Goal: Task Accomplishment & Management: Manage account settings

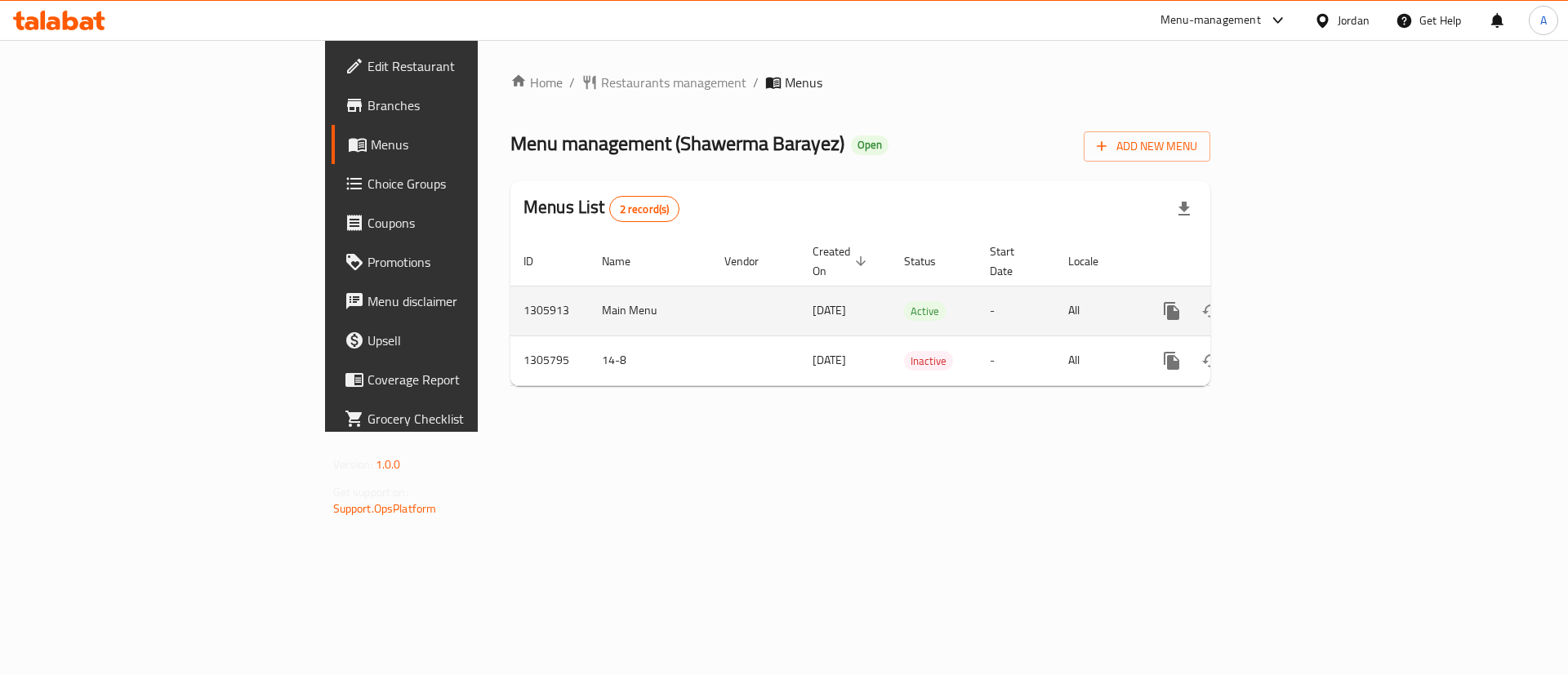
click at [1299, 301] on icon "enhanced table" at bounding box center [1290, 311] width 20 height 20
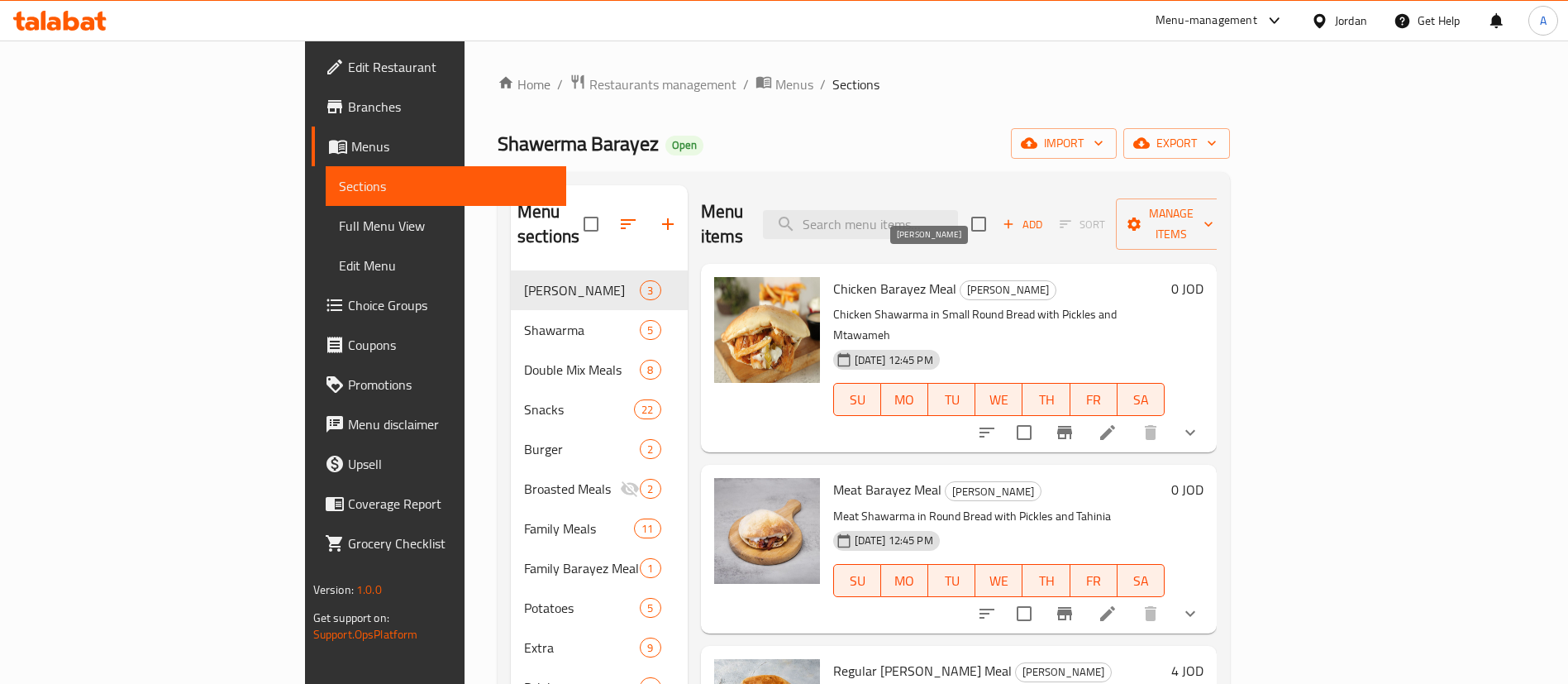
click at [1005, 231] on div "Menu items Add Sort Manage items" at bounding box center [959, 225] width 517 height 79
click at [958, 213] on input "search" at bounding box center [861, 225] width 195 height 29
paste input "عرض مكس بروستد"
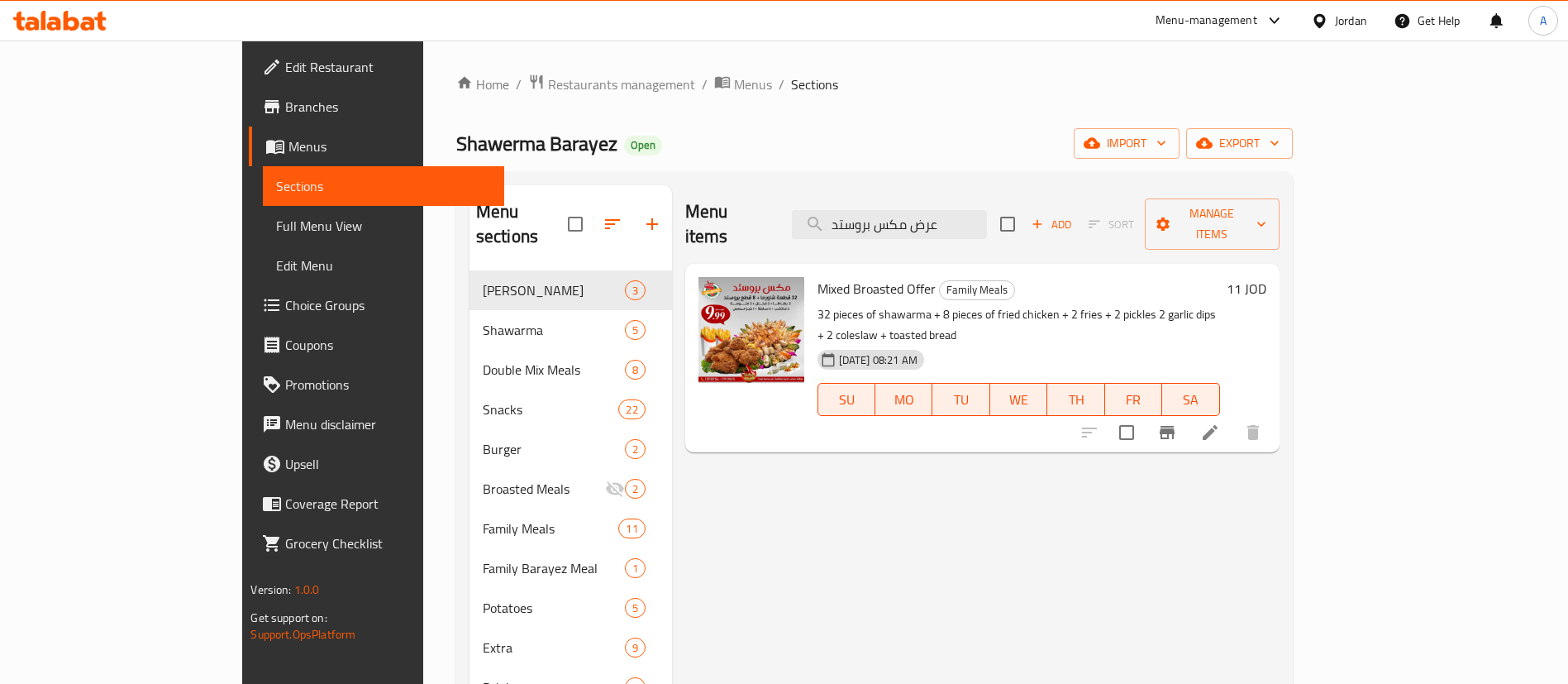
type input "عرض مكس بروستد"
click at [1266, 277] on h6 "11 JOD" at bounding box center [1246, 288] width 39 height 23
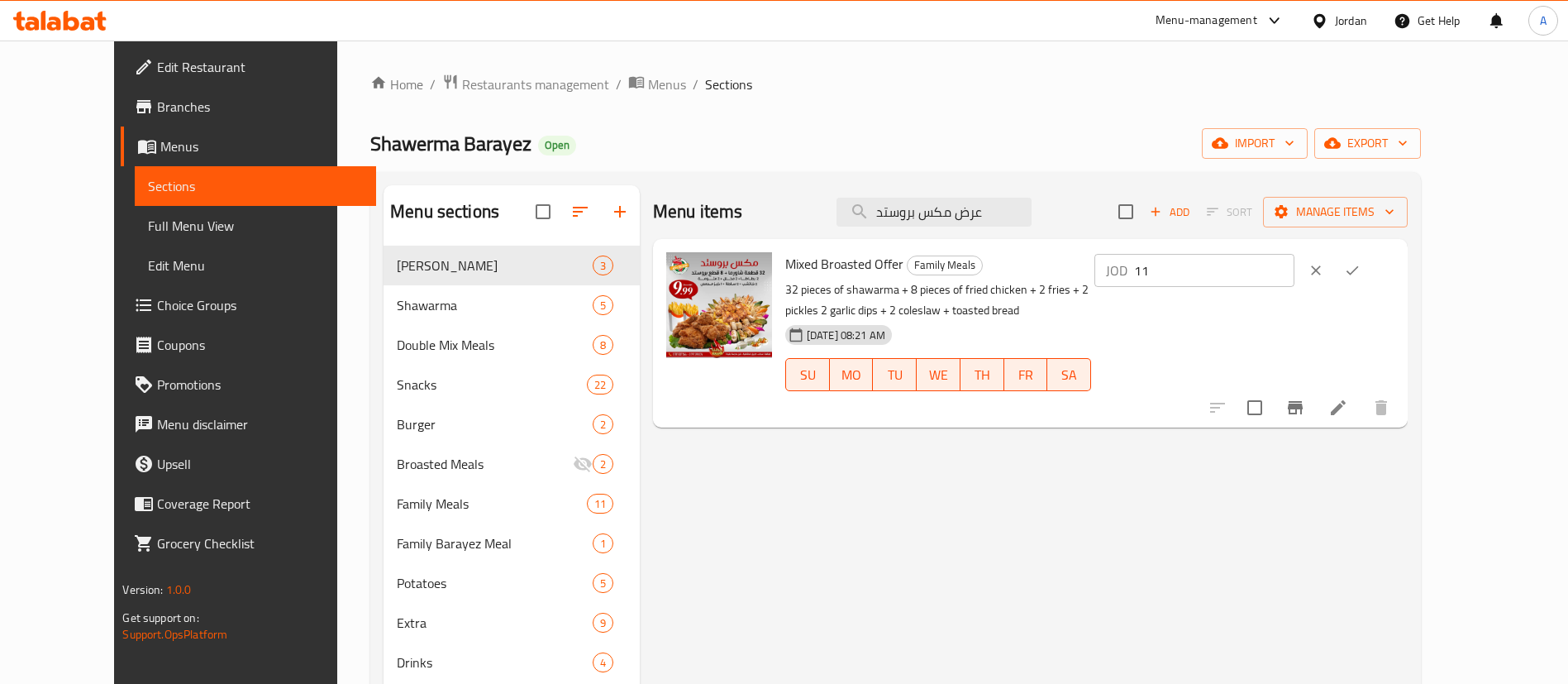
click at [1157, 277] on div "Mixed Broasted Offer Family Meals 32 pieces of shawarma + 8 pieces of fried chi…" at bounding box center [1090, 333] width 622 height 175
type input "12"
click at [1371, 264] on button "ok" at bounding box center [1352, 271] width 37 height 37
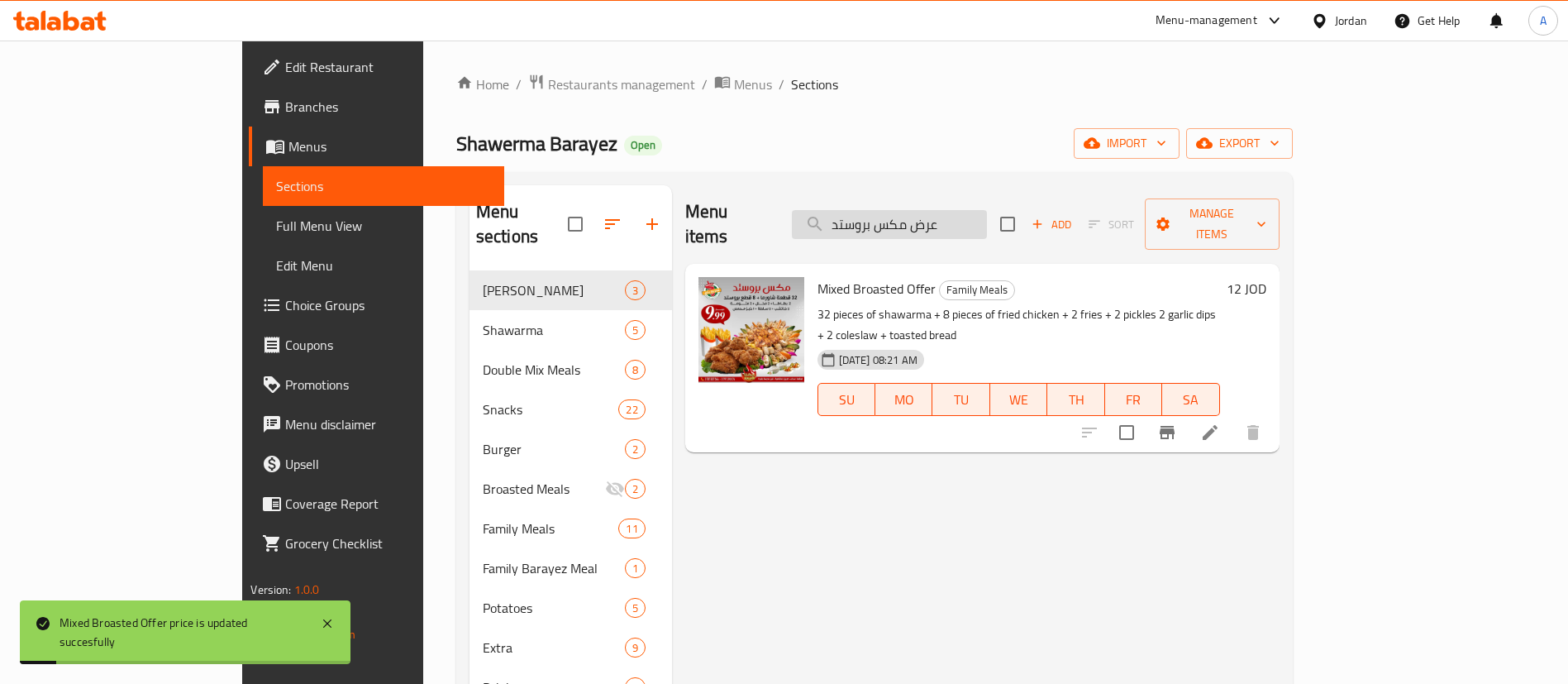
click at [987, 210] on input "عرض مكس بروستد" at bounding box center [889, 225] width 195 height 29
paste input "وجبة مكس الذهبية"
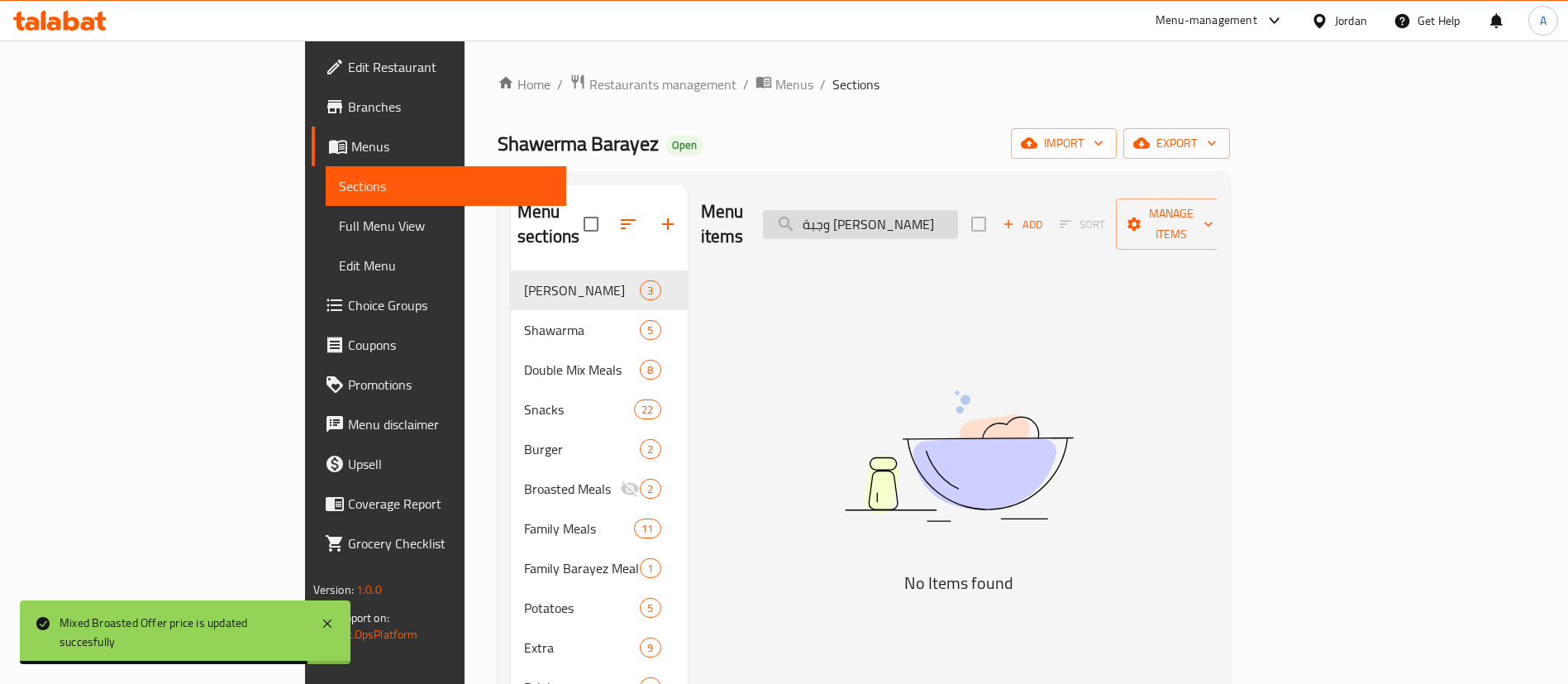
click at [958, 211] on input "وجبة [PERSON_NAME]" at bounding box center [861, 225] width 195 height 29
click at [958, 213] on input "وجبة [PERSON_NAME]" at bounding box center [861, 225] width 195 height 29
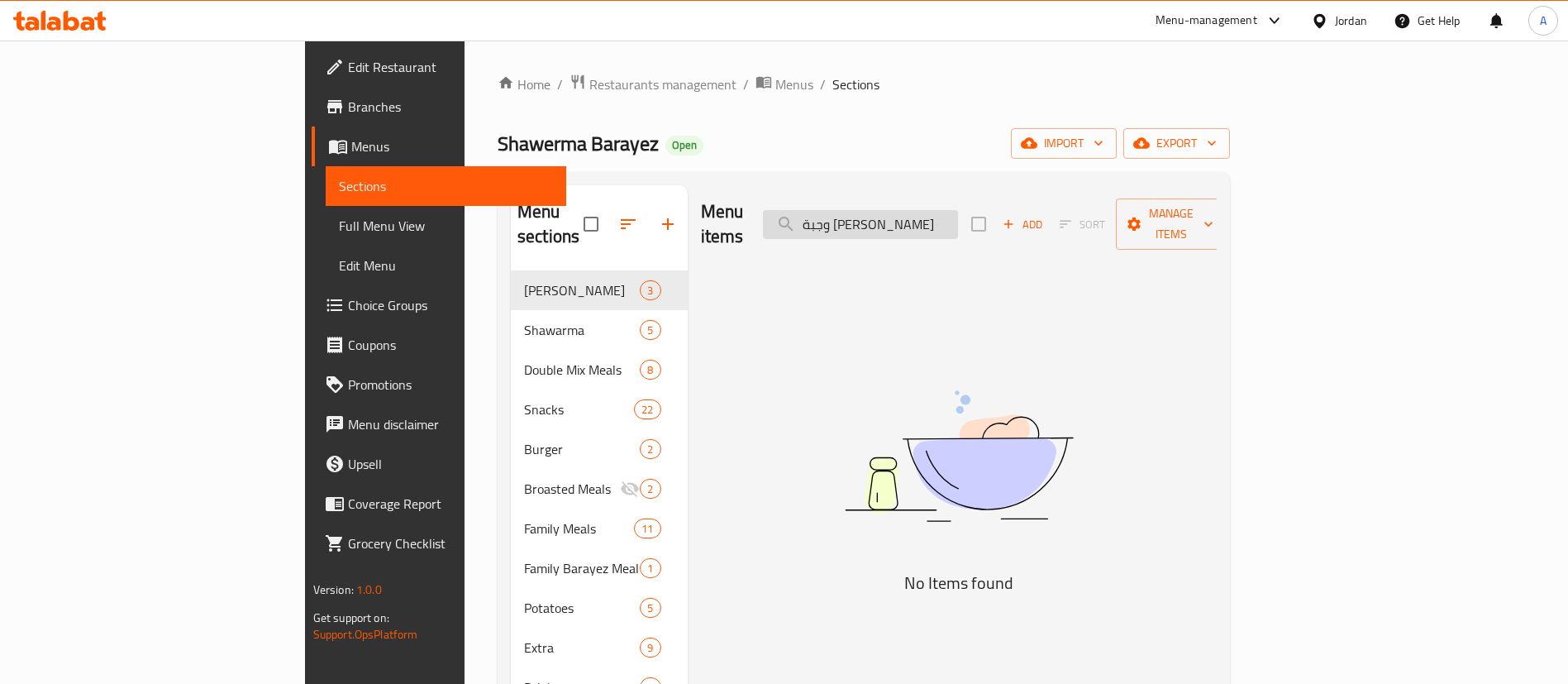
drag, startPoint x: 995, startPoint y: 215, endPoint x: 1046, endPoint y: 205, distance: 52.0
click at [958, 216] on input "وجبة [PERSON_NAME]" at bounding box center [861, 225] width 195 height 29
type input "[PERSON_NAME]"
drag, startPoint x: 908, startPoint y: 215, endPoint x: 783, endPoint y: 208, distance: 125.2
click at [784, 213] on div "Menu items مكس الذهبي Add Sort Manage items" at bounding box center [959, 225] width 517 height 79
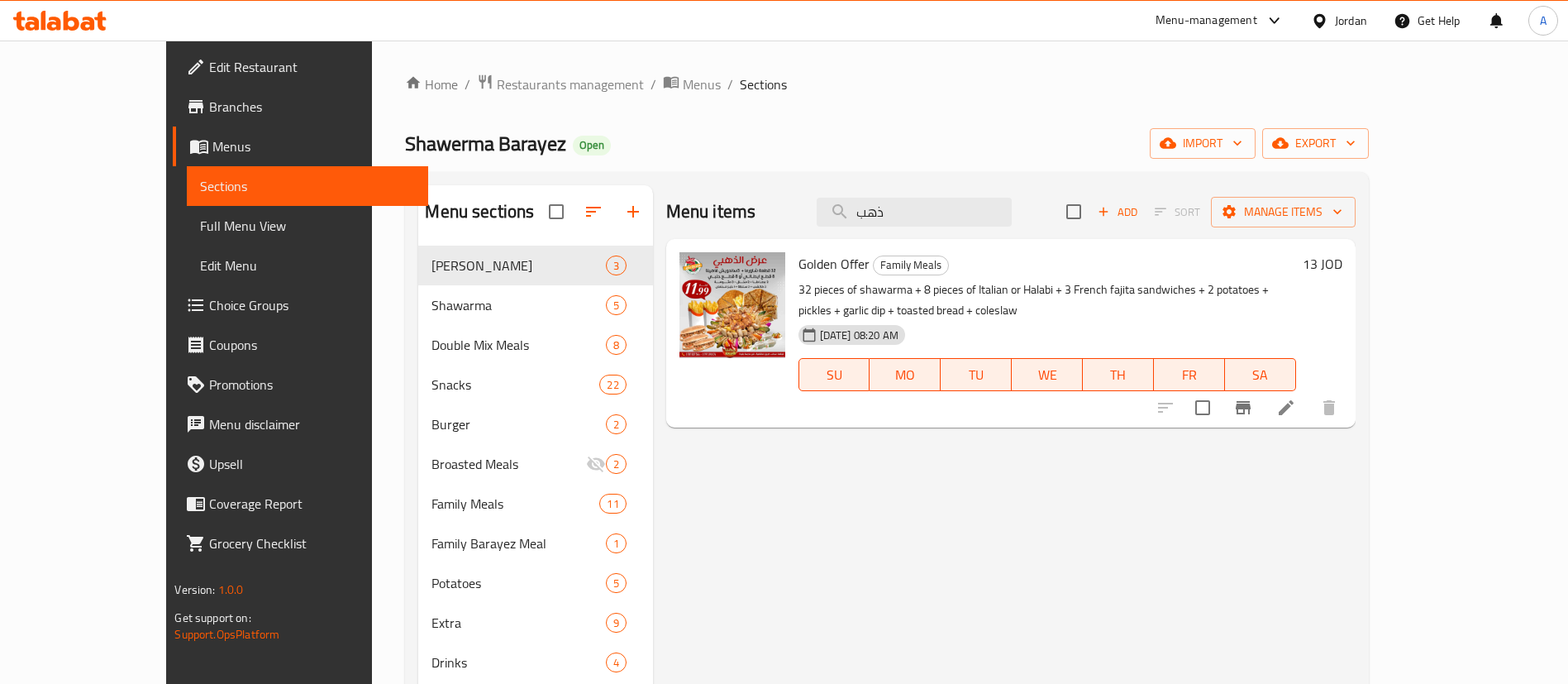
type input "ذهب"
click at [1342, 268] on h6 "13 JOD" at bounding box center [1322, 264] width 39 height 23
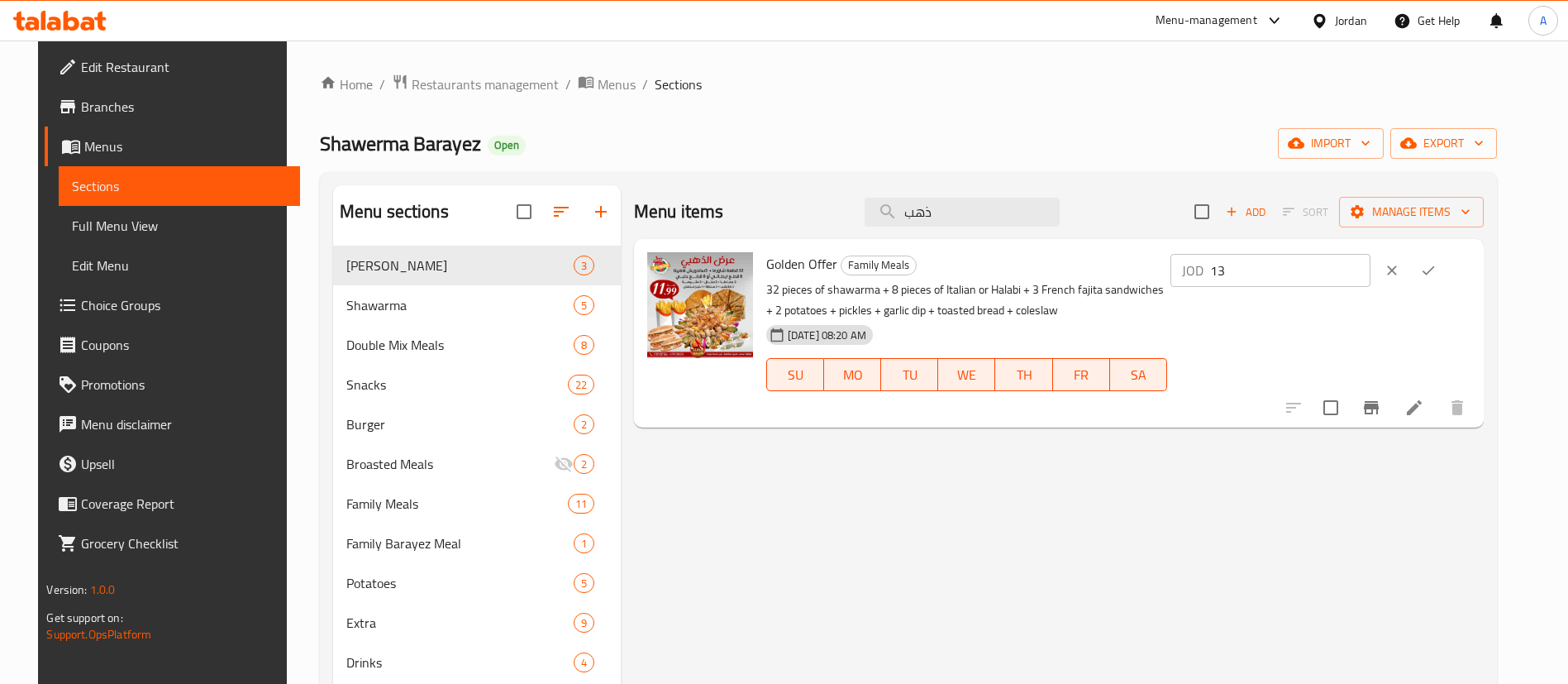
click at [1221, 273] on div "Golden Offer Family Meals 32 pieces of shawarma + 8 pieces of Italian or Halabi…" at bounding box center [1118, 333] width 717 height 175
drag, startPoint x: 1271, startPoint y: 272, endPoint x: 1173, endPoint y: 269, distance: 98.0
click at [1148, 274] on div "Golden Offer Family Meals 32 pieces of shawarma + 8 pieces of Italian or Halabi…" at bounding box center [1118, 333] width 717 height 175
type input "14"
click at [1437, 272] on icon "ok" at bounding box center [1429, 271] width 17 height 17
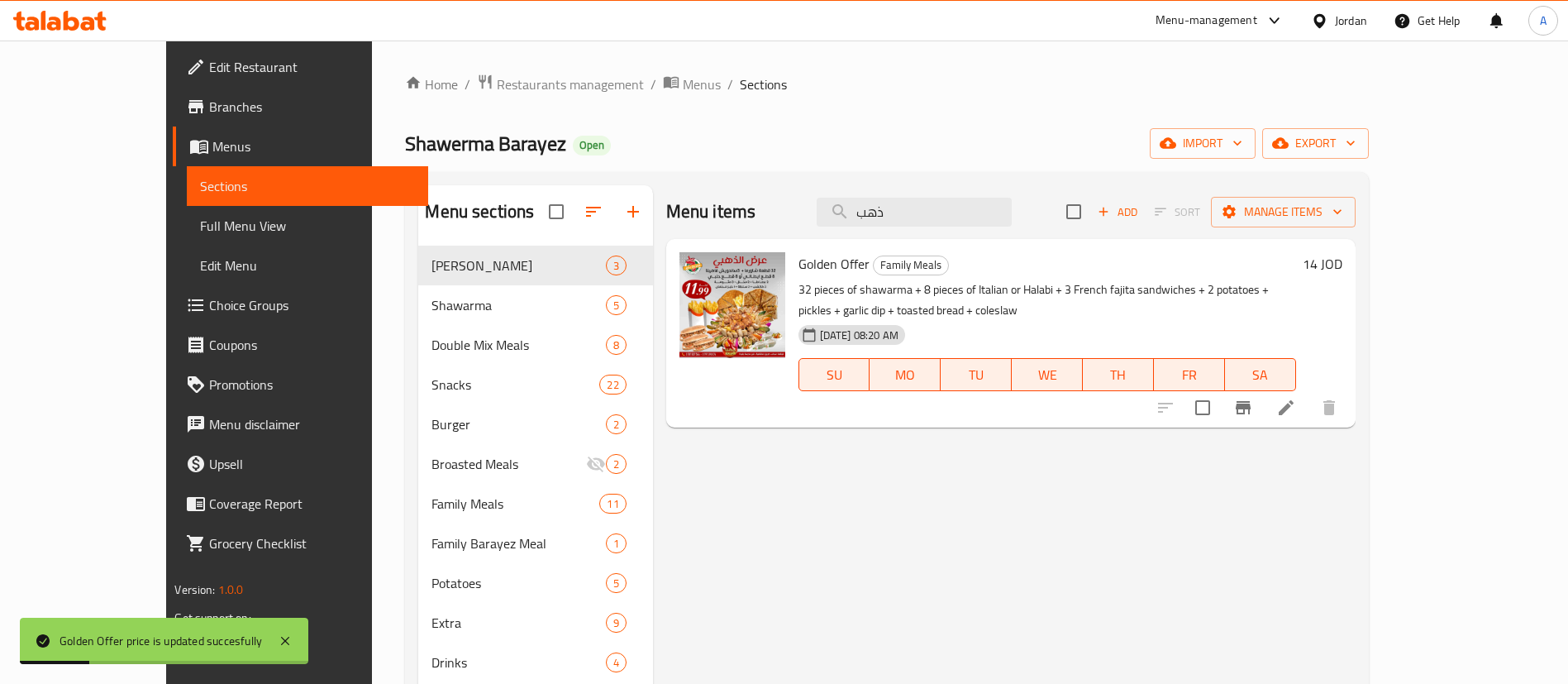
drag, startPoint x: 1040, startPoint y: 208, endPoint x: 552, endPoint y: 183, distance: 488.6
click at [590, 192] on div "Menu sections Barayez Shawerma 3 Shawarma 5 Double Mix Meals 8 Snacks 22 Burger…" at bounding box center [886, 527] width 937 height 684
paste input "مكس برايز"
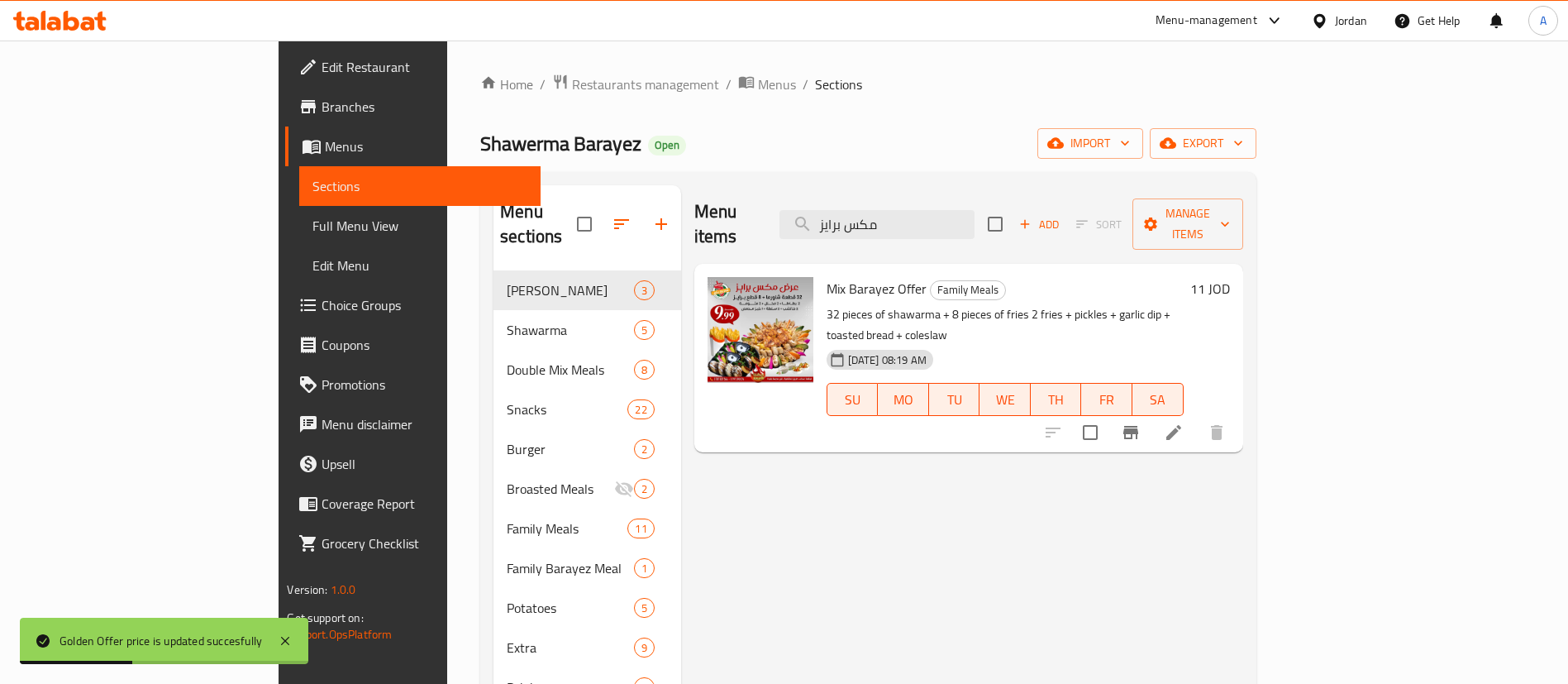
type input "مكس برايز"
click at [1230, 277] on h6 "11 JOD" at bounding box center [1209, 288] width 39 height 23
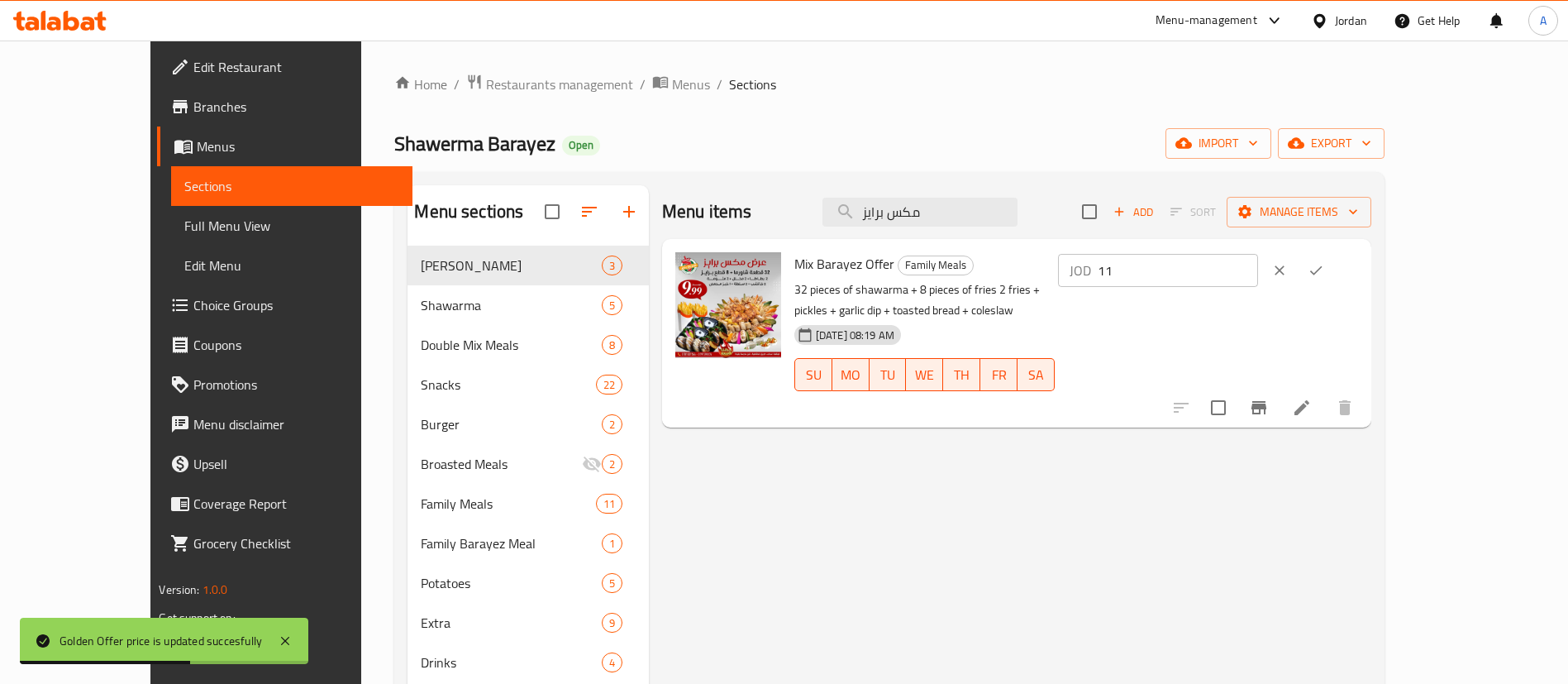
click at [1204, 274] on div "Mix Barayez Offer Family Meals 32 pieces of shawarma + 8 pieces of fries 2 frie…" at bounding box center [1076, 333] width 577 height 175
type input "12"
click at [1324, 268] on icon "ok" at bounding box center [1316, 271] width 17 height 17
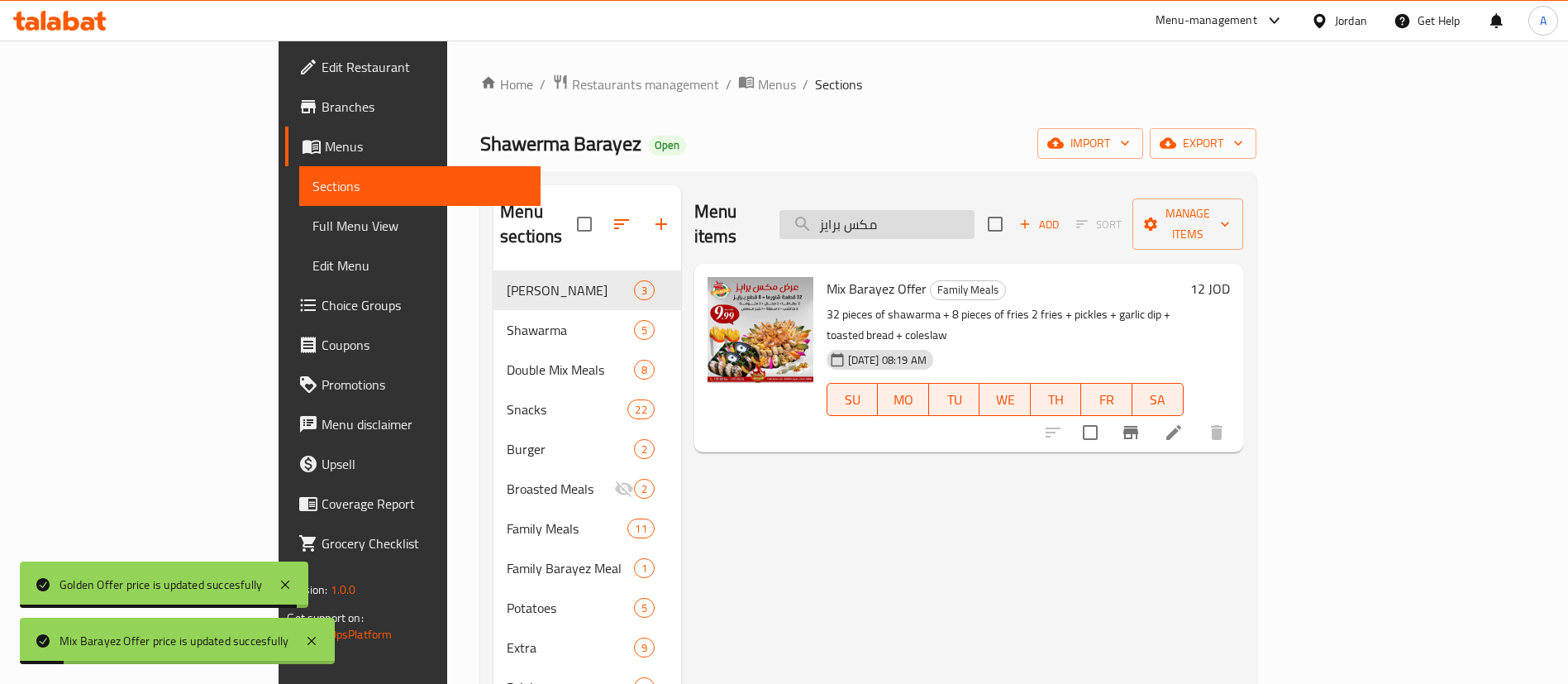
drag, startPoint x: 1047, startPoint y: 190, endPoint x: 1025, endPoint y: 213, distance: 31.8
click at [1039, 196] on div "Menu items مكس برايز Add Sort Manage items" at bounding box center [969, 225] width 549 height 79
drag, startPoint x: 1025, startPoint y: 213, endPoint x: 862, endPoint y: 215, distance: 163.0
click at [867, 215] on div "Menu items مكس برايز Add Sort Manage items" at bounding box center [969, 225] width 549 height 79
paste input "الخطير"
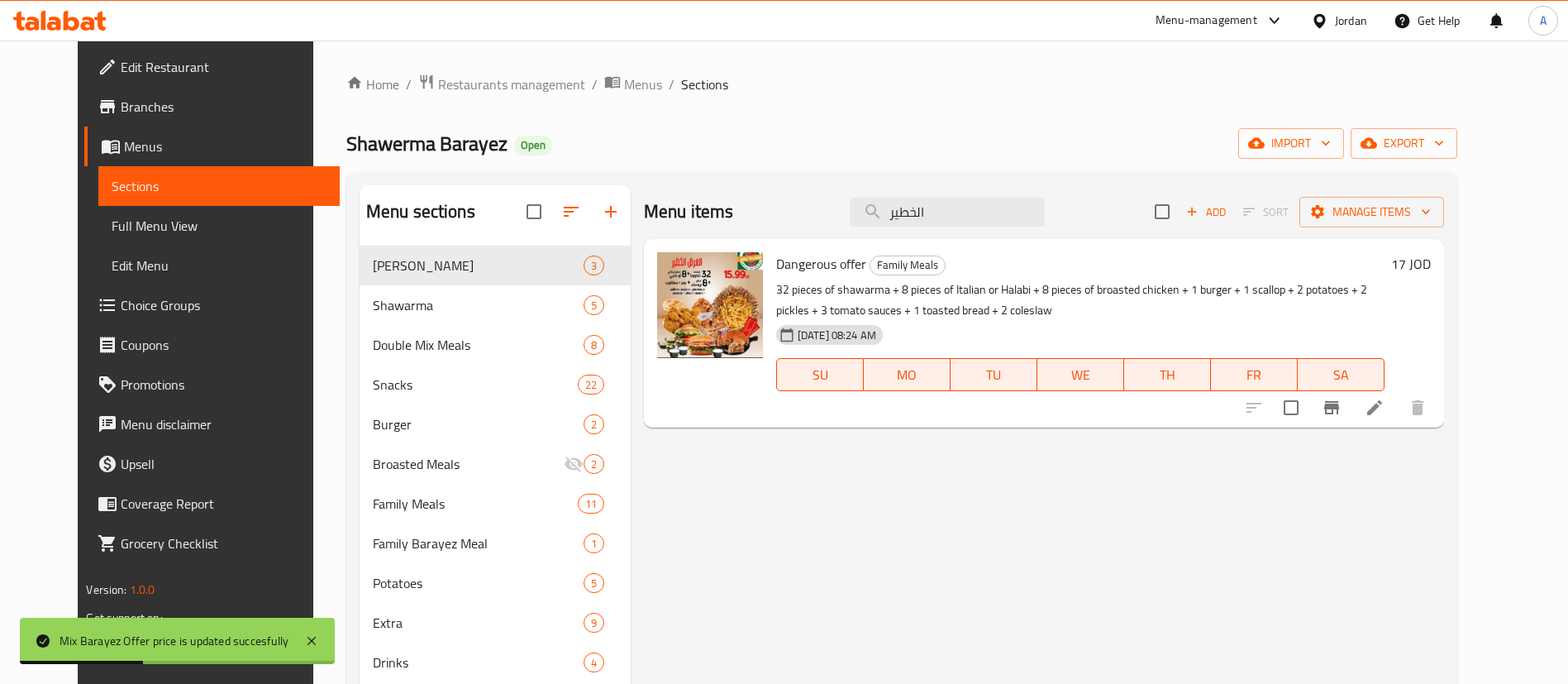
type input "الخطير"
click at [1431, 275] on h6 "17 JOD" at bounding box center [1410, 264] width 39 height 23
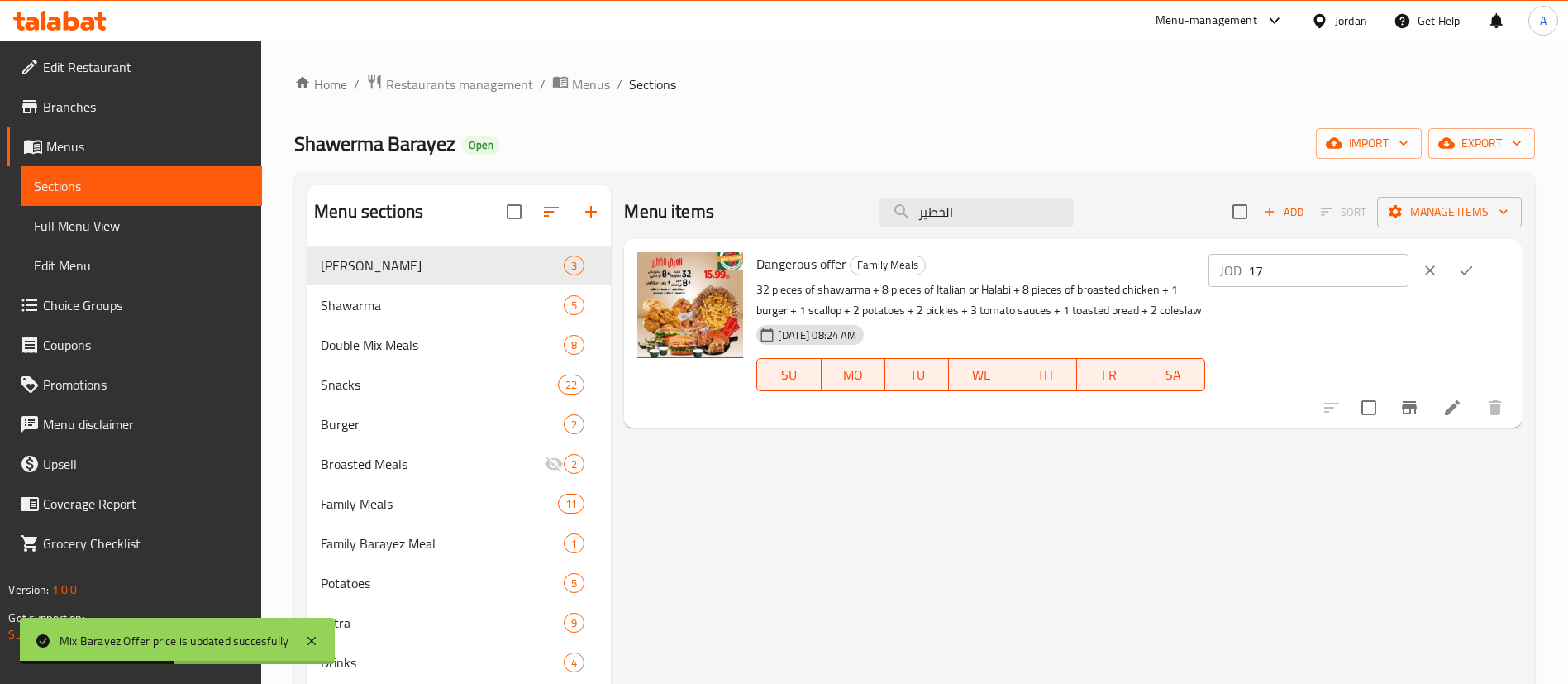
drag, startPoint x: 1329, startPoint y: 289, endPoint x: 994, endPoint y: 295, distance: 335.1
click at [1023, 297] on div "Dangerous offer Family Meals 32 pieces of shawarma + 8 pieces of Italian or Hal…" at bounding box center [1132, 333] width 765 height 175
type input "18"
click at [1473, 272] on icon "ok" at bounding box center [1466, 271] width 17 height 17
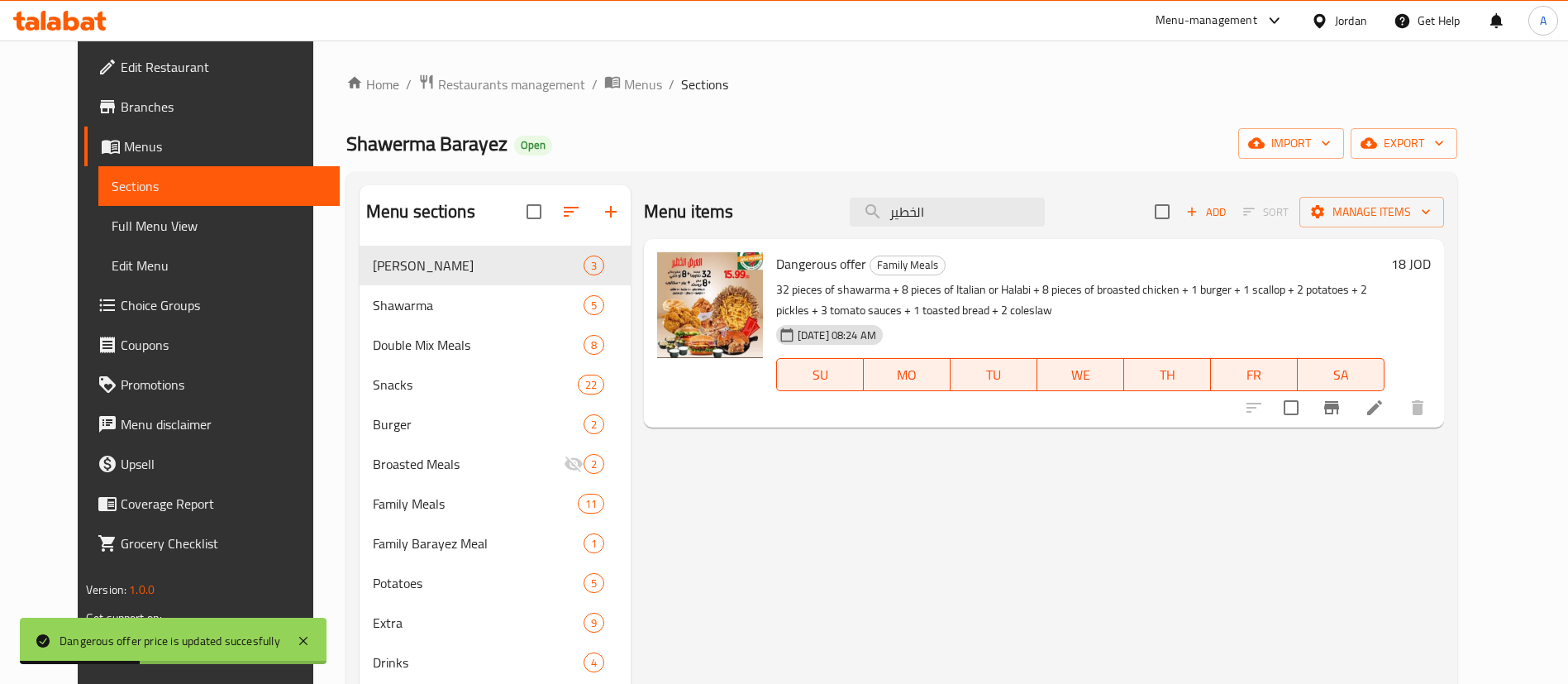
drag, startPoint x: 940, startPoint y: 223, endPoint x: 782, endPoint y: 212, distance: 158.4
click at [797, 215] on div "Menu items الخطير Add Sort Manage items" at bounding box center [1044, 212] width 800 height 54
paste input "الذهبي"
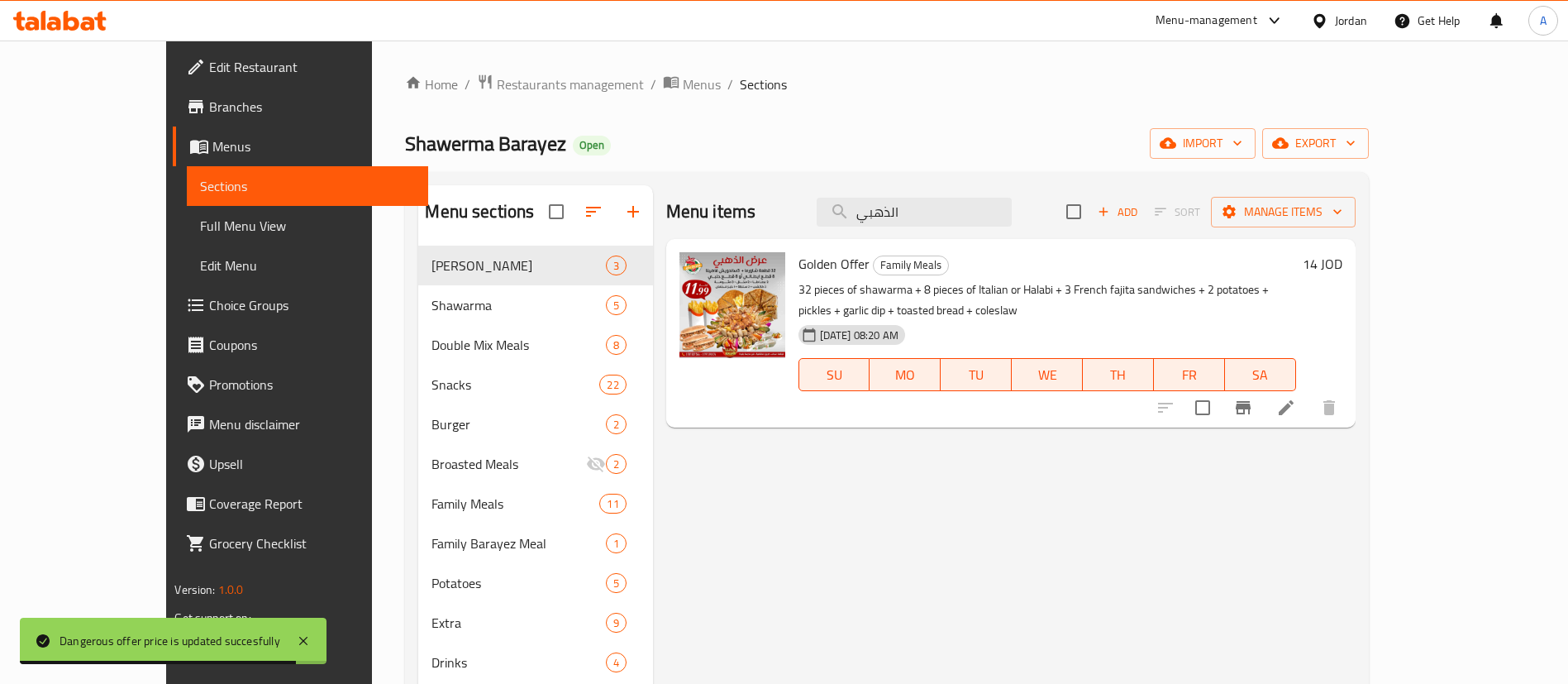
drag, startPoint x: 1010, startPoint y: 216, endPoint x: 745, endPoint y: 207, distance: 265.2
click at [728, 210] on div "Menu items الذهبي Add Sort Manage items" at bounding box center [1010, 212] width 689 height 54
paste input "العزايم"
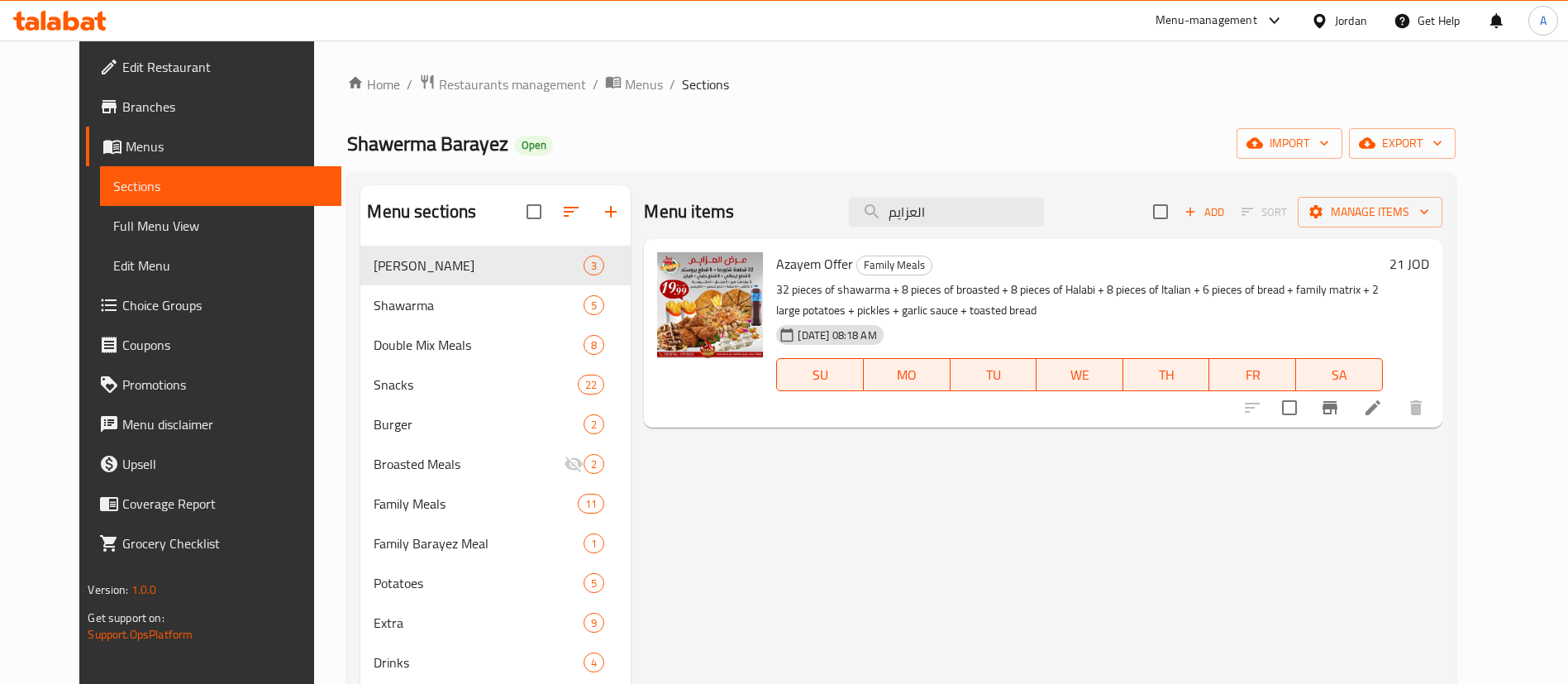
type input "العزايم"
click at [1429, 272] on div "21 JOD" at bounding box center [1406, 333] width 46 height 163
click at [1429, 264] on h6 "21 JOD" at bounding box center [1409, 264] width 39 height 23
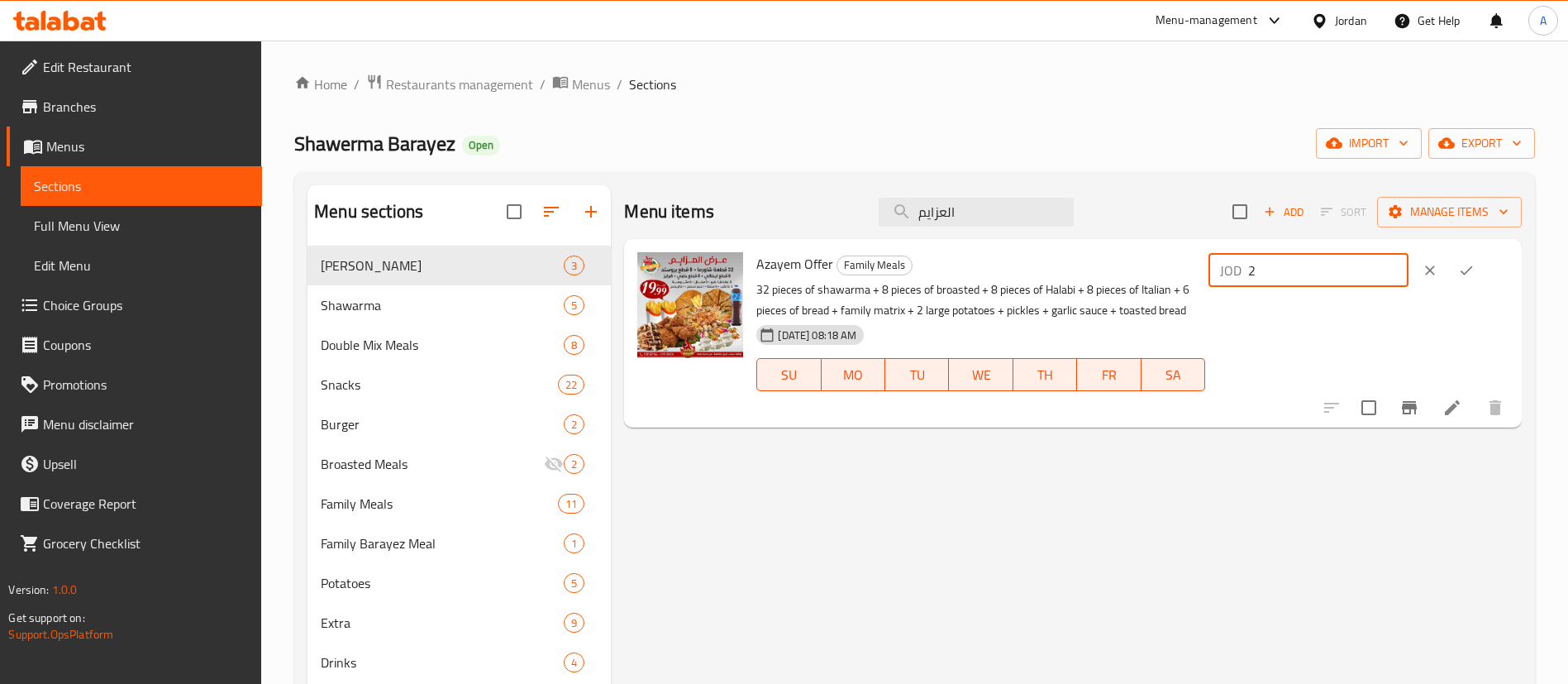
drag, startPoint x: 1366, startPoint y: 266, endPoint x: 1106, endPoint y: 262, distance: 260.0
click at [1107, 264] on div "Azayem Offer Family Meals 32 pieces of shawarma + 8 pieces of broasted + 8 piec…" at bounding box center [1132, 333] width 765 height 175
drag, startPoint x: 1283, startPoint y: 274, endPoint x: 1098, endPoint y: 271, distance: 185.0
click at [1104, 271] on div "Azayem Offer Family Meals 32 pieces of shawarma + 8 pieces of broasted + 8 piec…" at bounding box center [1132, 333] width 765 height 175
type input "23"
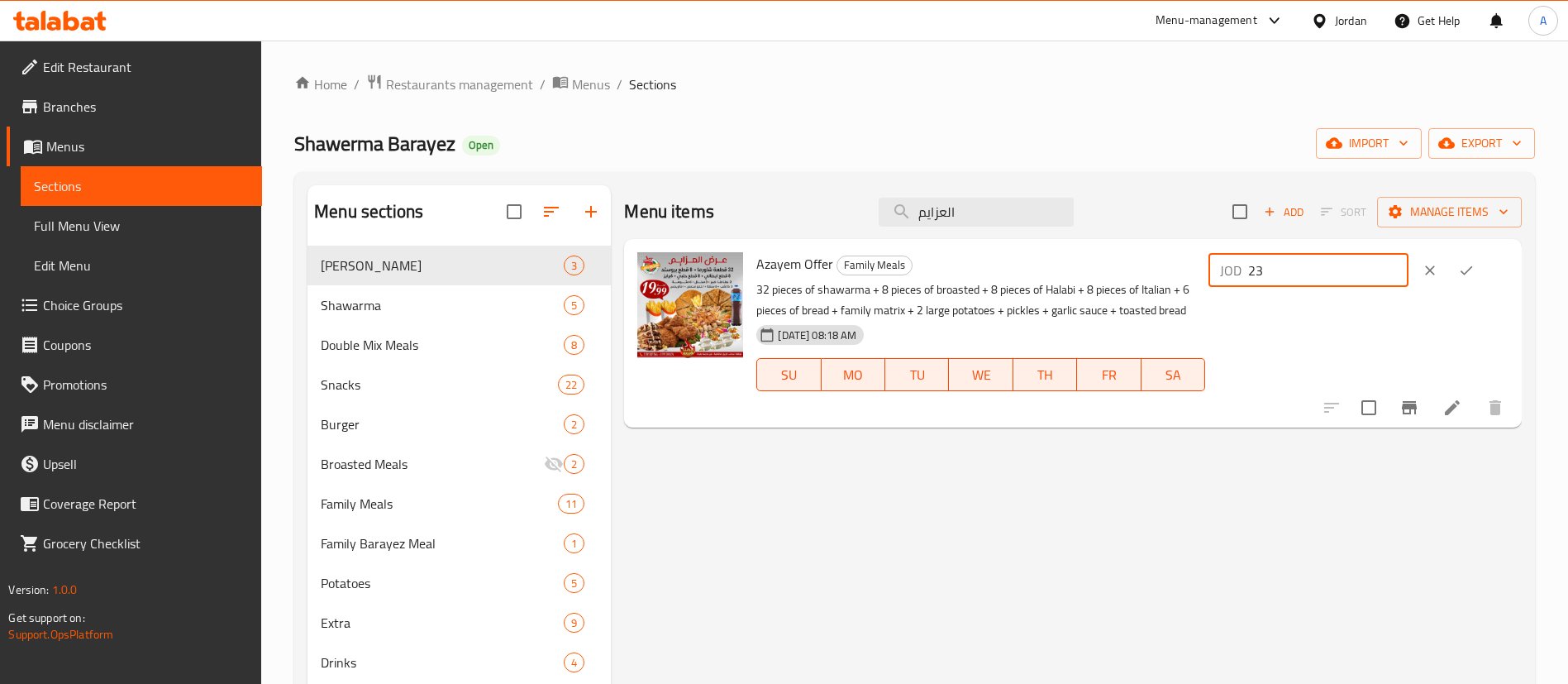
click at [1470, 269] on button "ok" at bounding box center [1467, 271] width 37 height 37
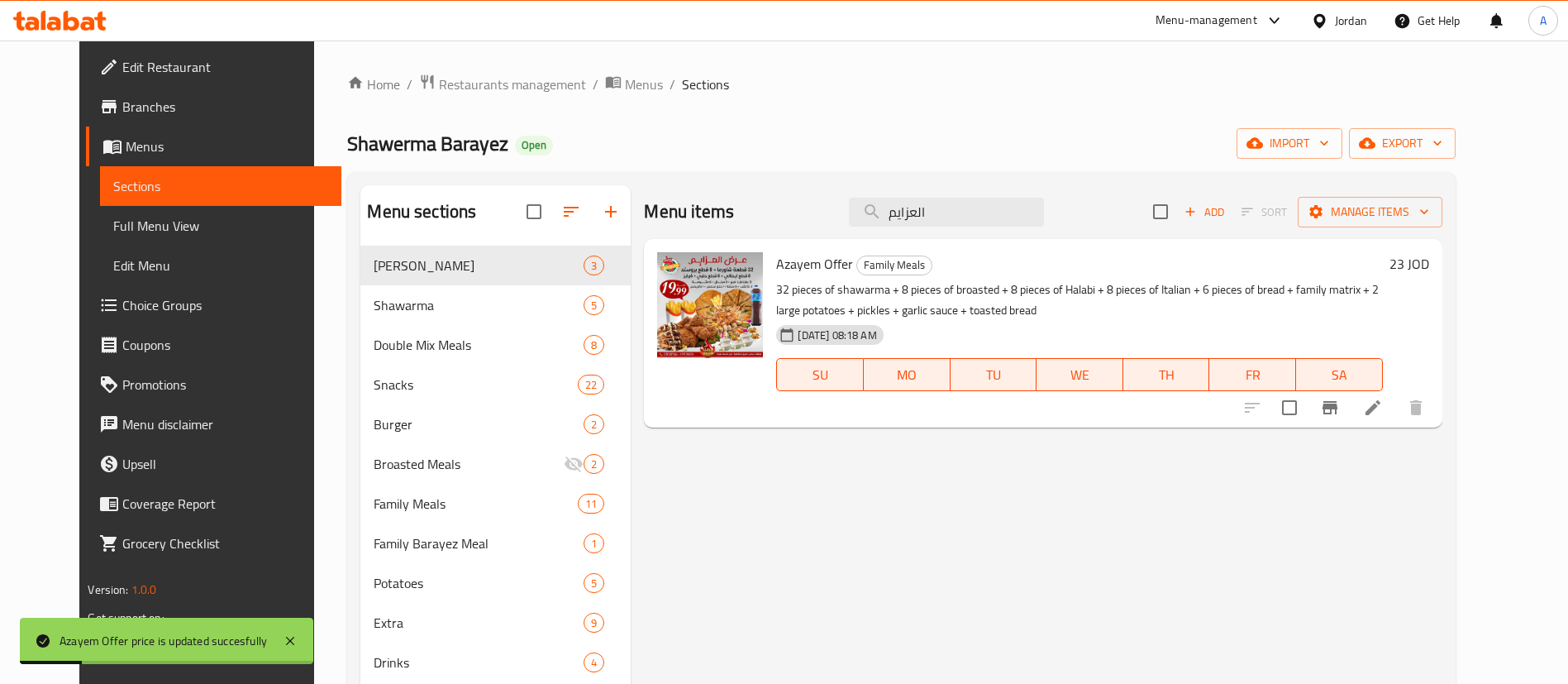
drag, startPoint x: 956, startPoint y: 207, endPoint x: 838, endPoint y: 215, distance: 118.3
click at [838, 215] on div "Menu items العزايم Add Sort Manage items" at bounding box center [1042, 212] width 797 height 54
paste input "يطالي العادي"
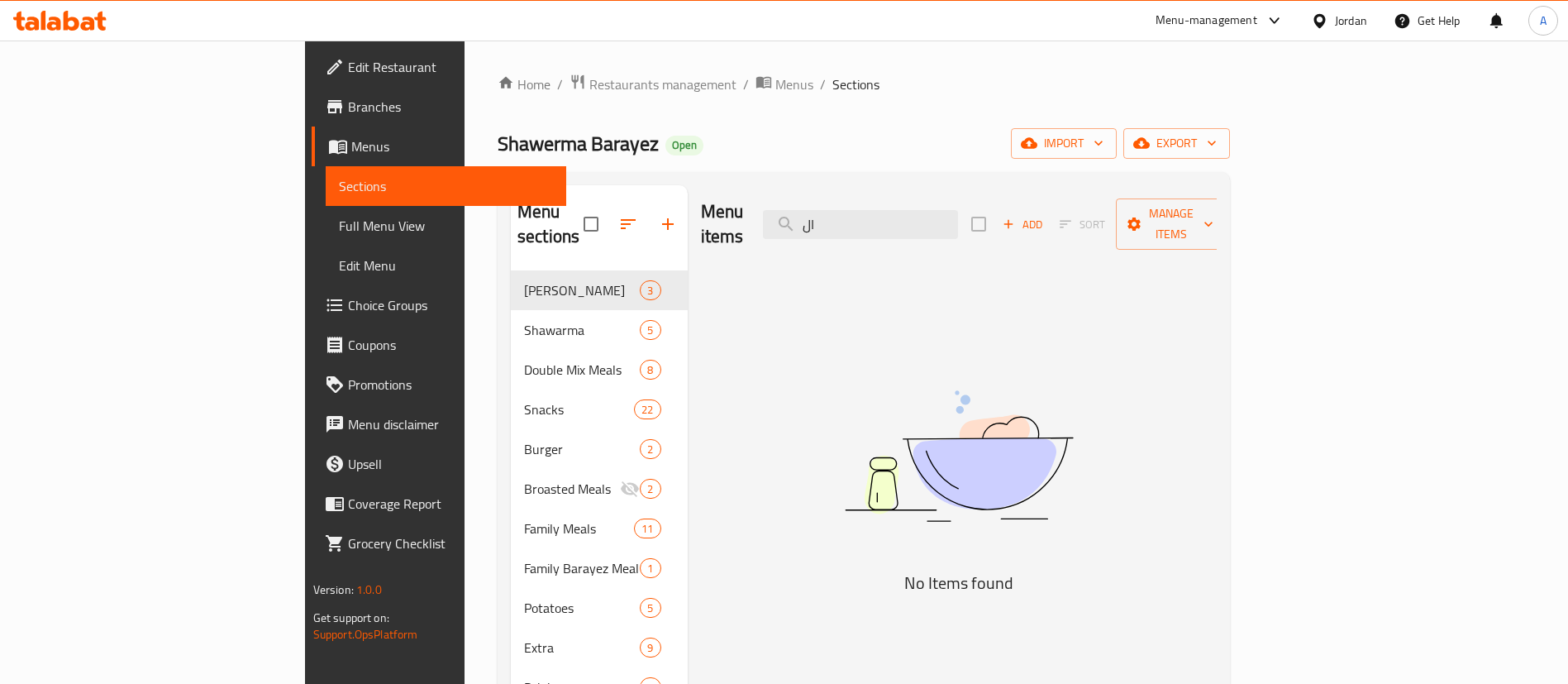
type input "ا"
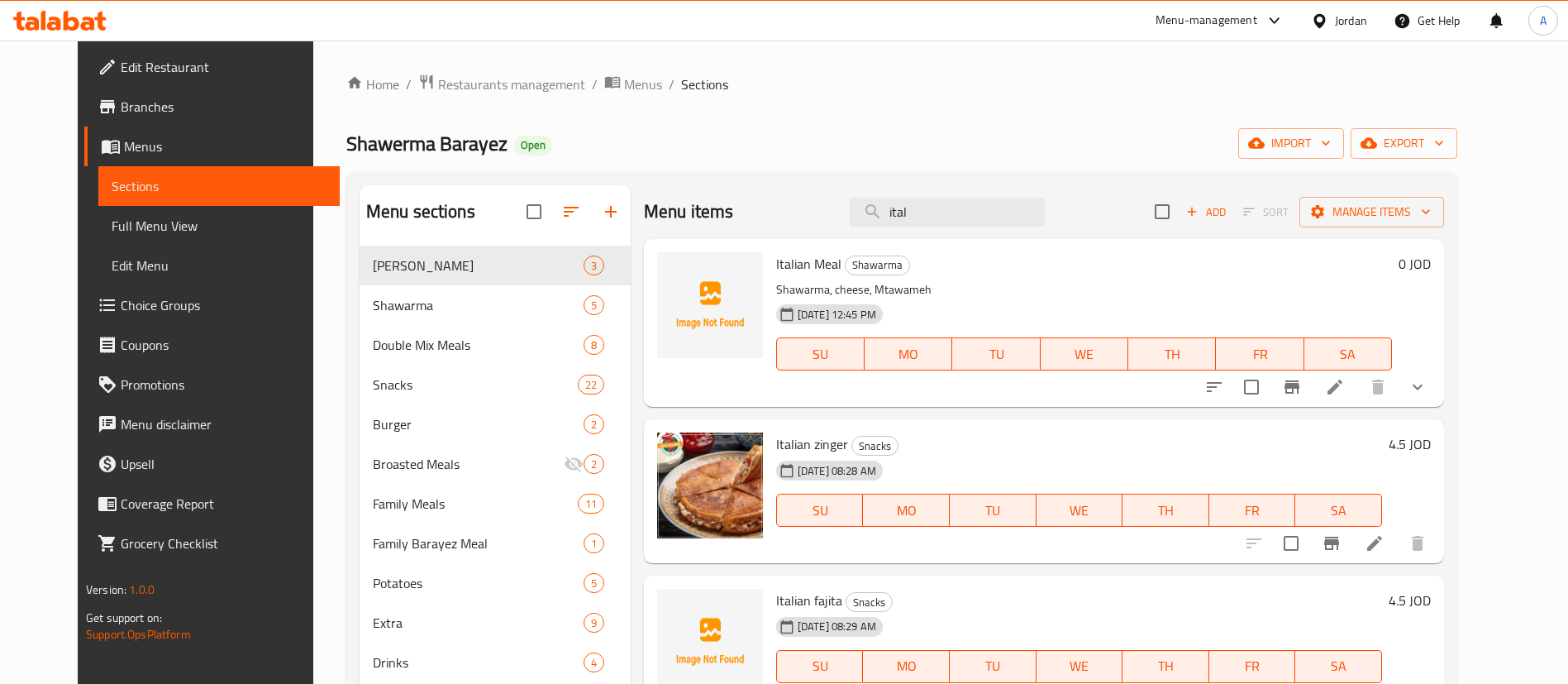
type input "ital"
drag, startPoint x: 1471, startPoint y: 378, endPoint x: 1396, endPoint y: 388, distance: 75.7
click at [1428, 378] on icon "show more" at bounding box center [1418, 387] width 20 height 20
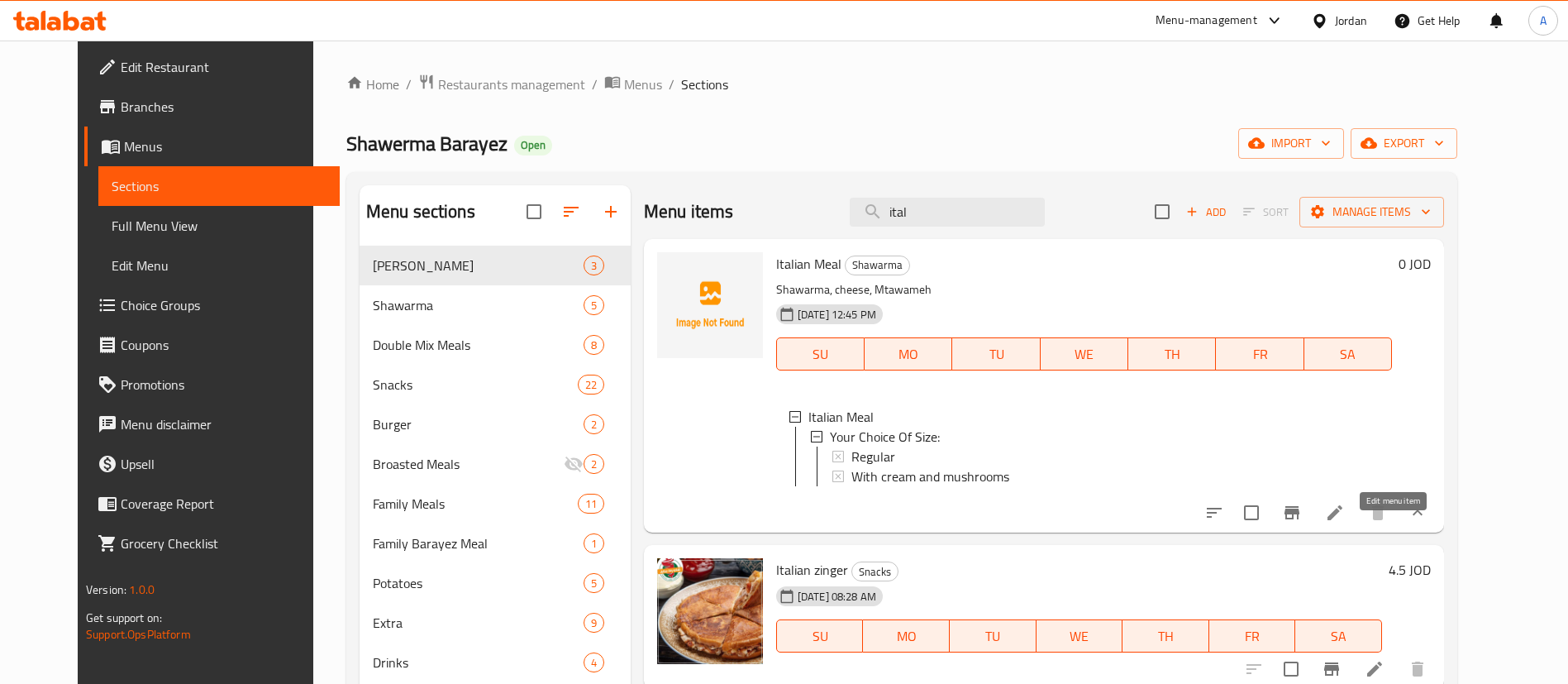
click at [1342, 521] on icon at bounding box center [1335, 513] width 15 height 15
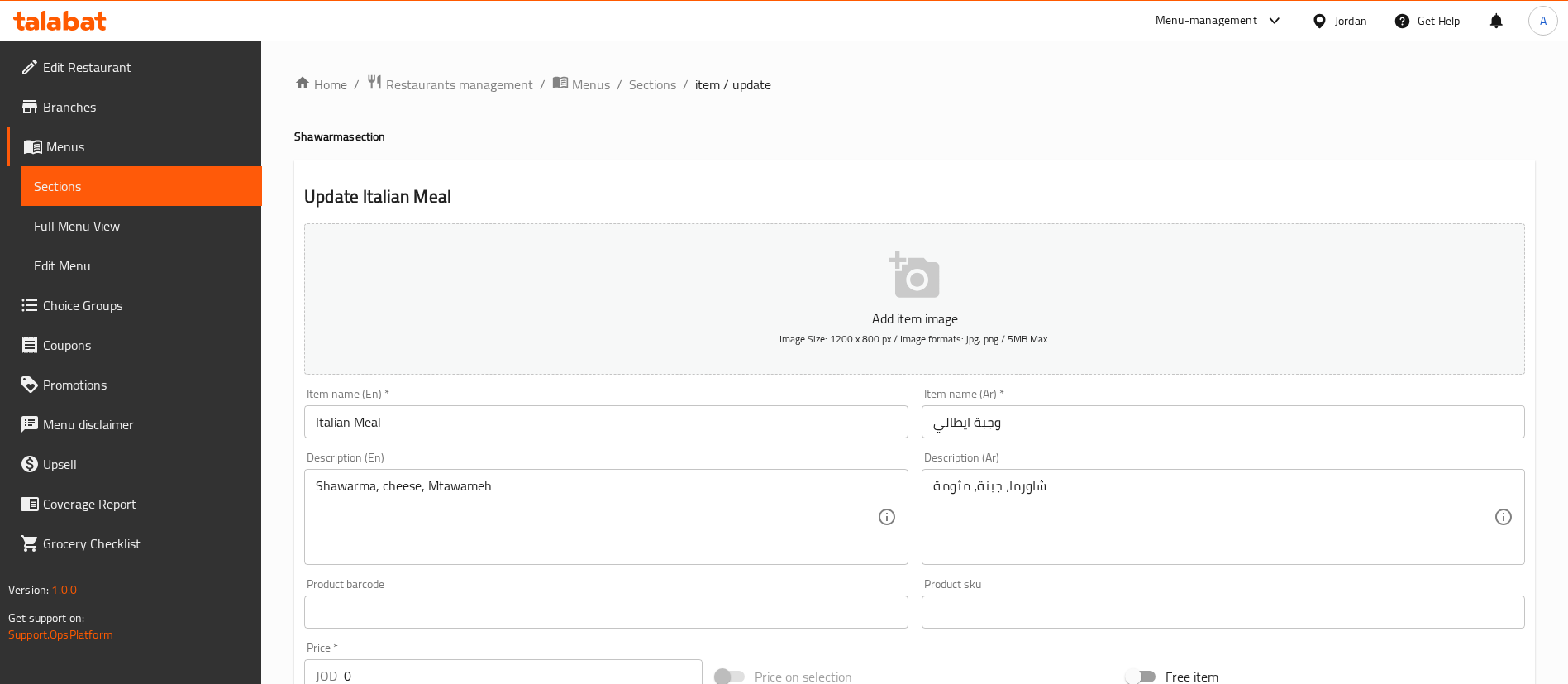
scroll to position [522, 0]
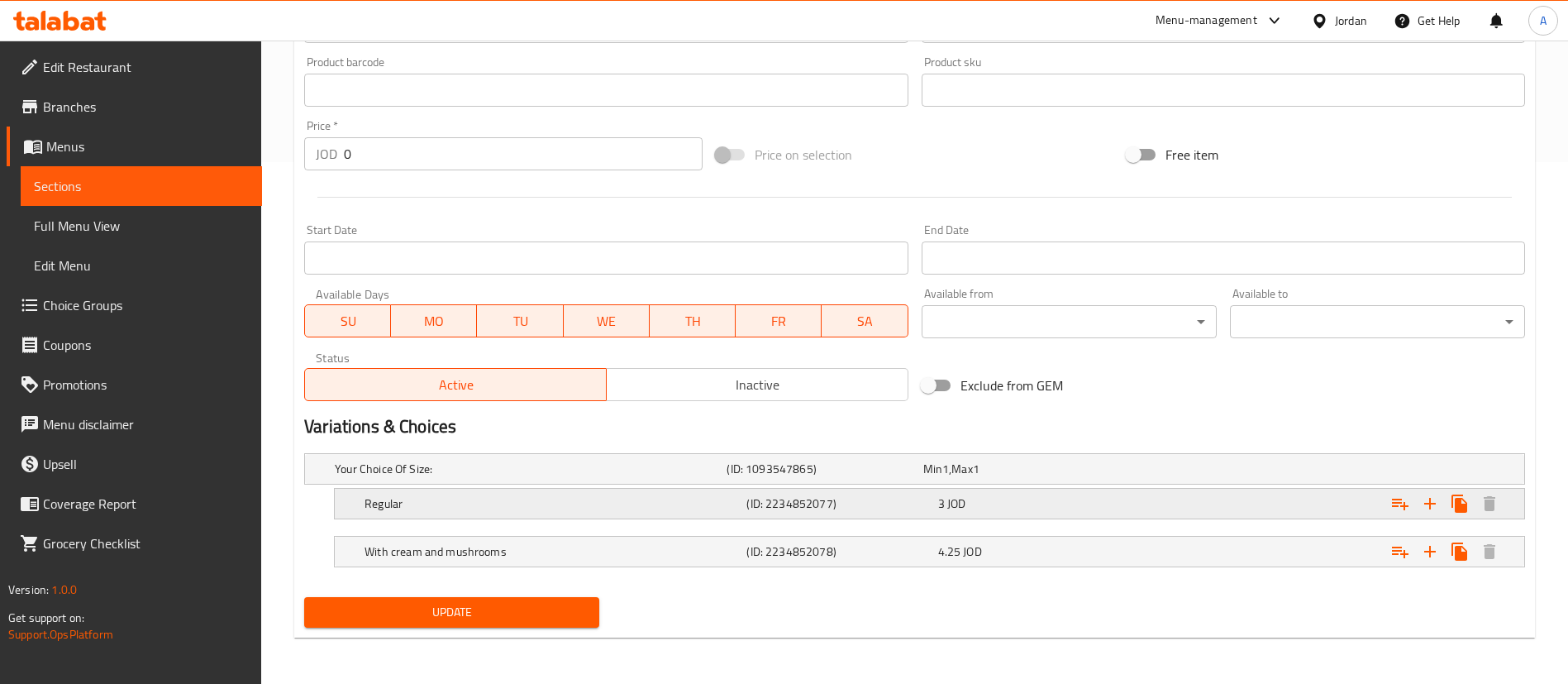
click at [512, 509] on h5 "Regular" at bounding box center [551, 504] width 375 height 17
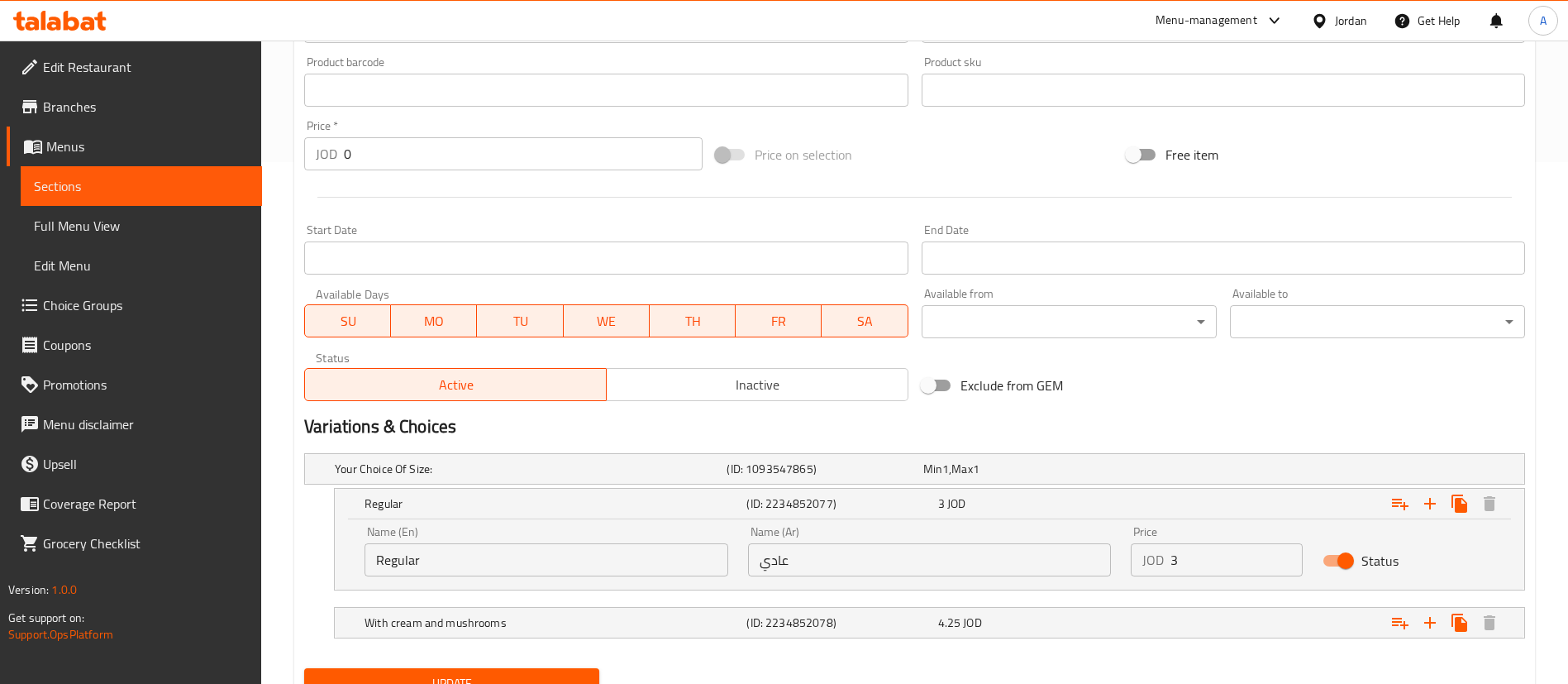
click at [1104, 551] on div "Name (En) Regular Name (En) Name (Ar) عادي Name (Ar) Price JOD 3 Price Status" at bounding box center [929, 551] width 1150 height 71
paste input ".25"
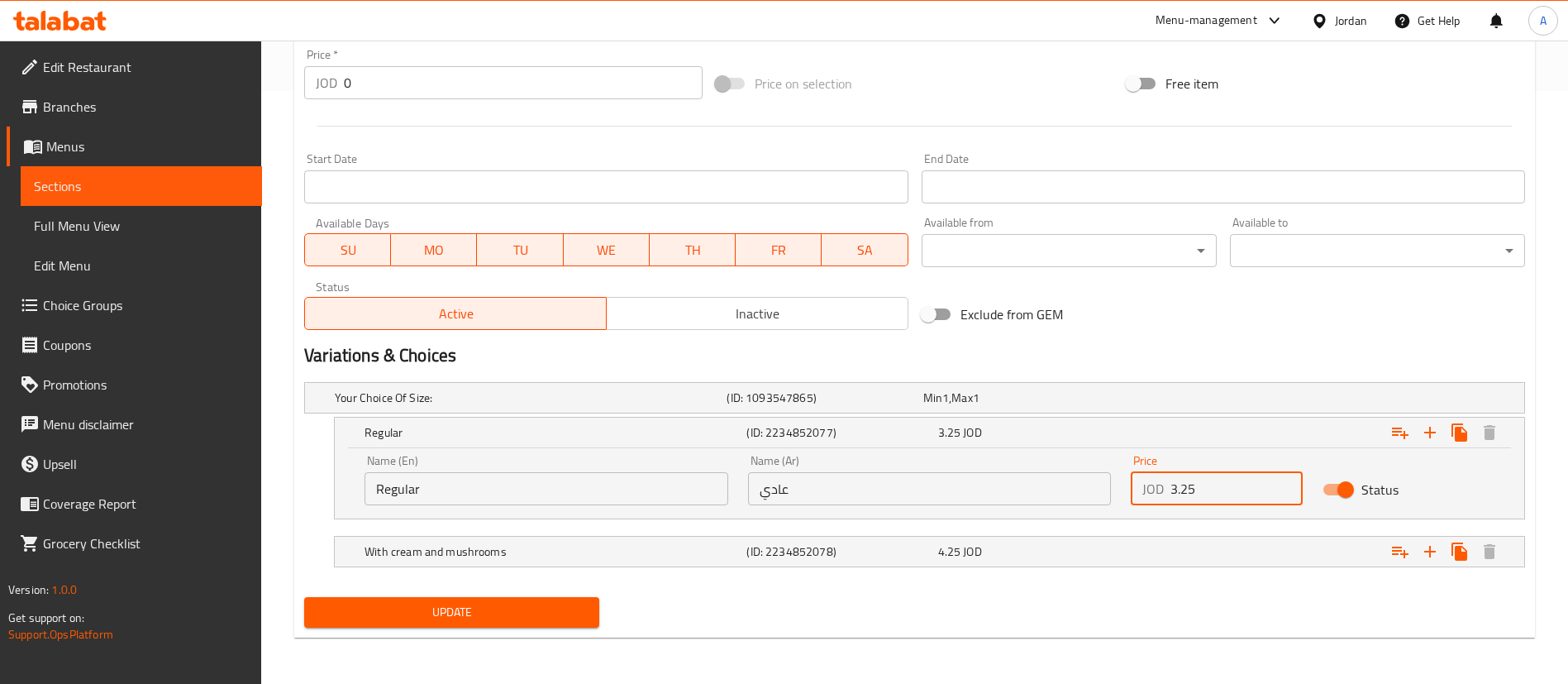
type input "3.25"
click at [449, 620] on span "Update" at bounding box center [451, 612] width 269 height 21
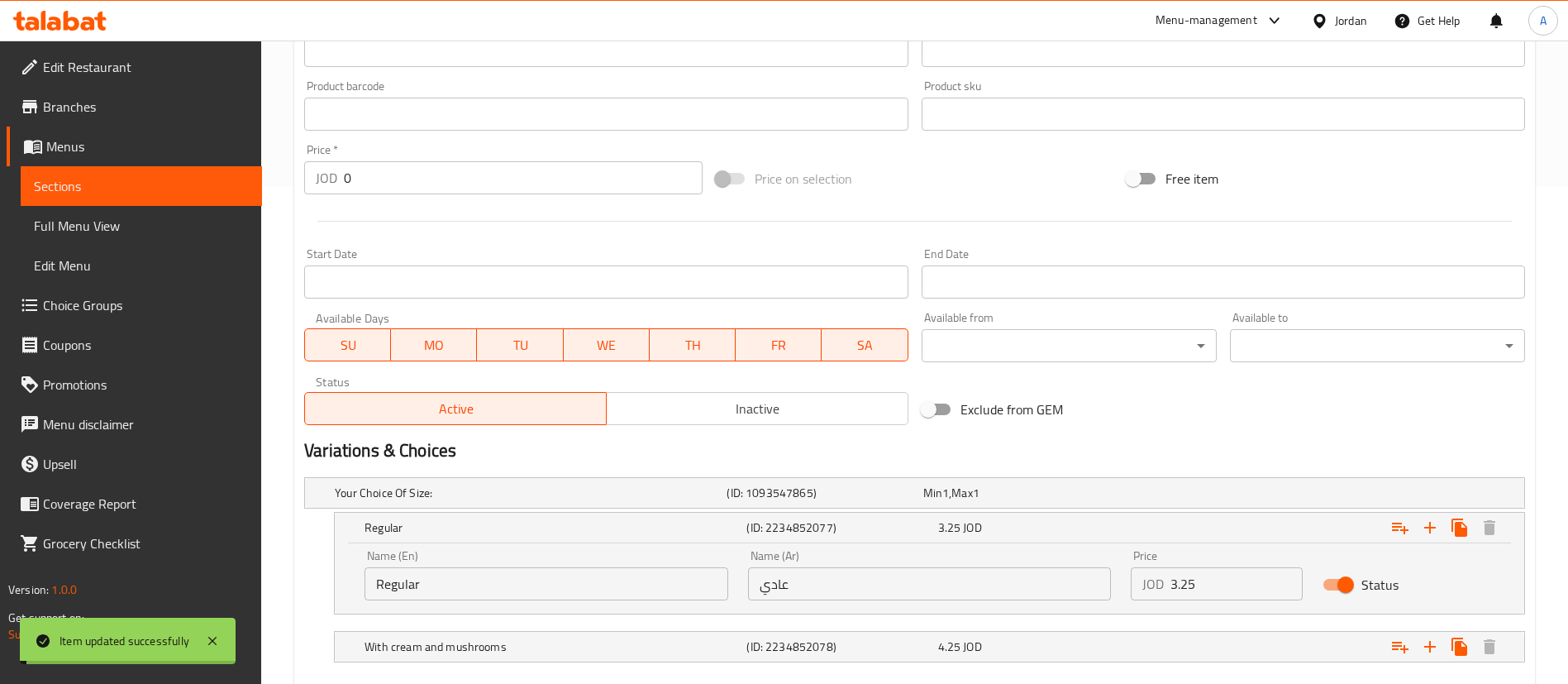
scroll to position [593, 0]
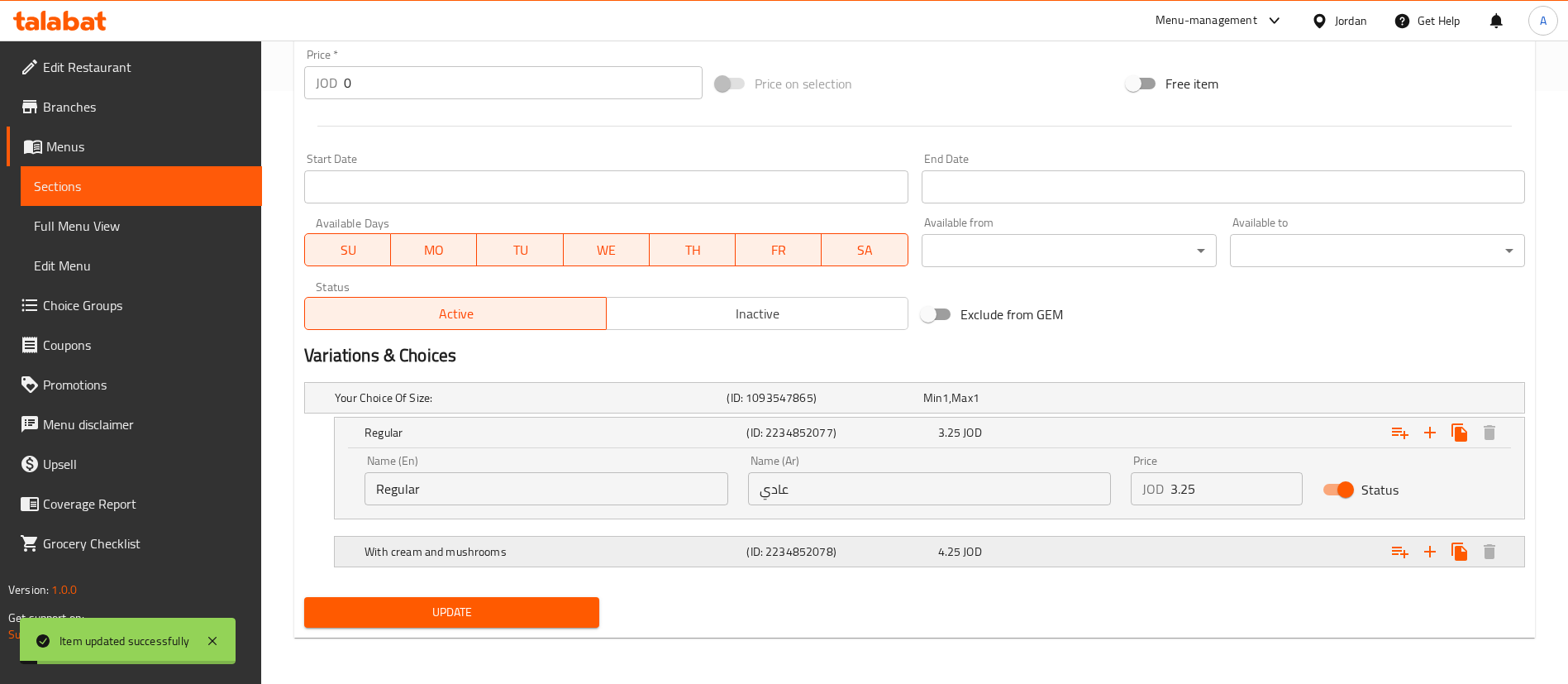
drag, startPoint x: 1162, startPoint y: 548, endPoint x: 1179, endPoint y: 550, distance: 17.1
click at [1162, 547] on div "Expand" at bounding box center [1317, 552] width 382 height 37
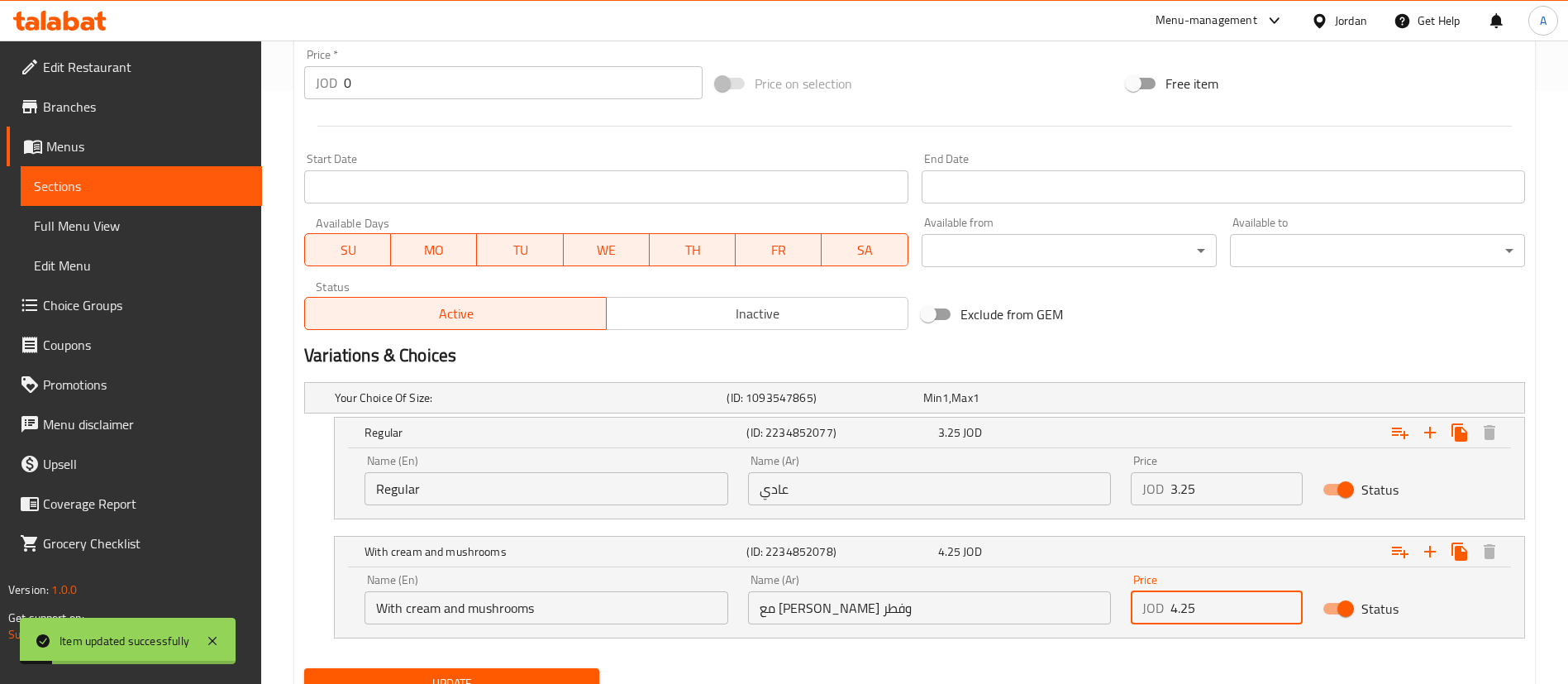
drag, startPoint x: 1252, startPoint y: 604, endPoint x: 833, endPoint y: 580, distance: 419.7
click at [1015, 603] on div "Name (En) With cream and mushrooms Name (En) Name (Ar) مع كريمة وفطر Name (Ar) …" at bounding box center [929, 599] width 1150 height 71
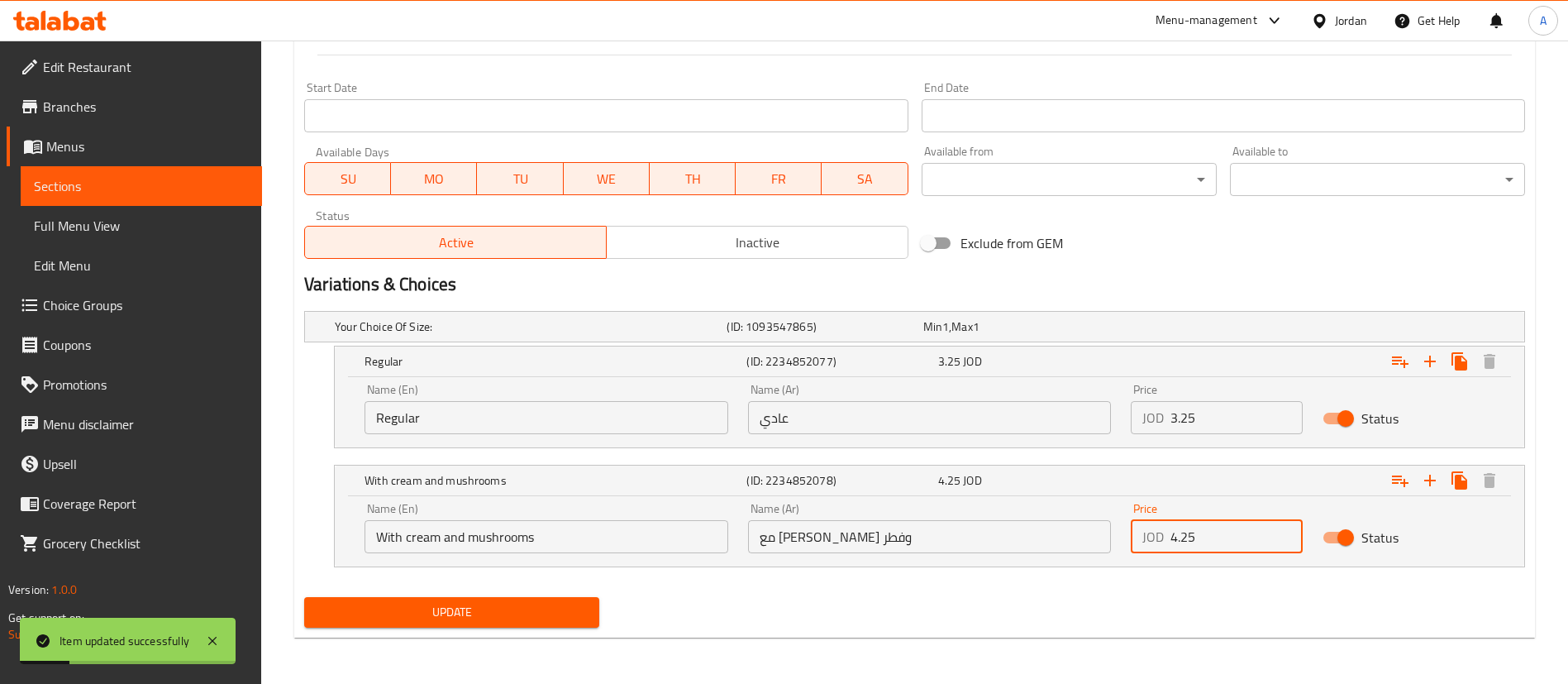
drag, startPoint x: 531, startPoint y: 581, endPoint x: 522, endPoint y: 610, distance: 30.4
click at [530, 582] on nav at bounding box center [915, 577] width 1221 height 13
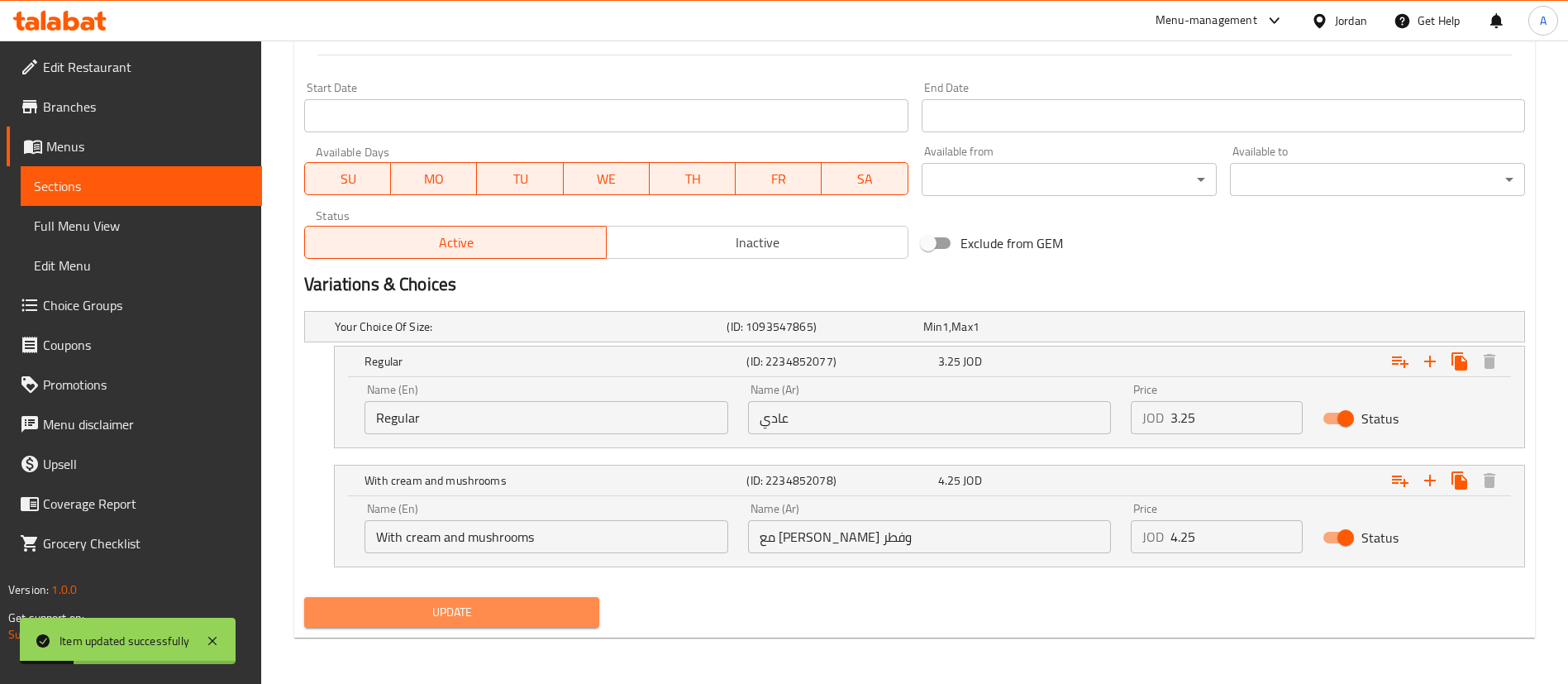
click at [522, 610] on span "Update" at bounding box center [451, 612] width 269 height 21
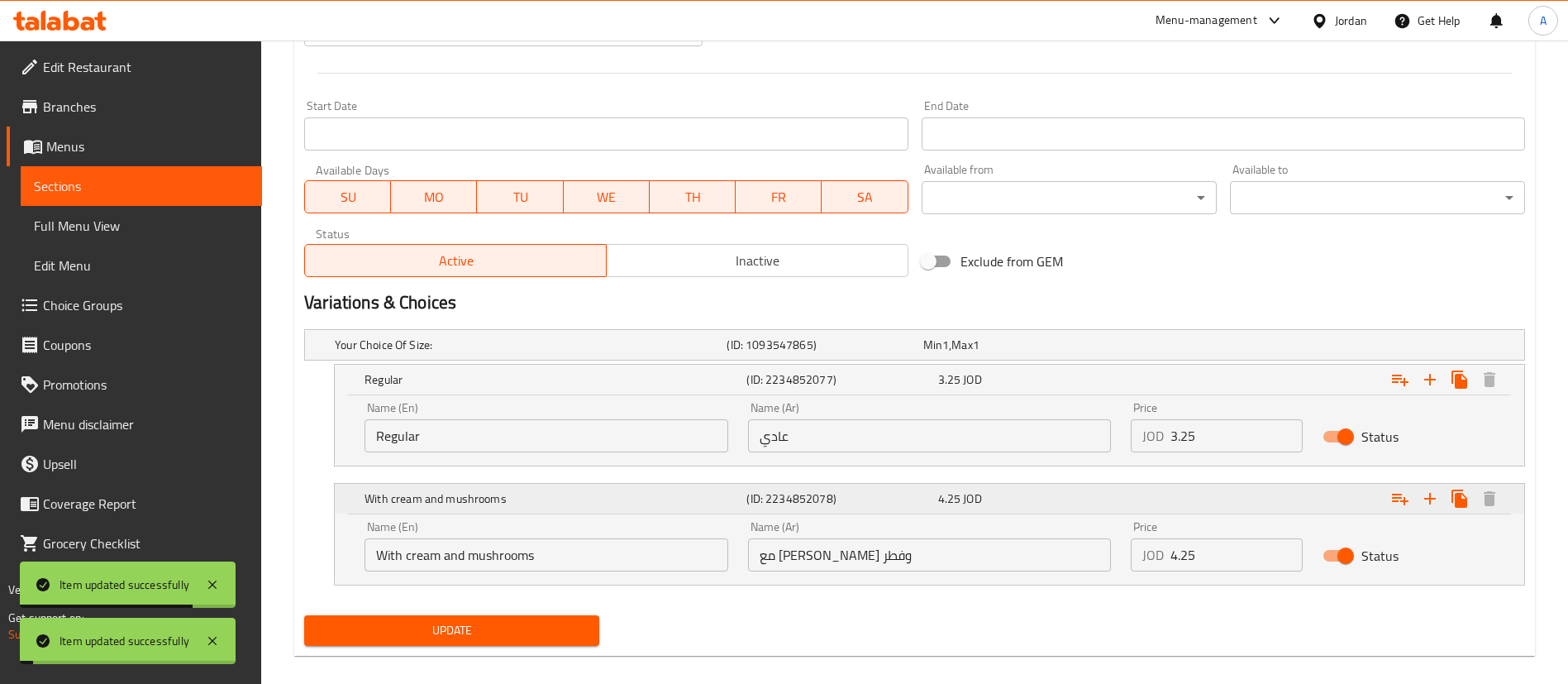
scroll to position [665, 0]
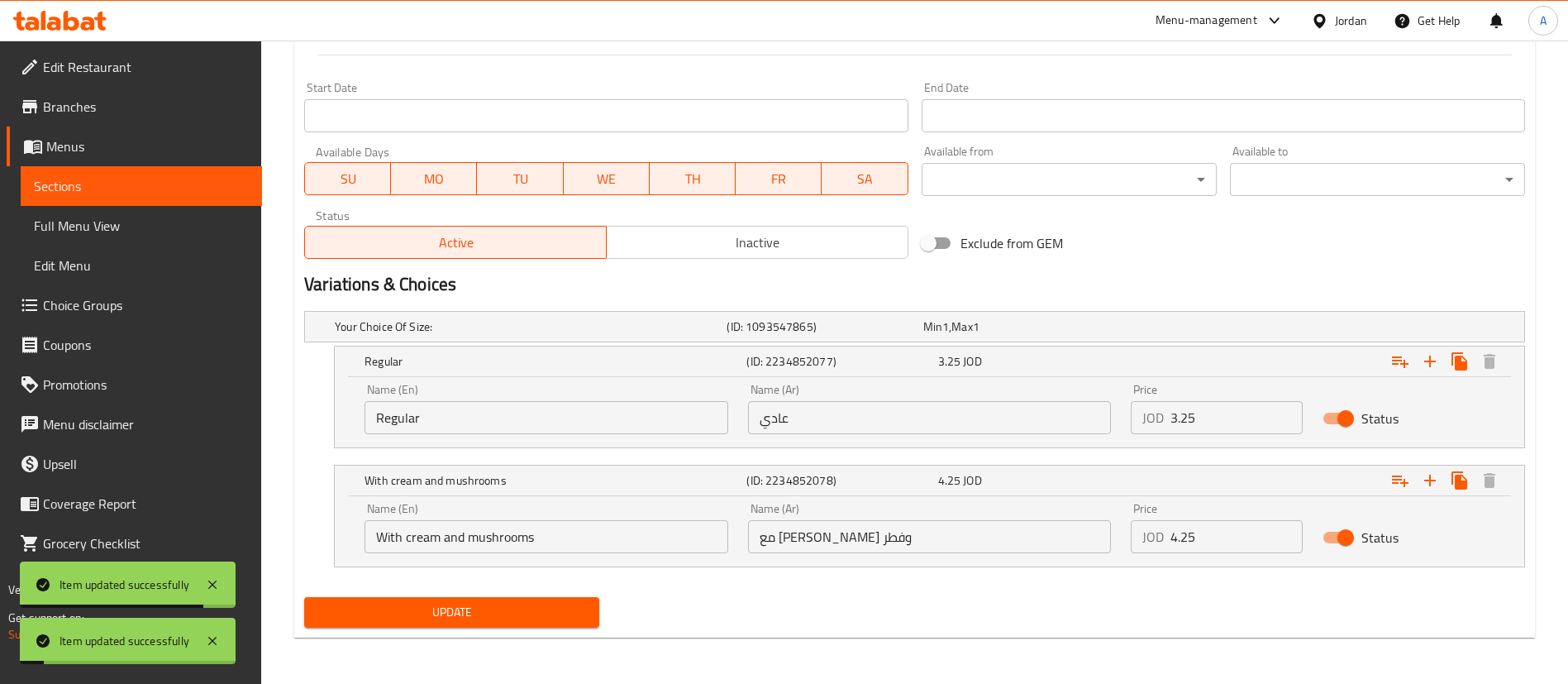
drag, startPoint x: 1184, startPoint y: 425, endPoint x: 1006, endPoint y: 417, distance: 178.2
click at [1064, 421] on div "Name (En) Regular Name (En) Name (Ar) عادي Name (Ar) Price JOD 3.25 Price Status" at bounding box center [929, 409] width 1150 height 71
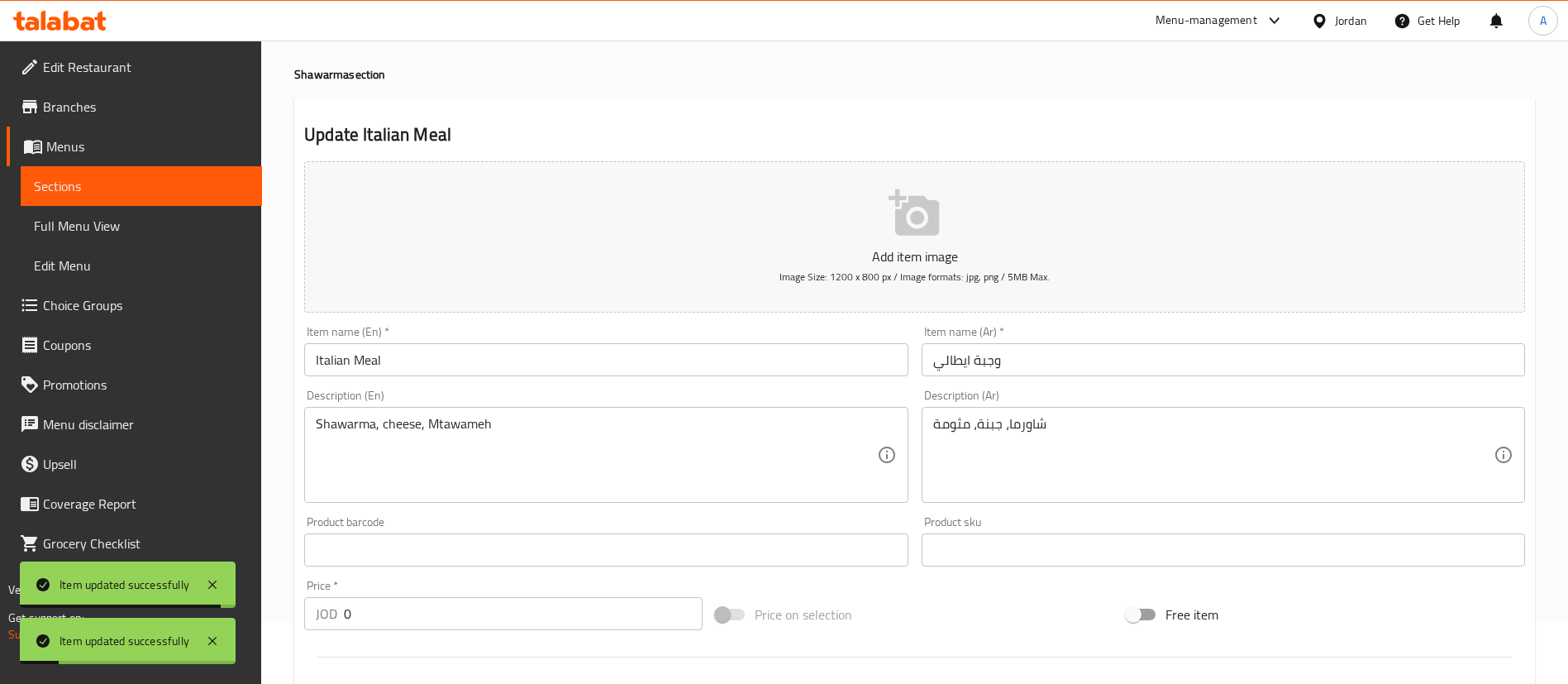
scroll to position [0, 0]
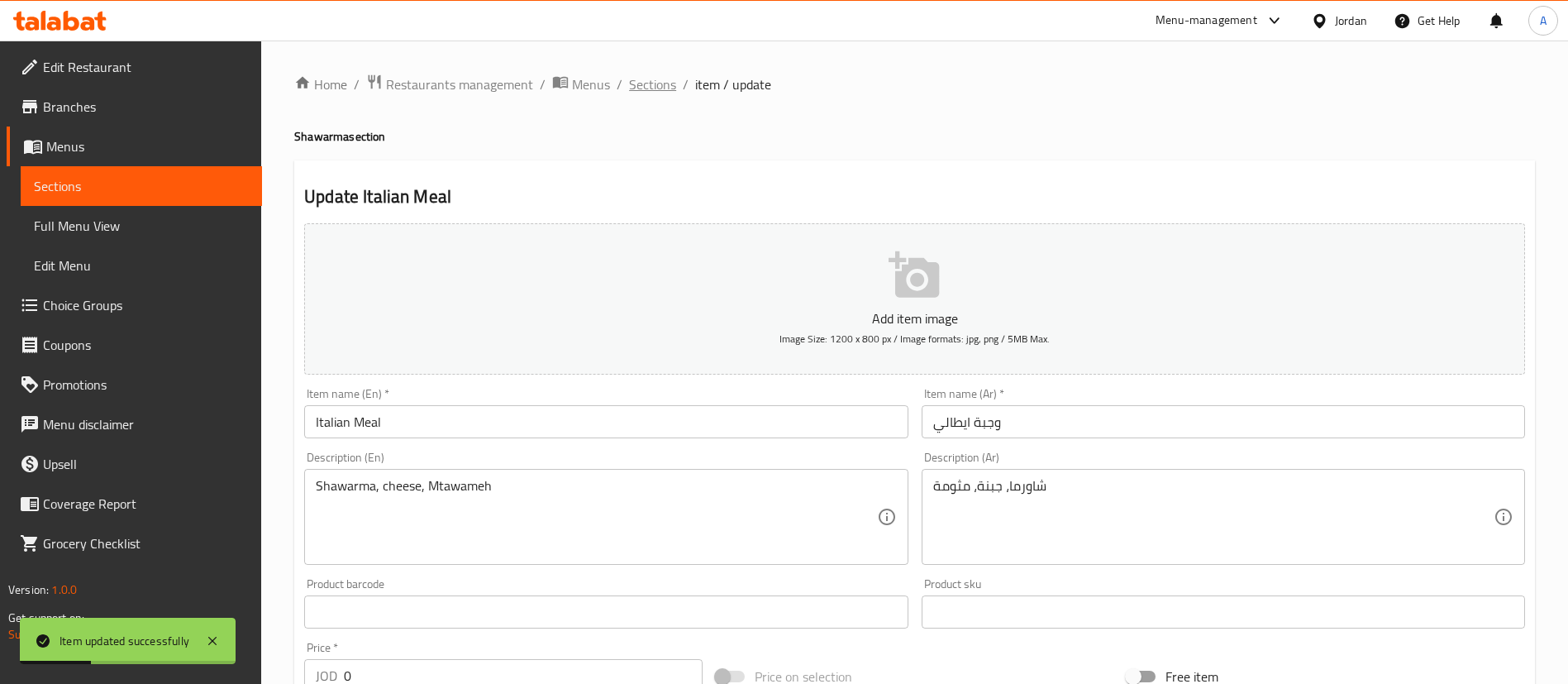
click at [647, 86] on span "Sections" at bounding box center [652, 84] width 47 height 20
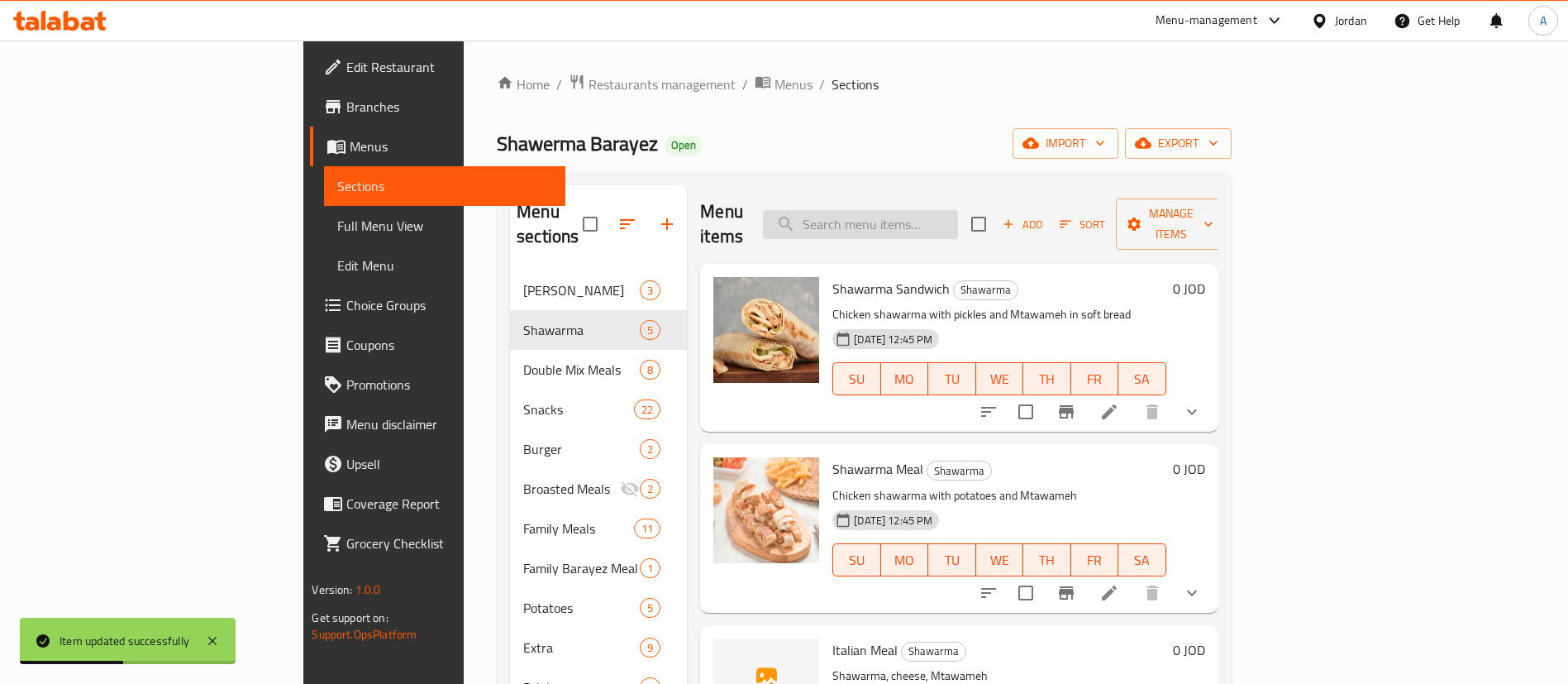
click at [958, 212] on input "search" at bounding box center [861, 225] width 195 height 29
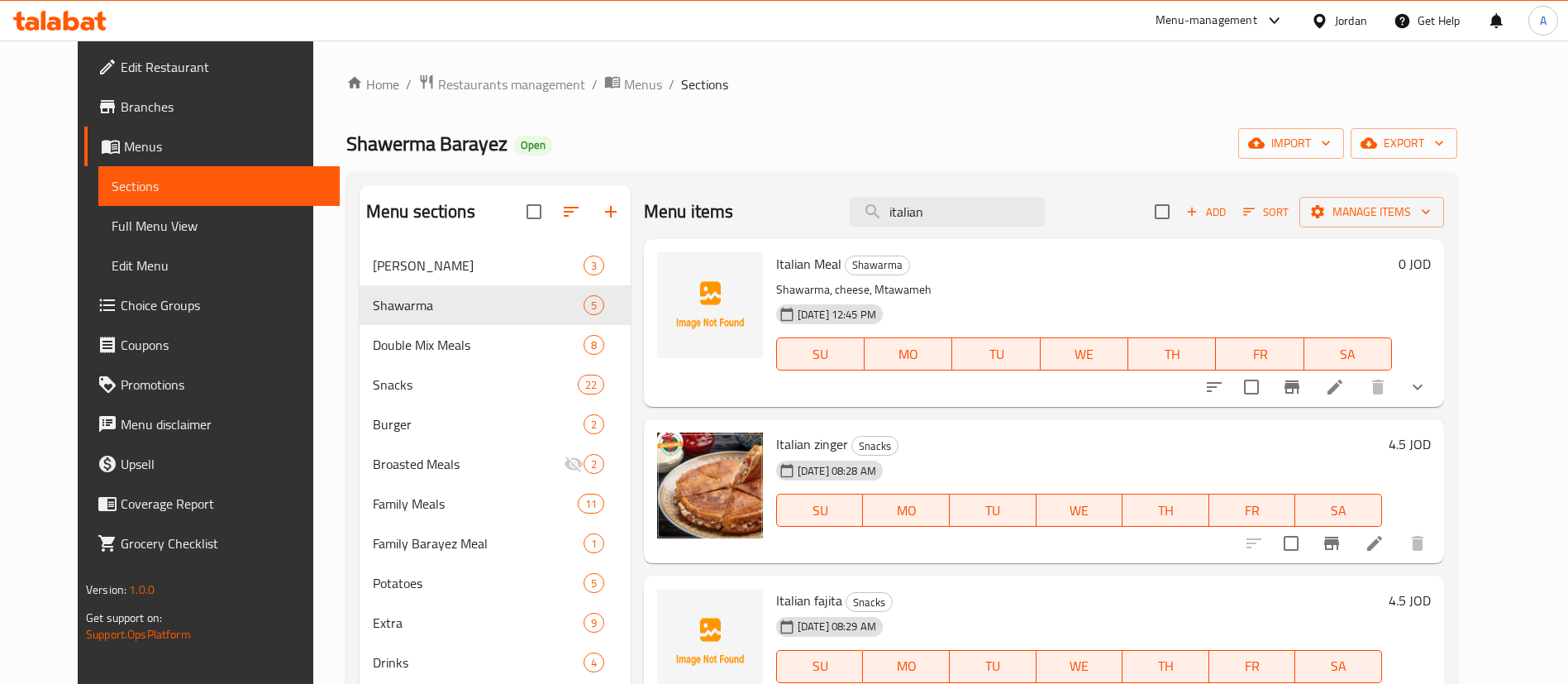
click at [828, 218] on div "Menu items italian Add Sort Manage items" at bounding box center [1044, 212] width 800 height 54
paste input "توفير ايطالي حلبي"
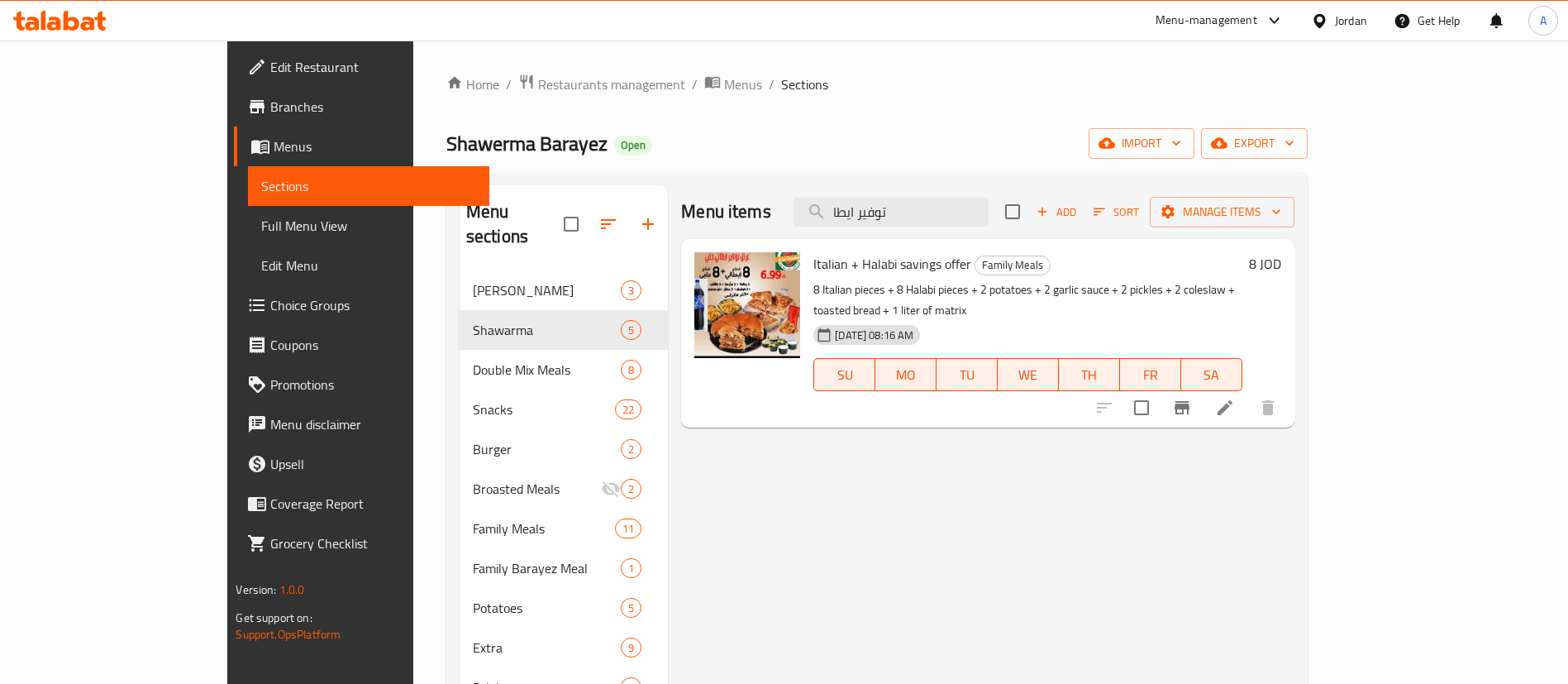
type input "توفير ايطا"
click at [1249, 251] on div "Italian + Halabi savings offer Family Meals 8 Italian pieces + 8 Halabi pieces …" at bounding box center [1027, 333] width 441 height 175
click at [1282, 268] on h6 "8 JOD" at bounding box center [1264, 264] width 32 height 23
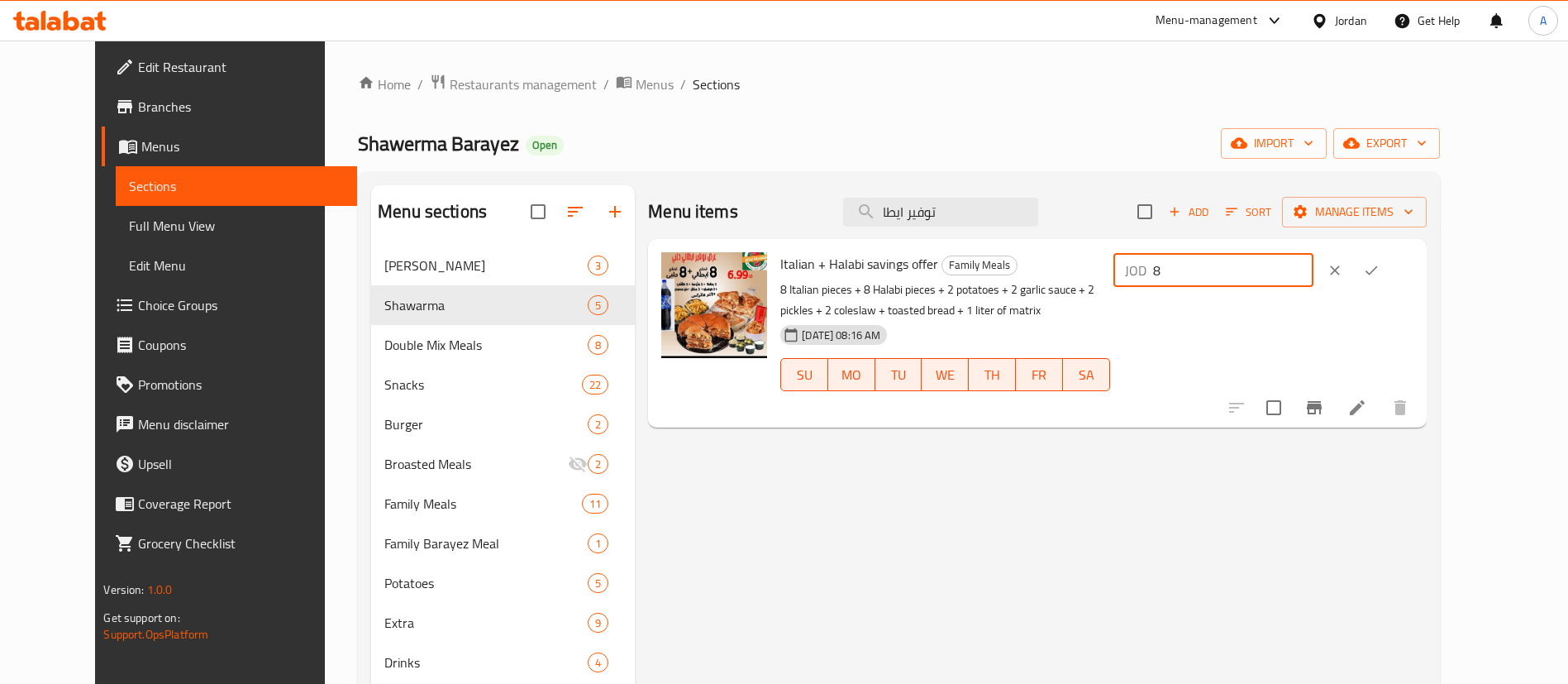
drag, startPoint x: 1356, startPoint y: 280, endPoint x: 1167, endPoint y: 278, distance: 189.0
click at [1174, 279] on div "Italian + Halabi savings offer Family Meals 8 Italian pieces + 8 Halabi pieces …" at bounding box center [1096, 333] width 646 height 175
type input "9"
click at [1390, 275] on button "ok" at bounding box center [1372, 271] width 37 height 37
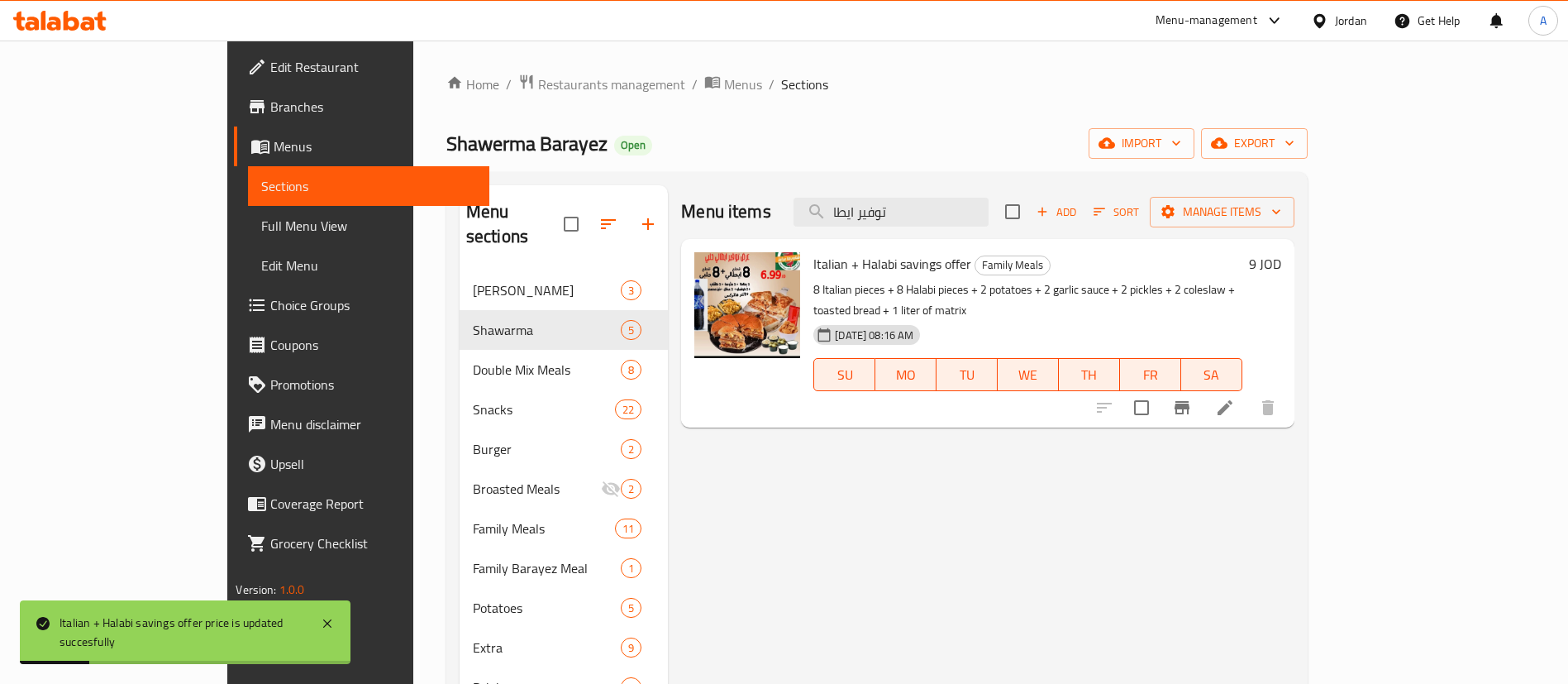
drag, startPoint x: 981, startPoint y: 213, endPoint x: 773, endPoint y: 215, distance: 208.0
click at [814, 213] on div "Menu items توفير ايطا Add Sort Manage items" at bounding box center [987, 212] width 613 height 54
paste input "علبة بطاطا"
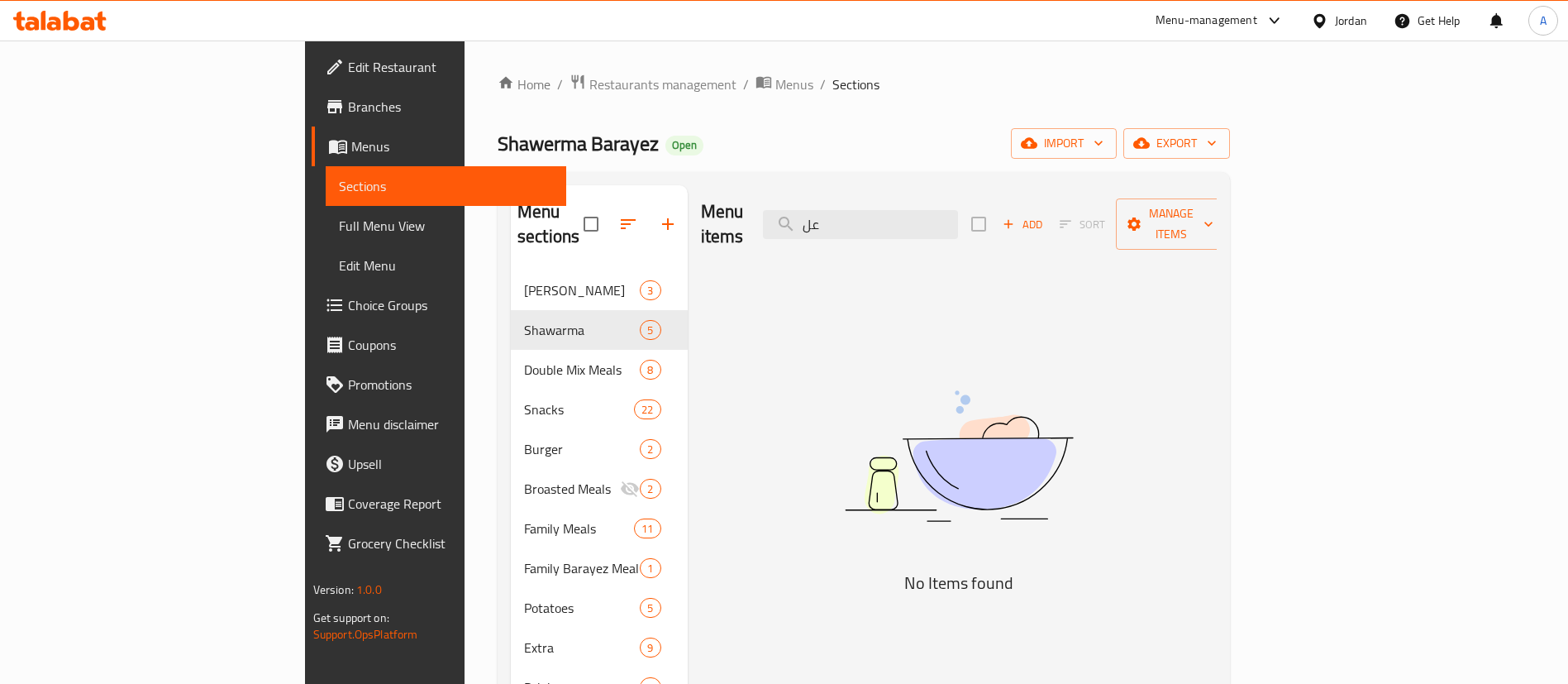
type input "ع"
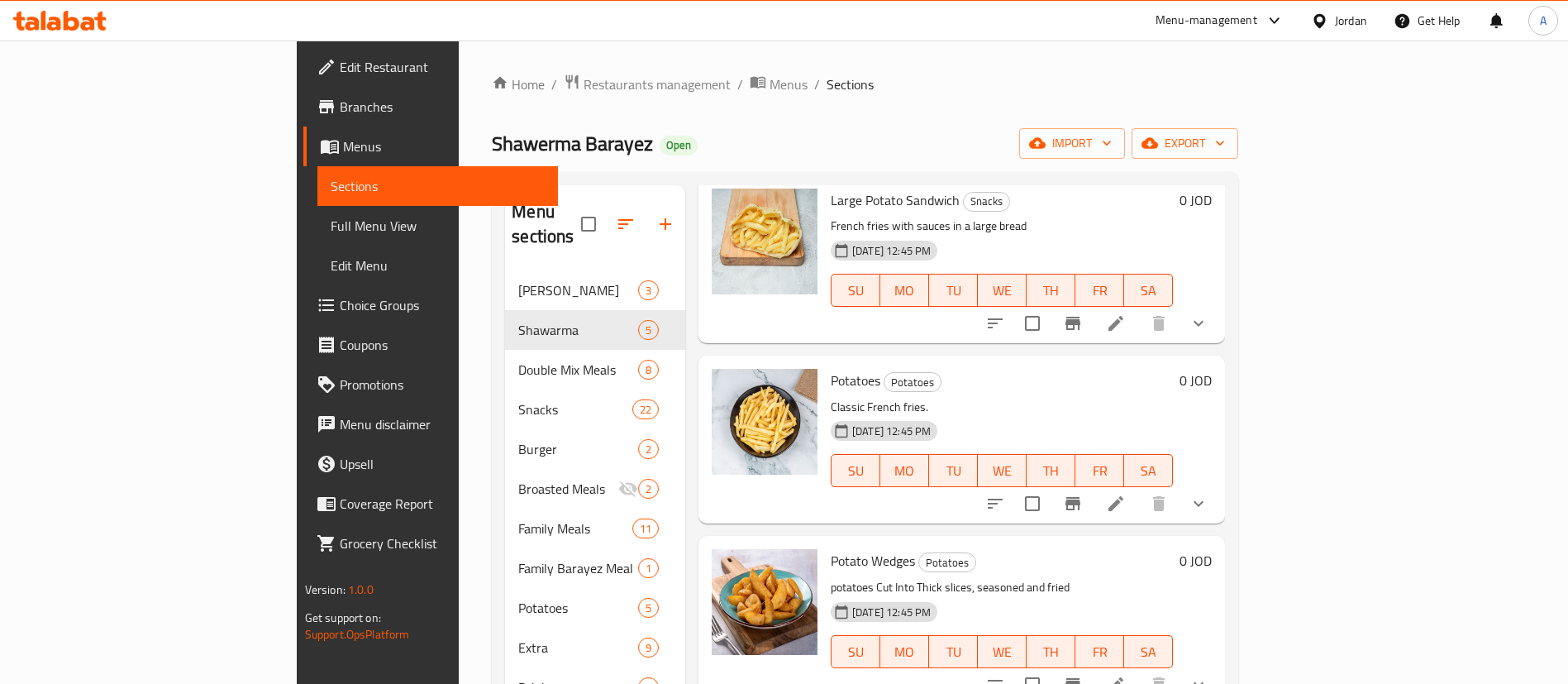
scroll to position [621, 0]
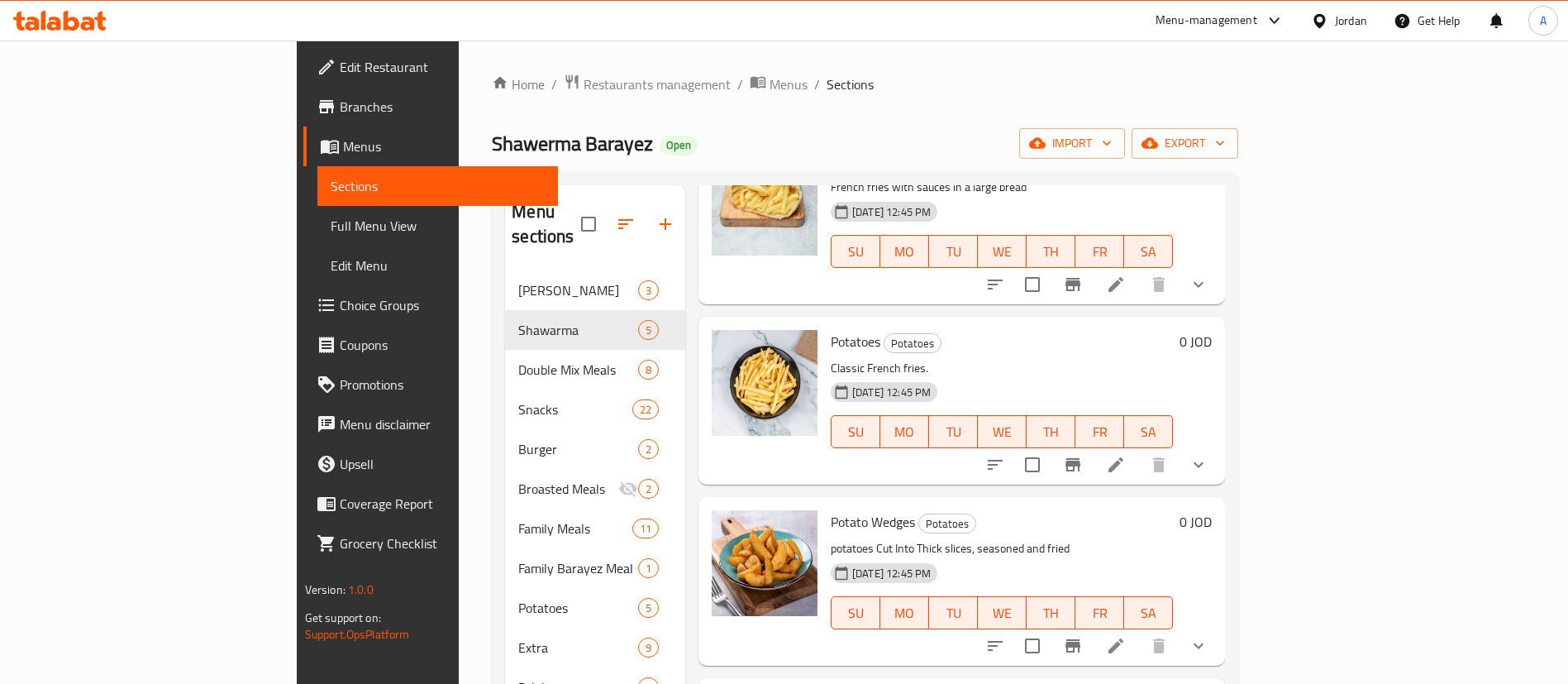
type input "بطاط"
click at [1208, 455] on icon "show more" at bounding box center [1199, 465] width 20 height 20
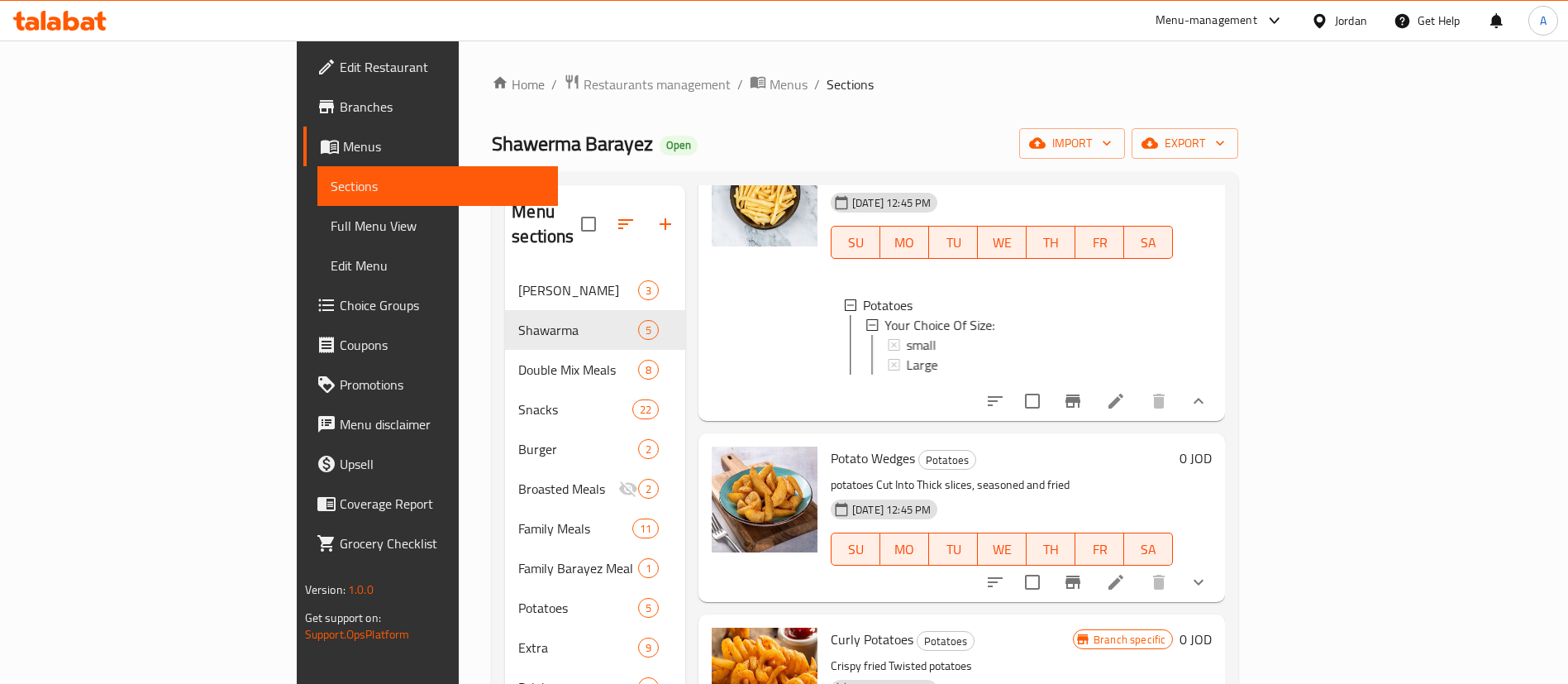
scroll to position [869, 0]
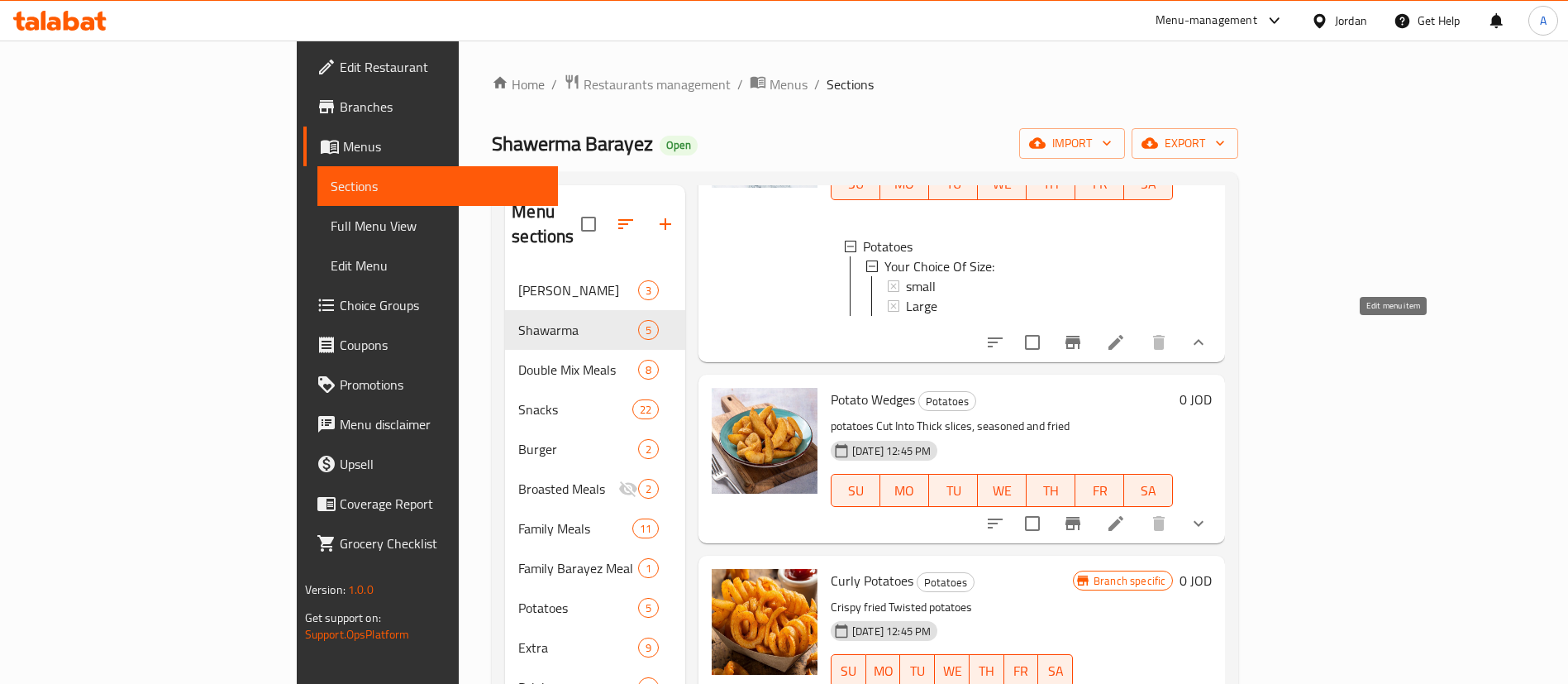
click at [1126, 336] on icon at bounding box center [1117, 342] width 20 height 20
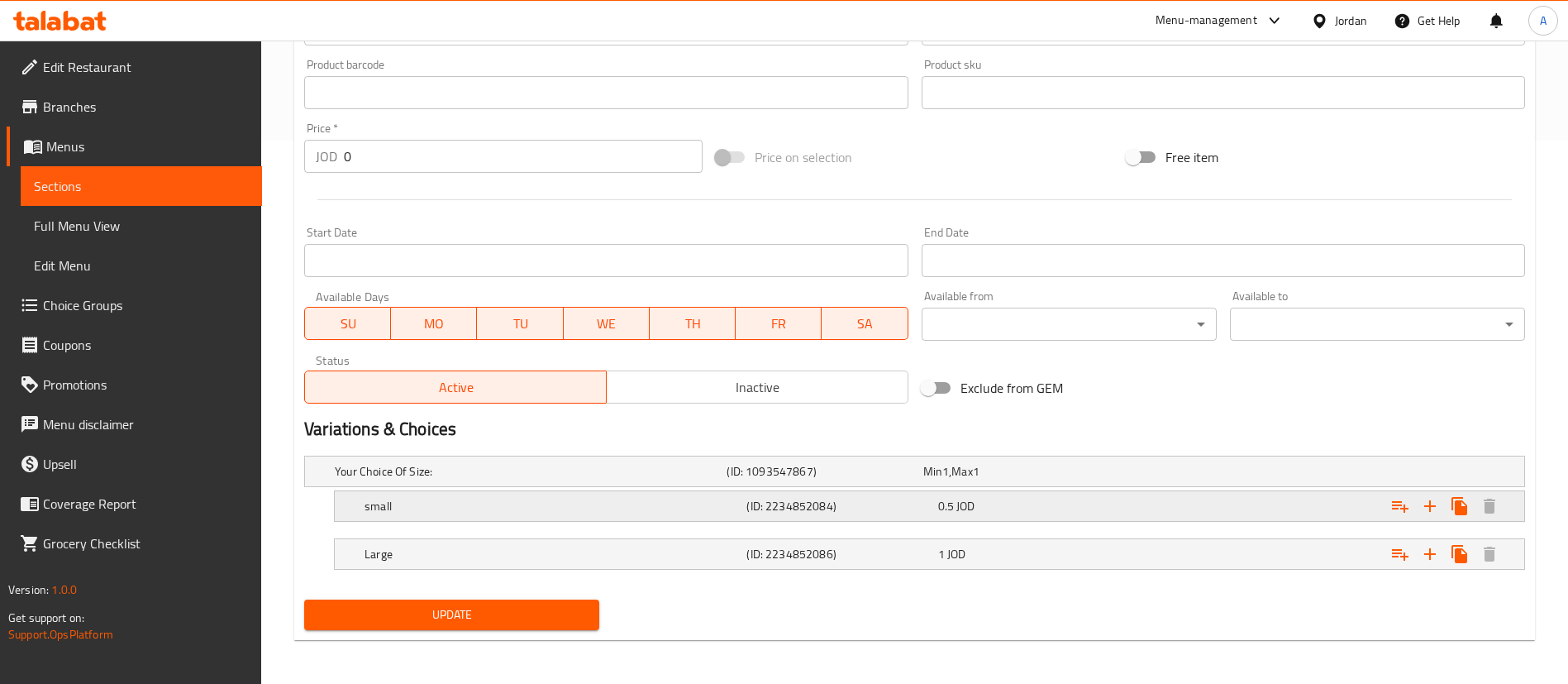
scroll to position [546, 0]
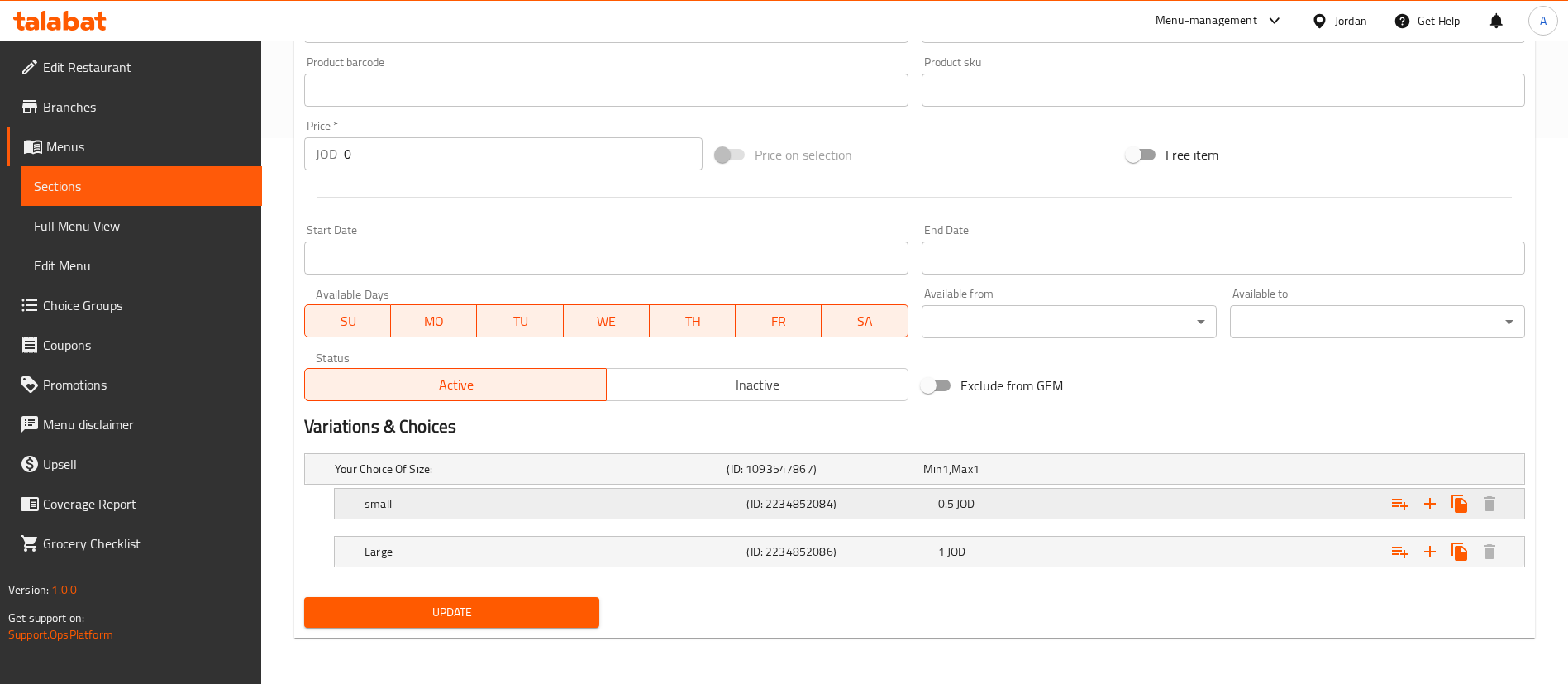
click at [1152, 497] on div "Expand" at bounding box center [1317, 504] width 382 height 37
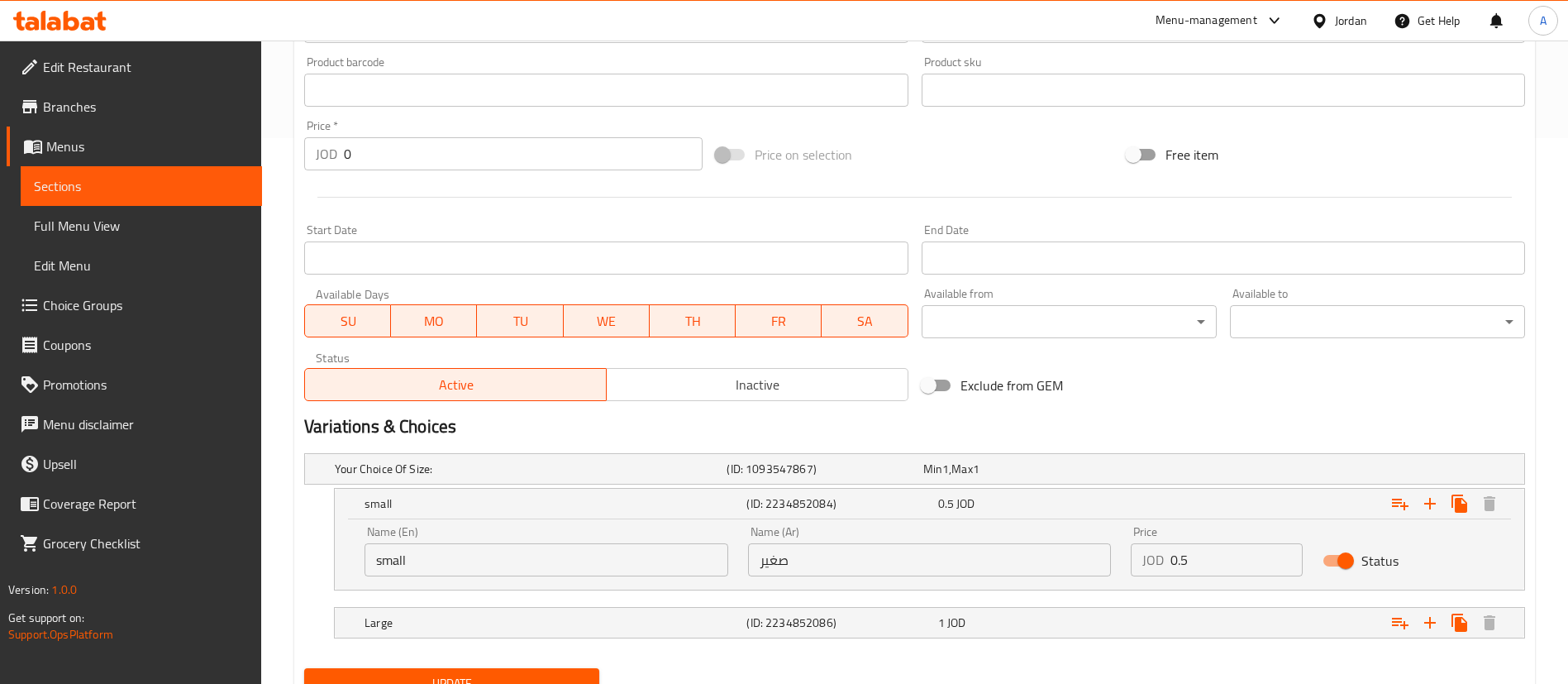
click at [1177, 565] on input "0.5" at bounding box center [1237, 560] width 132 height 33
click at [1183, 564] on input "0.5" at bounding box center [1237, 560] width 132 height 33
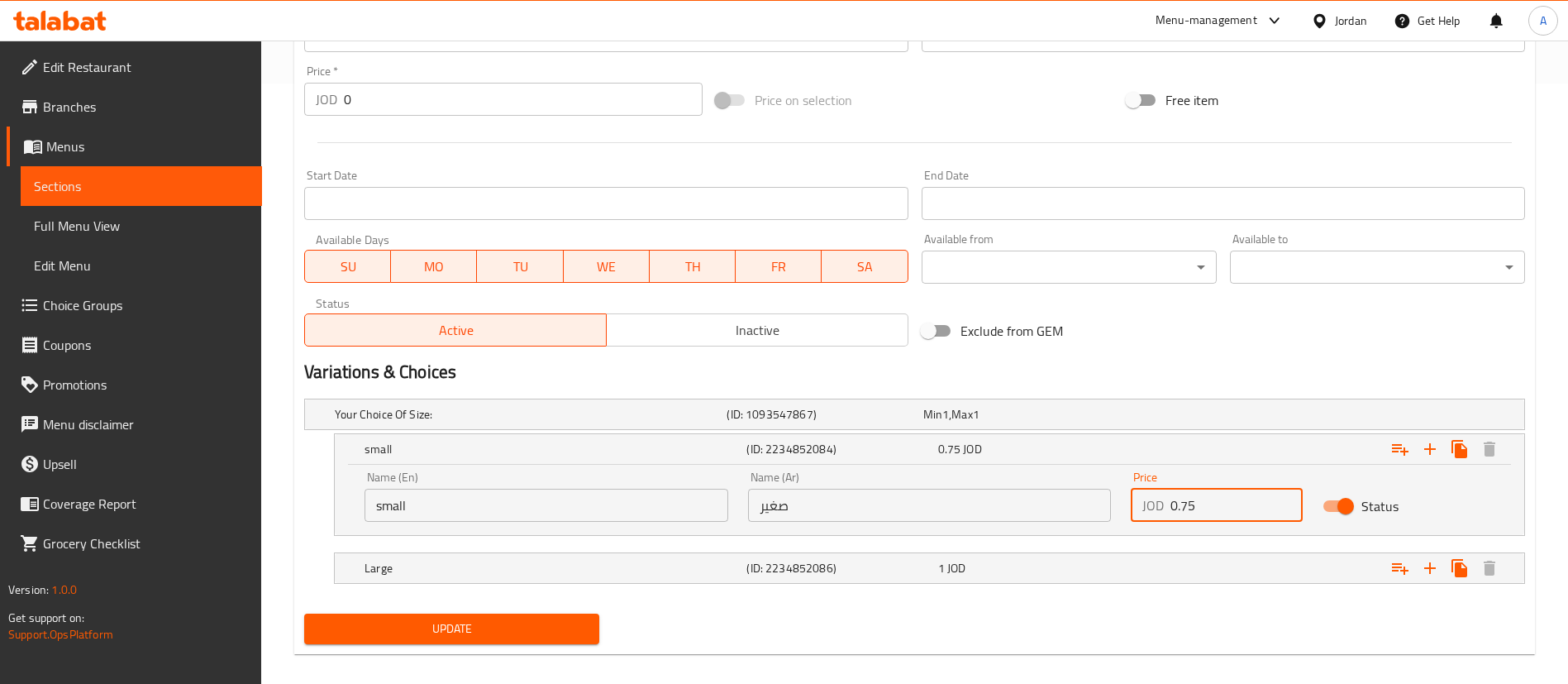
scroll to position [617, 0]
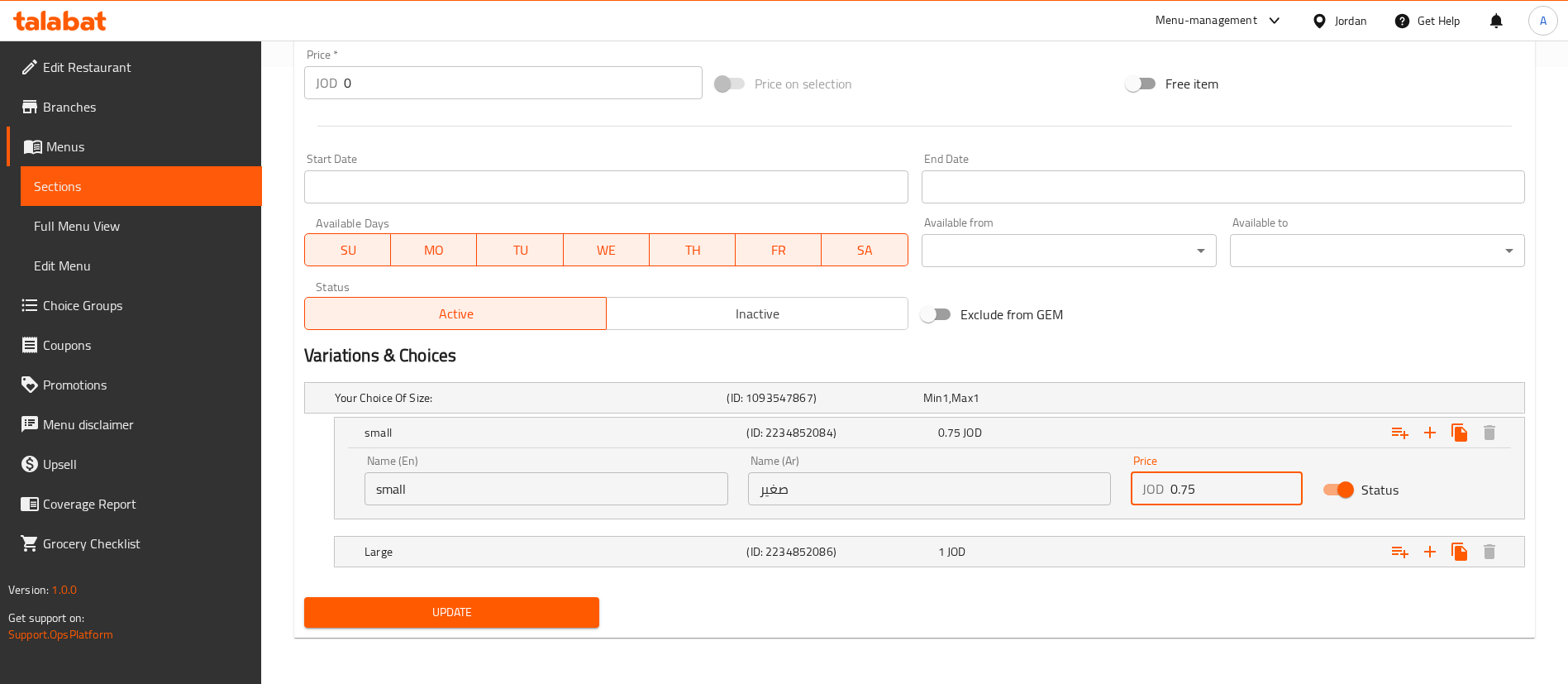
type input "0.75"
drag, startPoint x: 505, startPoint y: 619, endPoint x: 567, endPoint y: 528, distance: 110.1
click at [504, 616] on span "Update" at bounding box center [451, 612] width 269 height 21
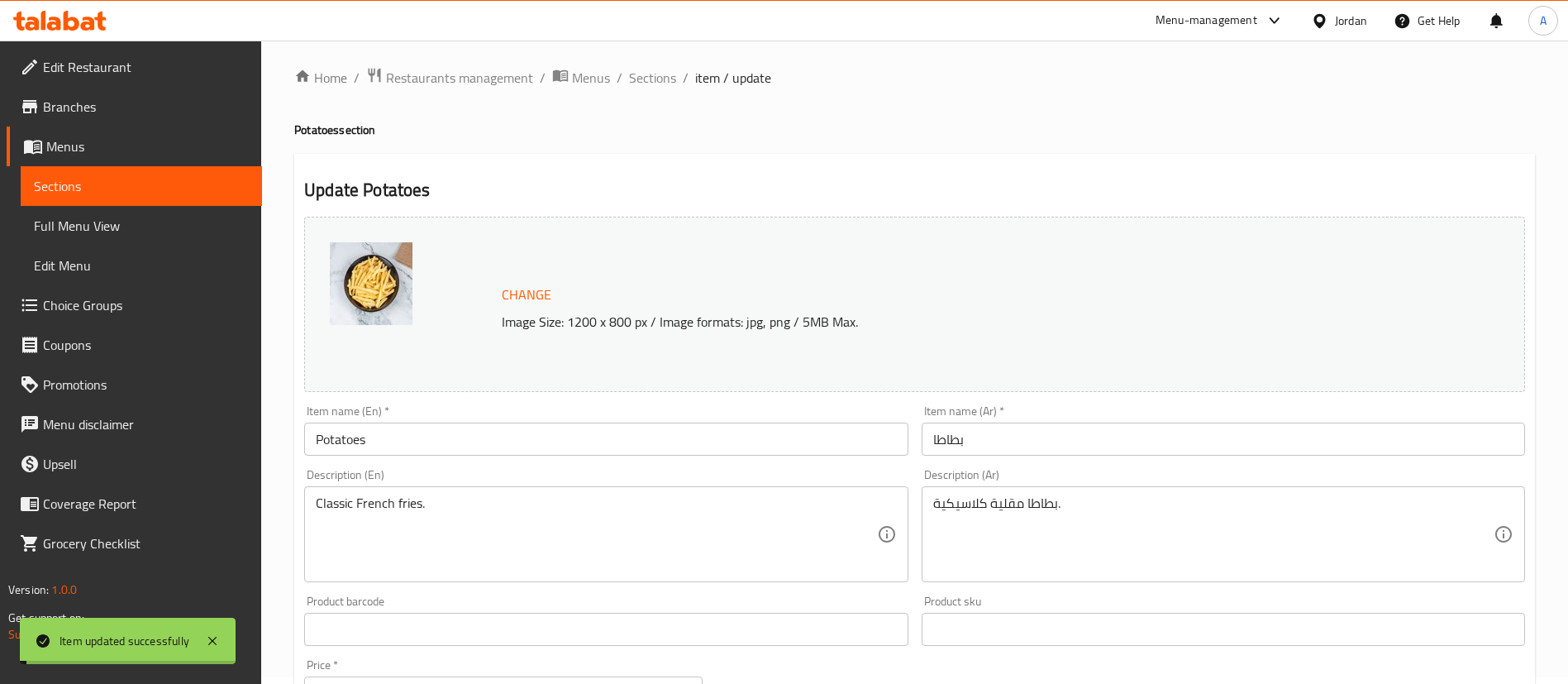
scroll to position [0, 0]
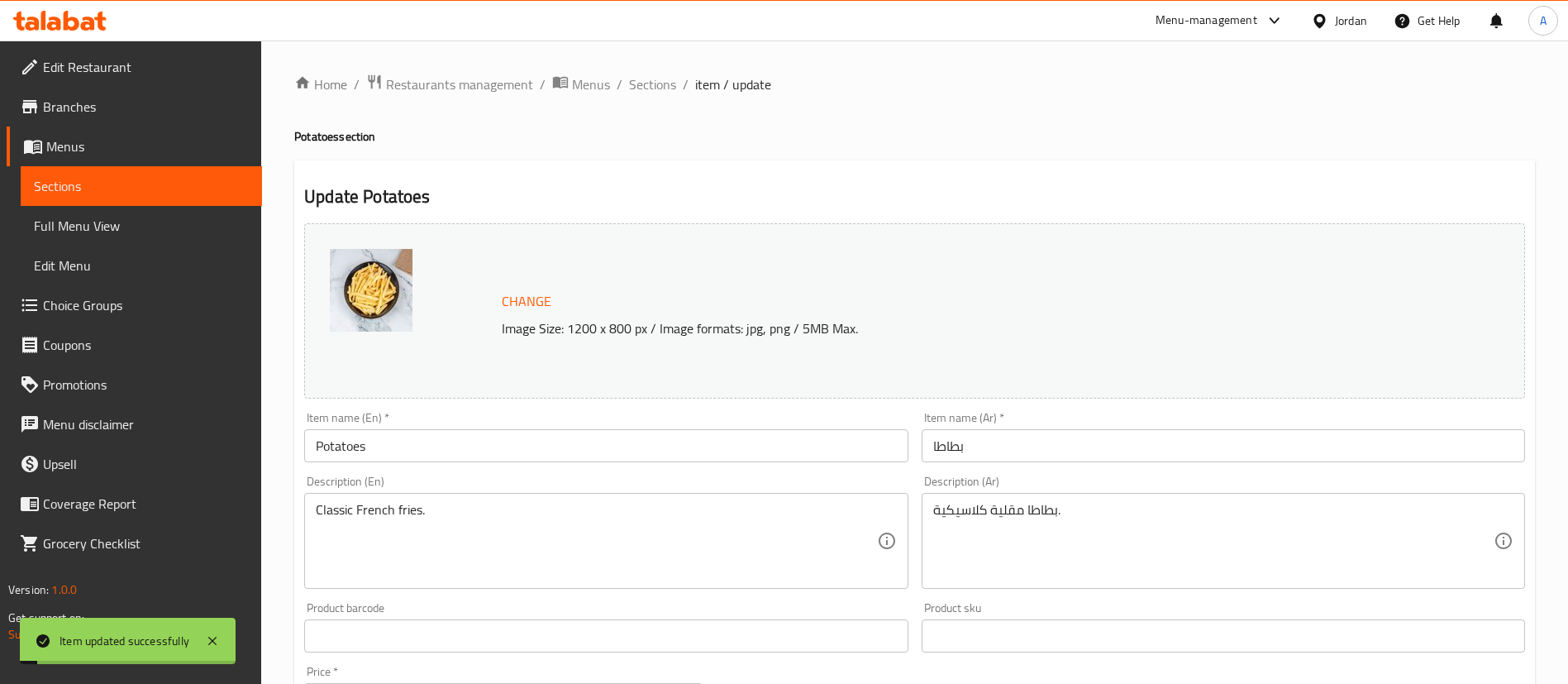
click at [660, 68] on div "Home / Restaurants management / Menus / Sections / item / update Potatoes secti…" at bounding box center [915, 670] width 1307 height 1261
click at [666, 81] on span "Sections" at bounding box center [652, 84] width 47 height 20
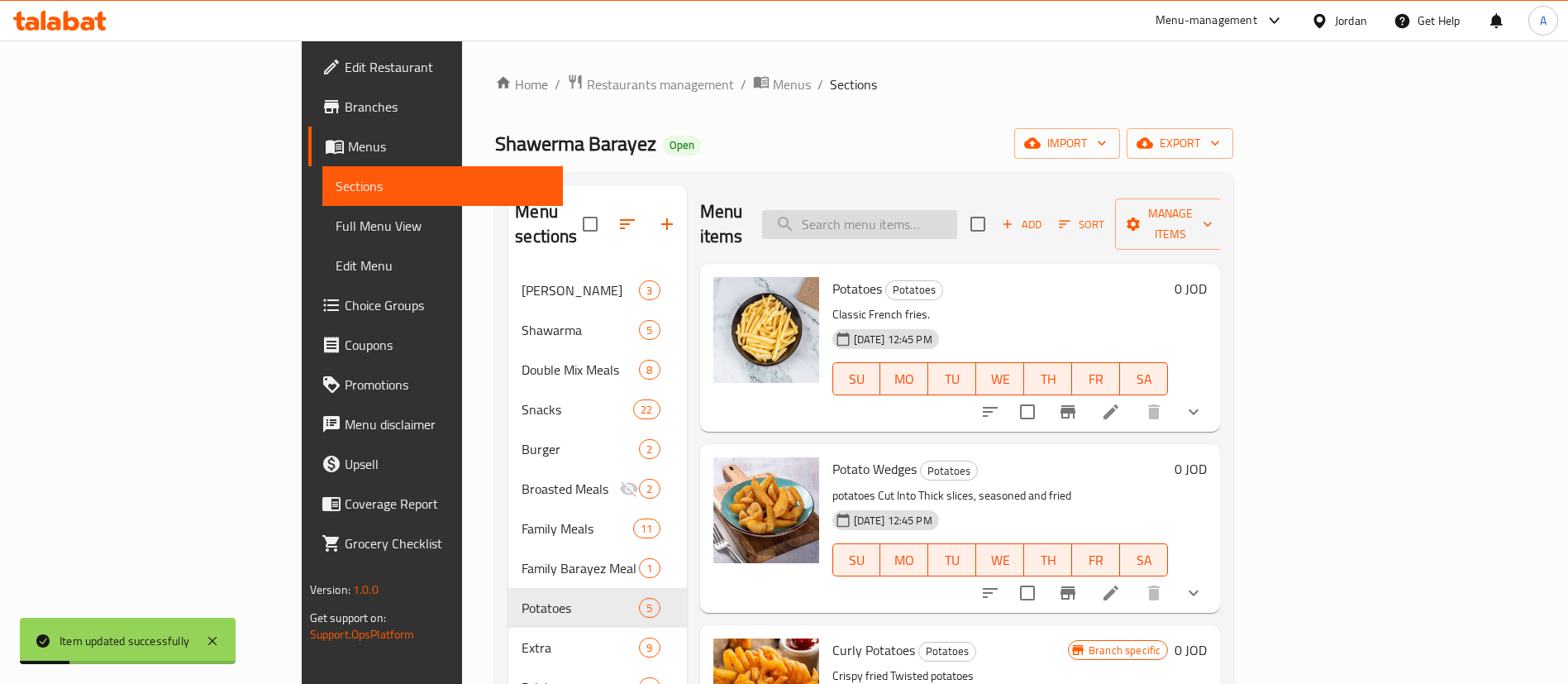
click at [957, 210] on input "search" at bounding box center [860, 225] width 195 height 29
paste input "وجبة البرايز العادي دجاج"
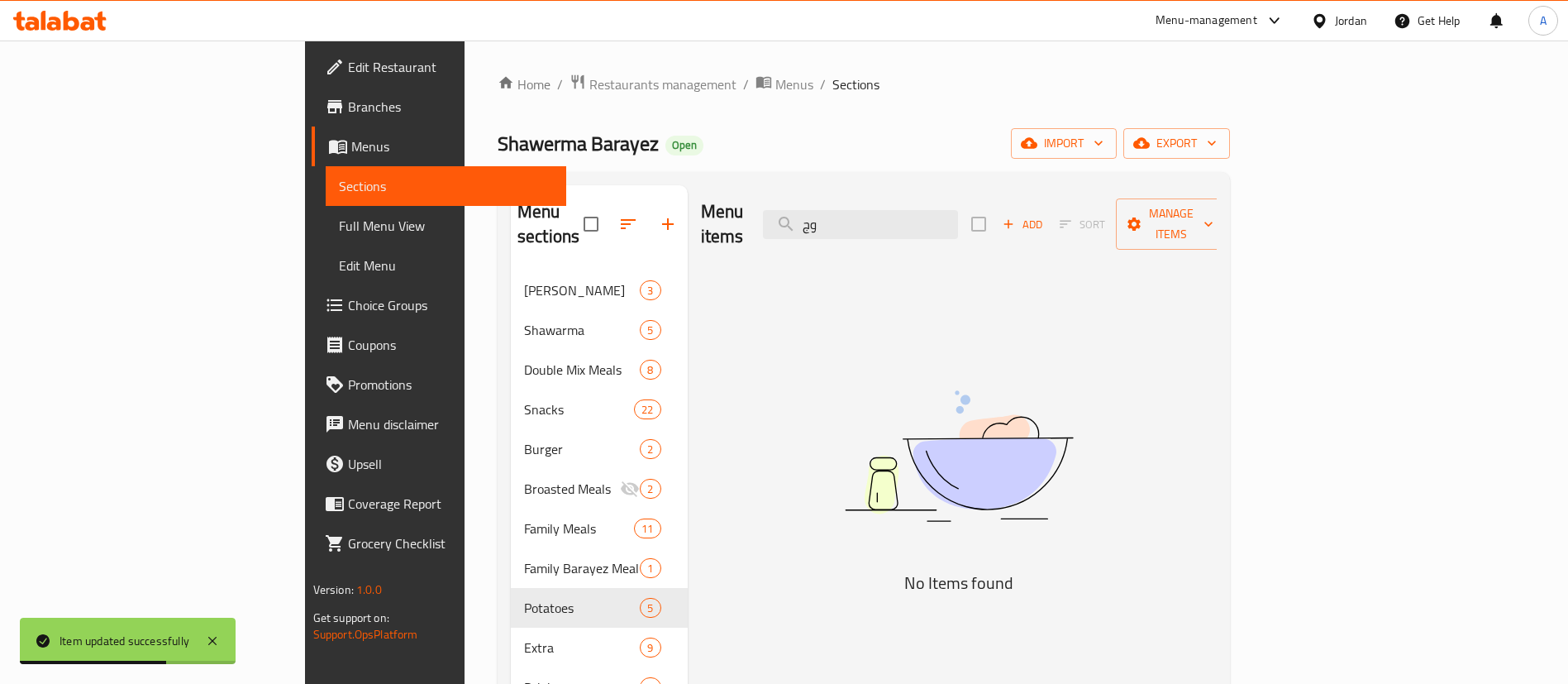
type input "و"
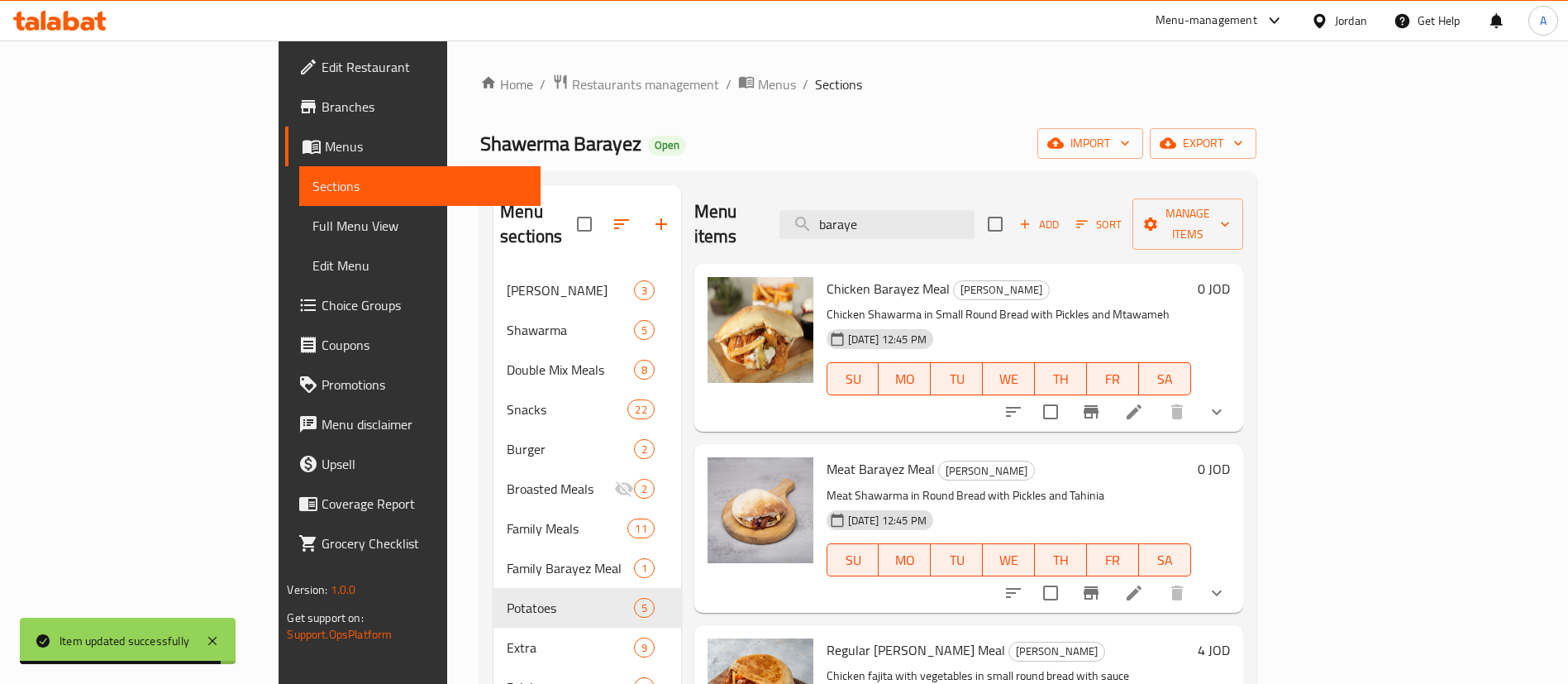
type input "baraye"
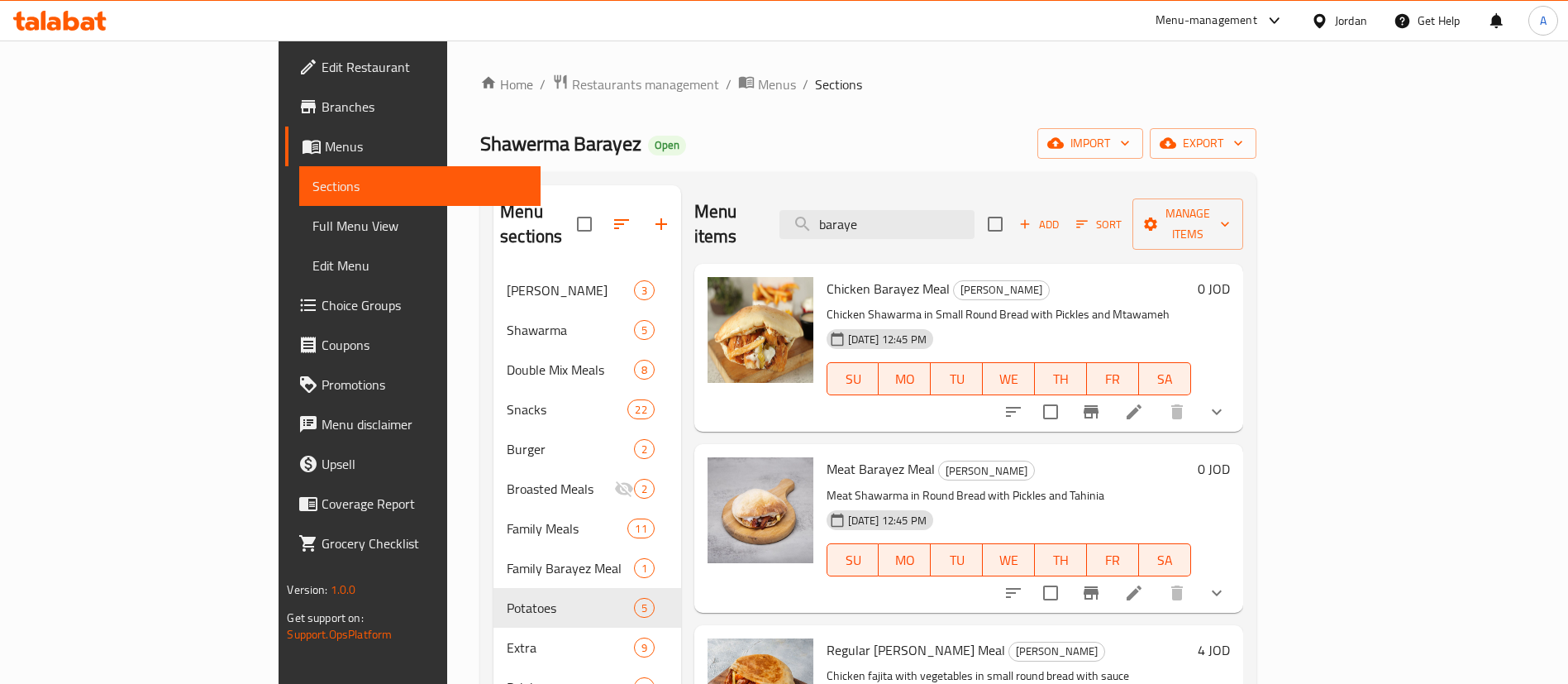
click at [1157, 397] on li at bounding box center [1134, 411] width 46 height 29
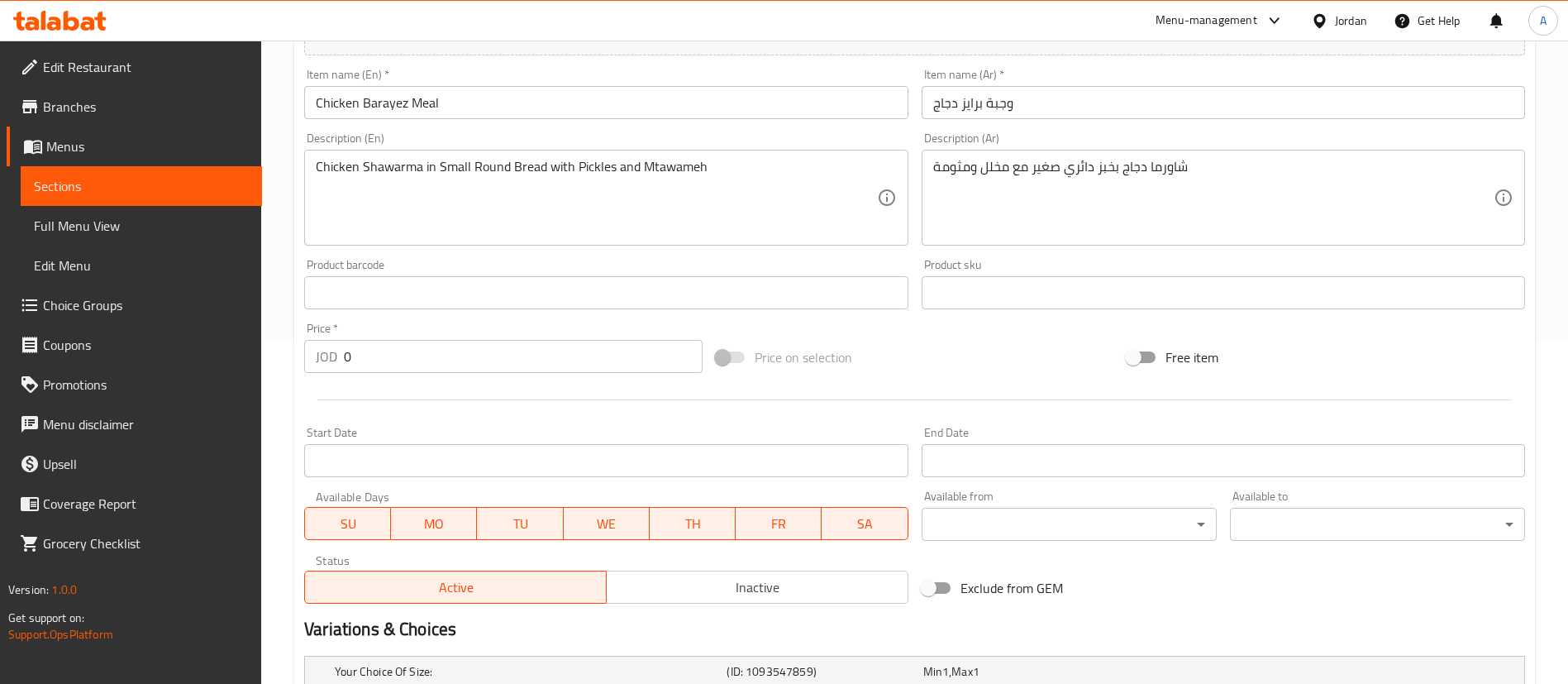
scroll to position [594, 0]
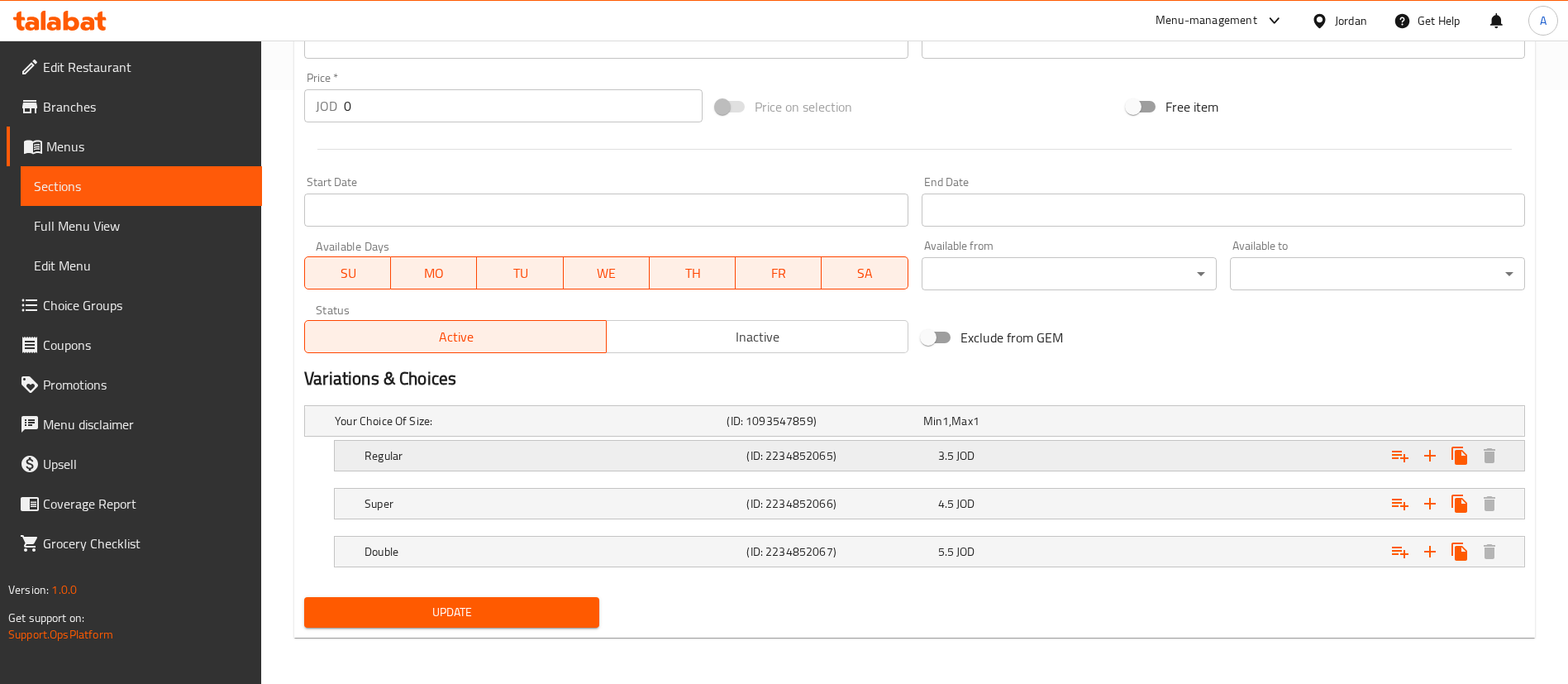
click at [1074, 459] on div "3.5 JOD" at bounding box center [1030, 455] width 184 height 17
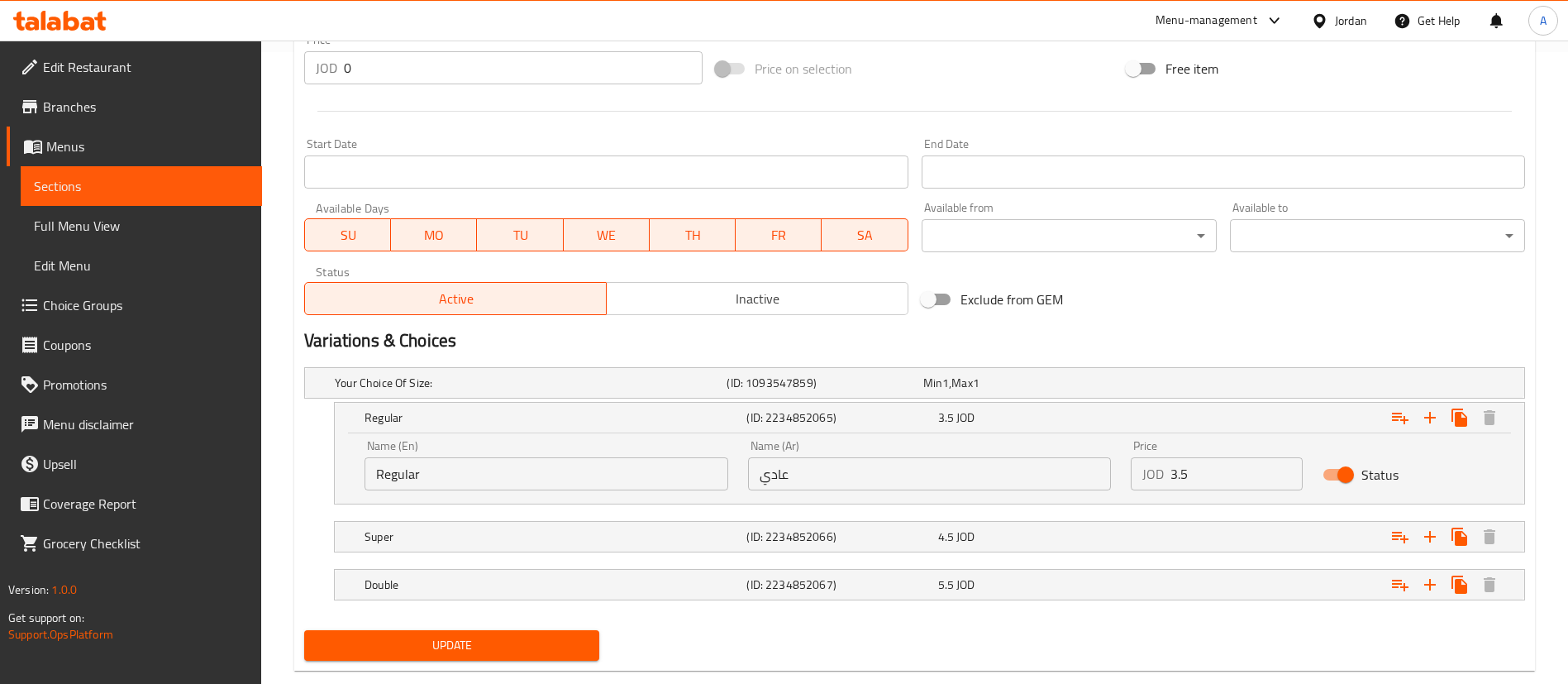
scroll to position [665, 0]
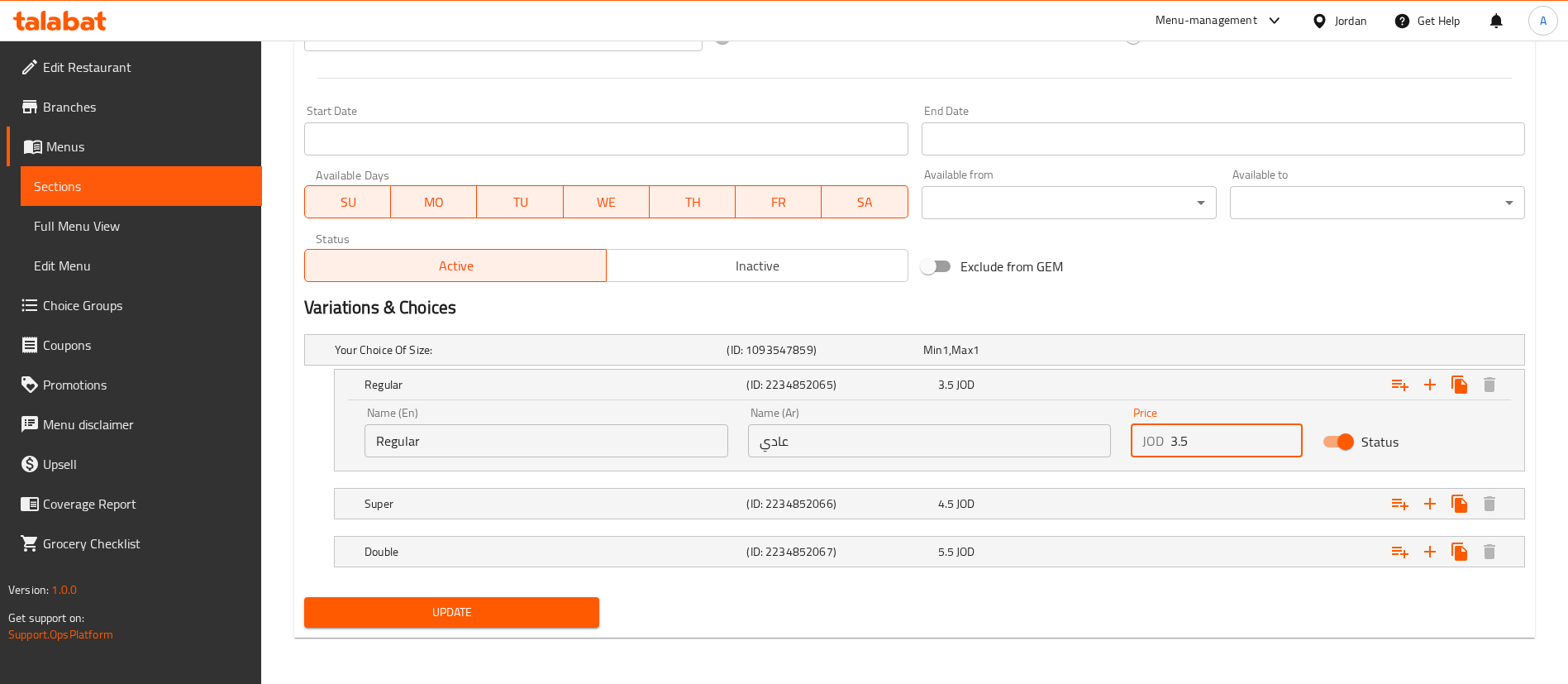
drag, startPoint x: 1184, startPoint y: 432, endPoint x: 1026, endPoint y: 437, distance: 158.1
click at [1051, 435] on div "Name (En) Regular Name (En) Name (Ar) عادي Name (Ar) Price JOD 3.5 Price Status" at bounding box center [929, 432] width 1150 height 71
paste input "4.50"
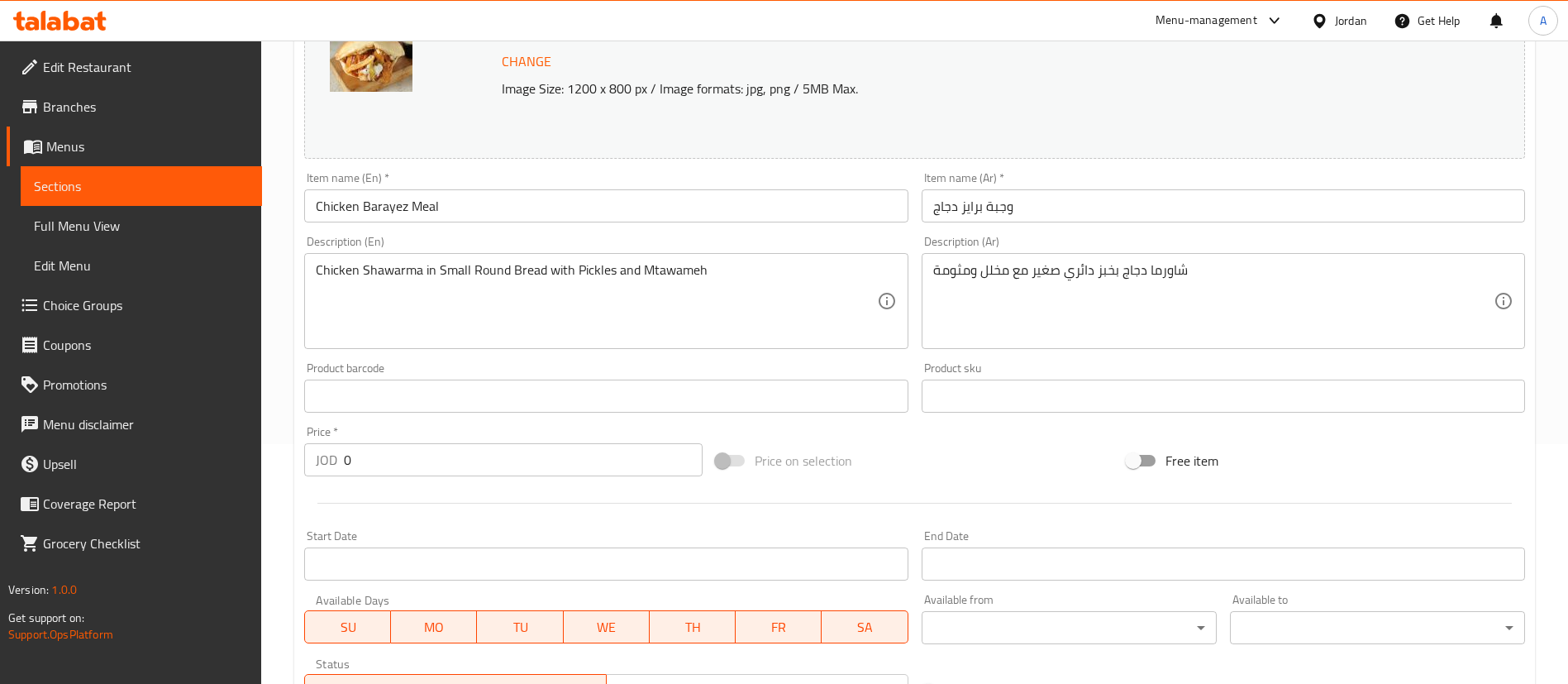
scroll to position [0, 0]
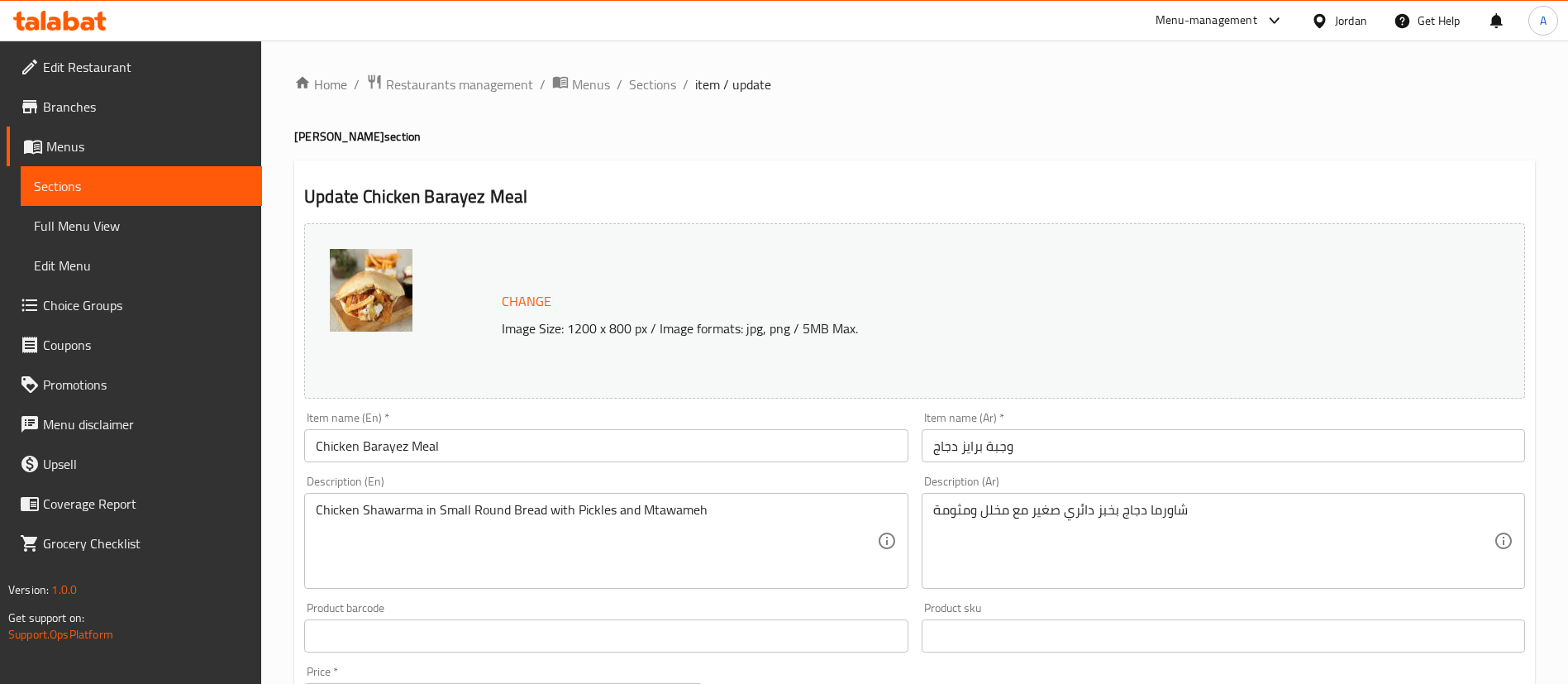
type input "4.50"
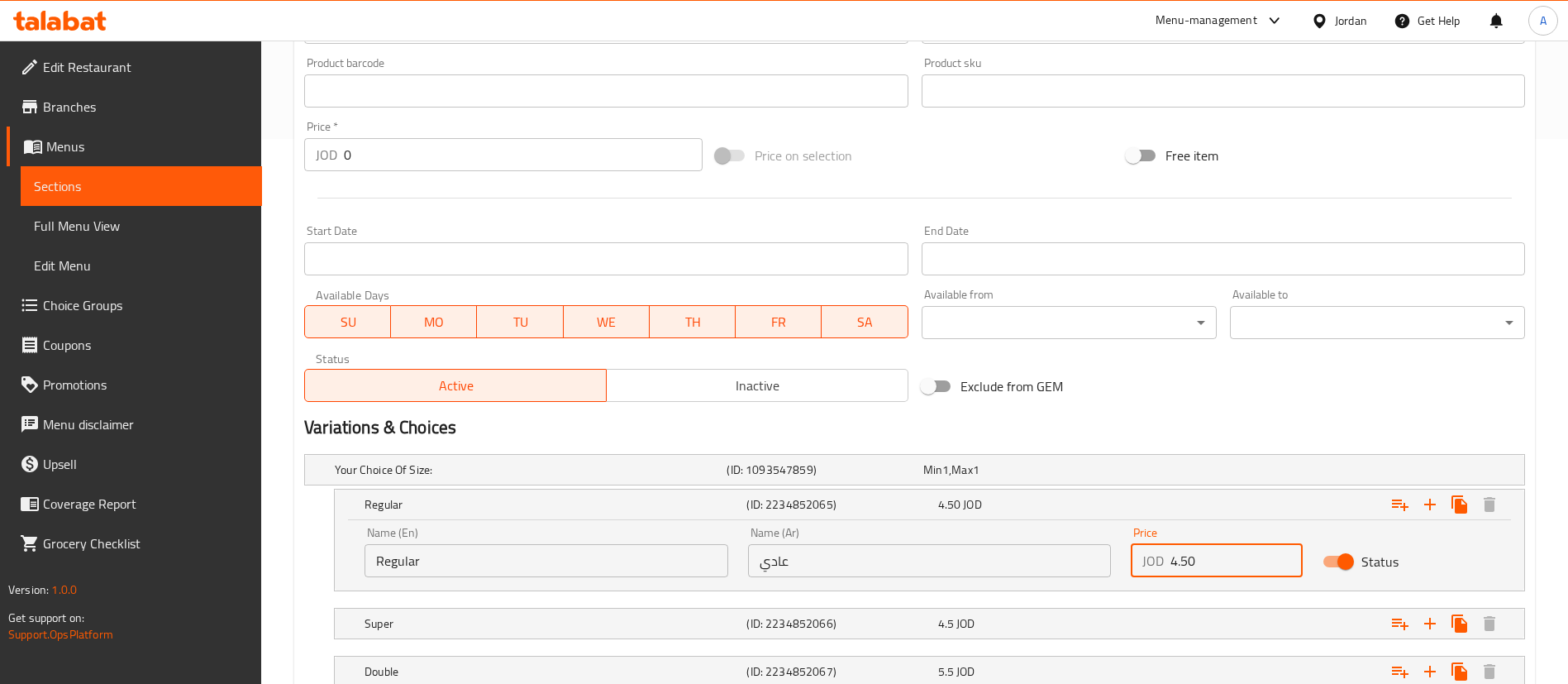
scroll to position [665, 0]
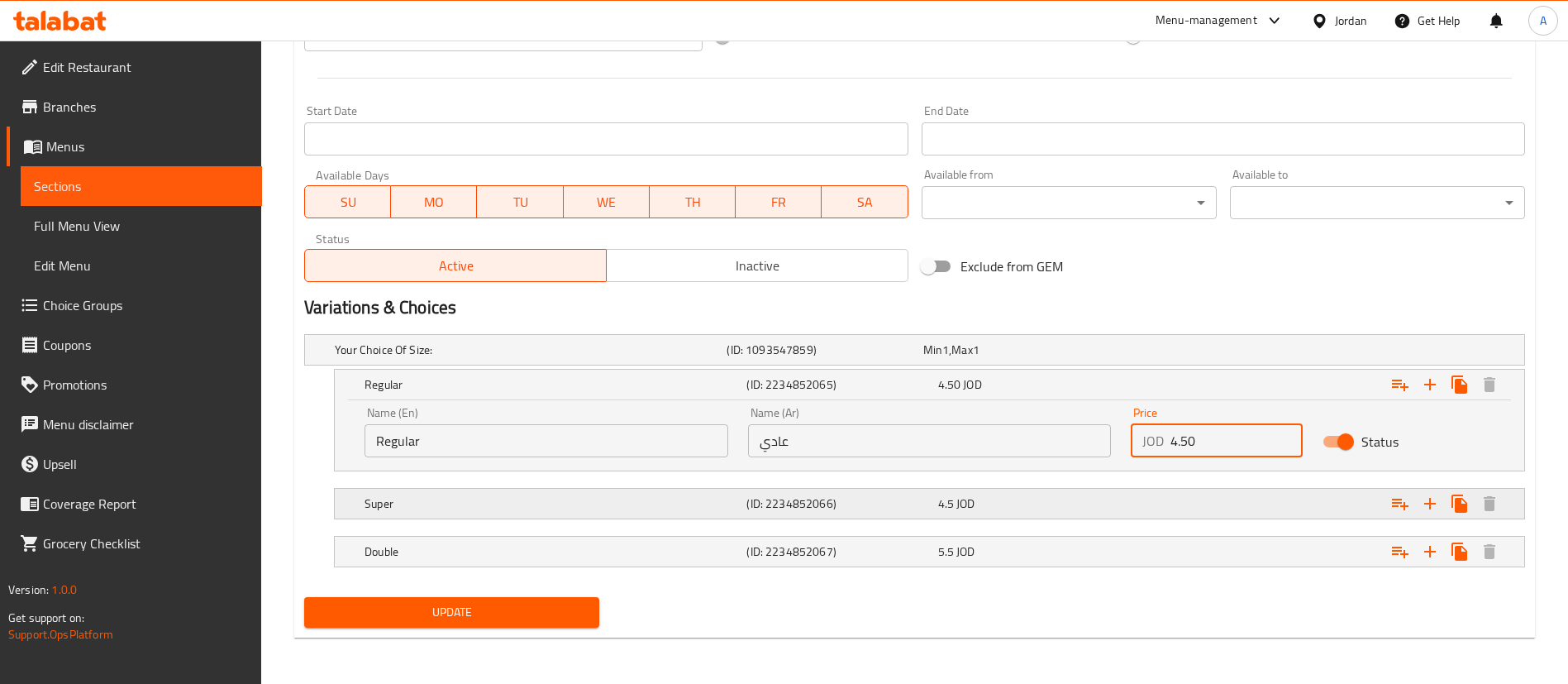
click at [1195, 493] on div "Expand" at bounding box center [1317, 504] width 382 height 37
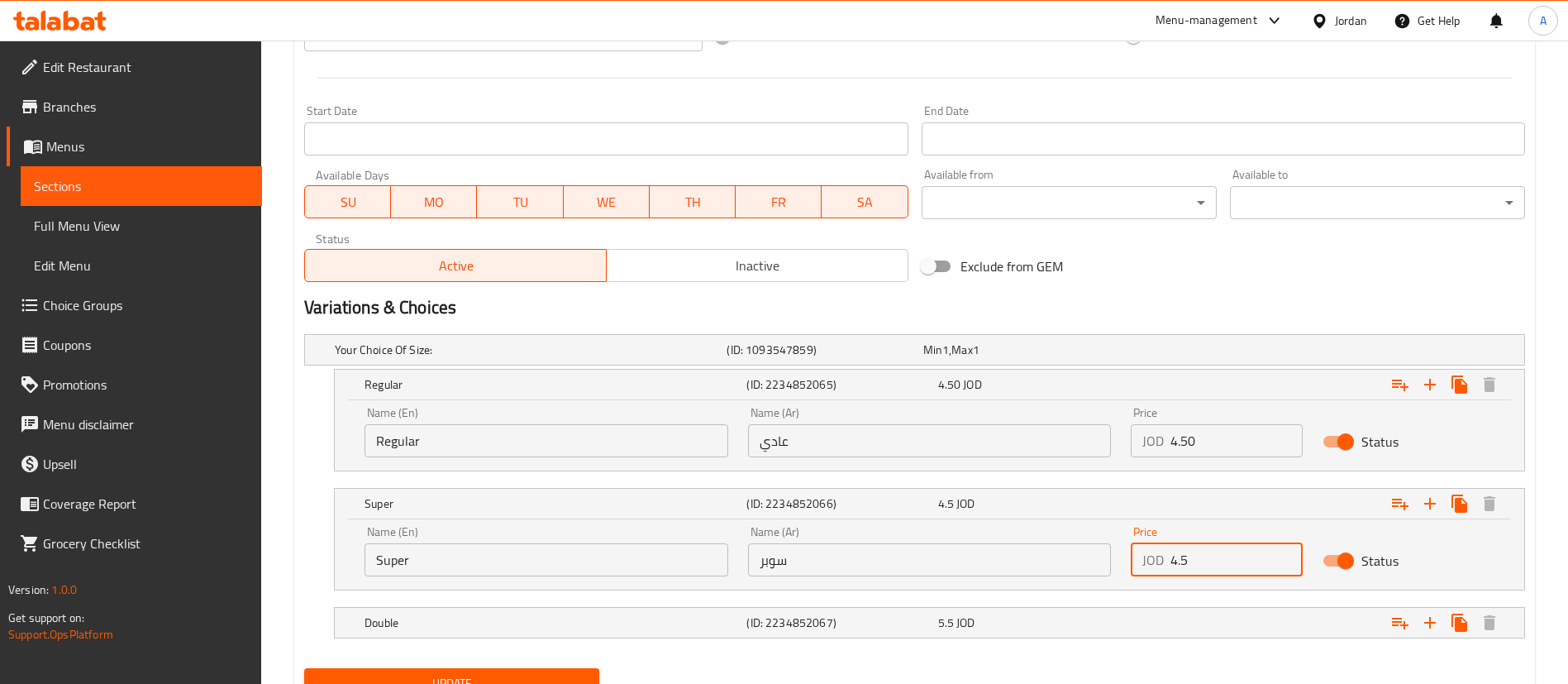
drag, startPoint x: 1173, startPoint y: 556, endPoint x: 1143, endPoint y: 558, distance: 30.1
click at [1147, 559] on div "JOD 4.5 Price" at bounding box center [1217, 560] width 172 height 33
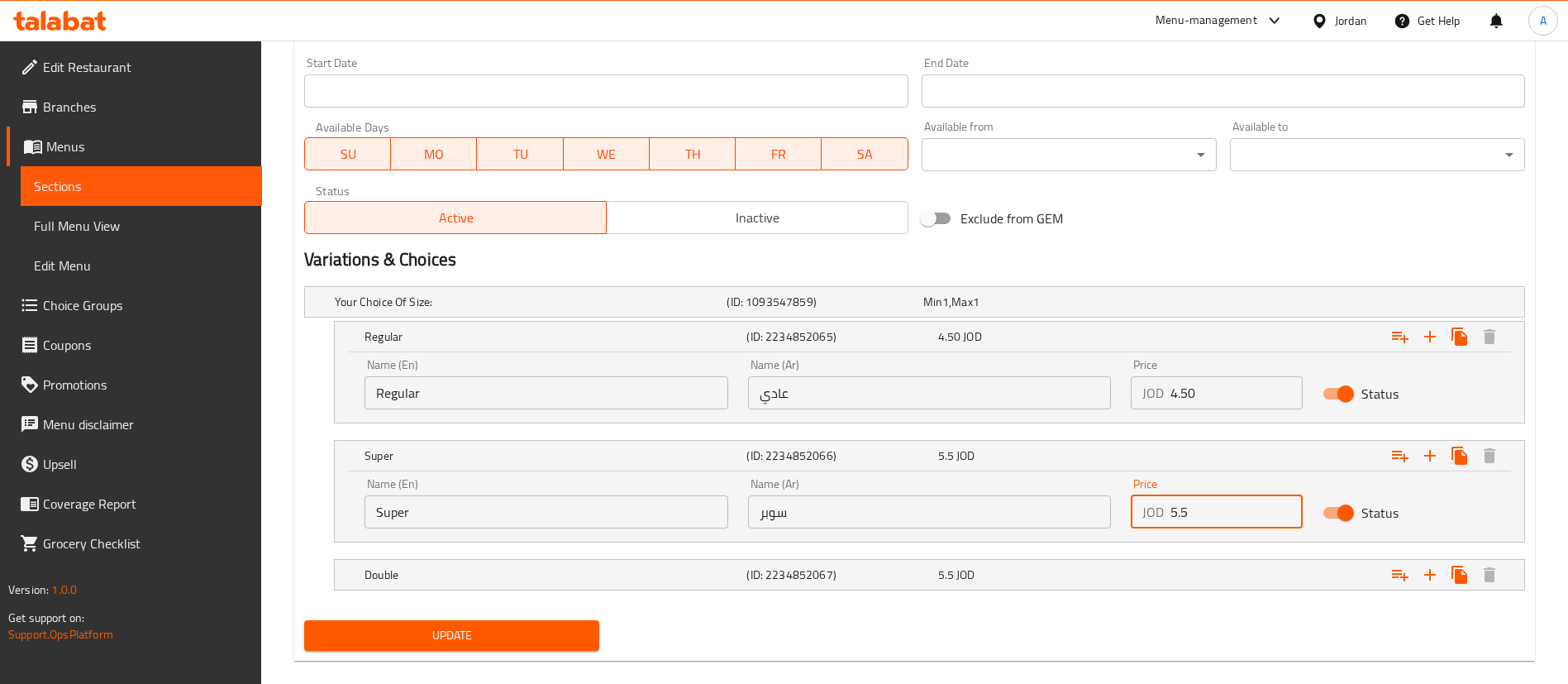
scroll to position [736, 0]
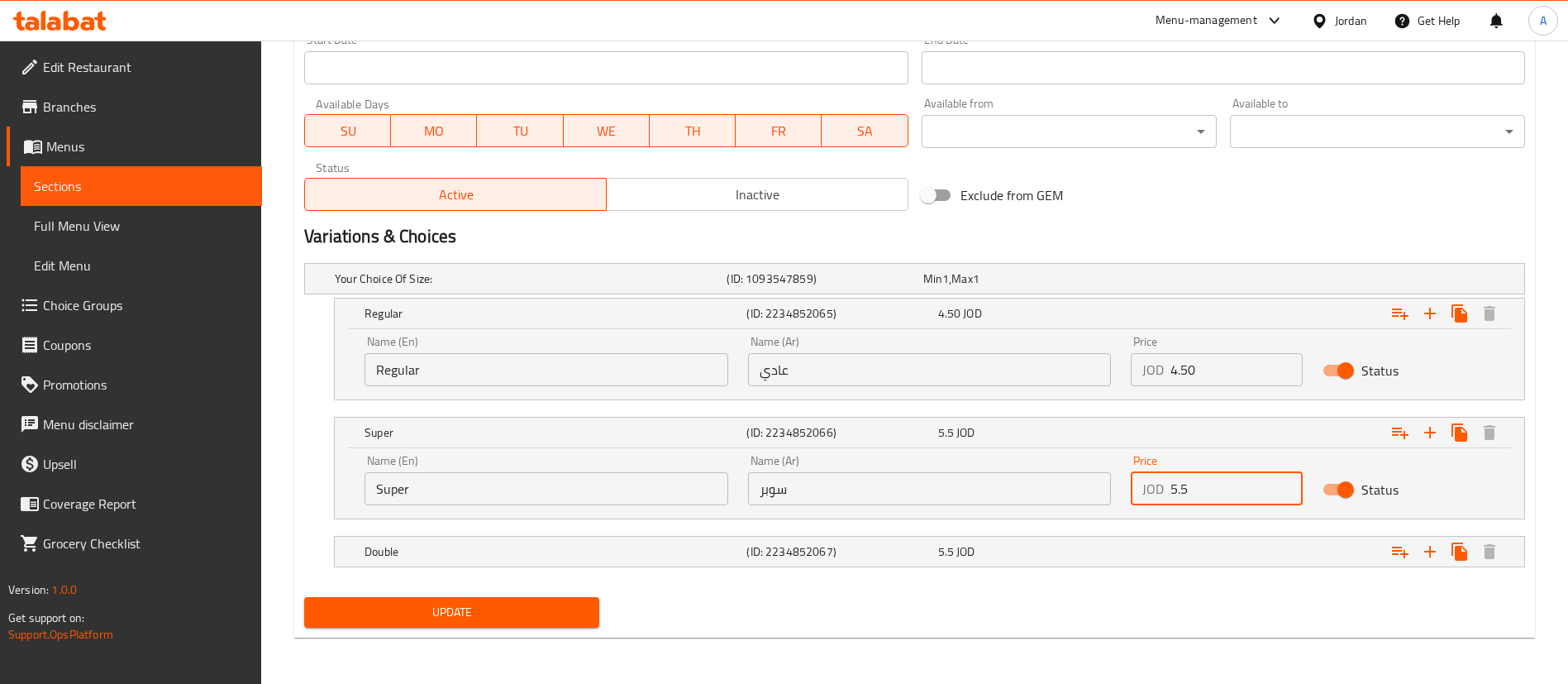
type input "5.5"
click at [1016, 565] on div "Double (ID: 2234852067) 5.5 JOD" at bounding box center [935, 552] width 1147 height 37
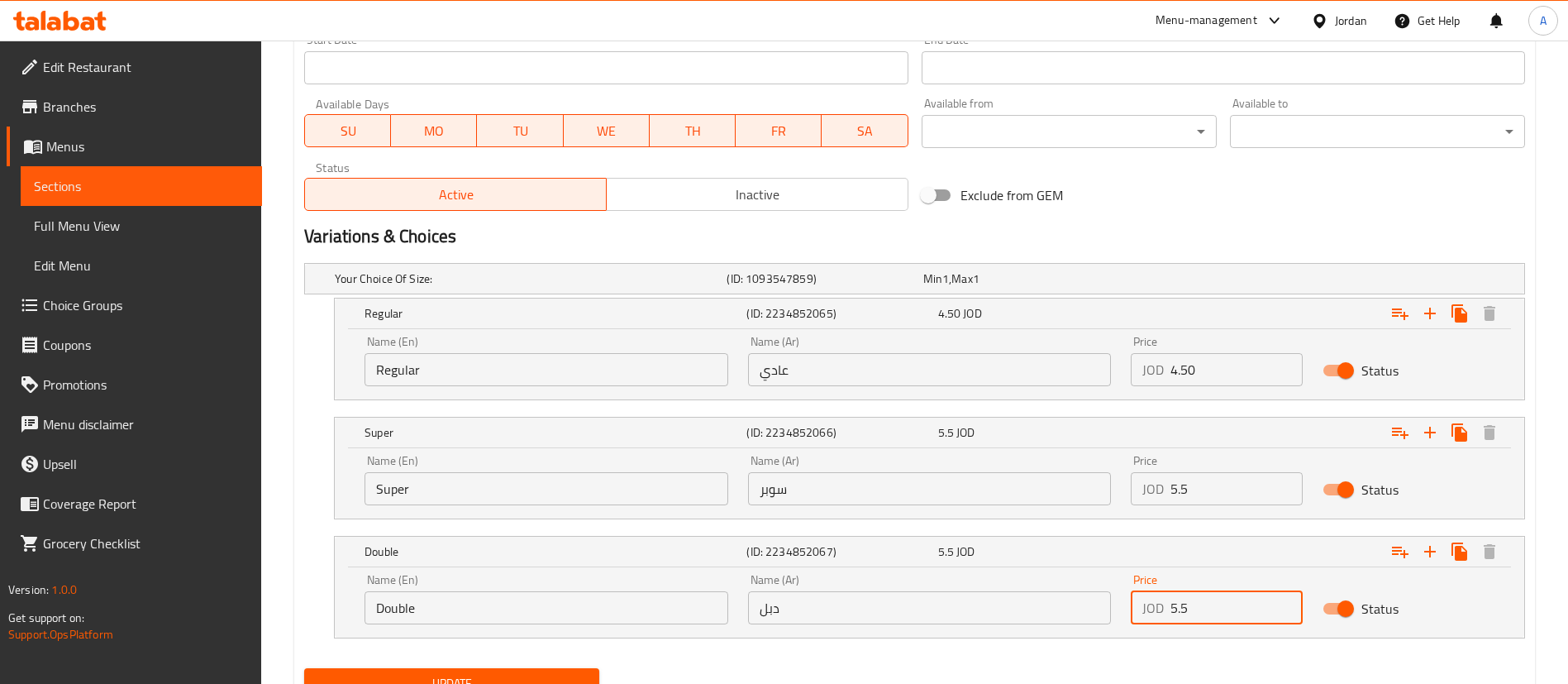
drag, startPoint x: 1176, startPoint y: 606, endPoint x: 1120, endPoint y: 606, distance: 56.0
click at [1120, 606] on div "Name (En) Double Name (En) Name (Ar) دبل Name (Ar) Price JOD 5.5 Price Status" at bounding box center [929, 599] width 1150 height 71
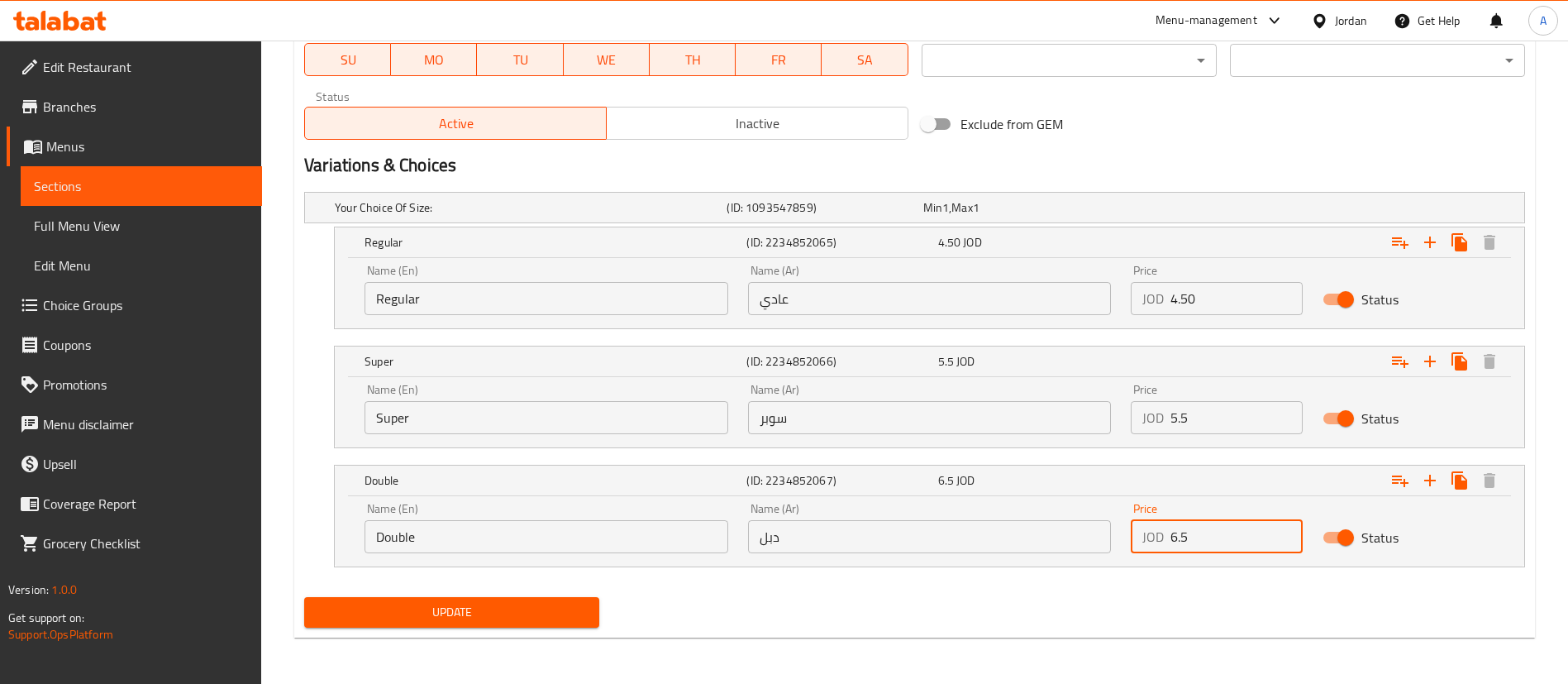
type input "6.5"
click at [589, 596] on div "Update" at bounding box center [451, 612] width 308 height 44
click at [583, 602] on span "Update" at bounding box center [451, 612] width 269 height 21
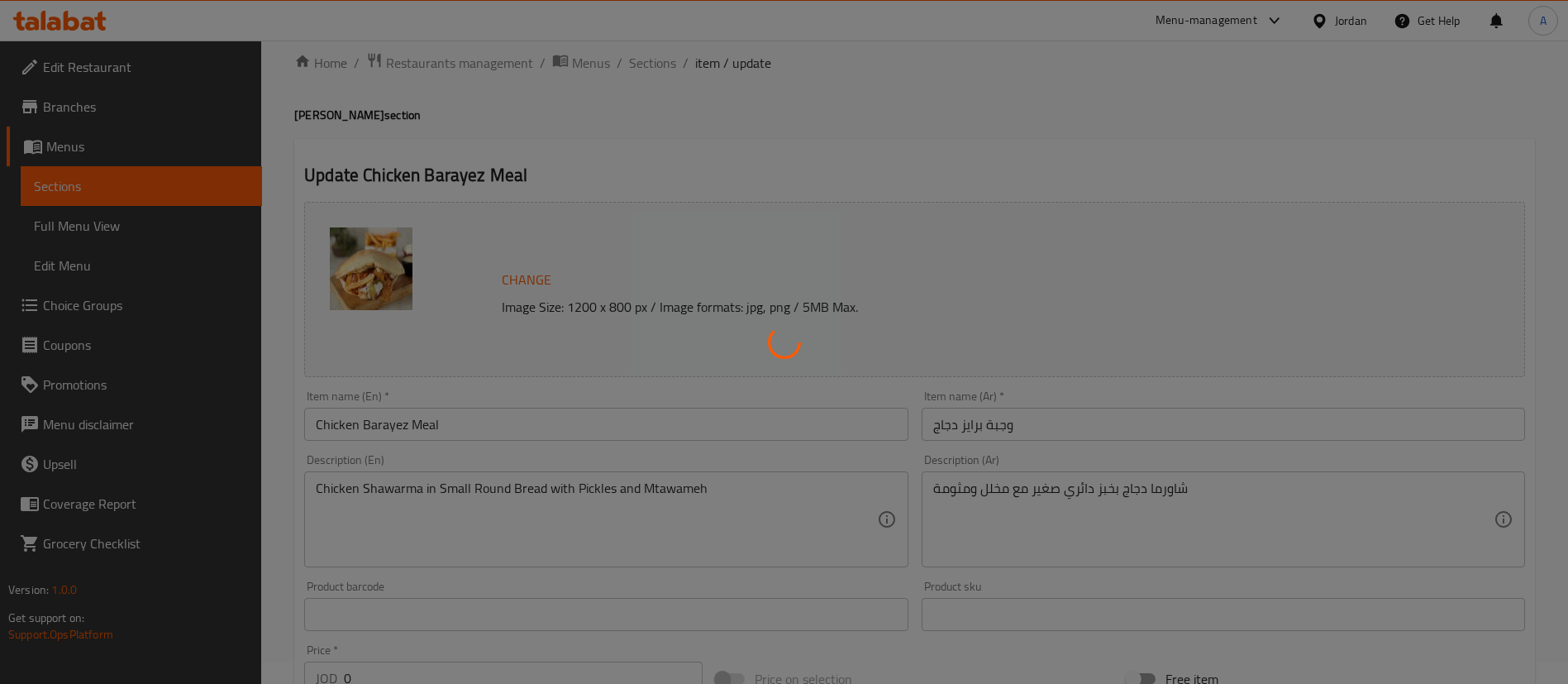
scroll to position [0, 0]
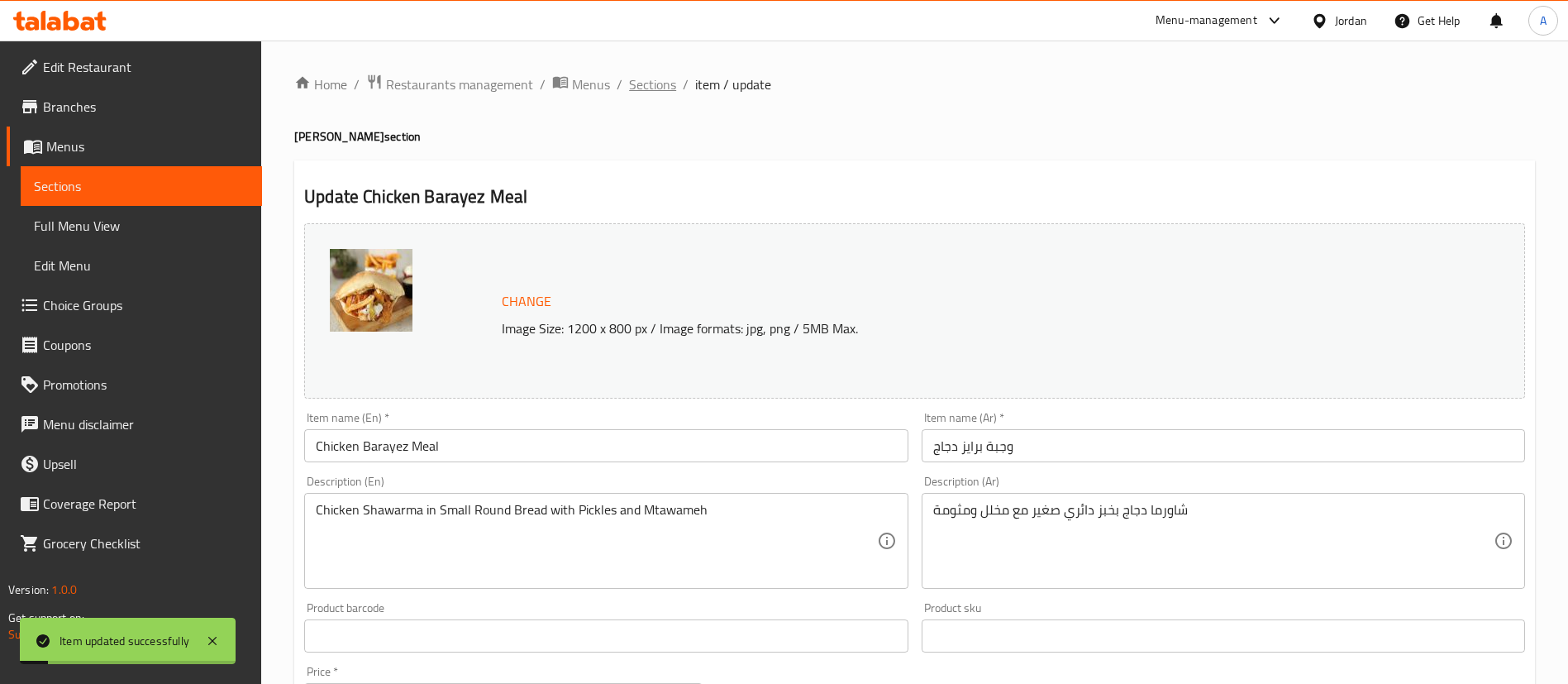
click at [673, 81] on span "Sections" at bounding box center [652, 84] width 47 height 20
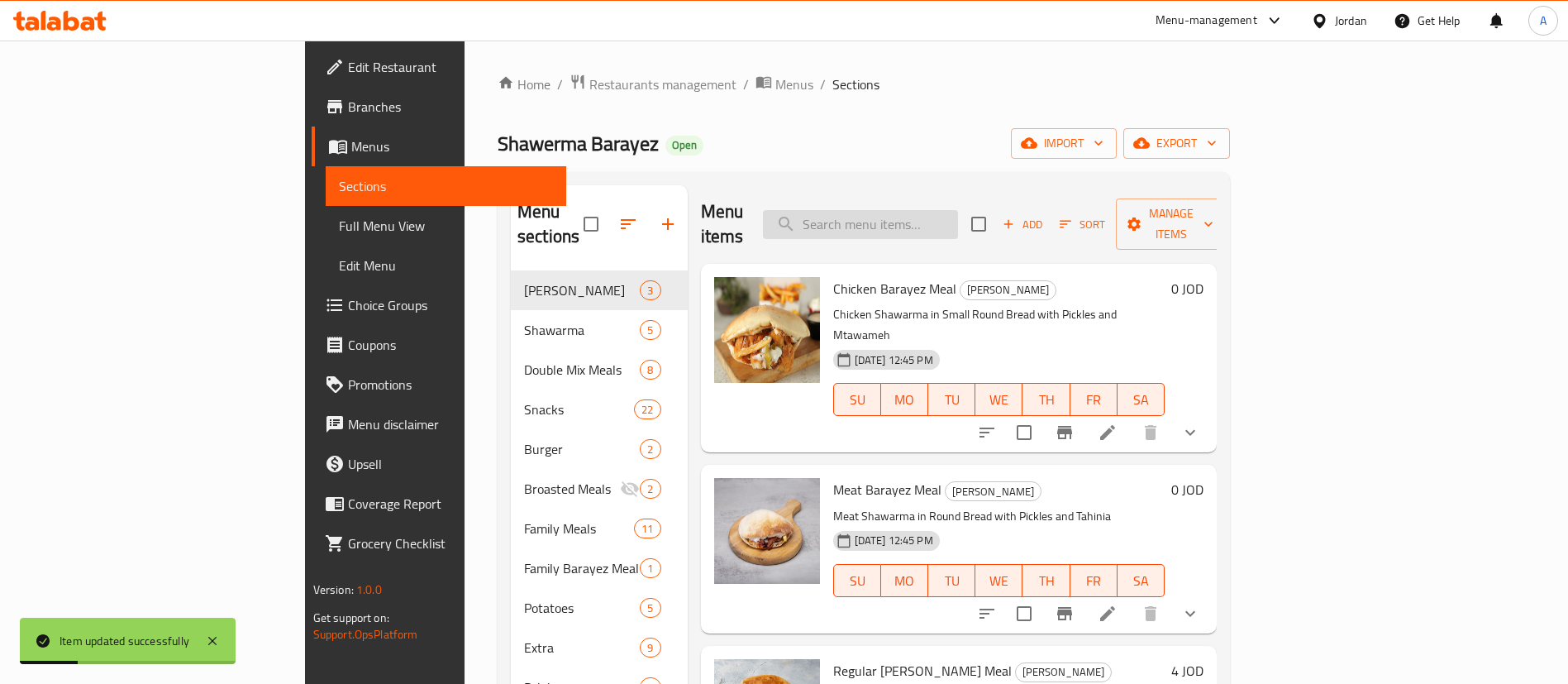
click at [928, 211] on input "search" at bounding box center [861, 225] width 195 height 29
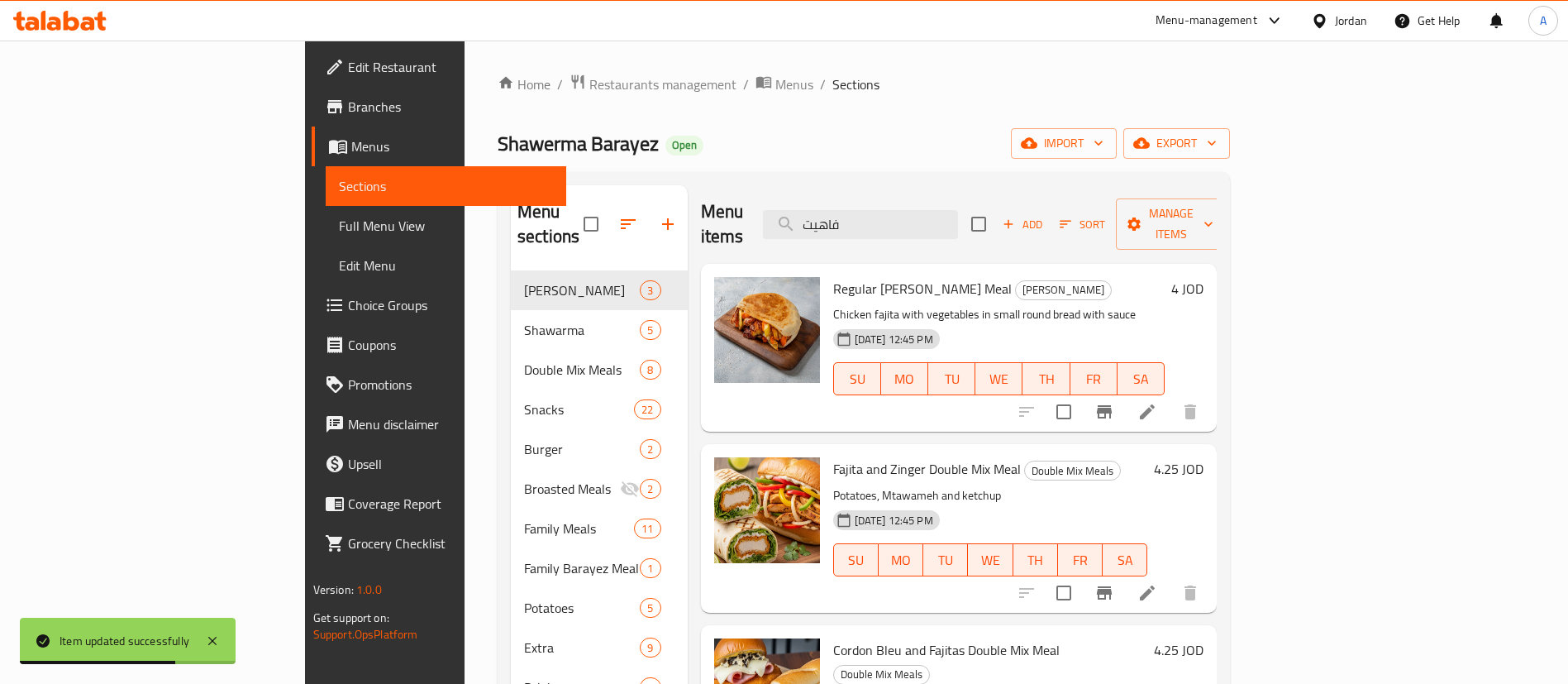
type input "فاهيت"
click at [1204, 277] on div "4 JOD" at bounding box center [1184, 348] width 39 height 141
click at [1204, 277] on h6 "4 JOD" at bounding box center [1187, 288] width 32 height 23
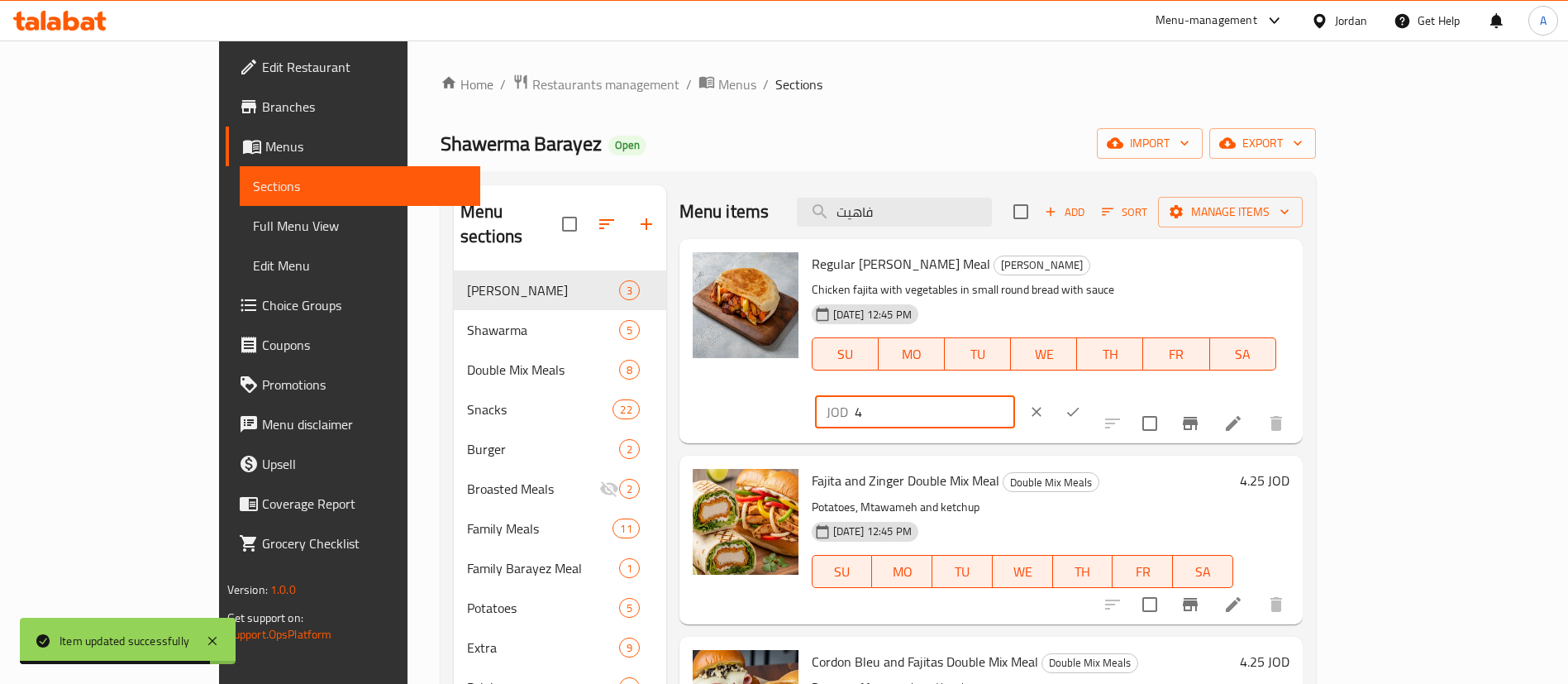
click at [1015, 396] on input "4" at bounding box center [935, 412] width 161 height 33
type input "4.5"
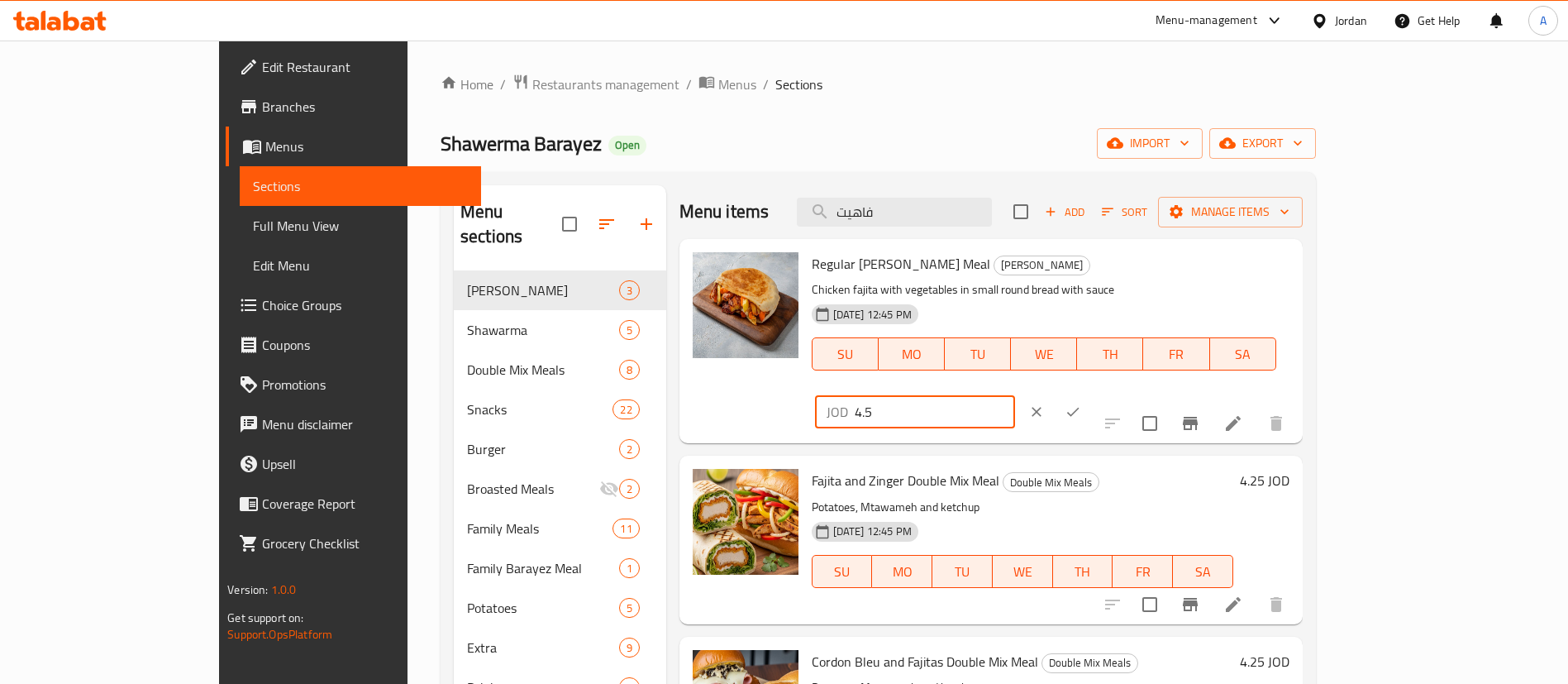
drag, startPoint x: 1460, startPoint y: 265, endPoint x: 1448, endPoint y: 273, distance: 14.4
click at [1082, 404] on icon "ok" at bounding box center [1073, 412] width 17 height 17
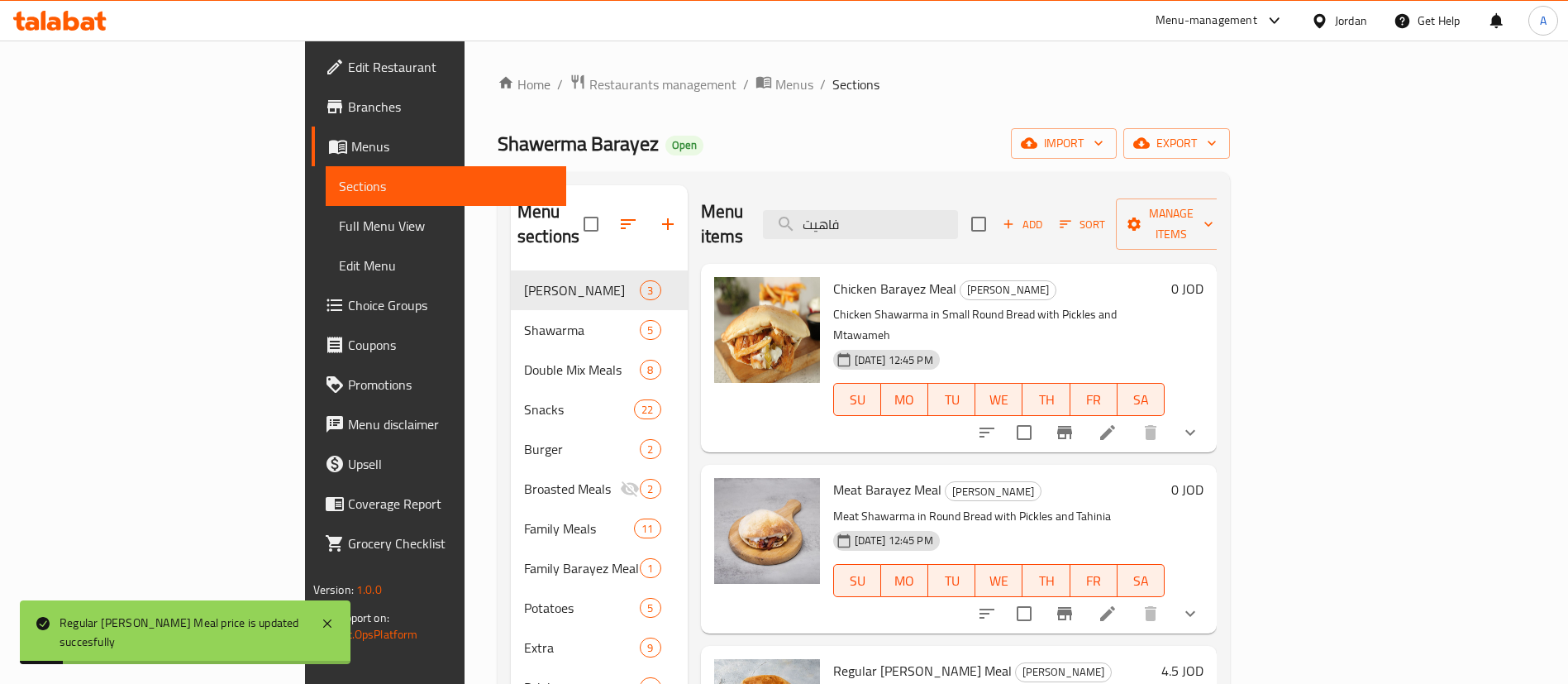
drag, startPoint x: 871, startPoint y: 217, endPoint x: 818, endPoint y: 216, distance: 53.0
click at [828, 217] on div "Menu items فاهيت Add Sort Manage items" at bounding box center [959, 225] width 517 height 79
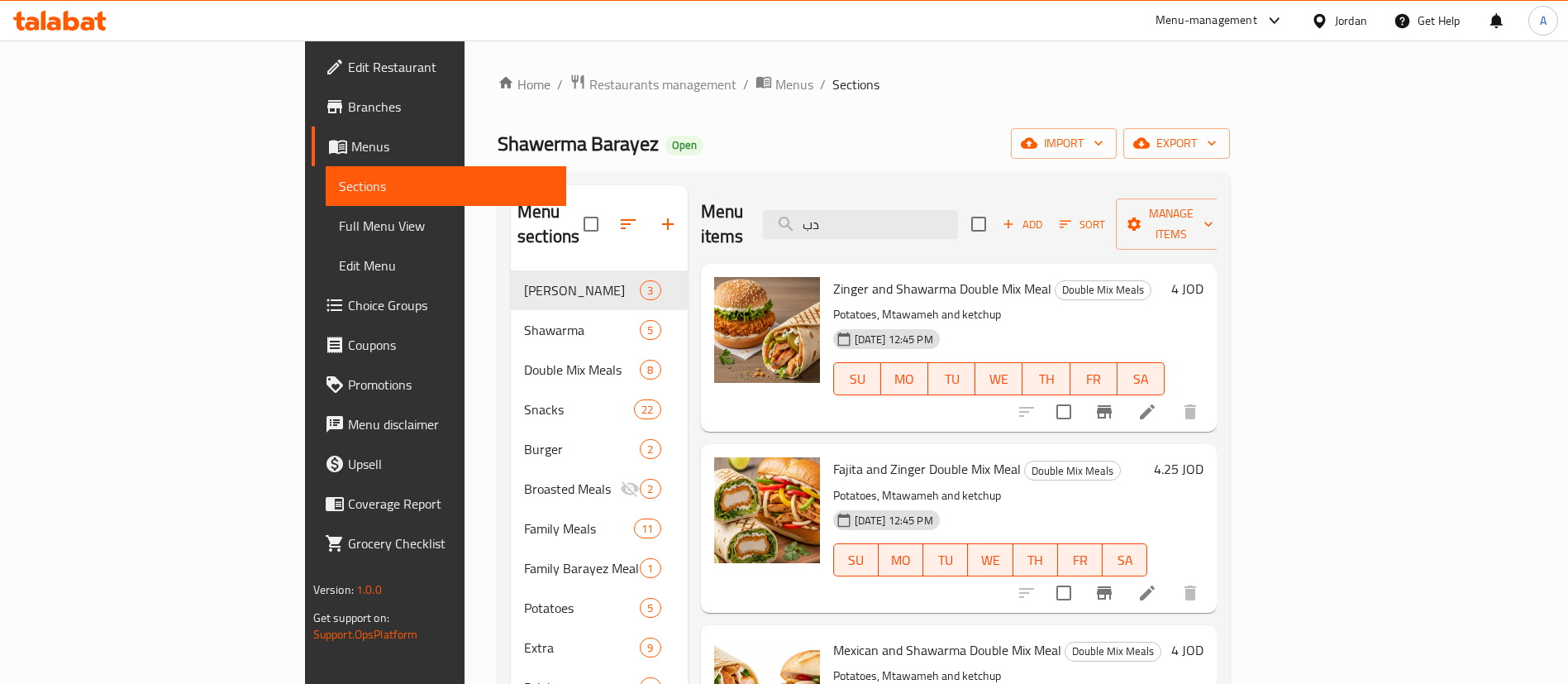
type input "د"
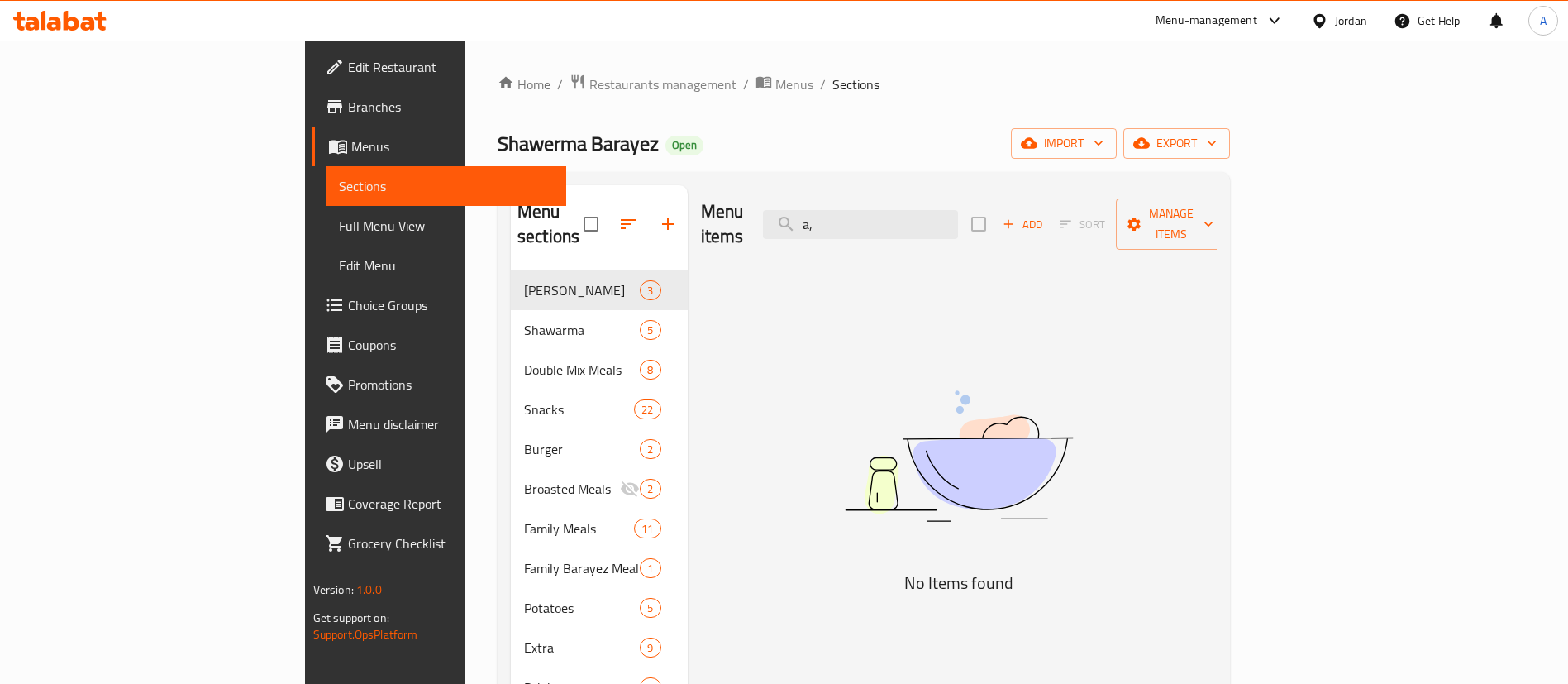
type input "a"
type input "h"
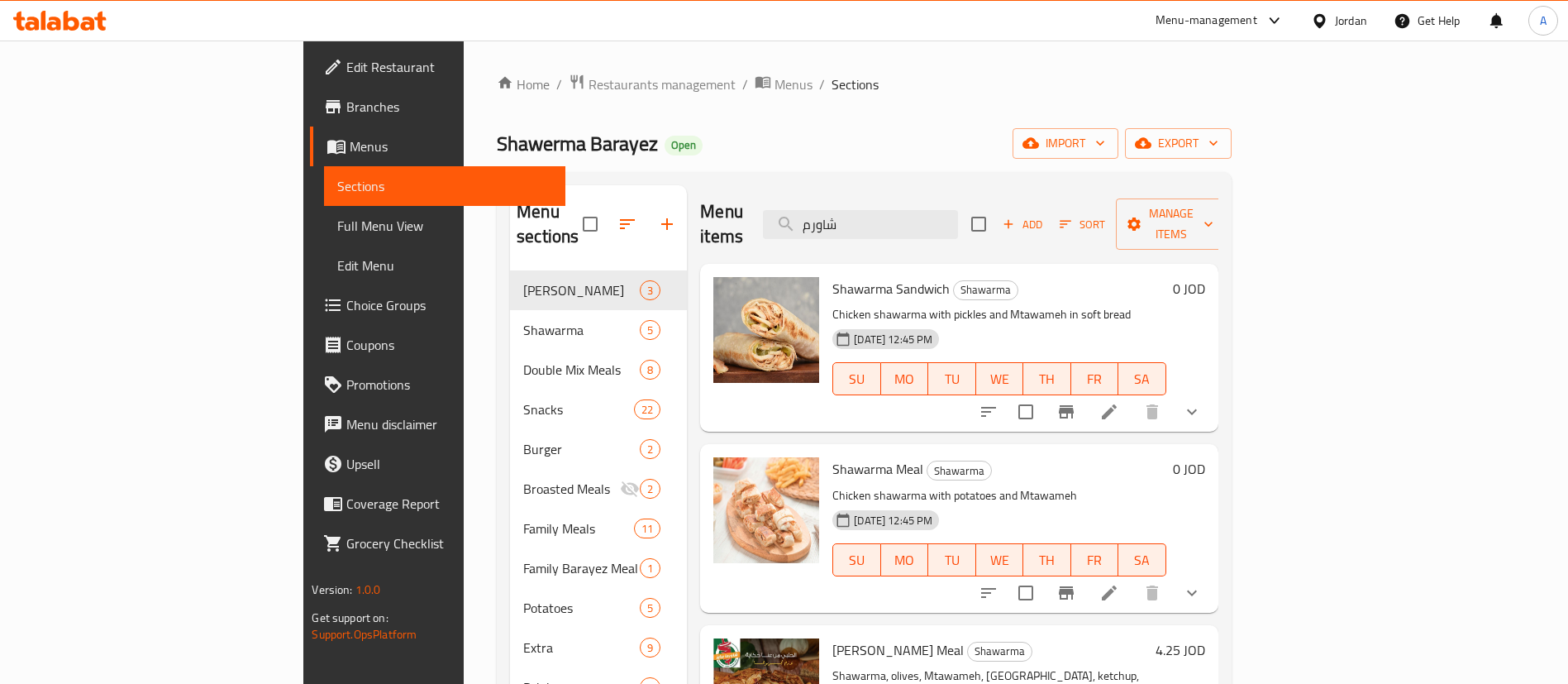
type input "شاورم"
drag, startPoint x: 1461, startPoint y: 569, endPoint x: 1462, endPoint y: 558, distance: 11.0
click at [1212, 573] on button "show more" at bounding box center [1192, 592] width 39 height 39
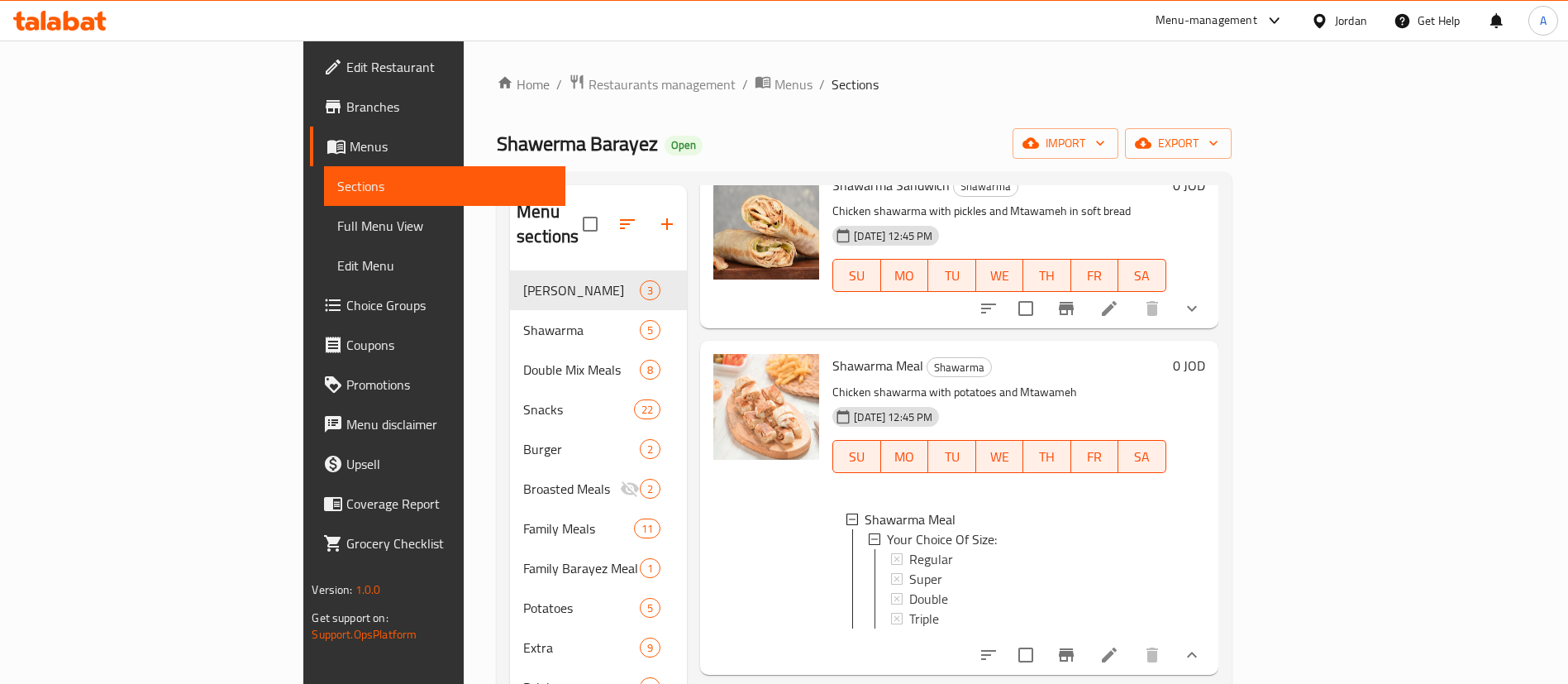
scroll to position [248, 0]
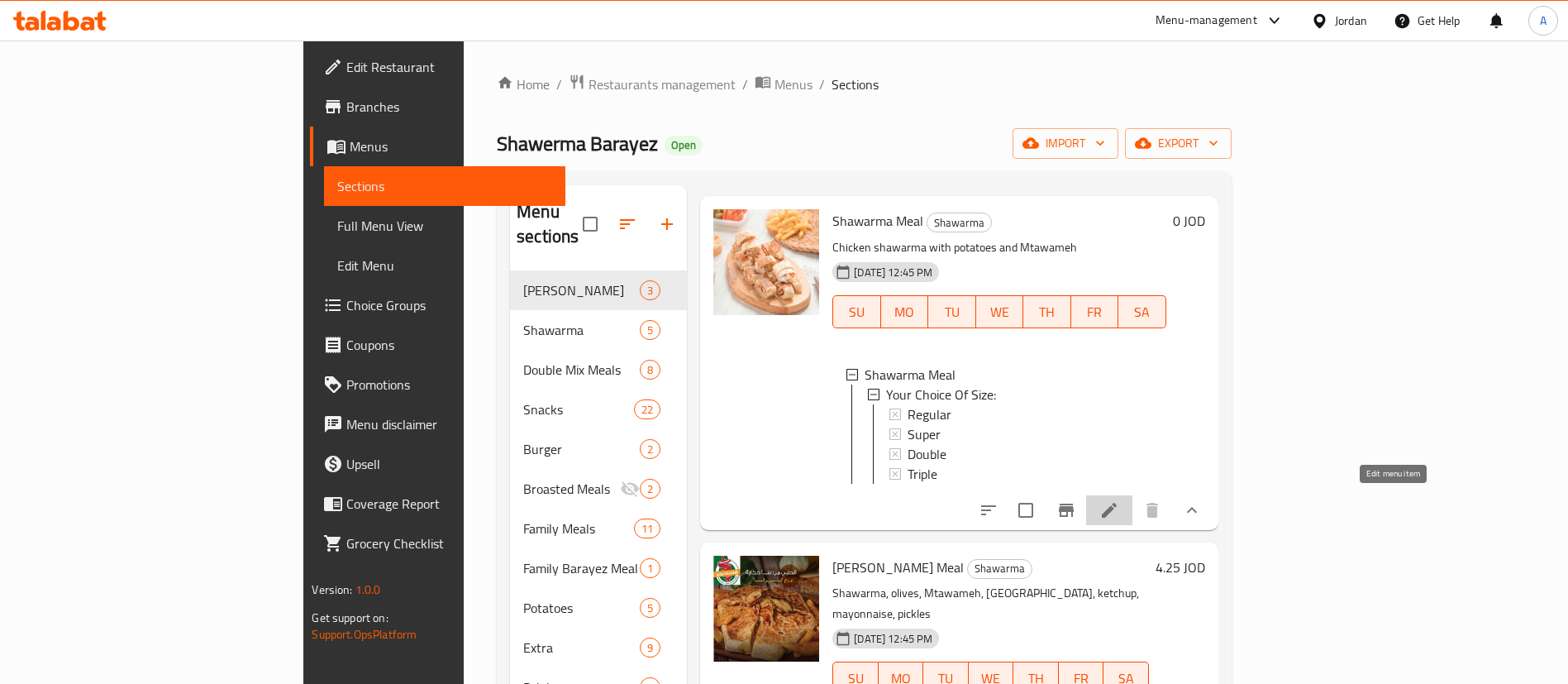
click at [1119, 510] on icon at bounding box center [1109, 510] width 20 height 20
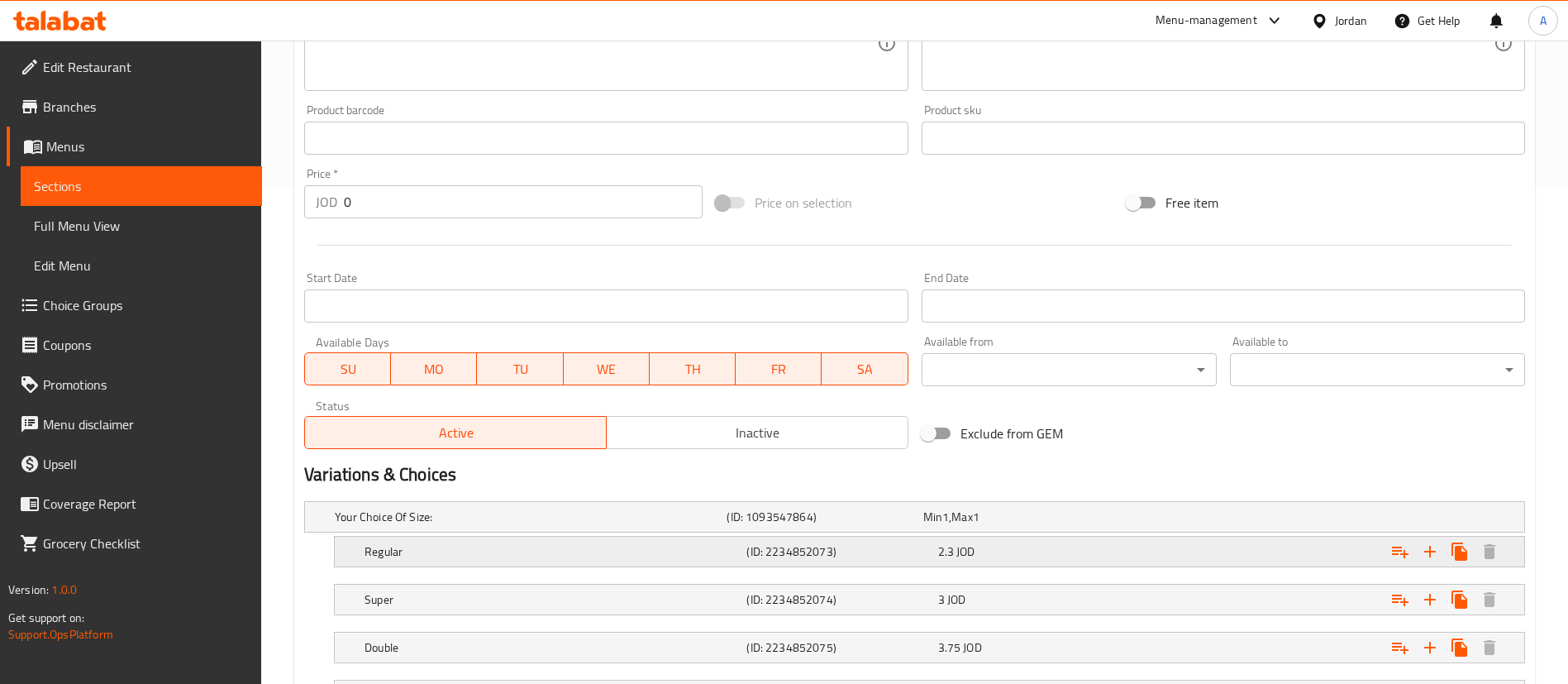
scroll to position [621, 0]
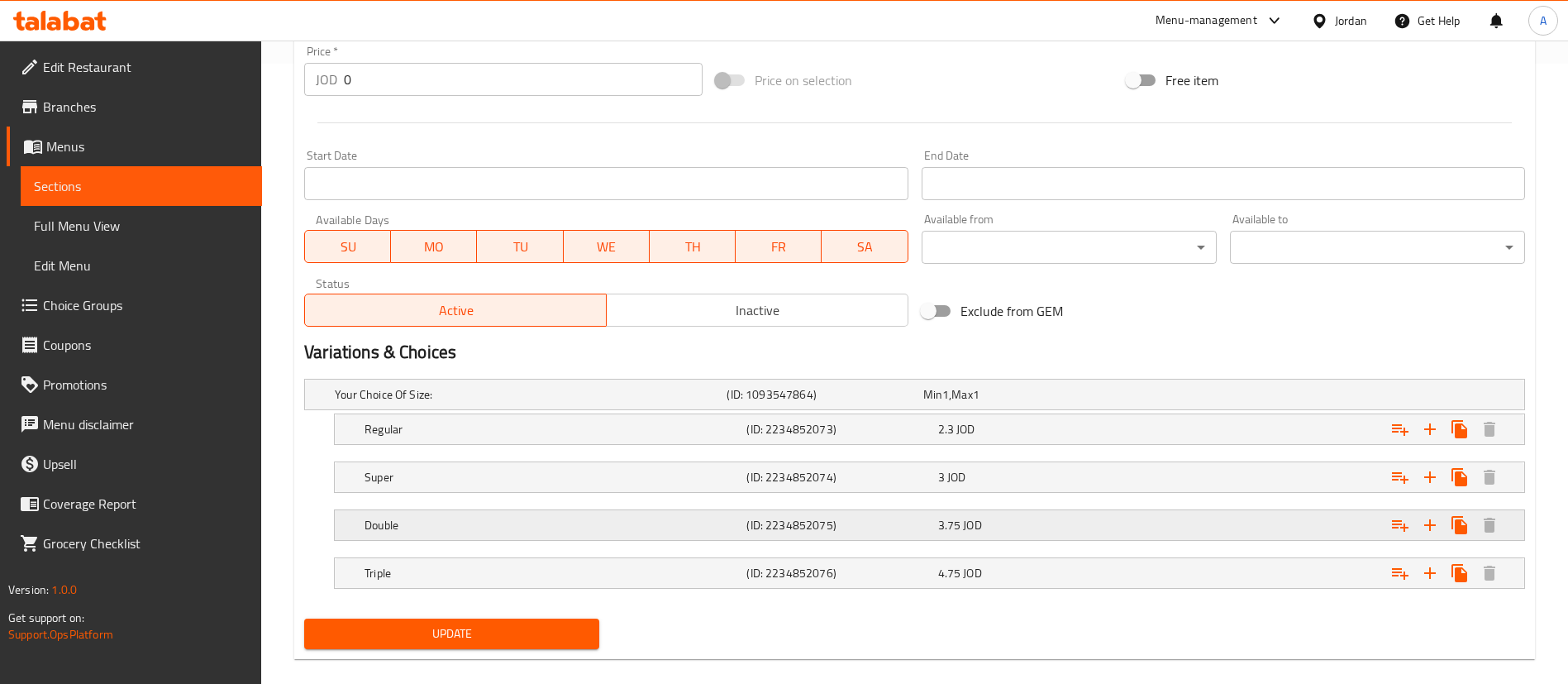
click at [1241, 526] on div "Expand" at bounding box center [1317, 525] width 382 height 37
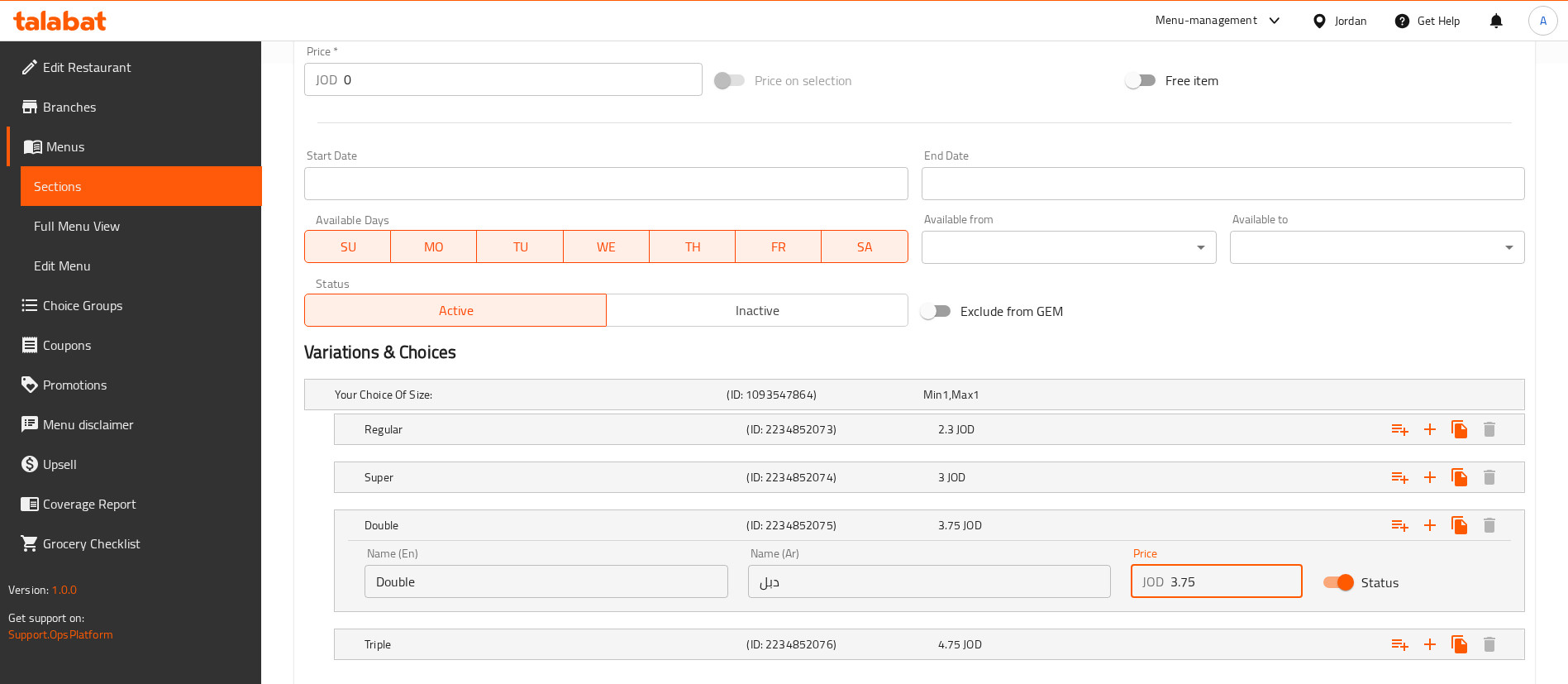
drag, startPoint x: 1195, startPoint y: 575, endPoint x: 977, endPoint y: 569, distance: 218.1
click at [1116, 566] on div "Name (En) Double Name (En) Name (Ar) دبل Name (Ar) Price JOD 3.75 Price Status" at bounding box center [929, 573] width 1150 height 71
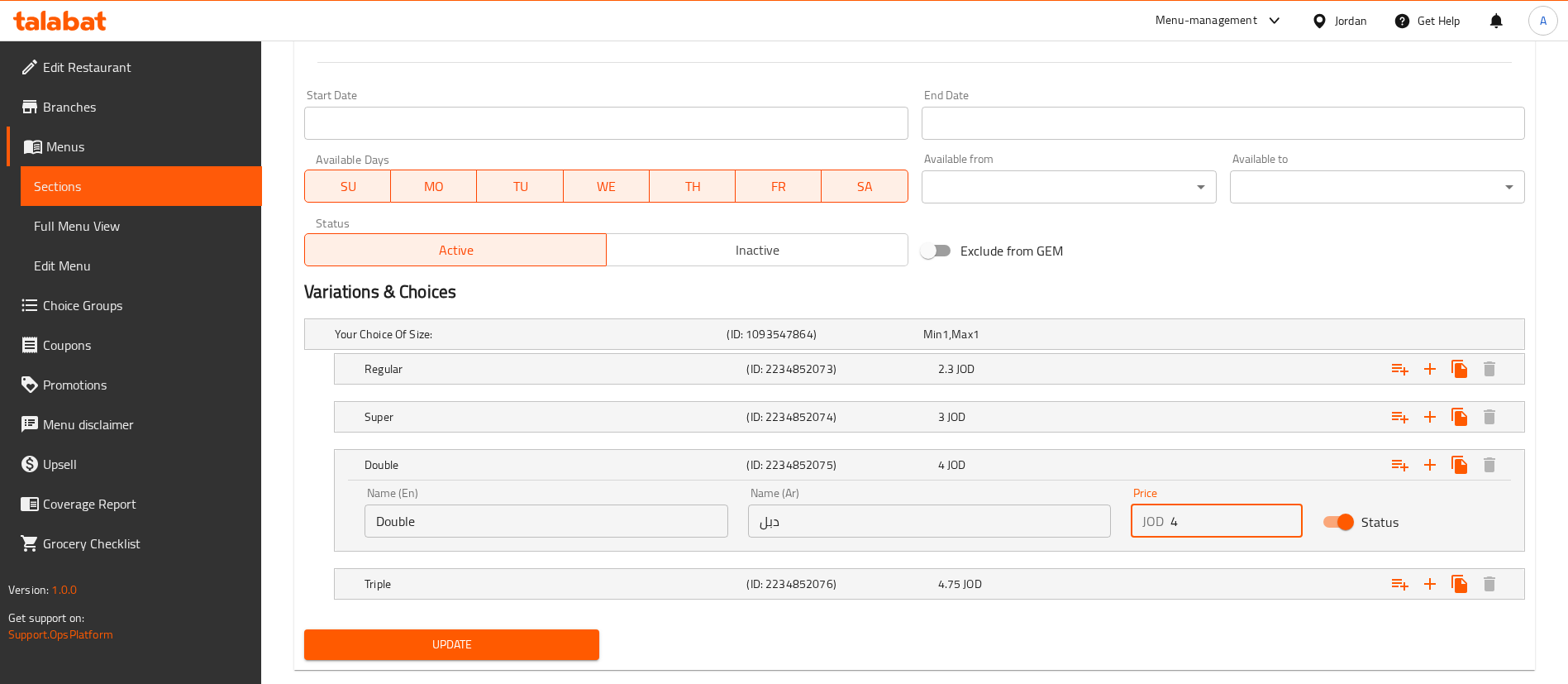
scroll to position [713, 0]
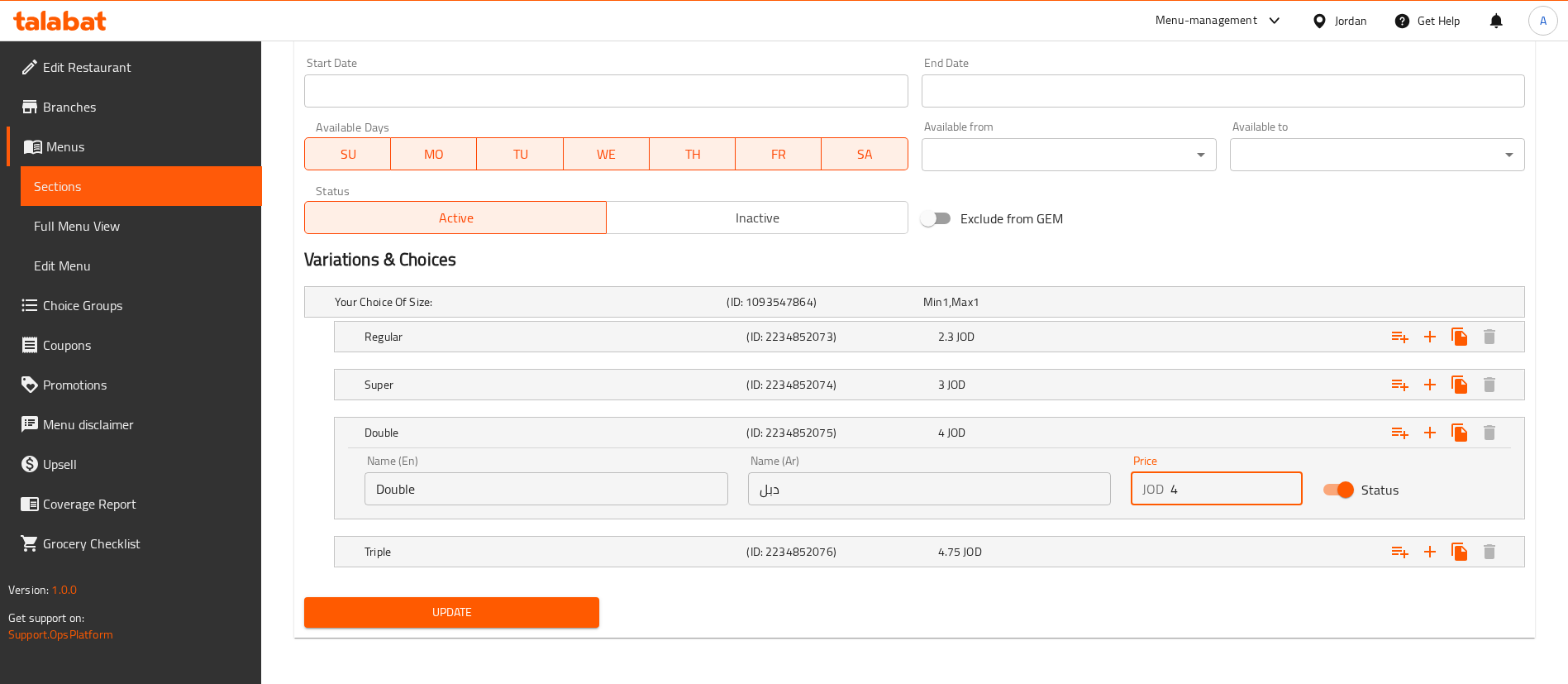
type input "4"
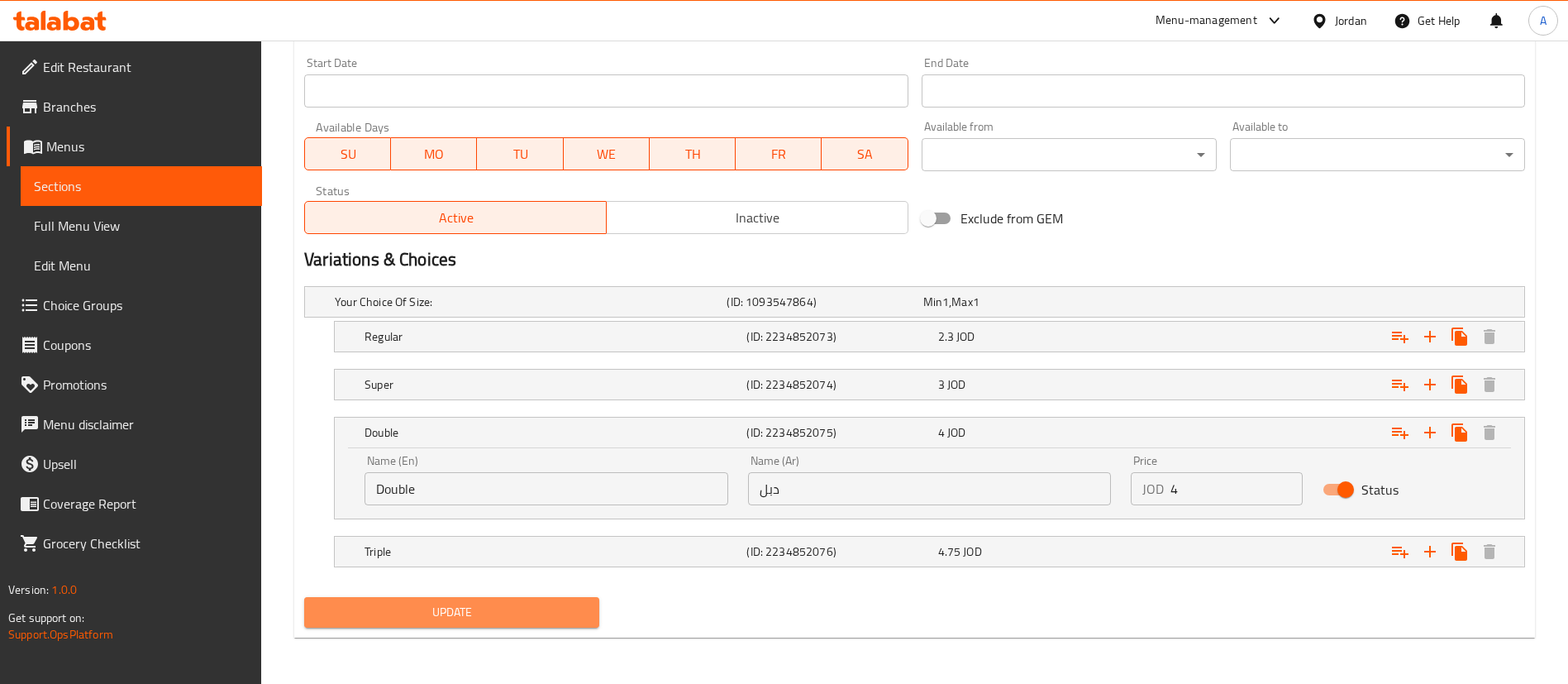
click at [453, 615] on span "Update" at bounding box center [451, 612] width 269 height 21
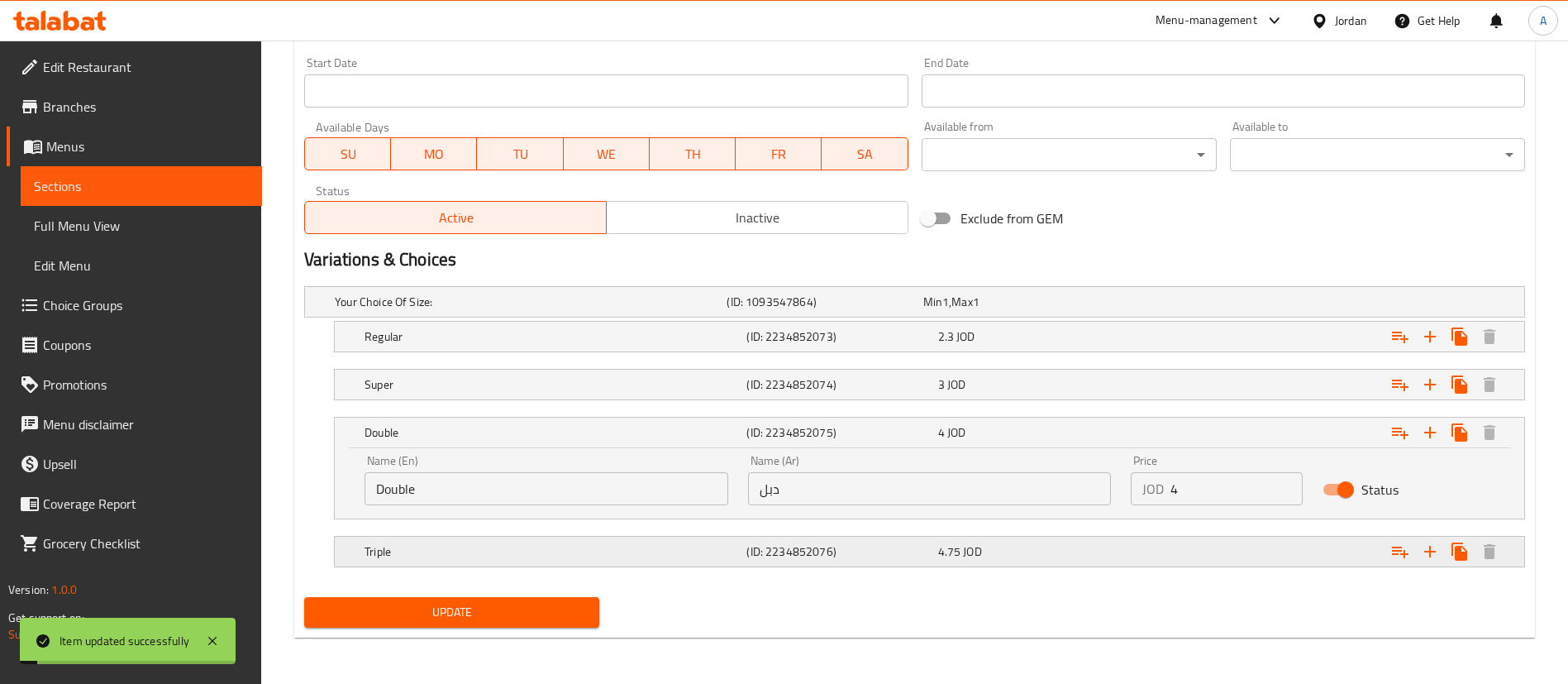
click at [1249, 563] on div "Expand" at bounding box center [1317, 552] width 382 height 37
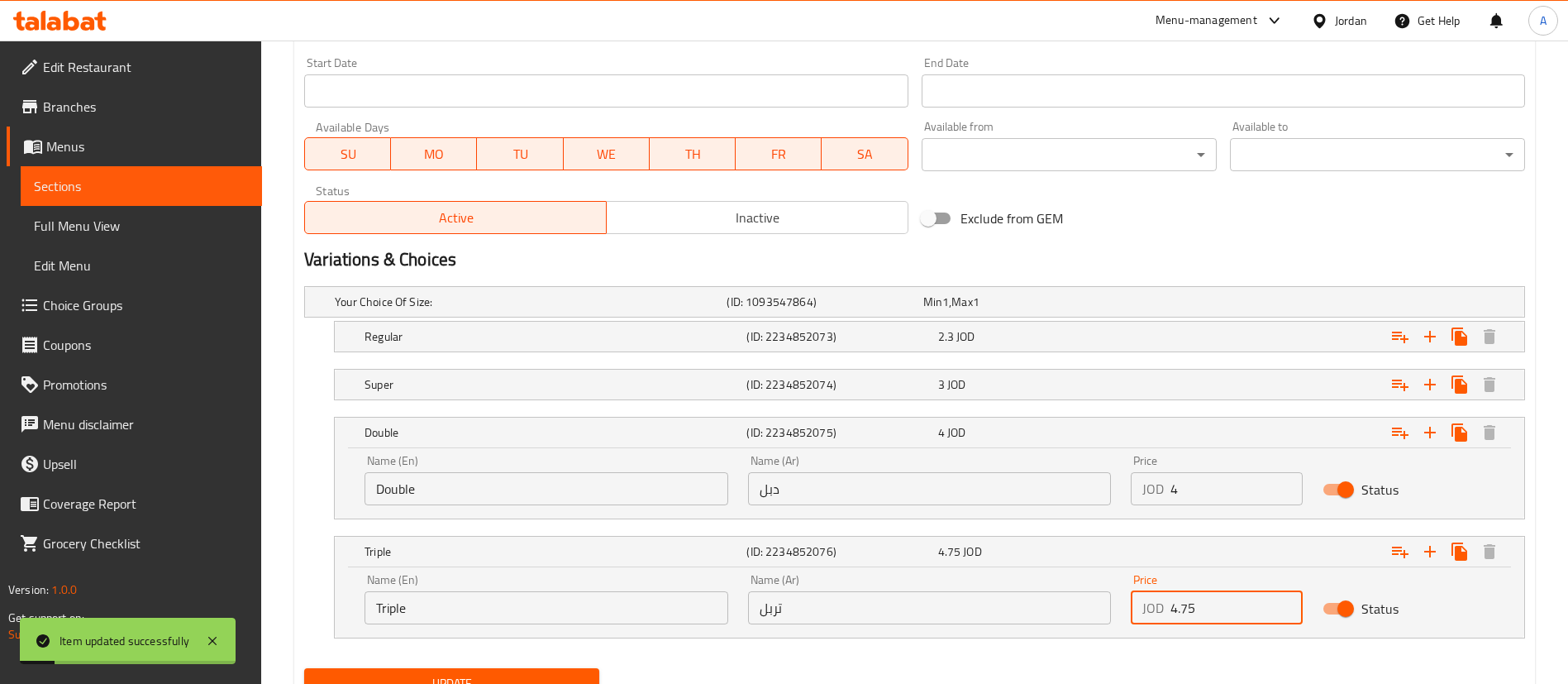
drag, startPoint x: 1140, startPoint y: 622, endPoint x: 1105, endPoint y: 620, distance: 35.1
click at [1105, 622] on div "Name (En) Triple Name (En) Name (Ar) تربل Name (Ar) Price JOD 4.75 Price Status" at bounding box center [929, 599] width 1150 height 71
type input "5.5"
click at [545, 670] on button "Update" at bounding box center [452, 683] width 295 height 30
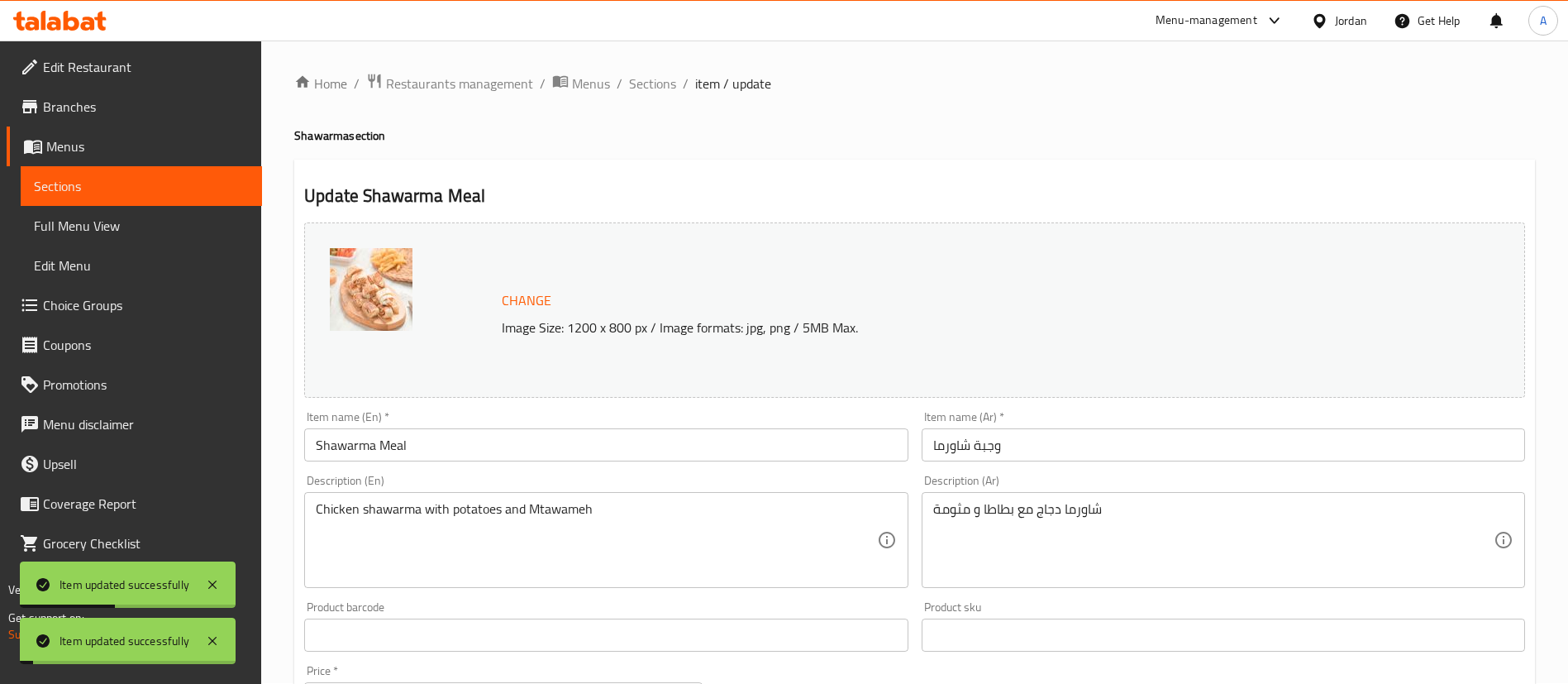
scroll to position [0, 0]
click at [670, 89] on span "Sections" at bounding box center [652, 84] width 47 height 20
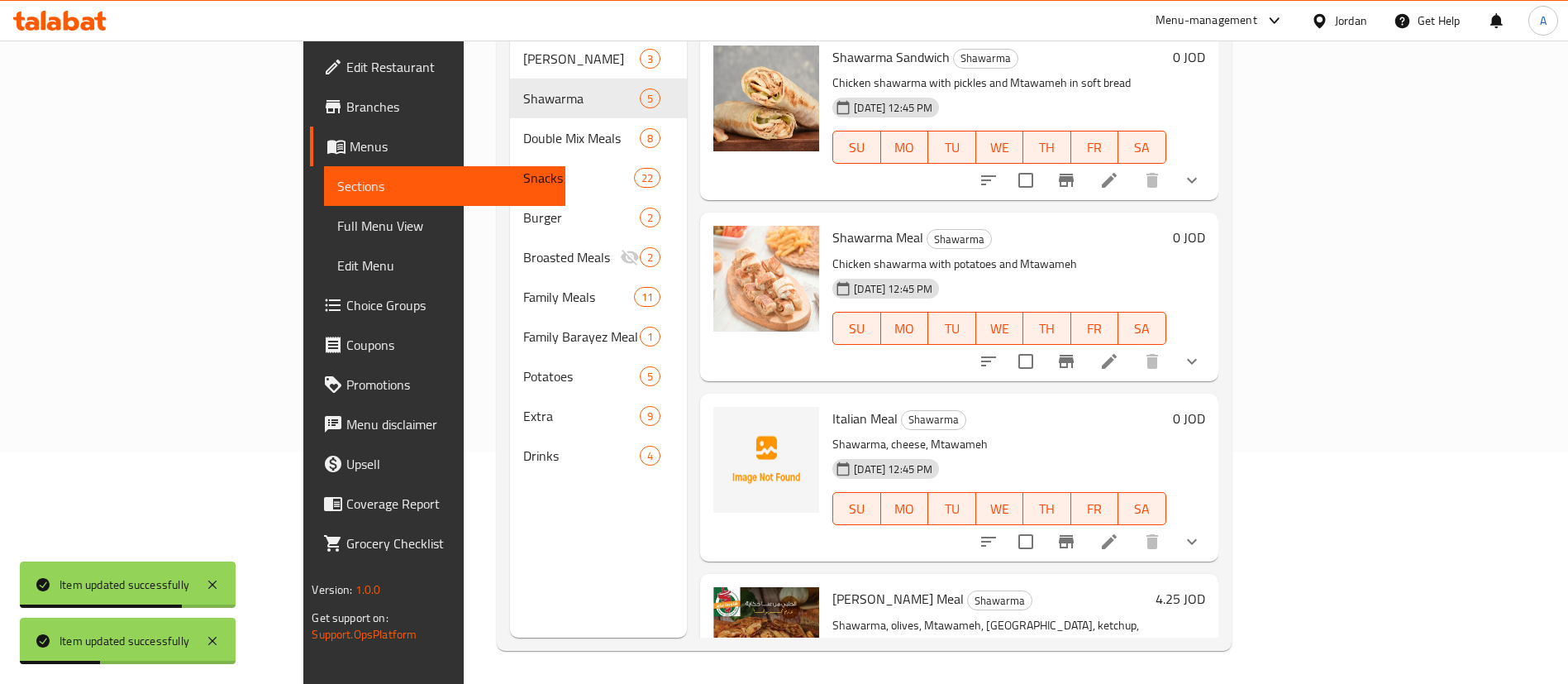
click at [523, 406] on span "Extra" at bounding box center [581, 416] width 117 height 20
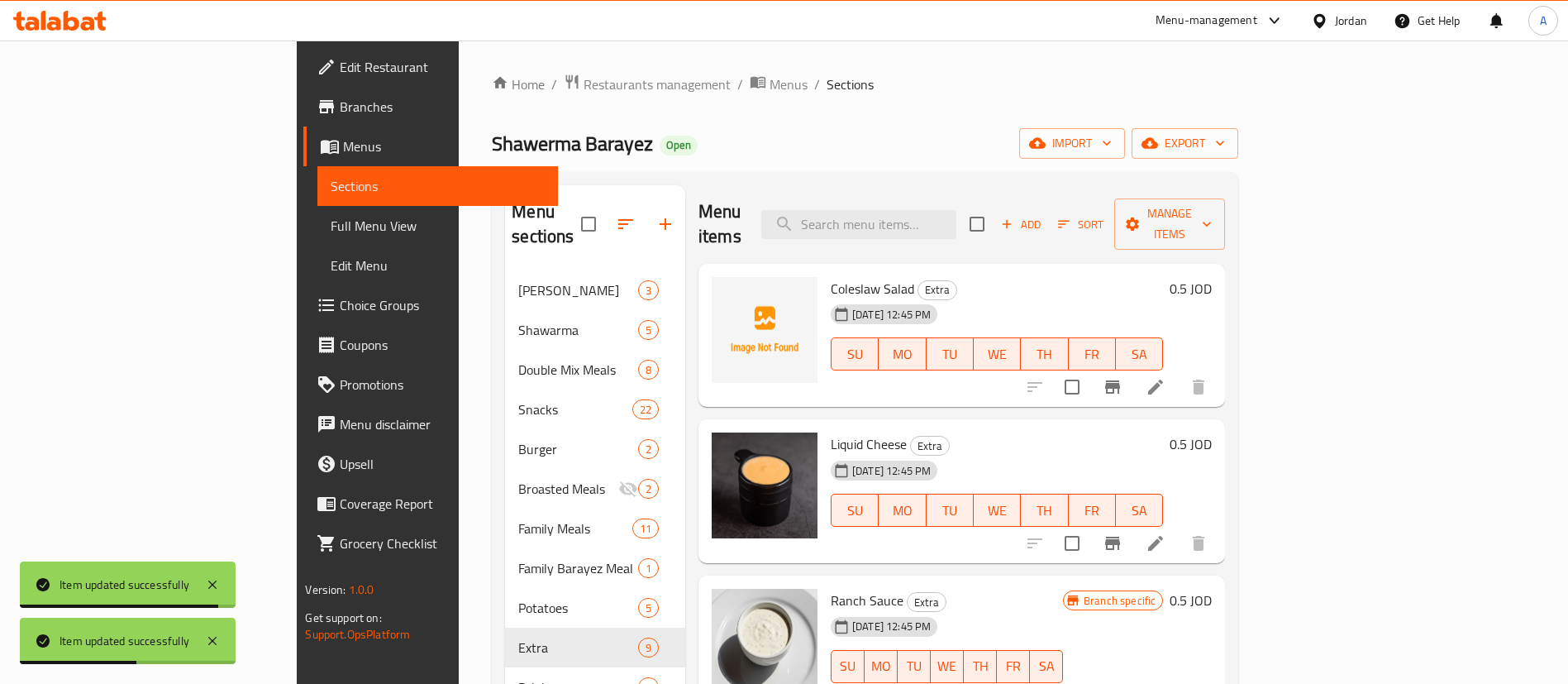
click at [1212, 432] on h6 "0.5 JOD" at bounding box center [1191, 443] width 42 height 23
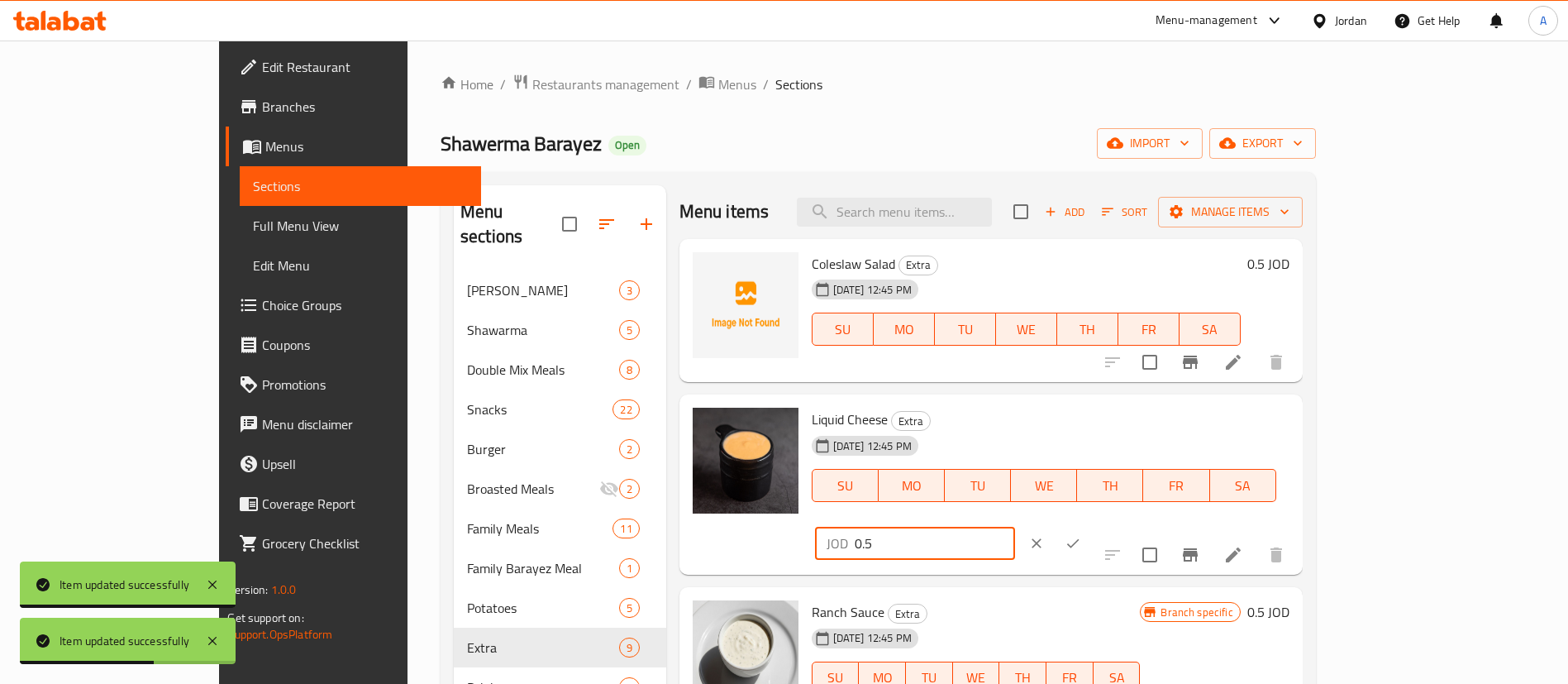
click at [1015, 527] on input "0.5" at bounding box center [935, 544] width 161 height 33
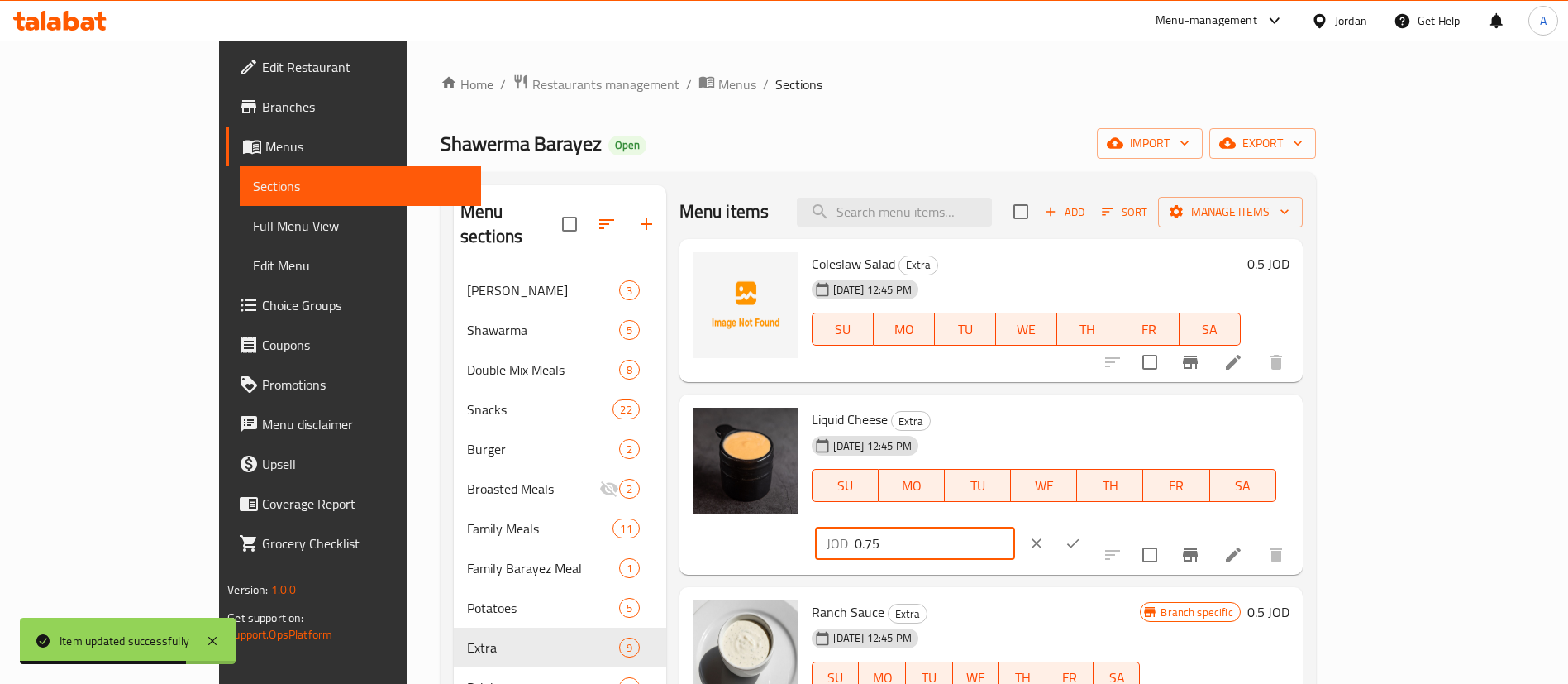
type input "0.75"
click at [1082, 535] on icon "ok" at bounding box center [1073, 544] width 17 height 17
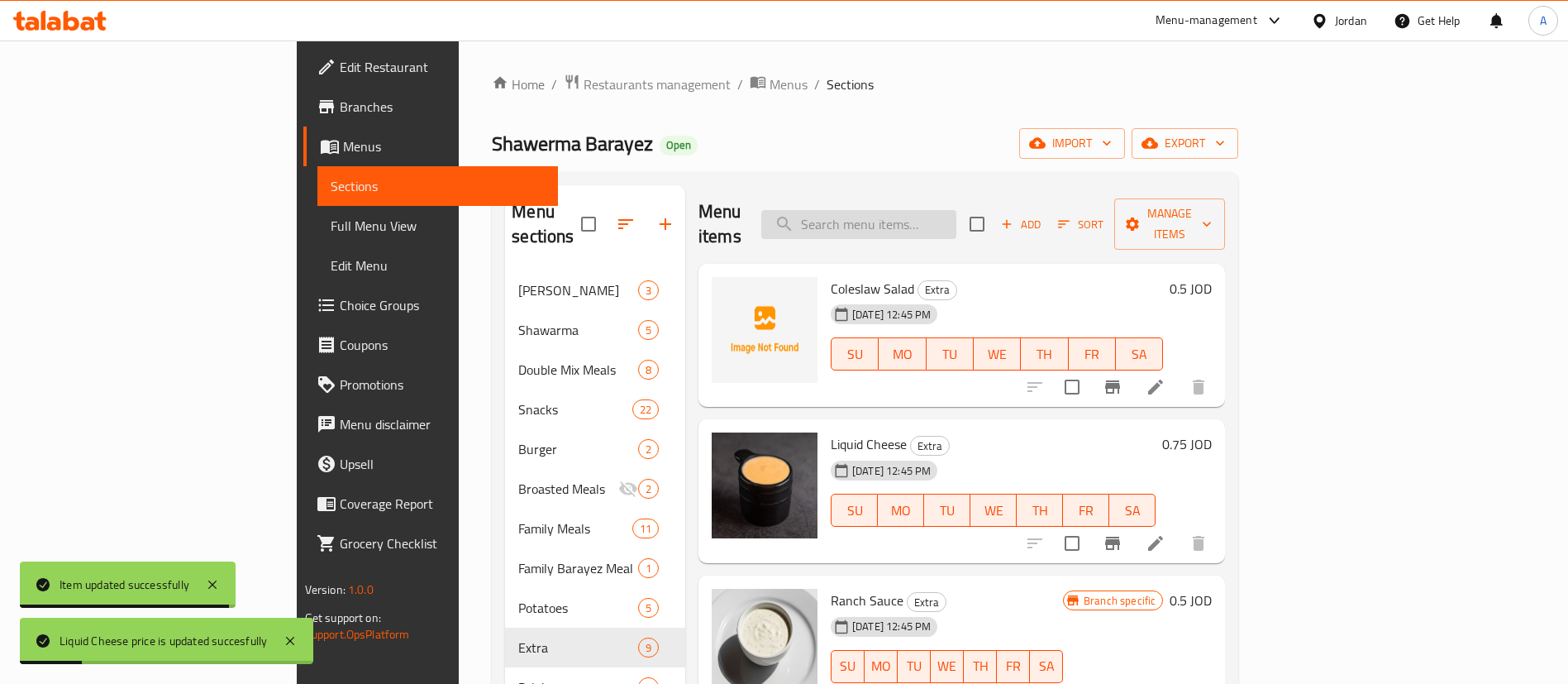
click at [956, 218] on input "search" at bounding box center [859, 225] width 195 height 29
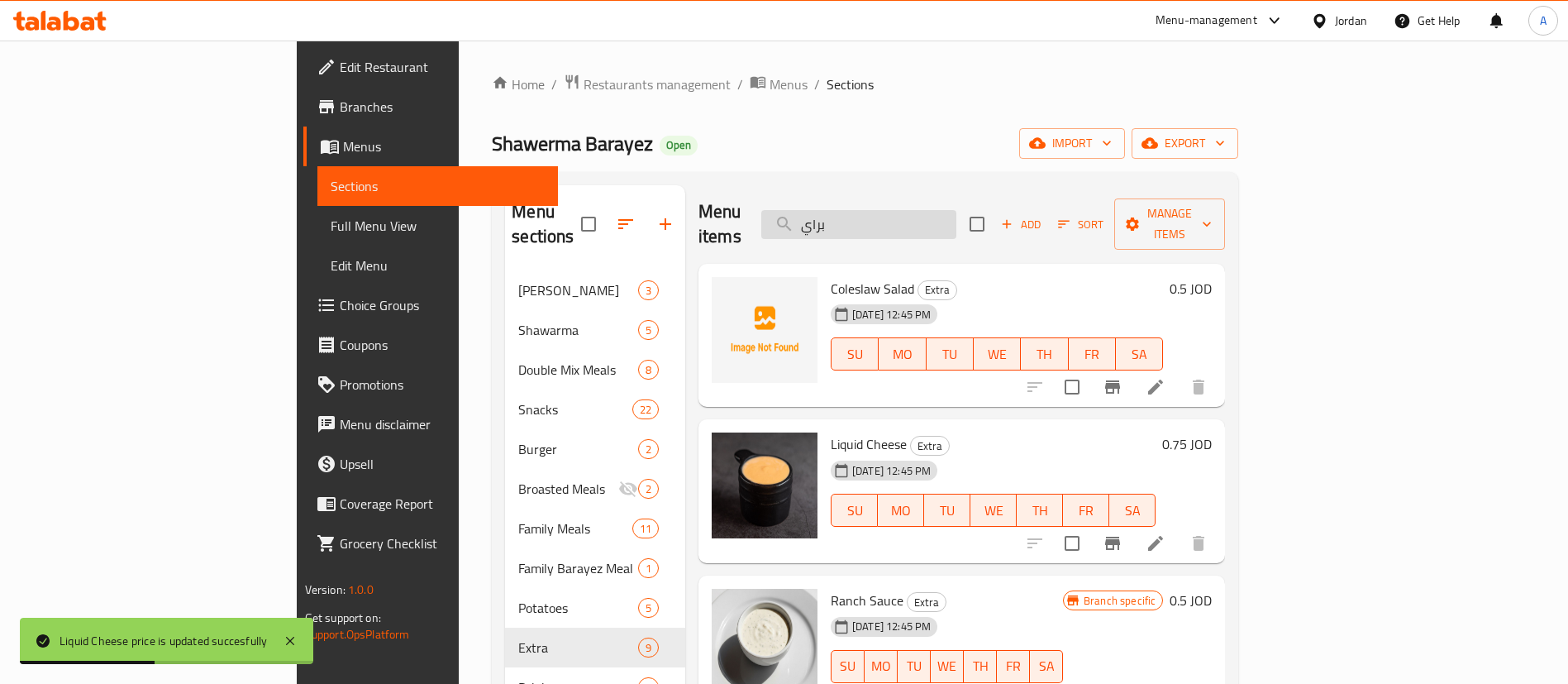
type input "برايز"
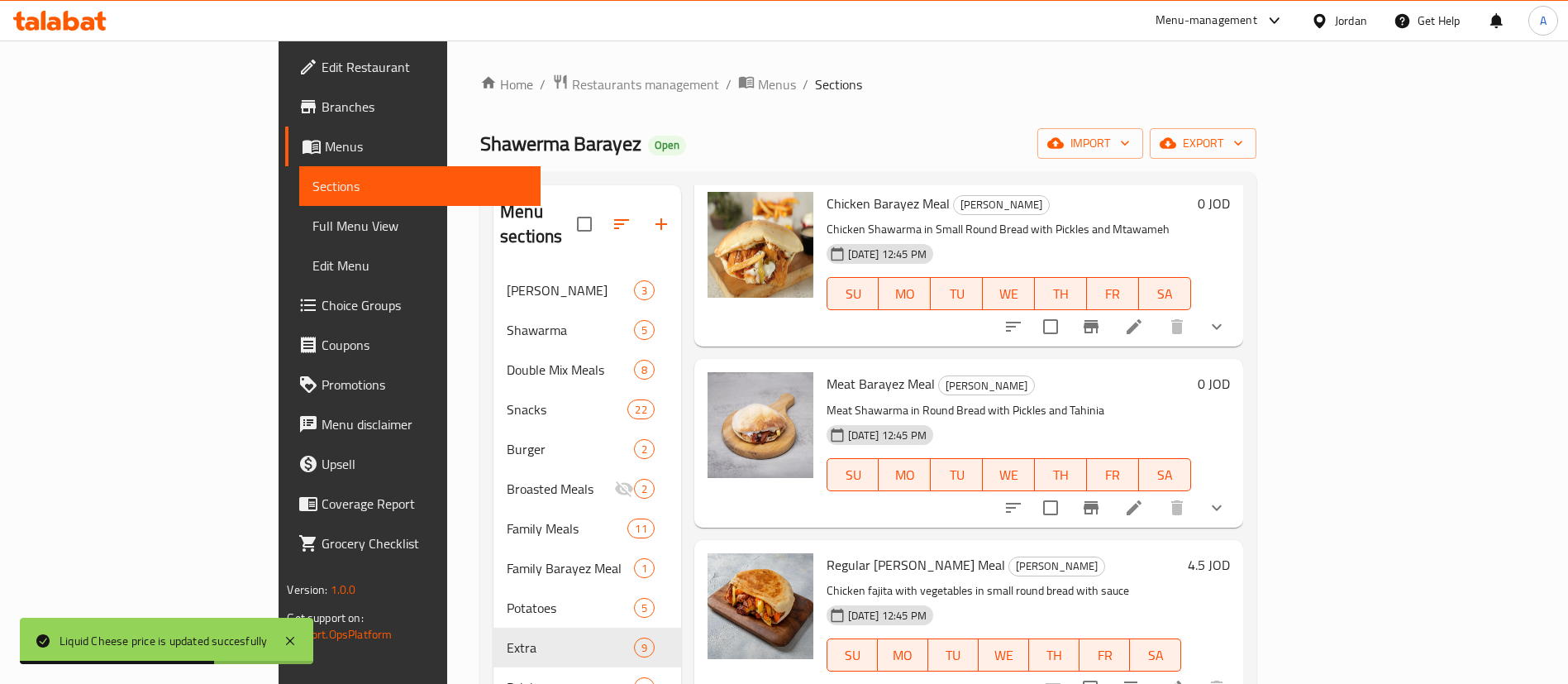
scroll to position [124, 0]
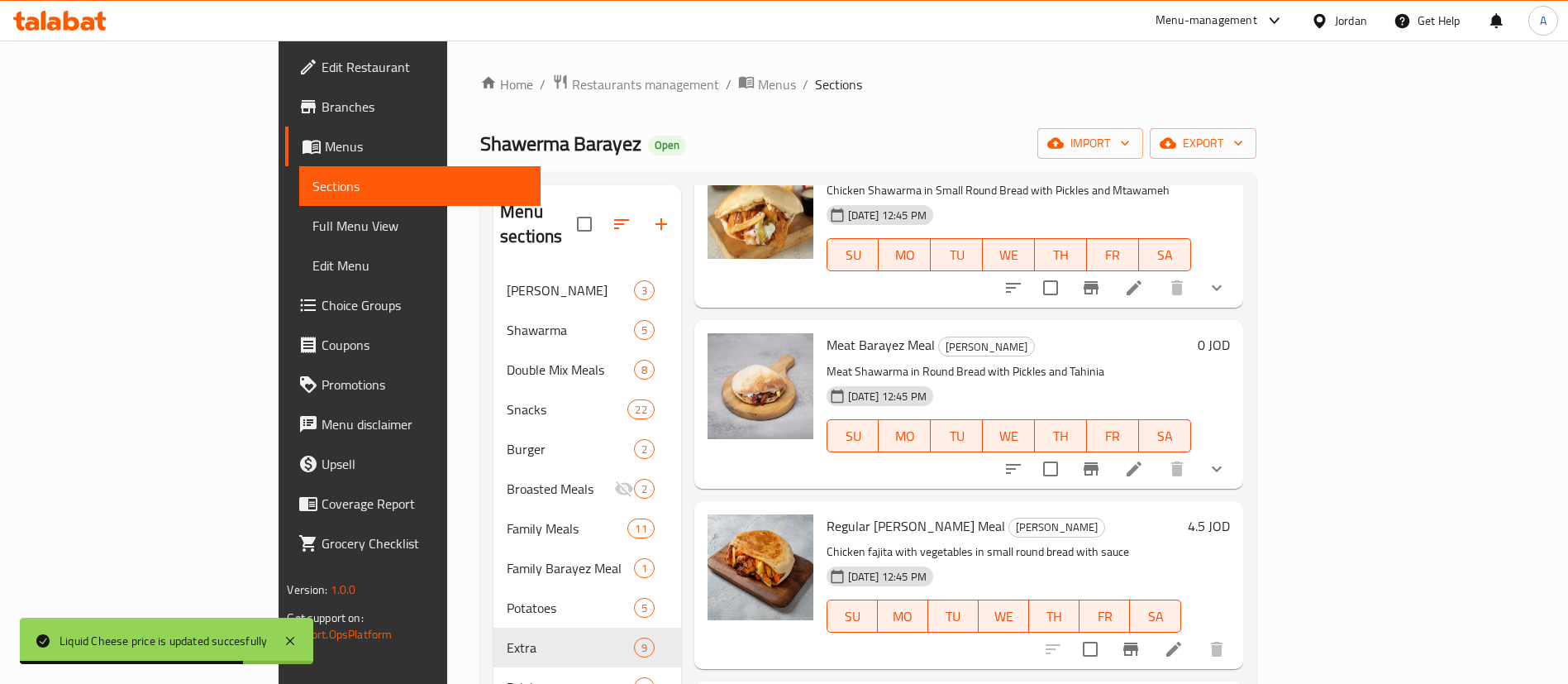
click at [1157, 454] on li at bounding box center [1134, 469] width 46 height 29
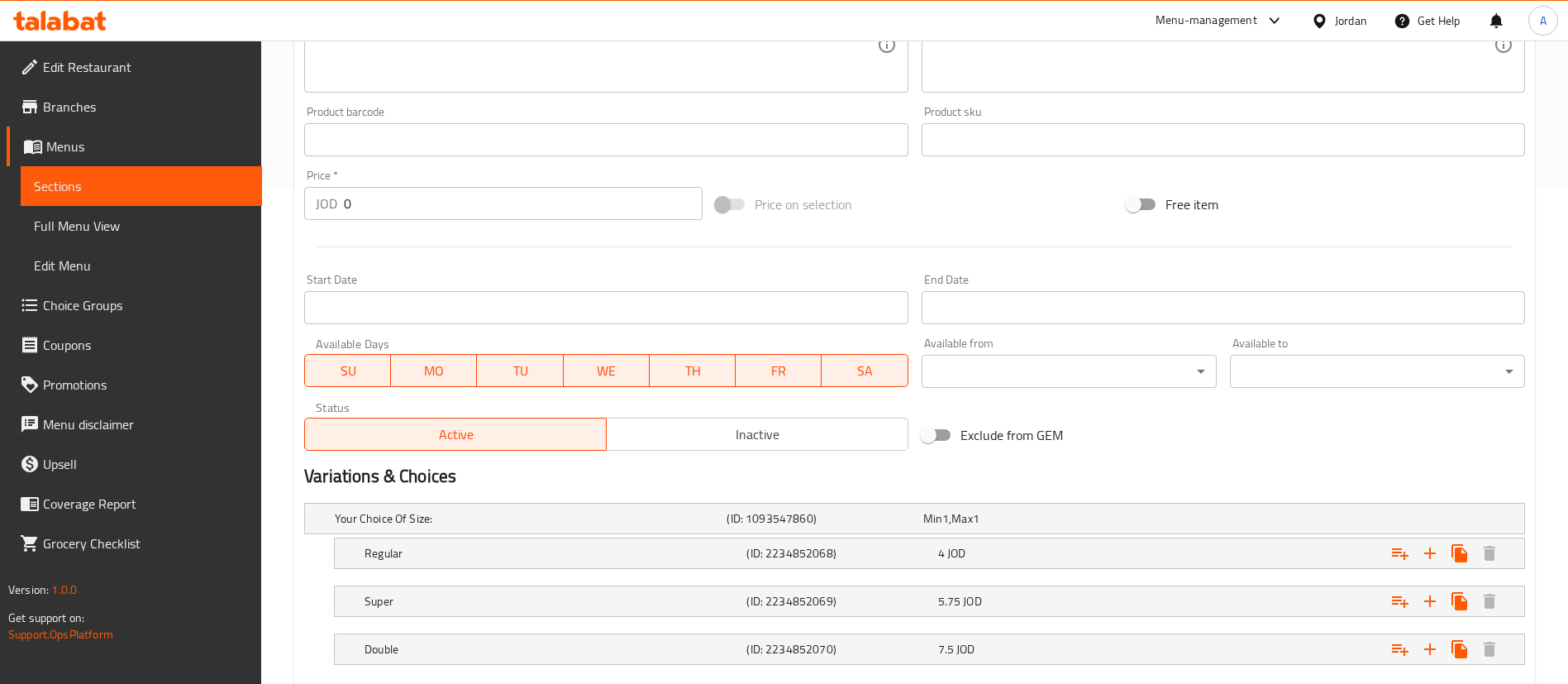
scroll to position [594, 0]
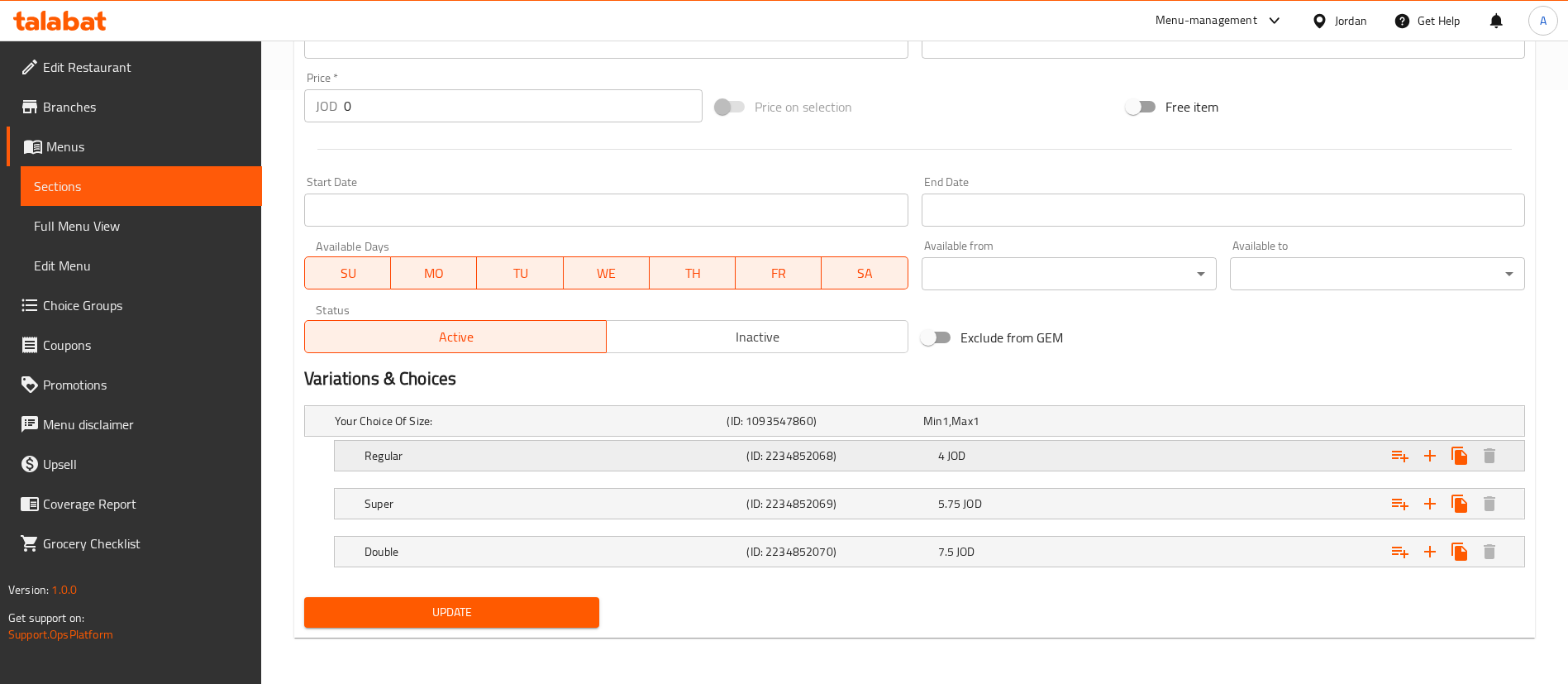
click at [1091, 446] on div "4 JOD" at bounding box center [1030, 455] width 191 height 23
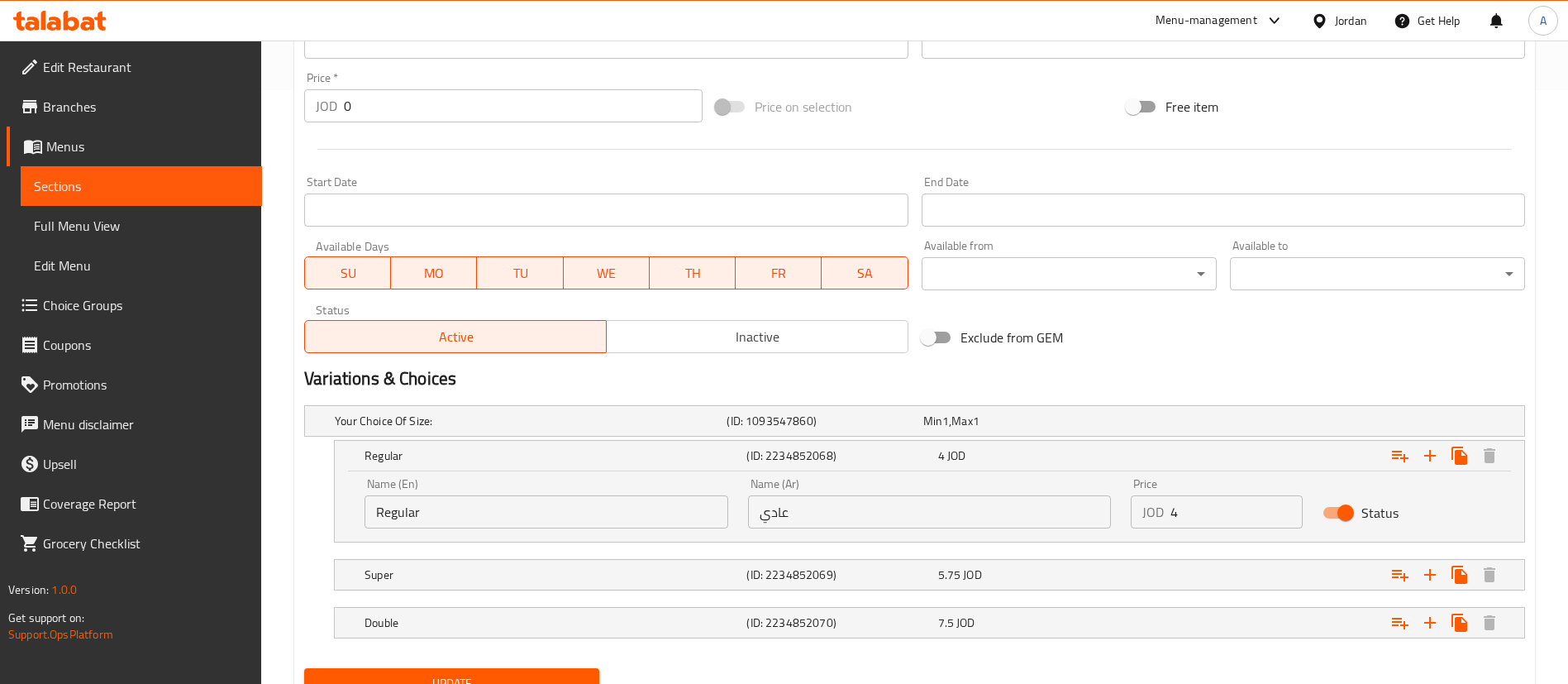
click at [1132, 506] on div "JOD 4 Price" at bounding box center [1217, 512] width 172 height 33
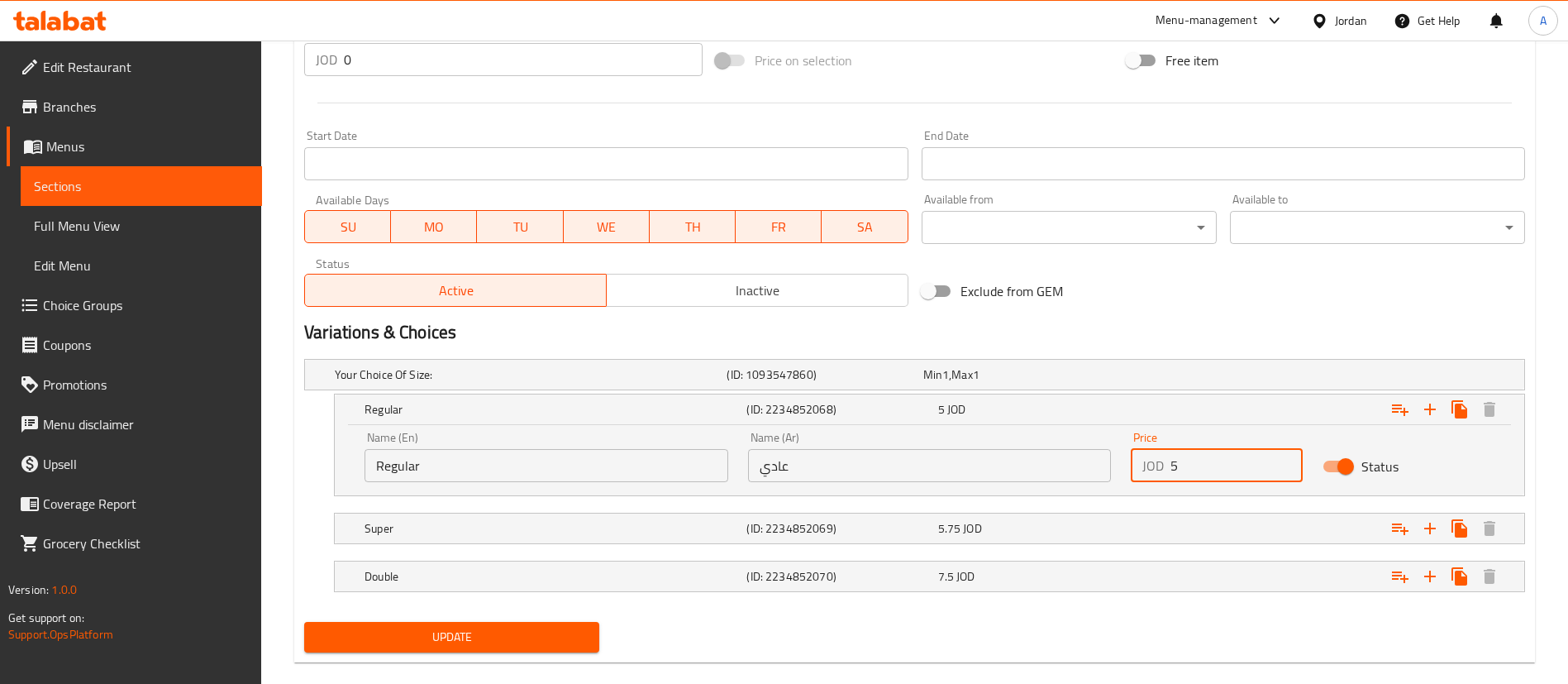
scroll to position [665, 0]
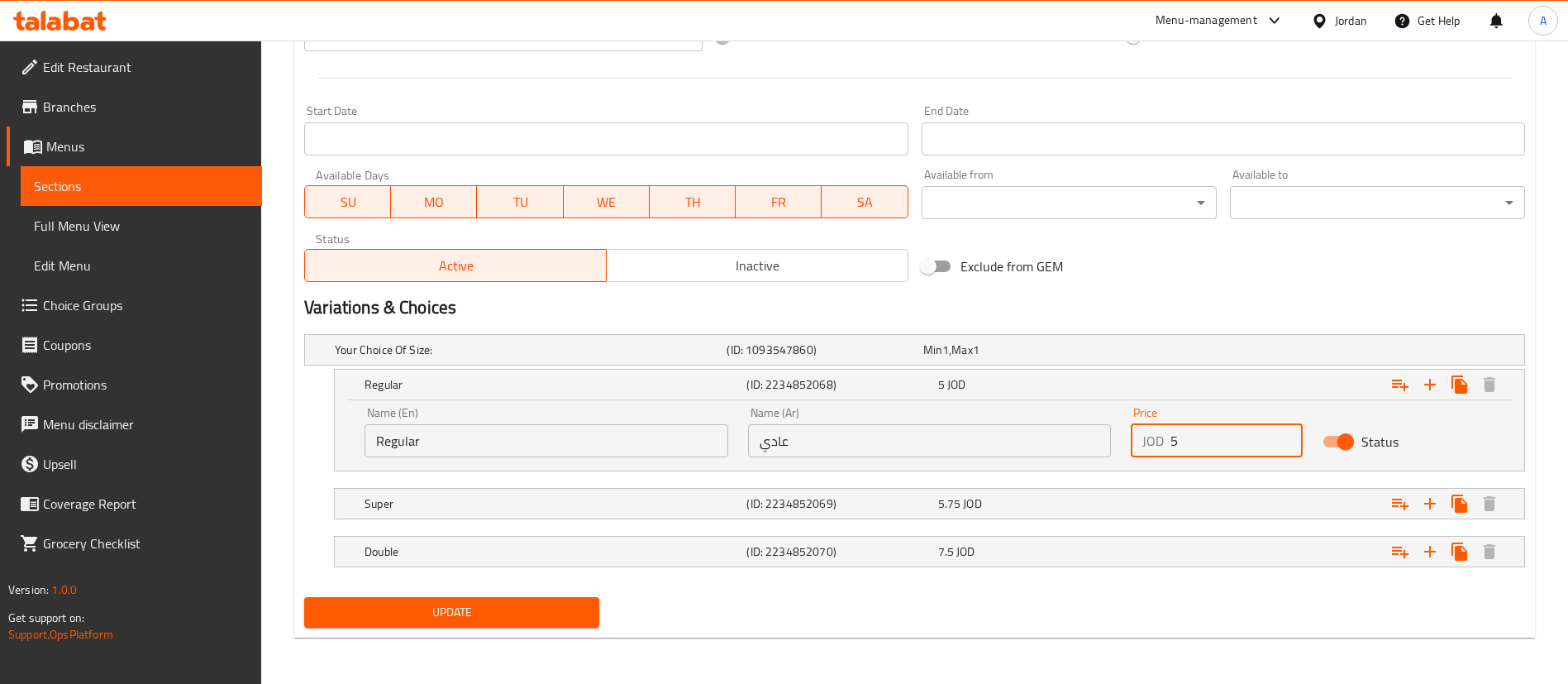
type input "5"
click at [520, 606] on span "Update" at bounding box center [451, 612] width 269 height 21
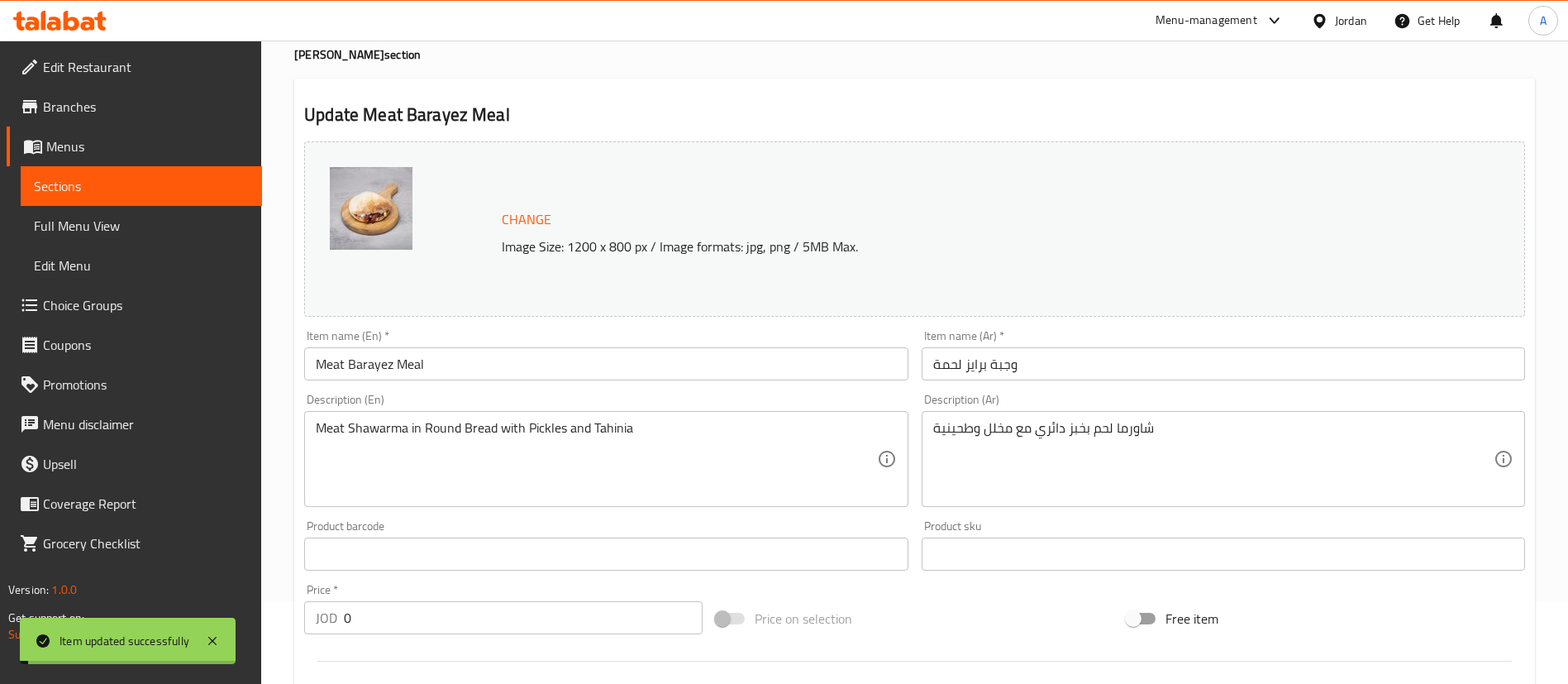
scroll to position [0, 0]
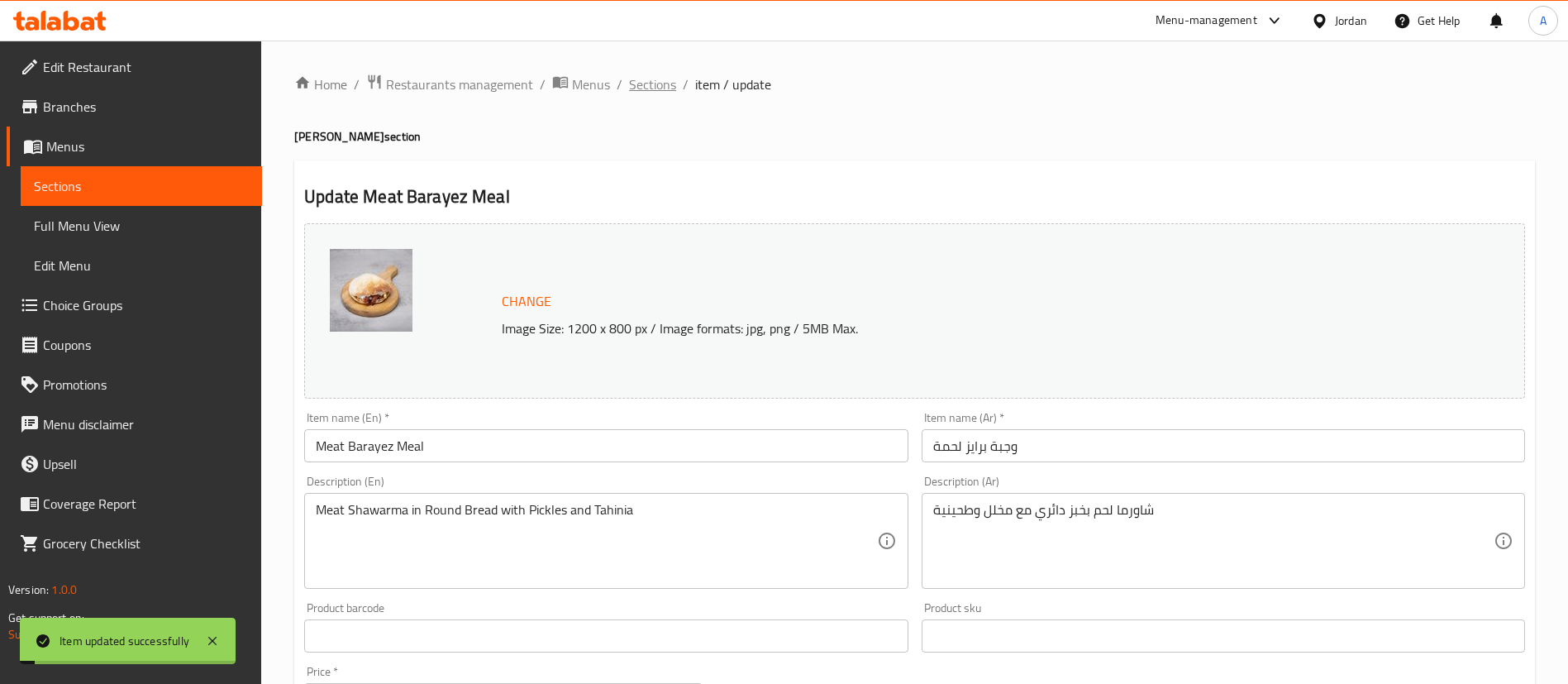
click at [627, 85] on ol "Home / Restaurants management / Menus / Sections / item / update" at bounding box center [915, 84] width 1240 height 21
click at [657, 75] on span "Sections" at bounding box center [652, 84] width 47 height 20
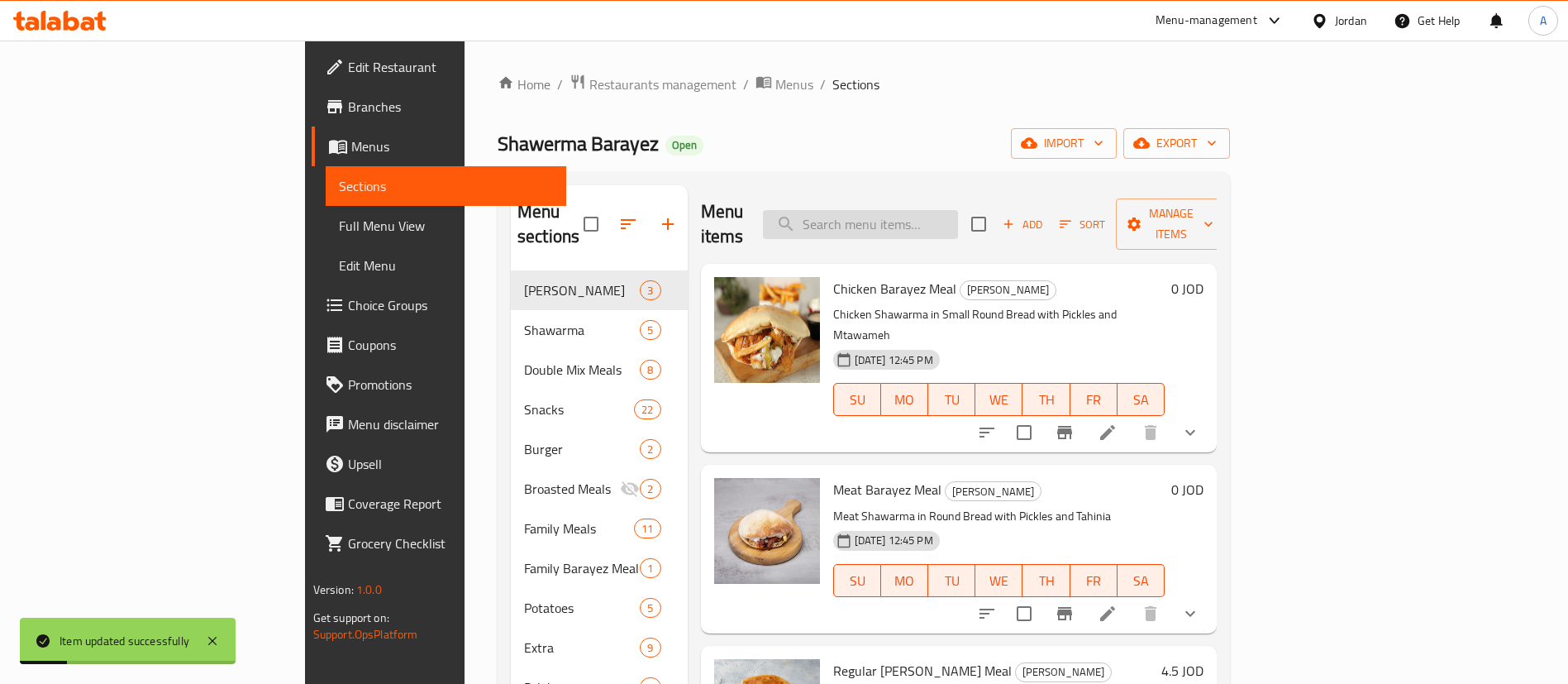
drag, startPoint x: 948, startPoint y: 229, endPoint x: 953, endPoint y: 218, distance: 12.1
click at [949, 227] on div "Menu items Add Sort Manage items" at bounding box center [959, 225] width 517 height 79
click at [953, 218] on input "search" at bounding box center [861, 225] width 195 height 29
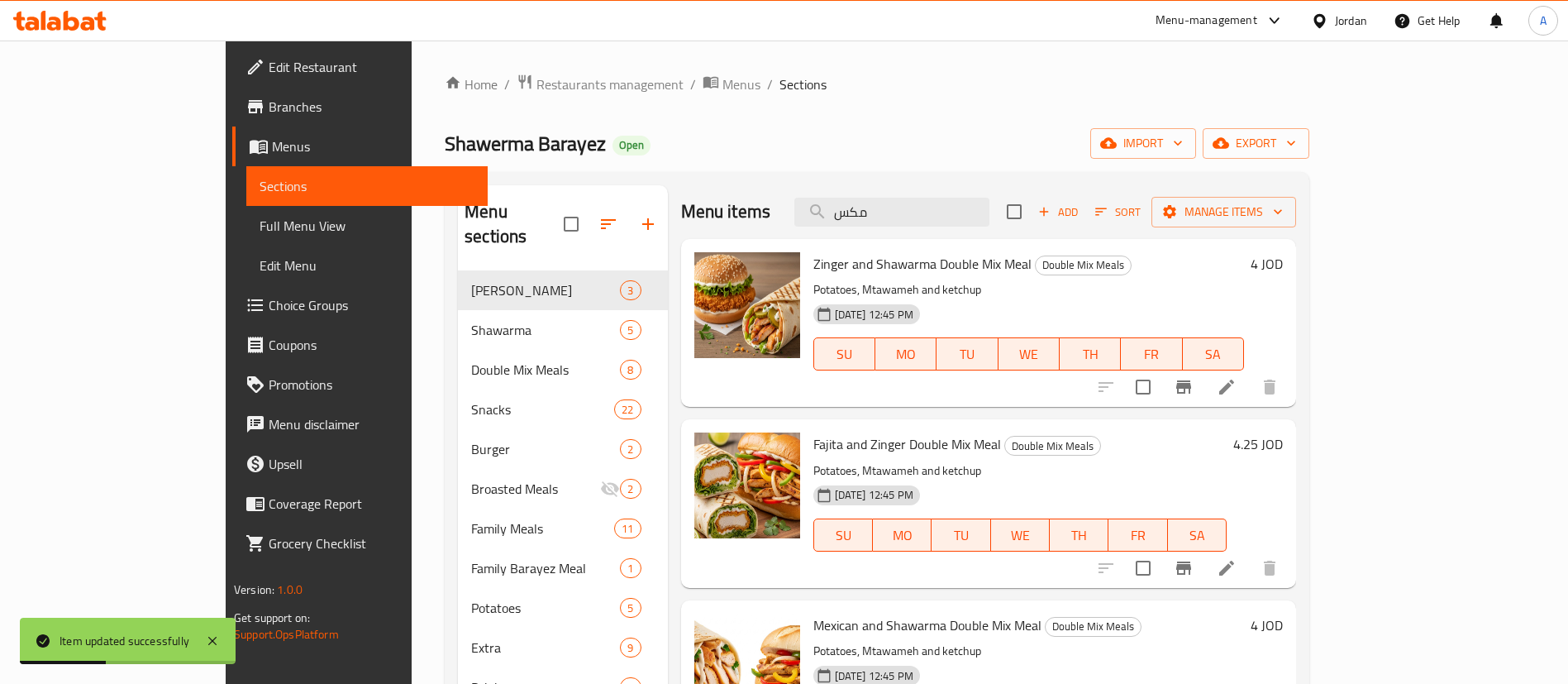
type input "مكس"
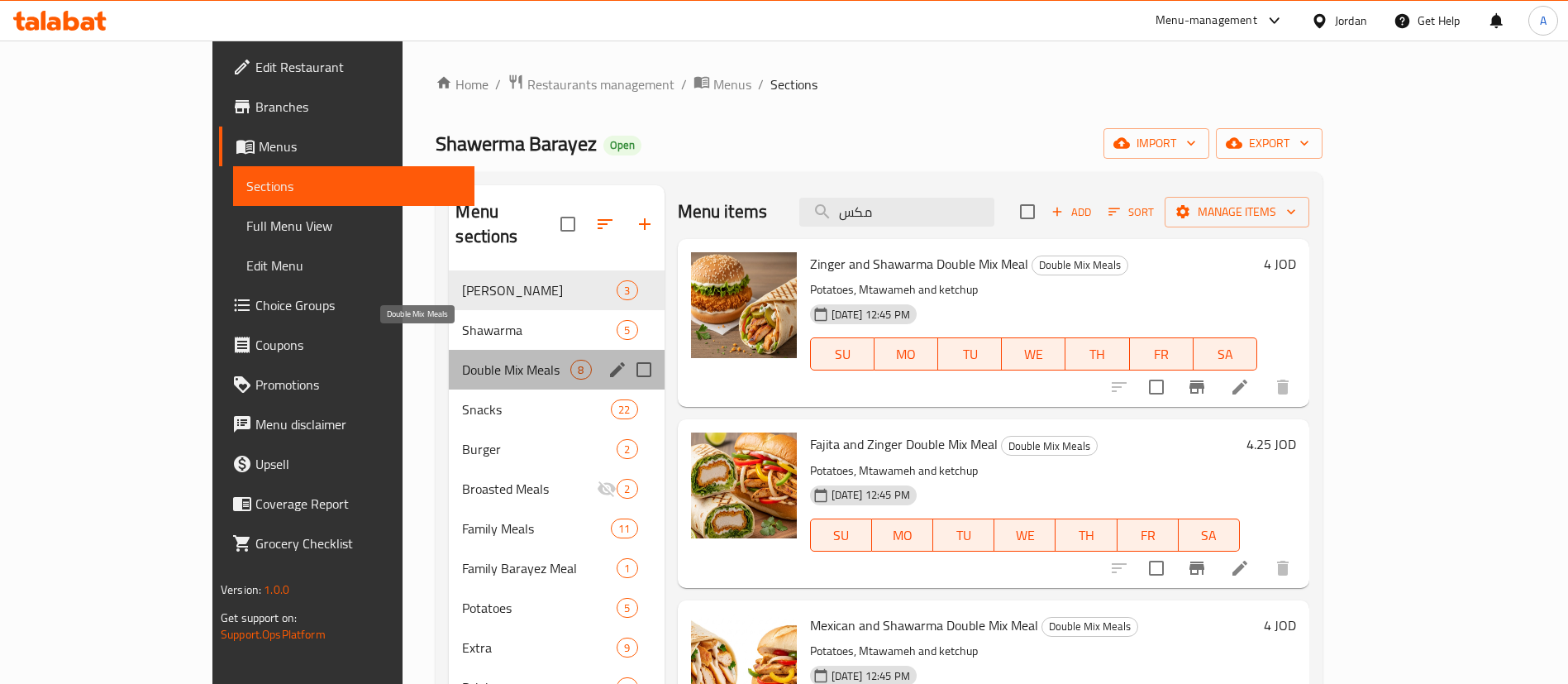
click at [462, 360] on span "Double Mix Meals" at bounding box center [517, 370] width 108 height 20
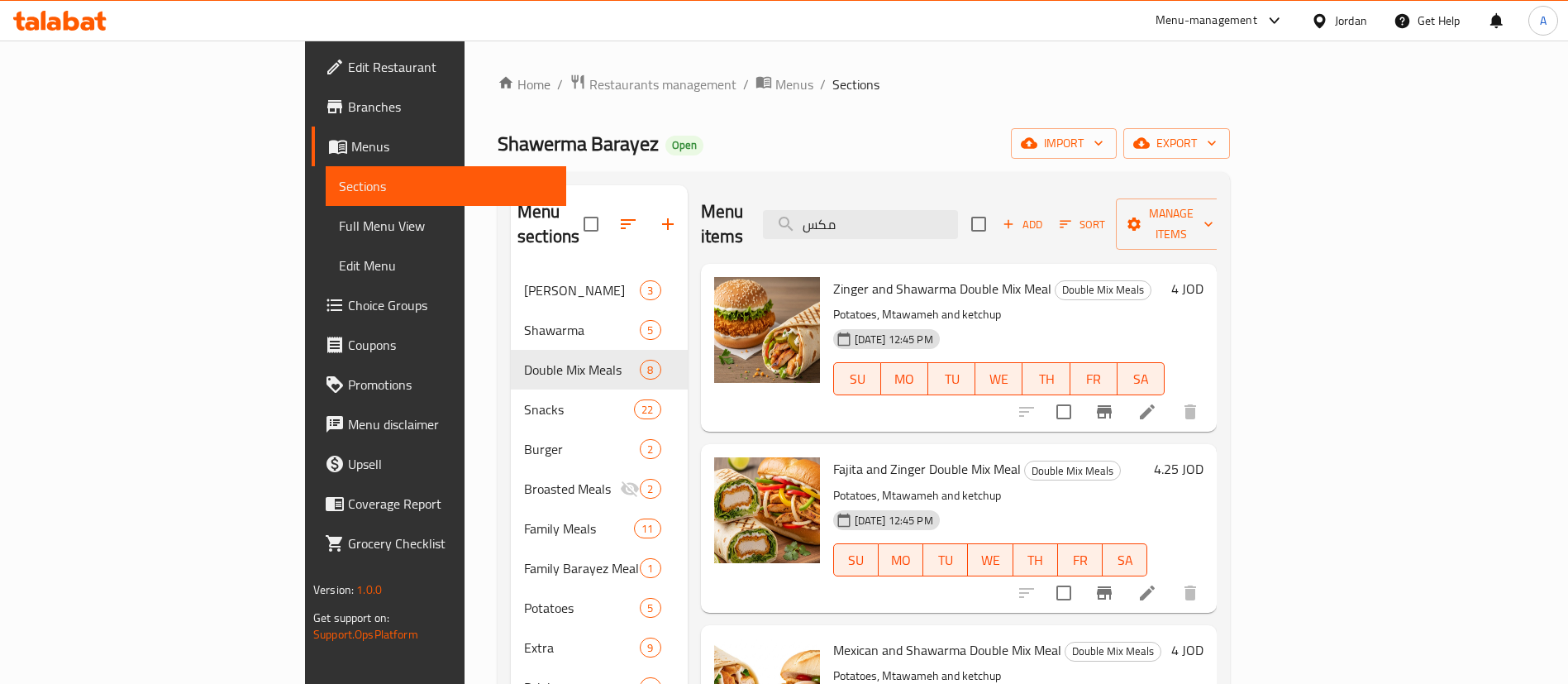
drag, startPoint x: 1014, startPoint y: 187, endPoint x: 1004, endPoint y: 196, distance: 13.5
click at [1010, 189] on div "Menu items مكس Add Sort Manage items" at bounding box center [959, 225] width 517 height 79
drag, startPoint x: 992, startPoint y: 210, endPoint x: 873, endPoint y: 210, distance: 119.0
click at [877, 219] on input "مكس" at bounding box center [861, 225] width 195 height 29
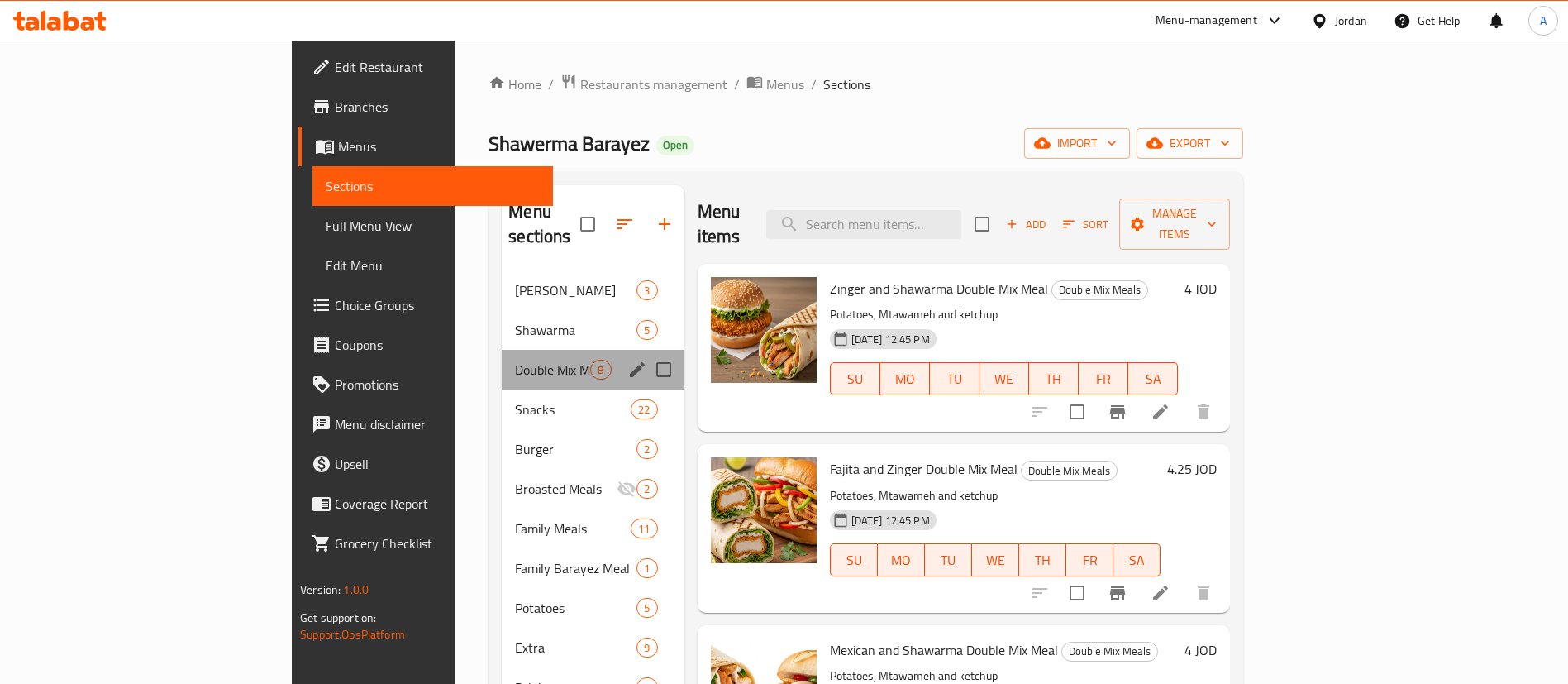
click at [502, 364] on div "Barayez Shawerma 3 Shawarma 5 Double Mix Meals 8 Snacks 22 Burger 2 Broasted Me…" at bounding box center [593, 489] width 182 height 437
click at [502, 350] on div "Double Mix Meals 8" at bounding box center [593, 369] width 182 height 39
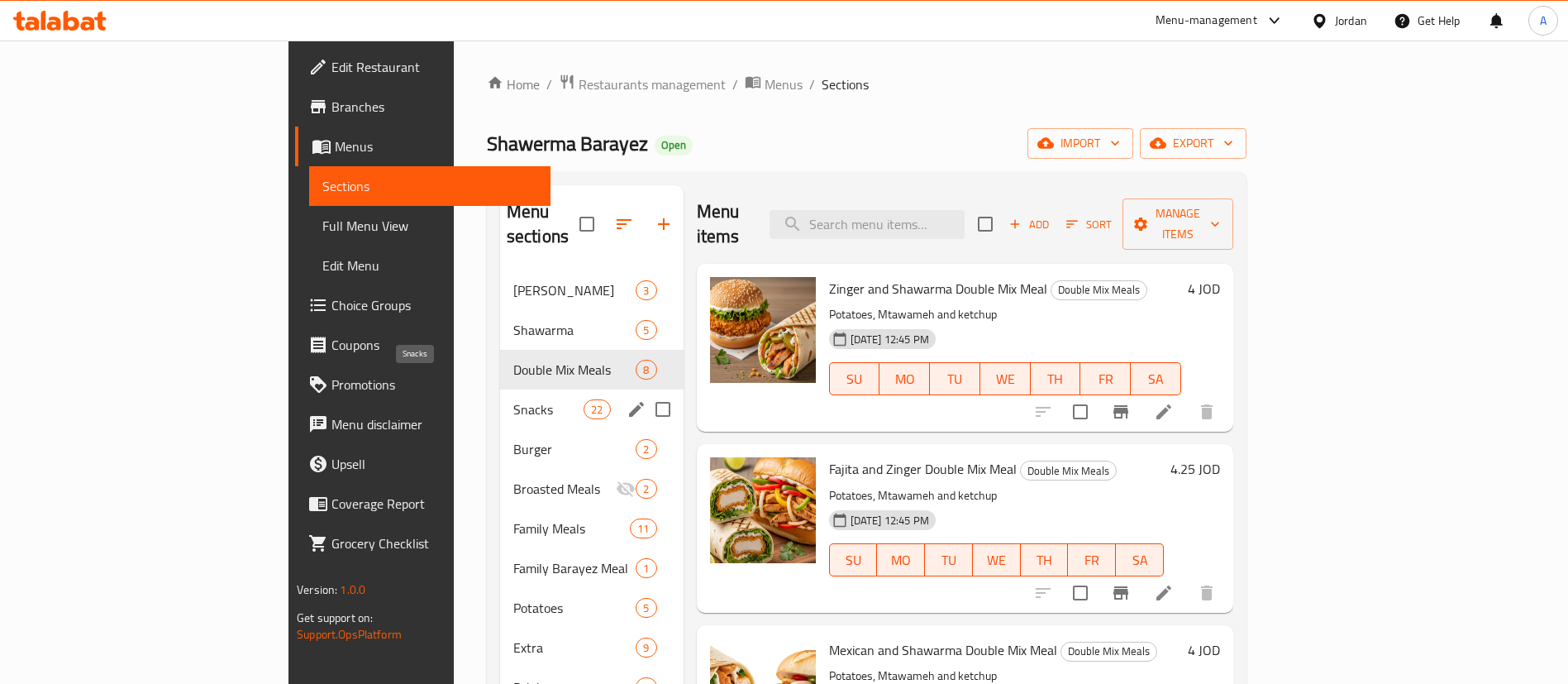
click at [514, 399] on span "Snacks" at bounding box center [549, 409] width 71 height 20
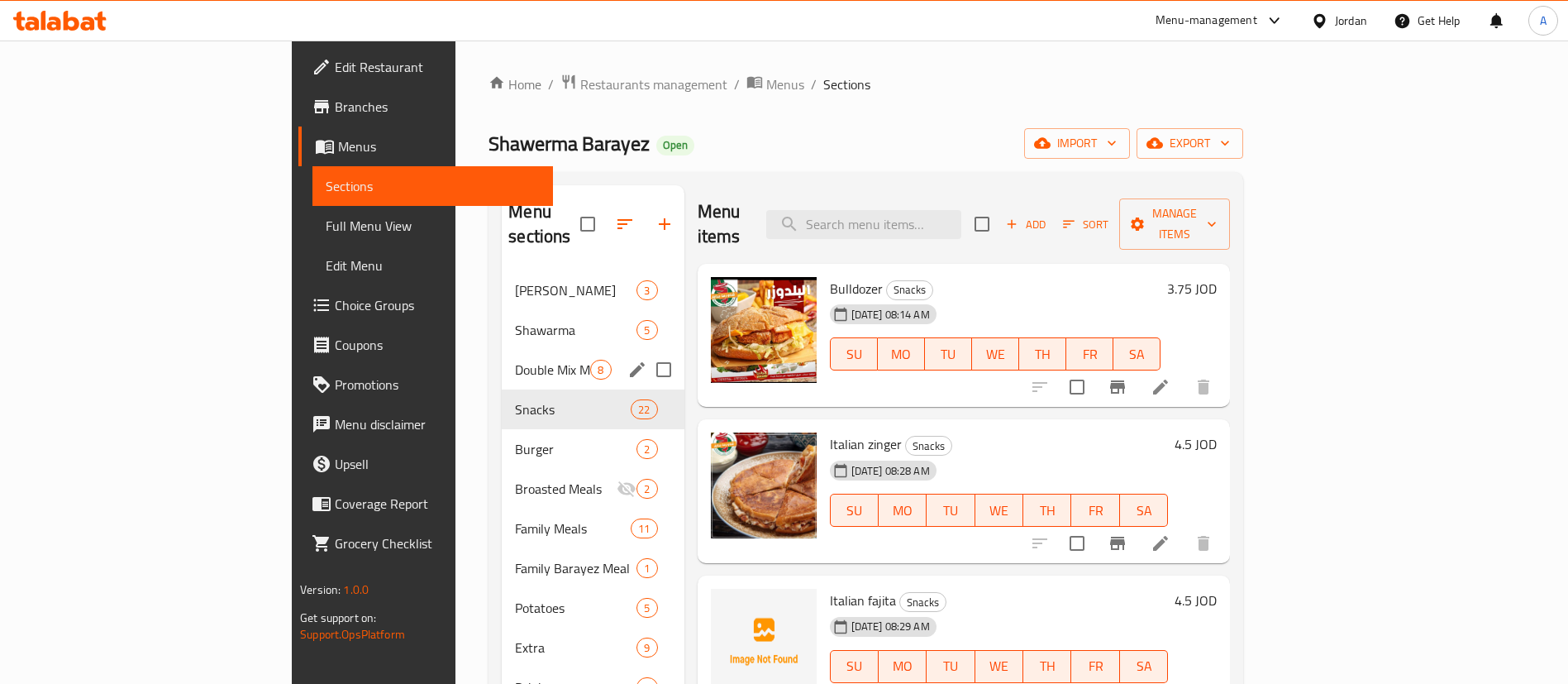
click at [502, 350] on div "Double Mix Meals 8" at bounding box center [593, 369] width 182 height 39
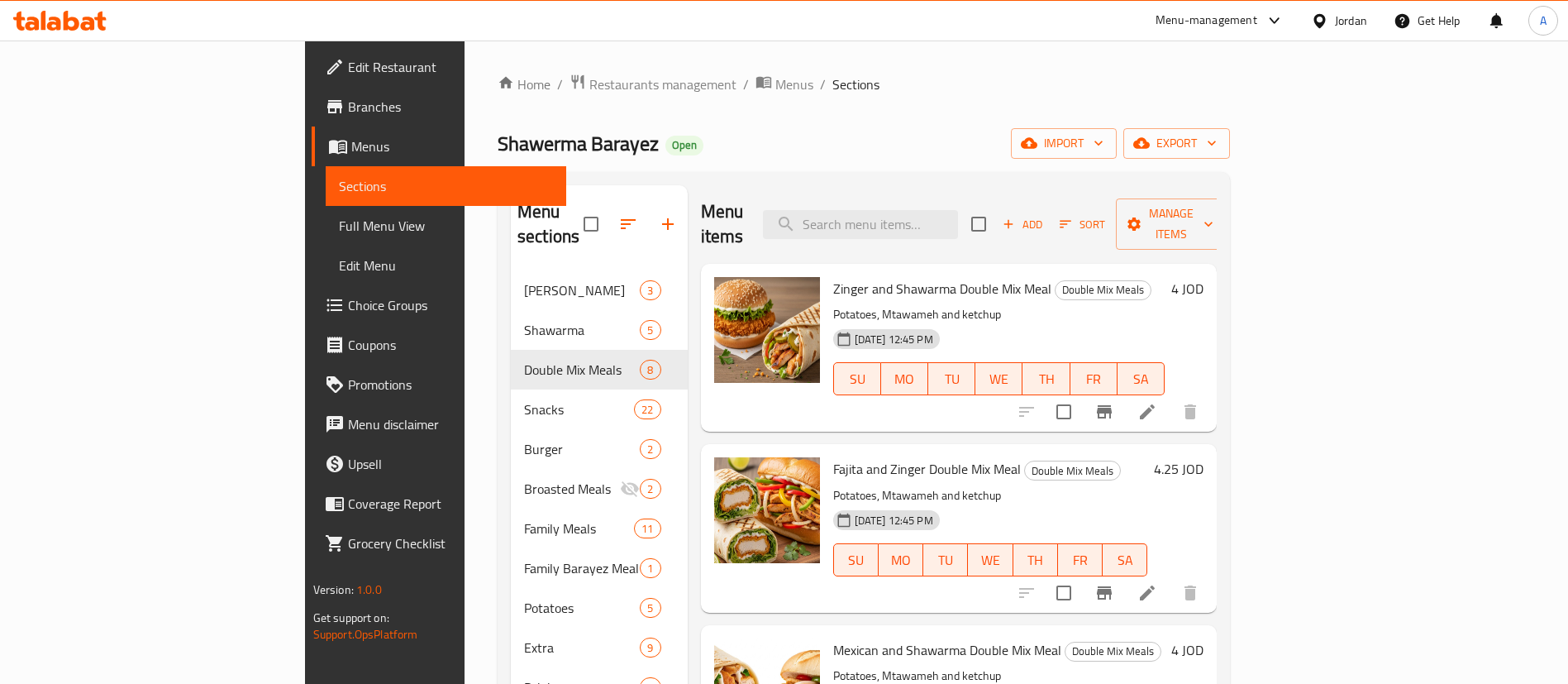
click at [1204, 277] on h6 "4 JOD" at bounding box center [1187, 288] width 32 height 23
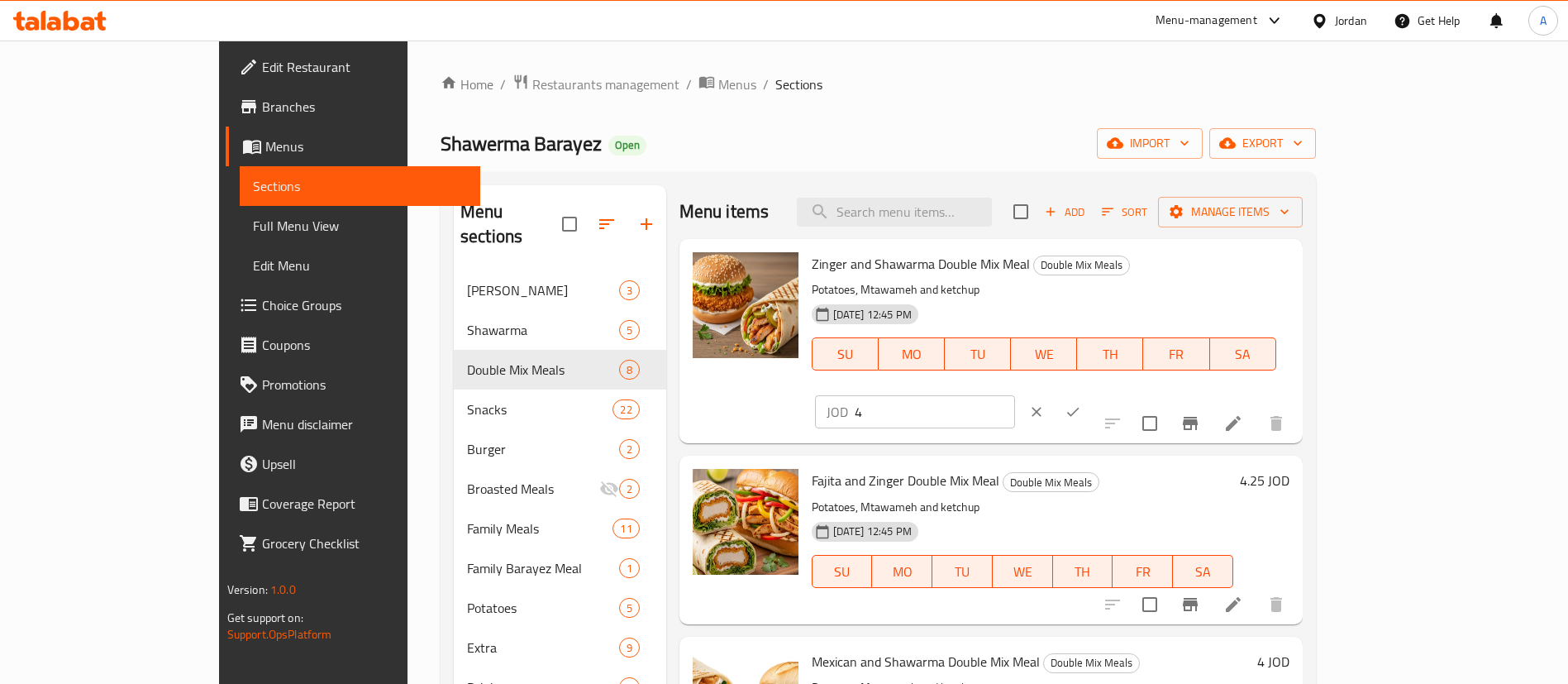
click at [1015, 396] on input "4" at bounding box center [935, 412] width 161 height 33
type input "4.25"
drag, startPoint x: 1464, startPoint y: 267, endPoint x: 1455, endPoint y: 331, distance: 64.6
click at [1082, 404] on icon "ok" at bounding box center [1073, 412] width 17 height 17
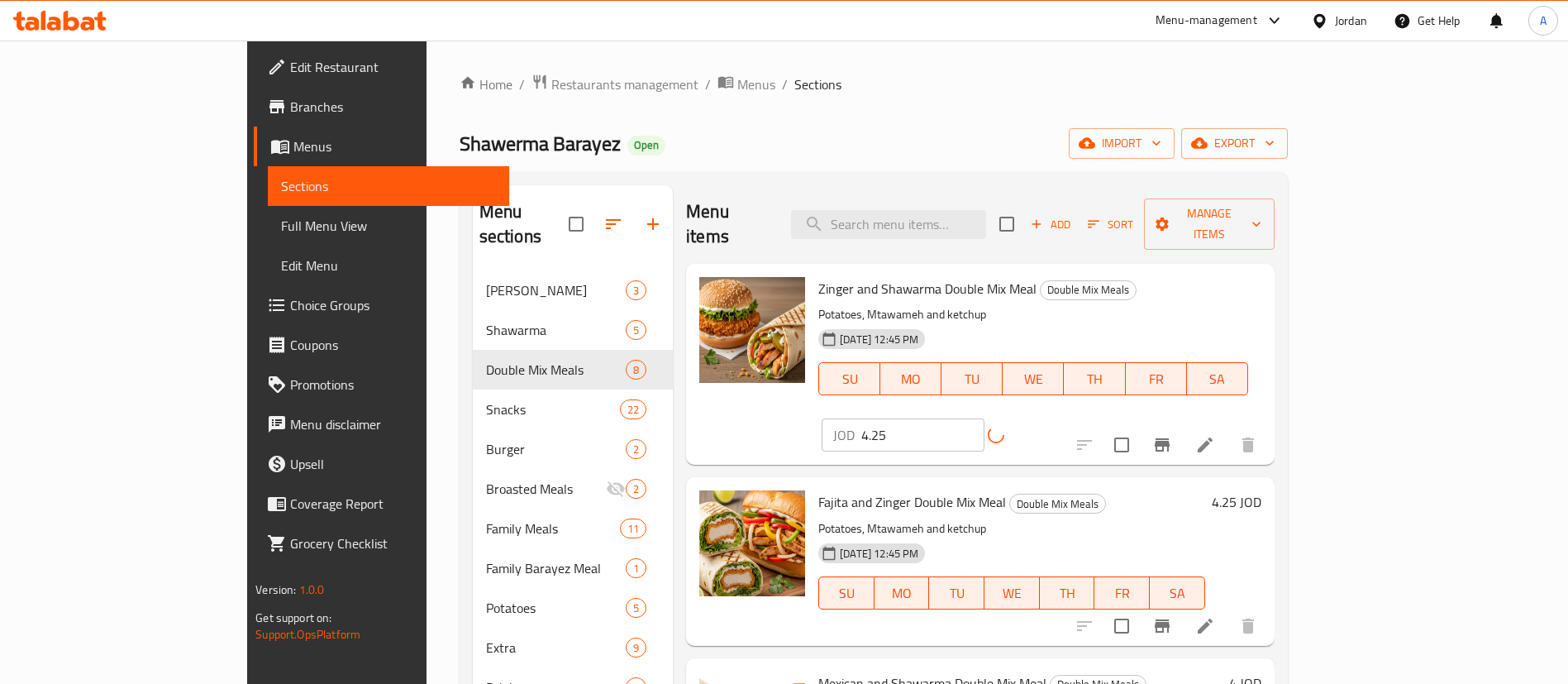
click at [1262, 490] on h6 "4.25 JOD" at bounding box center [1237, 501] width 50 height 23
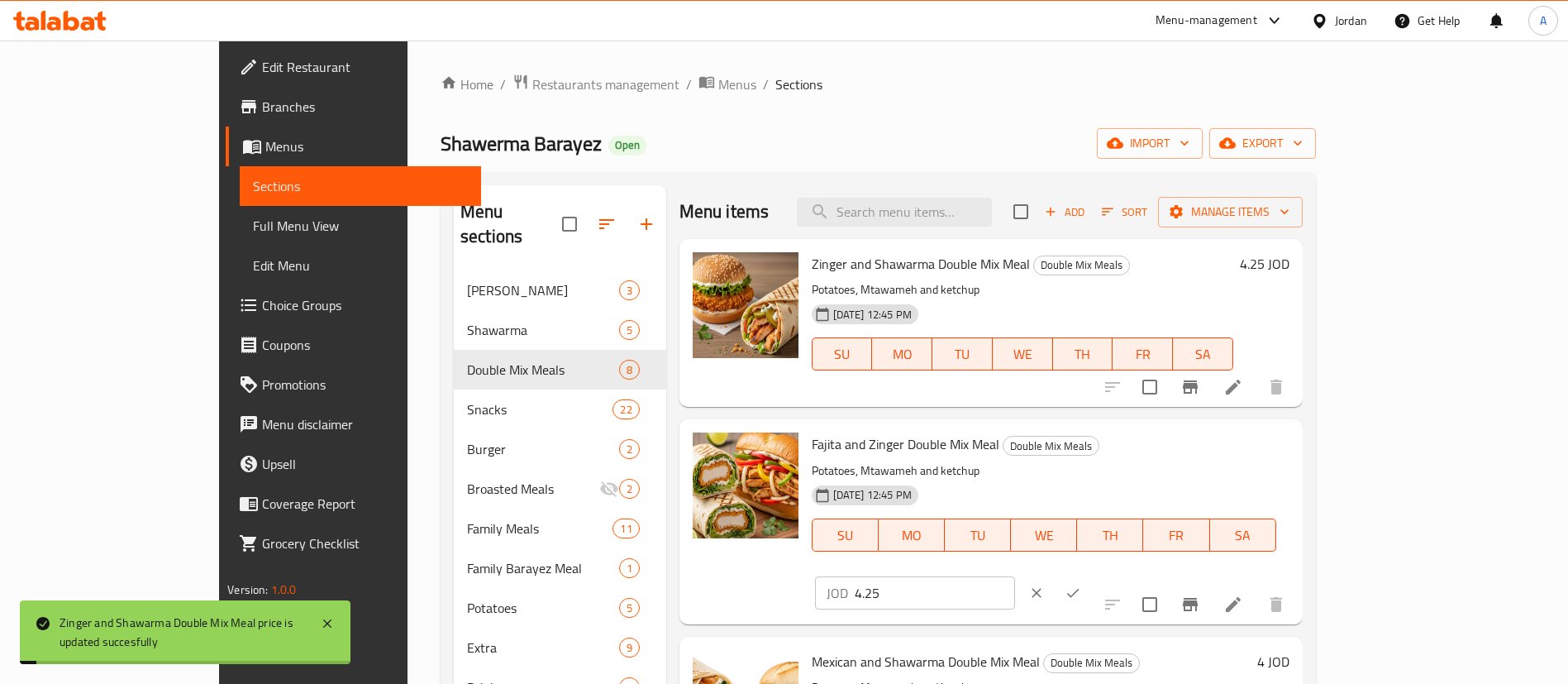
click at [1015, 577] on input "4.25" at bounding box center [935, 593] width 161 height 33
type input "4.5"
click at [1082, 585] on icon "ok" at bounding box center [1073, 593] width 17 height 17
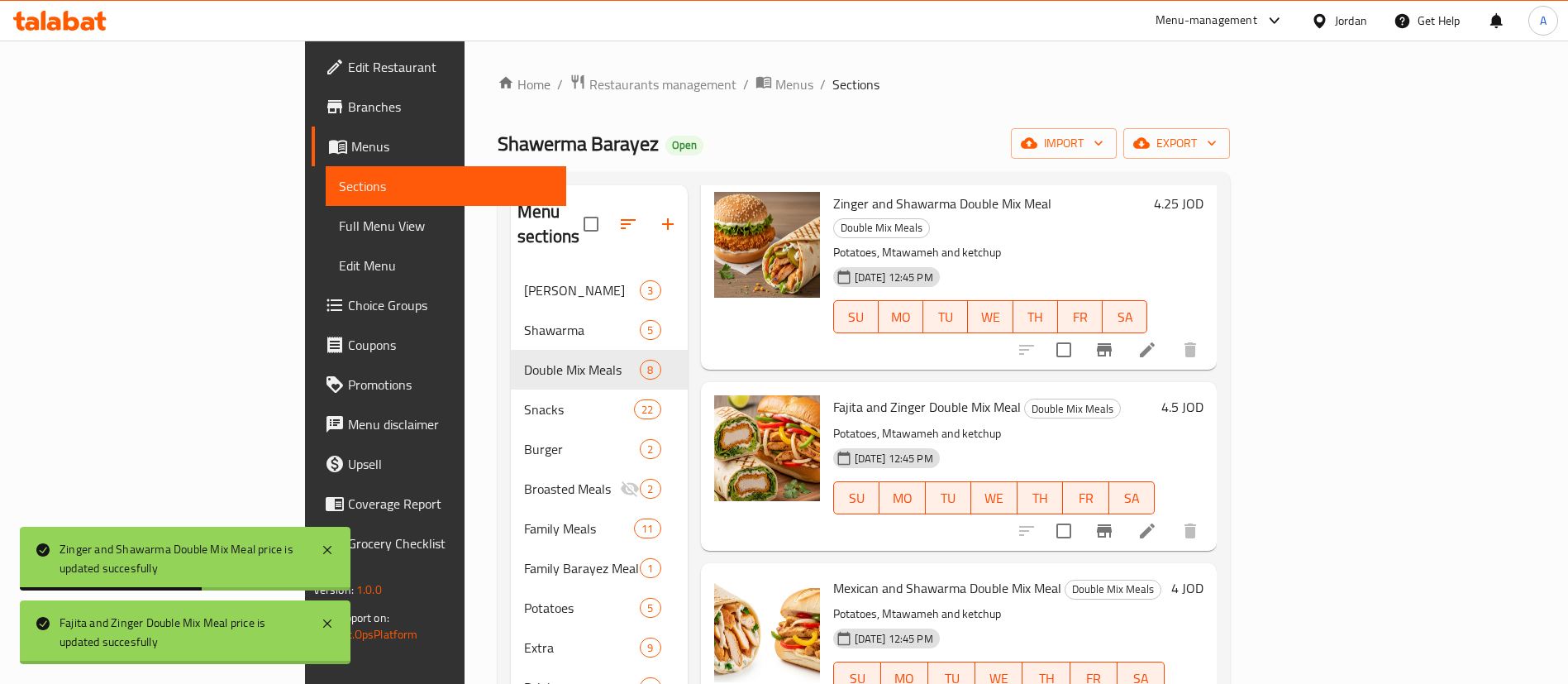
scroll to position [124, 0]
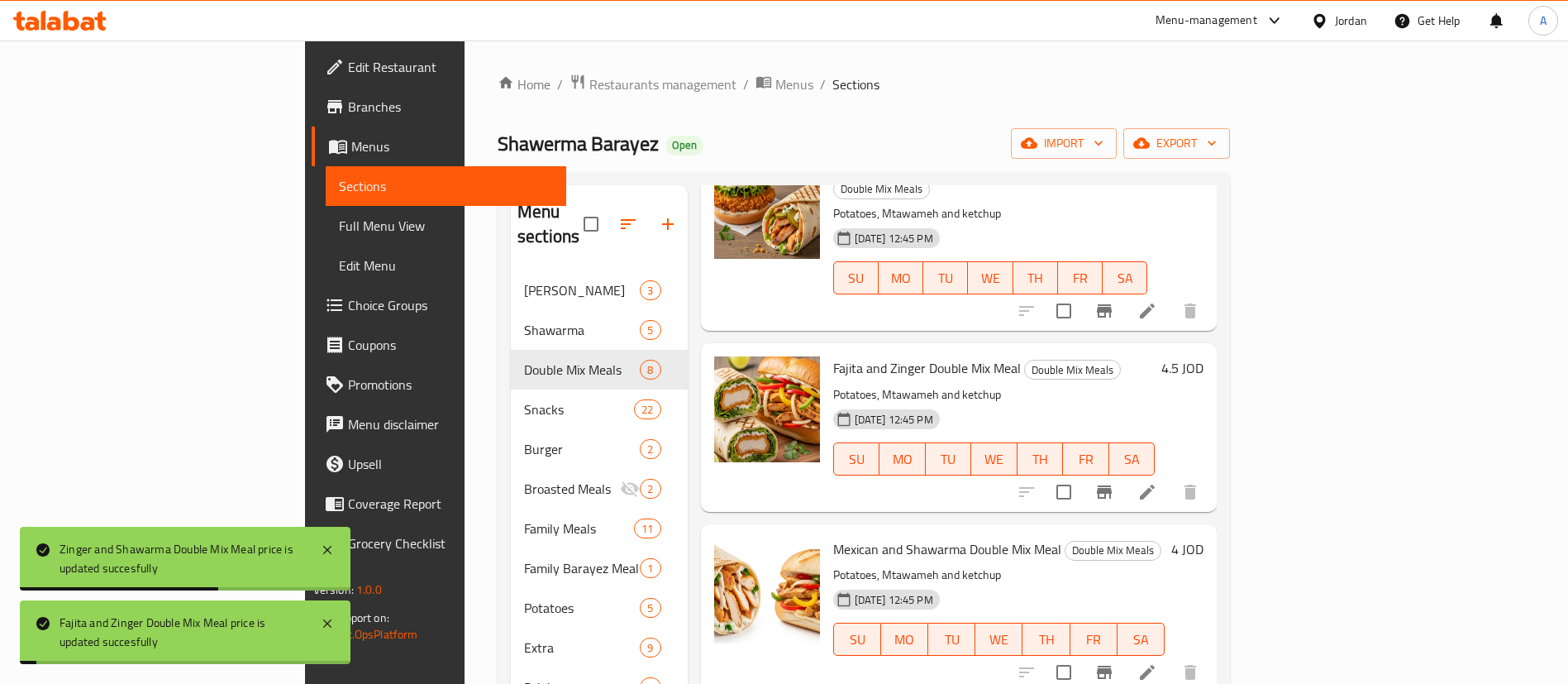
click at [1204, 538] on h6 "4 JOD" at bounding box center [1187, 549] width 32 height 23
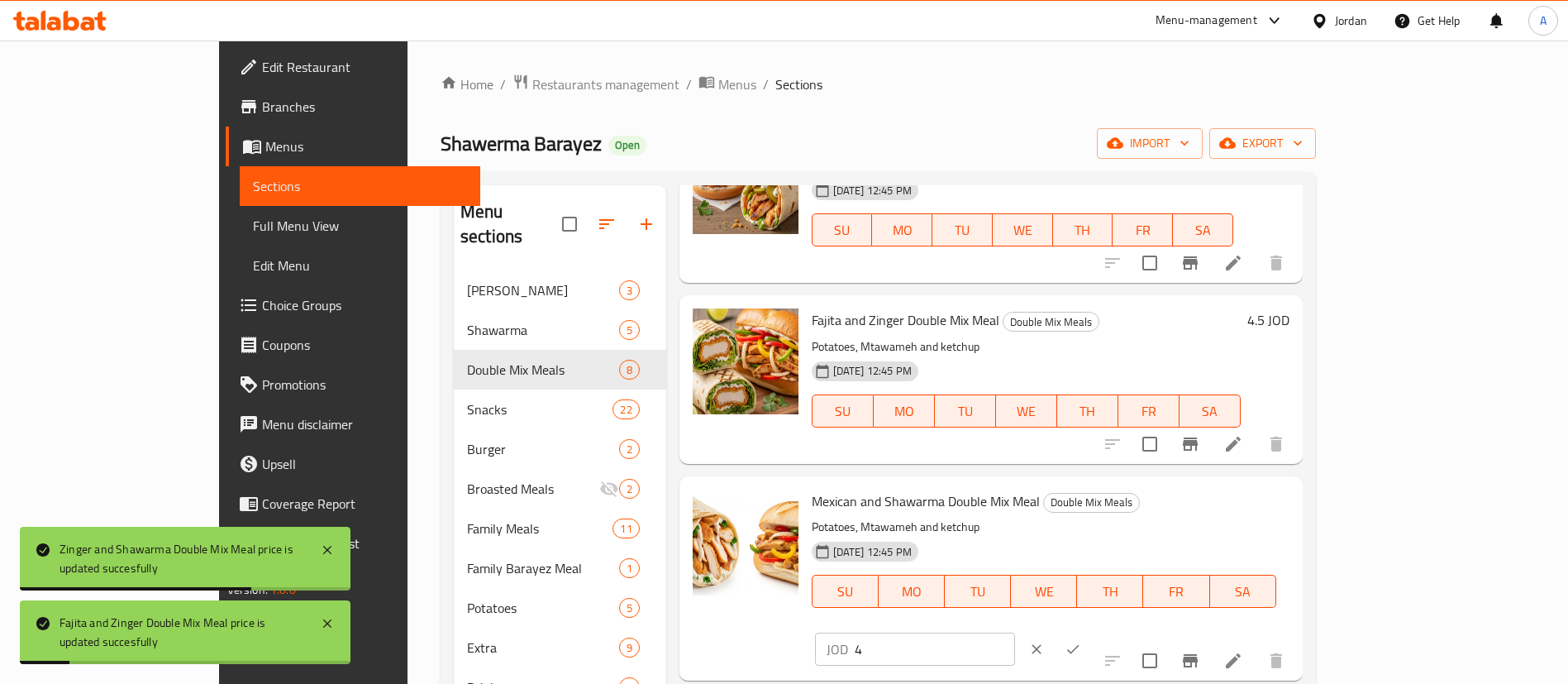
drag, startPoint x: 1318, startPoint y: 519, endPoint x: 1188, endPoint y: 519, distance: 130.0
click at [1188, 520] on div "Mexican and Shawarma Double Mix Meal Double Mix Meals Potatoes, Mtawameh and ke…" at bounding box center [1051, 578] width 491 height 191
paste input "number"
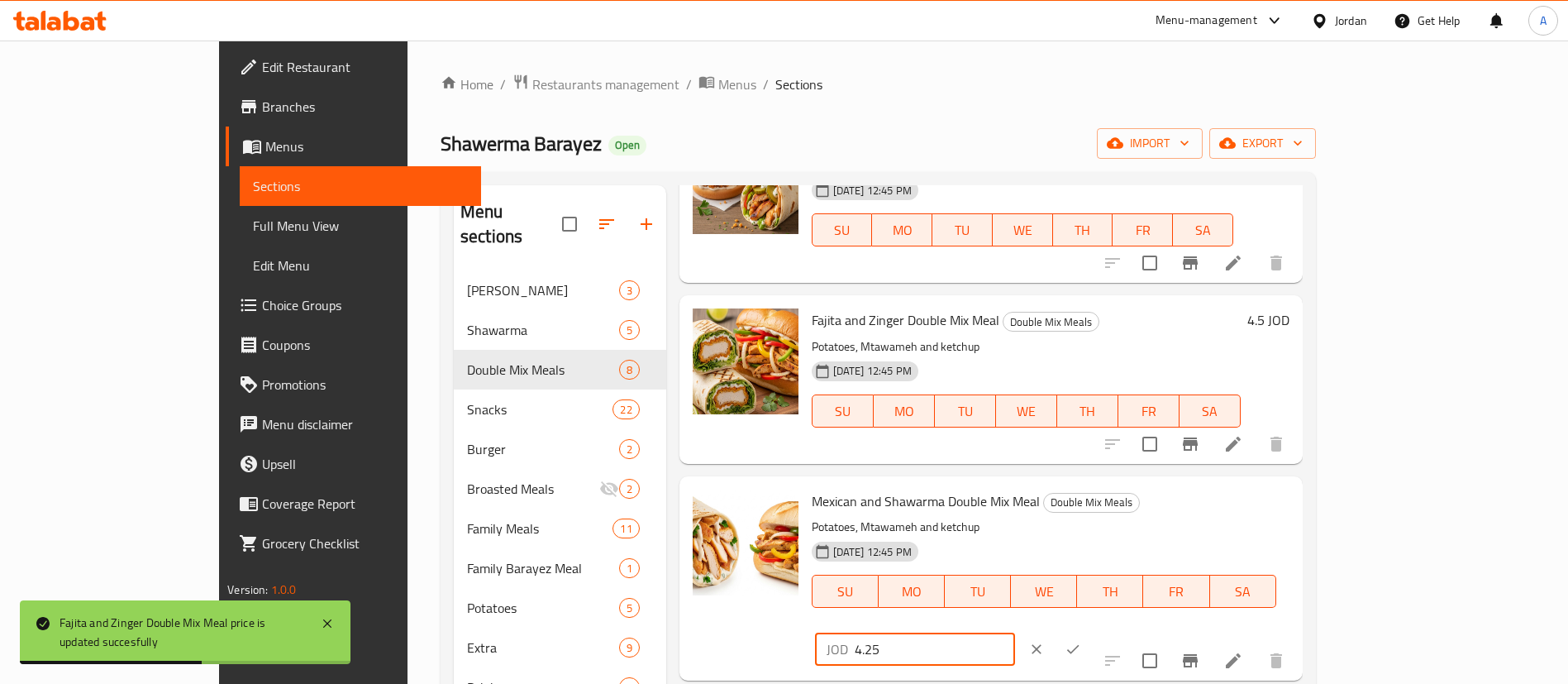
type input "4.25"
click at [1091, 631] on button "ok" at bounding box center [1073, 649] width 37 height 37
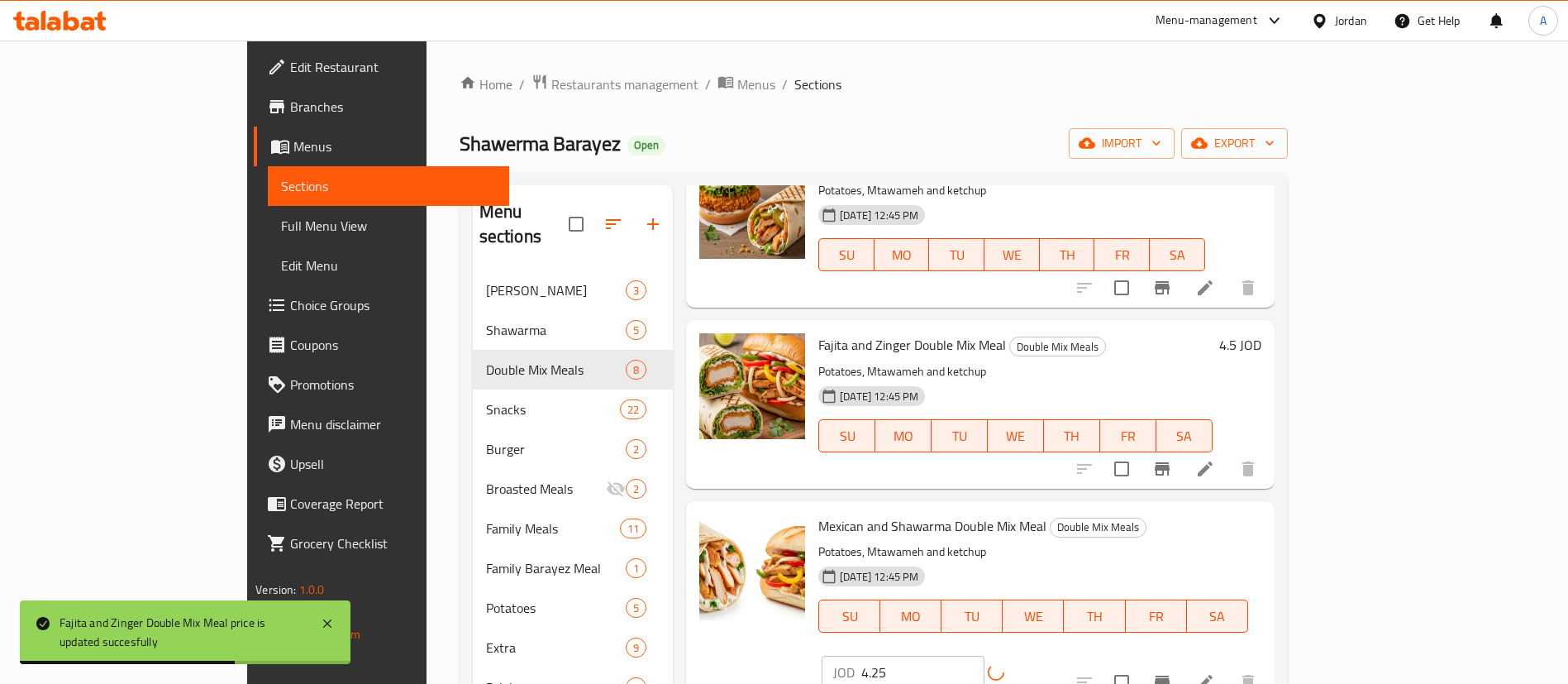
click at [1065, 656] on div "JOD 4.25 ​" at bounding box center [944, 672] width 244 height 33
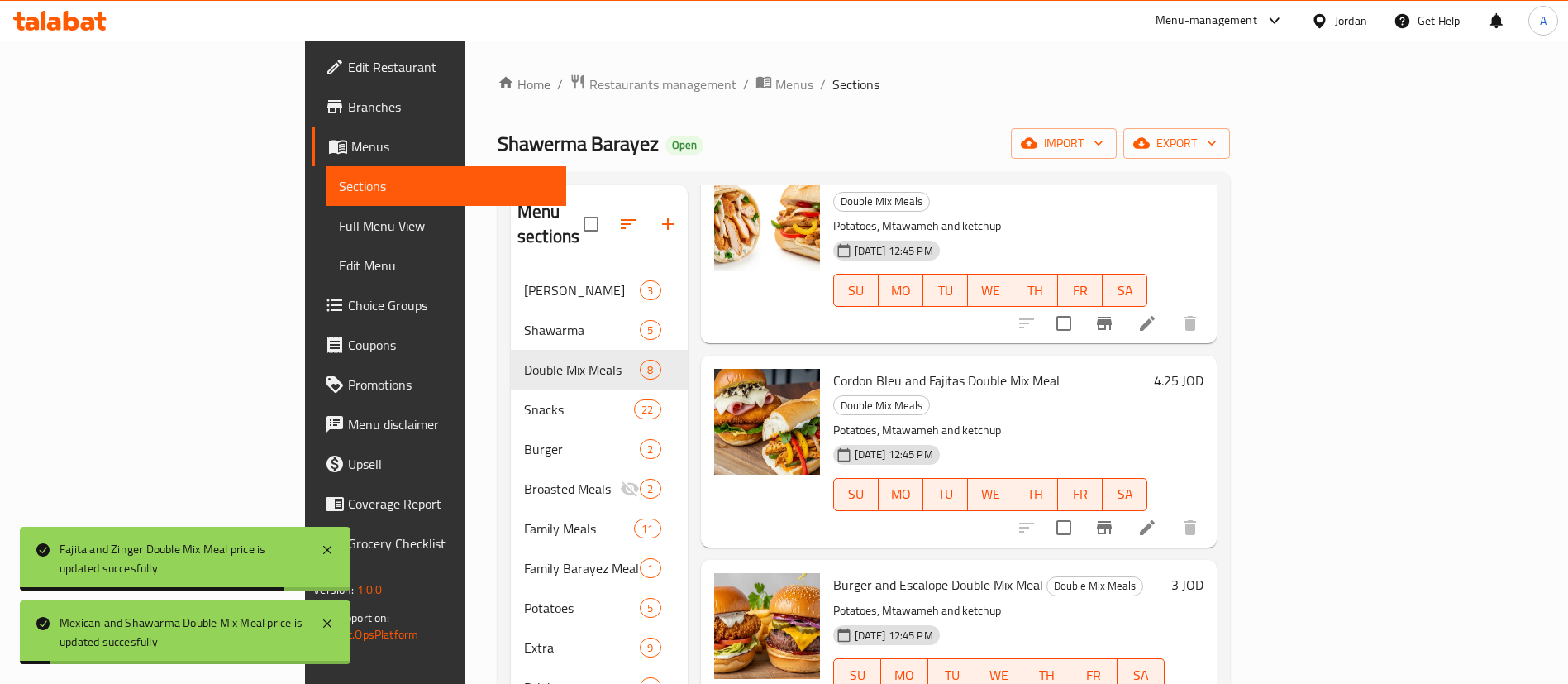
click at [1204, 369] on h6 "4.25 JOD" at bounding box center [1179, 380] width 50 height 23
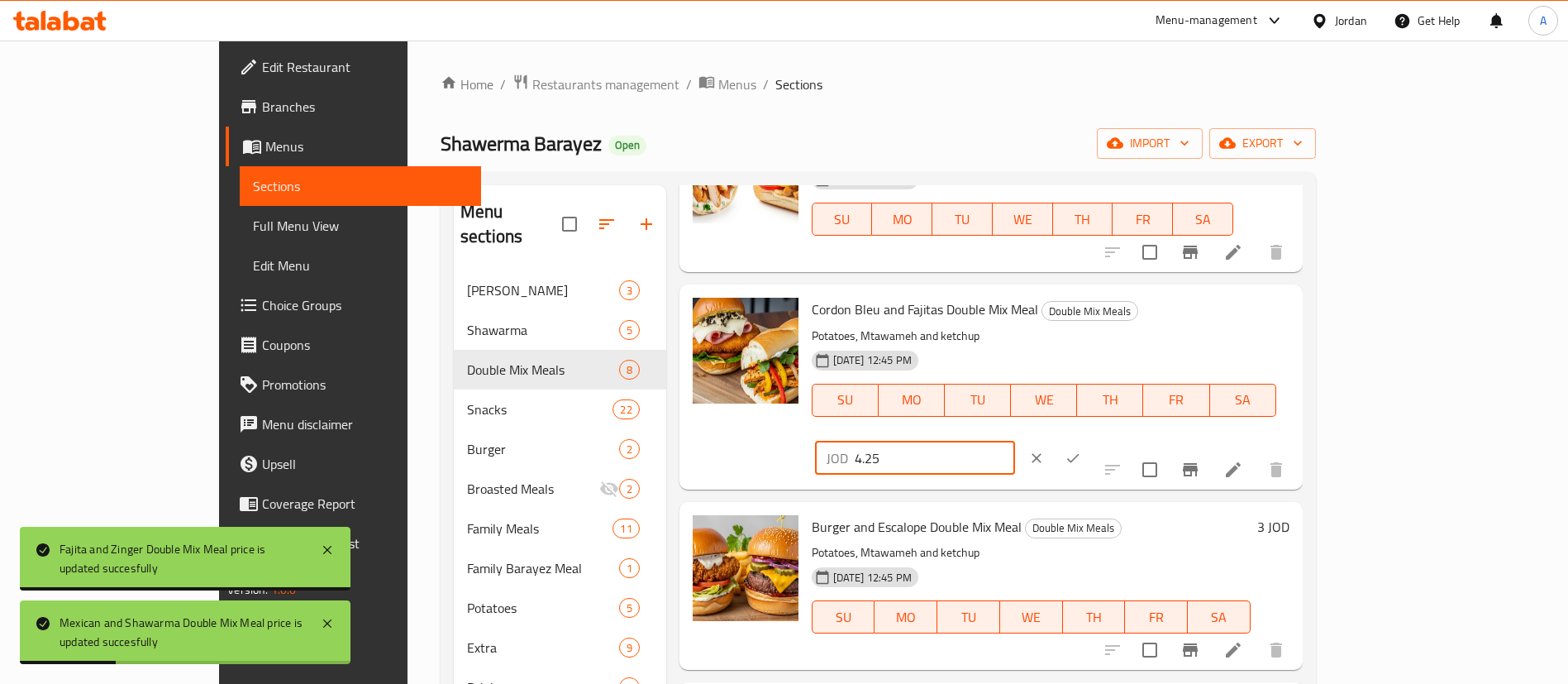
click at [1015, 442] on input "4.25" at bounding box center [935, 458] width 161 height 33
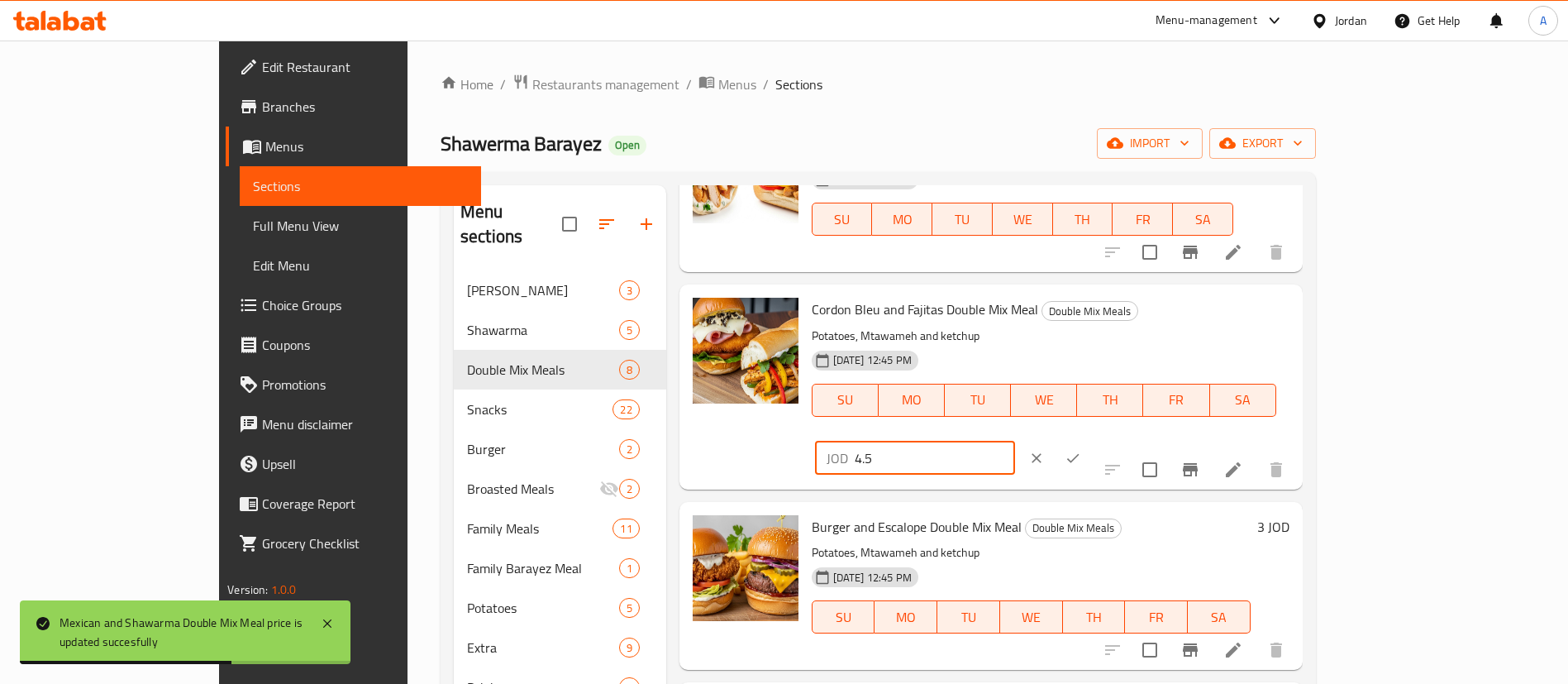
type input "4.5"
click at [1082, 450] on icon "ok" at bounding box center [1073, 458] width 17 height 17
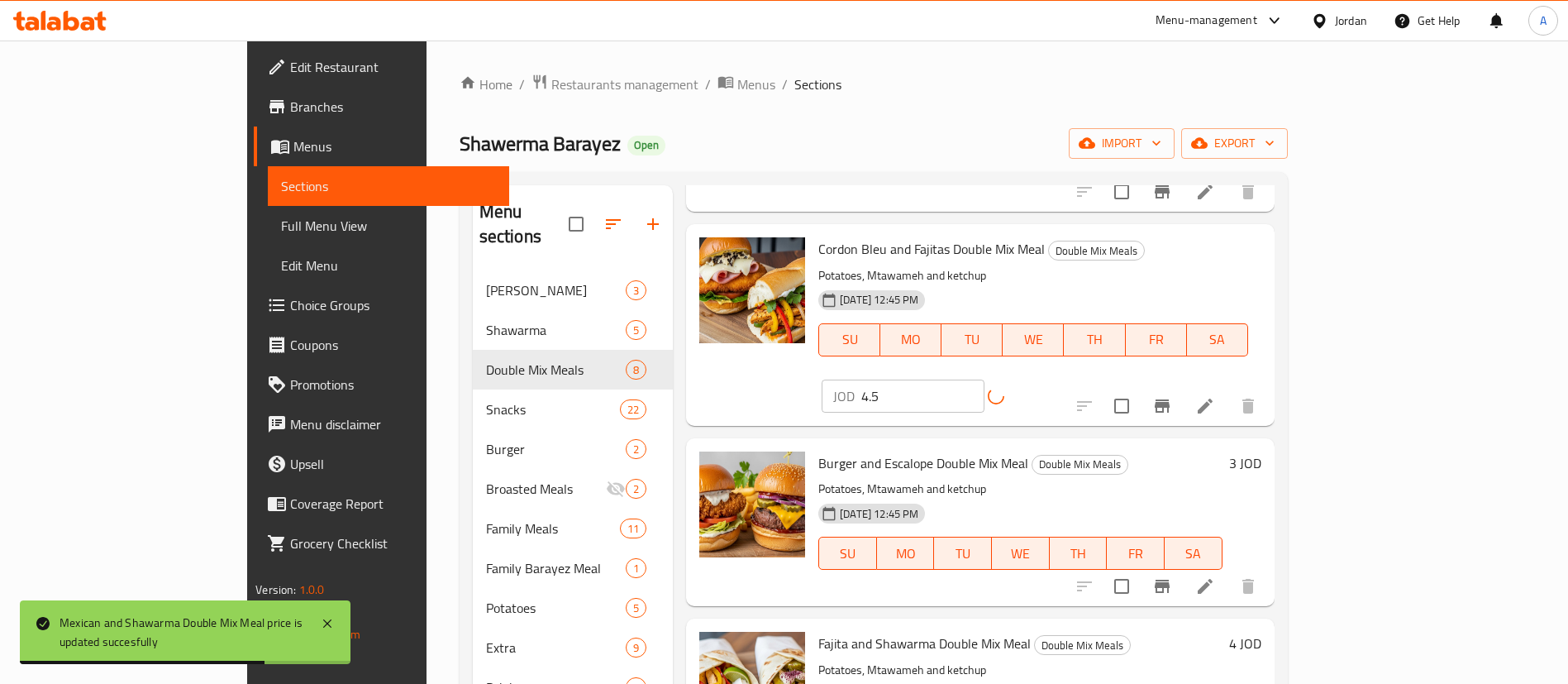
scroll to position [621, 0]
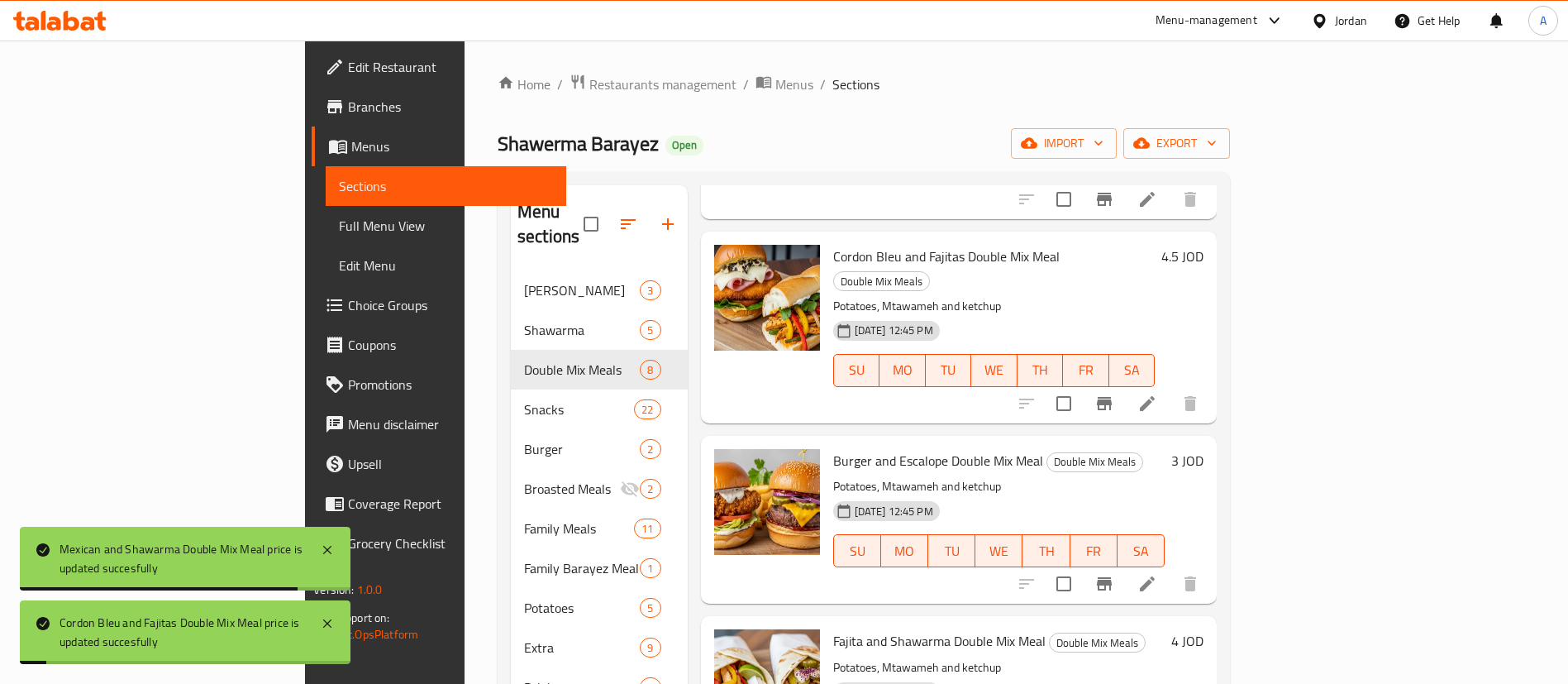
click at [1204, 449] on h6 "3 JOD" at bounding box center [1187, 460] width 32 height 23
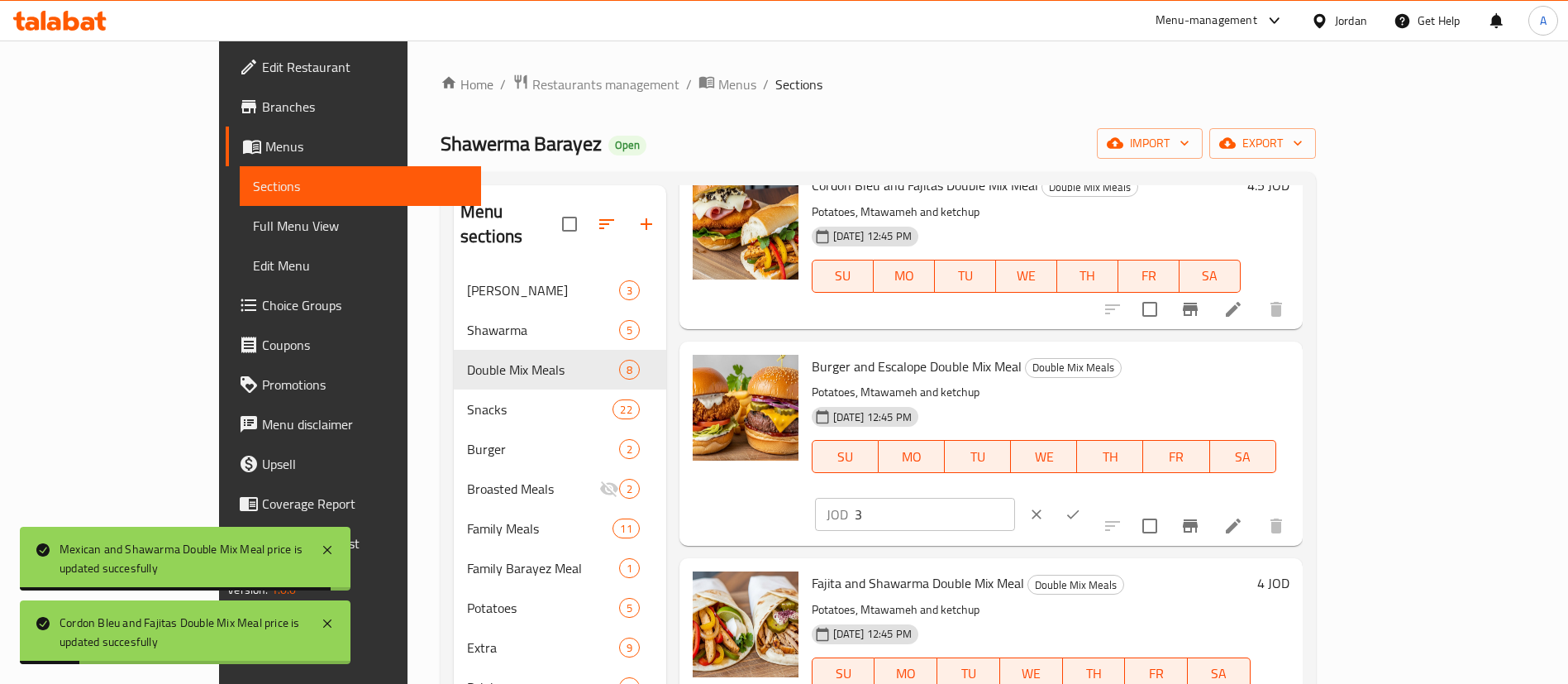
click at [1015, 498] on input "3" at bounding box center [935, 514] width 161 height 33
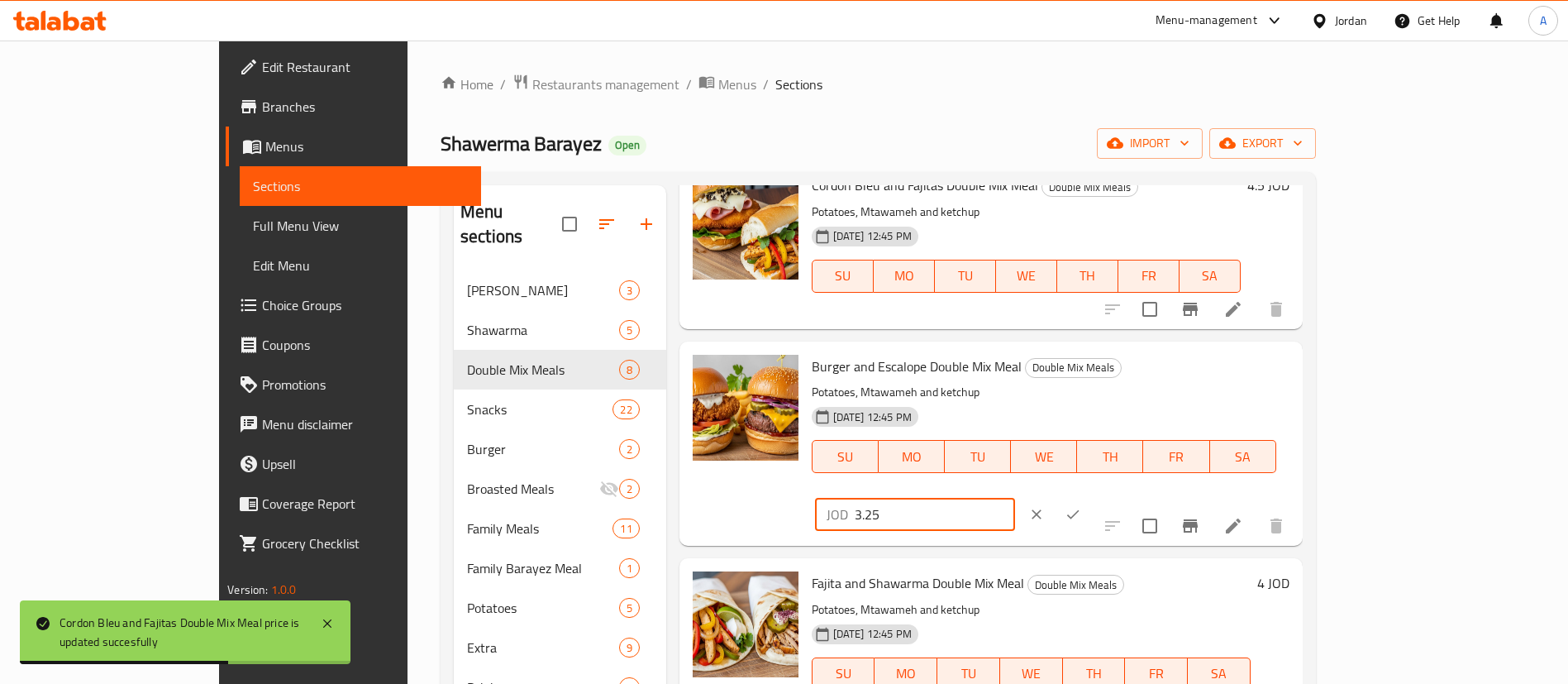
type input "3.25"
click at [1082, 506] on icon "ok" at bounding box center [1073, 514] width 17 height 17
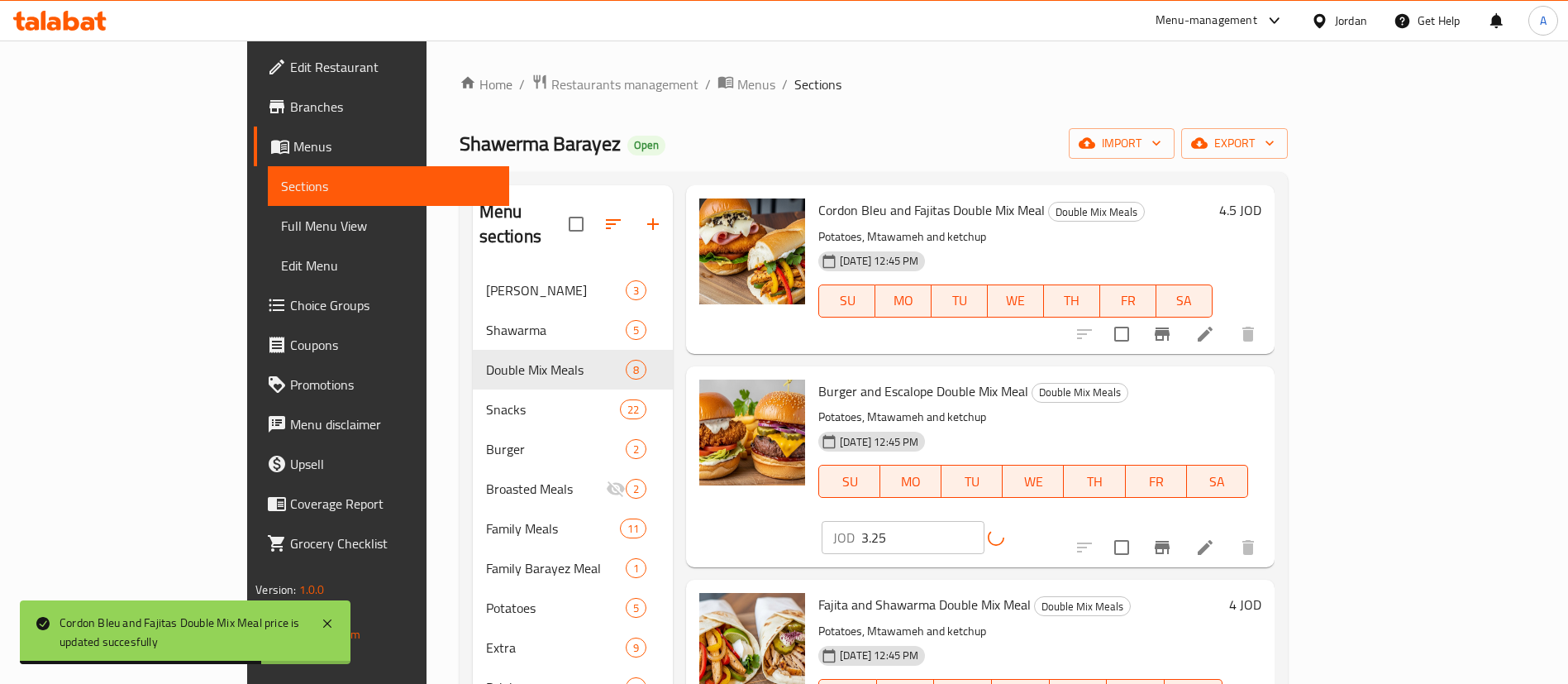
scroll to position [803, 0]
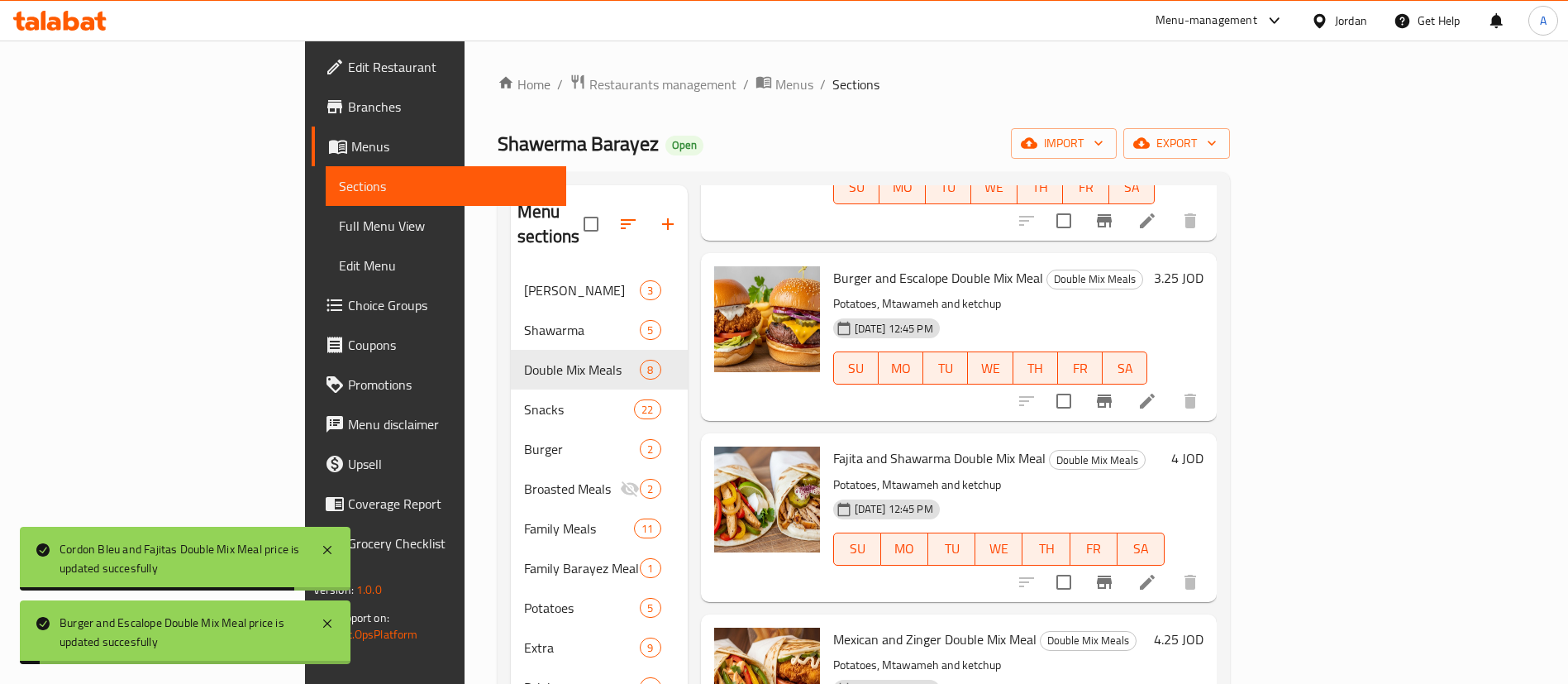
click at [1204, 447] on h6 "4 JOD" at bounding box center [1187, 458] width 32 height 23
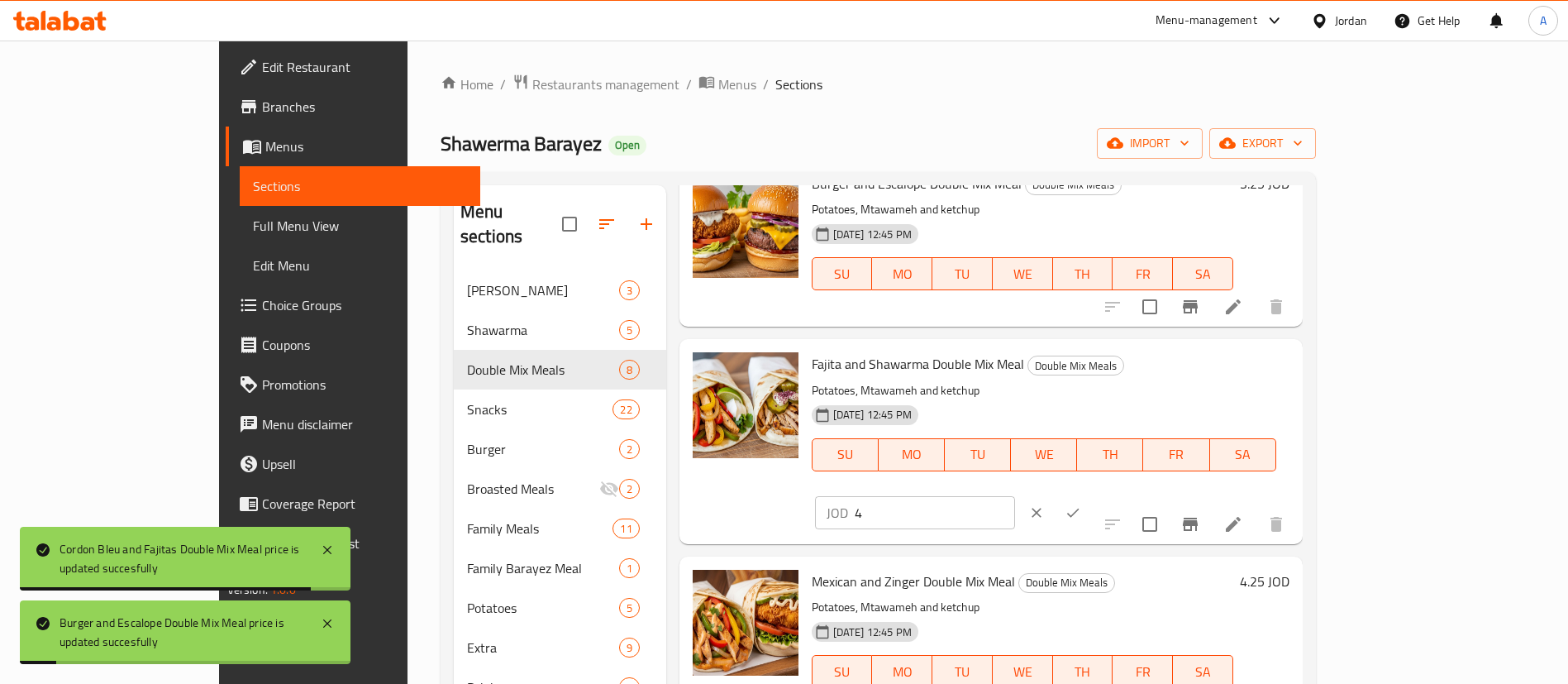
click at [1015, 497] on input "4" at bounding box center [935, 513] width 161 height 33
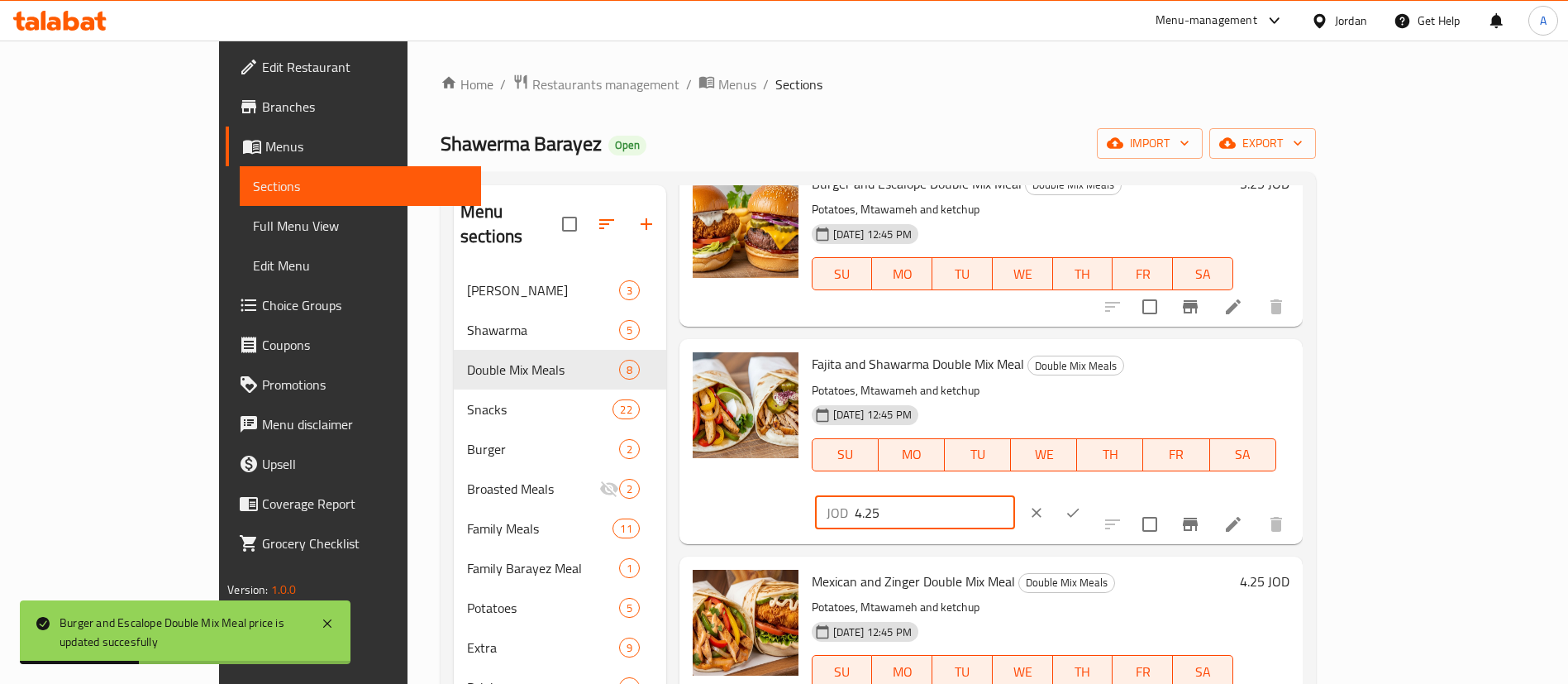
type input "4.25"
click at [1091, 495] on button "ok" at bounding box center [1073, 513] width 37 height 37
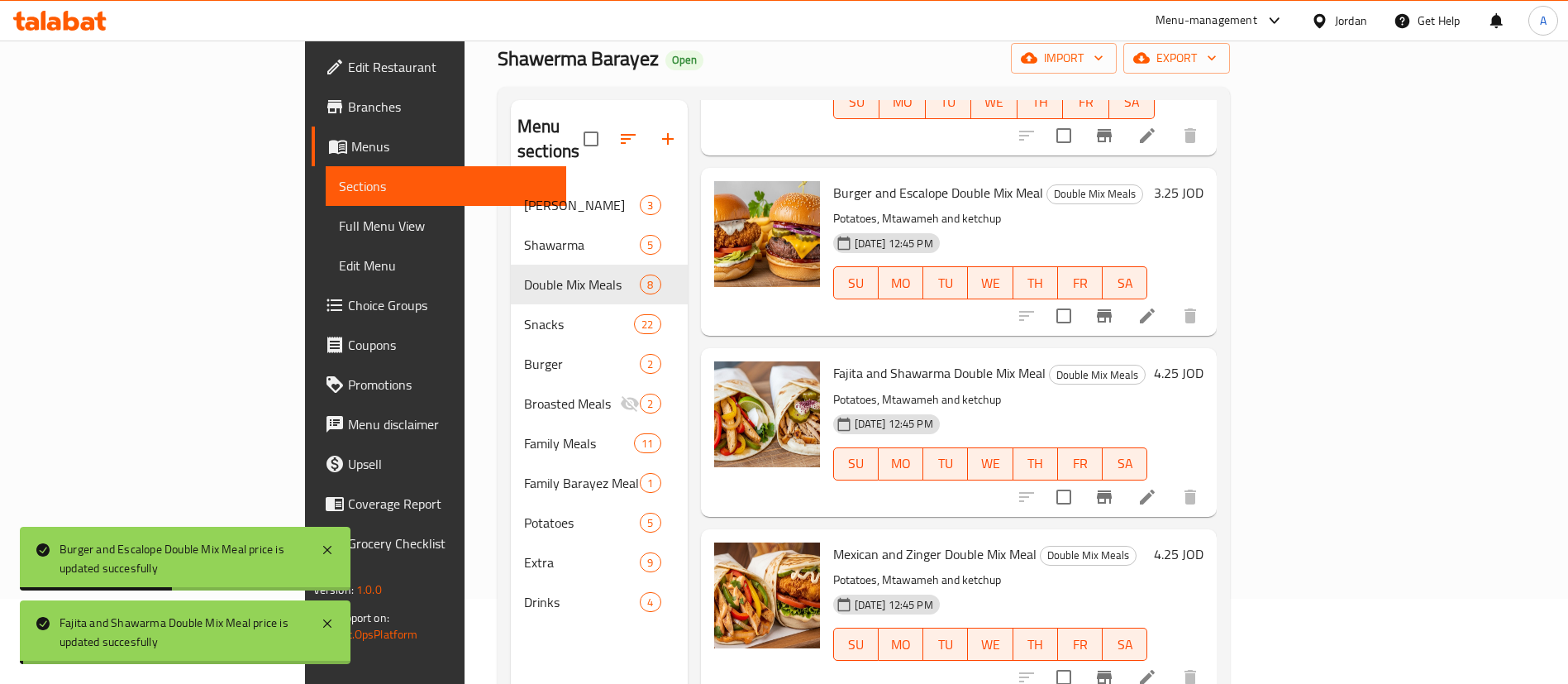
scroll to position [124, 0]
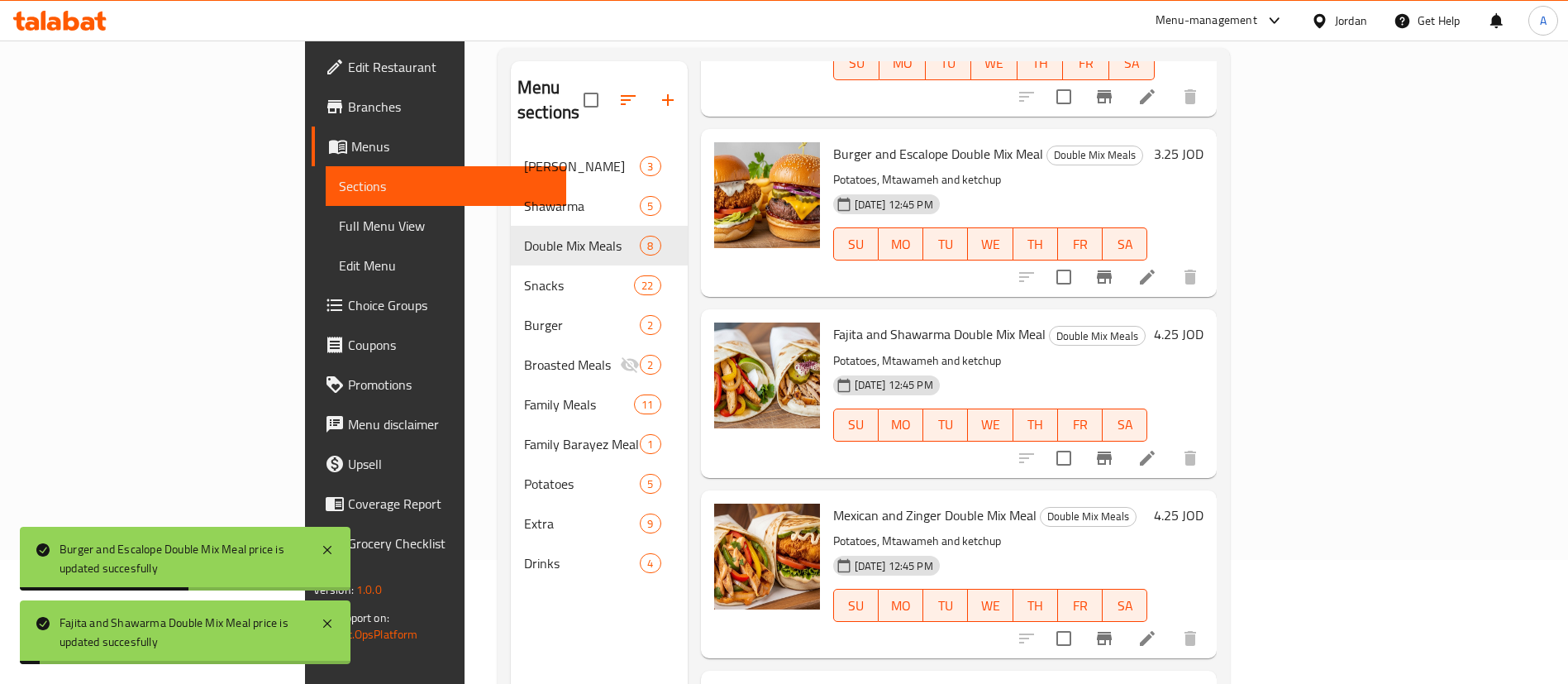
click at [1204, 504] on h6 "4.25 JOD" at bounding box center [1179, 515] width 50 height 23
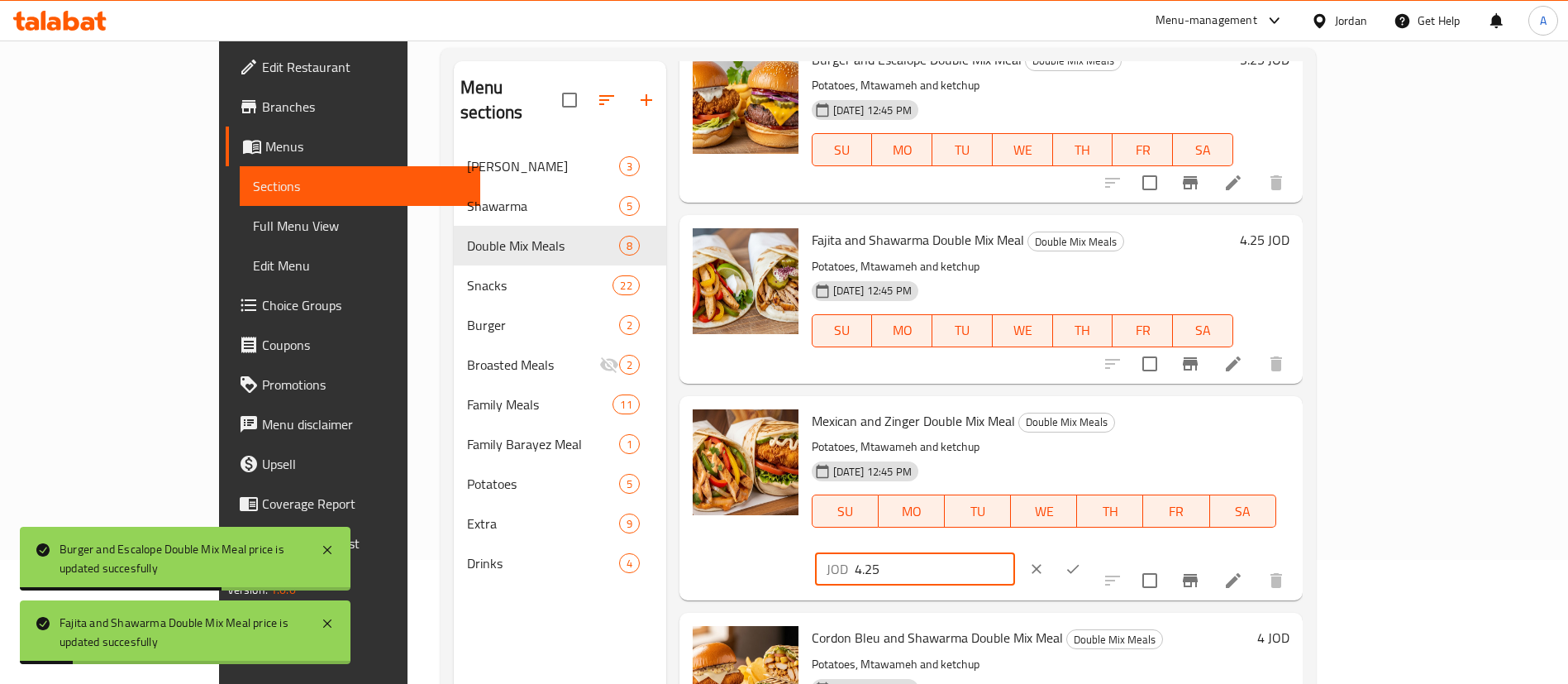
click at [1015, 553] on input "4.25" at bounding box center [935, 569] width 161 height 33
type input "4.5"
click at [1082, 561] on icon "ok" at bounding box center [1073, 569] width 17 height 17
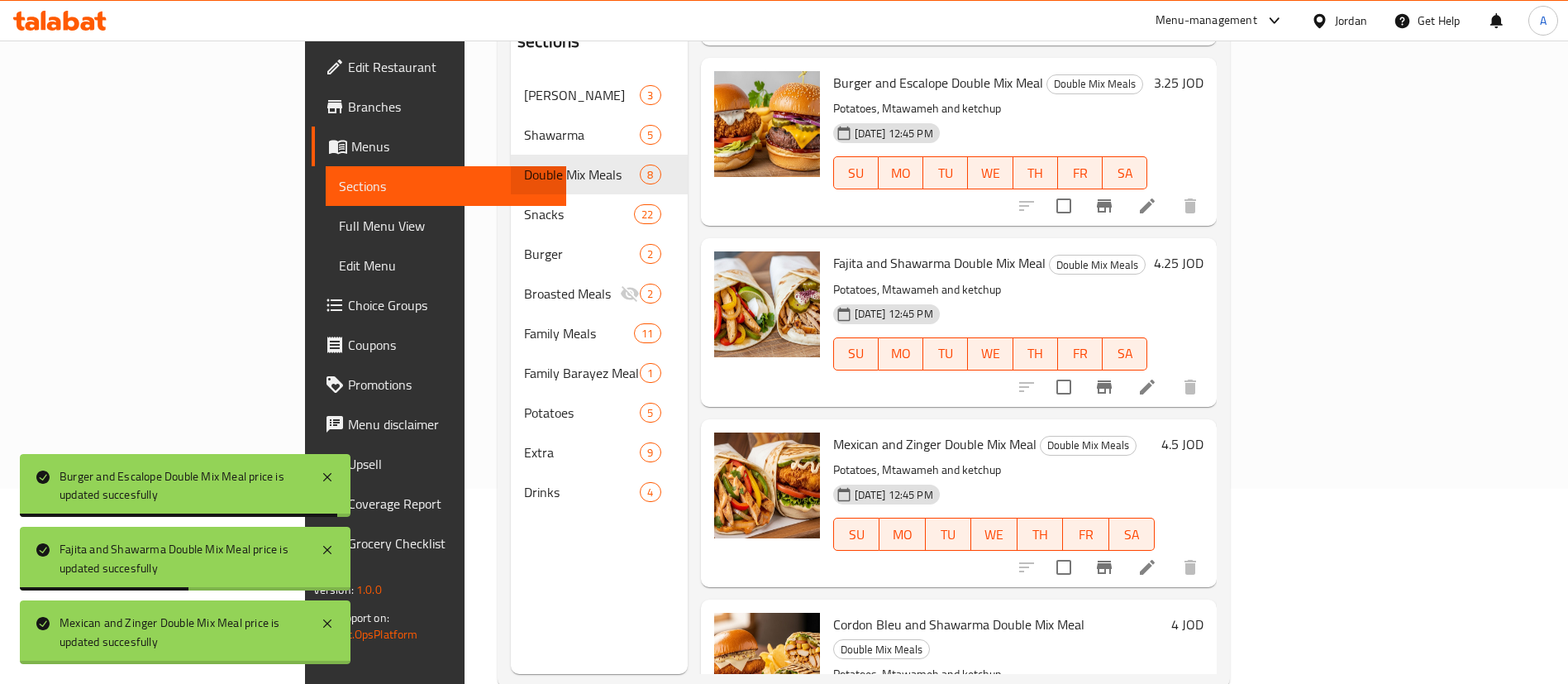
scroll to position [231, 0]
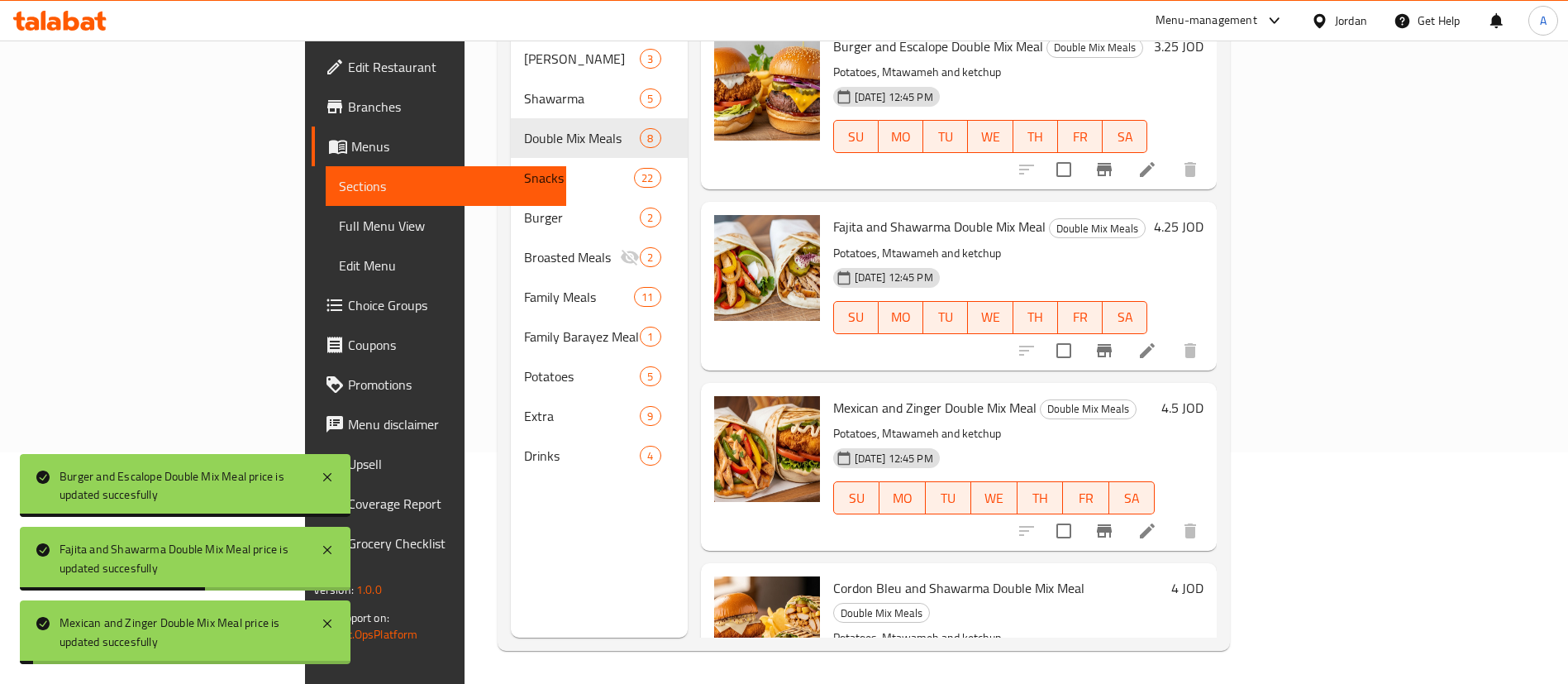
click at [1204, 577] on div "4 JOD" at bounding box center [1184, 658] width 39 height 164
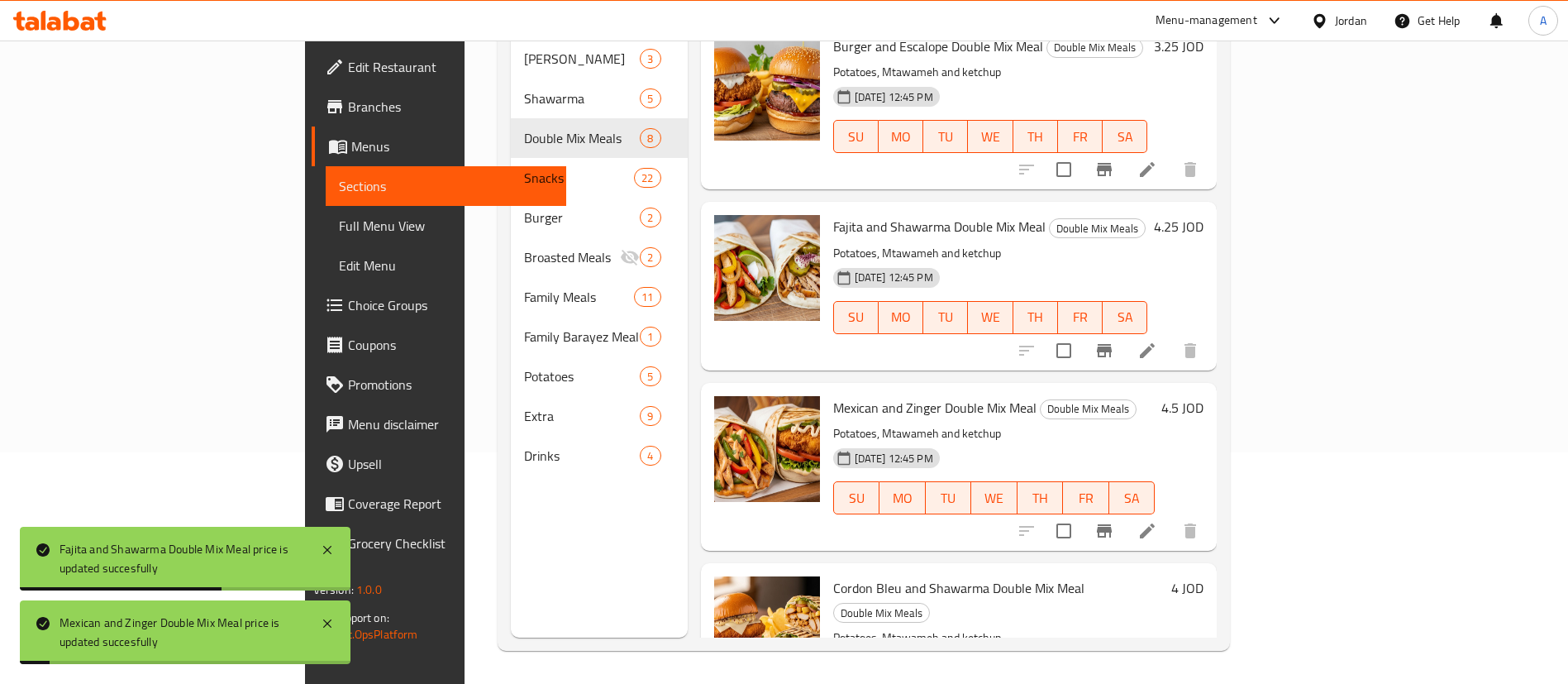
click at [1204, 577] on h6 "4 JOD" at bounding box center [1187, 588] width 32 height 23
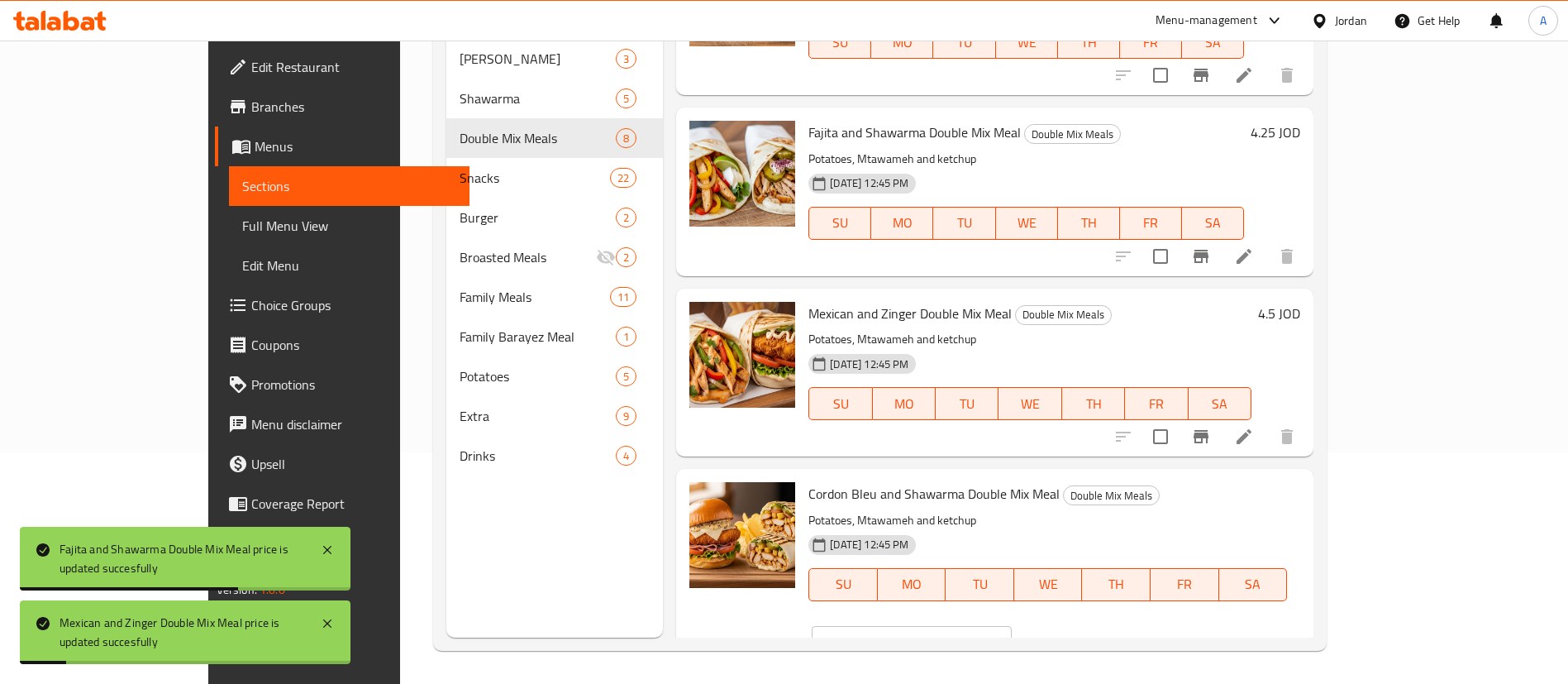
click at [1012, 626] on input "4" at bounding box center [931, 643] width 161 height 33
type input "4.25"
click at [1088, 624] on button "ok" at bounding box center [1070, 643] width 37 height 37
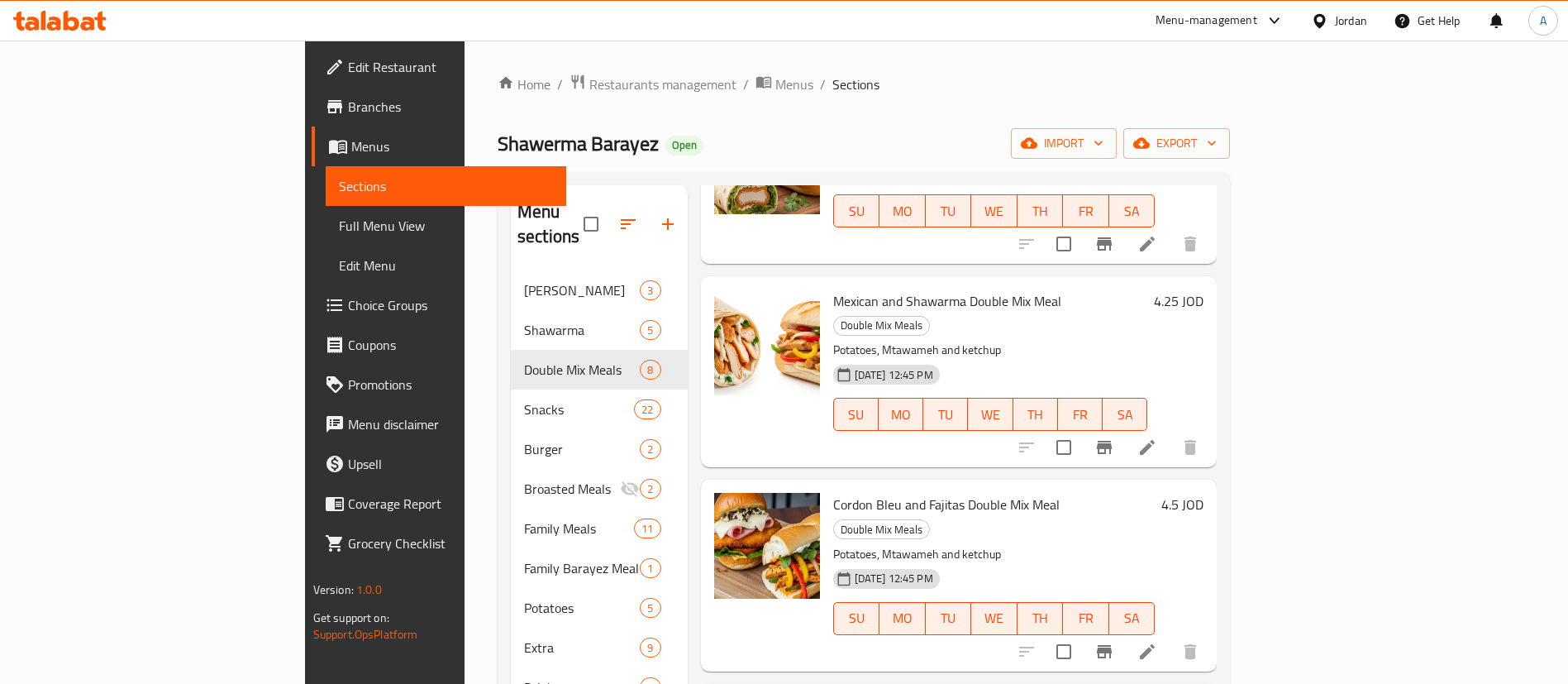
scroll to position [497, 0]
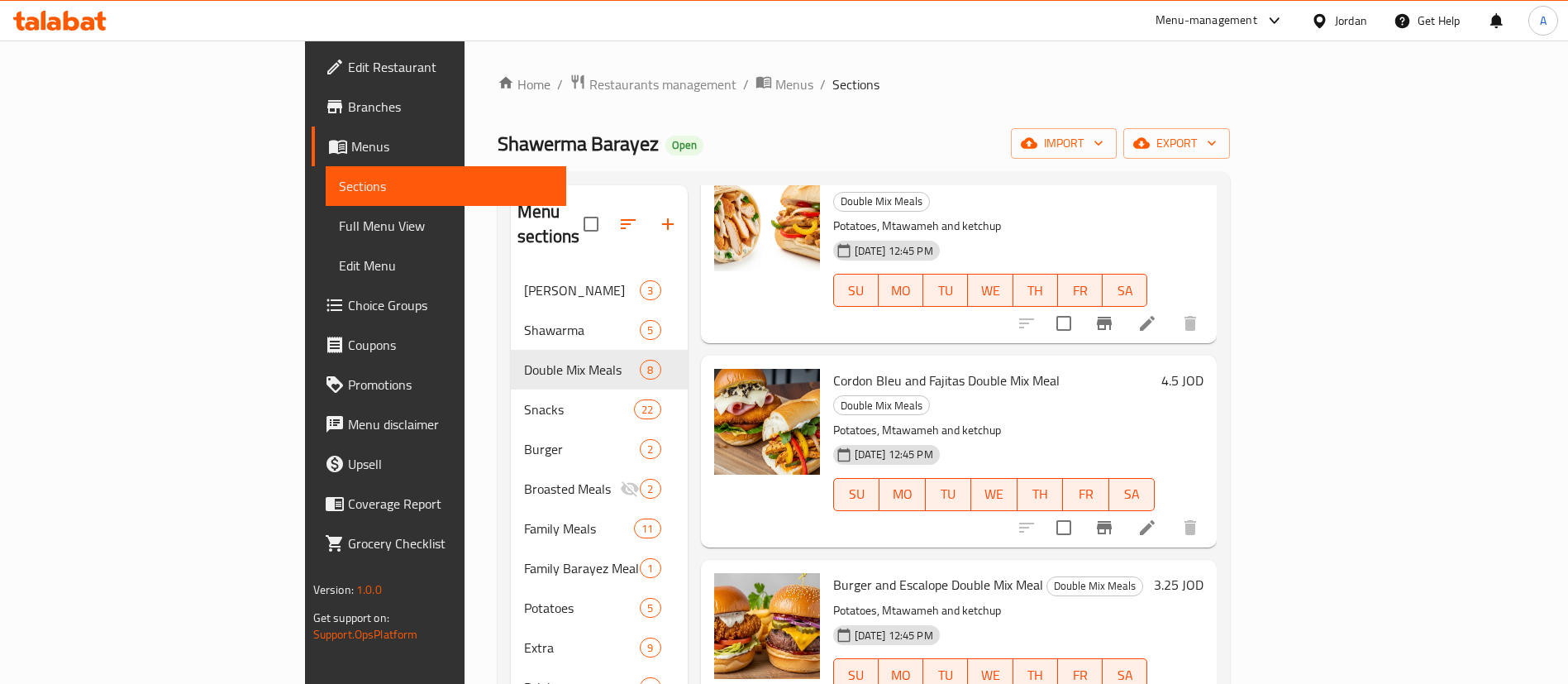
click at [1204, 573] on h6 "3.25 JOD" at bounding box center [1179, 584] width 50 height 23
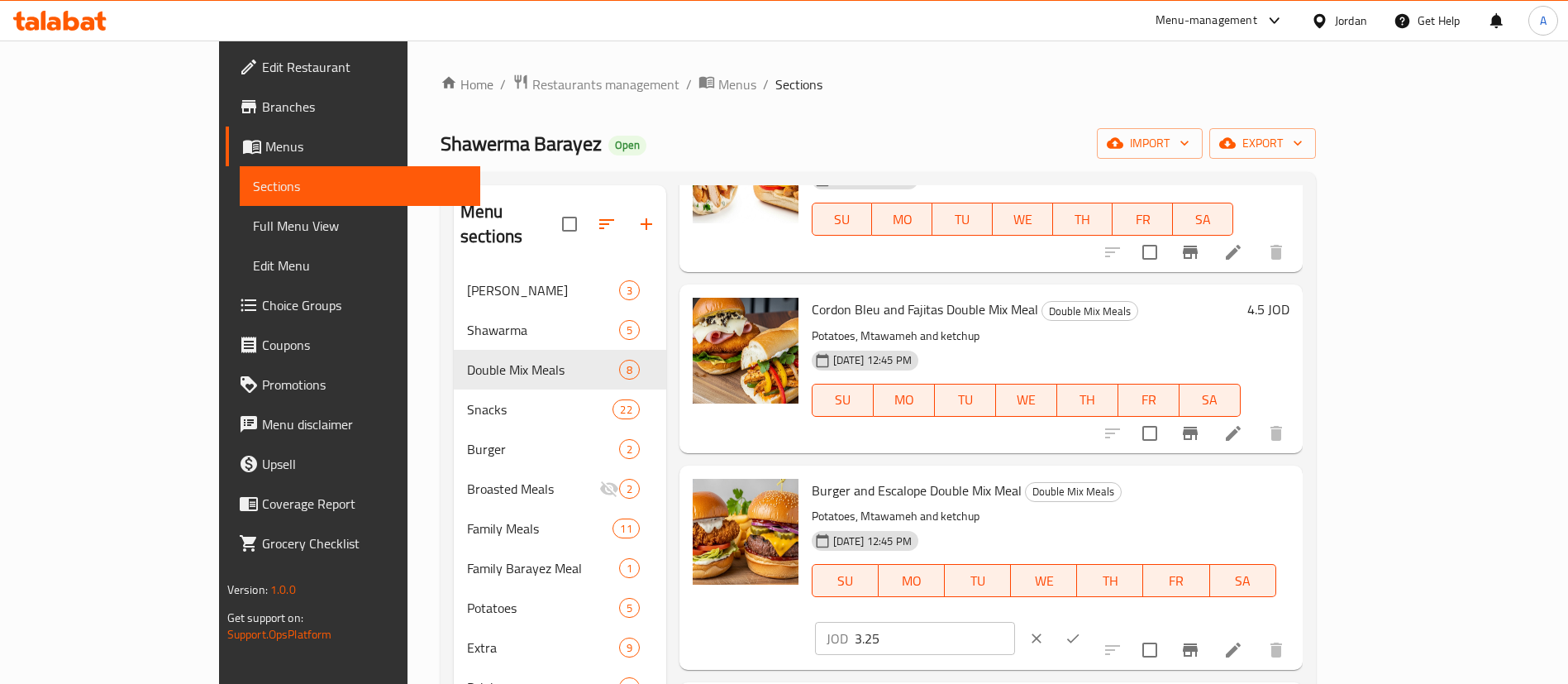
click at [1015, 622] on input "3.25" at bounding box center [935, 639] width 161 height 33
type input "3.5"
click at [1082, 631] on icon "ok" at bounding box center [1073, 639] width 17 height 17
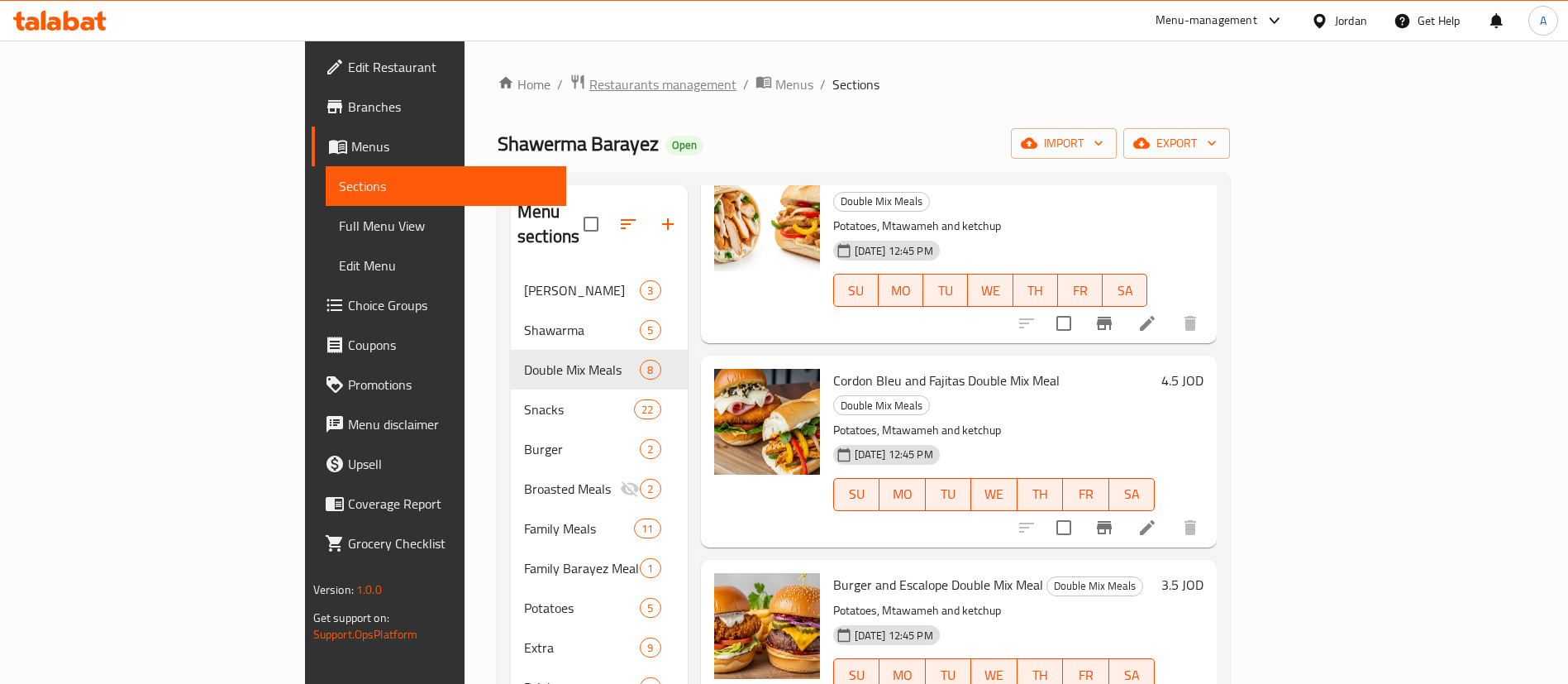
click at [589, 88] on span "Restaurants management" at bounding box center [662, 84] width 147 height 20
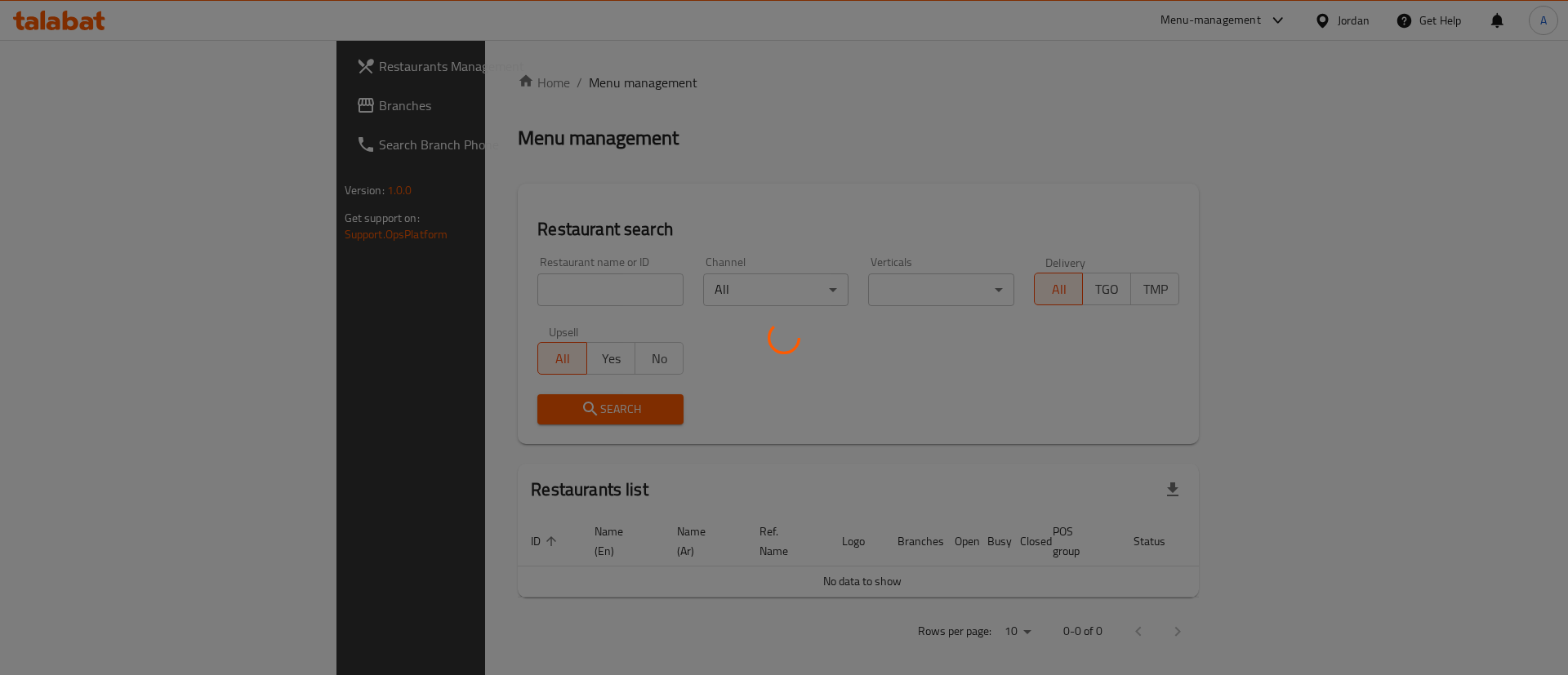
click at [402, 274] on div at bounding box center [784, 337] width 1568 height 675
click at [410, 284] on div at bounding box center [784, 337] width 1568 height 675
click at [411, 288] on div at bounding box center [784, 337] width 1568 height 675
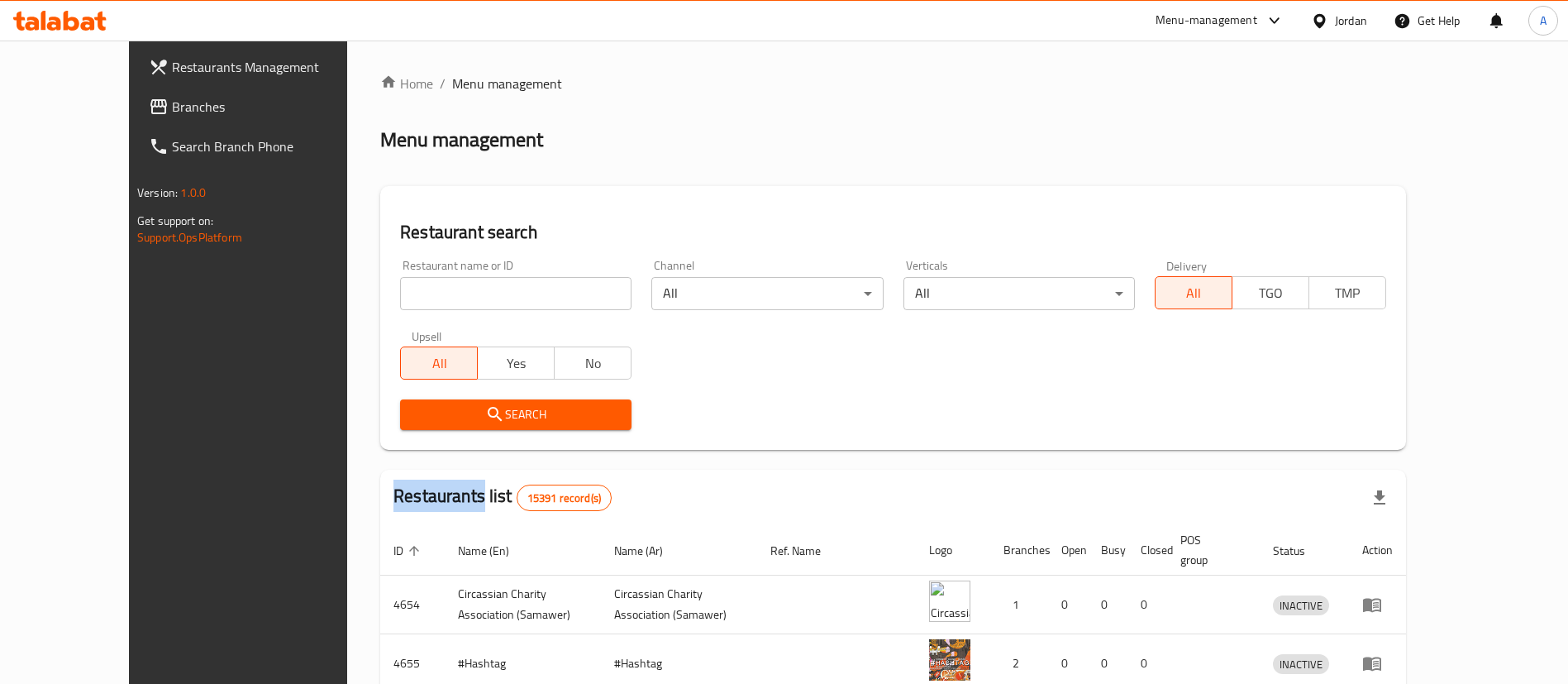
click at [416, 295] on div at bounding box center [784, 342] width 1568 height 684
click at [417, 295] on input "search" at bounding box center [516, 294] width 231 height 33
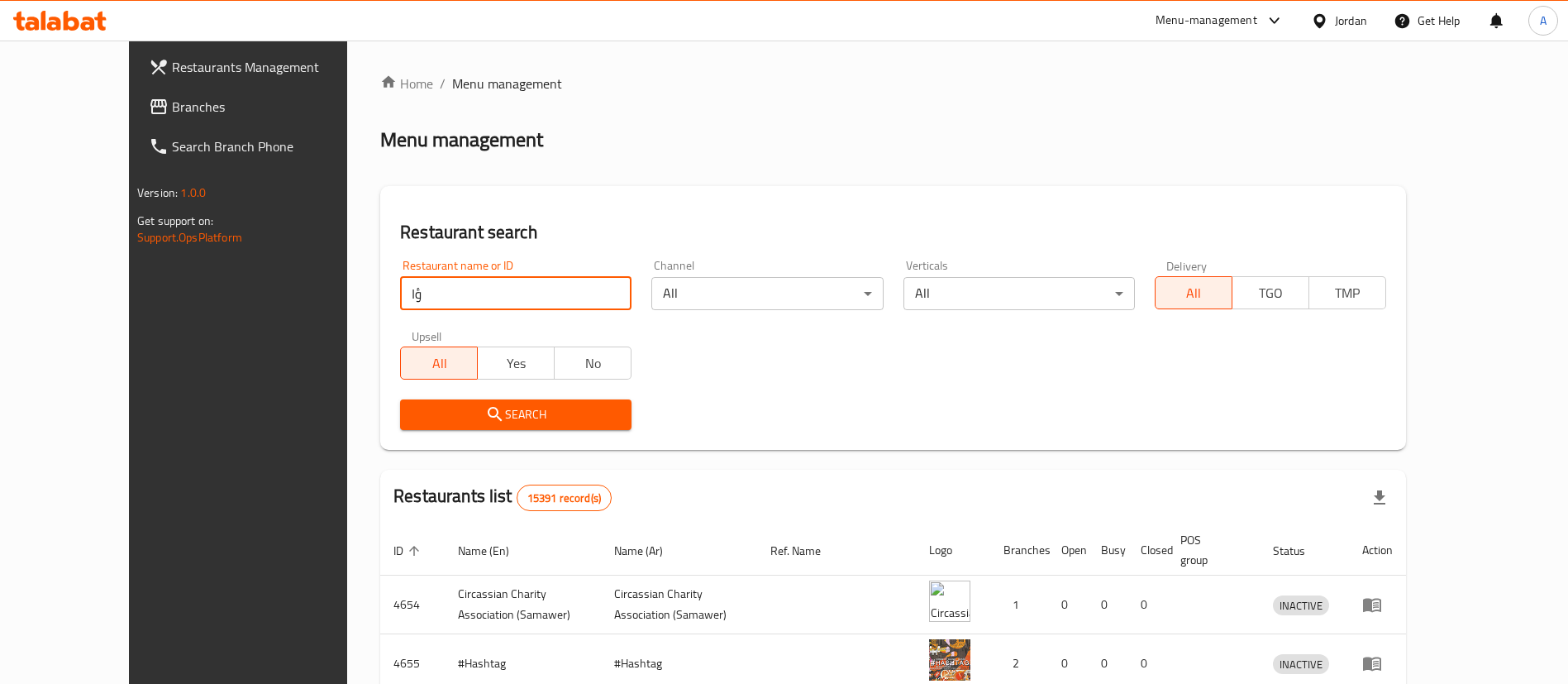
type input "ؤ"
type input "chabo"
click button "Search" at bounding box center [516, 414] width 231 height 30
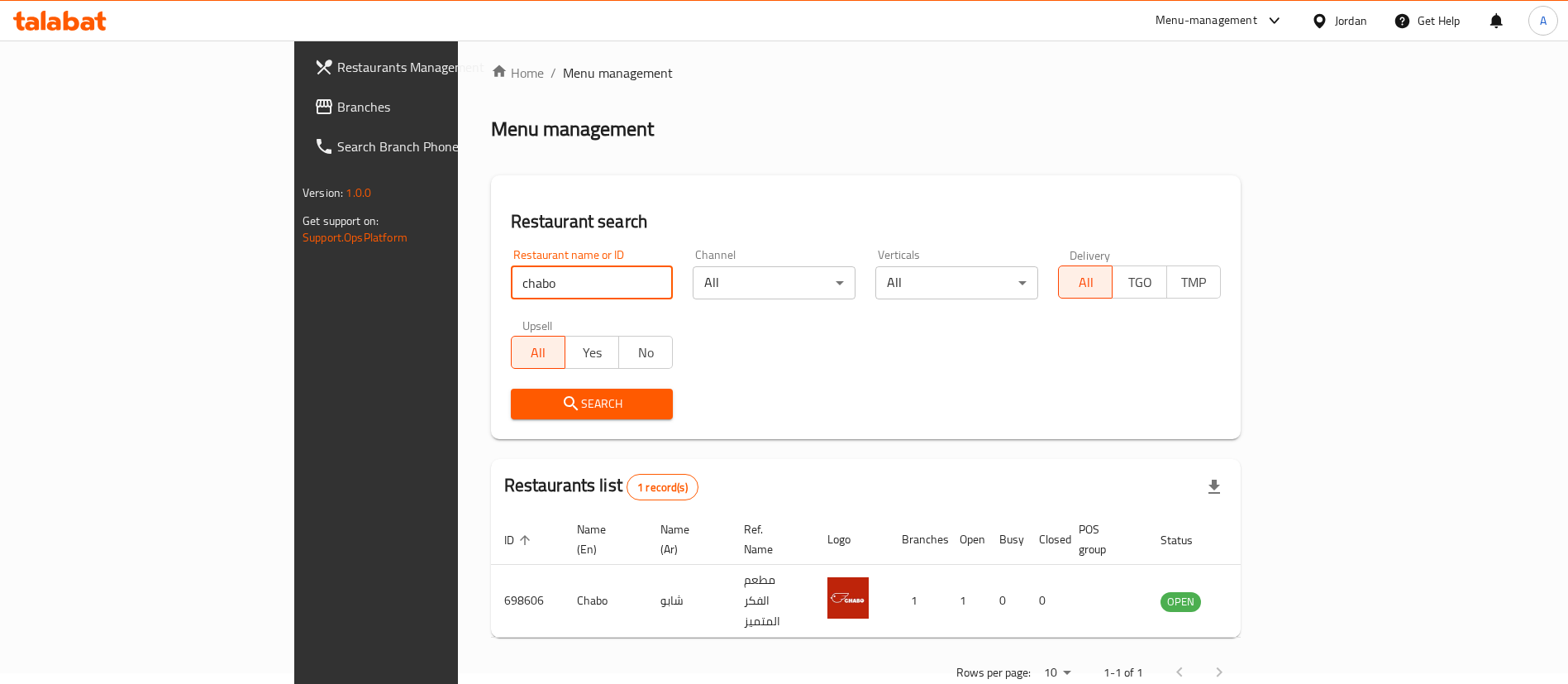
scroll to position [21, 0]
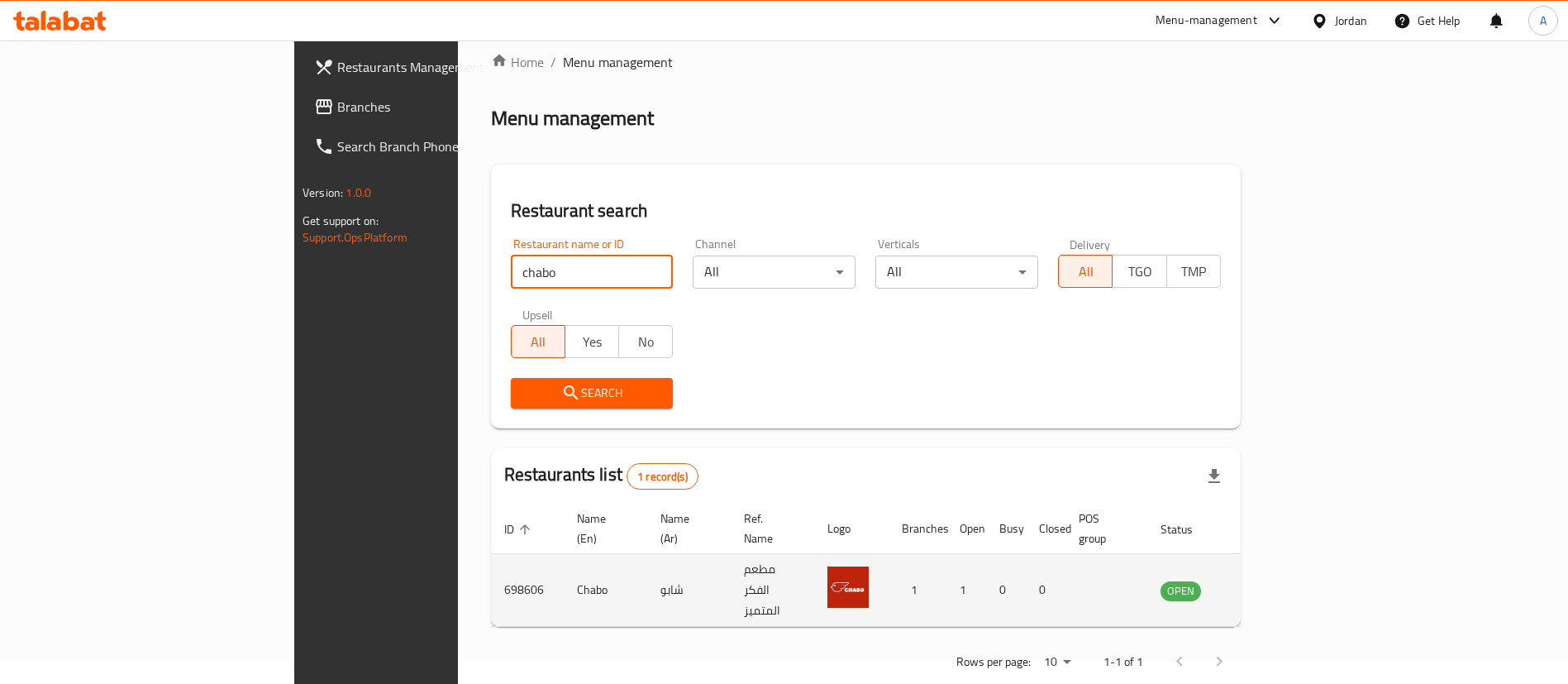
click at [1267, 581] on icon "enhanced table" at bounding box center [1258, 591] width 20 height 20
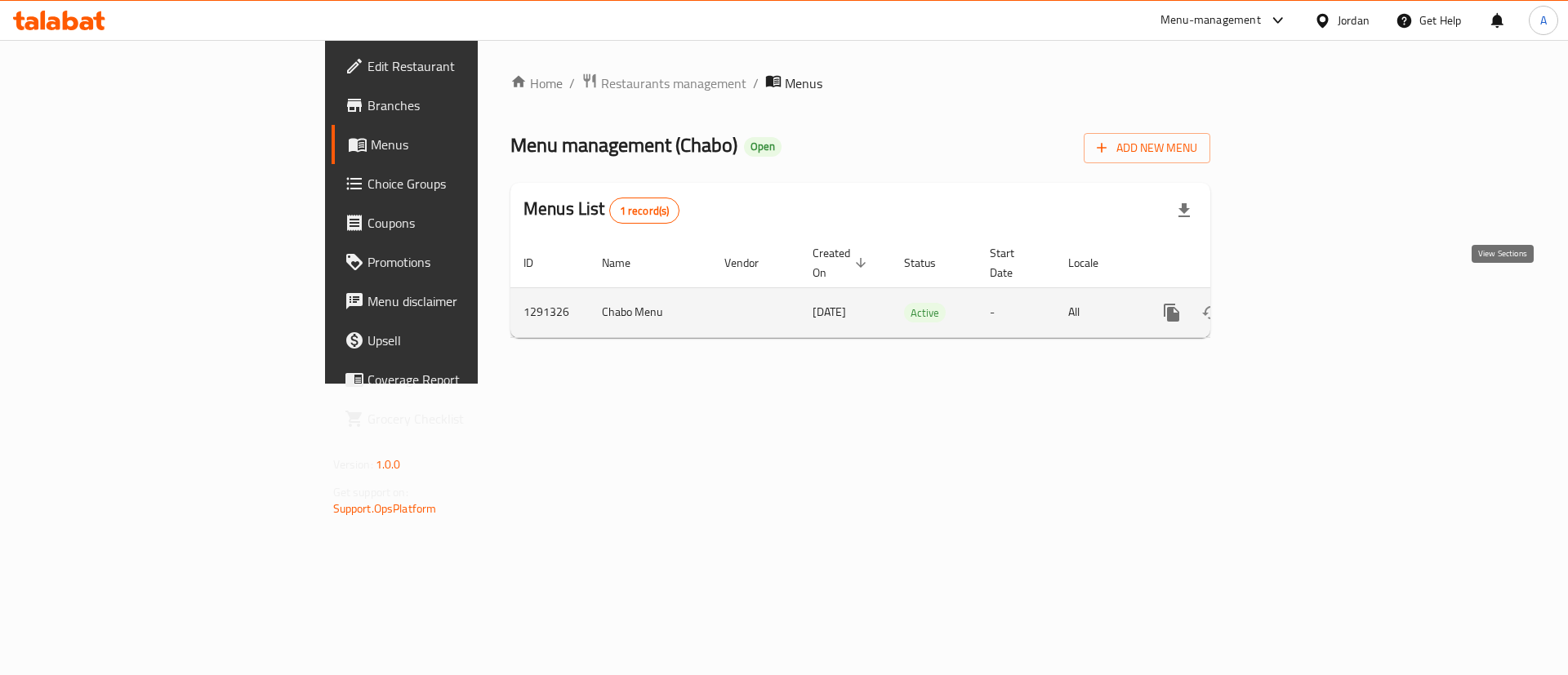
click at [1297, 305] on icon "enhanced table" at bounding box center [1290, 313] width 15 height 14
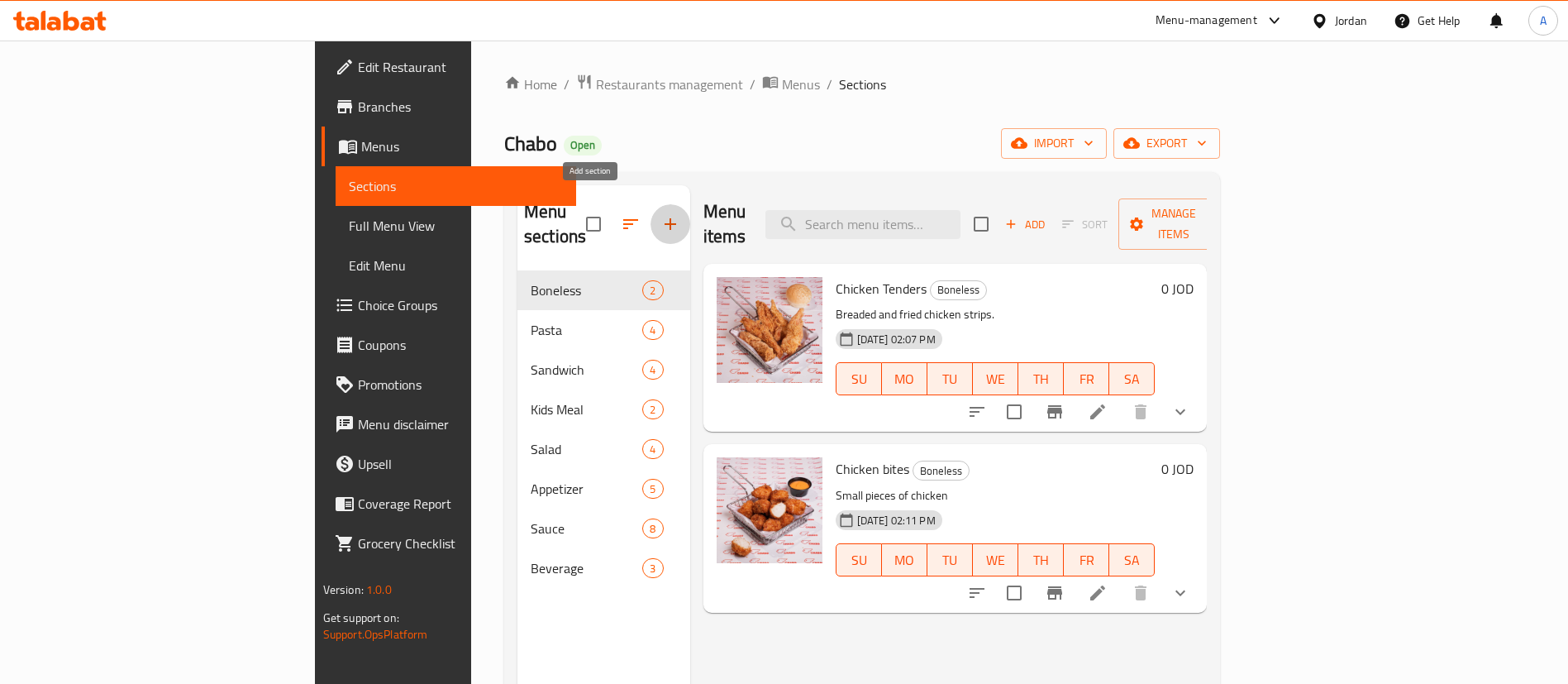
click at [661, 214] on icon "button" at bounding box center [671, 224] width 20 height 20
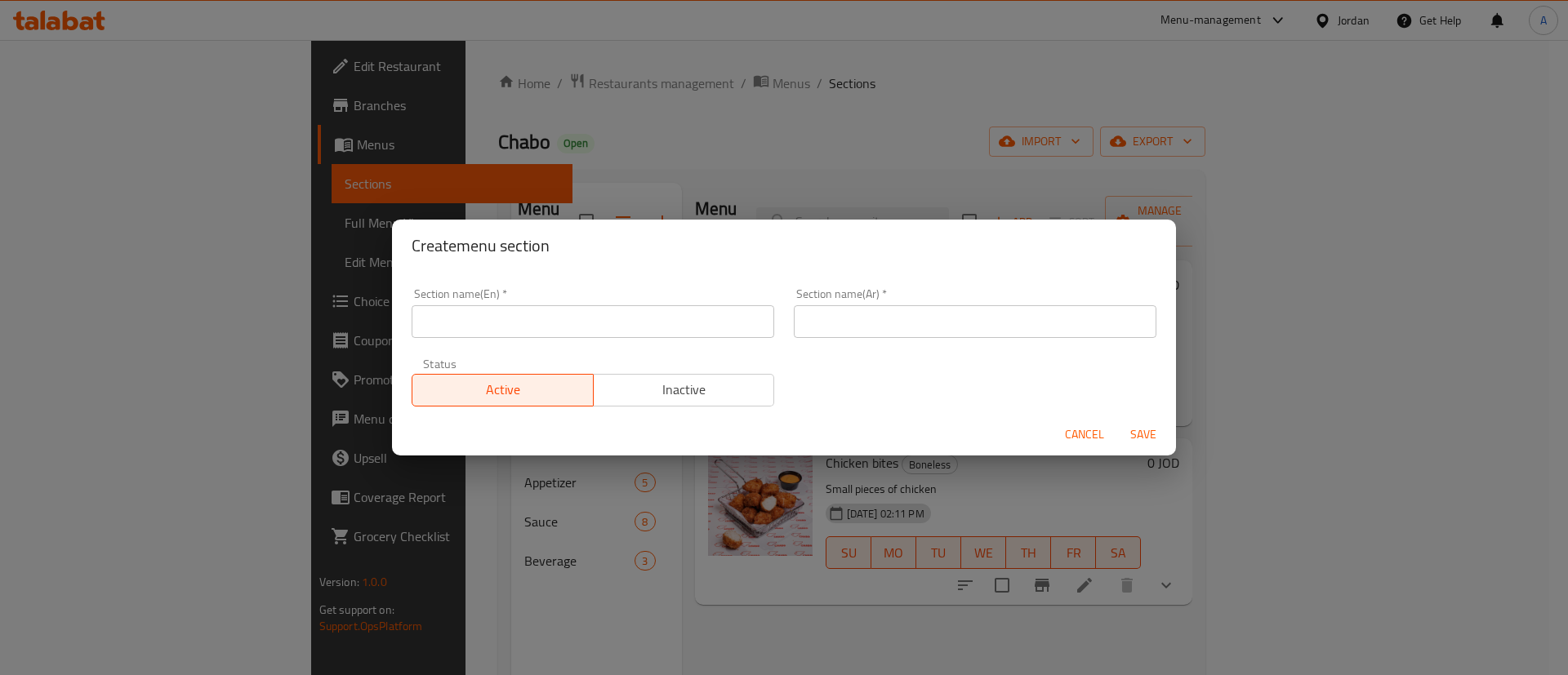
click at [624, 331] on input "text" at bounding box center [593, 322] width 363 height 33
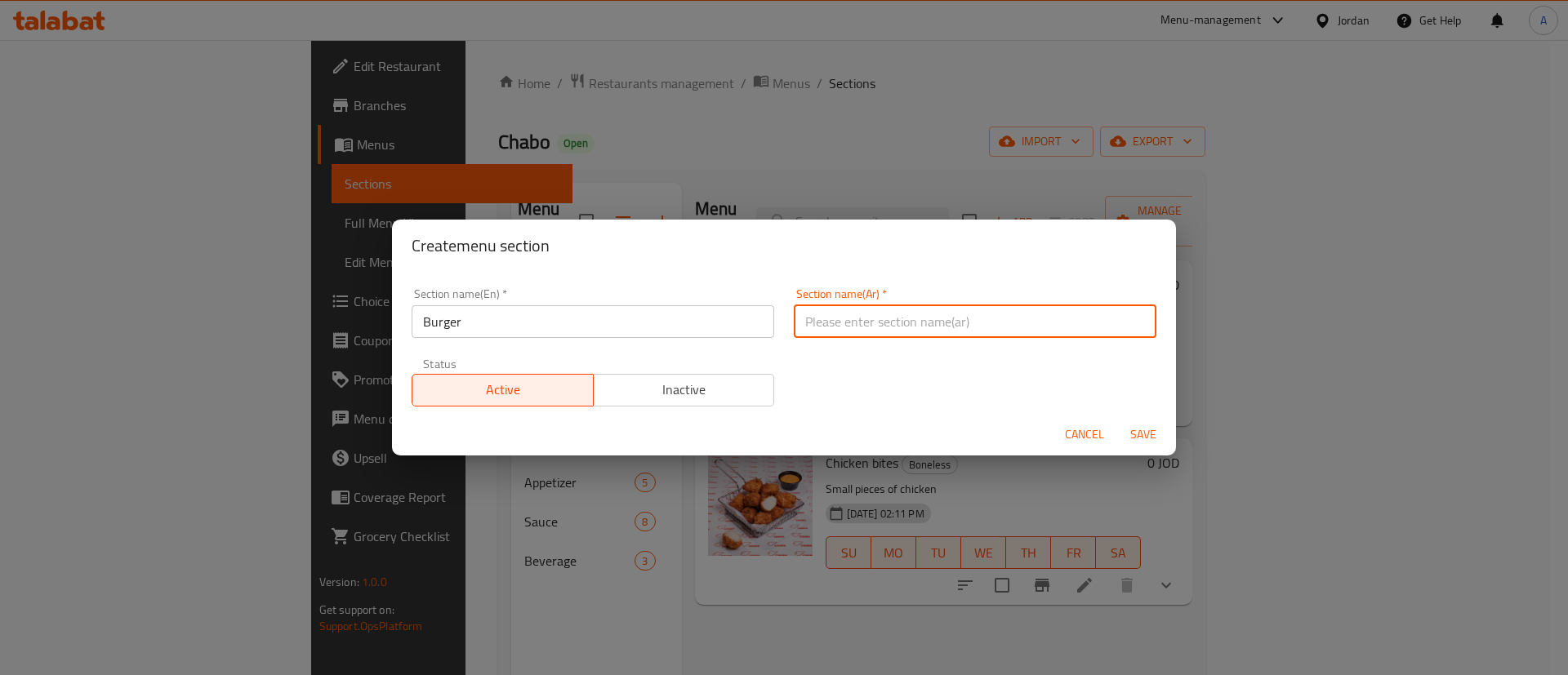
click at [625, 327] on input "Burger" at bounding box center [593, 322] width 363 height 33
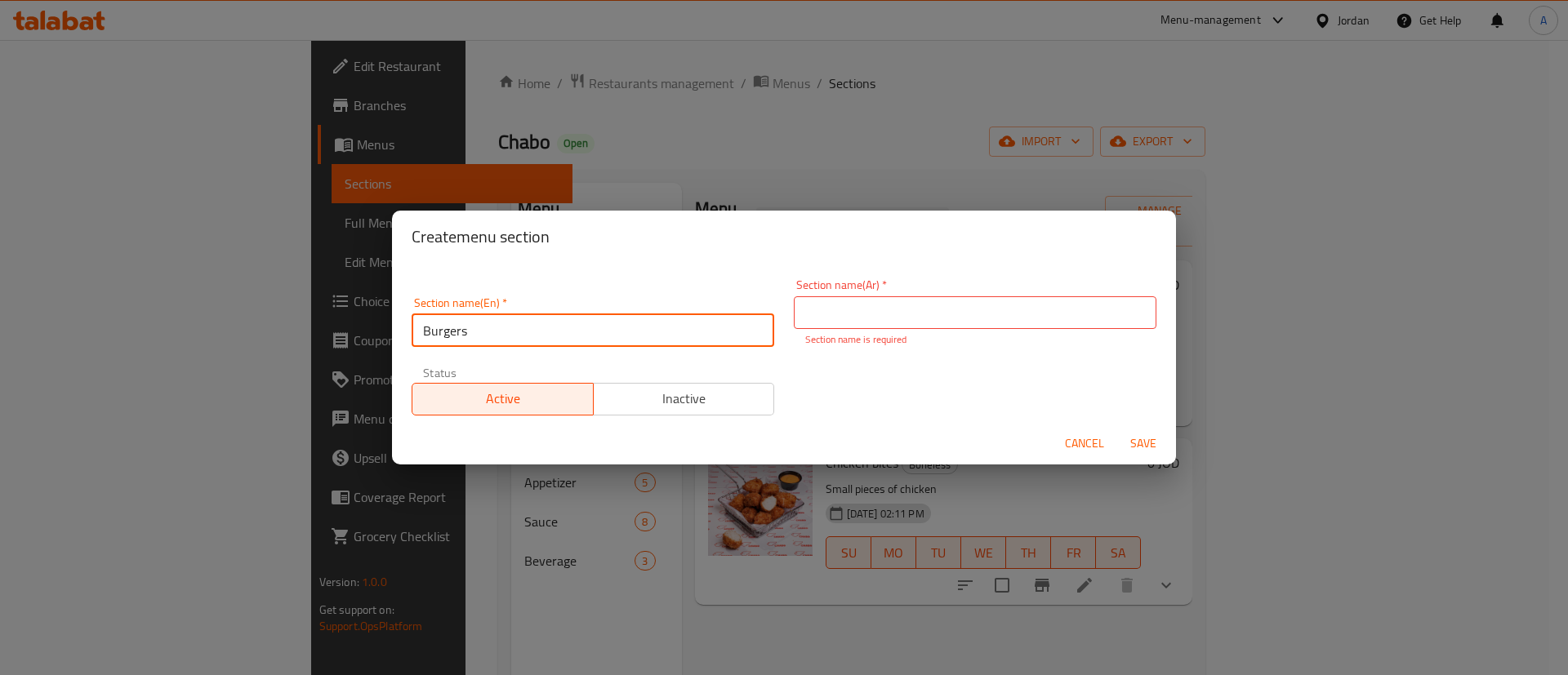
type input "Burgers"
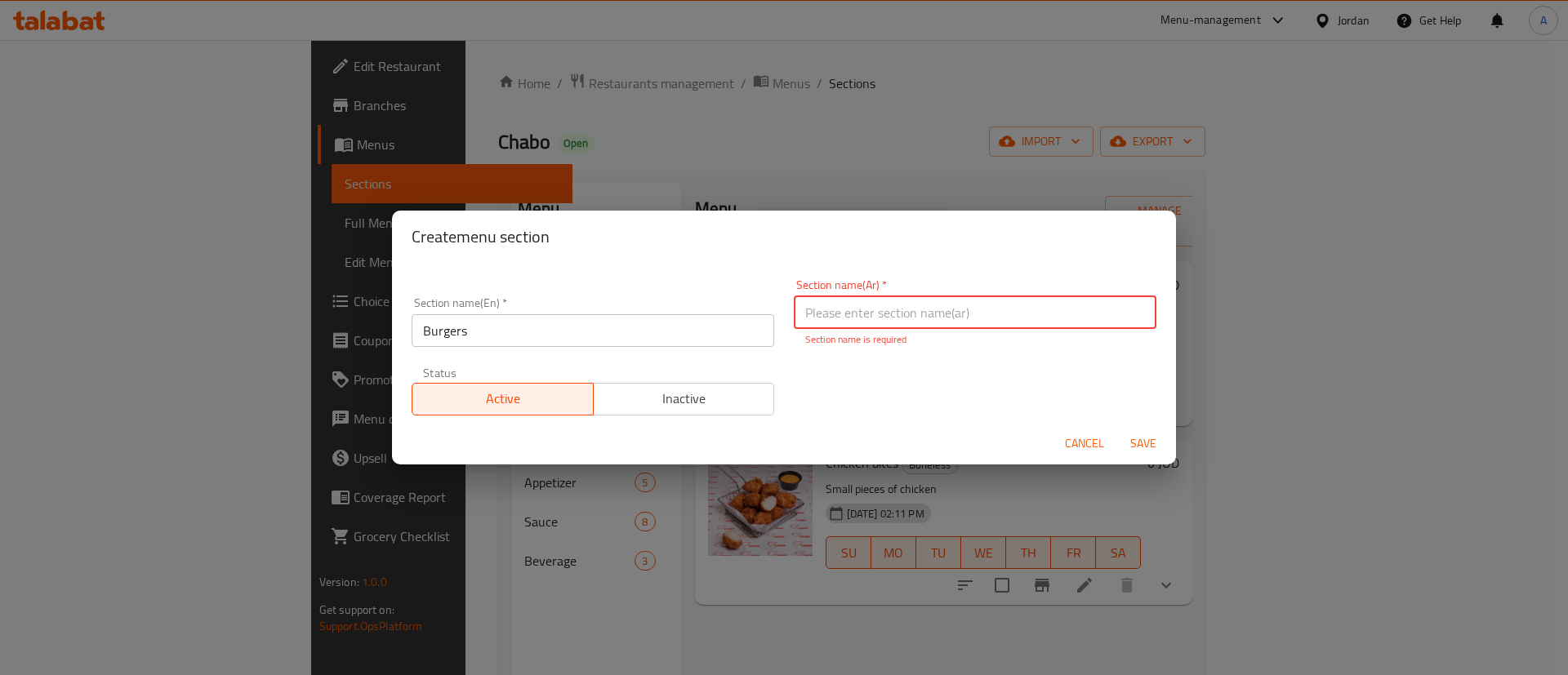
click at [1070, 315] on input "text" at bounding box center [975, 313] width 363 height 33
type input "برجر"
click at [821, 393] on div "Section name(En)   * Burgers Section name(En) * Section name(Ar)   * برجر Secti…" at bounding box center [783, 347] width 764 height 156
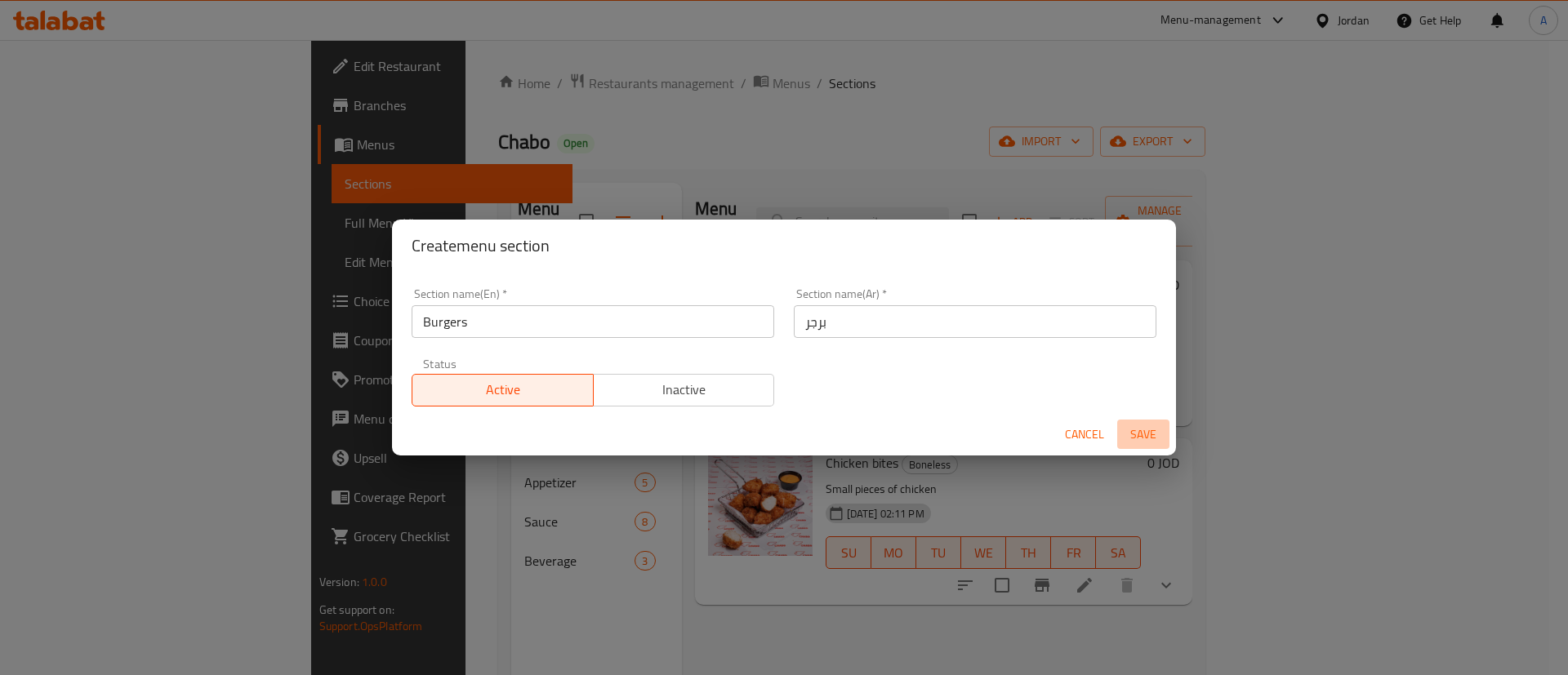
drag, startPoint x: 1147, startPoint y: 438, endPoint x: 1127, endPoint y: 446, distance: 21.5
click at [1146, 437] on span "Save" at bounding box center [1143, 435] width 39 height 21
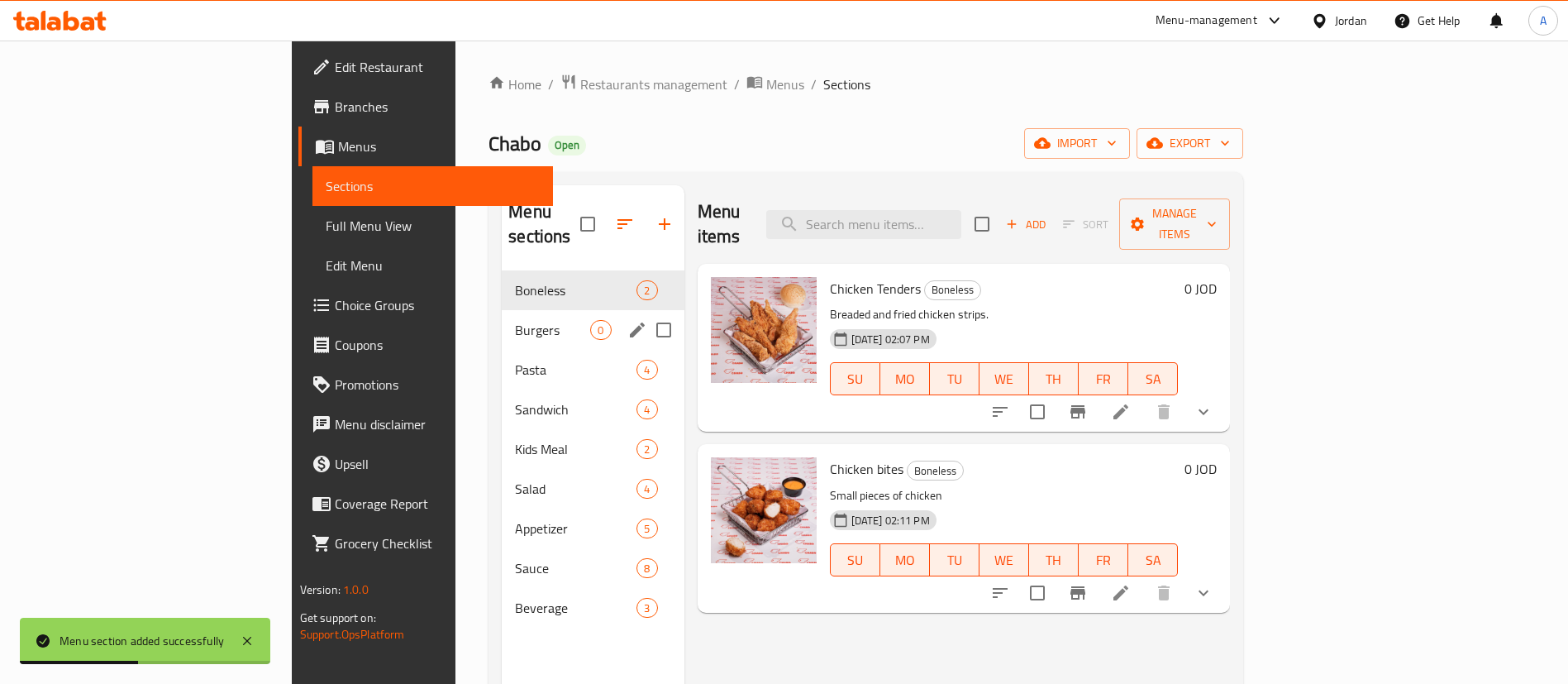
click at [515, 320] on span "Burgers" at bounding box center [552, 331] width 75 height 20
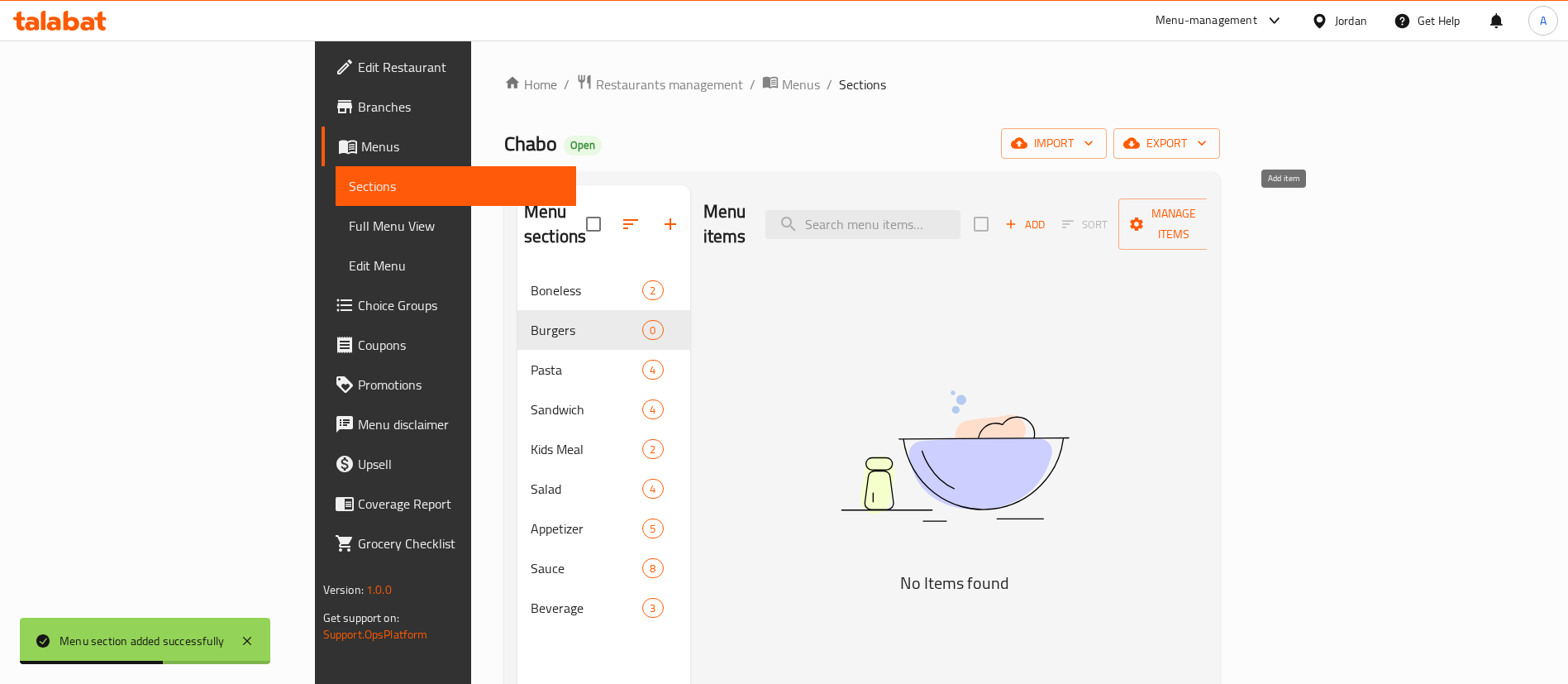
click at [1018, 217] on icon "button" at bounding box center [1011, 224] width 15 height 15
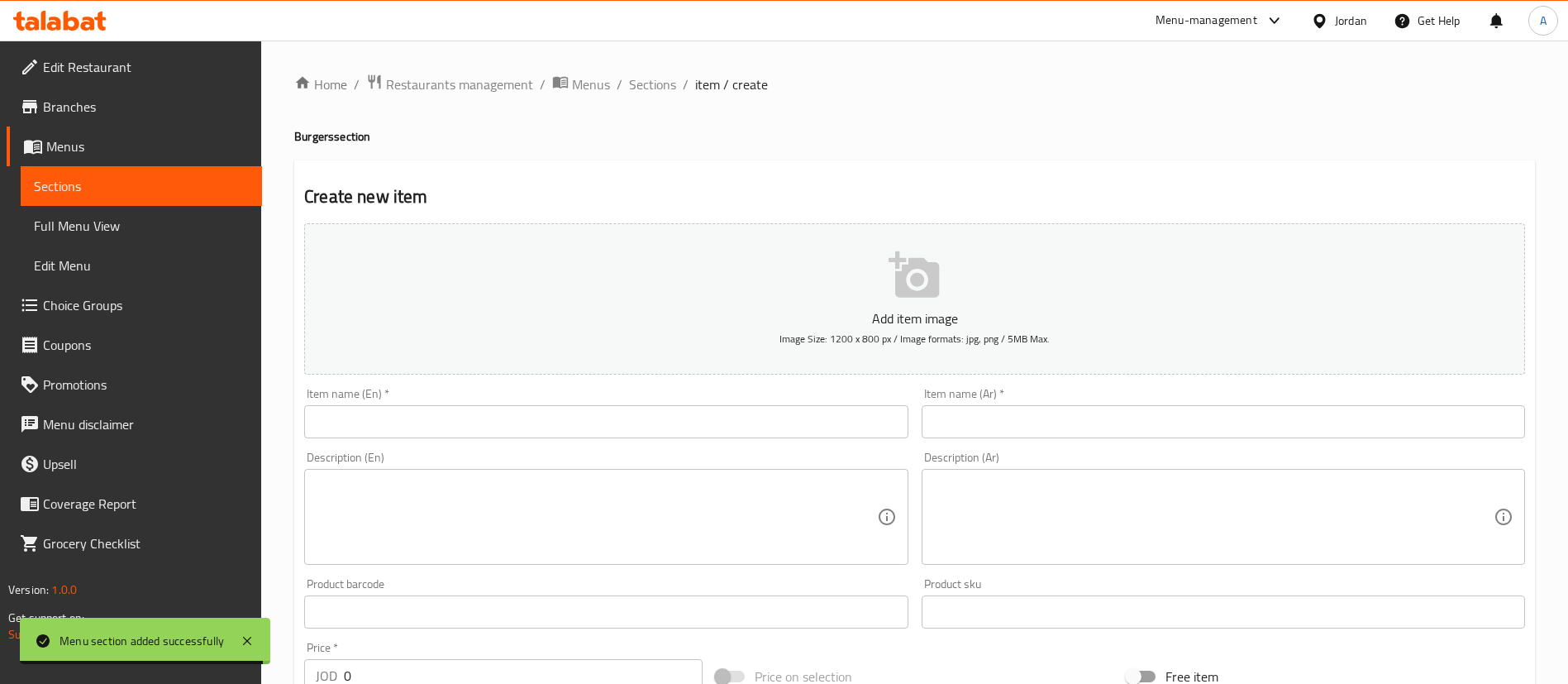
click at [521, 410] on div "Item name (En)   * Item name (En) *" at bounding box center [606, 413] width 604 height 50
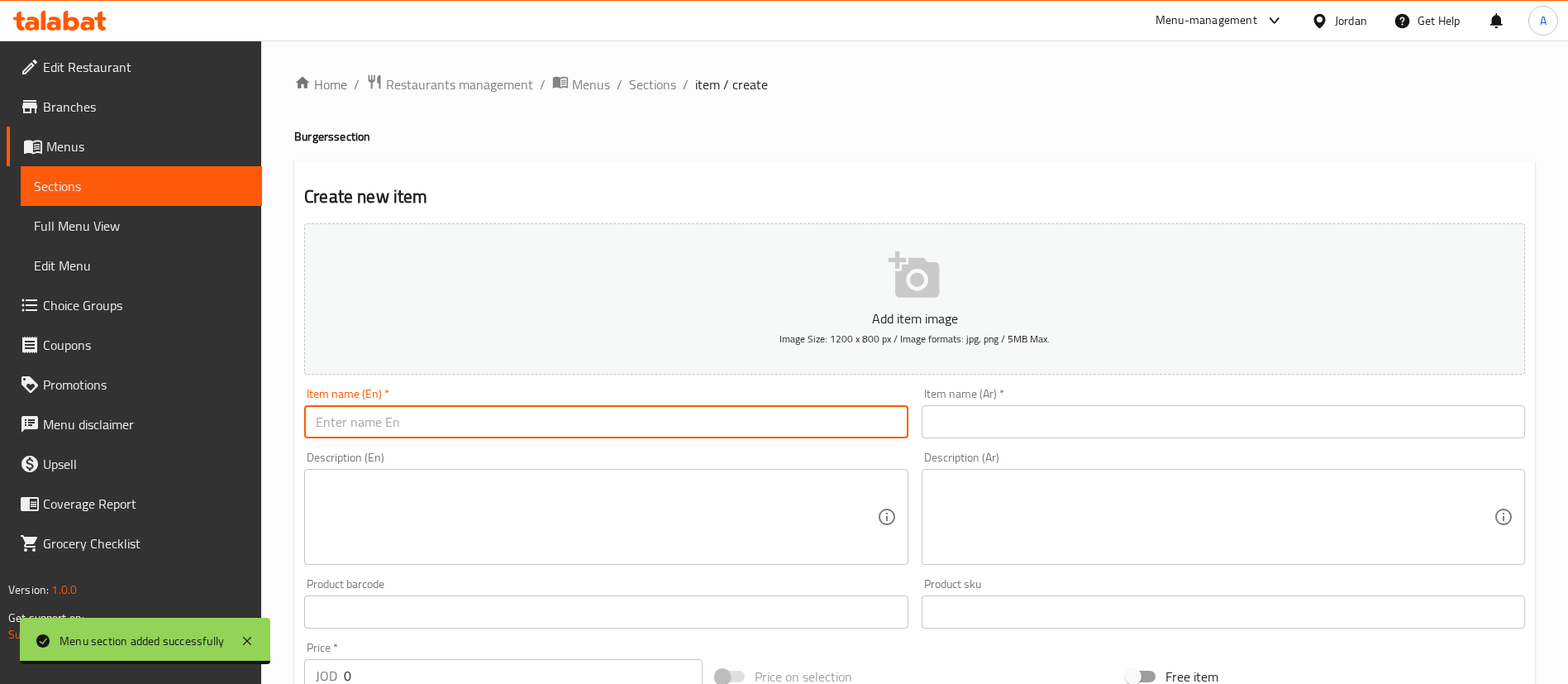
click at [522, 416] on input "text" at bounding box center [606, 421] width 604 height 33
paste input "CLASSIC BURGER"
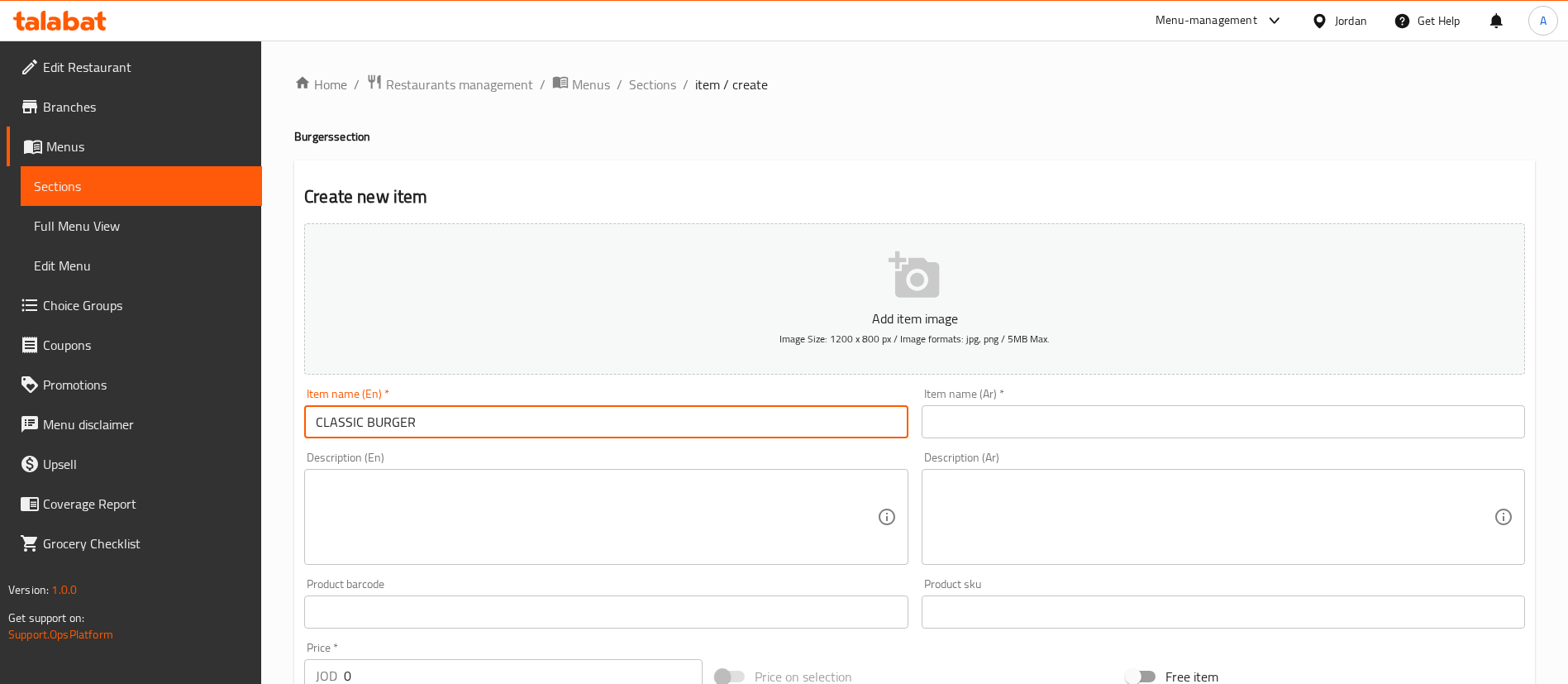
drag, startPoint x: 493, startPoint y: 423, endPoint x: 245, endPoint y: 396, distance: 249.5
click at [268, 423] on div "Home / Restaurants management / Menus / Sections / item / create Burgers sectio…" at bounding box center [915, 604] width 1307 height 1128
type input "ؤ"
click at [494, 399] on div "Item name (En)   * Classic Burger Item name (En) *" at bounding box center [606, 413] width 604 height 50
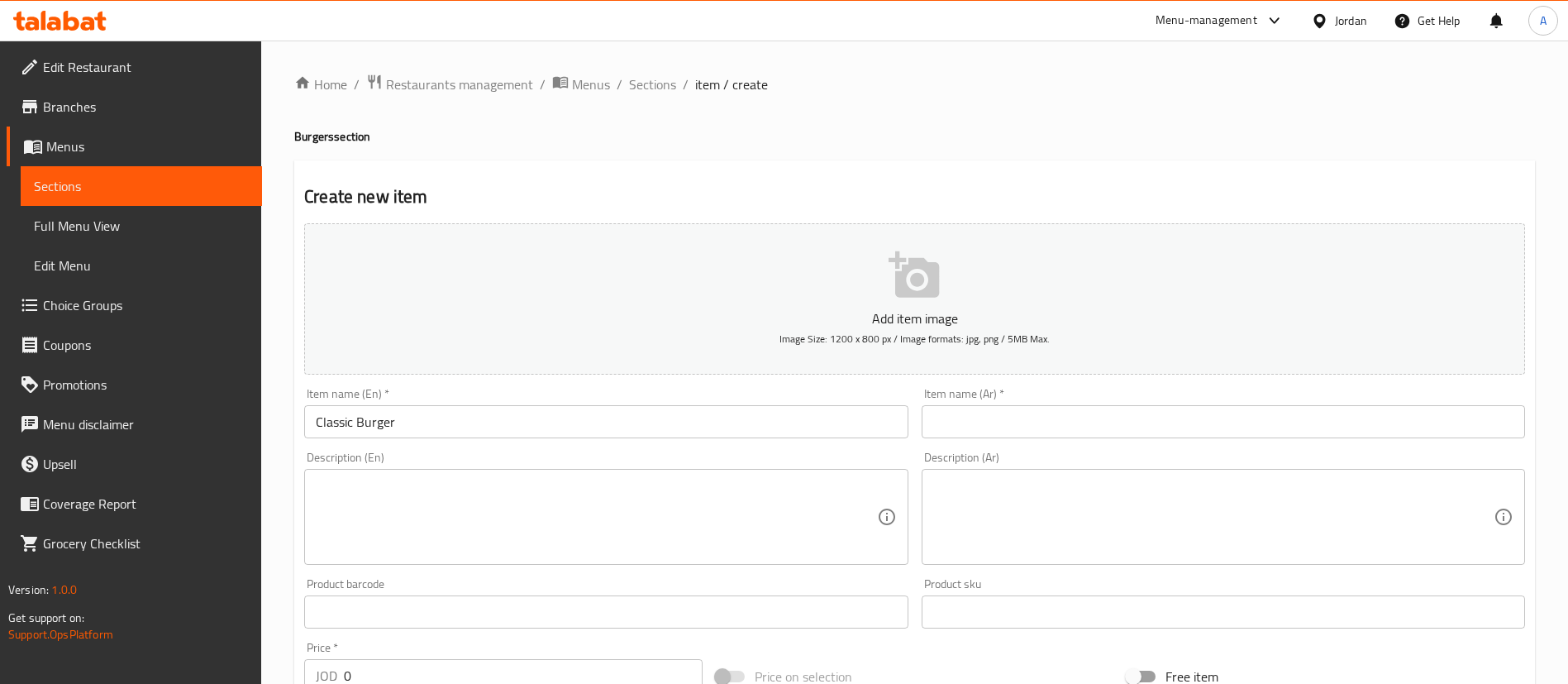
click at [485, 429] on input "Classic Burger" at bounding box center [606, 421] width 604 height 33
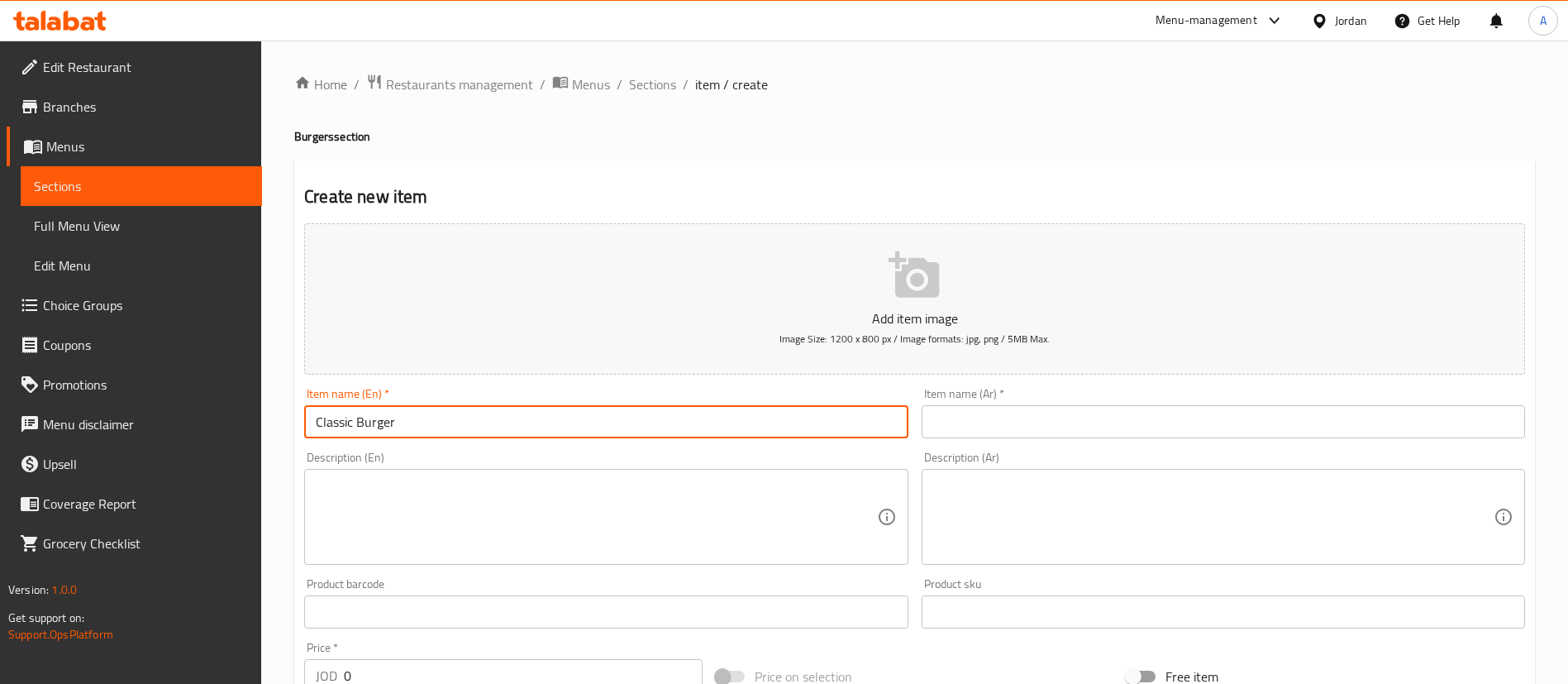
click at [485, 429] on input "Classic Burger" at bounding box center [606, 421] width 604 height 33
click at [463, 436] on input "Classic Burger" at bounding box center [606, 421] width 604 height 33
click at [409, 437] on input "Classic Burger" at bounding box center [606, 421] width 604 height 33
click at [408, 420] on input "Classic Burger" at bounding box center [606, 421] width 604 height 33
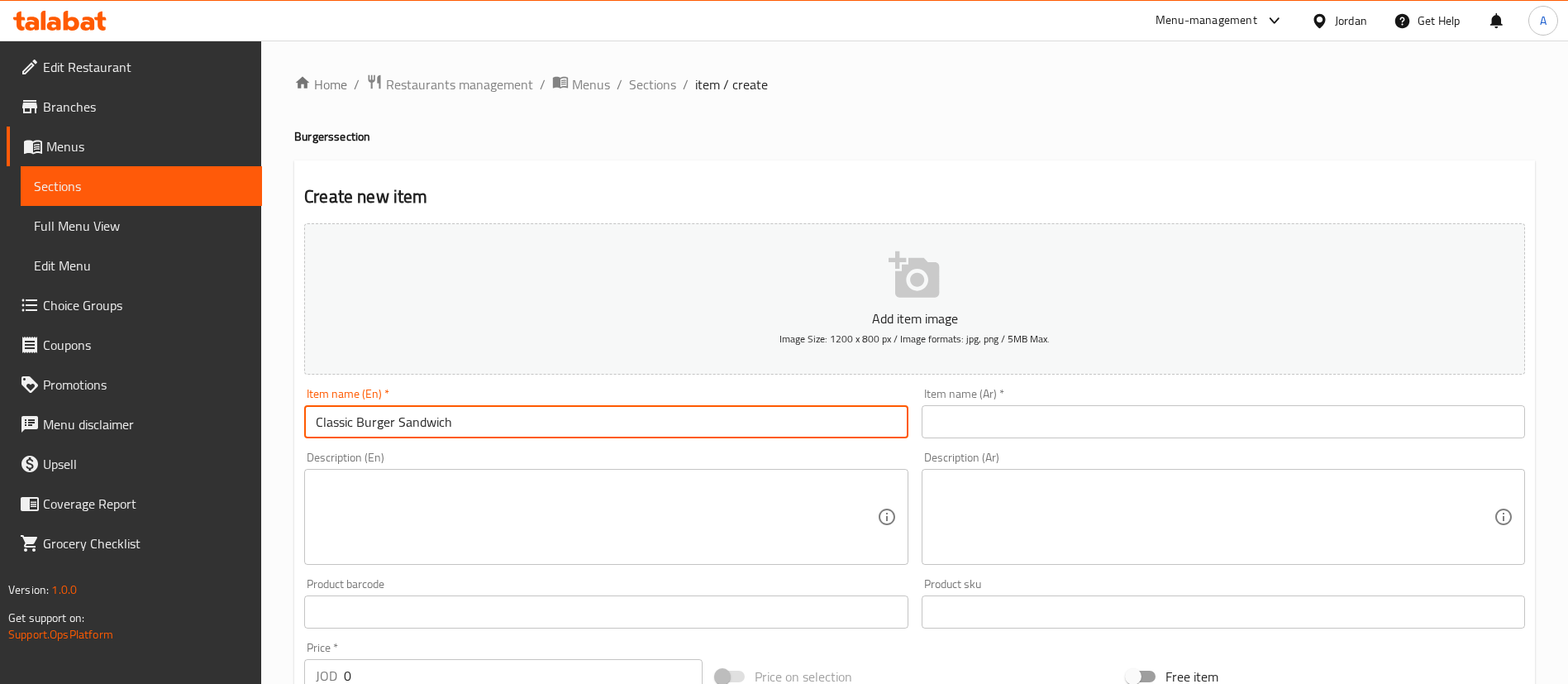
type input "Classic Burger Sandwich"
click at [434, 406] on input "Classic Burger Sandwich" at bounding box center [606, 421] width 604 height 33
click at [1078, 411] on input "text" at bounding box center [1224, 421] width 604 height 33
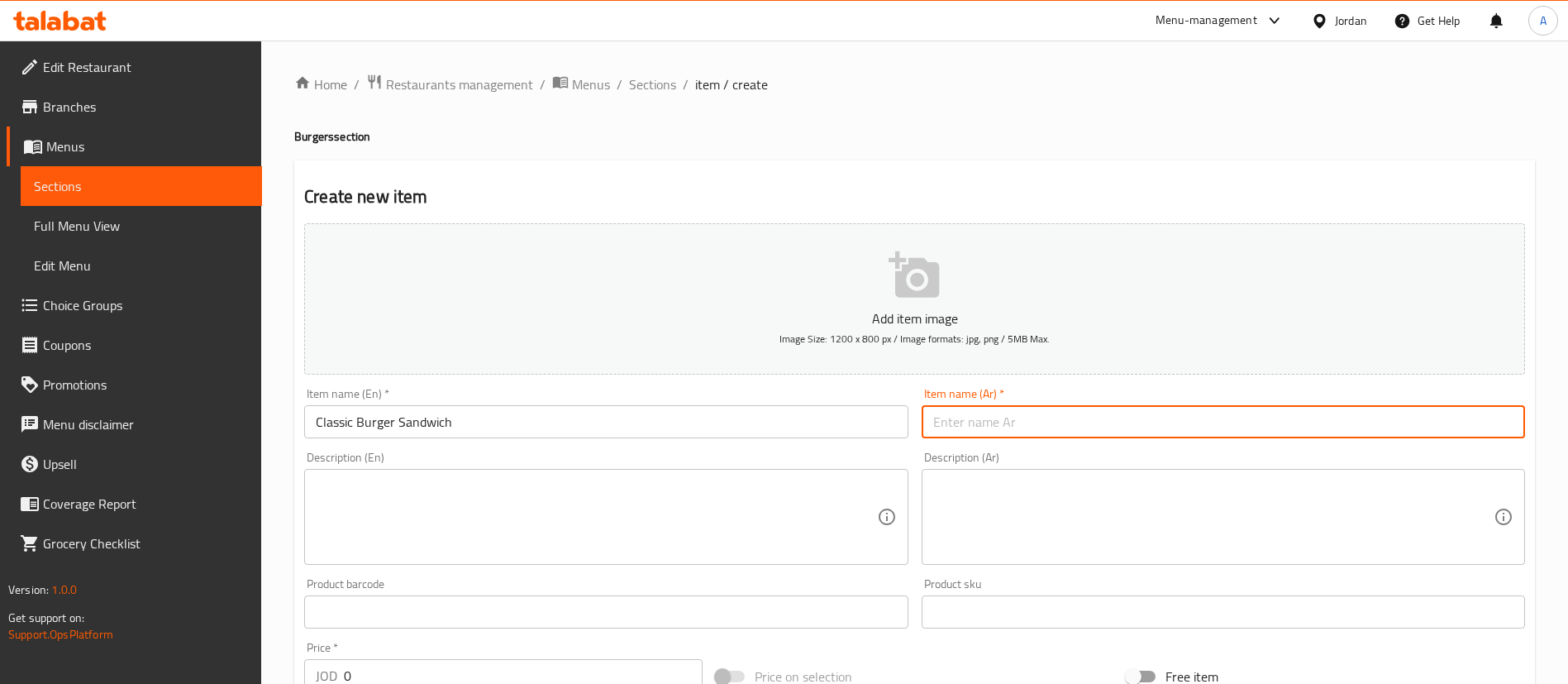
paste input "ساندوتش برجر كلاسيك"
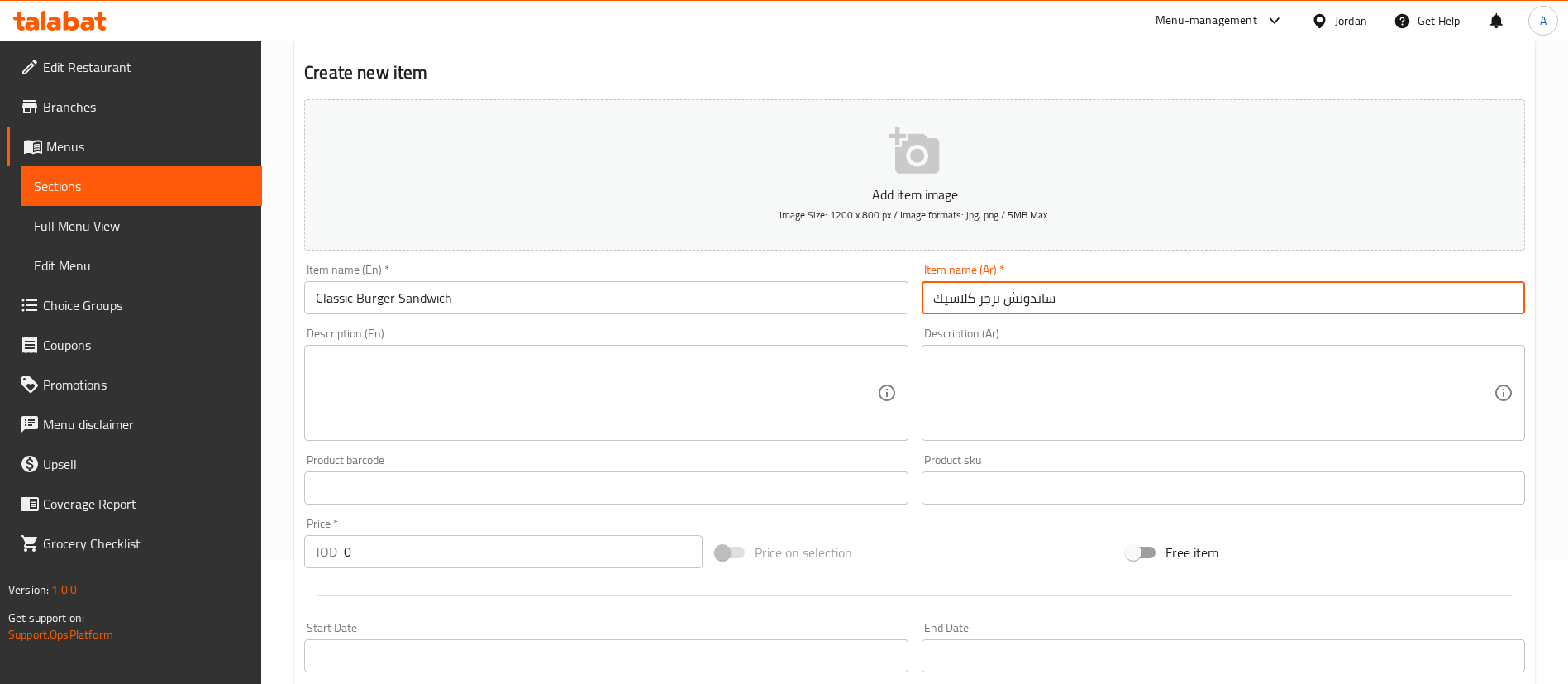
type input "ساندوتش برجر كلاسيك"
click at [845, 411] on textarea at bounding box center [595, 394] width 561 height 79
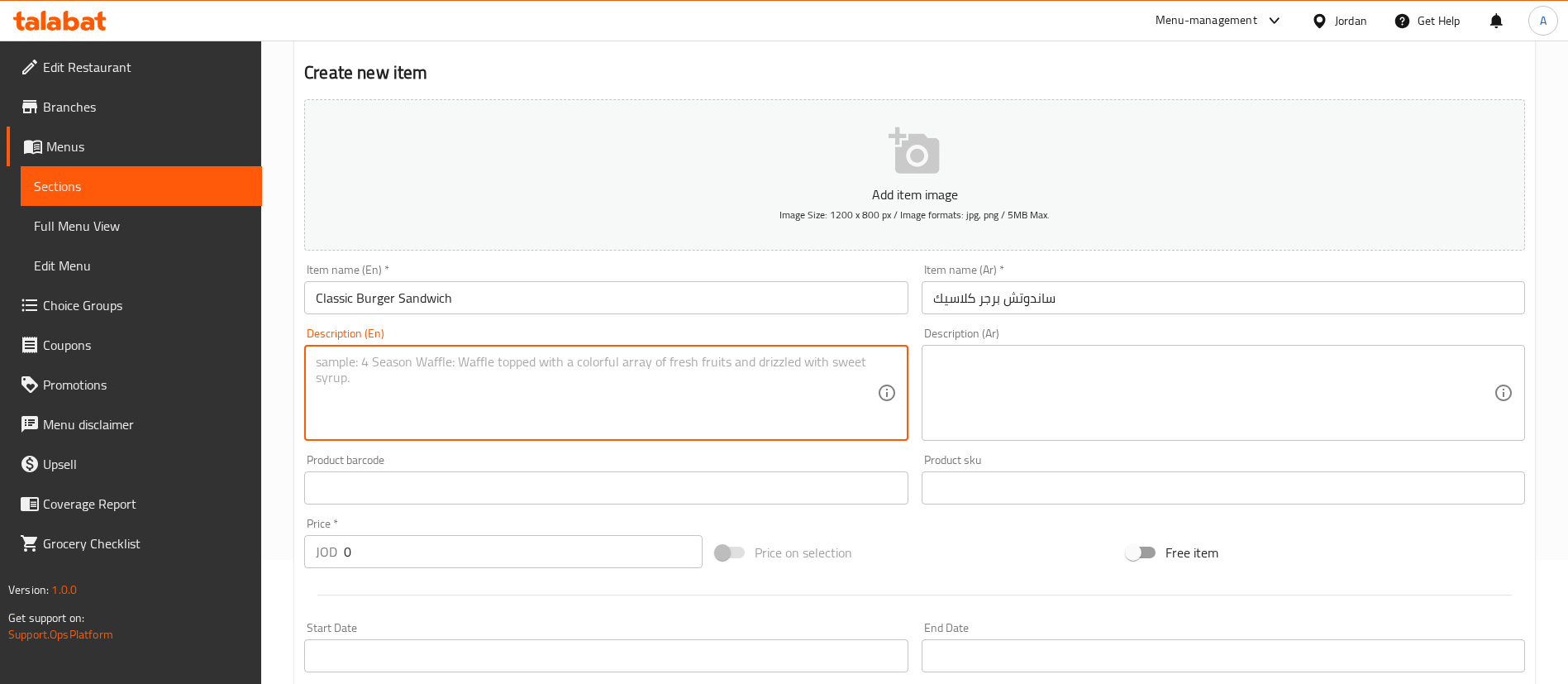
paste textarea "[MEDICAL_DATA] SAUCE,LETTUCE,TOMATO, CHEDDAR CHEESE, TURKEY, FRIED CHICKEN BREA…"
type textarea "[MEDICAL_DATA] SAUCE,LETTUCE,TOMATO, CHEDDAR CHEESE, TURKEY, FRIED CHICKEN BREA…"
click at [1086, 409] on textarea at bounding box center [1213, 394] width 561 height 79
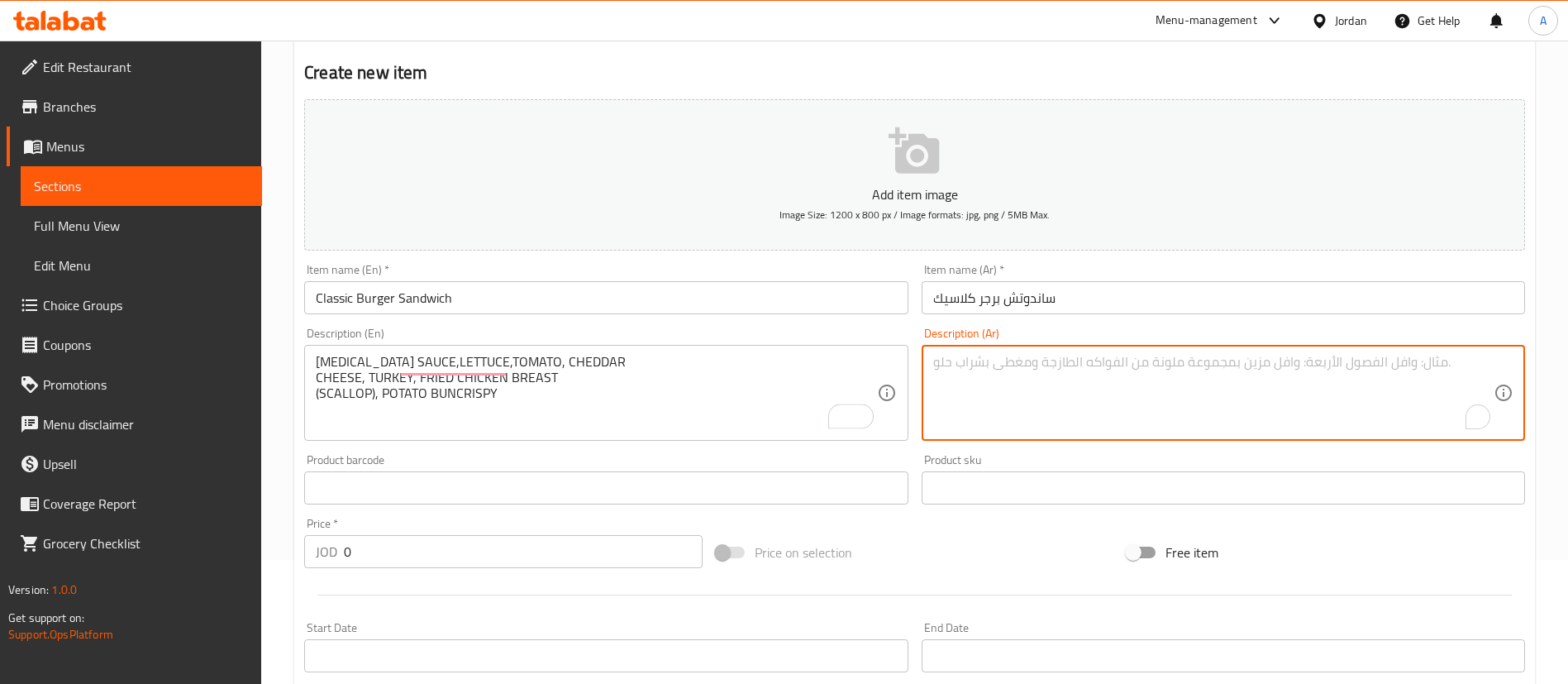
paste textarea "صلصة التارتار، خس، طماطم، جبنة شيدر، ديك رومي، صدر دجاج مقلي (اسكالوب)، بطاطس م…"
type textarea "صلصة التارتار، خس، طماطم، جبنة شيدر، ديك رومي، صدر دجاج مقلي (اسكالوب)، بطاطس م…"
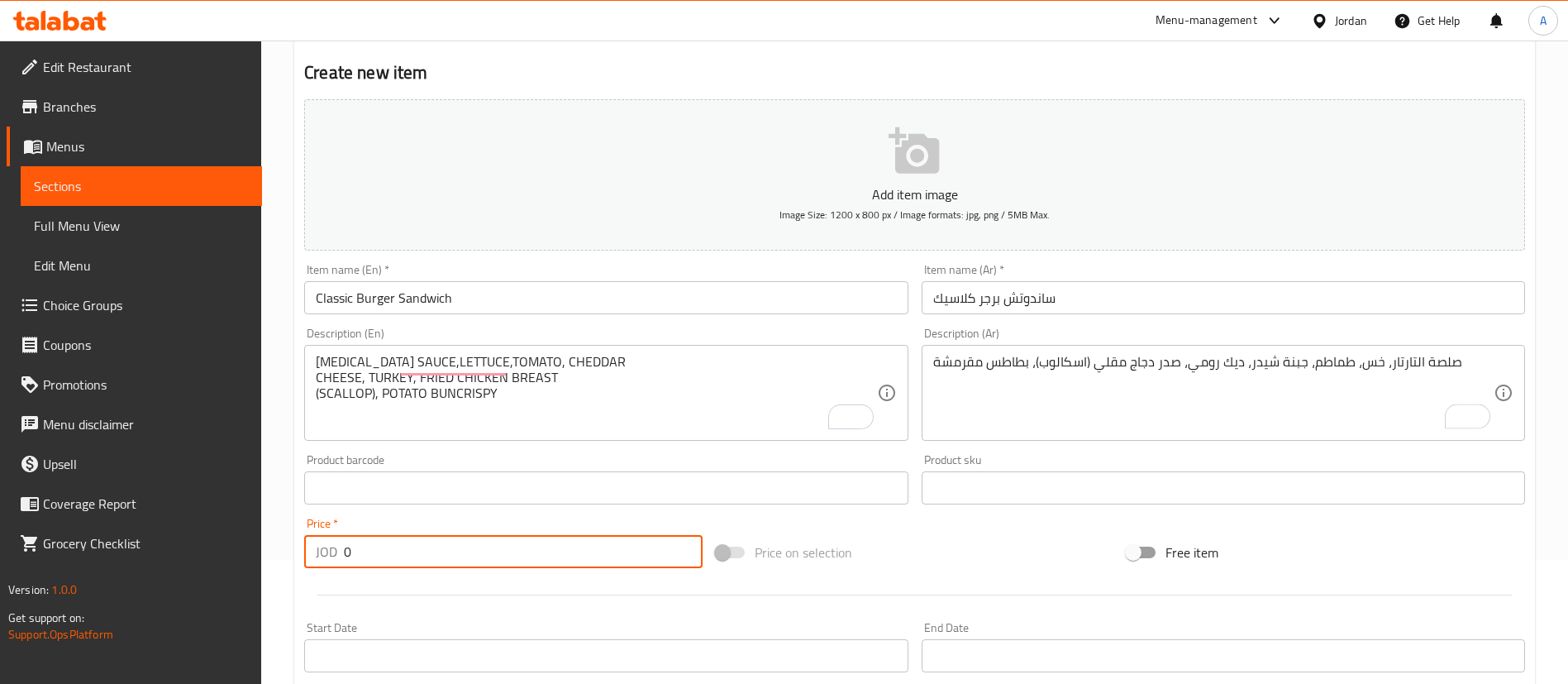
drag, startPoint x: 395, startPoint y: 552, endPoint x: 184, endPoint y: 521, distance: 213.3
click at [198, 560] on div "Edit Restaurant Branches Menus Sections Full Menu View Edit Menu Choice Groups …" at bounding box center [784, 480] width 1568 height 1128
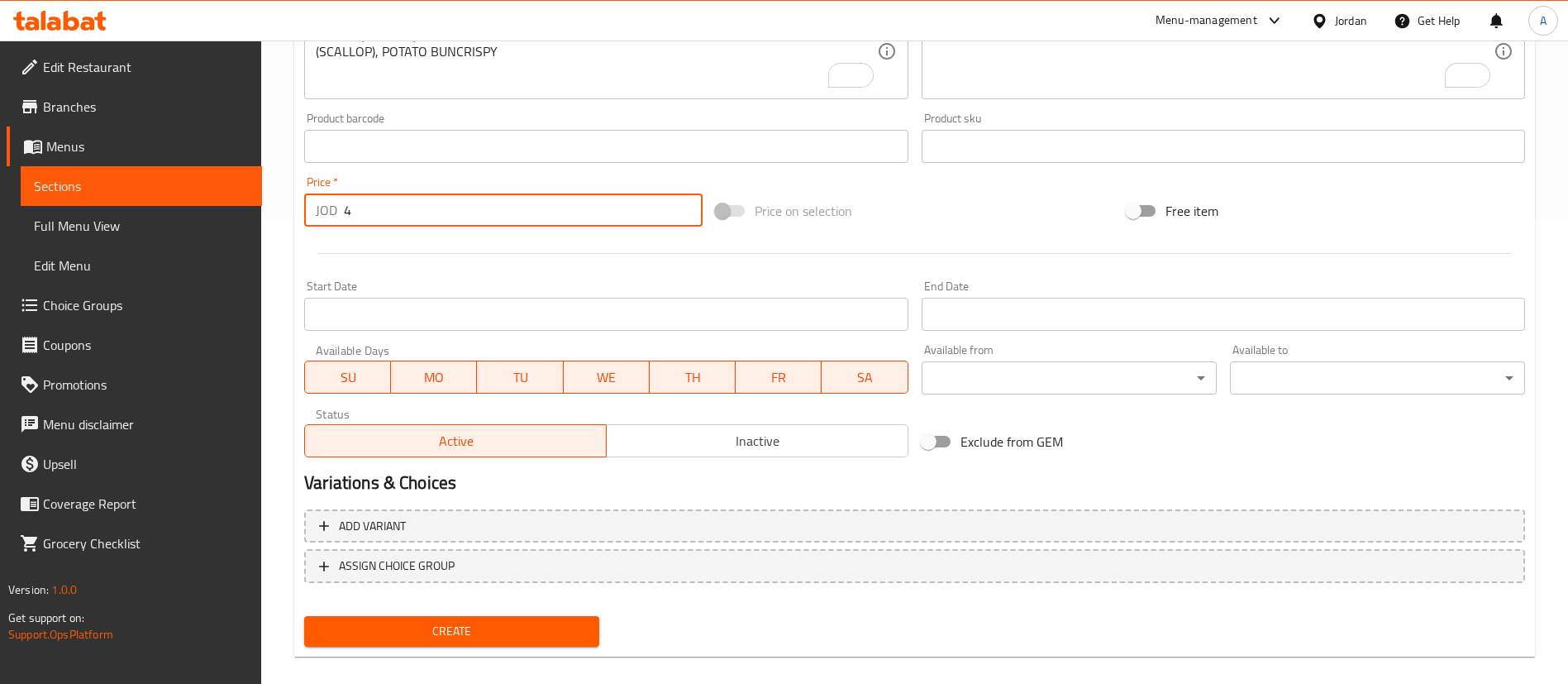
scroll to position [485, 0]
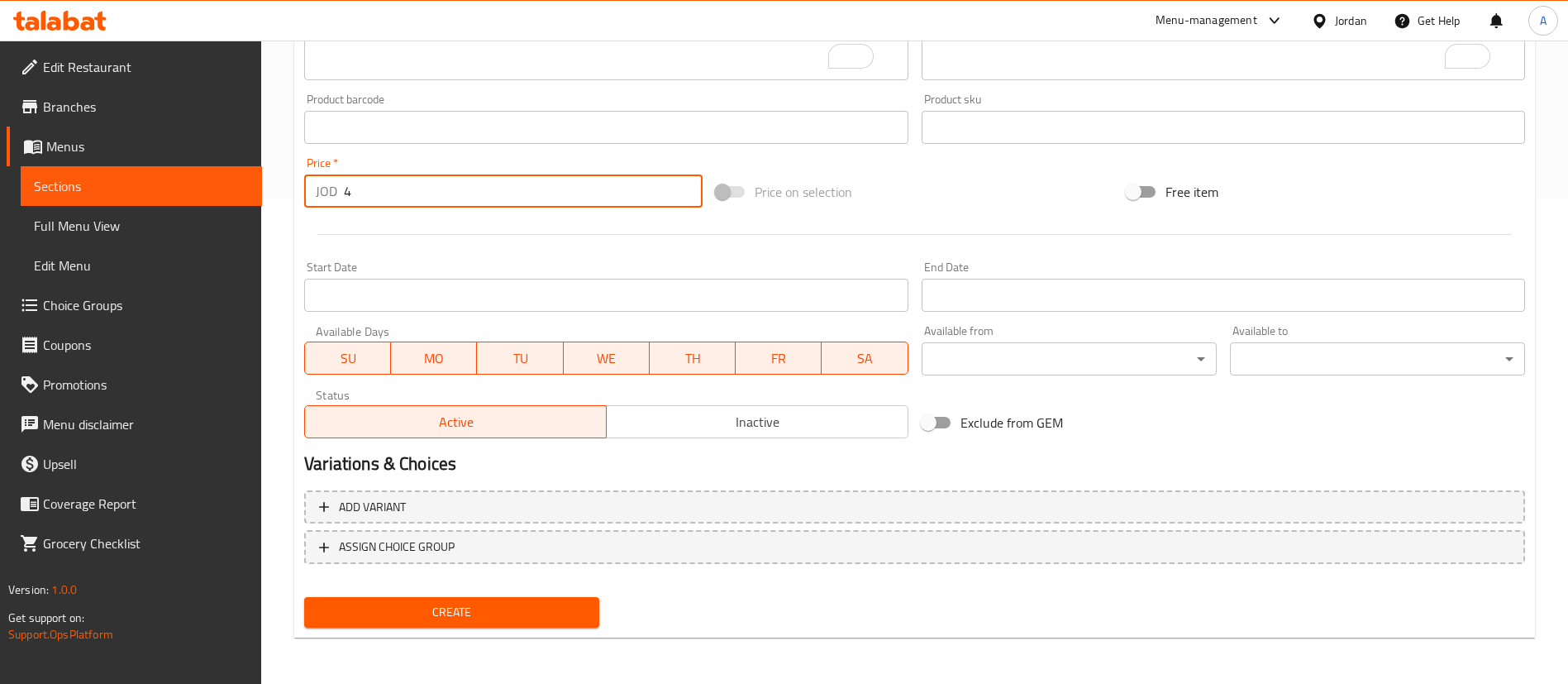
type input "4"
click at [534, 613] on span "Create" at bounding box center [451, 612] width 269 height 21
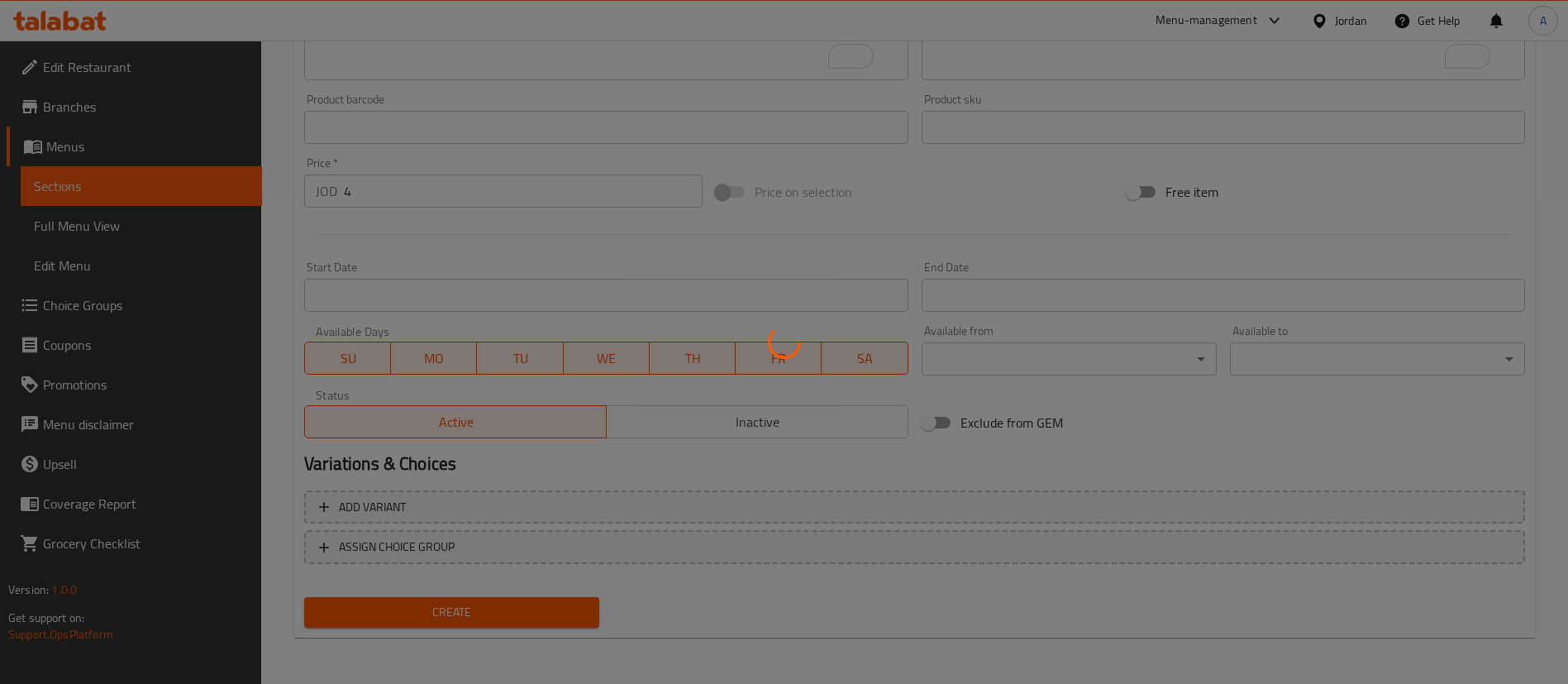
type input "0"
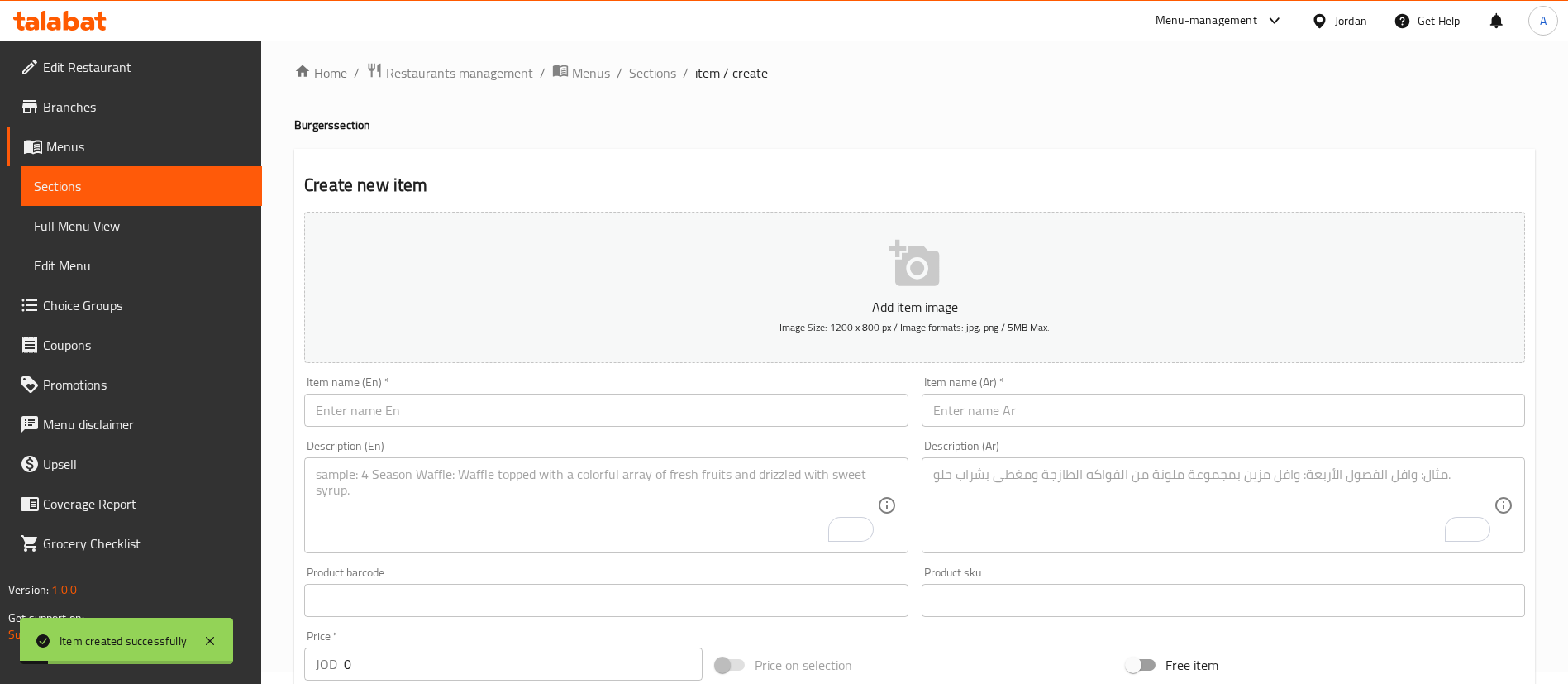
scroll to position [0, 0]
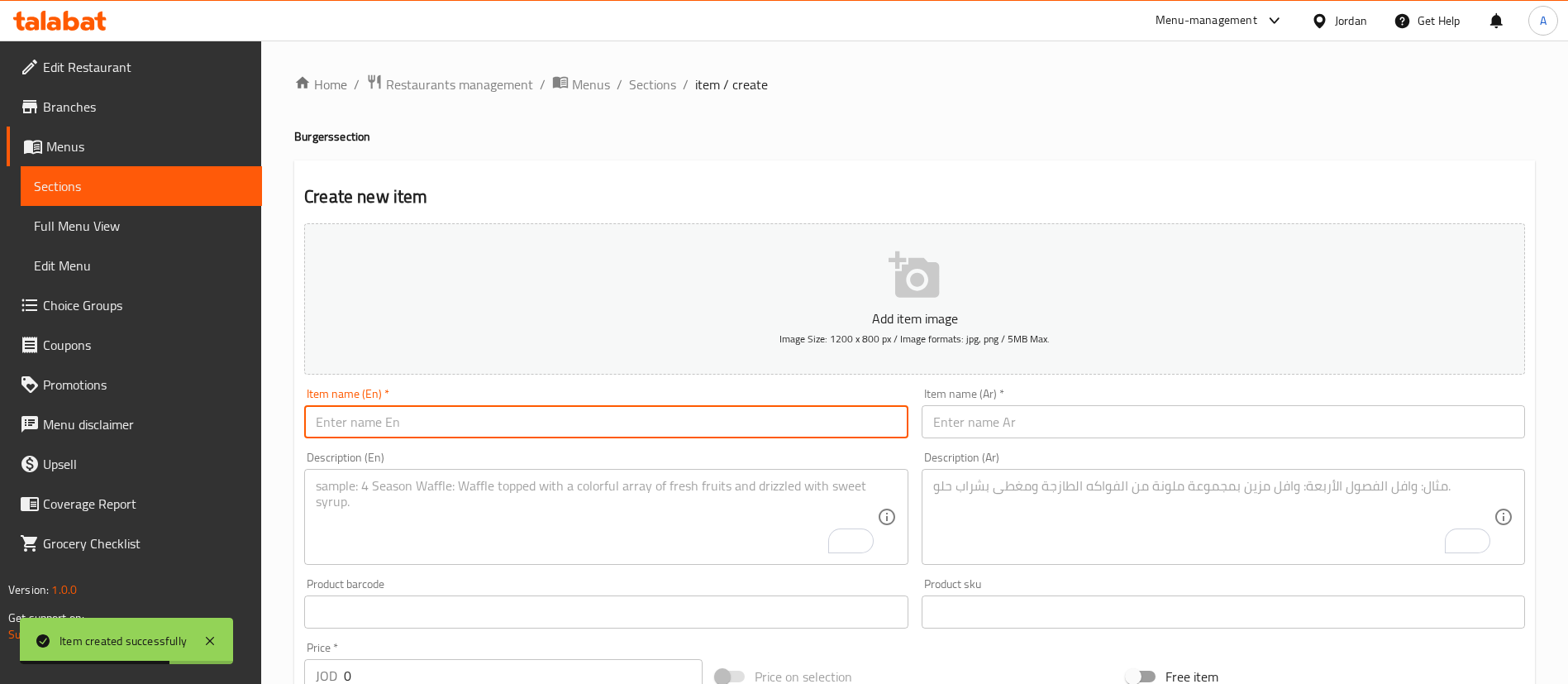
click at [585, 409] on input "text" at bounding box center [606, 421] width 604 height 33
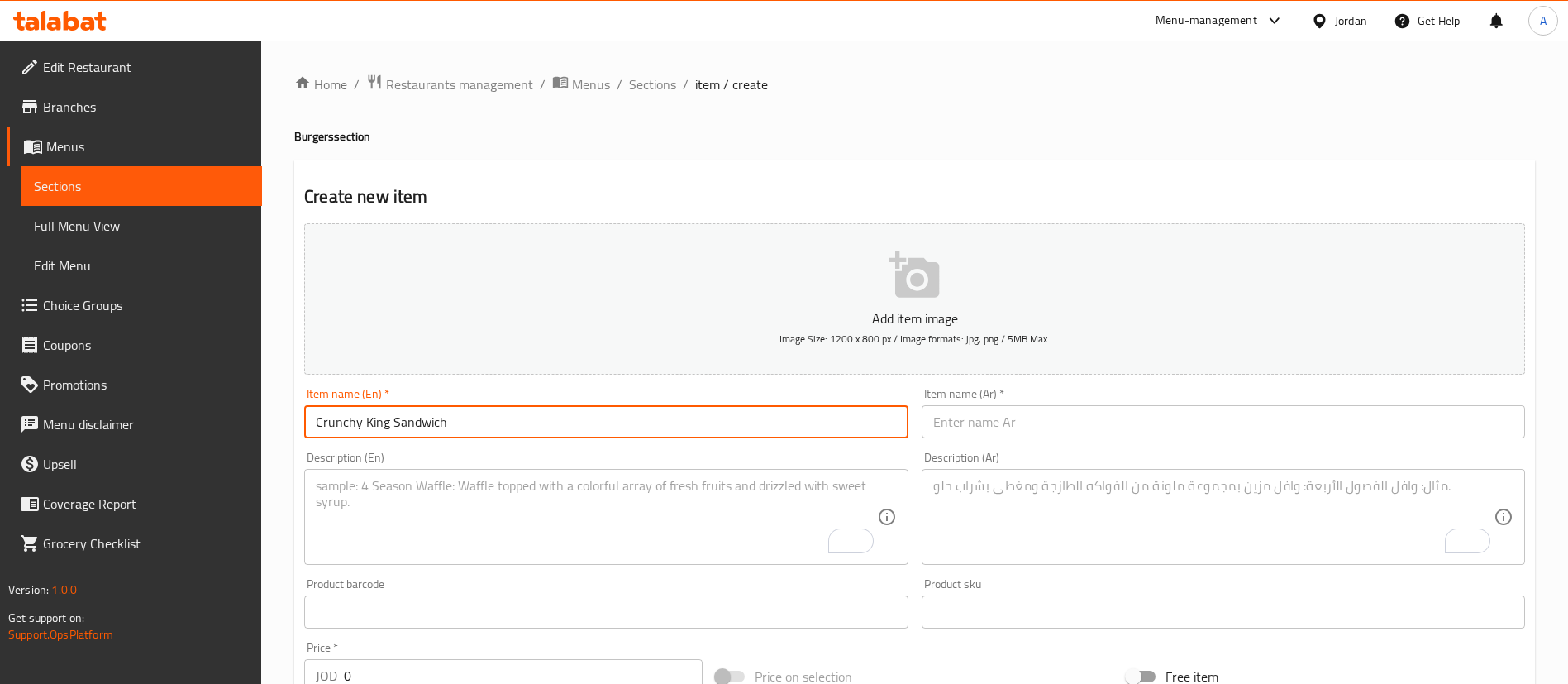
drag, startPoint x: 480, startPoint y: 419, endPoint x: 188, endPoint y: 398, distance: 292.8
click at [205, 402] on div "Edit Restaurant Branches Menus Sections Full Menu View Edit Menu Choice Groups …" at bounding box center [784, 604] width 1568 height 1128
type input "Crunchy King Sandwich"
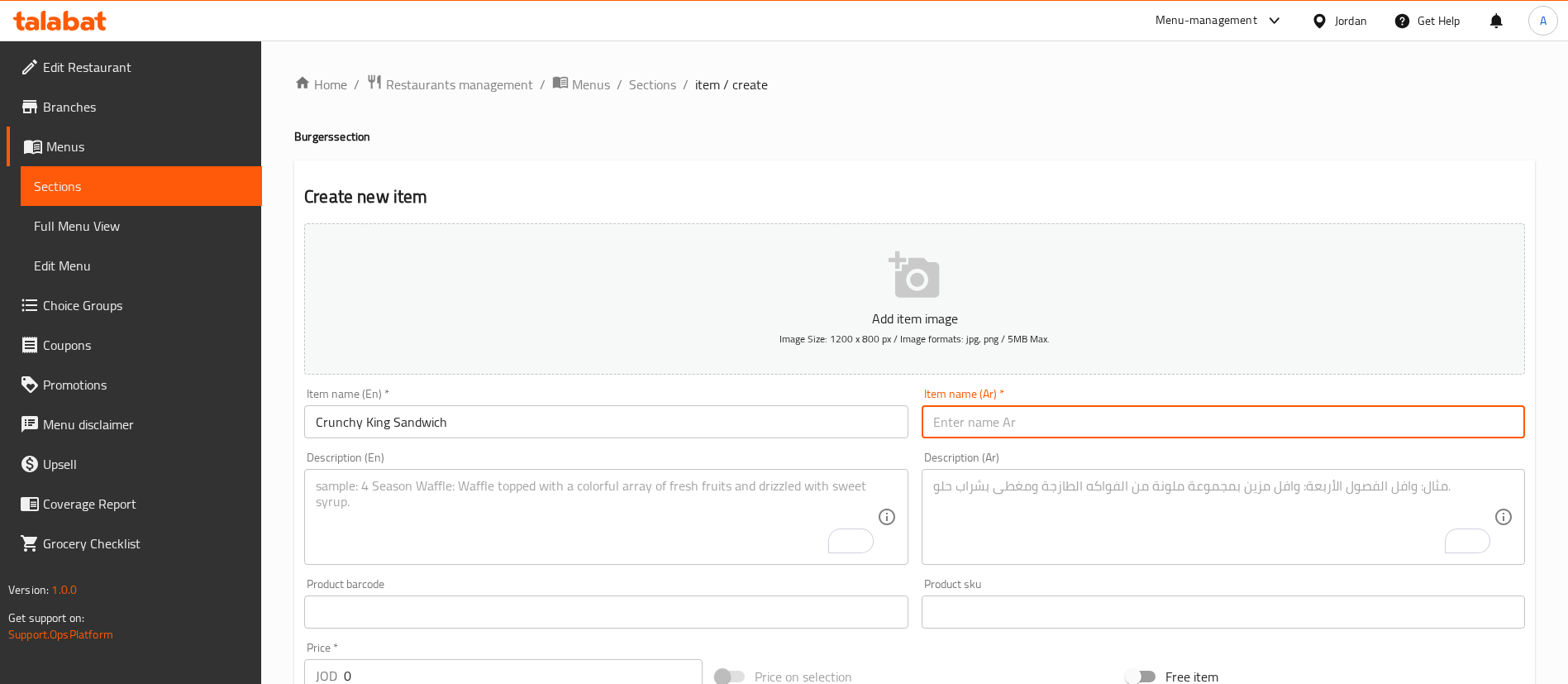
click at [983, 406] on input "text" at bounding box center [1224, 421] width 604 height 33
paste input "ساندويتش [PERSON_NAME]"
type input "ساندويتش [PERSON_NAME]"
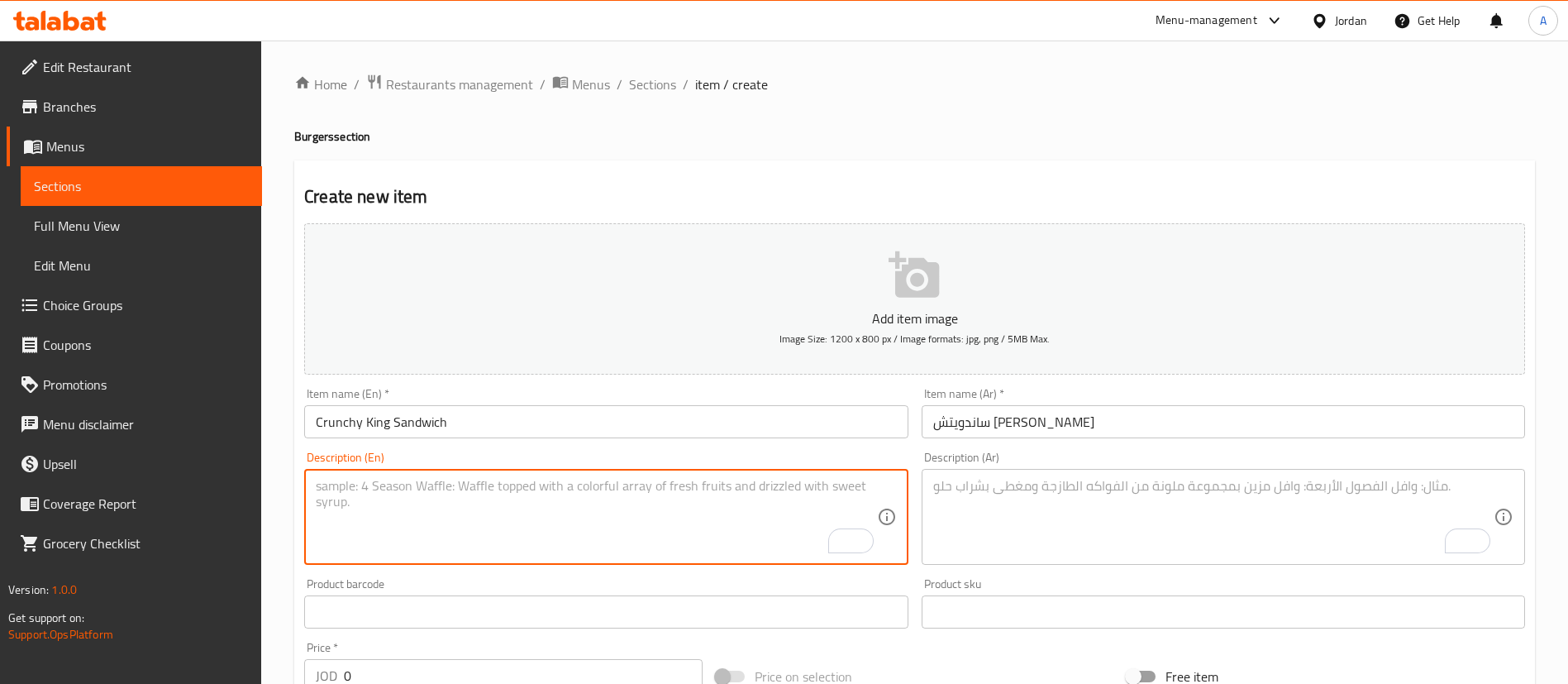
click at [667, 535] on textarea "To enrich screen reader interactions, please activate Accessibility in Grammarl…" at bounding box center [595, 518] width 561 height 79
paste textarea "KINGCHAPO SAUCE, SWEET PICKLES, CHEDDAR CHEESE,COLESLAW, CHICKEN BREAST, POTATO…"
type textarea "KINGCHAPO SAUCE, SWEET PICKLES, CHEDDAR CHEESE,COLESLAW, CHICKEN BREAST, POTATO…"
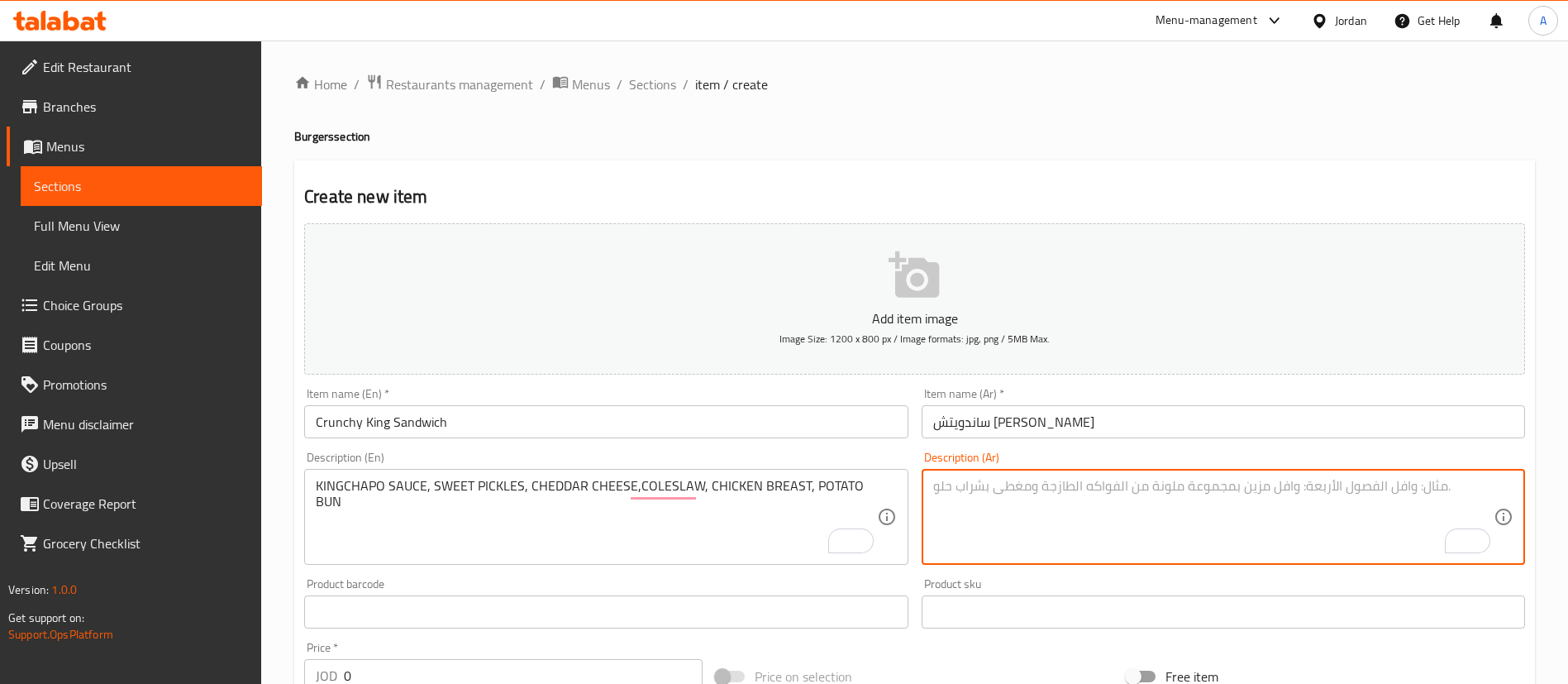
click at [1015, 498] on textarea "To enrich screen reader interactions, please activate Accessibility in Grammarl…" at bounding box center [1213, 518] width 561 height 79
paste textarea "صلصة كينغ تشابو، مخلل حلو، جبنة شيدر، سلطة كول سلو، صدر دجاج، خبز بطاطس"
type textarea "صلصة كينغ تشابو، مخلل حلو، جبنة شيدر، سلطة كول سلو، صدر دجاج، خبز بطاطس"
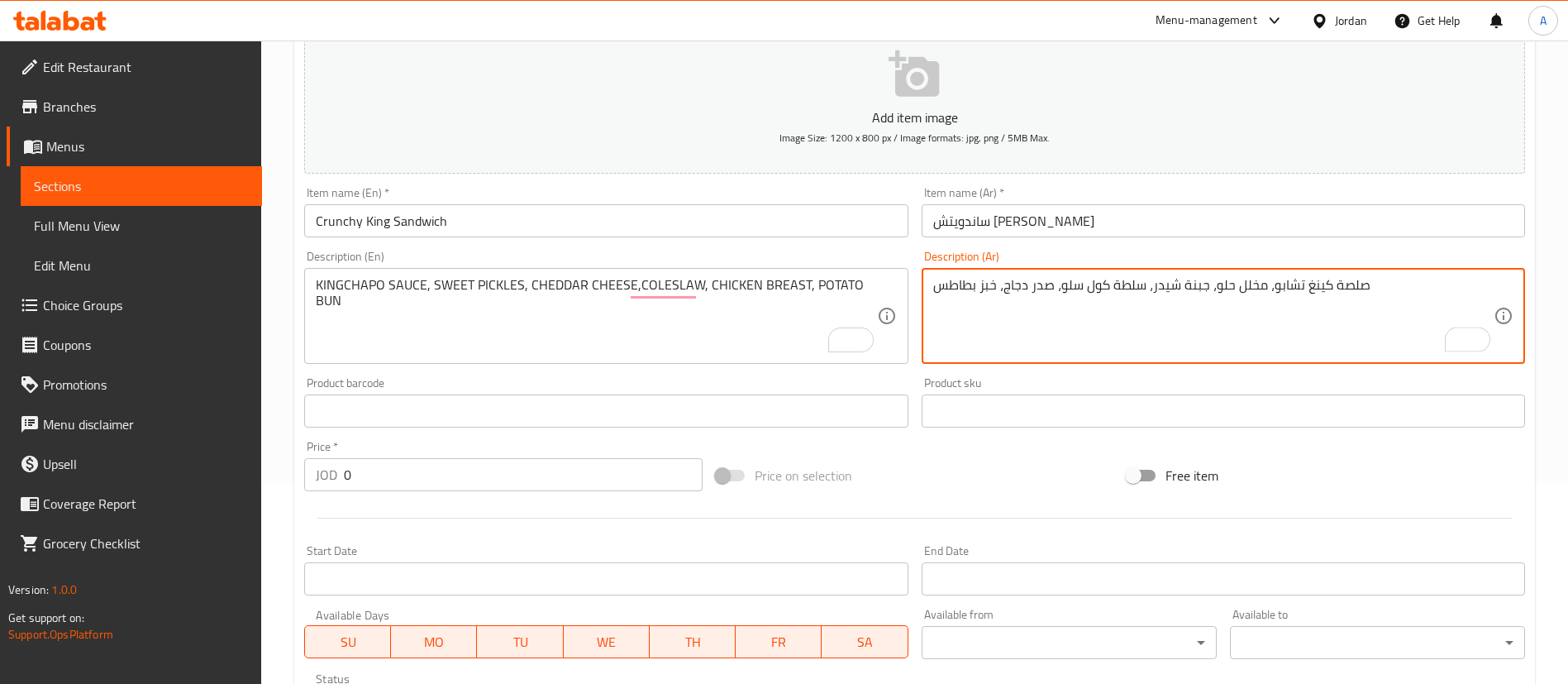
scroll to position [248, 0]
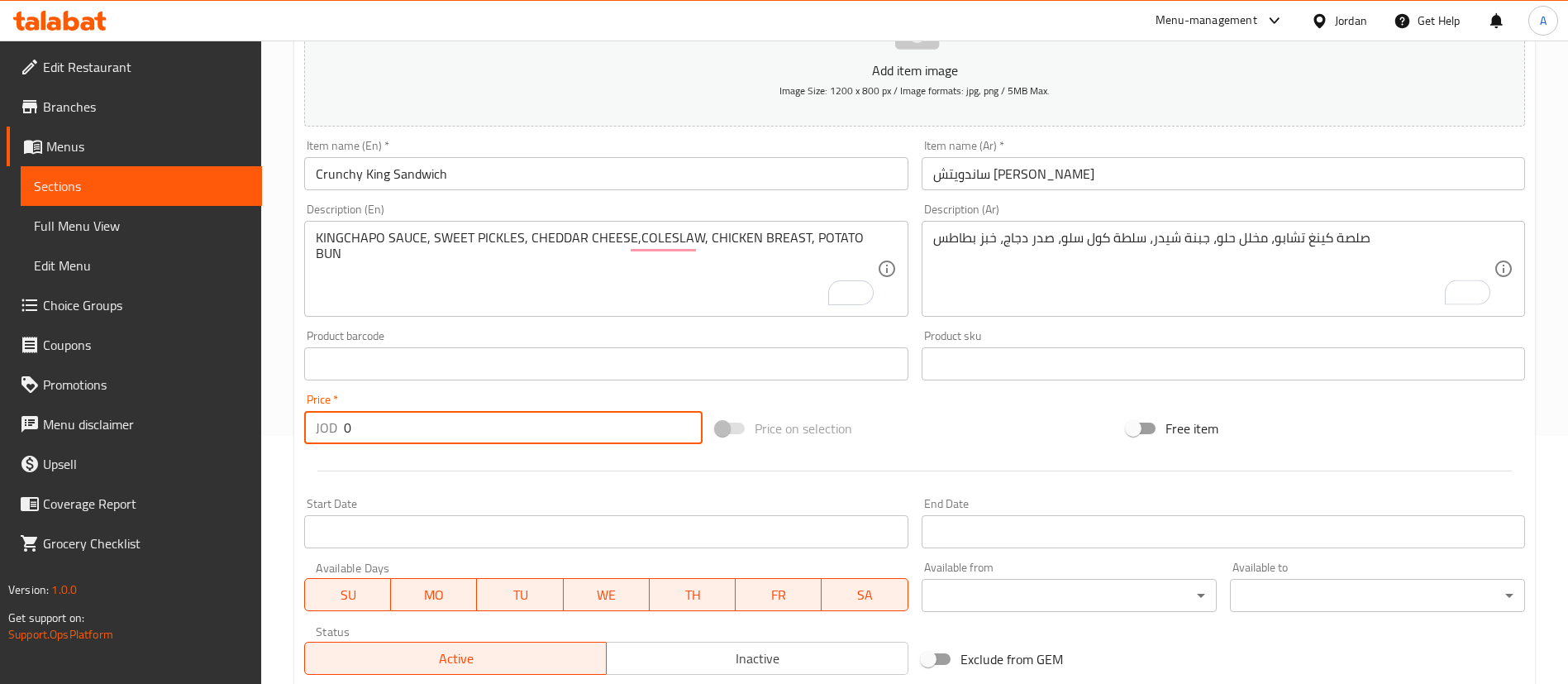
drag, startPoint x: 377, startPoint y: 433, endPoint x: 221, endPoint y: 435, distance: 156.0
click at [222, 436] on div "Edit Restaurant Branches Menus Sections Full Menu View Edit Menu Choice Groups …" at bounding box center [784, 356] width 1568 height 1128
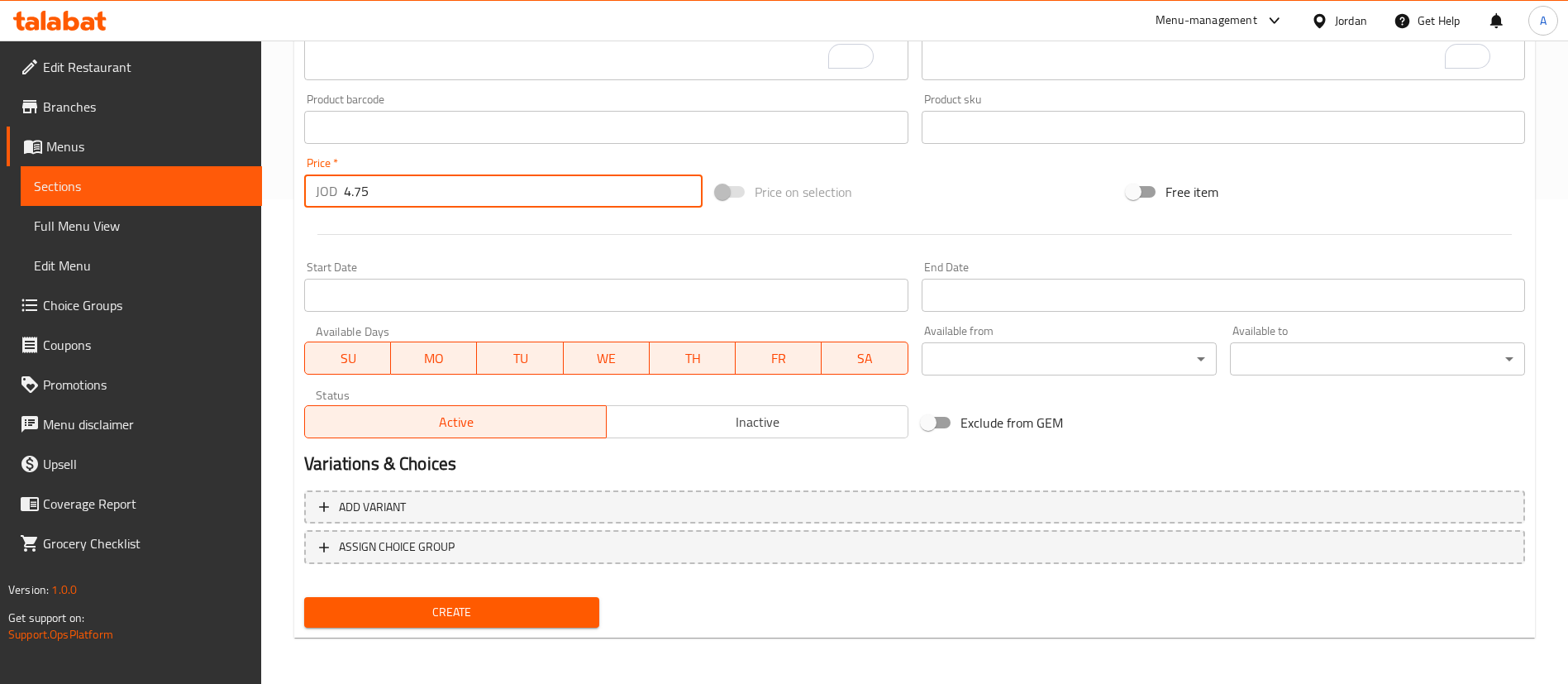
type input "4.75"
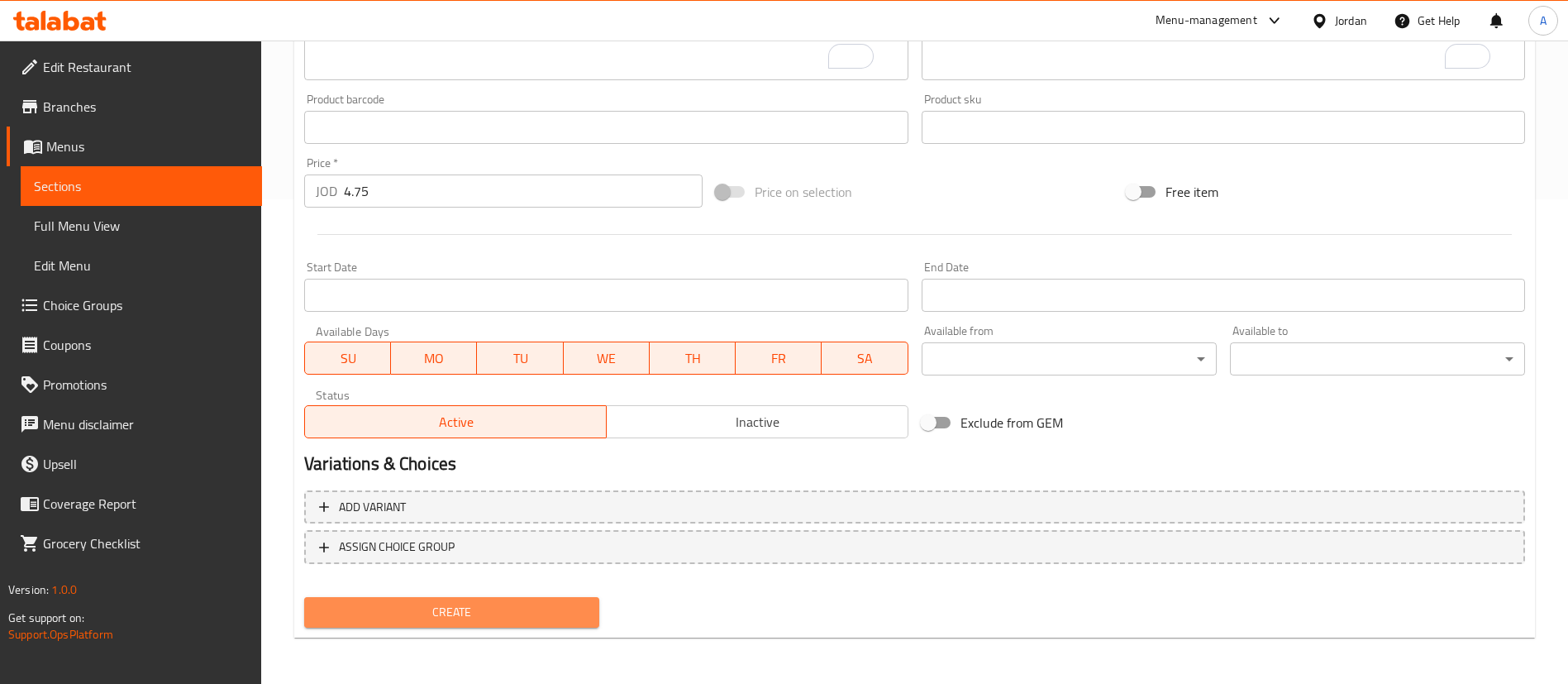
click at [496, 615] on span "Create" at bounding box center [451, 612] width 269 height 21
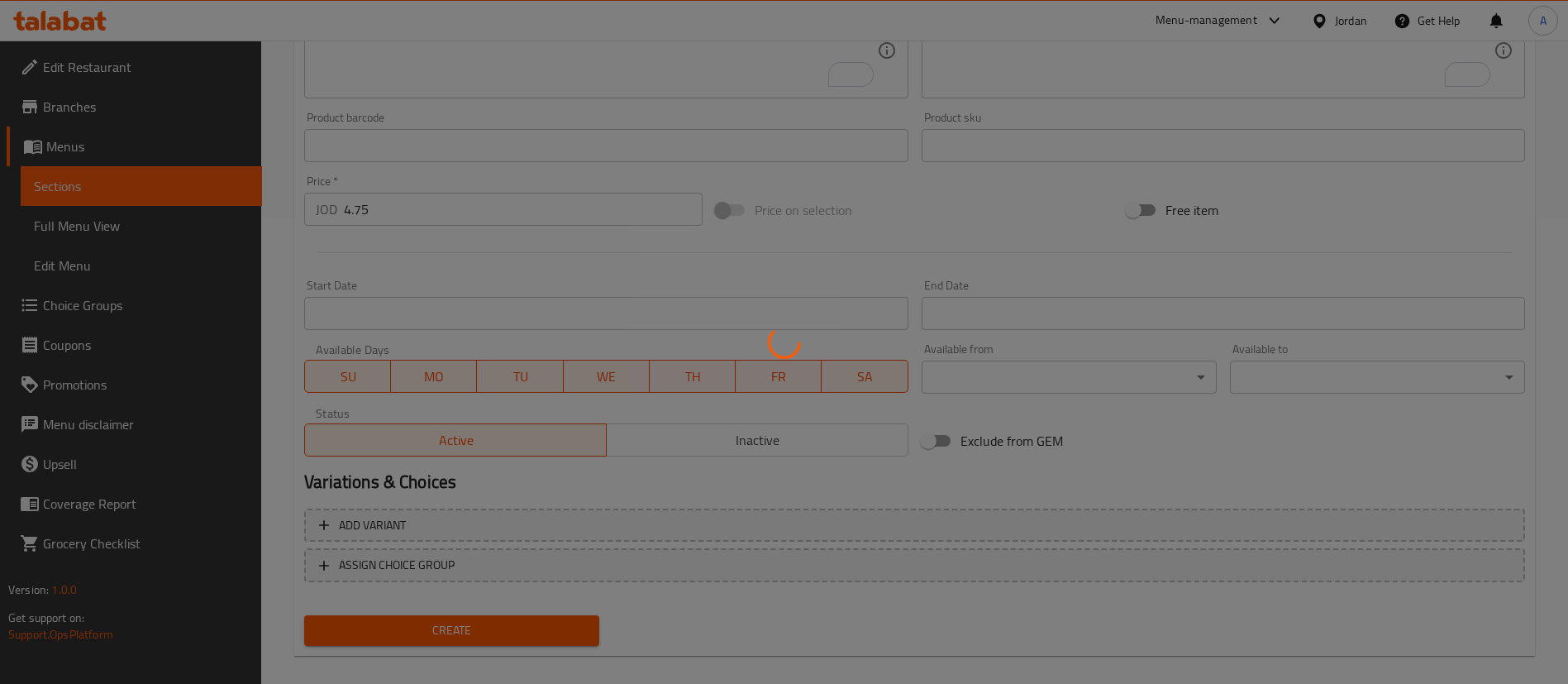
scroll to position [0, 0]
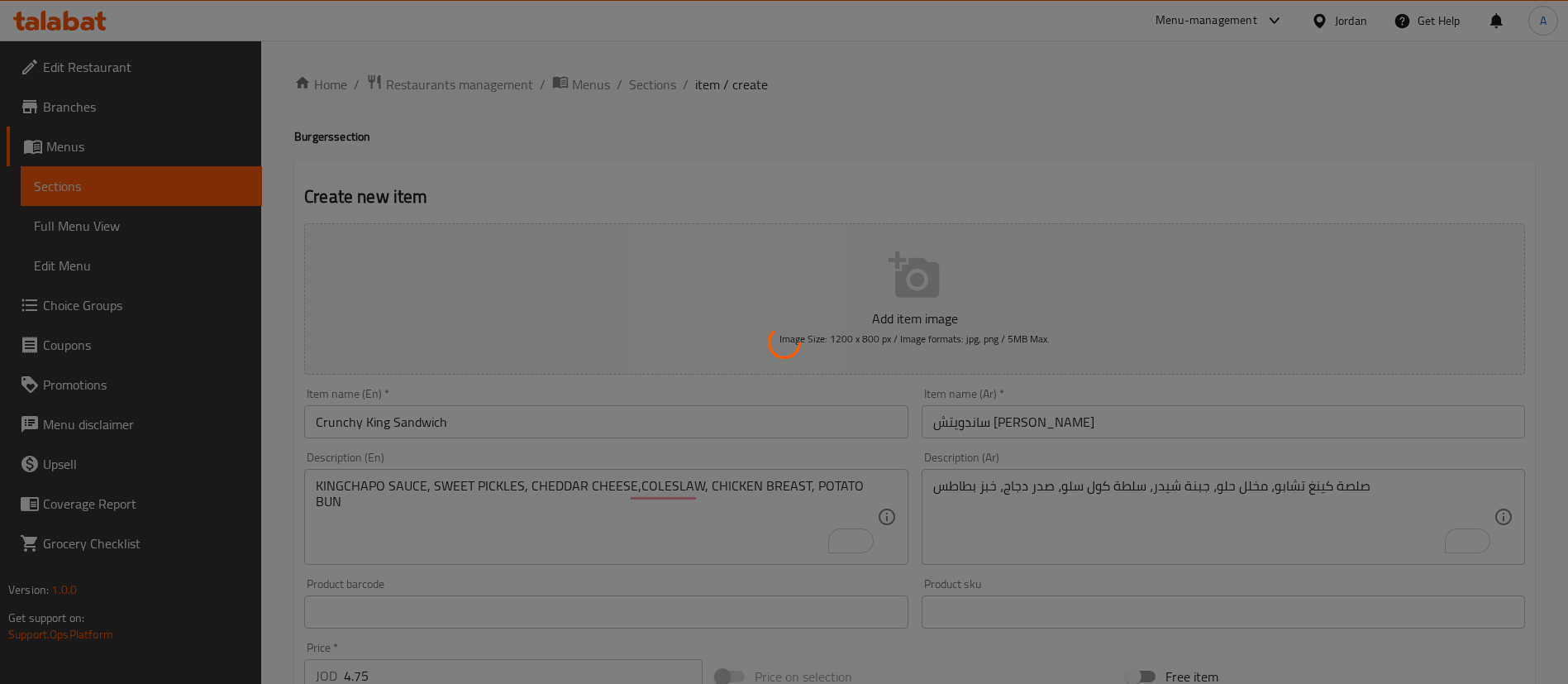
type input "0"
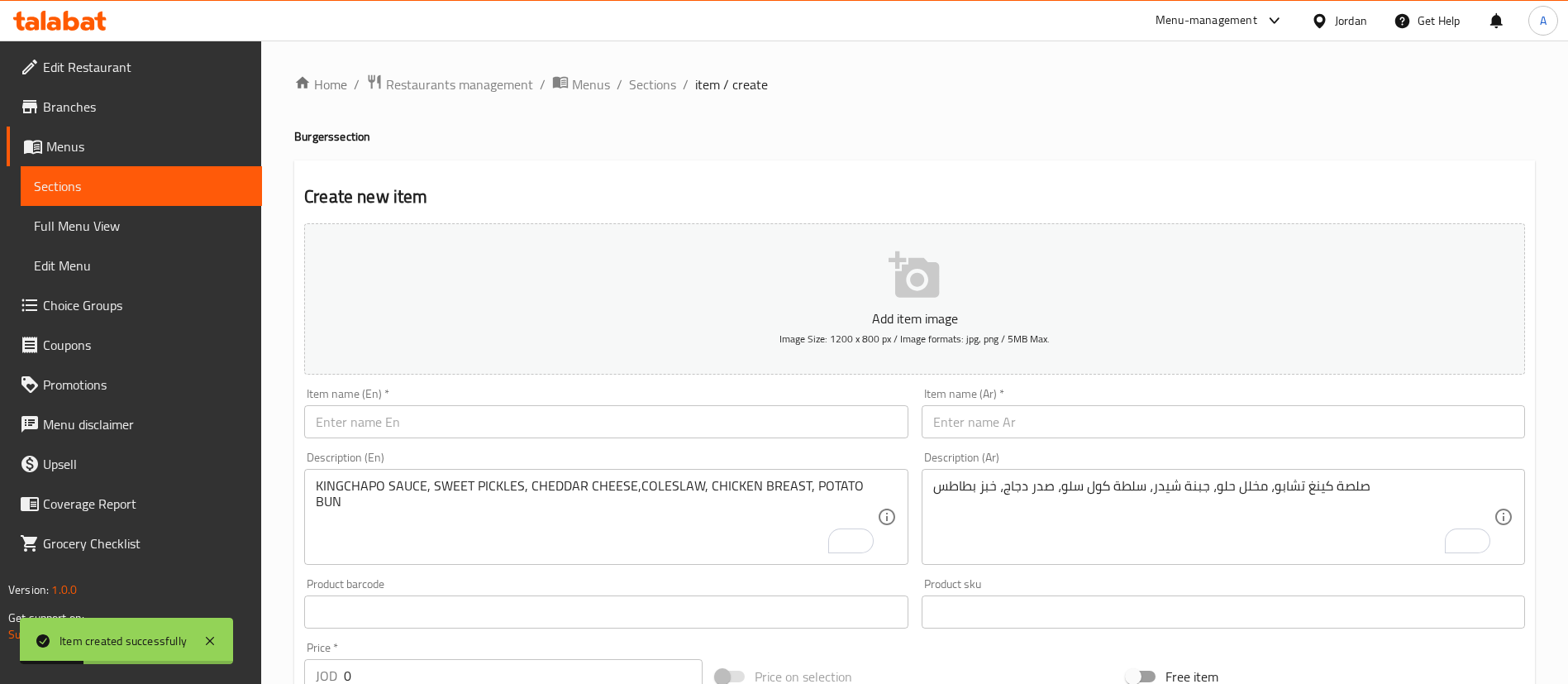
click at [467, 414] on input "text" at bounding box center [606, 421] width 604 height 33
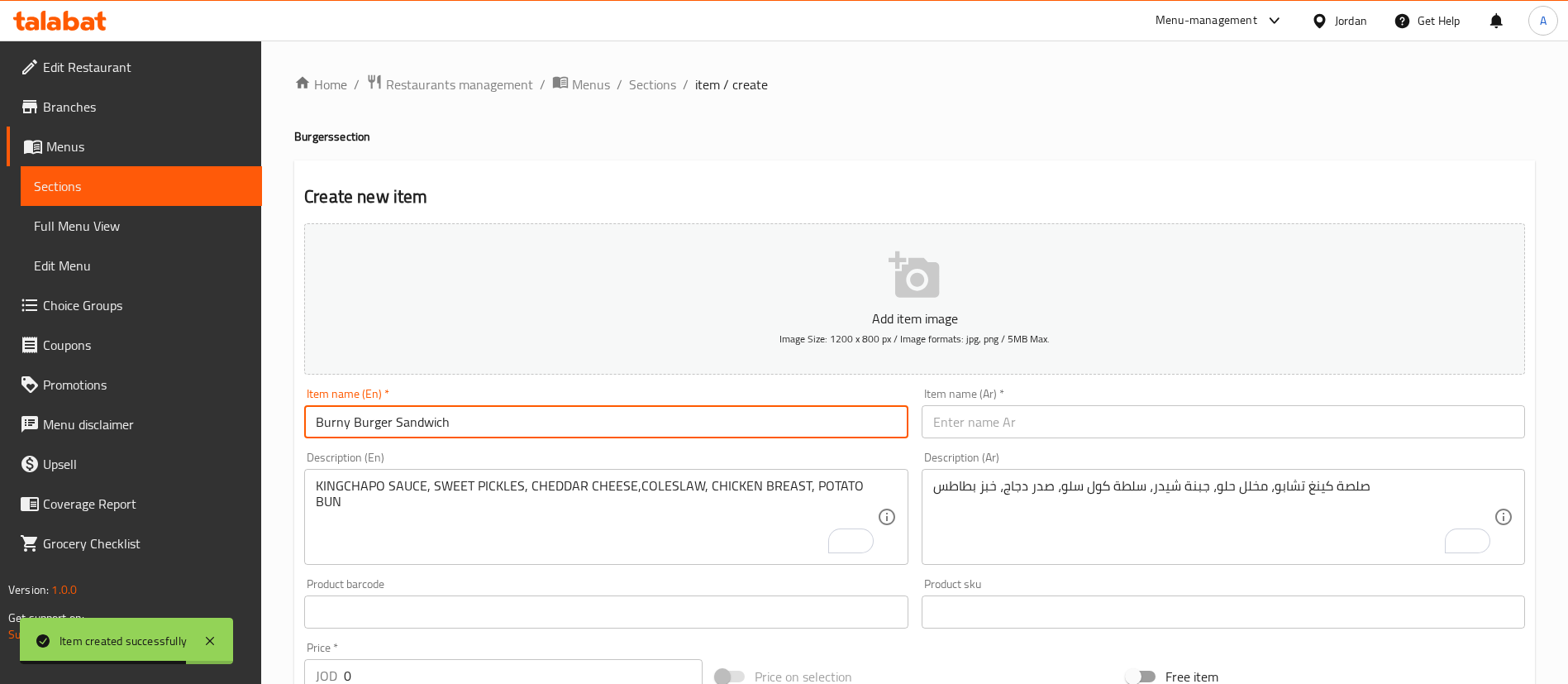
type input "Burny Burger Sandwich"
drag, startPoint x: 406, startPoint y: 422, endPoint x: 228, endPoint y: 408, distance: 178.5
click at [238, 410] on div "Edit Restaurant Branches Menus Sections Full Menu View Edit Menu Choice Groups …" at bounding box center [784, 604] width 1568 height 1128
click at [371, 404] on div "Item name (En)   * Burny Burger Sandwich Item name (En) *" at bounding box center [606, 413] width 604 height 50
click at [372, 405] on input "Burny Burger Sandwich" at bounding box center [606, 421] width 604 height 33
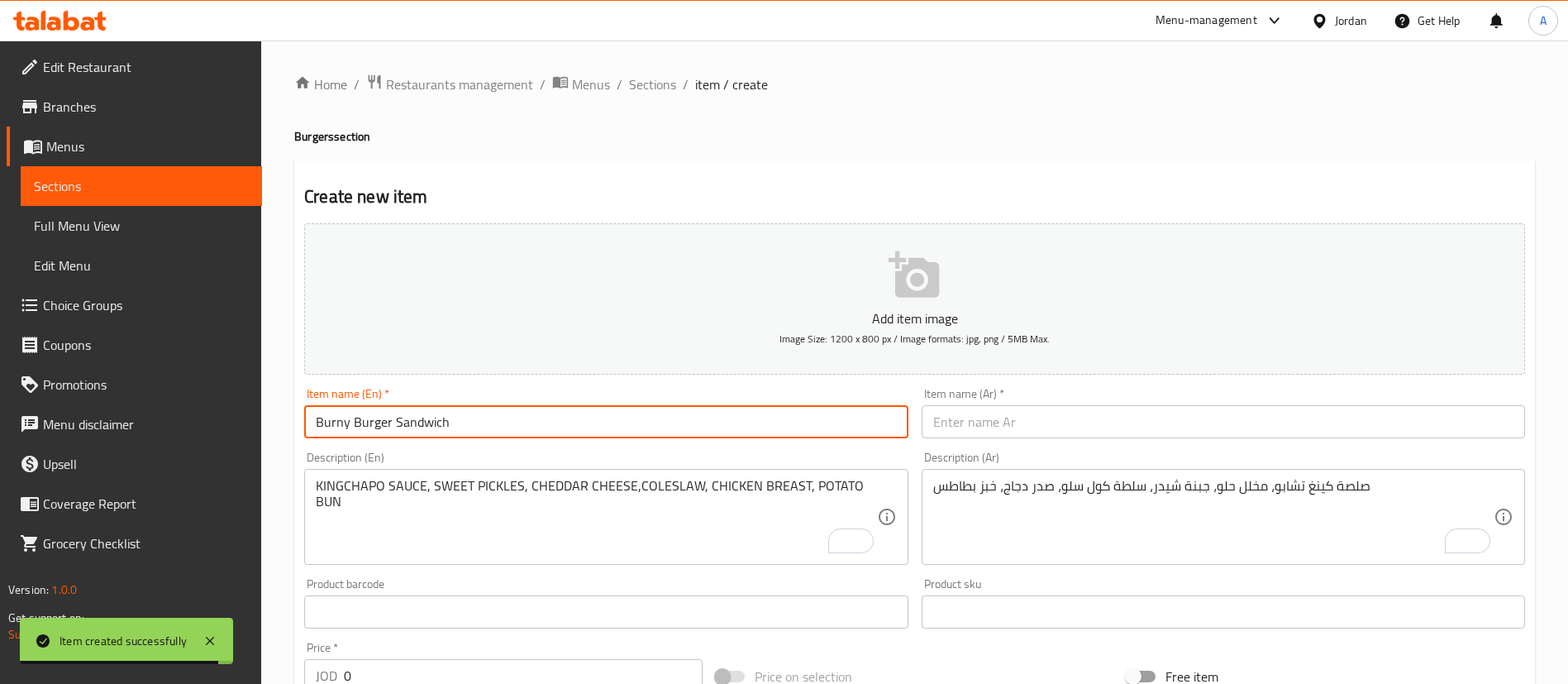
click at [371, 417] on input "Burny Burger Sandwich" at bounding box center [606, 421] width 604 height 33
click at [1016, 409] on input "text" at bounding box center [1224, 421] width 604 height 33
paste input "ساندويتش بورني برجر"
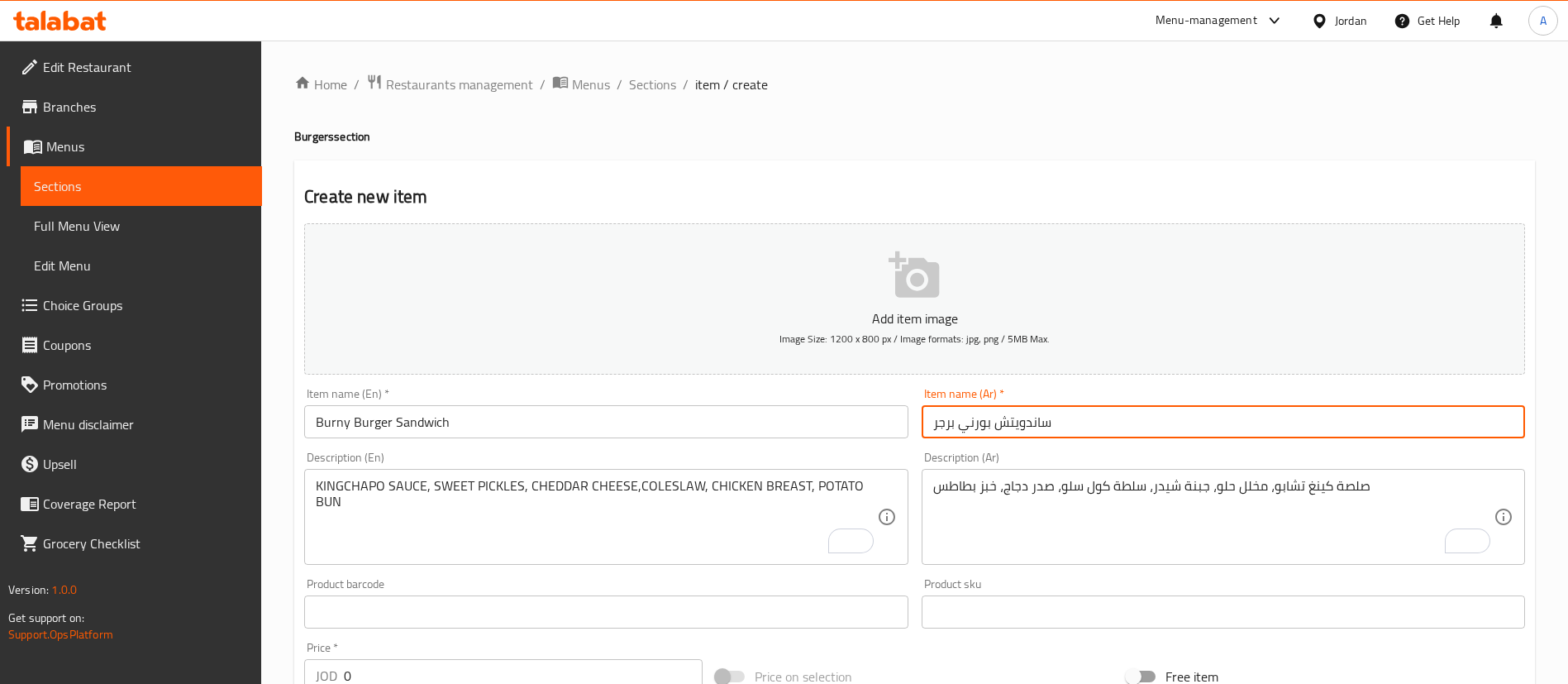
type input "ساندويتش بورني برجر"
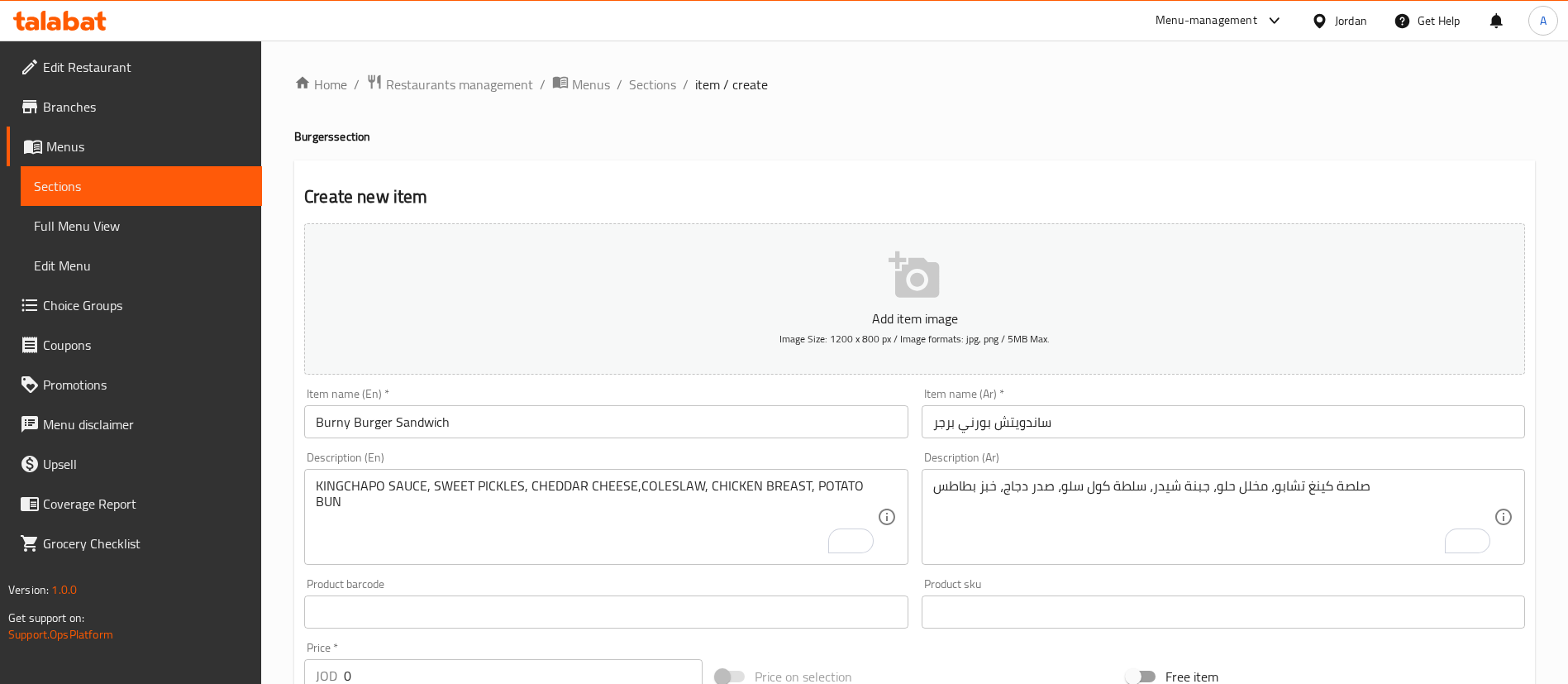
drag, startPoint x: 1436, startPoint y: 122, endPoint x: 1309, endPoint y: 174, distance: 137.2
click at [1435, 122] on div "Home / Restaurants management / Menus / Sections / item / create Burgers sectio…" at bounding box center [915, 604] width 1240 height 1062
click at [626, 522] on textarea "To enrich screen reader interactions, please activate Accessibility in Grammarl…" at bounding box center [595, 518] width 561 height 79
paste textarea "BURGERDYNAMITE SAUCE, LETTUCE, PICKLES, ROASTBEEF, CHEDDAR CHEESE, HOT RED PEPP…"
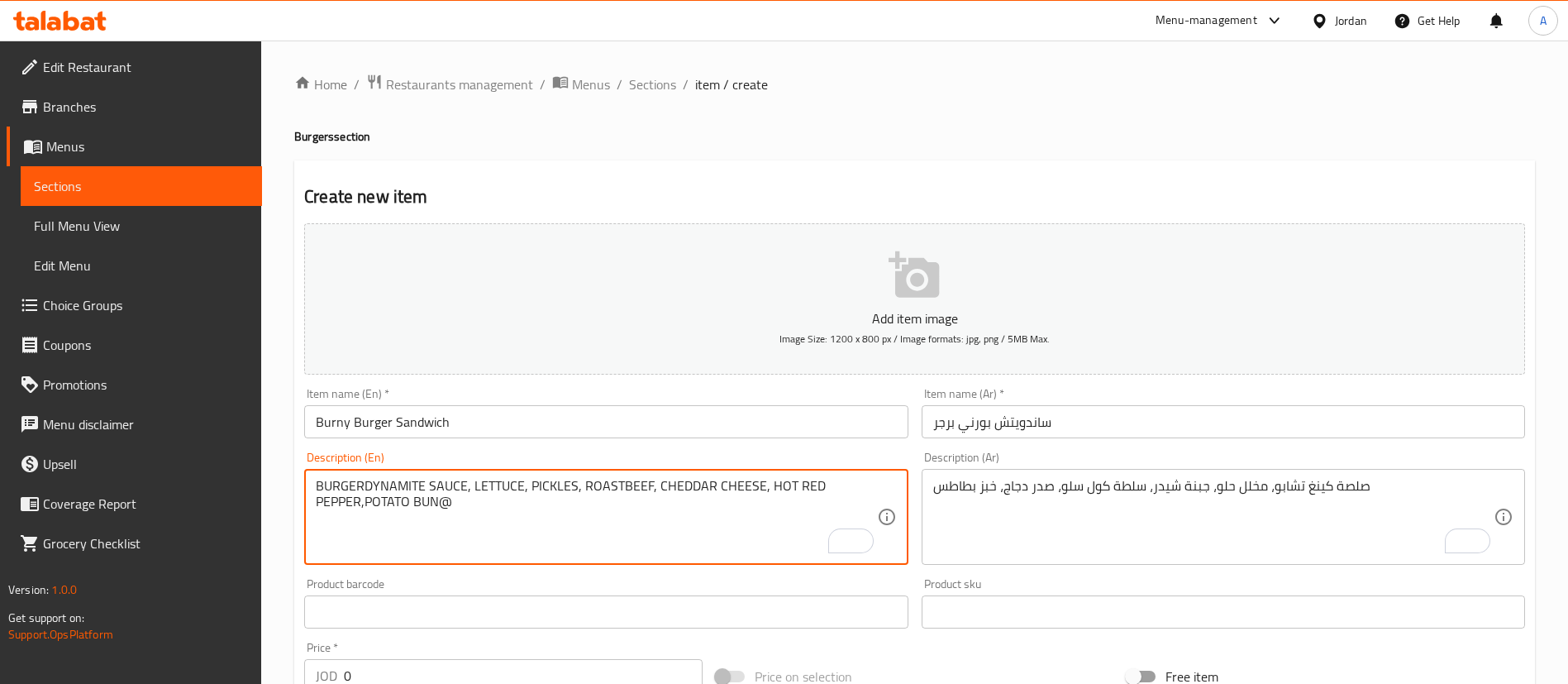
type textarea "BURGERDYNAMITE SAUCE, LETTUCE, PICKLES, ROASTBEEF, CHEDDAR CHEESE, HOT RED PEPP…"
click at [1070, 506] on textarea "To enrich screen reader interactions, please activate Accessibility in Grammarl…" at bounding box center [1213, 518] width 561 height 79
paste textarea "صلصة برجر ديناميت، خس، مخلل، لحم بقري مشوي، جبن شيدر، فلفل أحمر حار، خبز بطاطس"
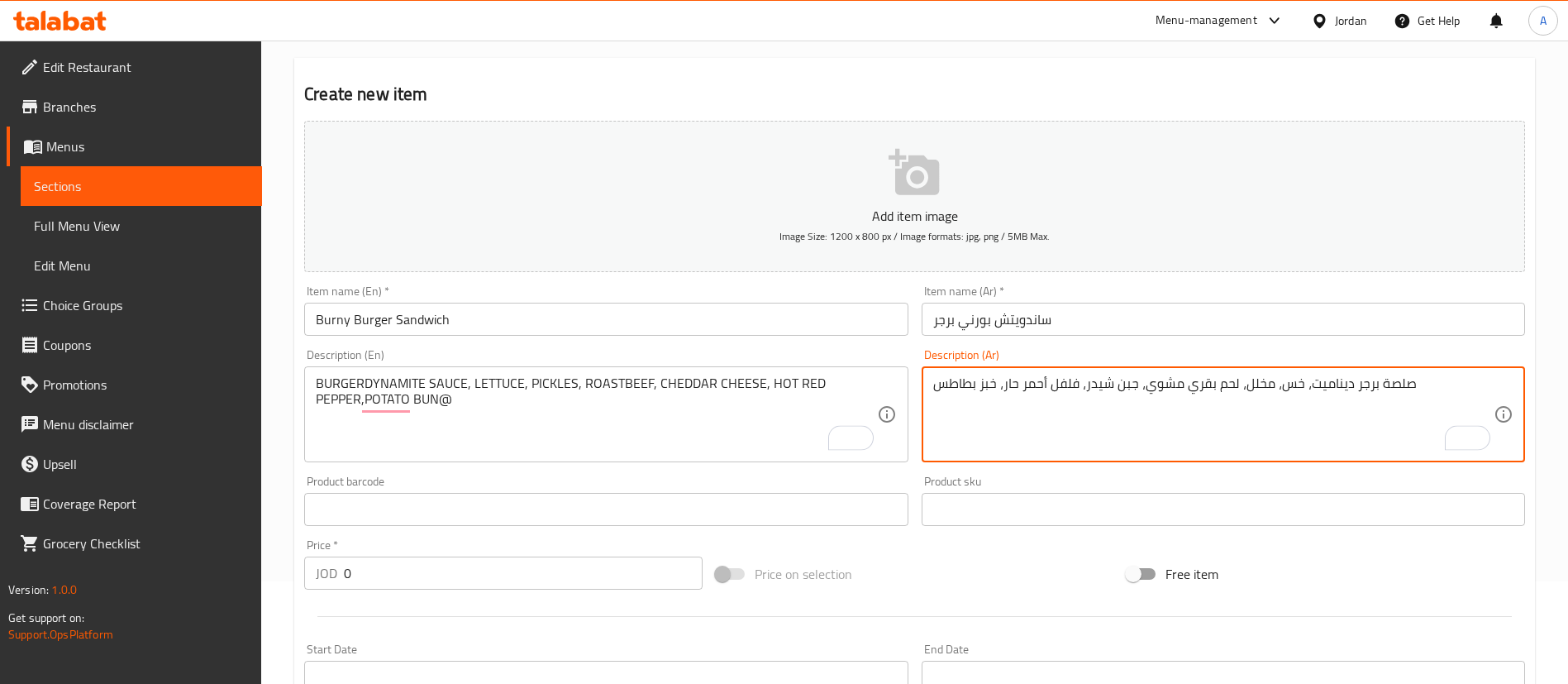
scroll to position [124, 0]
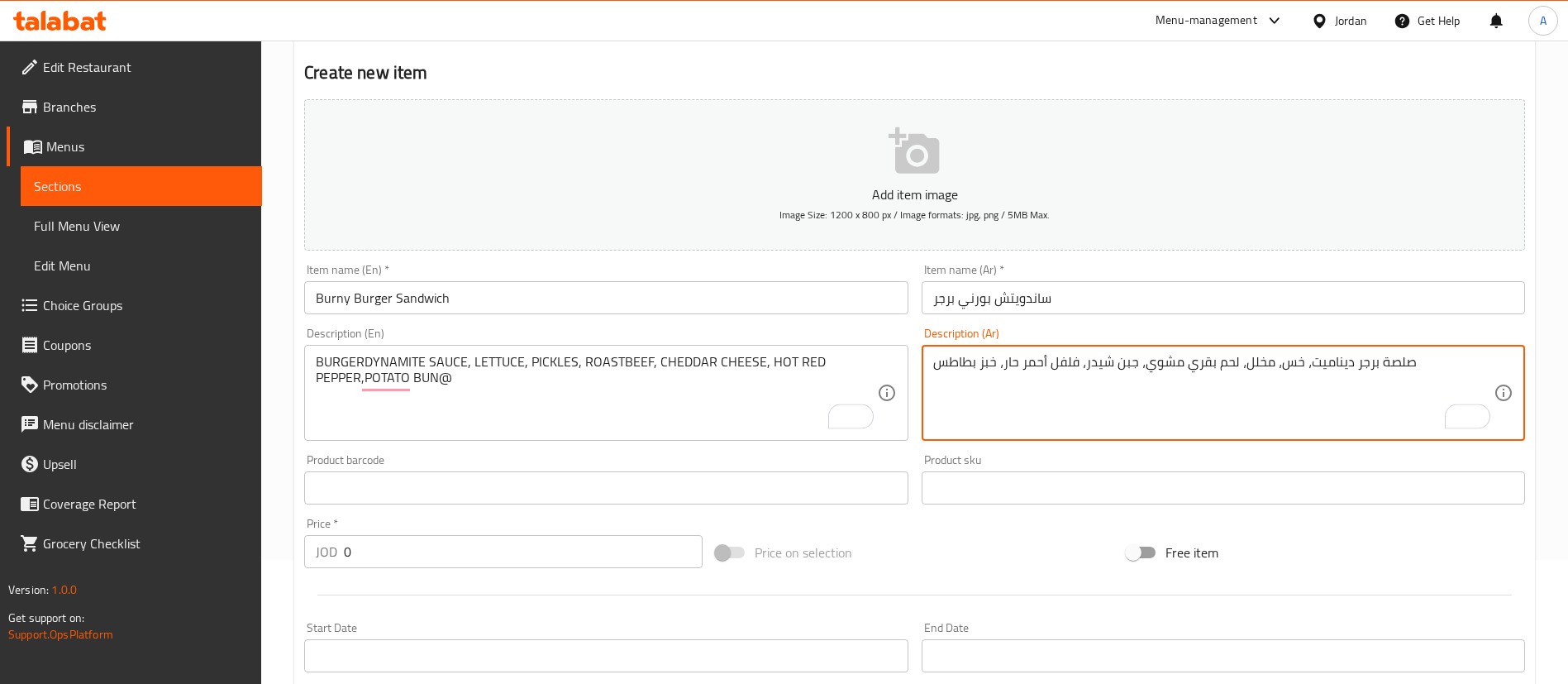
type textarea "صلصة برجر ديناميت، خس، مخلل، لحم بقري مشوي، جبن شيدر، فلفل أحمر حار، خبز بطاطس"
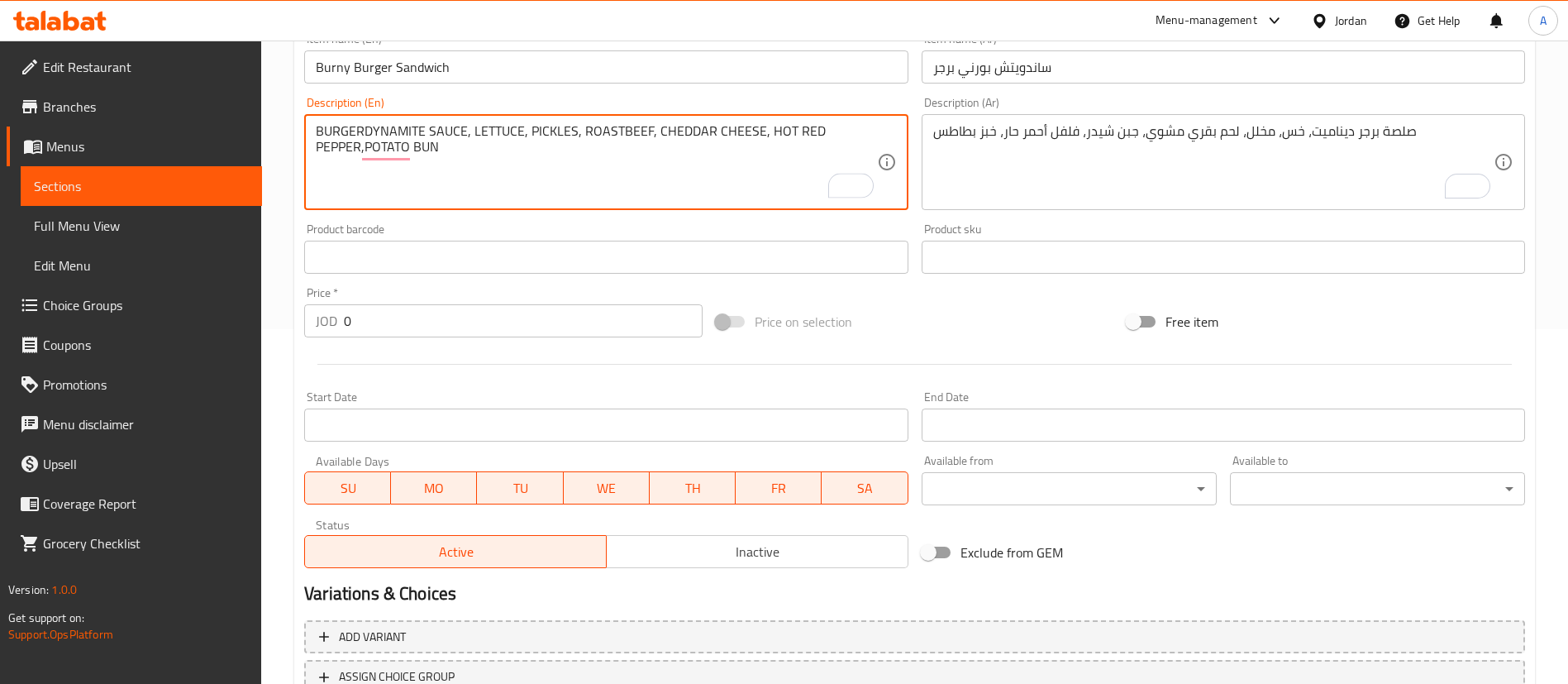
scroll to position [485, 0]
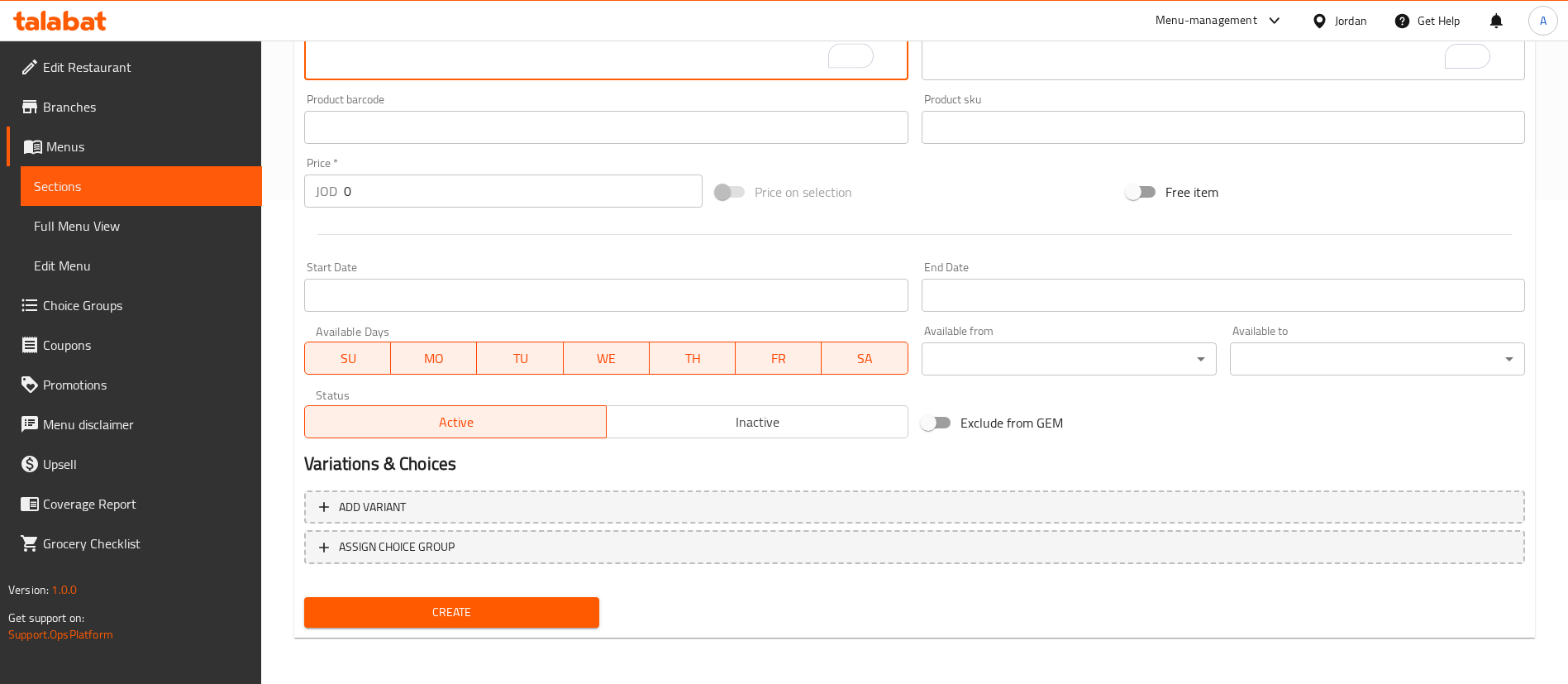
type textarea "BURGERDYNAMITE SAUCE, LETTUCE, PICKLES, ROASTBEEF, CHEDDAR CHEESE, HOT RED PEPP…"
click at [136, 197] on div "Edit Restaurant Branches Menus Sections Full Menu View Edit Menu Choice Groups …" at bounding box center [784, 119] width 1568 height 1128
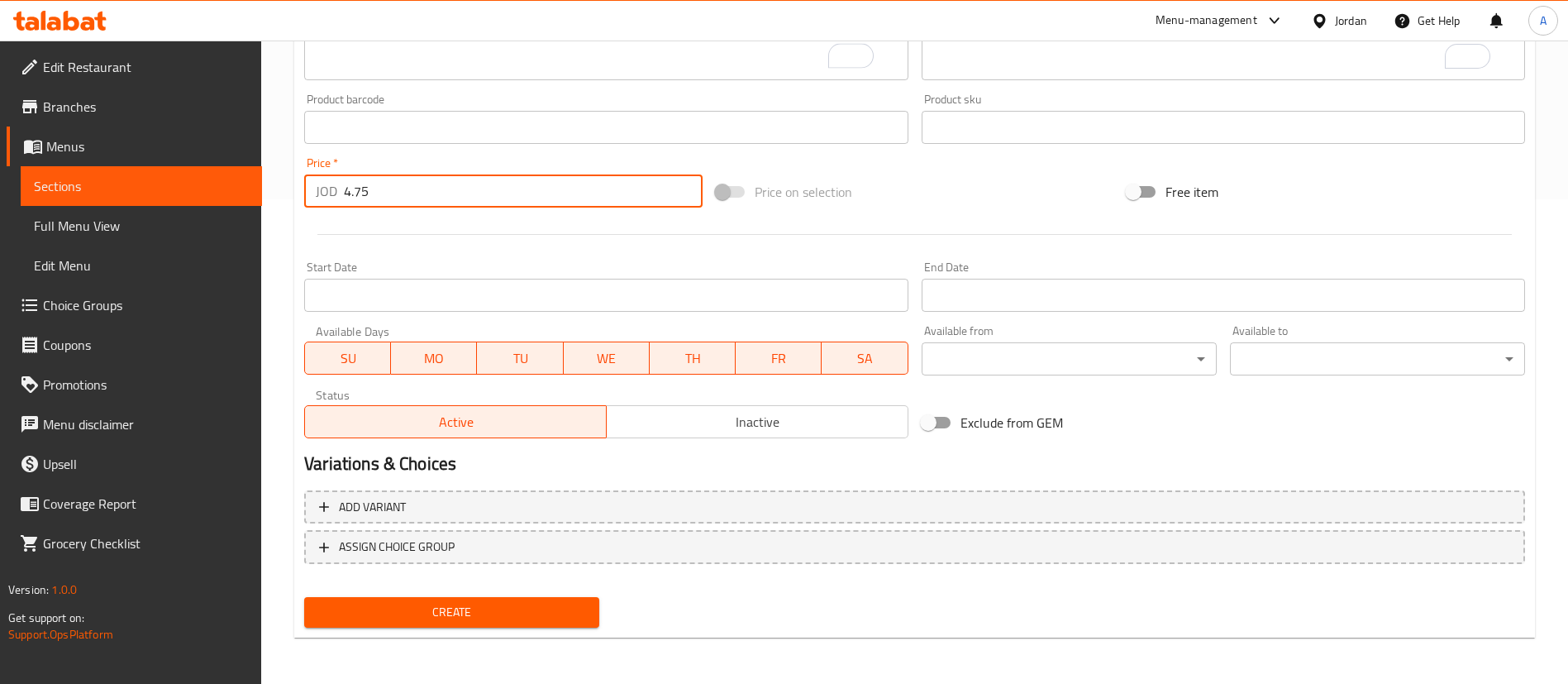
type input "4.75"
click at [305, 598] on button "Create" at bounding box center [452, 612] width 295 height 30
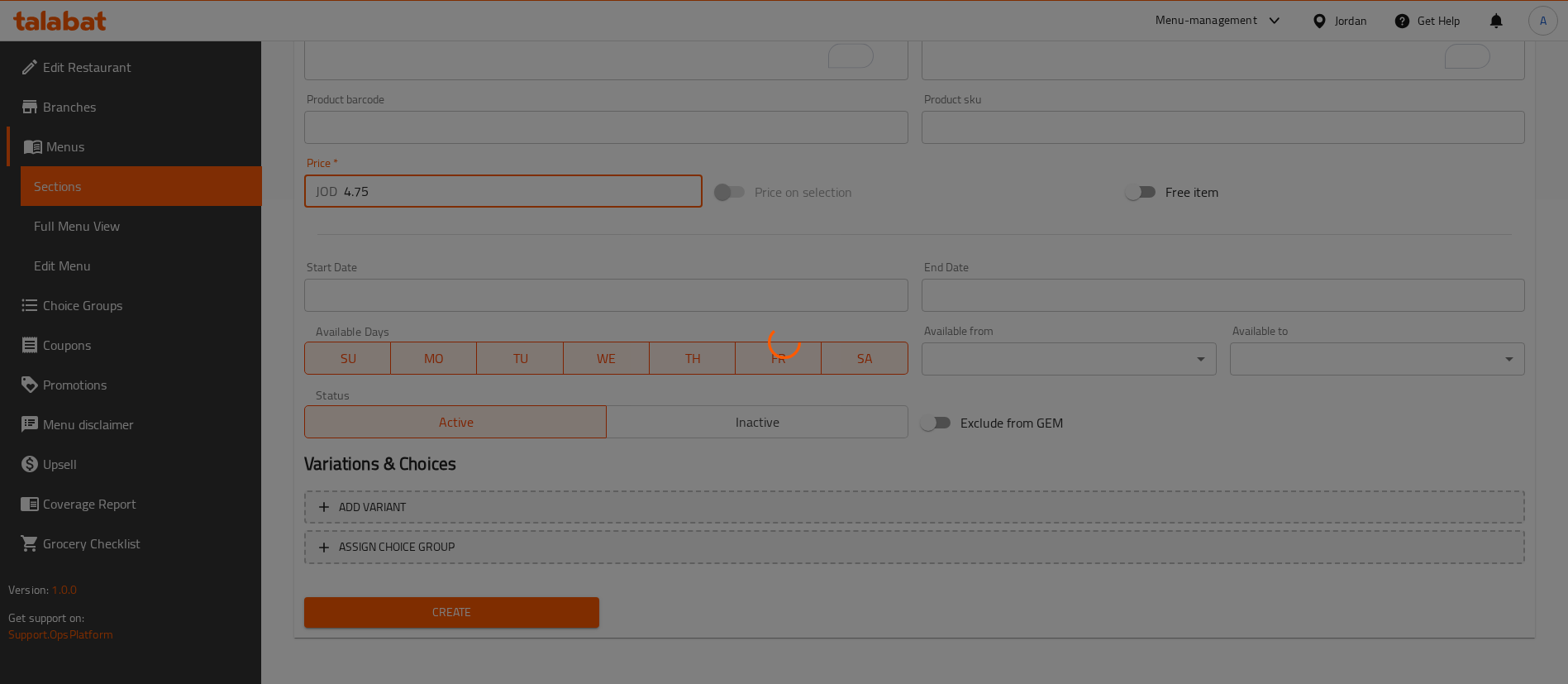
type input "0"
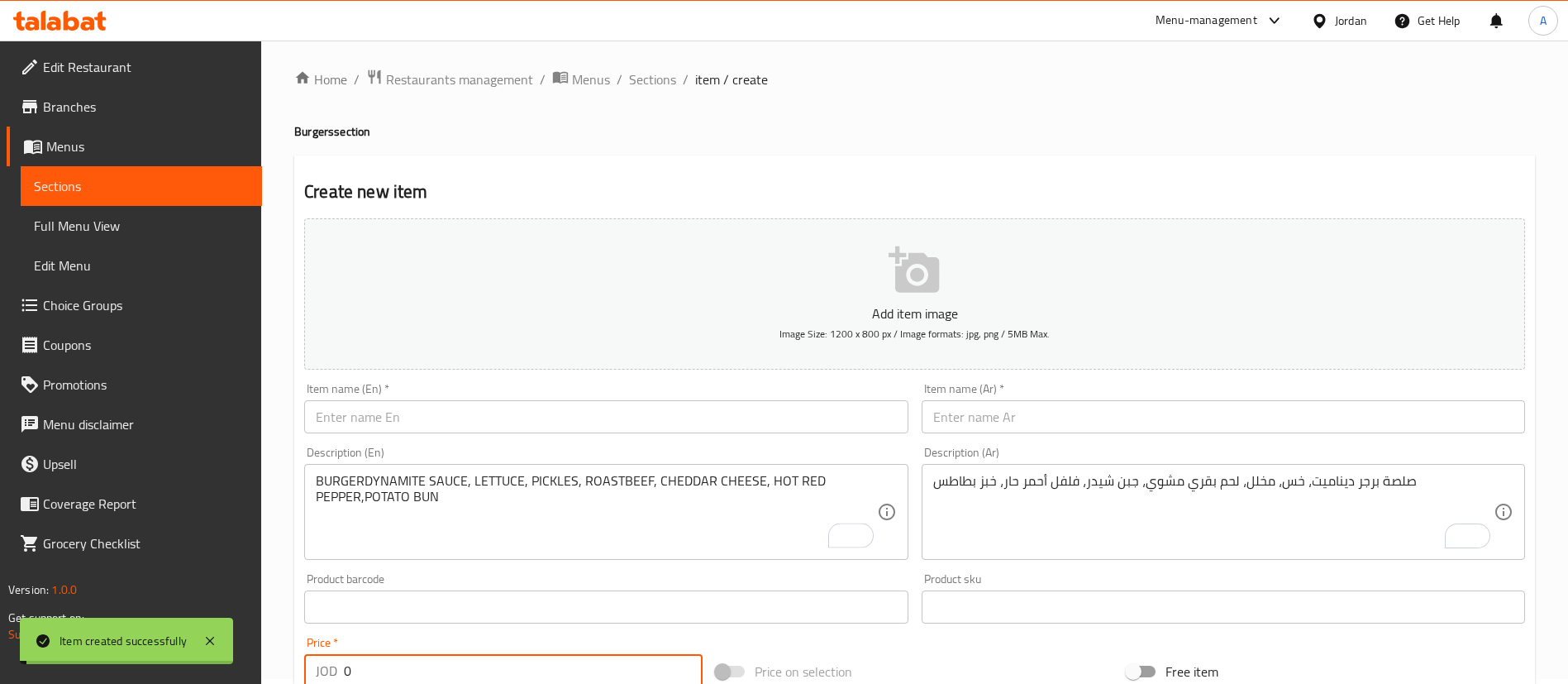
scroll to position [0, 0]
click at [455, 408] on input "text" at bounding box center [606, 421] width 604 height 33
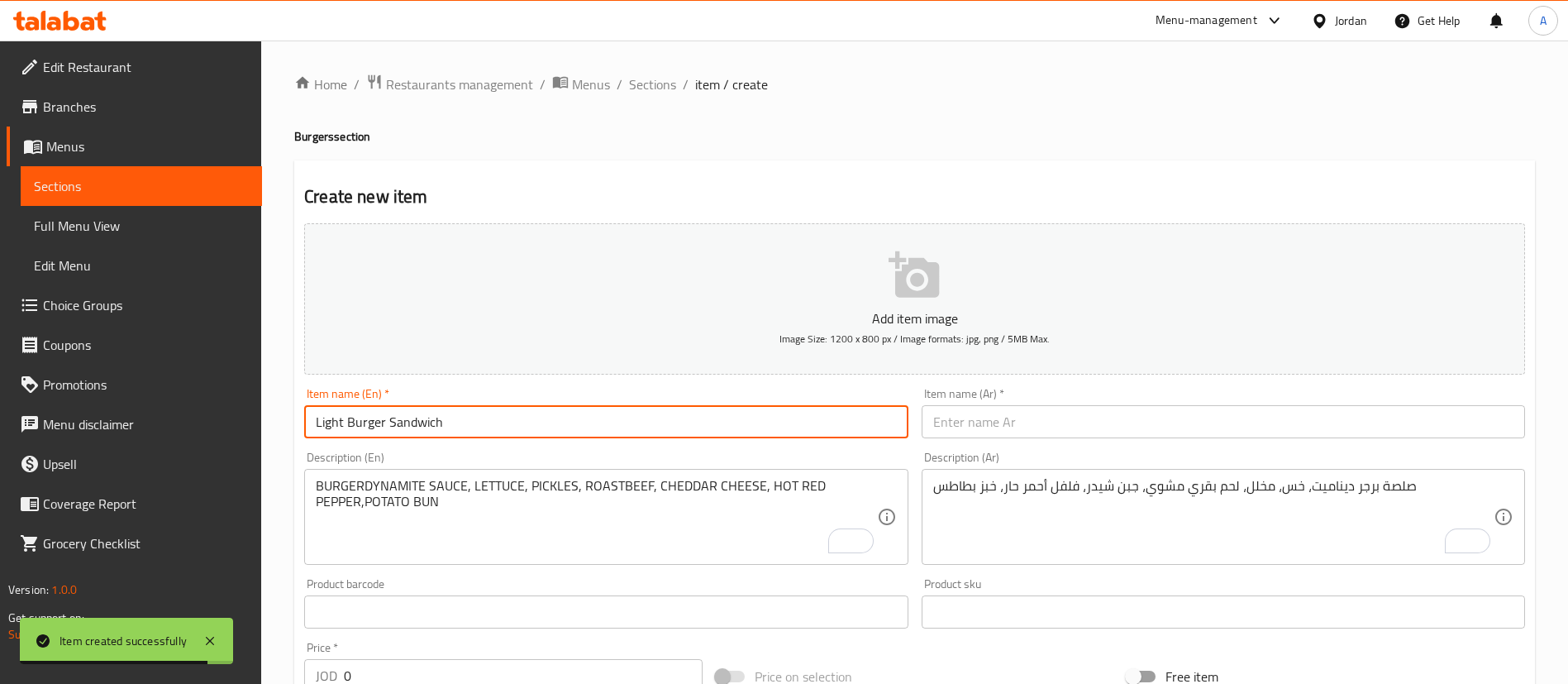
drag, startPoint x: 548, startPoint y: 422, endPoint x: 203, endPoint y: 414, distance: 345.1
click at [209, 417] on div "Edit Restaurant Branches Menus Sections Full Menu View Edit Menu Choice Groups …" at bounding box center [784, 604] width 1568 height 1128
type input "Light Burger Sandwich"
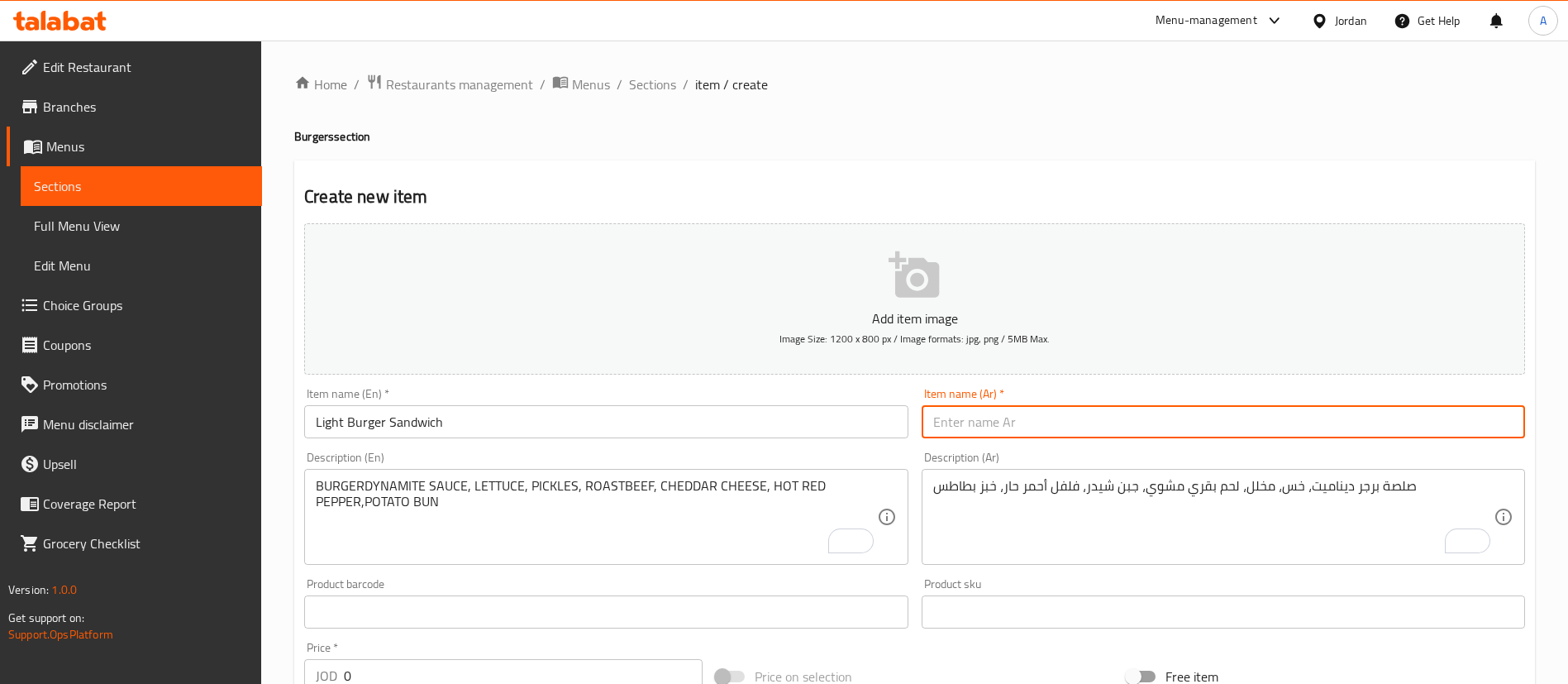
click at [1011, 409] on input "text" at bounding box center [1224, 421] width 604 height 33
paste input "ساندويتش لايت برجر"
type input "ساندويتش لايت برجر"
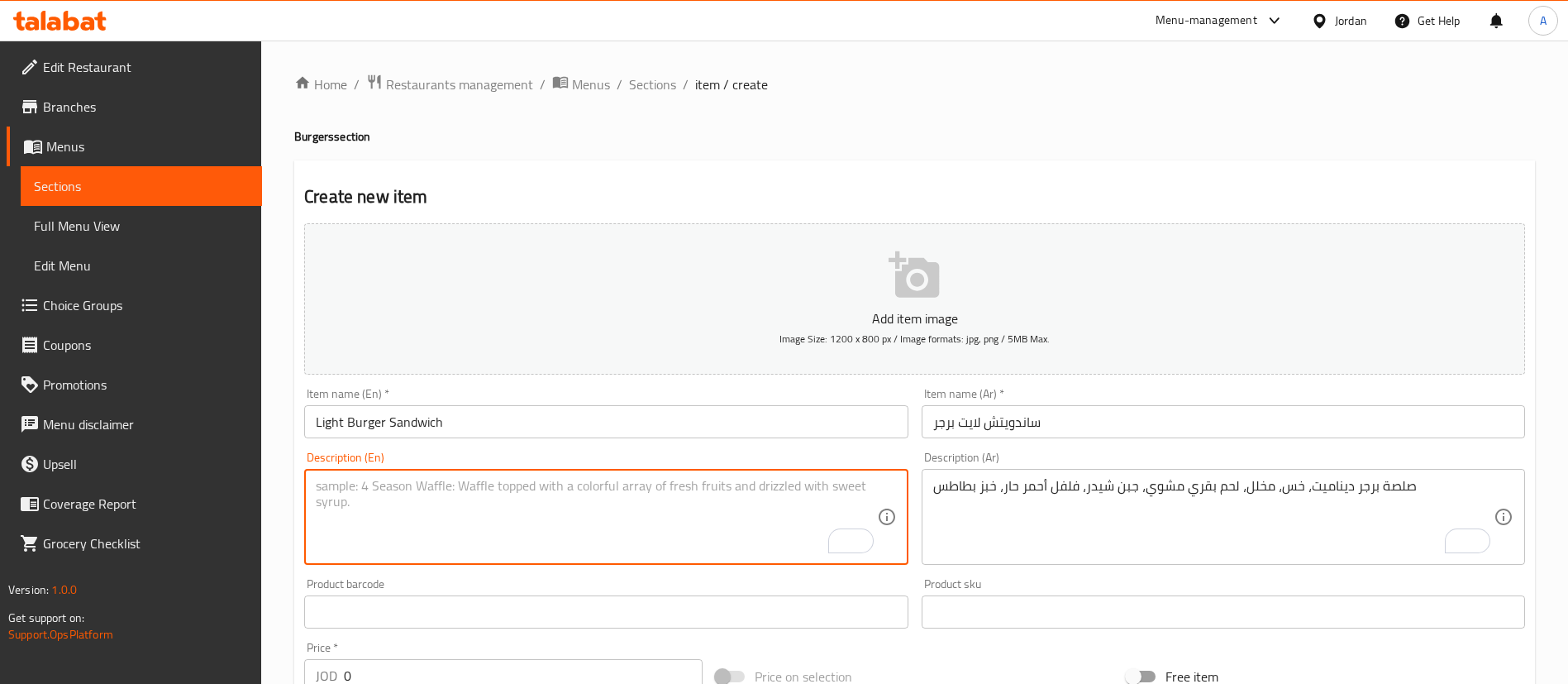
click at [680, 506] on textarea "To enrich screen reader interactions, please activate Accessibility in Grammarl…" at bounding box center [595, 518] width 561 height 79
paste textarea "LIGHTSAUCE,LETTUCE,TURKEY, LIGHT CHEDDARCHEESE,GRILLEDCHICKEN BREAST, WHOLE WHE…"
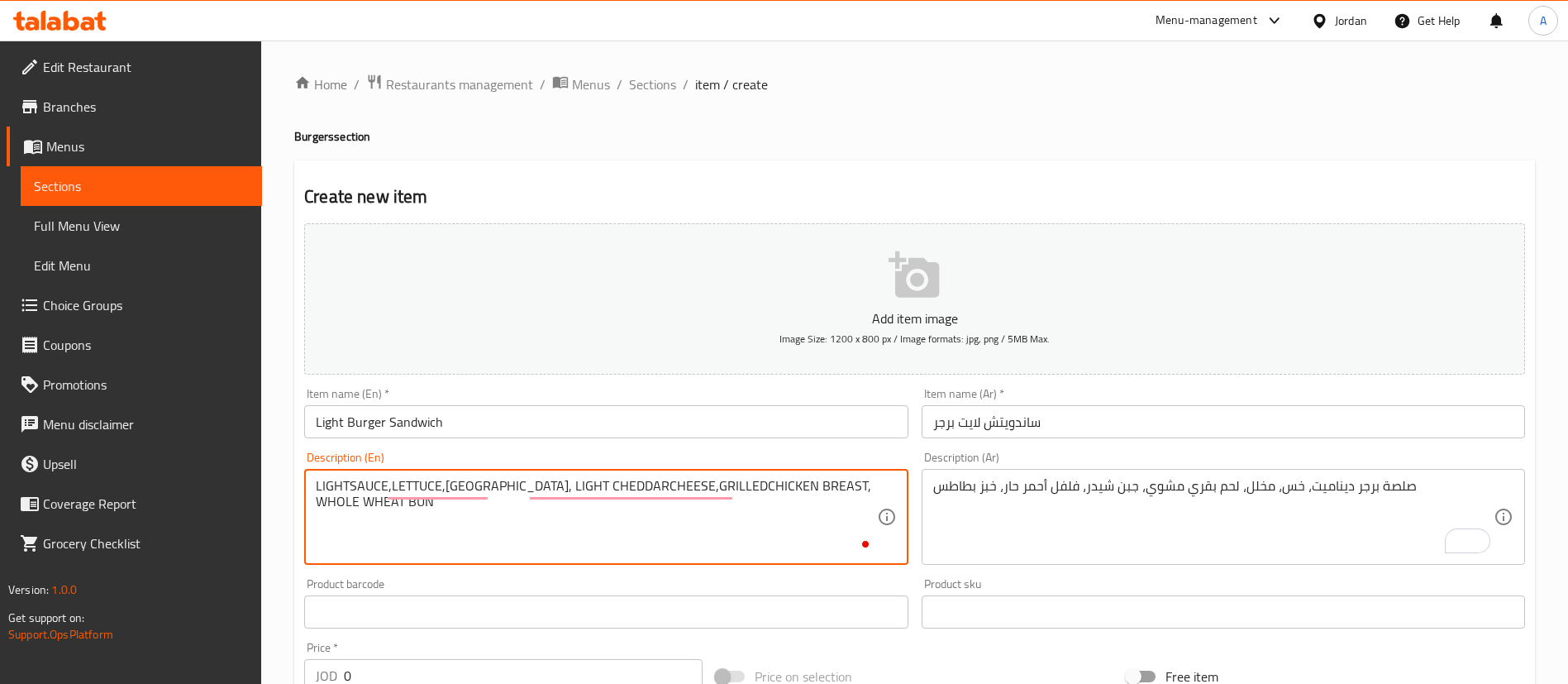
type textarea "LIGHTSAUCE,LETTUCE,TURKEY, LIGHT CHEDDARCHEESE,GRILLEDCHICKEN BREAST, WHOLE WHE…"
drag, startPoint x: 259, startPoint y: 488, endPoint x: 155, endPoint y: 439, distance: 115.0
click at [154, 441] on div "Edit Restaurant Branches Menus Sections Full Menu View Edit Menu Choice Groups …" at bounding box center [784, 604] width 1568 height 1128
click at [1062, 483] on textarea "صلصة برجر ديناميت، خس، مخلل، لحم بقري مشوي، جبن شيدر، فلفل أحمر حار، خبز بطاطس" at bounding box center [1213, 518] width 561 height 79
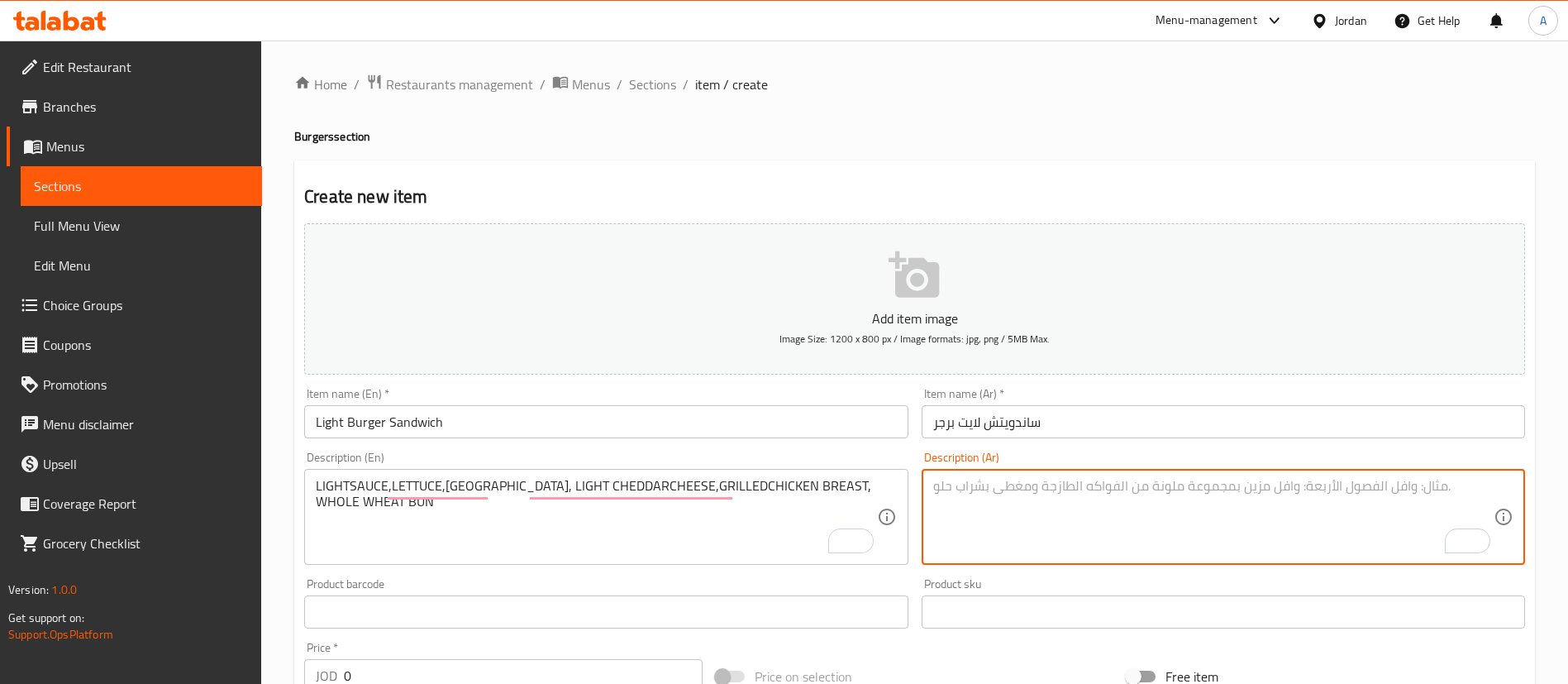
paste textarea "صلصة خفيفة، خس، ديك رومي، جبنة شيدر خفيفة، صدر دجاج مشوي، خبز قمح كامل"
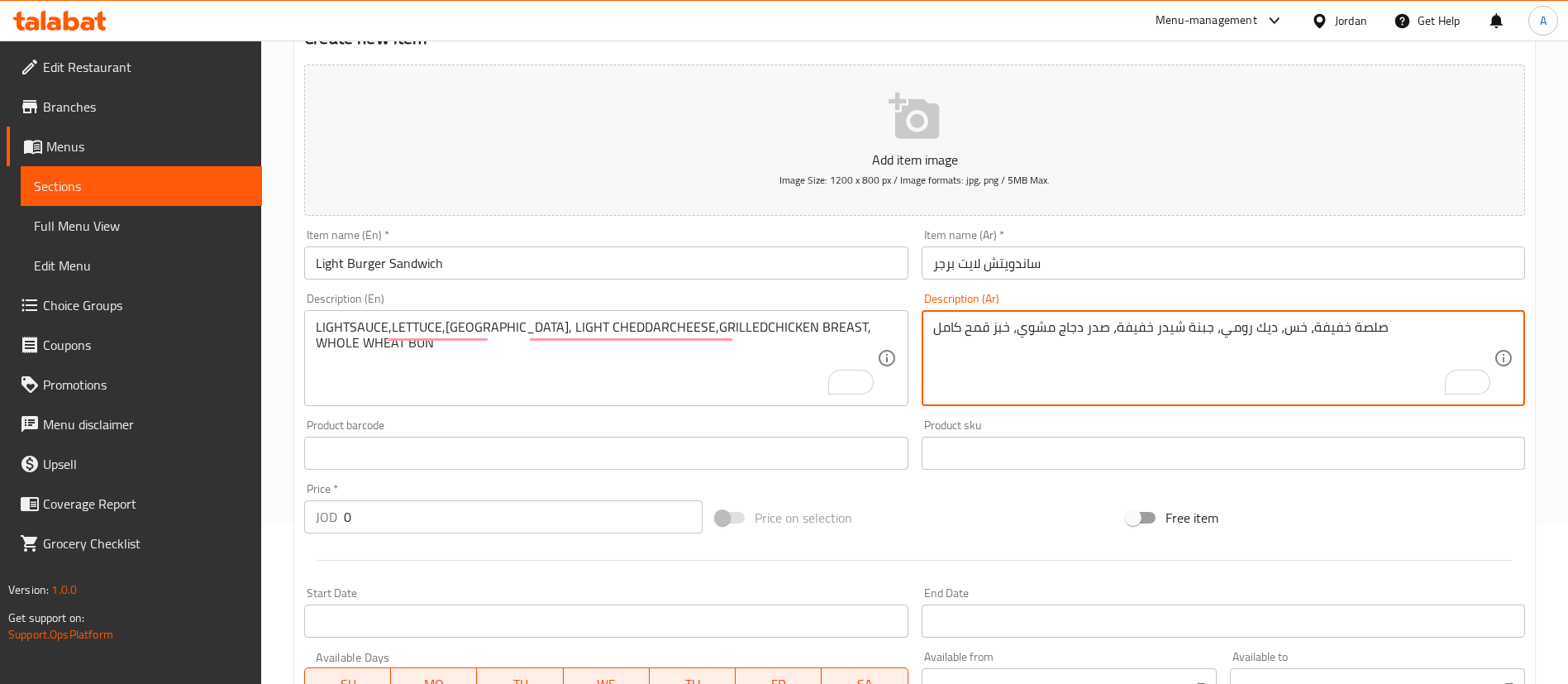
scroll to position [248, 0]
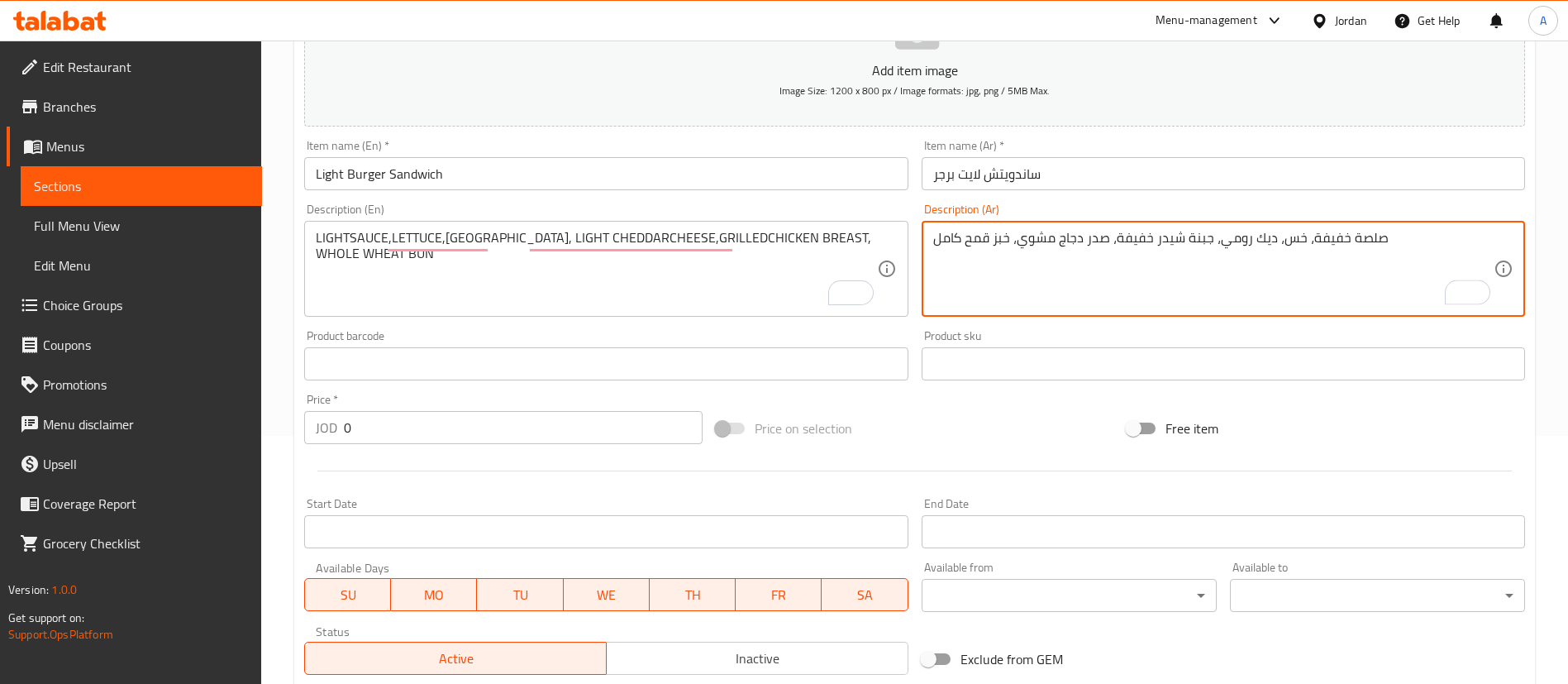
type textarea "صلصة خفيفة، خس، ديك رومي، جبنة شيدر خفيفة، صدر دجاج مشوي، خبز قمح كامل"
drag, startPoint x: 423, startPoint y: 422, endPoint x: 213, endPoint y: 426, distance: 210.0
click at [233, 432] on div "Edit Restaurant Branches Menus Sections Full Menu View Edit Menu Choice Groups …" at bounding box center [784, 356] width 1568 height 1128
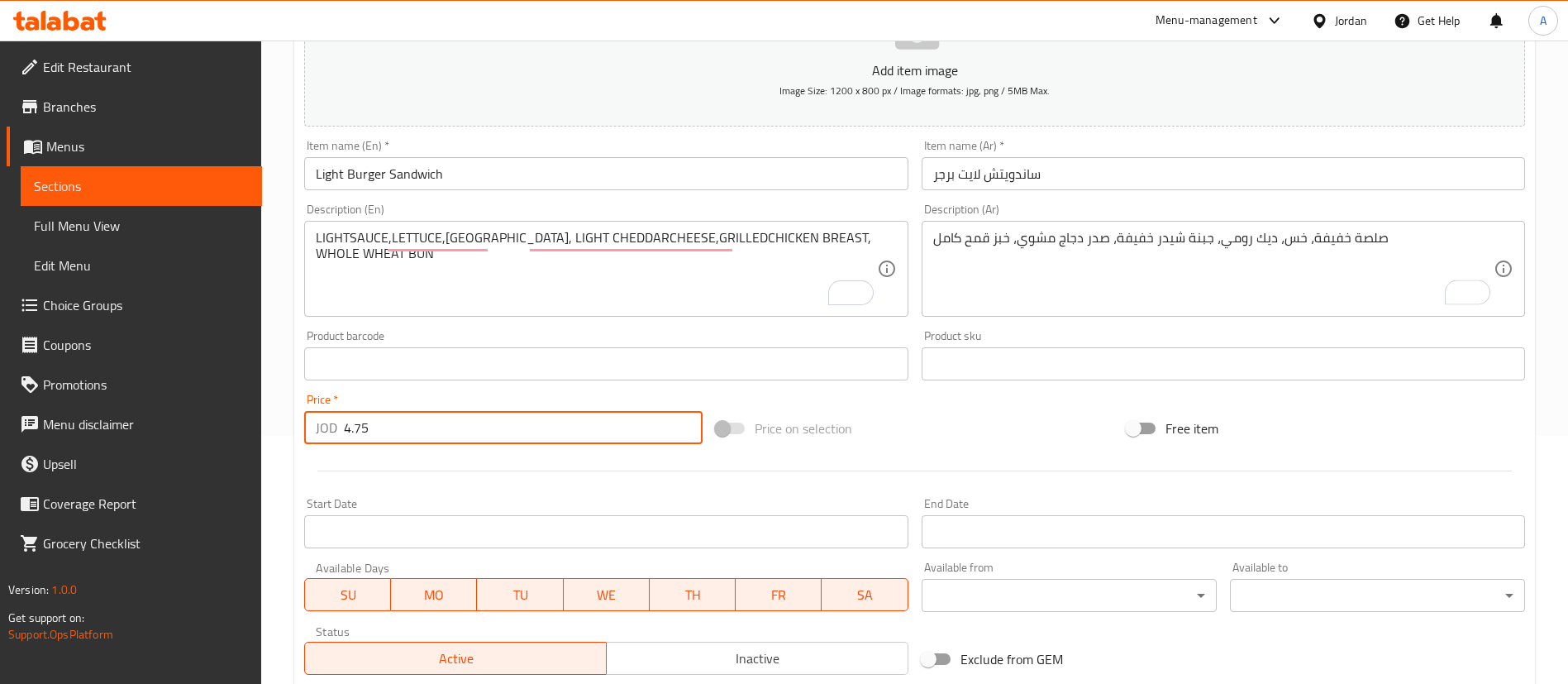
type input "4.75"
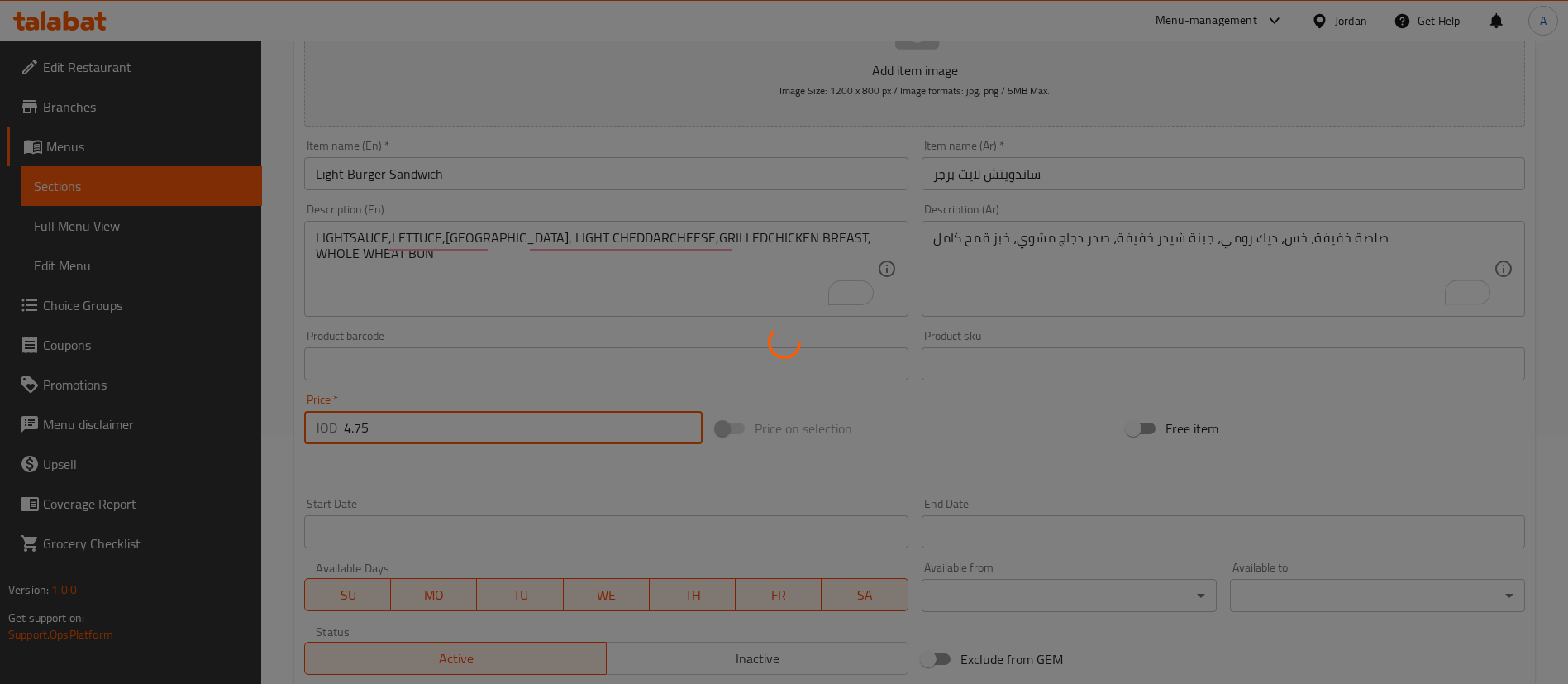
type input "0"
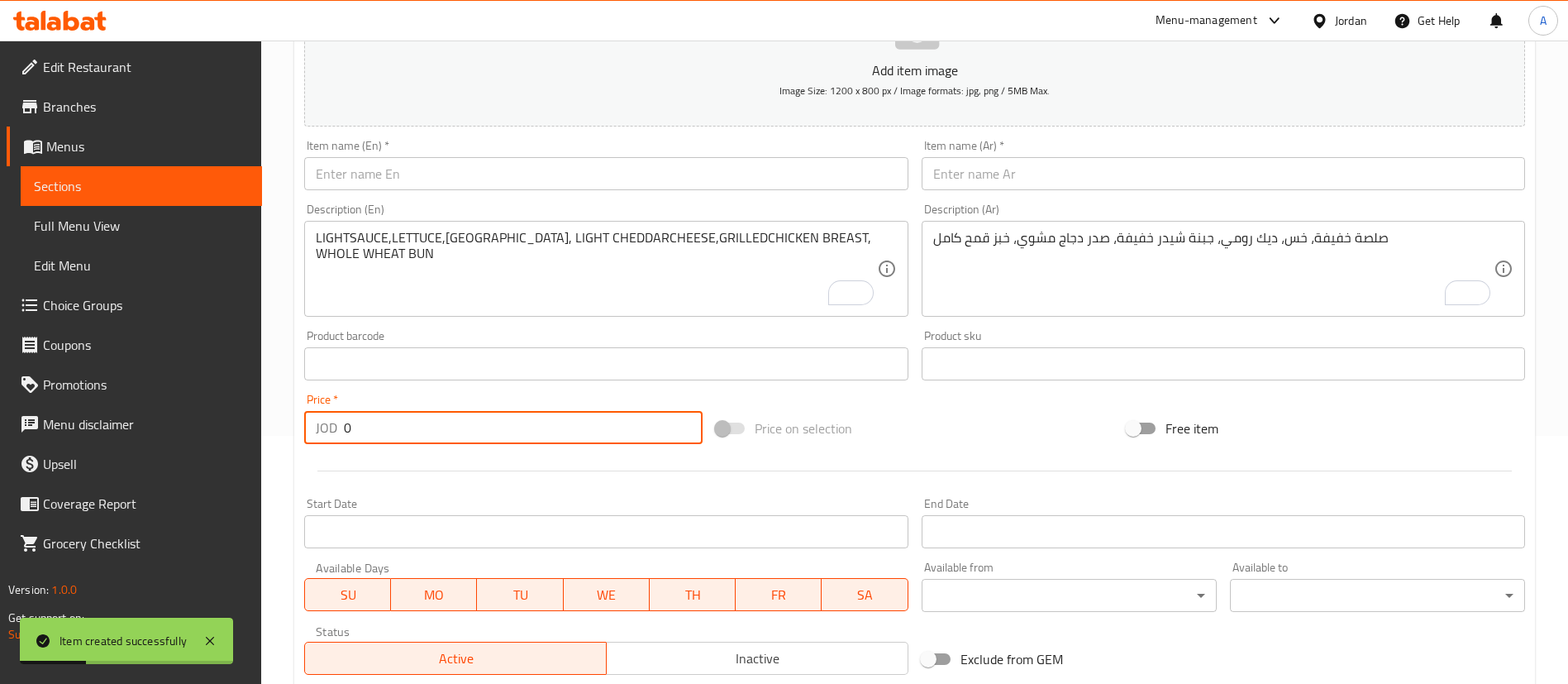
click at [456, 176] on input "text" at bounding box center [606, 174] width 604 height 33
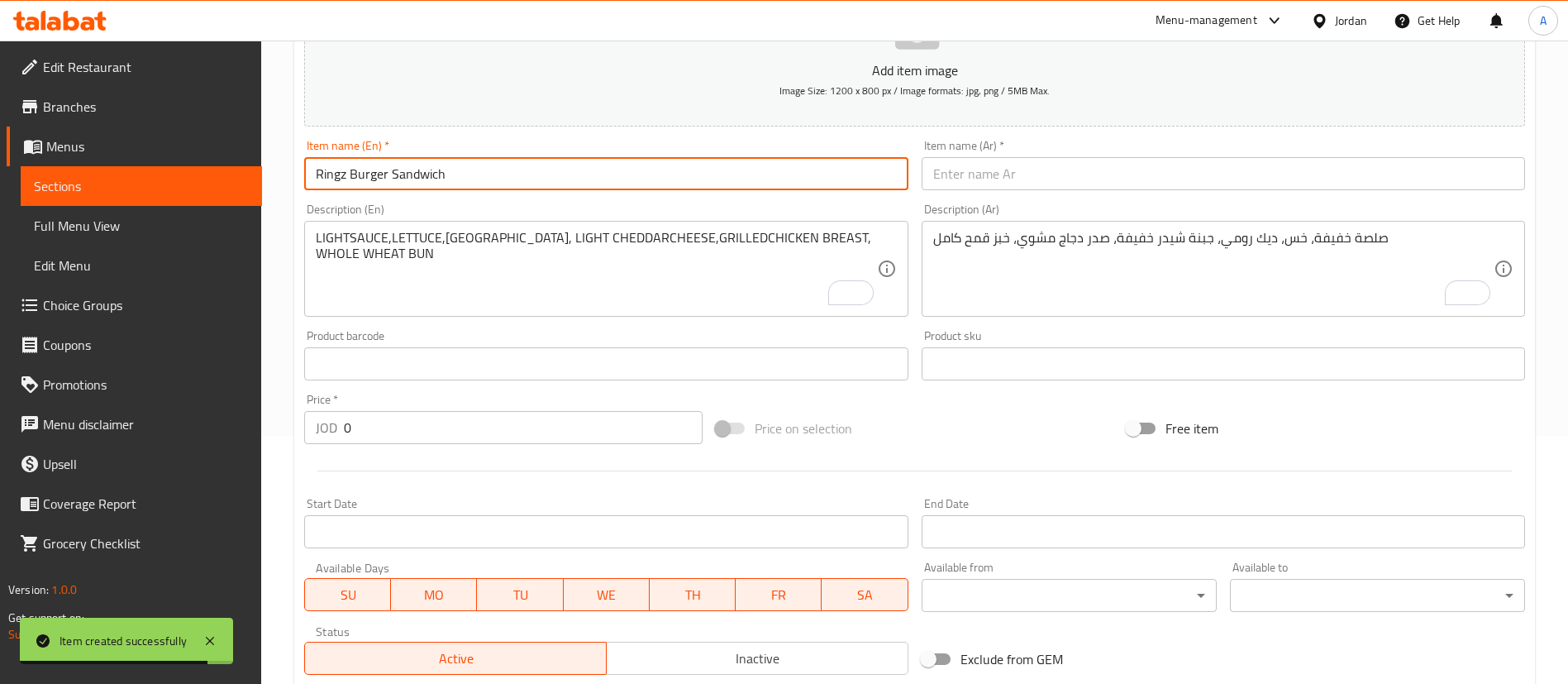
drag, startPoint x: 528, startPoint y: 172, endPoint x: 135, endPoint y: 146, distance: 393.9
click at [239, 170] on div "Edit Restaurant Branches Menus Sections Full Menu View Edit Menu Choice Groups …" at bounding box center [784, 356] width 1568 height 1128
type input "Ringz Burger Sandwich"
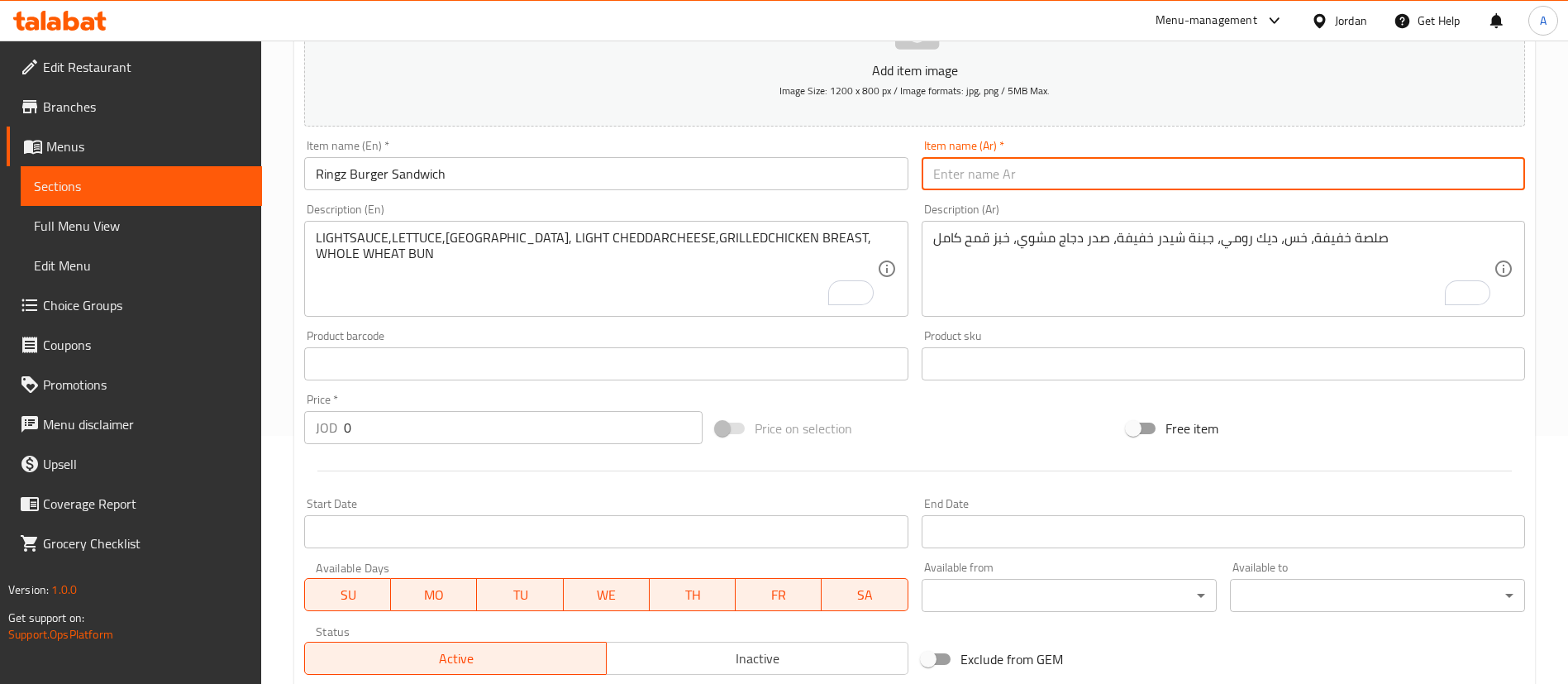
click at [1089, 175] on input "text" at bounding box center [1224, 174] width 604 height 33
paste input "ساندويتش رينجز برجر"
type input "ساندويتش رينجز برجر"
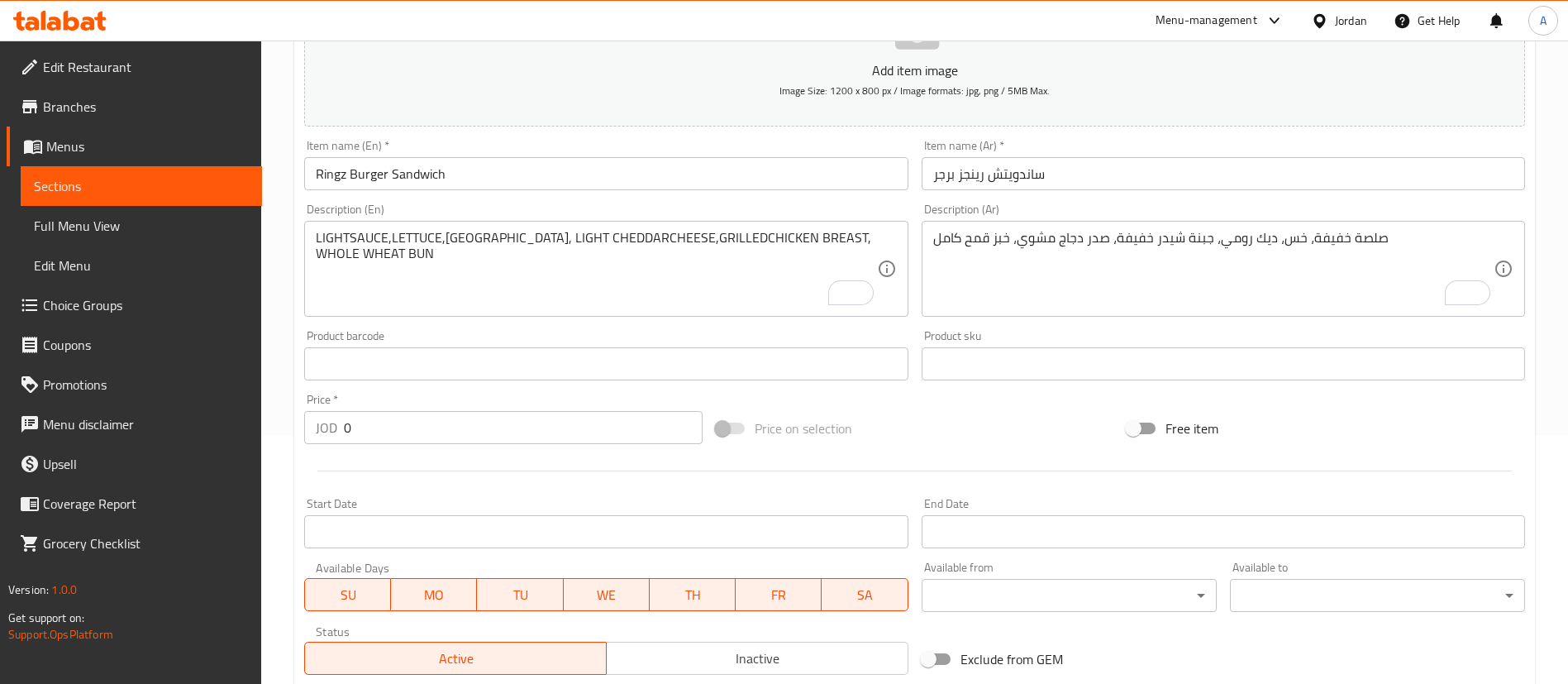
click at [1373, 141] on div "Item name (Ar)   * ساندويتش رينجز برجر Item name (Ar) *" at bounding box center [1224, 164] width 604 height 50
click at [588, 303] on textarea "LIGHTSAUCE,LETTUCE,TURKEY, LIGHT CHEDDARCHEESE,GRILLEDCHICKEN BREAST, WHOLE WHE…" at bounding box center [595, 269] width 561 height 79
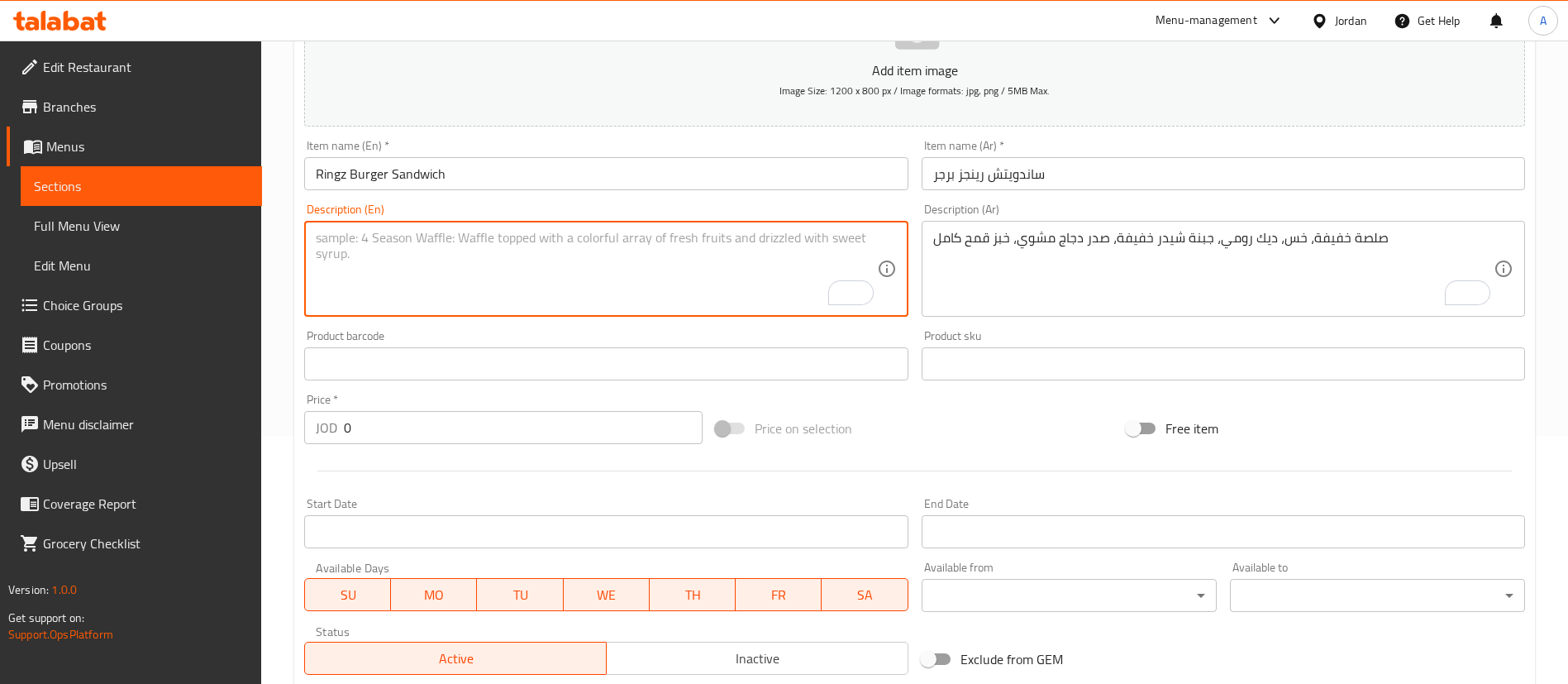
paste textarea "BURGERCHABO SAUCE, LETTUCE, CHEDDAR CHEESE,ROAST BEEF, ONION RINGS, FRIED CHICK…"
type textarea "BURGERCHABO SAUCE, LETTUCE, CHEDDAR CHEESE,ROAST BEEF, ONION RINGS, FRIED CHICK…"
drag, startPoint x: 370, startPoint y: 241, endPoint x: 289, endPoint y: 241, distance: 81.0
click at [289, 241] on div "Home / Restaurants management / Menus / Sections / item / create Burgers sectio…" at bounding box center [915, 356] width 1307 height 1128
drag, startPoint x: 355, startPoint y: 252, endPoint x: 298, endPoint y: 226, distance: 62.6
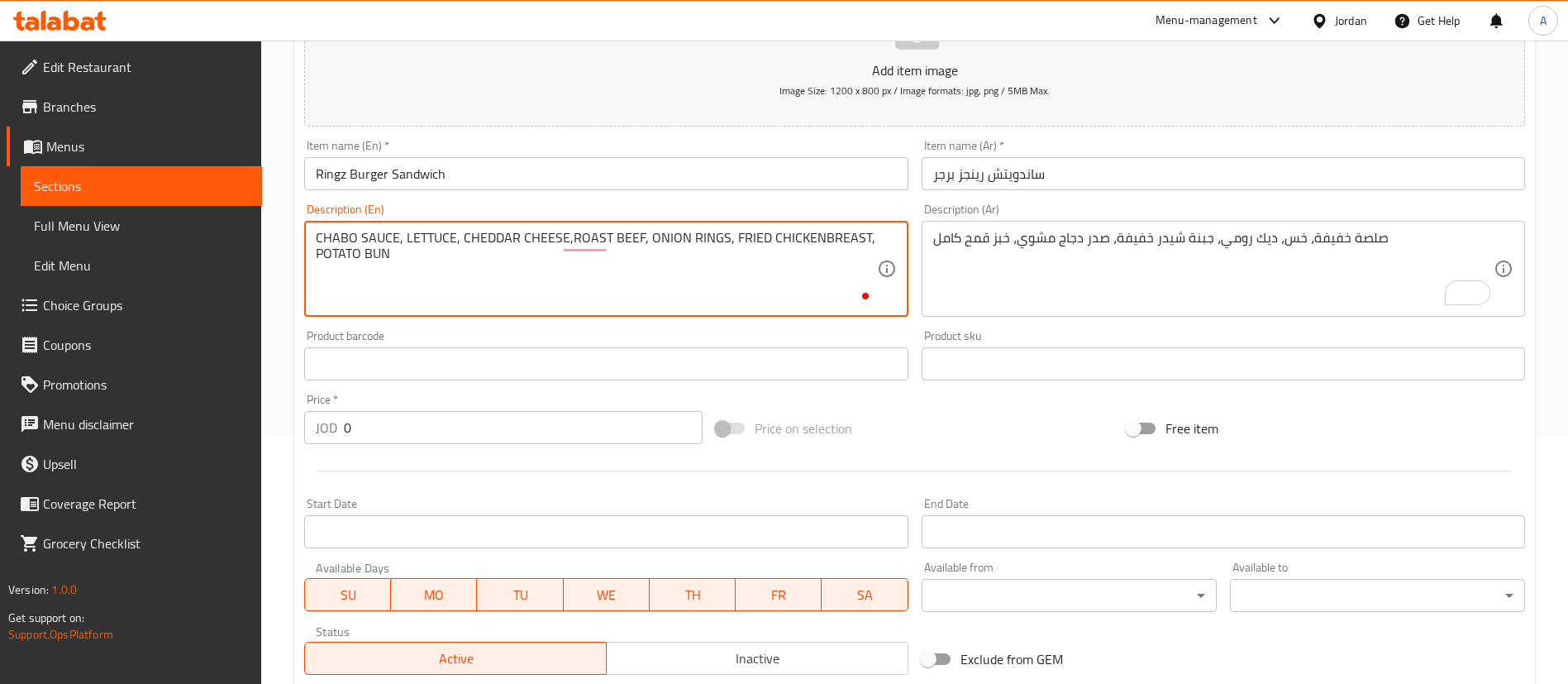
click at [295, 227] on div "Create new item Add item image Image Size: 1200 x 800 px / Image formats: jpg, …" at bounding box center [915, 393] width 1240 height 963
type textarea "CHABO SAUCE, LETTUCE, CHEDDAR CHEESE,ROAST BEEF, ONION RINGS, FRIED CHICKENBREA…"
click at [1050, 234] on textarea "To enrich screen reader interactions, please activate Accessibility in Grammarl…" at bounding box center [1213, 269] width 561 height 79
paste textarea "صلصة تشابو، خس، جبنة شيدر، لحم بقري مشوي، حلقات بصل، صدر دجاج مقلي، خبز بطاطس"
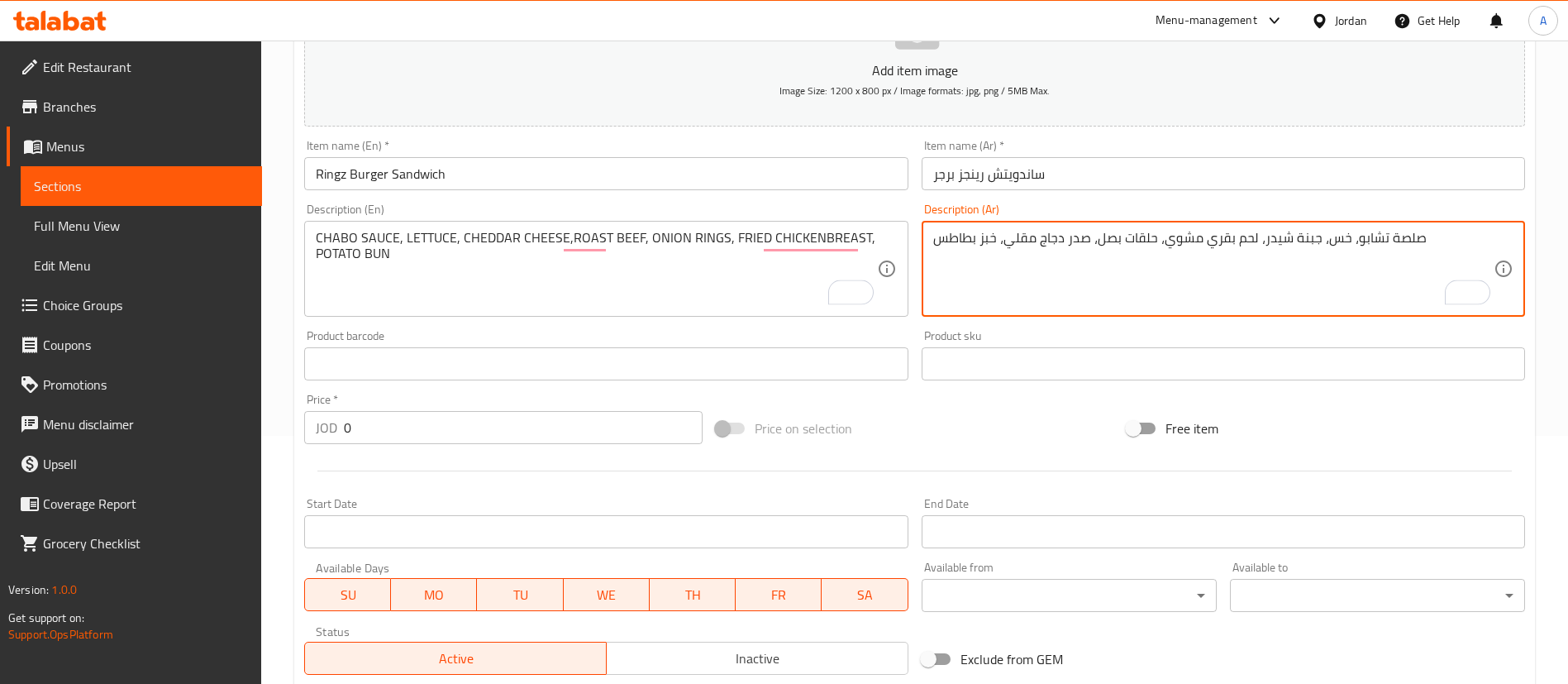
type textarea "صلصة تشابو، خس، جبنة شيدر، لحم بقري مشوي، حلقات بصل، صدر دجاج مقلي، خبز بطاطس"
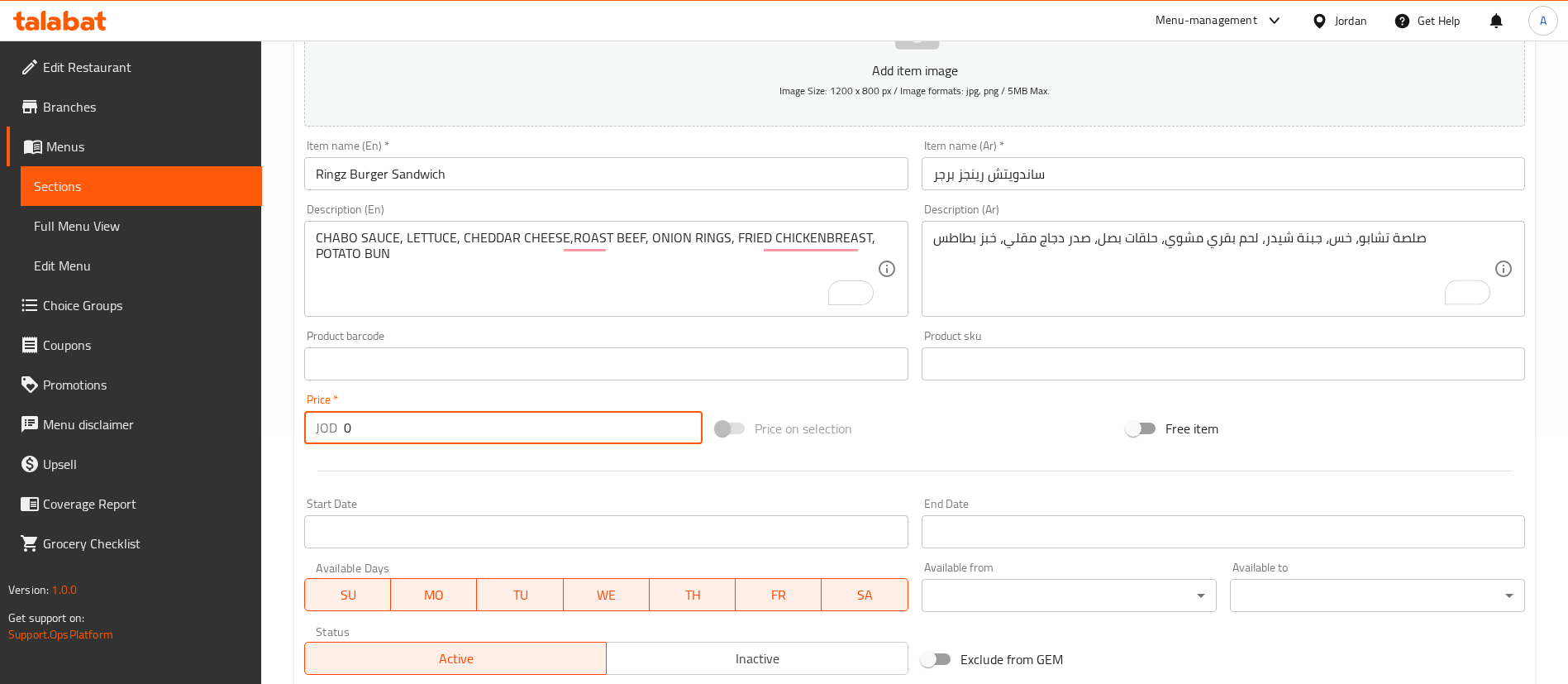
drag, startPoint x: 510, startPoint y: 434, endPoint x: 252, endPoint y: 439, distance: 258.0
click at [263, 439] on div "Home / Restaurants management / Menus / Sections / item / create Burgers sectio…" at bounding box center [915, 356] width 1307 height 1128
type input "4.75"
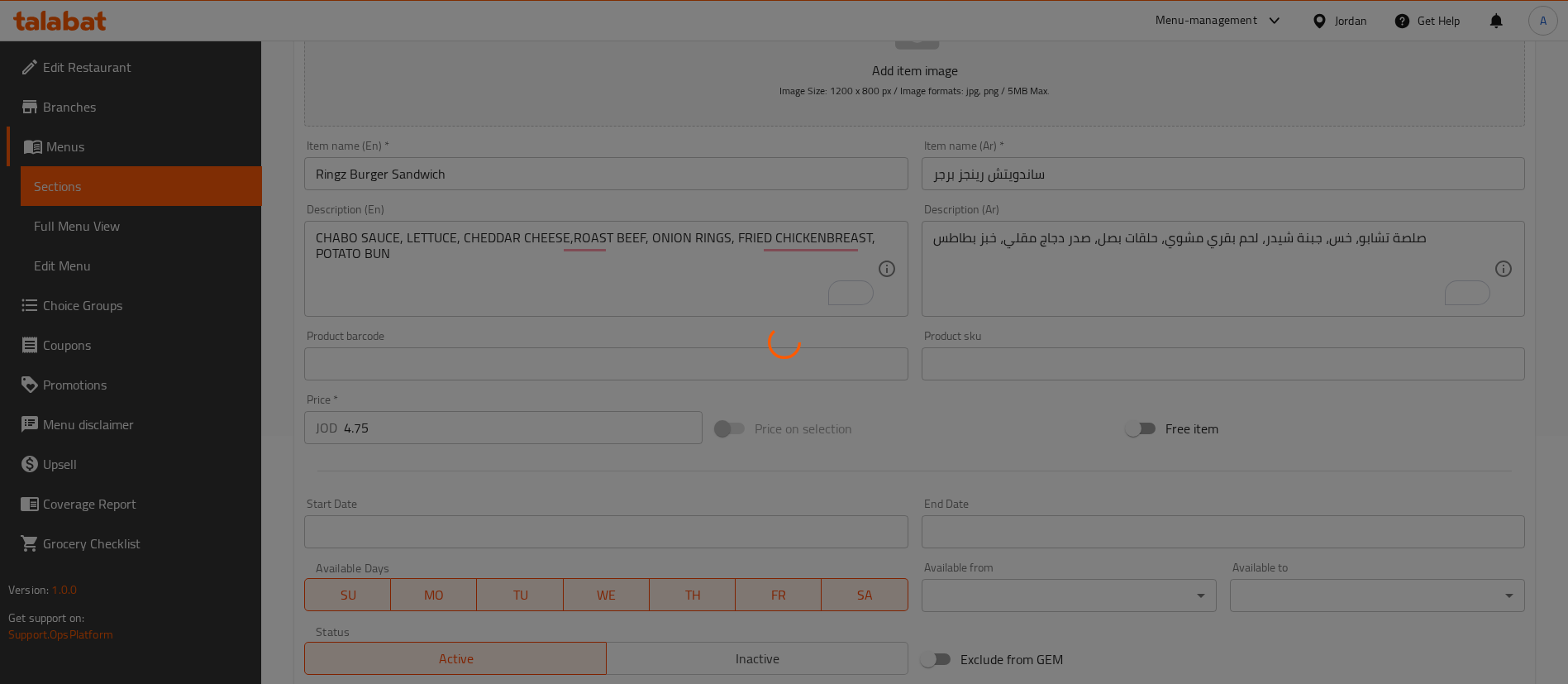
type input "0"
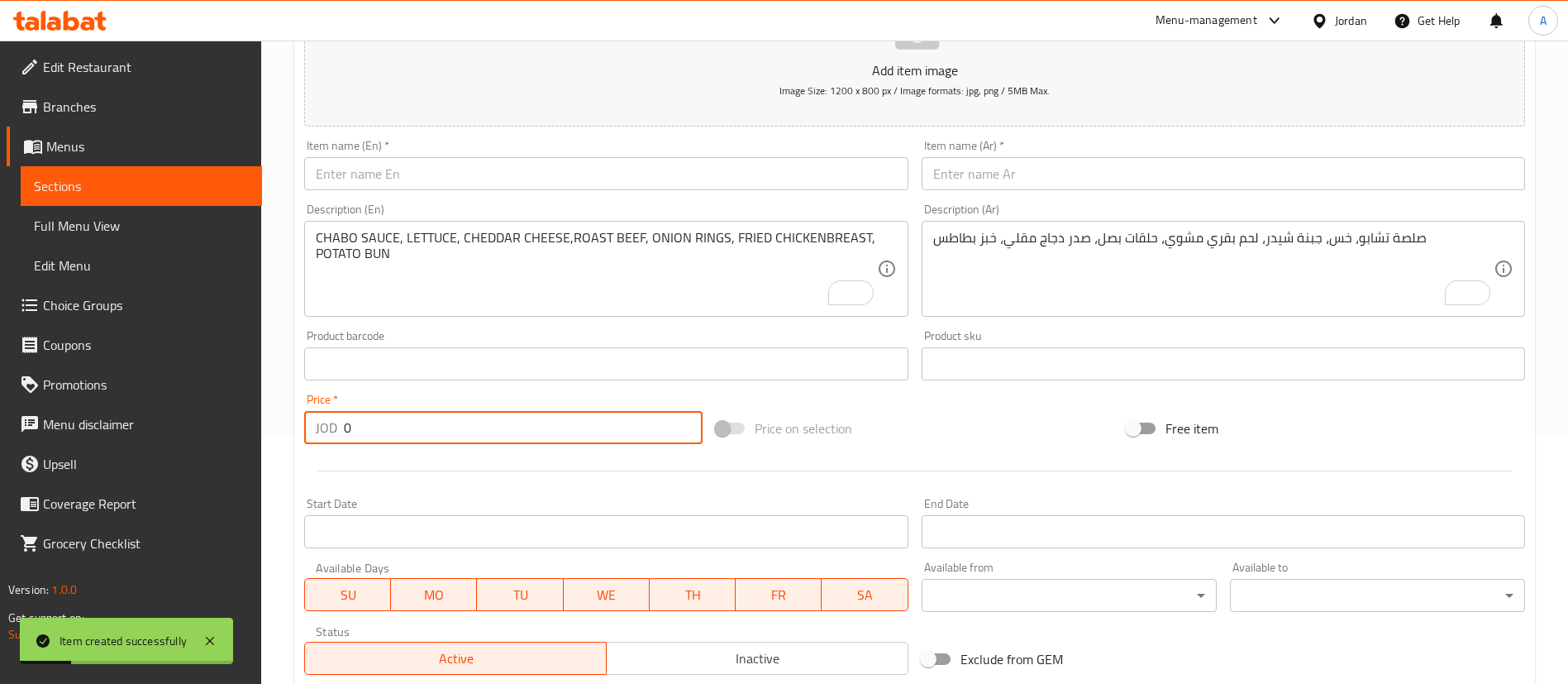
click at [471, 164] on input "text" at bounding box center [606, 174] width 604 height 33
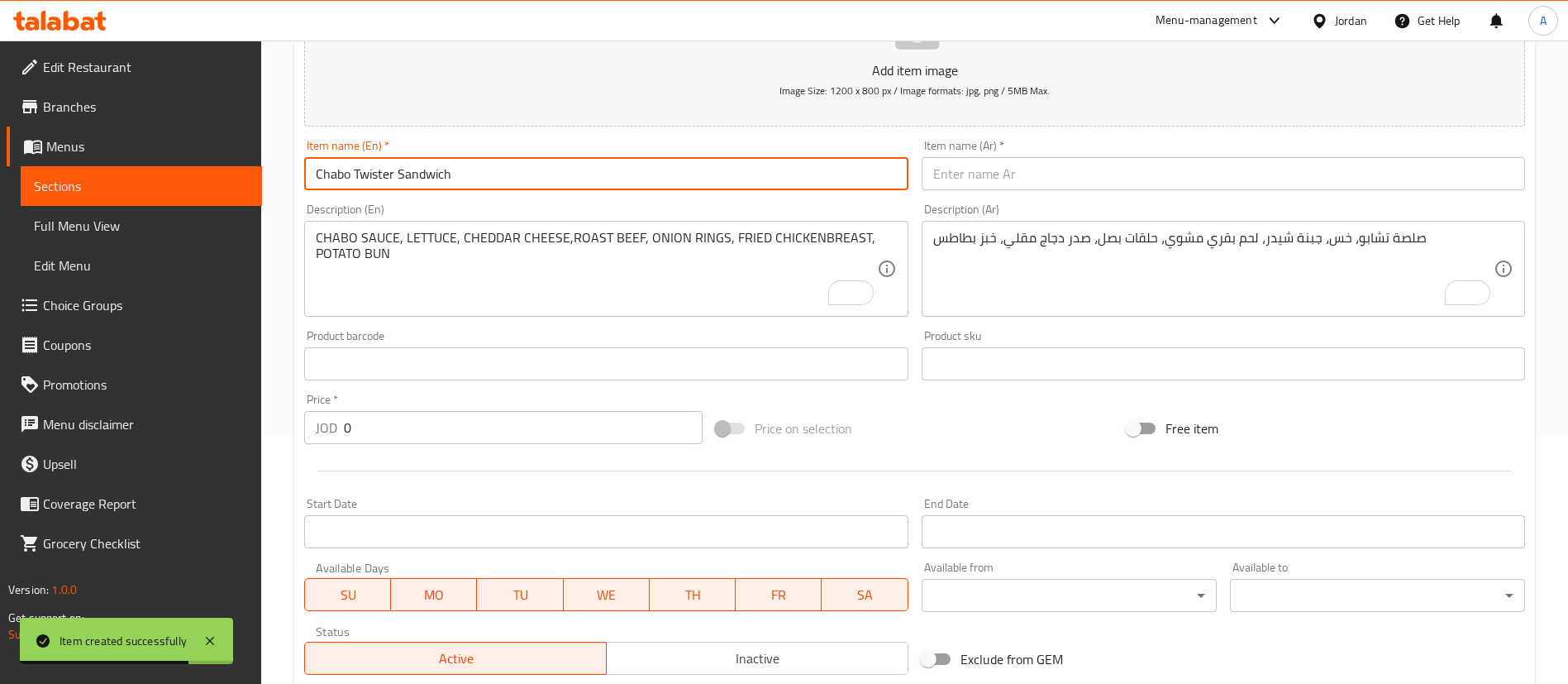
type input "Chabo Twister Sandwich"
click at [474, 163] on input "Chabo Twister Sandwich" at bounding box center [606, 174] width 604 height 33
click at [475, 163] on input "Chabo Twister Sandwich" at bounding box center [606, 174] width 604 height 33
click at [473, 166] on input "Chabo Twister Sandwich" at bounding box center [606, 174] width 604 height 33
click at [471, 167] on input "Chabo Twister Sandwich" at bounding box center [606, 174] width 604 height 33
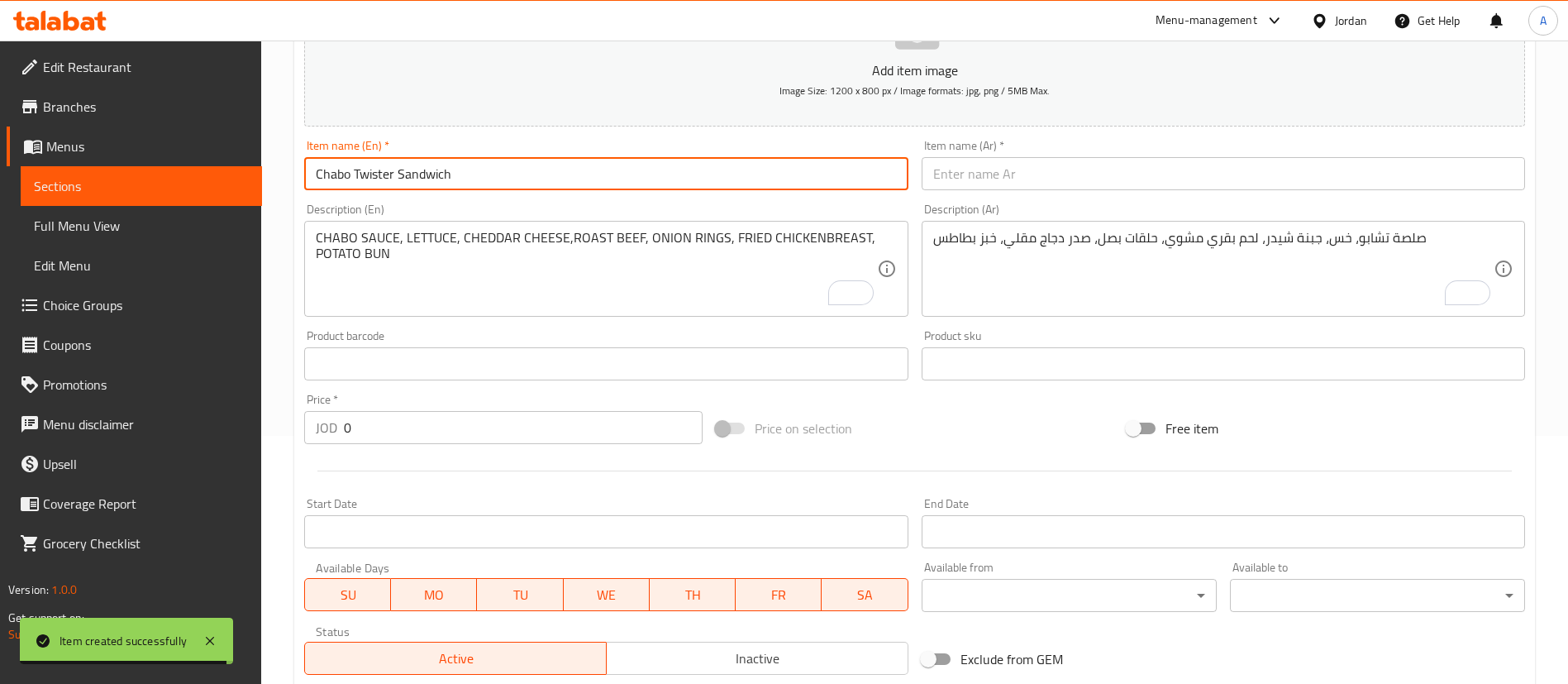
drag, startPoint x: 424, startPoint y: 265, endPoint x: 424, endPoint y: 249, distance: 16.0
click at [424, 264] on textarea "CHABO SAUCE, LETTUCE, CHEDDAR CHEESE,ROAST BEEF, ONION RINGS, FRIED CHICKENBREA…" at bounding box center [595, 269] width 561 height 79
drag, startPoint x: 467, startPoint y: 173, endPoint x: 194, endPoint y: 141, distance: 274.9
click at [193, 142] on div "Edit Restaurant Branches Menus Sections Full Menu View Edit Menu Choice Groups …" at bounding box center [784, 356] width 1568 height 1128
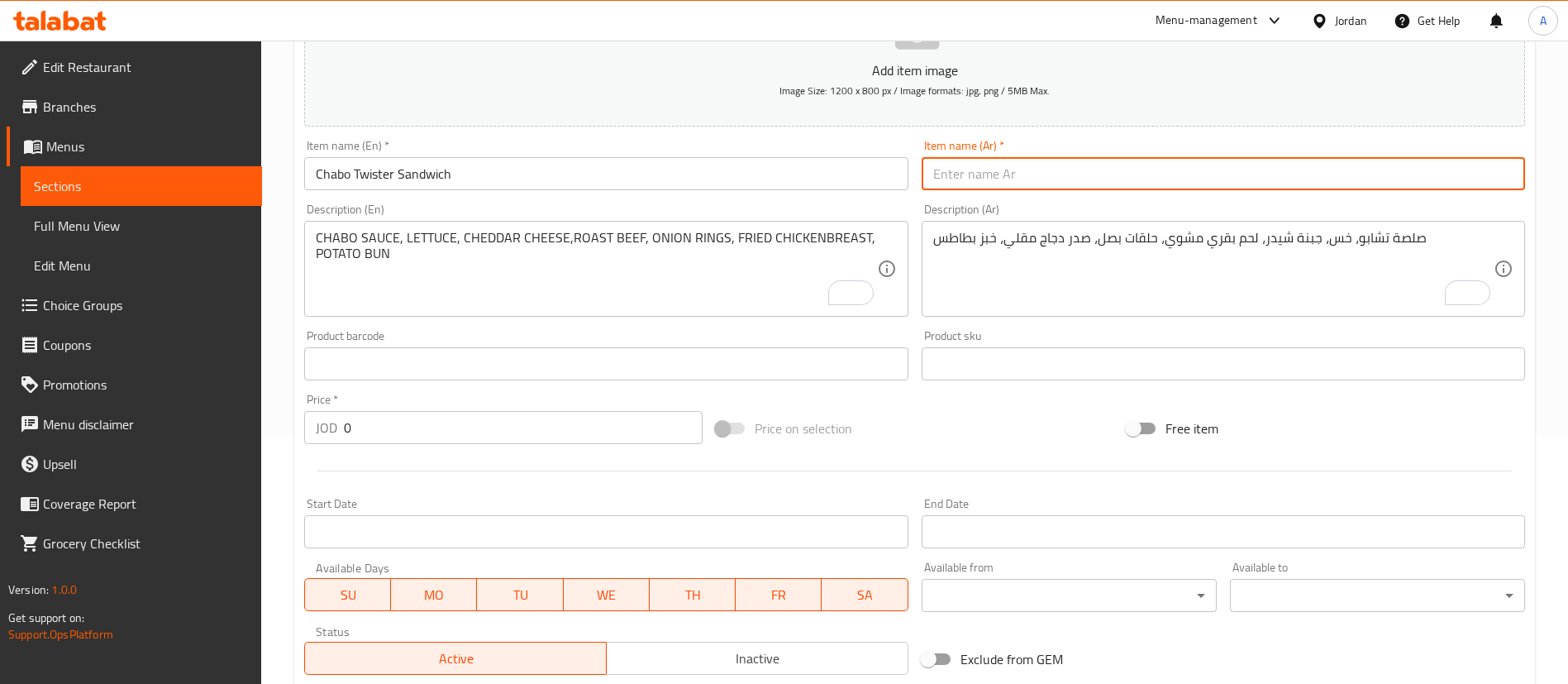
click at [1119, 161] on input "text" at bounding box center [1224, 174] width 604 height 33
paste input "ساندويتش تشابو تويستر"
type input "ساندويتش تشابو تويستر"
click at [678, 273] on textarea "CHABO SAUCE, LETTUCE, CHEDDAR CHEESE,ROAST BEEF, ONION RINGS, FRIED CHICKENBREA…" at bounding box center [595, 269] width 561 height 79
paste textarea "BUNCRISPY FRIED CHICKEN STRIPS WRPPED WITHSMOKED TURKEY SLICES, CHEDDAR CHEESE,…"
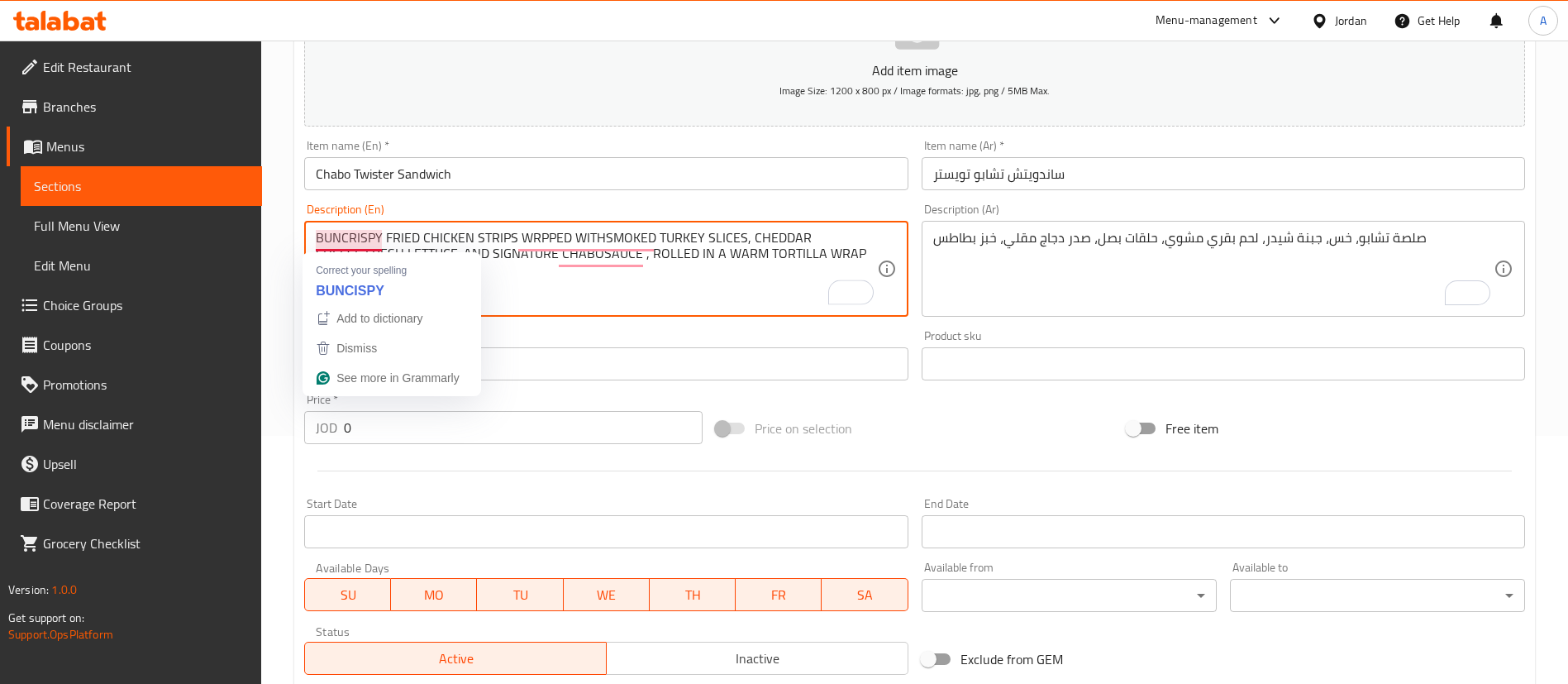
drag, startPoint x: 344, startPoint y: 240, endPoint x: 313, endPoint y: 209, distance: 43.8
click at [280, 247] on div "Home / Restaurants management / Menus / Sections / item / create Burgers sectio…" at bounding box center [915, 356] width 1307 height 1128
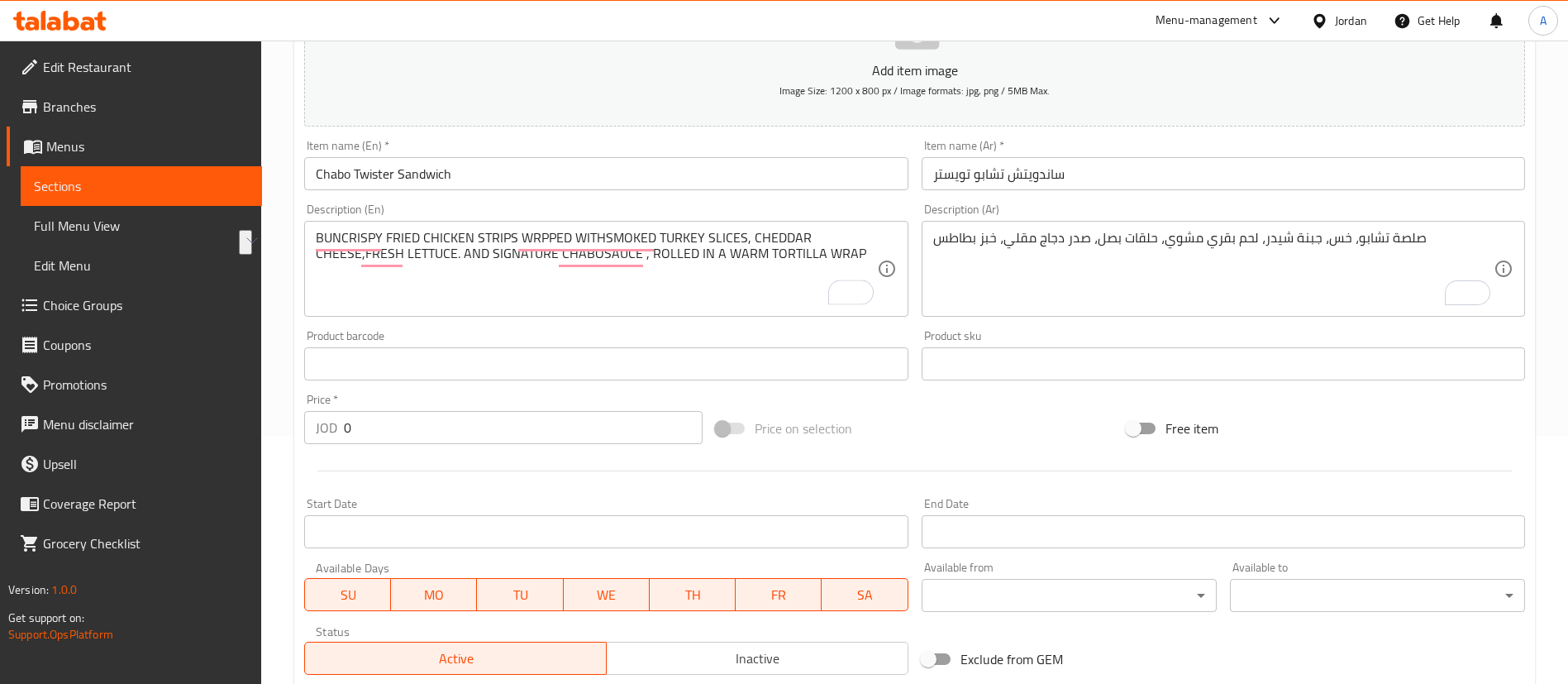
drag, startPoint x: 310, startPoint y: 250, endPoint x: 318, endPoint y: 245, distance: 9.4
click at [313, 250] on div "BUNCRISPY FRIED CHICKEN STRIPS WRPPED WITHSMOKED TURKEY SLICES, CHEDDAR CHEESE,…" at bounding box center [606, 269] width 604 height 96
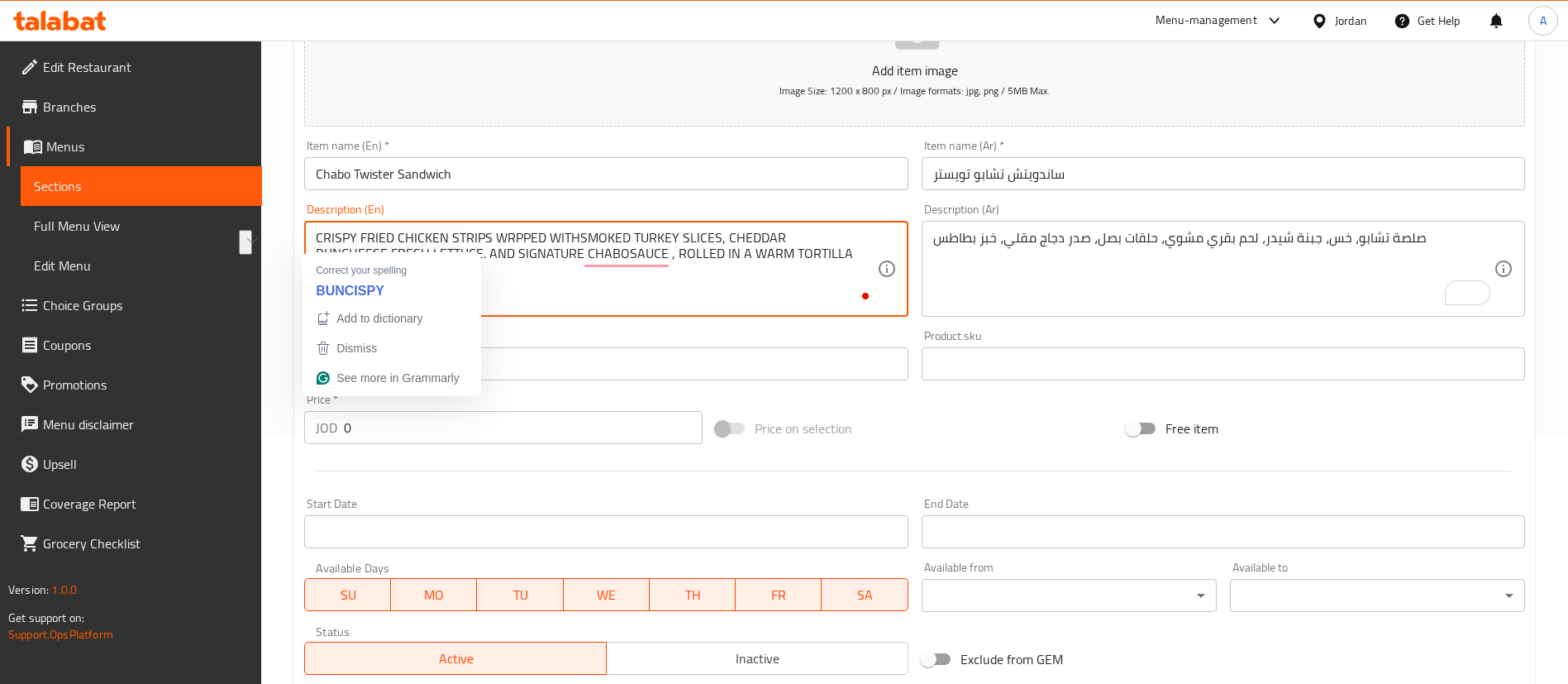
click at [323, 240] on textarea "CRISPY FRIED CHICKEN STRIPS WRPPED WITHSMOKED TURKEY SLICES, CHEDDAR BUNCHEESE,…" at bounding box center [595, 269] width 561 height 79
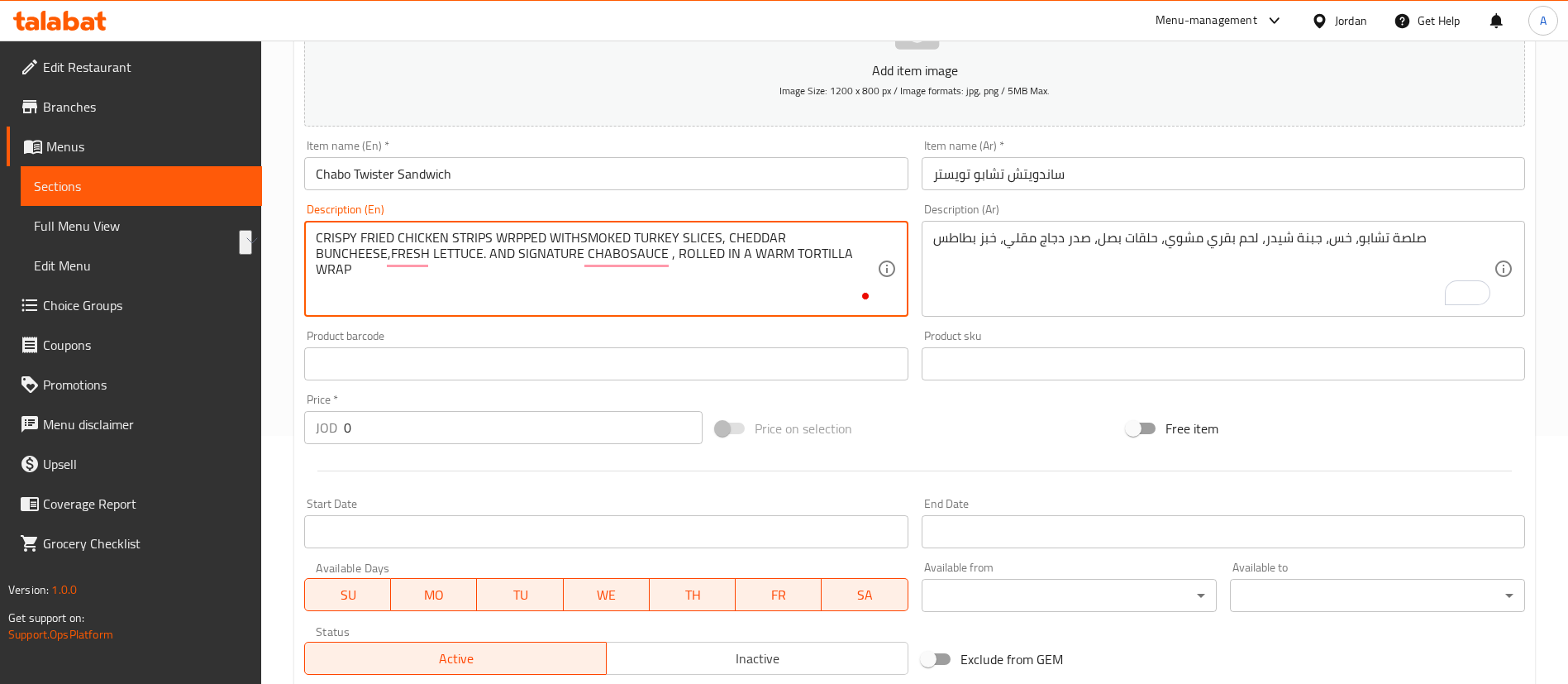
click at [331, 241] on textarea "CRISPY FRIED CHICKEN STRIPS WRPPED WITHSMOKED TURKEY SLICES, CHEDDAR BUNCHEESE,…" at bounding box center [595, 269] width 561 height 79
drag, startPoint x: 405, startPoint y: 272, endPoint x: 268, endPoint y: 181, distance: 164.5
click at [268, 182] on div "Home / Restaurants management / Menus / Sections / item / create Burgers sectio…" at bounding box center [915, 356] width 1307 height 1128
paste textarea "BUNCRISPY FRIED CHICKEN STRIPS WRPPED WITHSMOKED TURKEY SLICES, CHEDDAR"
click at [345, 232] on textarea "BUNCRISPY FRIED CHICKEN STRIPS WRPPED WITHSMOKED TURKEY SLICES, CHEDDAR CHEESE,…" at bounding box center [595, 269] width 561 height 79
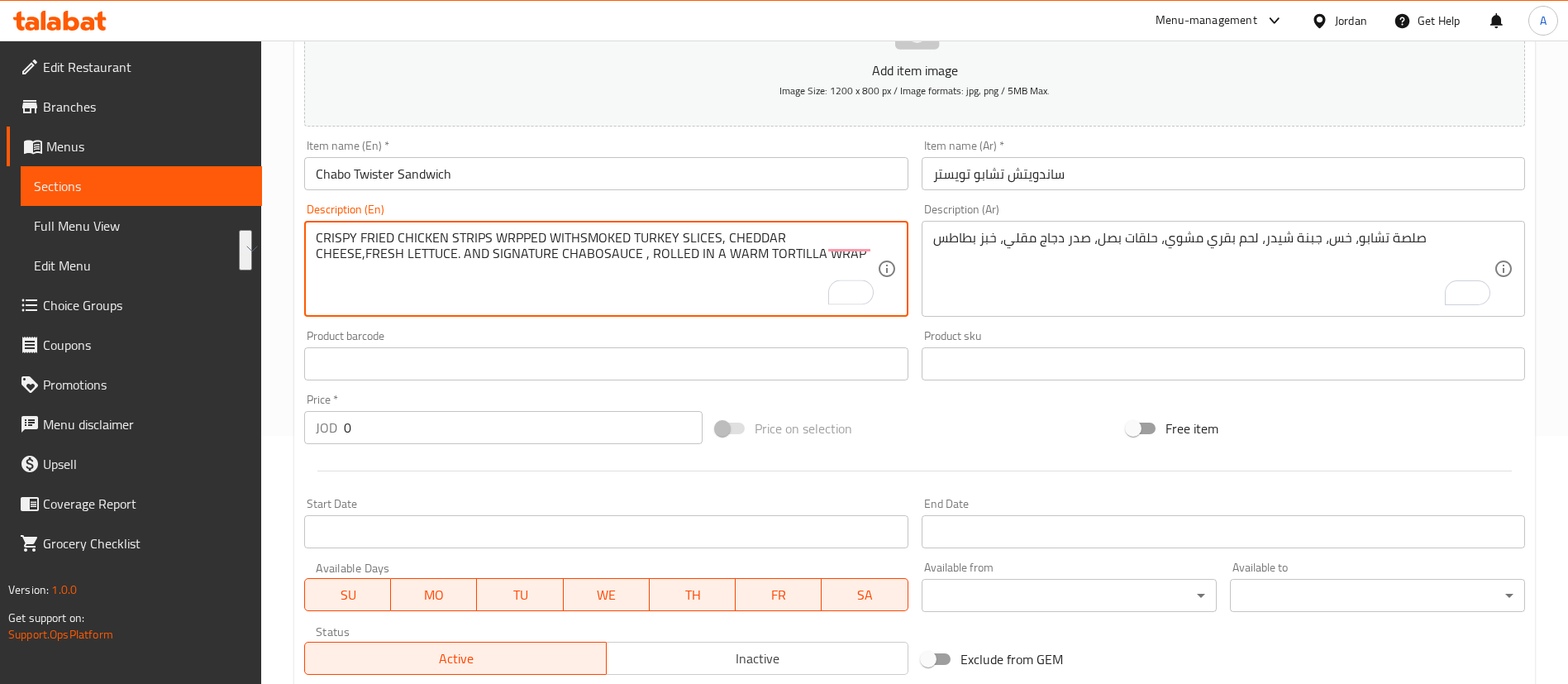
drag, startPoint x: 784, startPoint y: 251, endPoint x: 313, endPoint y: 220, distance: 472.0
click at [313, 222] on div "CRISPY FRIED CHICKEN STRIPS WRPPED WITHSMOKED TURKEY SLICES, CHEDDAR CHEESE,FRE…" at bounding box center [606, 269] width 604 height 96
type textarea "CRISPY FRIED CHICKEN STRIPS WRPPED WITHSMOKED TURKEY SLICES, CHEDDAR CHEESE,FRE…"
click at [1030, 266] on textarea "صلصة تشابو، خس، جبنة شيدر، لحم بقري مشوي، حلقات بصل، صدر دجاج مقلي، خبز بطاطس" at bounding box center [1213, 269] width 561 height 79
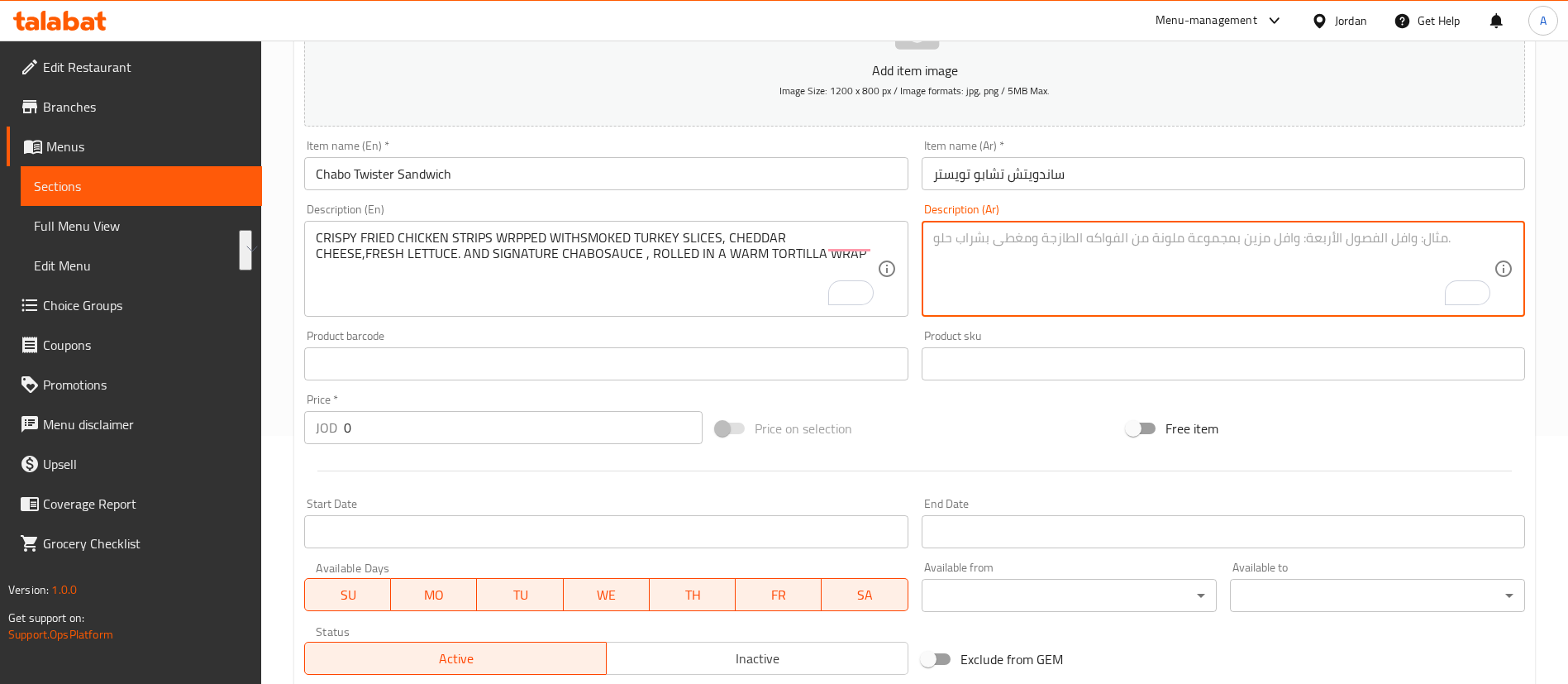
paste textarea "شرائح دجاج مقلية مقرمشة، مغطاة بشرائح ديك رومي مدخن، جبنة شيدر، خس طازج، وصلصة …"
type textarea "شرائح دجاج مقلية مقرمشة، مغطاة بشرائح ديك رومي مدخن، جبنة شيدر، خس طازج، وصلصة …"
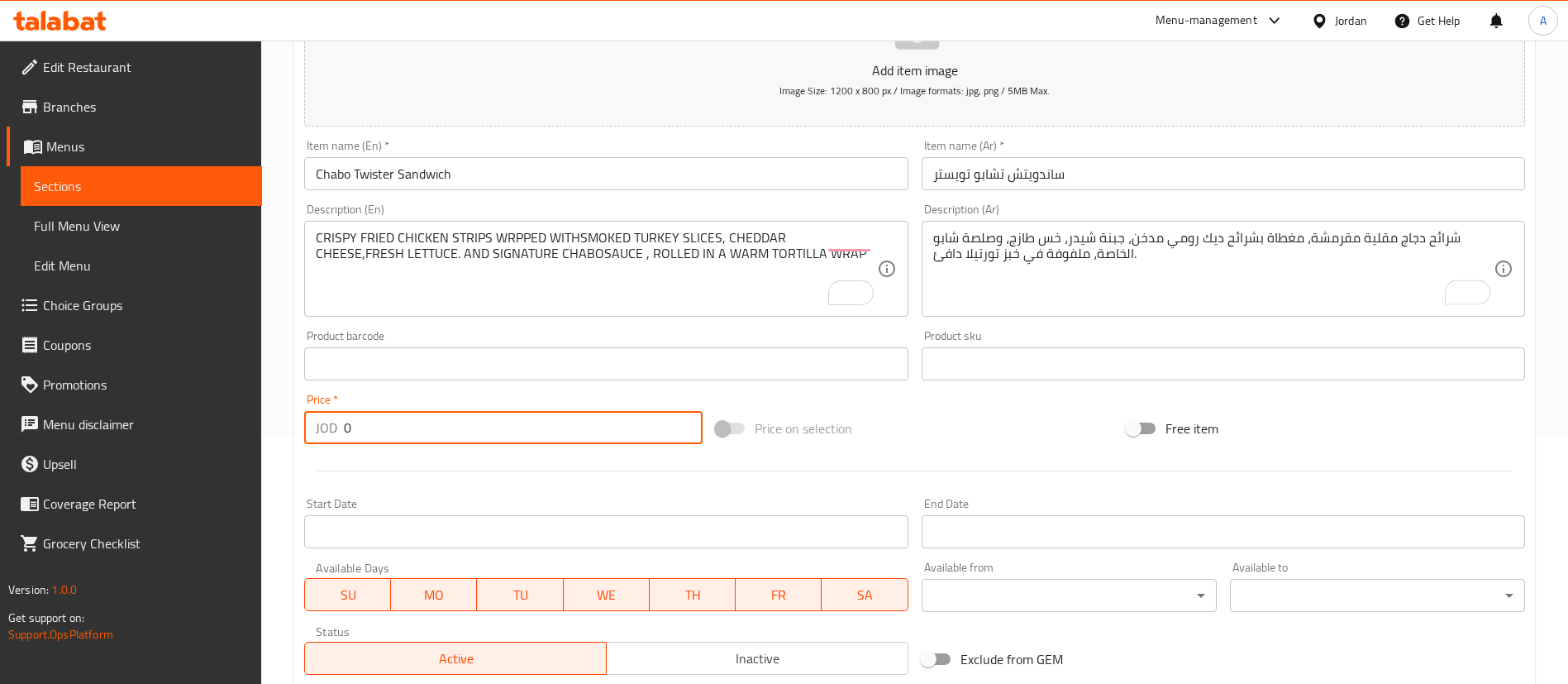
drag, startPoint x: 428, startPoint y: 425, endPoint x: 169, endPoint y: 429, distance: 259.0
click at [276, 431] on div "Home / Restaurants management / Menus / Sections / item / create Burgers sectio…" at bounding box center [915, 356] width 1307 height 1128
type input "4"
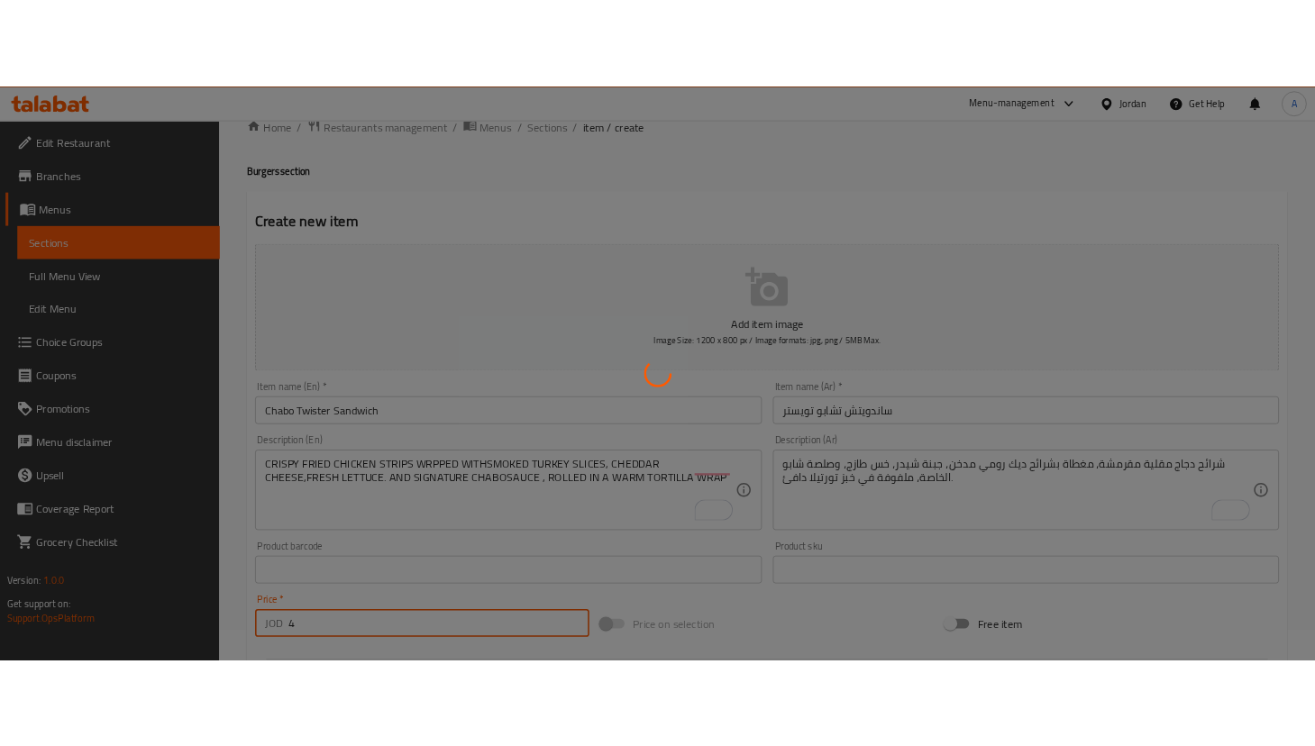
scroll to position [0, 0]
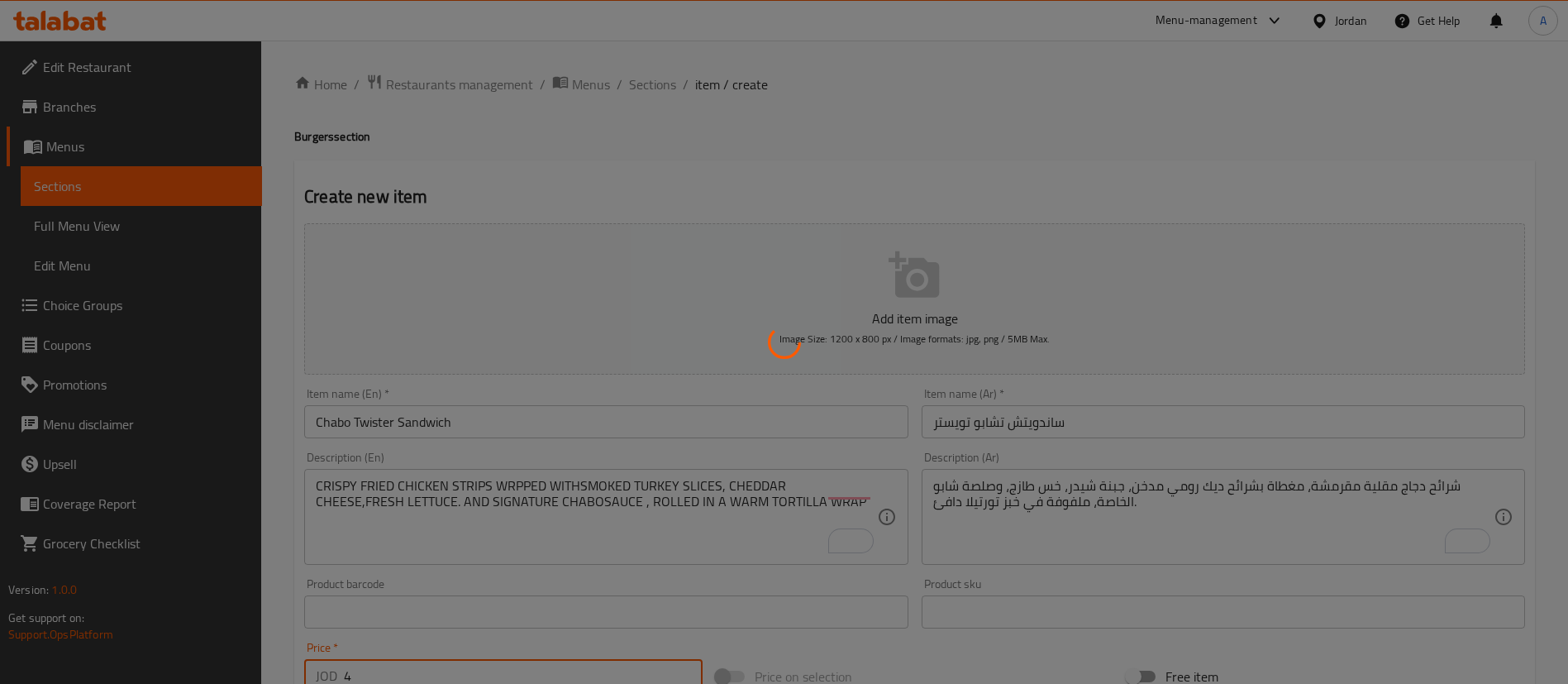
type input "0"
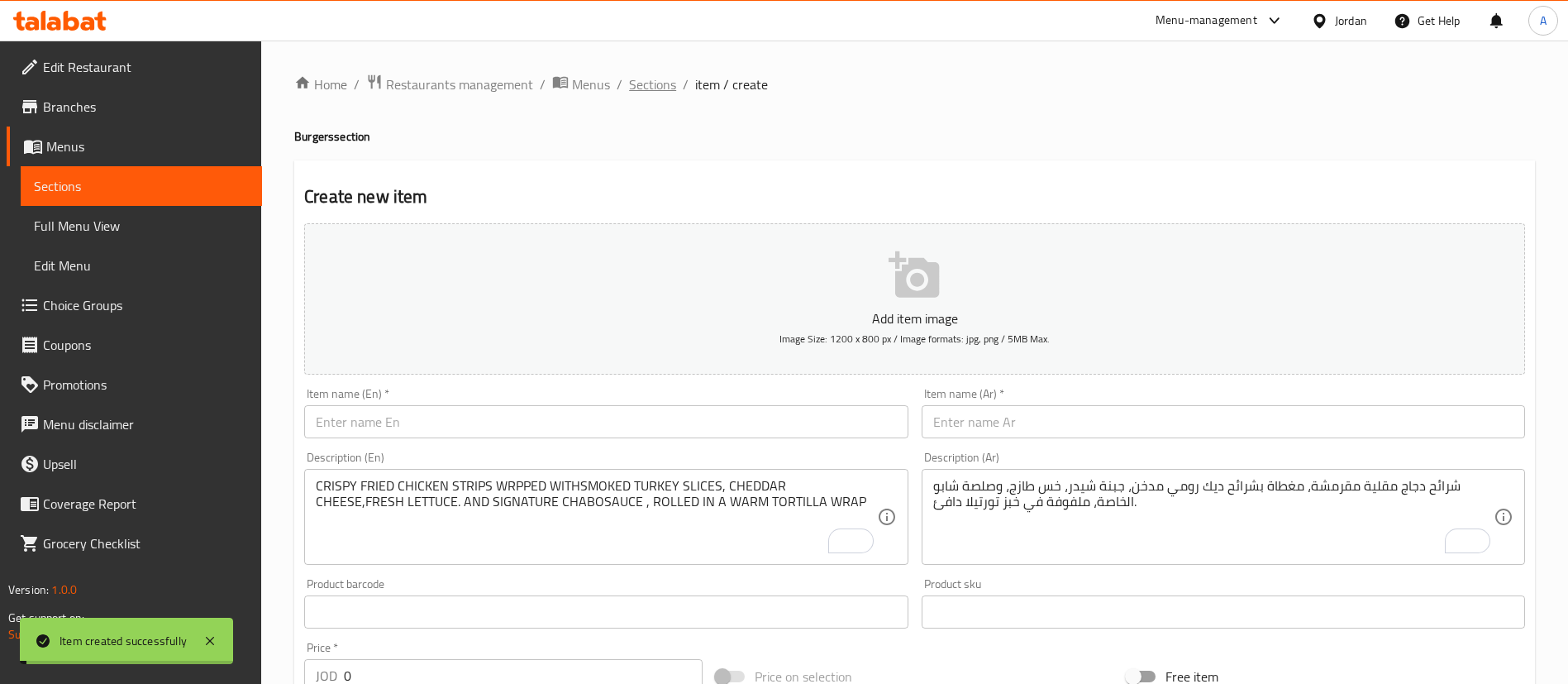
click at [662, 78] on span "Sections" at bounding box center [652, 84] width 47 height 20
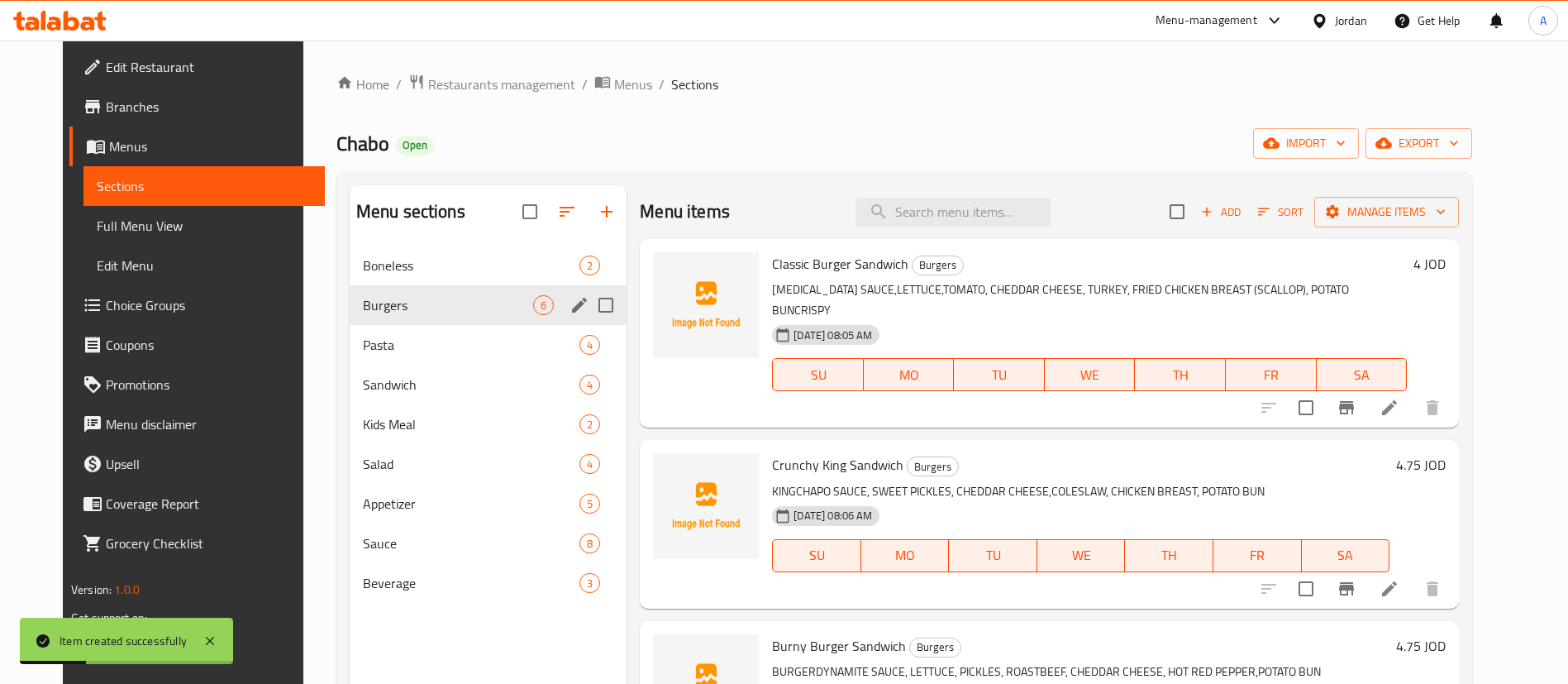
click at [589, 307] on input "Menu sections" at bounding box center [606, 306] width 35 height 35
click at [590, 306] on input "Menu sections" at bounding box center [606, 306] width 35 height 35
checkbox input "false"
click at [572, 305] on icon "edit" at bounding box center [580, 306] width 20 height 20
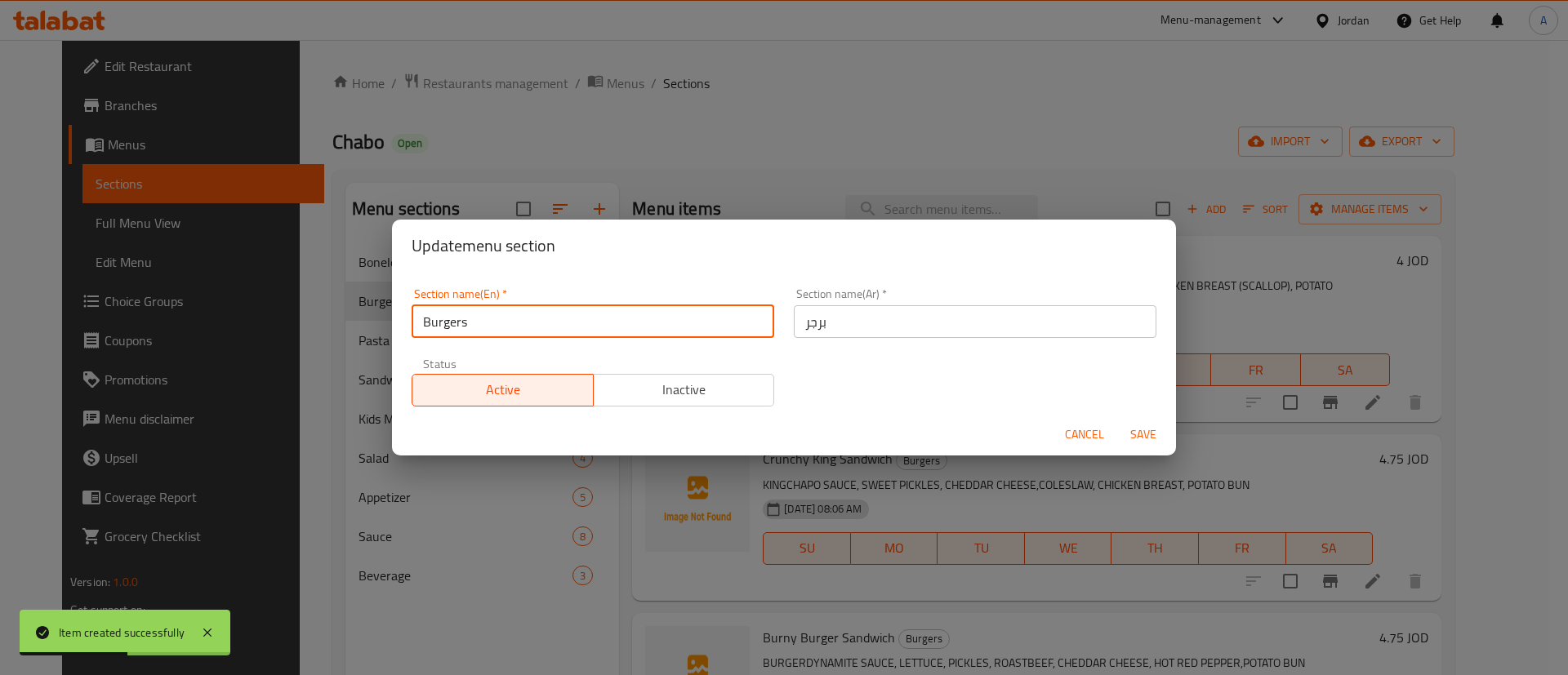
click at [485, 332] on input "Burgers" at bounding box center [593, 322] width 363 height 33
type input "Burger Sandwiches"
drag, startPoint x: 537, startPoint y: 316, endPoint x: 232, endPoint y: 300, distance: 305.4
click at [260, 315] on div "Update menu section Section name(En)   * Burger Sandwiches Section name(En) * S…" at bounding box center [784, 337] width 1568 height 675
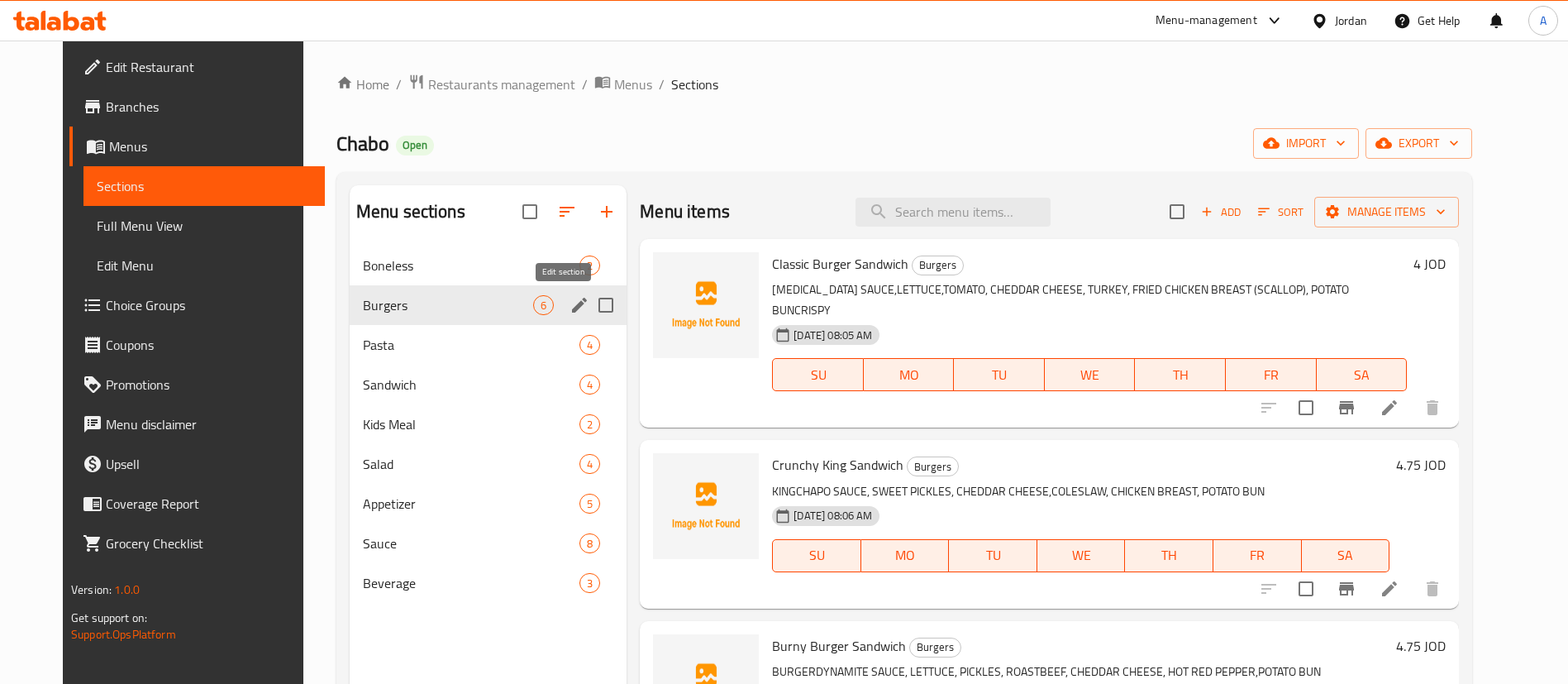
click at [572, 304] on icon "edit" at bounding box center [579, 305] width 15 height 15
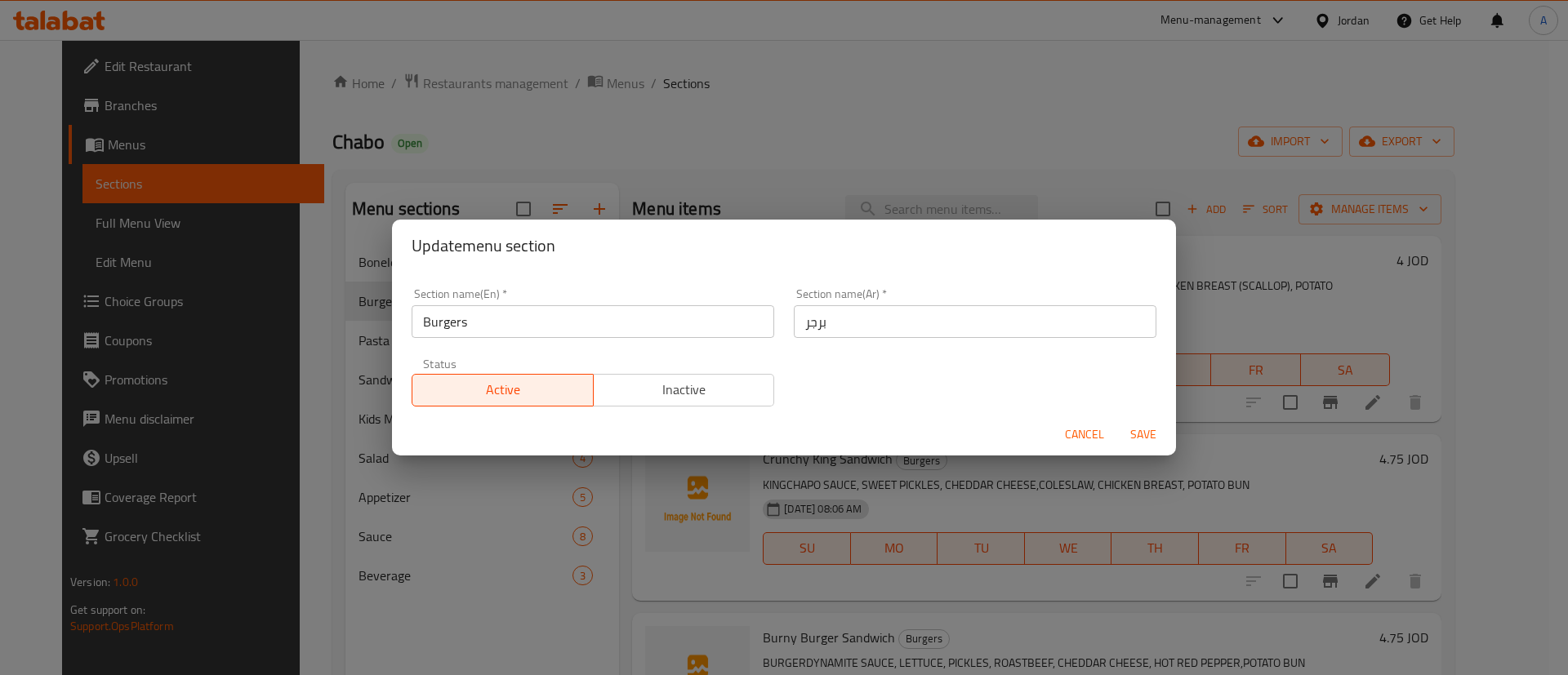
click at [632, 315] on input "Burgers" at bounding box center [593, 322] width 363 height 33
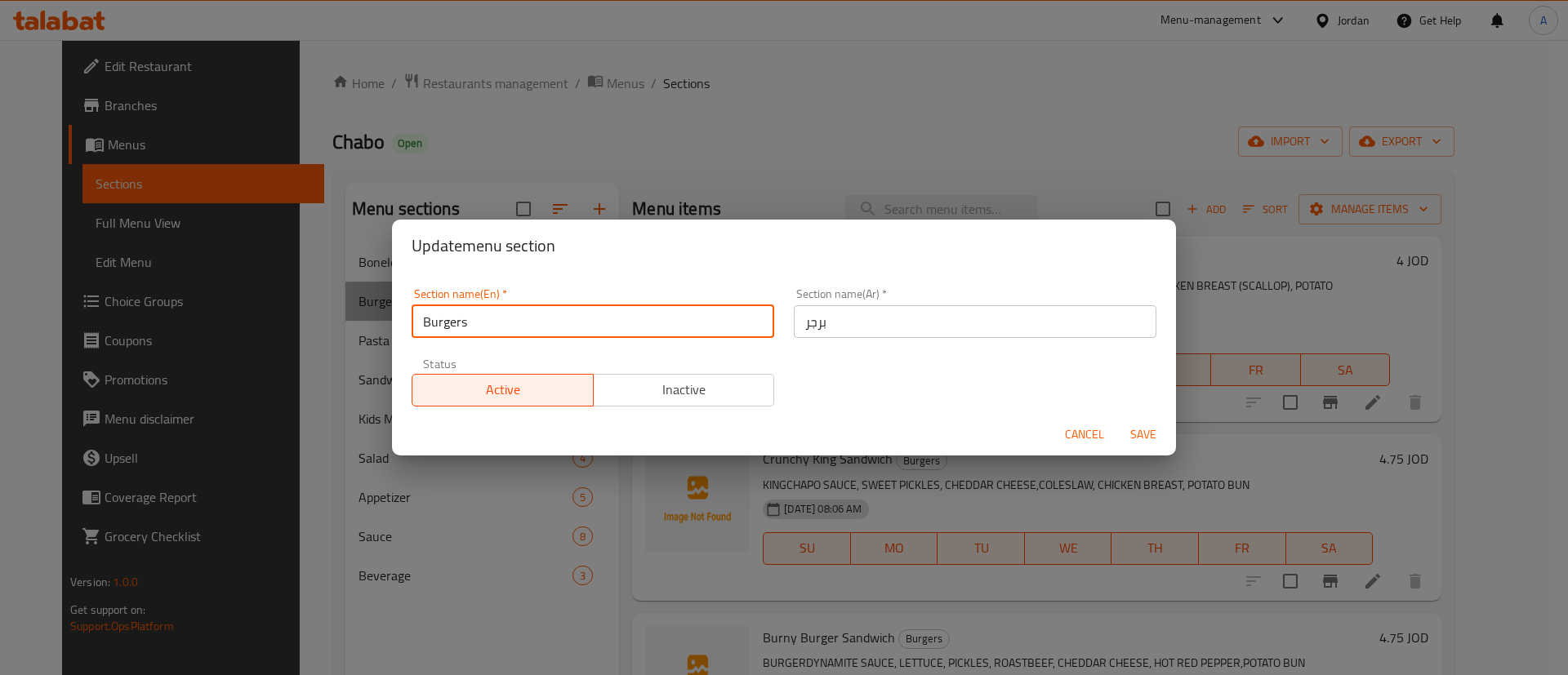
click at [632, 315] on input "Burgers" at bounding box center [593, 322] width 363 height 33
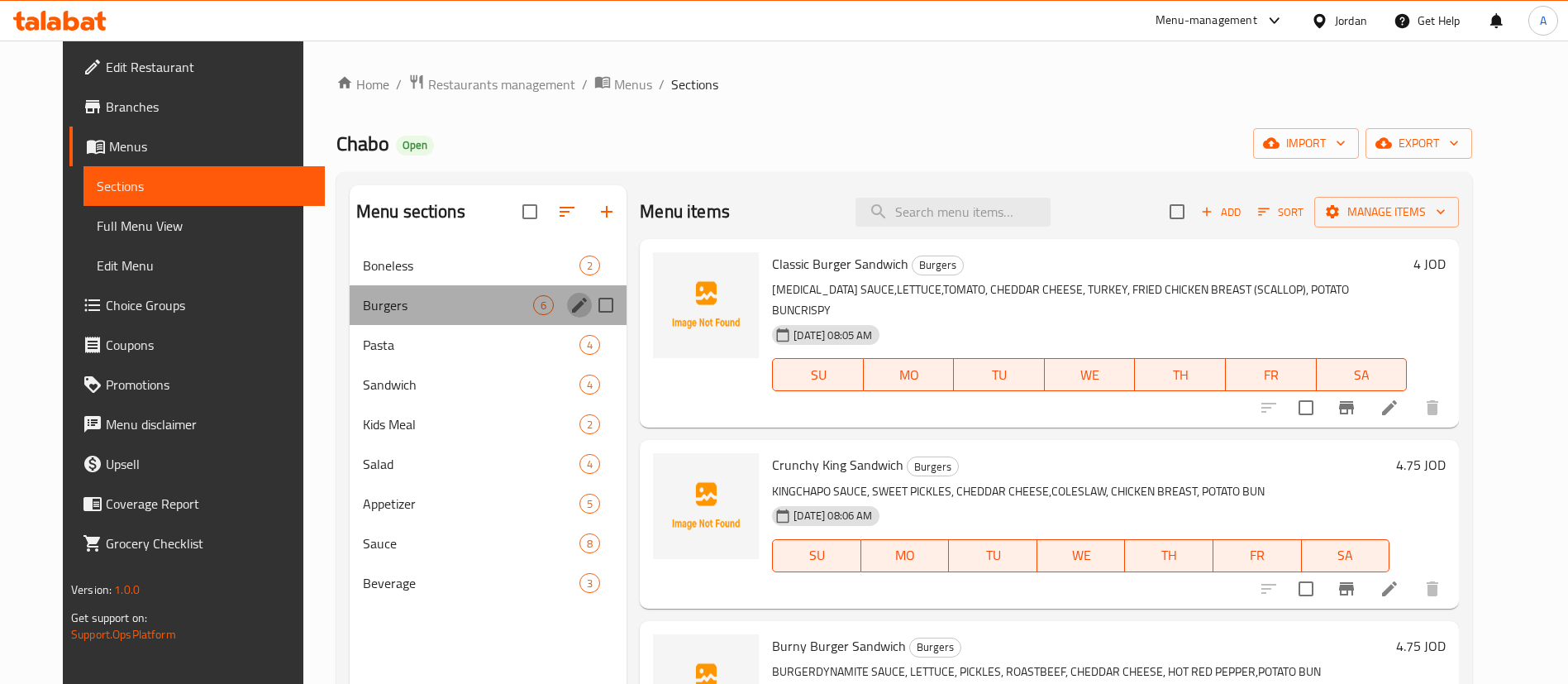
click at [570, 304] on icon "edit" at bounding box center [580, 306] width 20 height 20
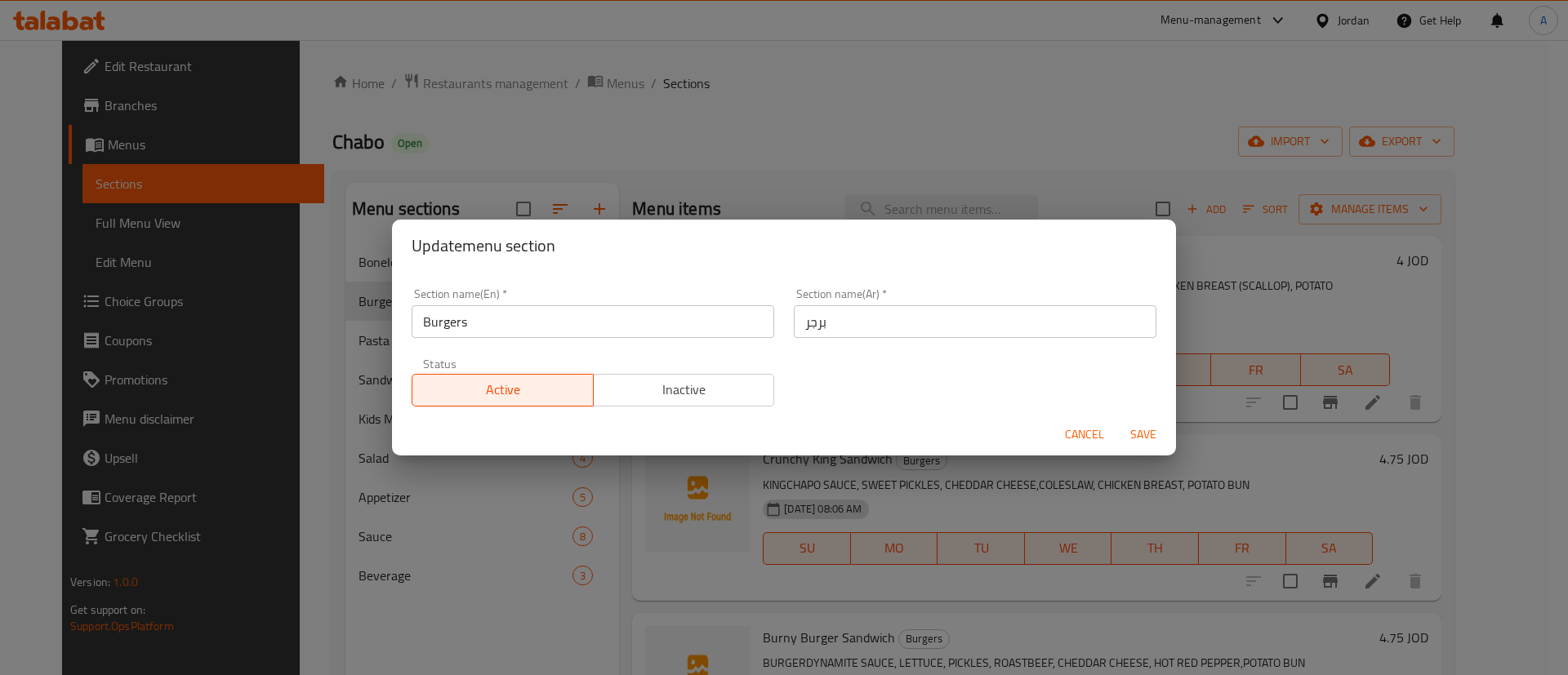
drag, startPoint x: 532, startPoint y: 315, endPoint x: 395, endPoint y: 325, distance: 137.4
click at [397, 325] on div "Section name(En)   * Burgers Section name(En) * Section name(Ar)   * برجر Secti…" at bounding box center [783, 342] width 784 height 141
type input "Burger Sandwiches"
paste input "ساندويشات ال"
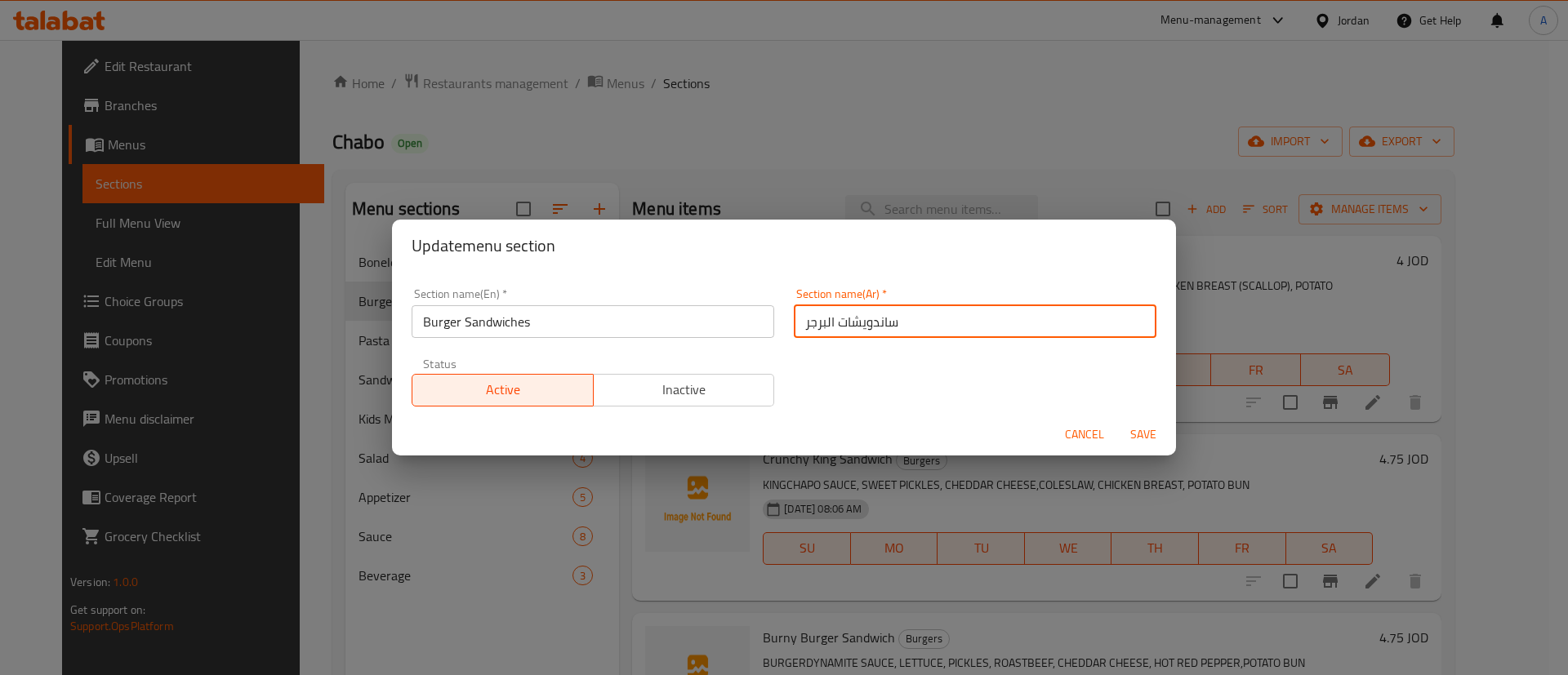
type input "ساندويشات البرجر"
click at [1118, 419] on button "Save" at bounding box center [1144, 434] width 53 height 30
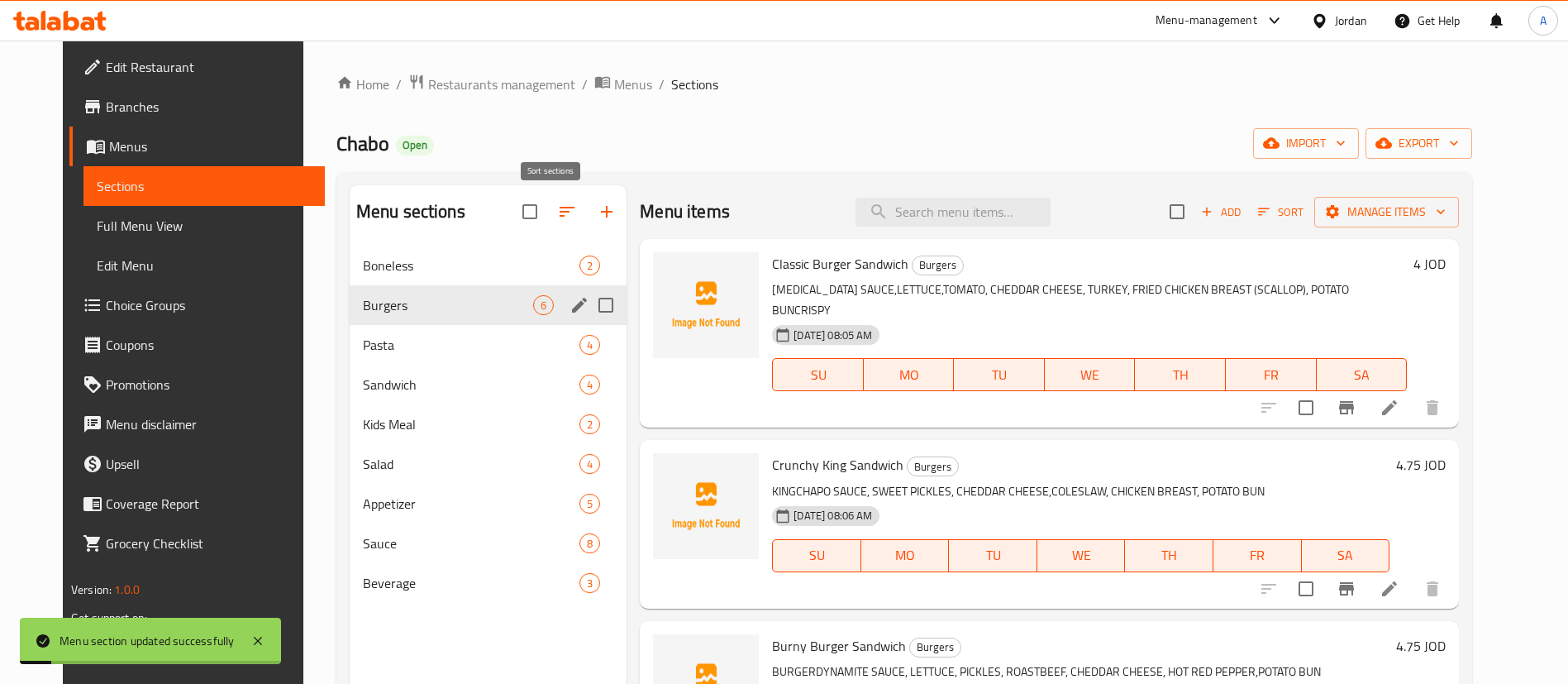
click at [557, 209] on icon "button" at bounding box center [567, 212] width 20 height 20
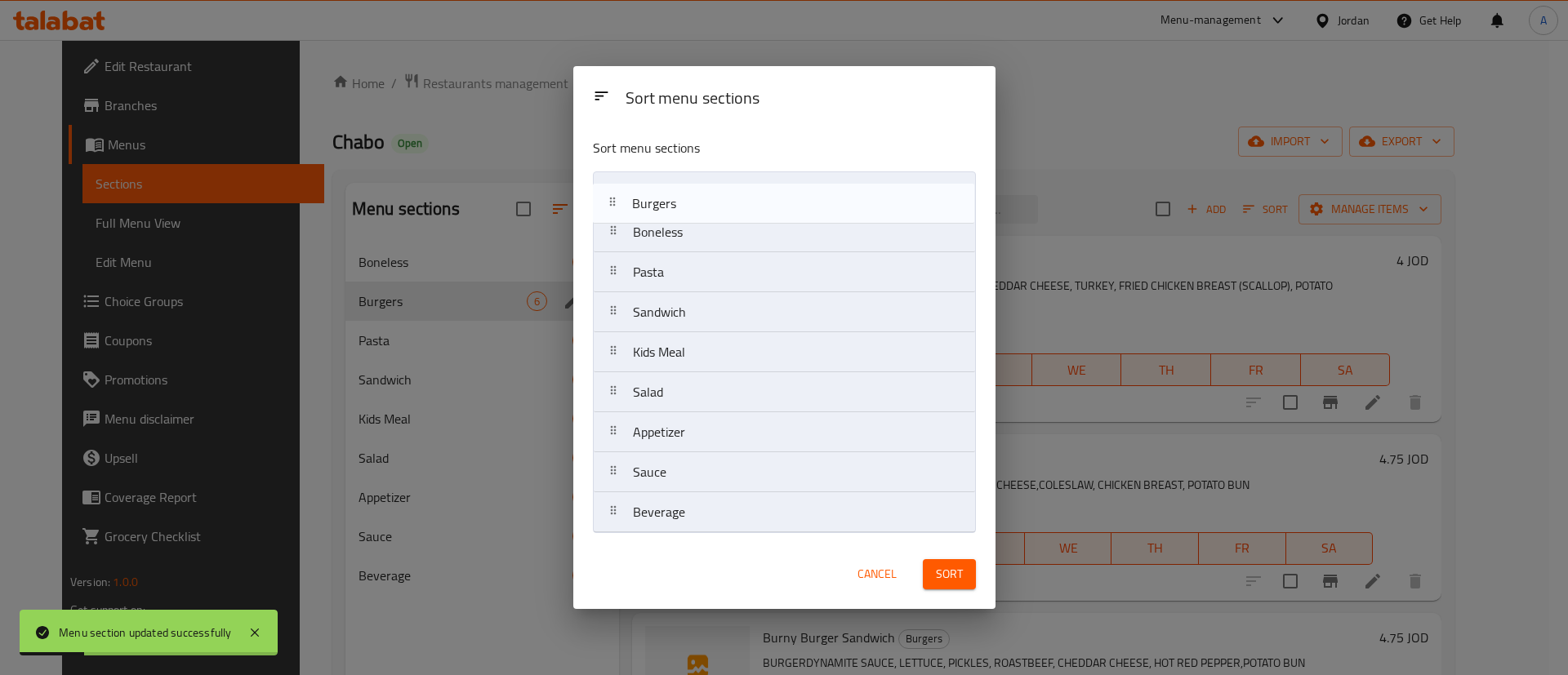
drag, startPoint x: 783, startPoint y: 244, endPoint x: 784, endPoint y: 209, distance: 35.0
click at [784, 209] on nav "Boneless Burgers Pasta Sandwich Kids Meal Salad Appetizer Sauce Beverage" at bounding box center [784, 352] width 383 height 362
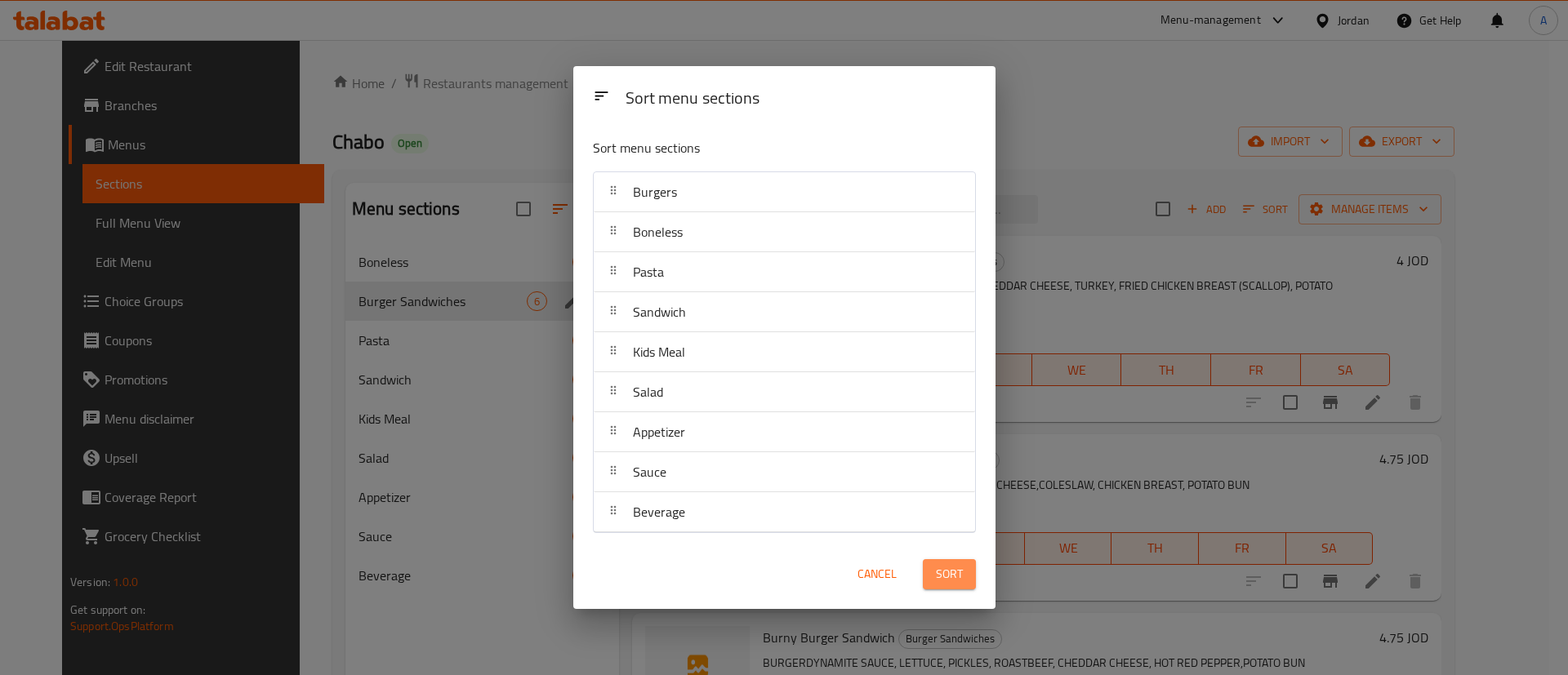
click at [948, 573] on span "Sort" at bounding box center [950, 574] width 27 height 21
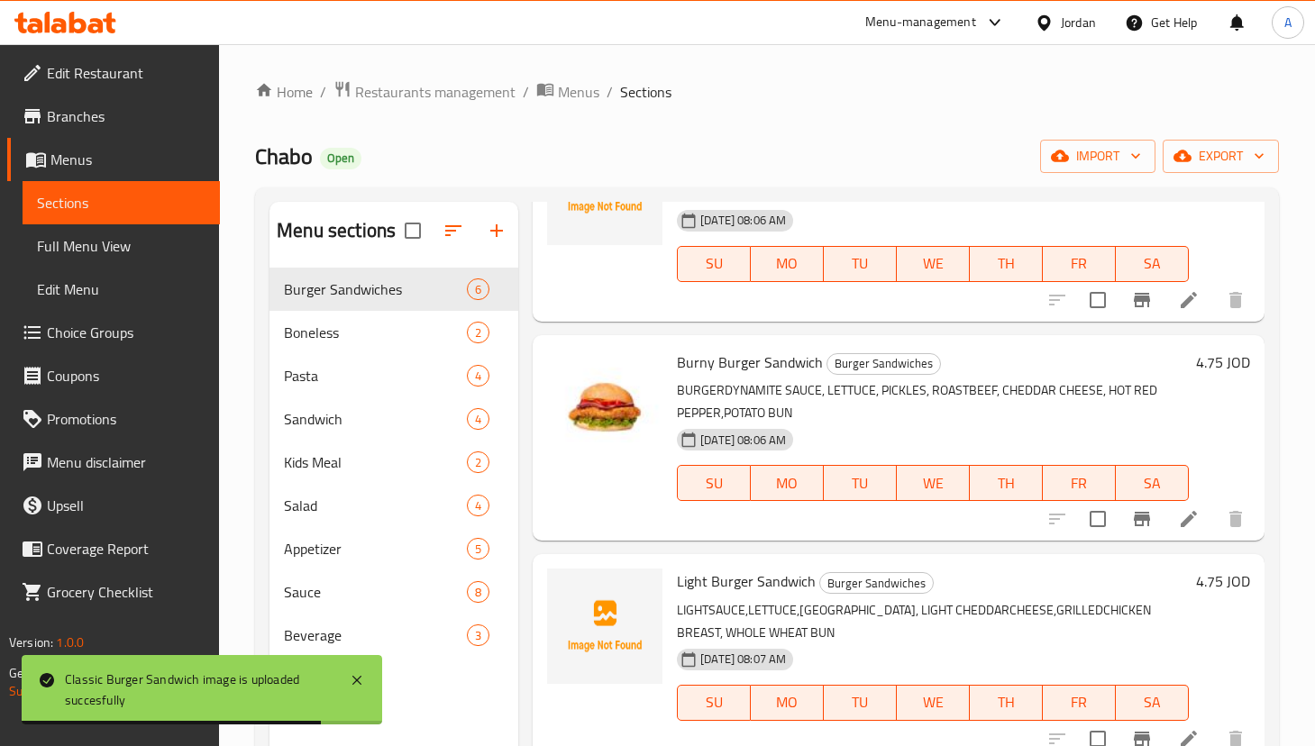
scroll to position [405, 0]
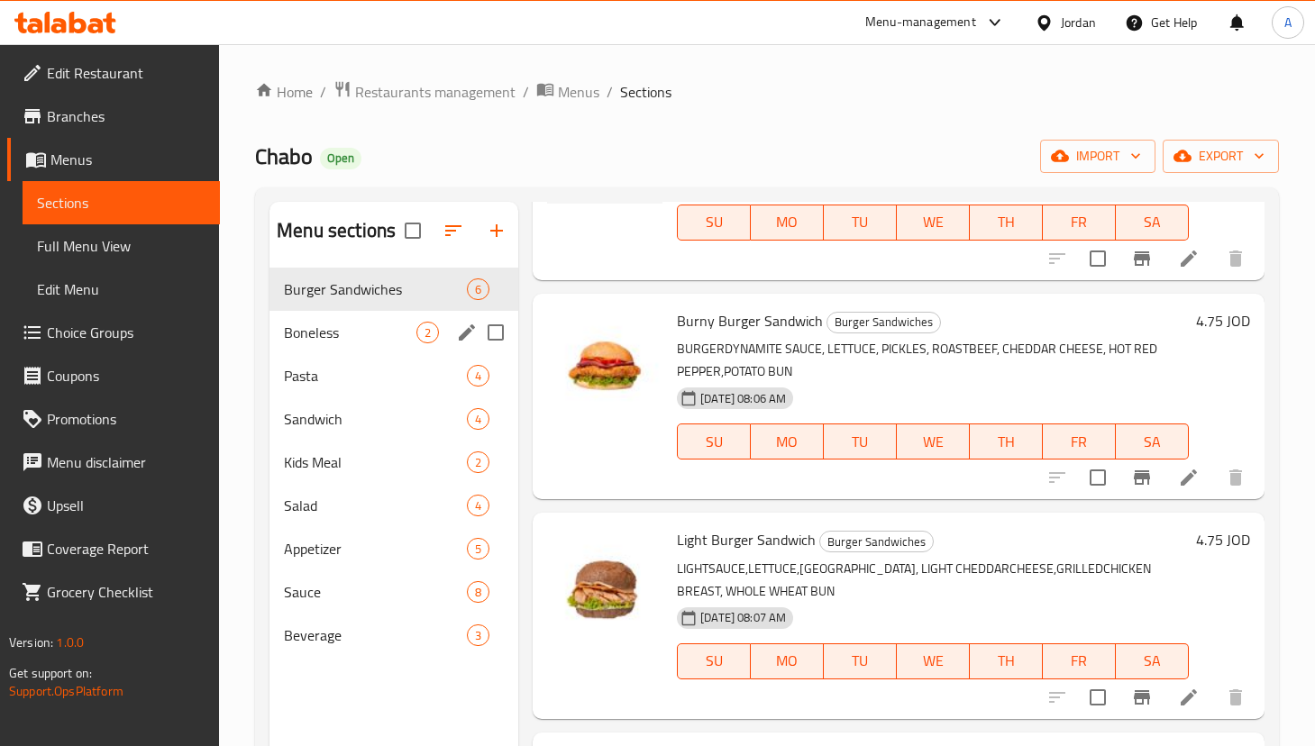
click at [361, 318] on div "Boneless 2" at bounding box center [393, 332] width 249 height 43
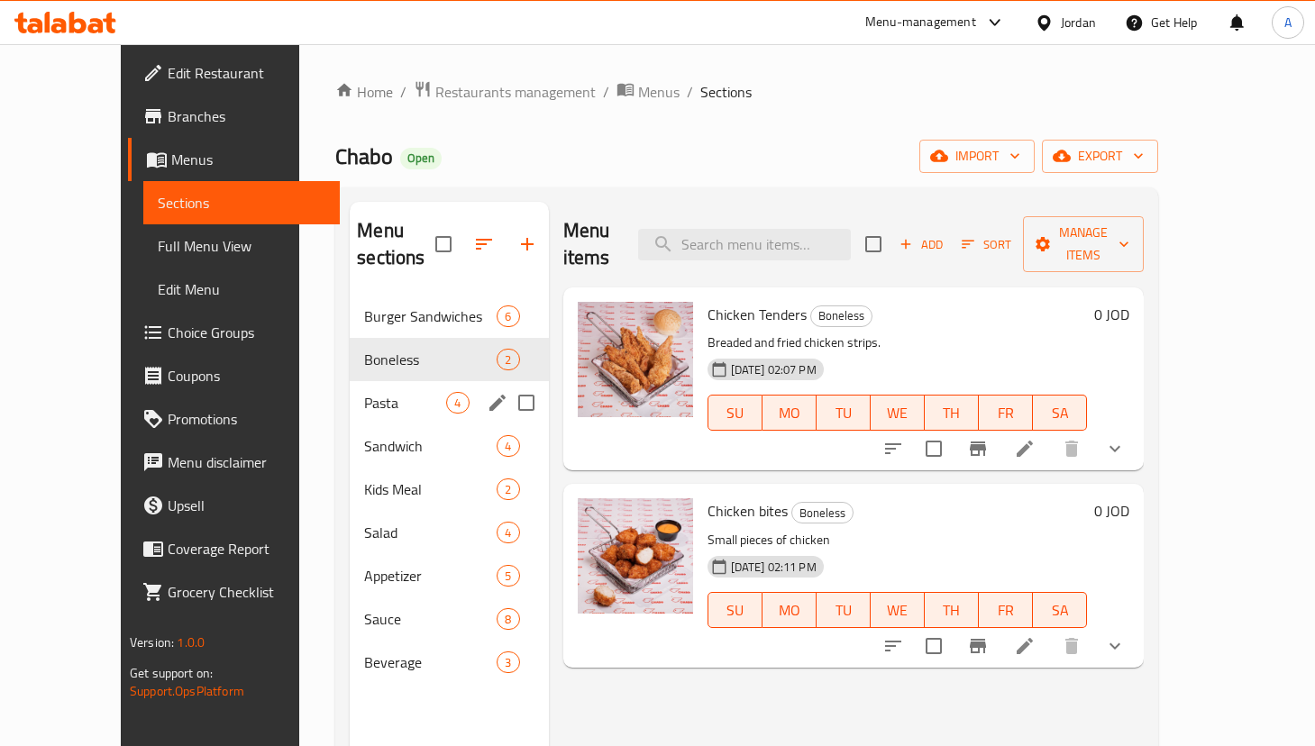
click at [358, 381] on div "Pasta 4" at bounding box center [449, 402] width 198 height 43
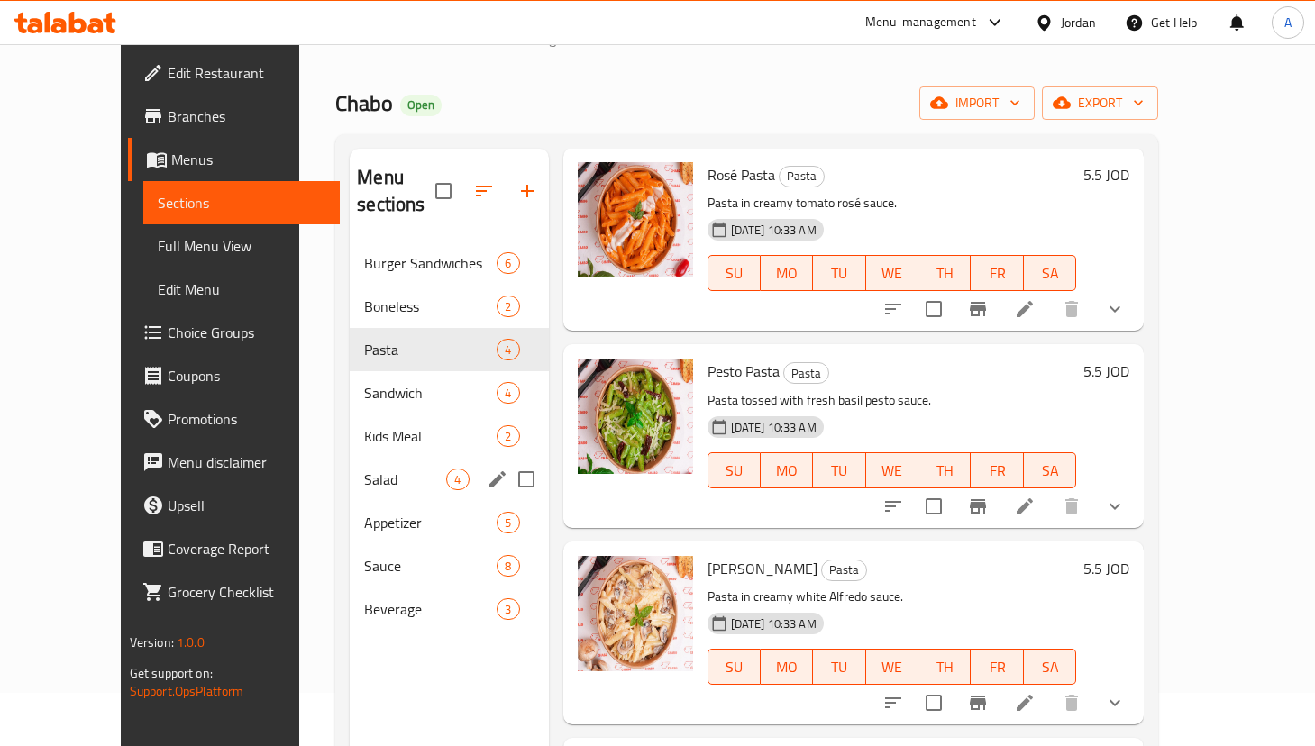
scroll to position [135, 0]
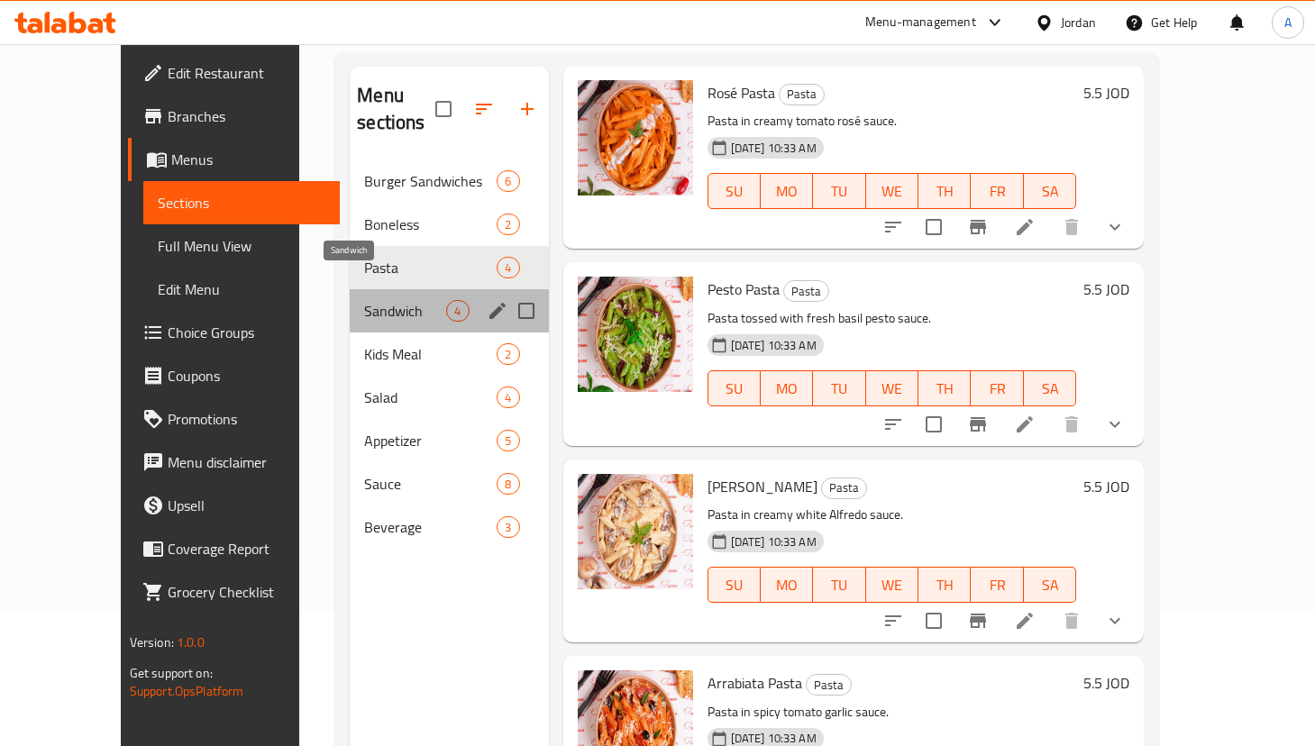
click at [387, 300] on span "Sandwich" at bounding box center [405, 311] width 82 height 22
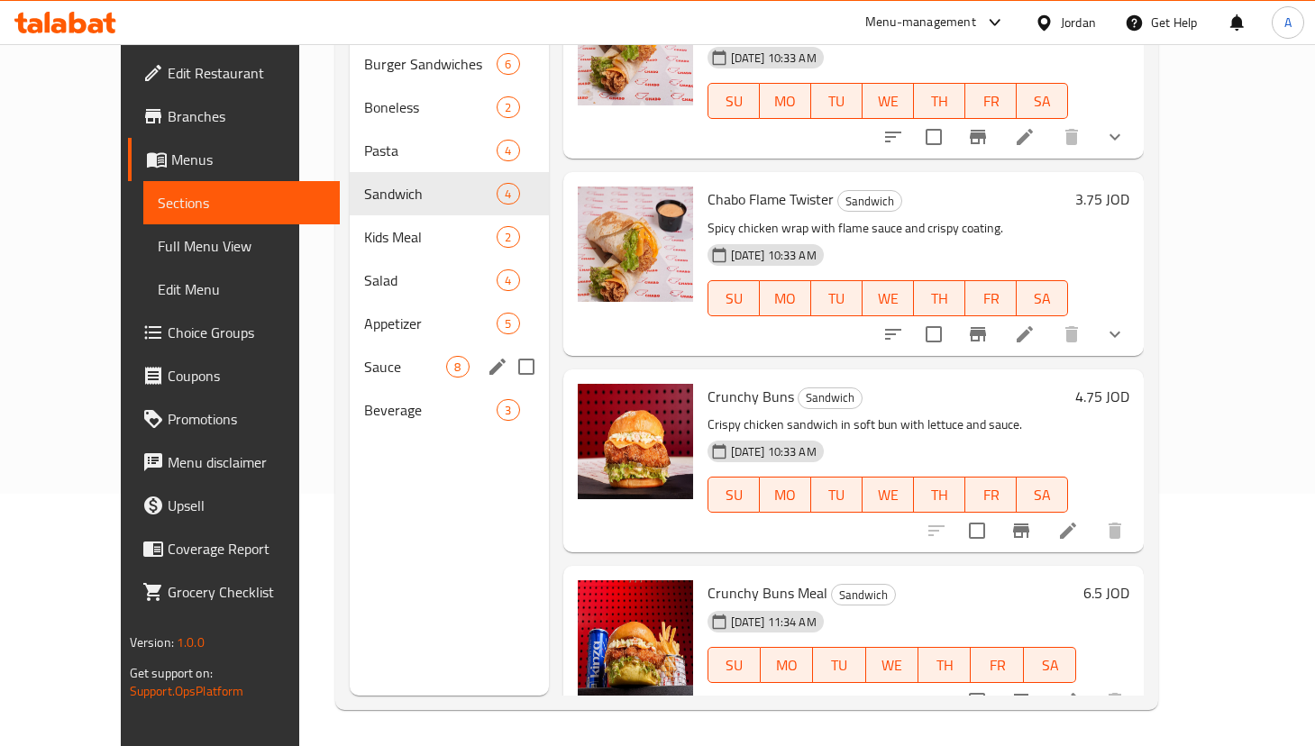
scroll to position [117, 0]
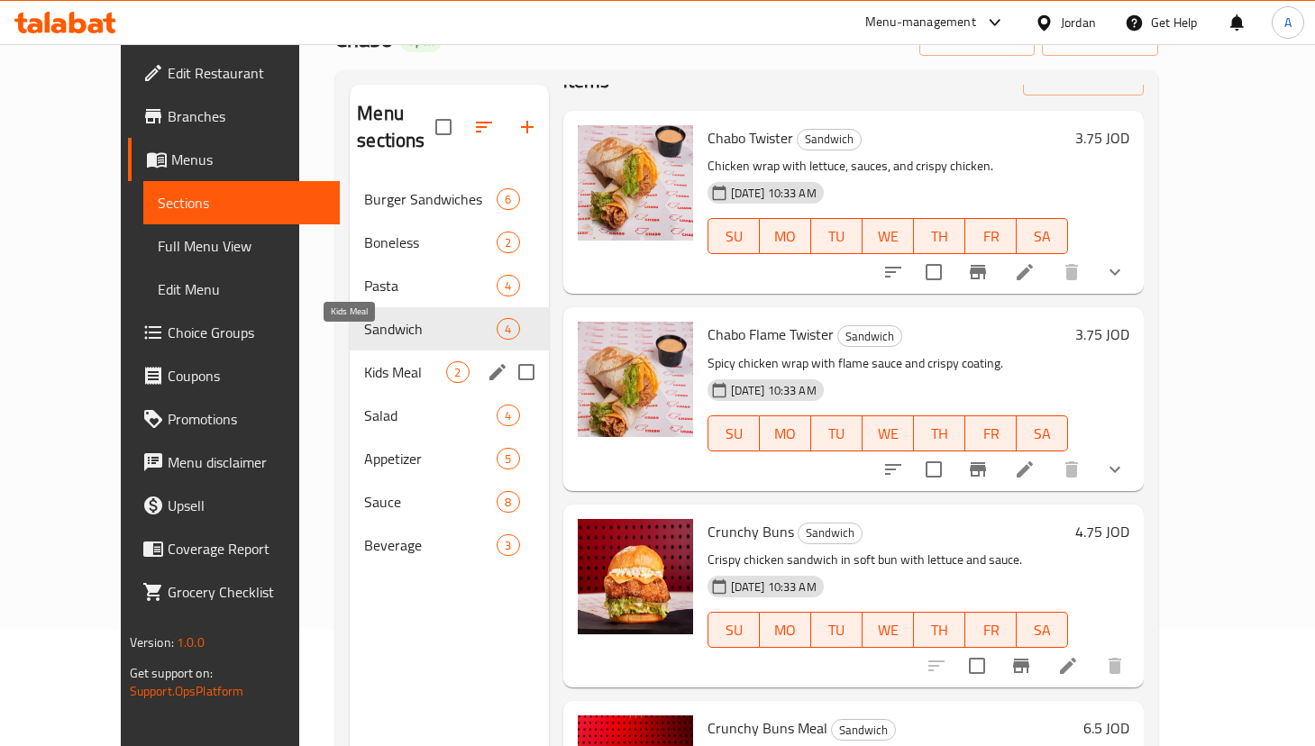
click at [382, 361] on span "Kids Meal" at bounding box center [405, 372] width 82 height 22
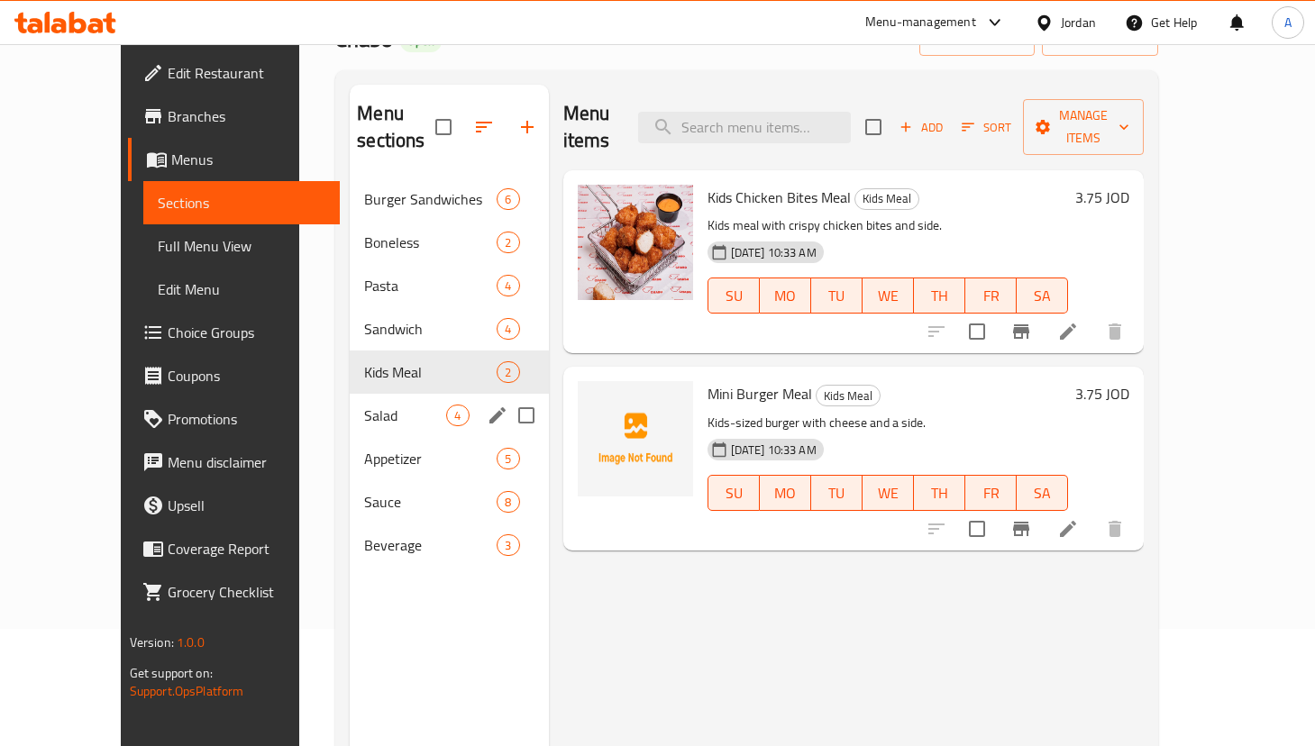
click at [368, 405] on div "Salad 4" at bounding box center [449, 415] width 198 height 43
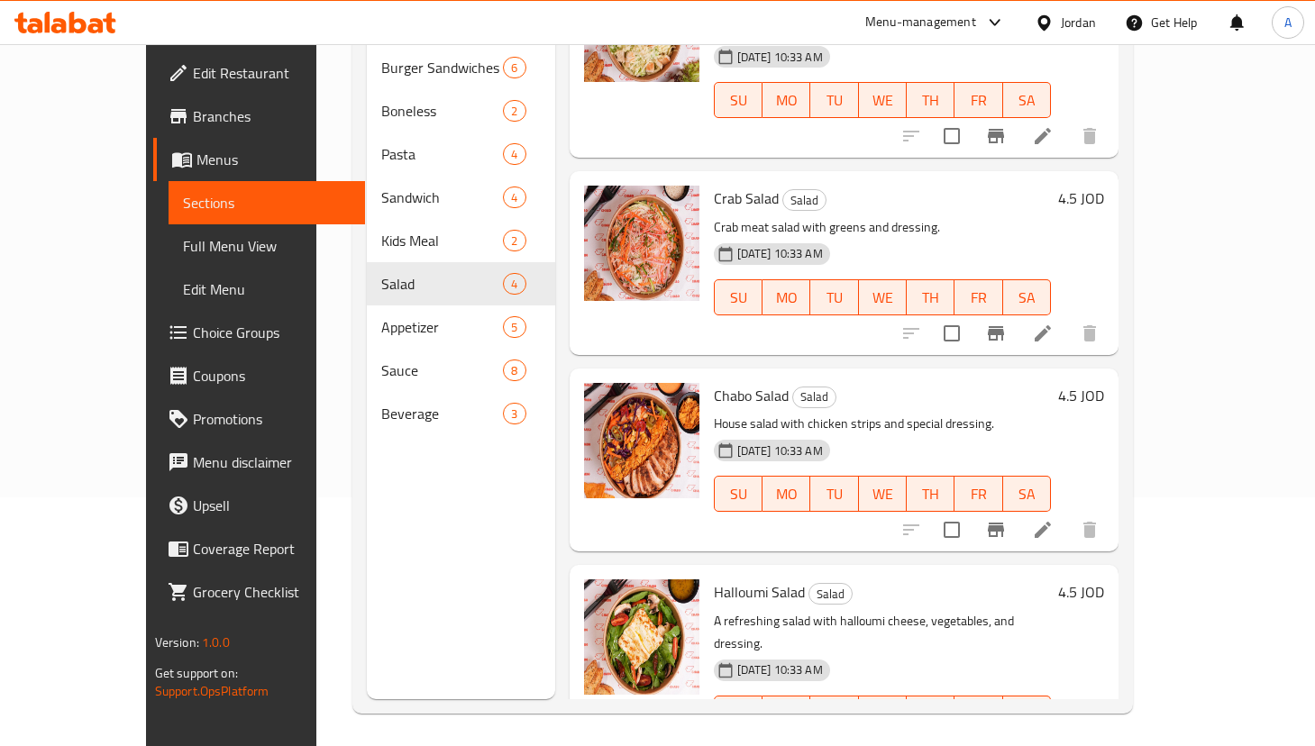
scroll to position [252, 0]
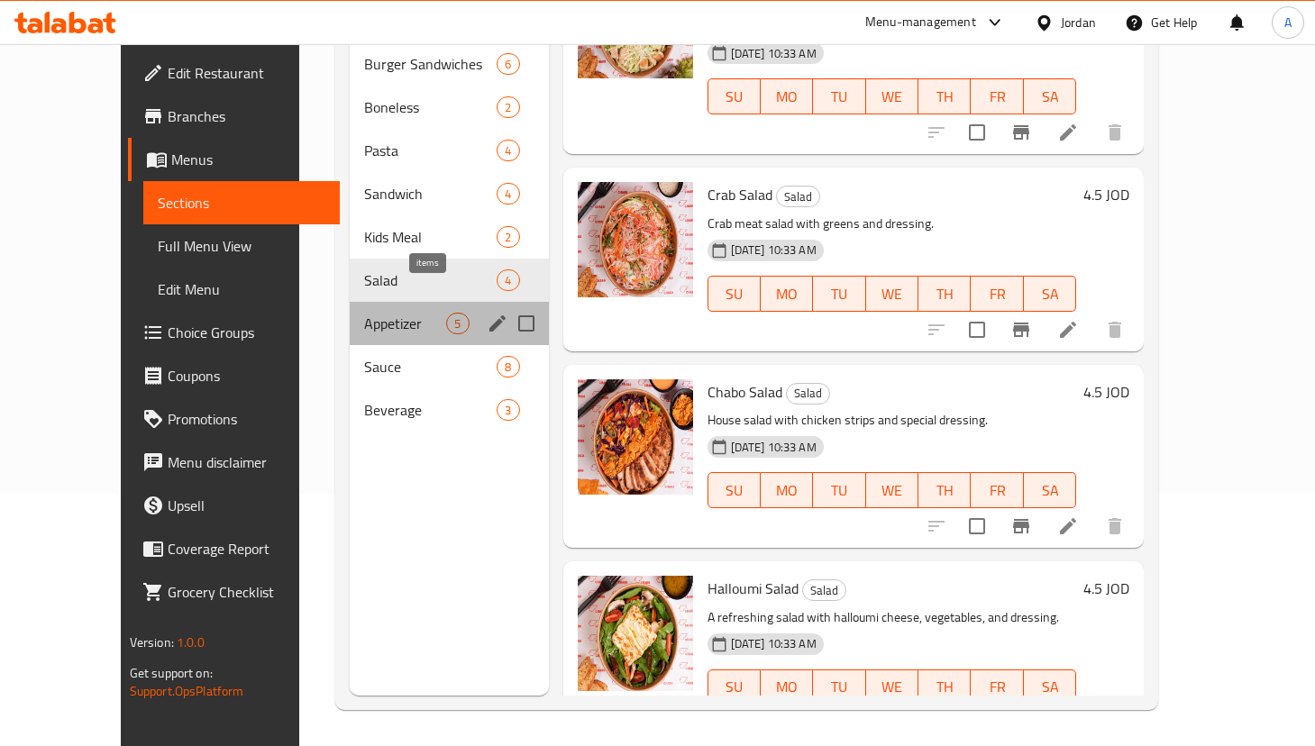
click at [447, 315] on span "5" at bounding box center [457, 323] width 21 height 17
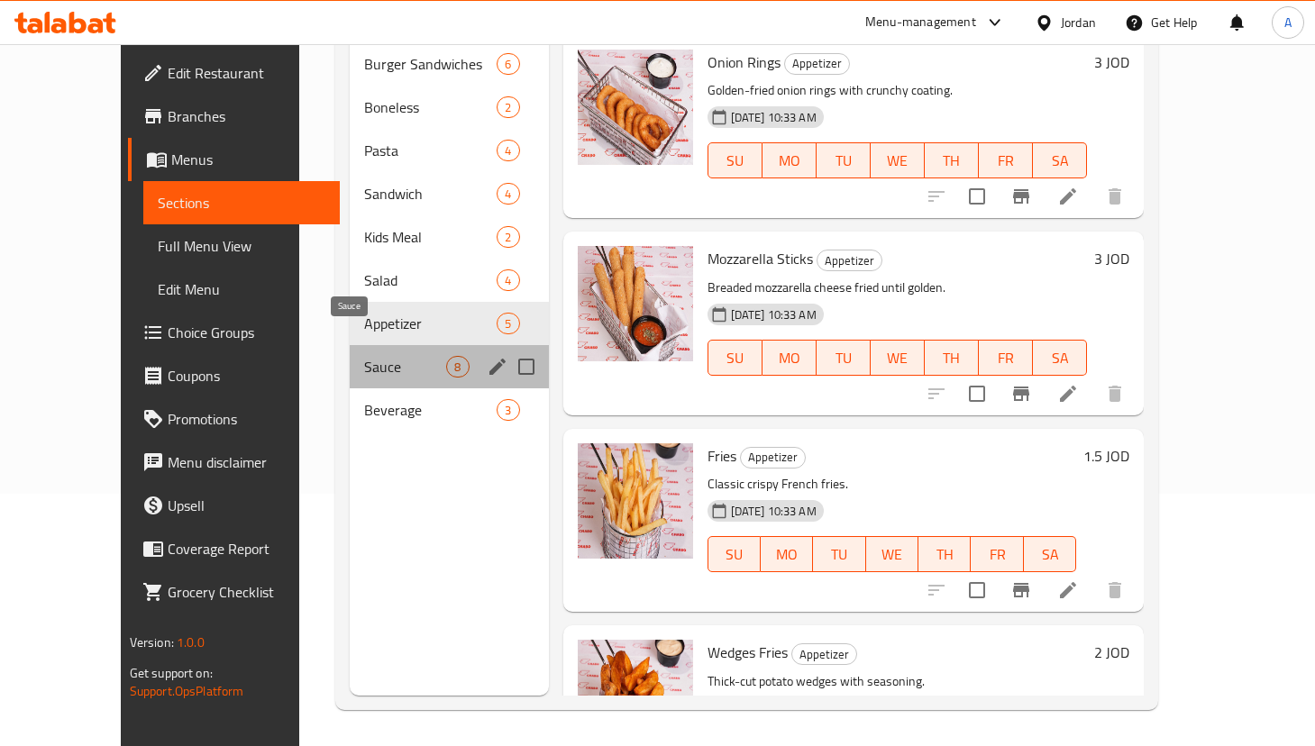
click at [393, 356] on span "Sauce" at bounding box center [405, 367] width 82 height 22
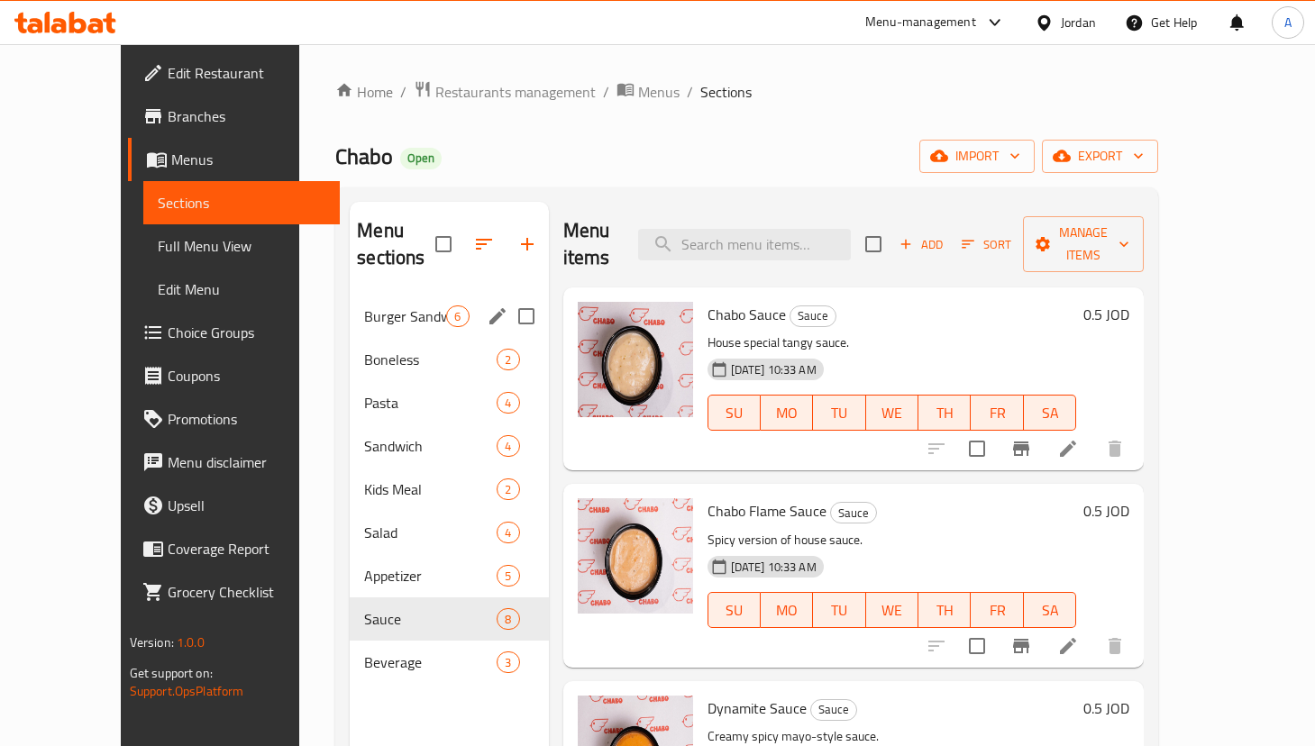
click at [437, 295] on div "Burger Sandwiches 6" at bounding box center [449, 316] width 198 height 43
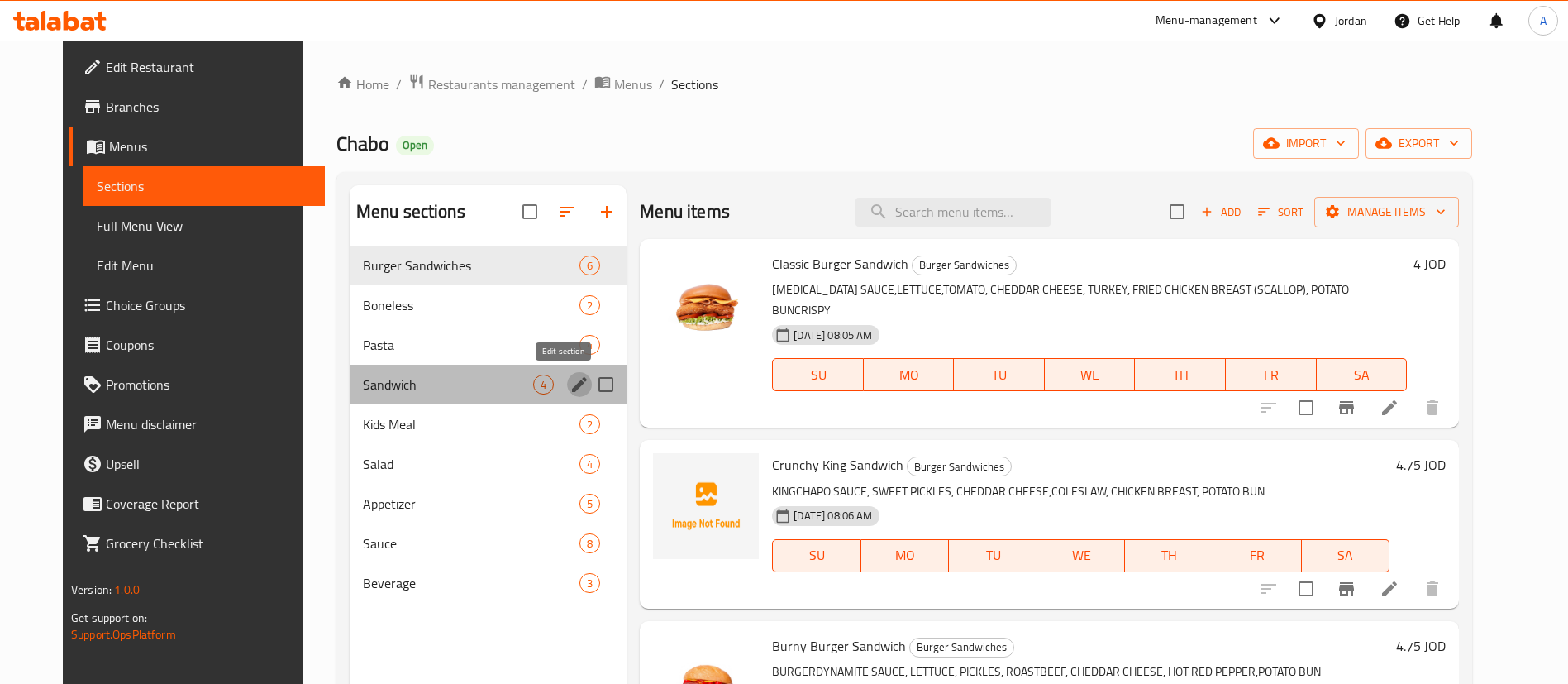
click at [570, 380] on icon "edit" at bounding box center [580, 385] width 20 height 20
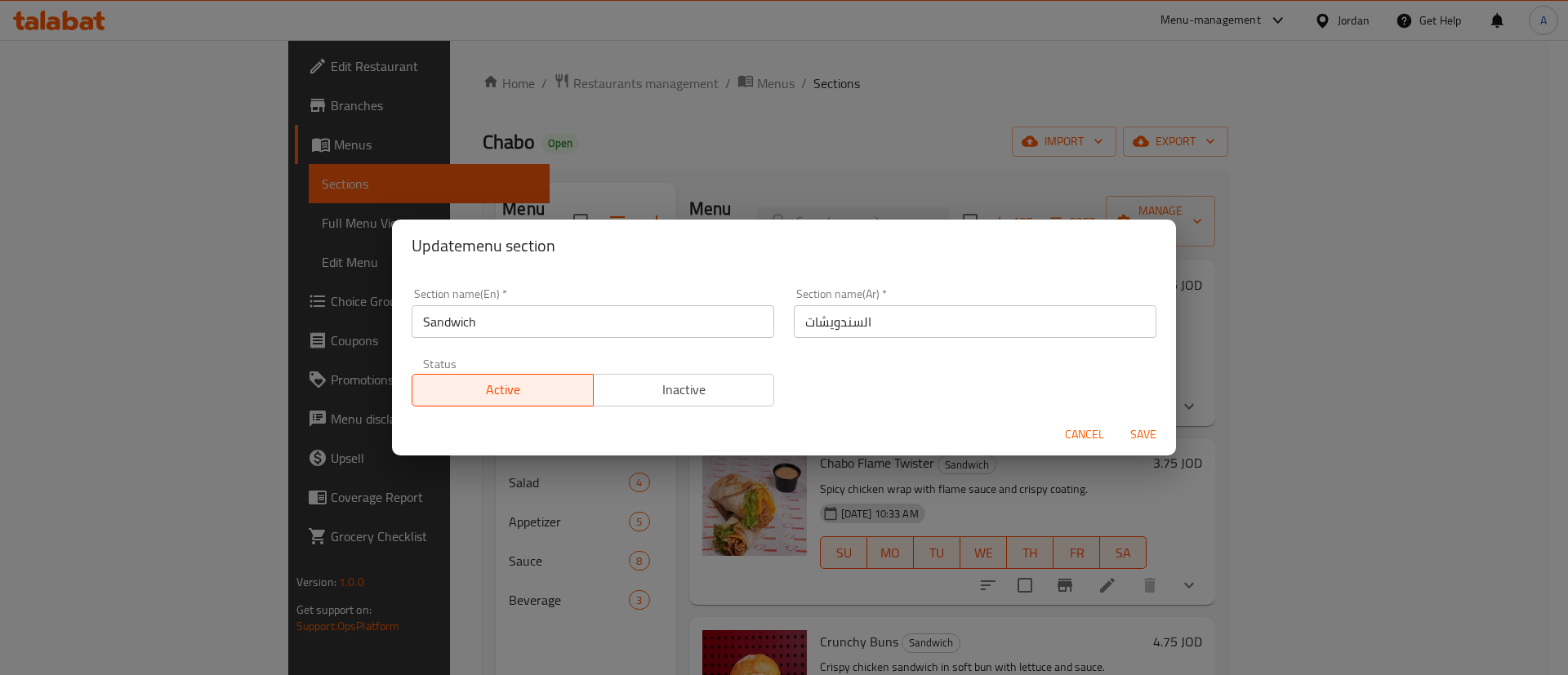
click at [700, 394] on span "Inactive" at bounding box center [684, 390] width 169 height 24
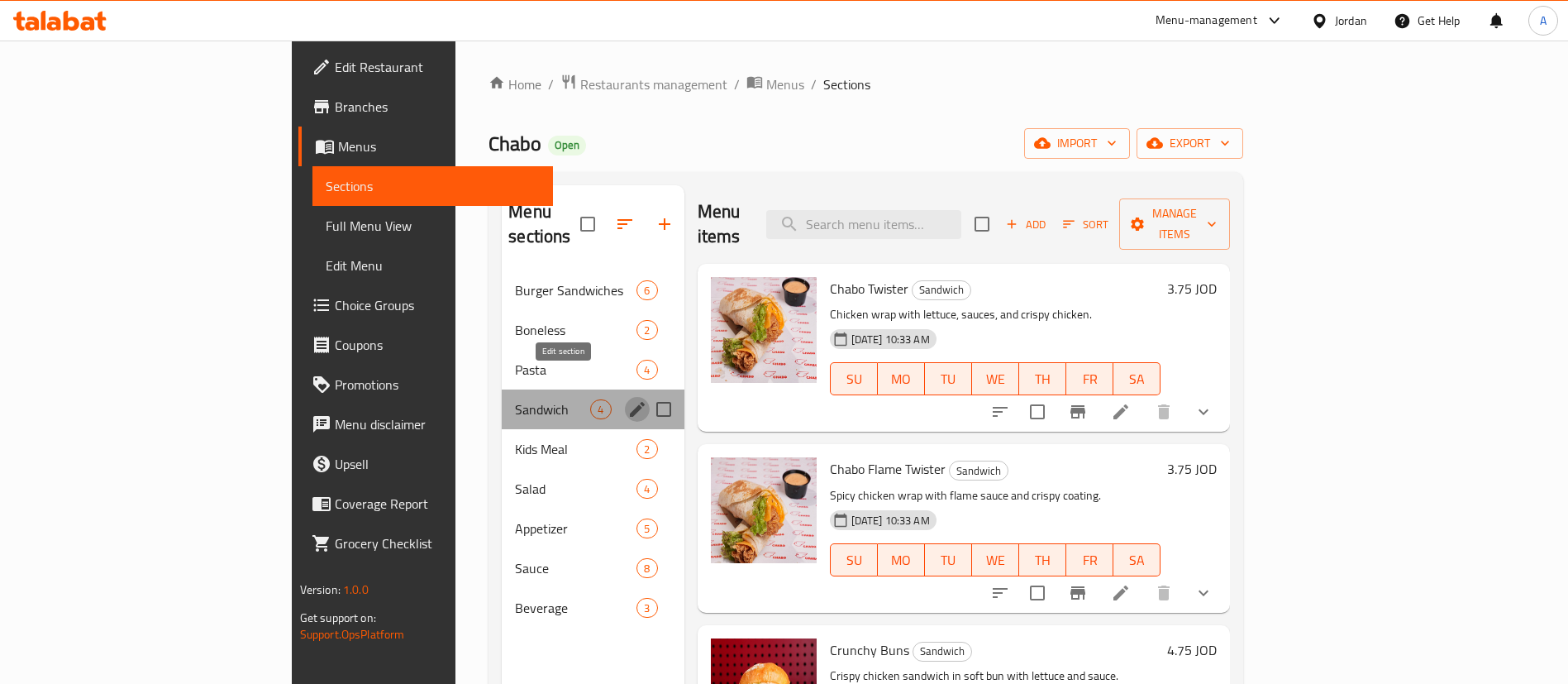
click at [630, 402] on icon "edit" at bounding box center [638, 409] width 15 height 15
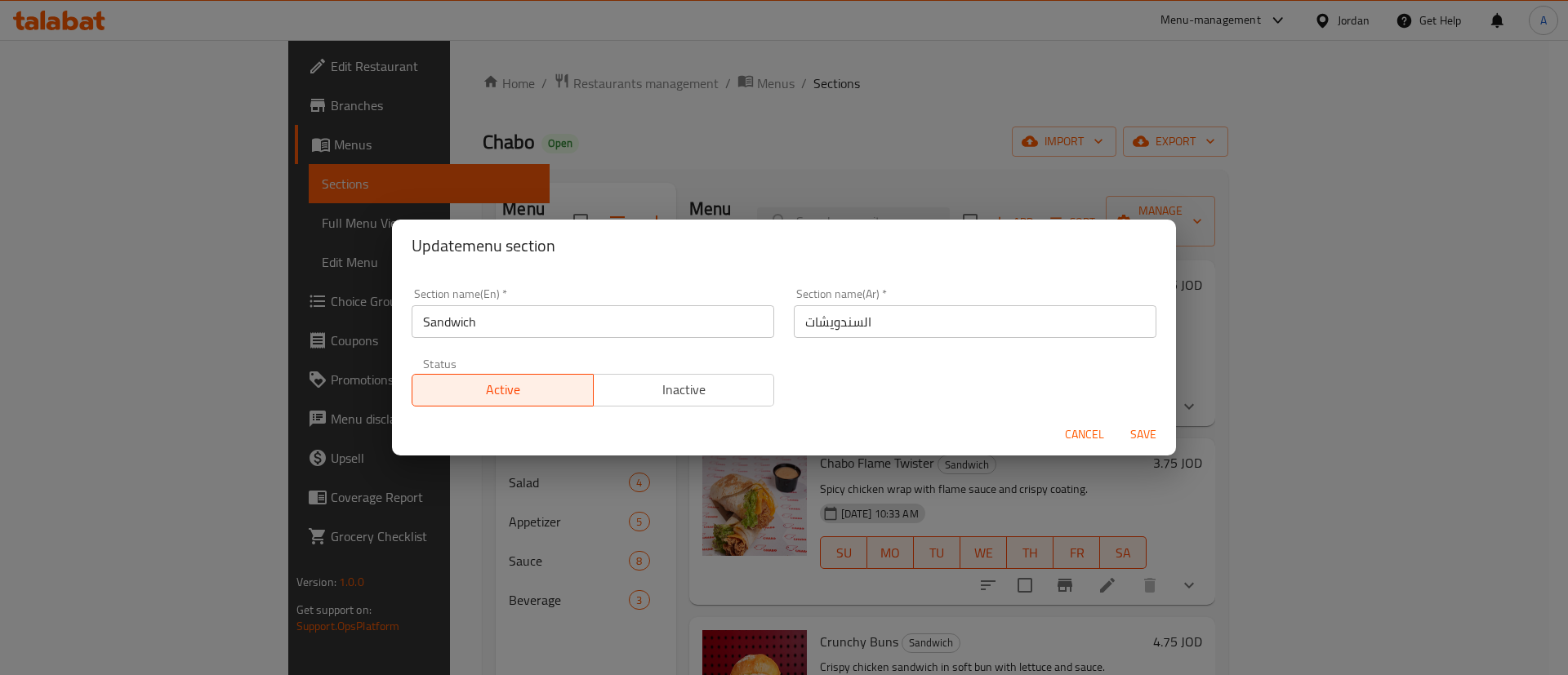
click at [728, 390] on span "Inactive" at bounding box center [684, 390] width 169 height 24
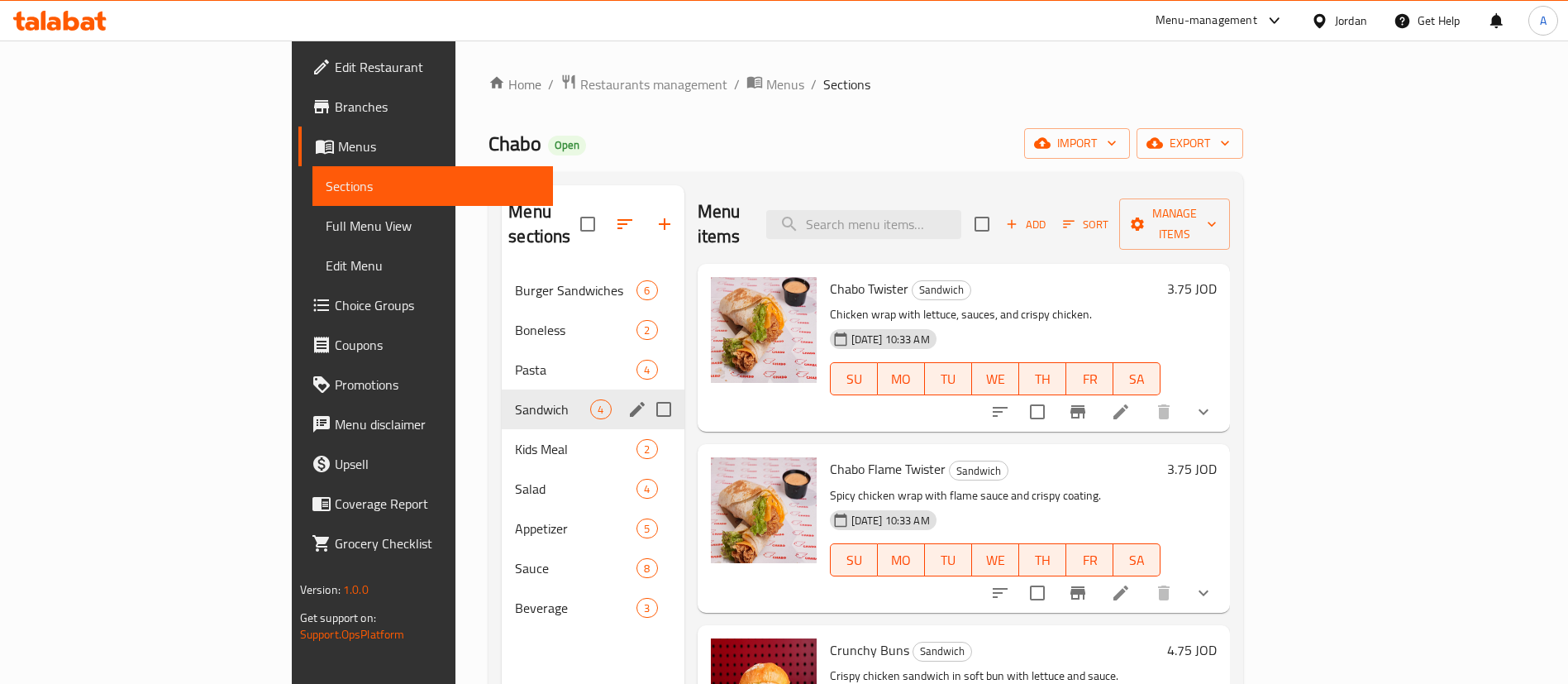
click at [647, 392] on input "Menu sections" at bounding box center [664, 409] width 35 height 35
click at [647, 396] on input "Menu sections" at bounding box center [664, 409] width 35 height 35
click at [647, 392] on input "Menu sections" at bounding box center [664, 409] width 35 height 35
click at [630, 402] on icon "edit" at bounding box center [638, 409] width 15 height 15
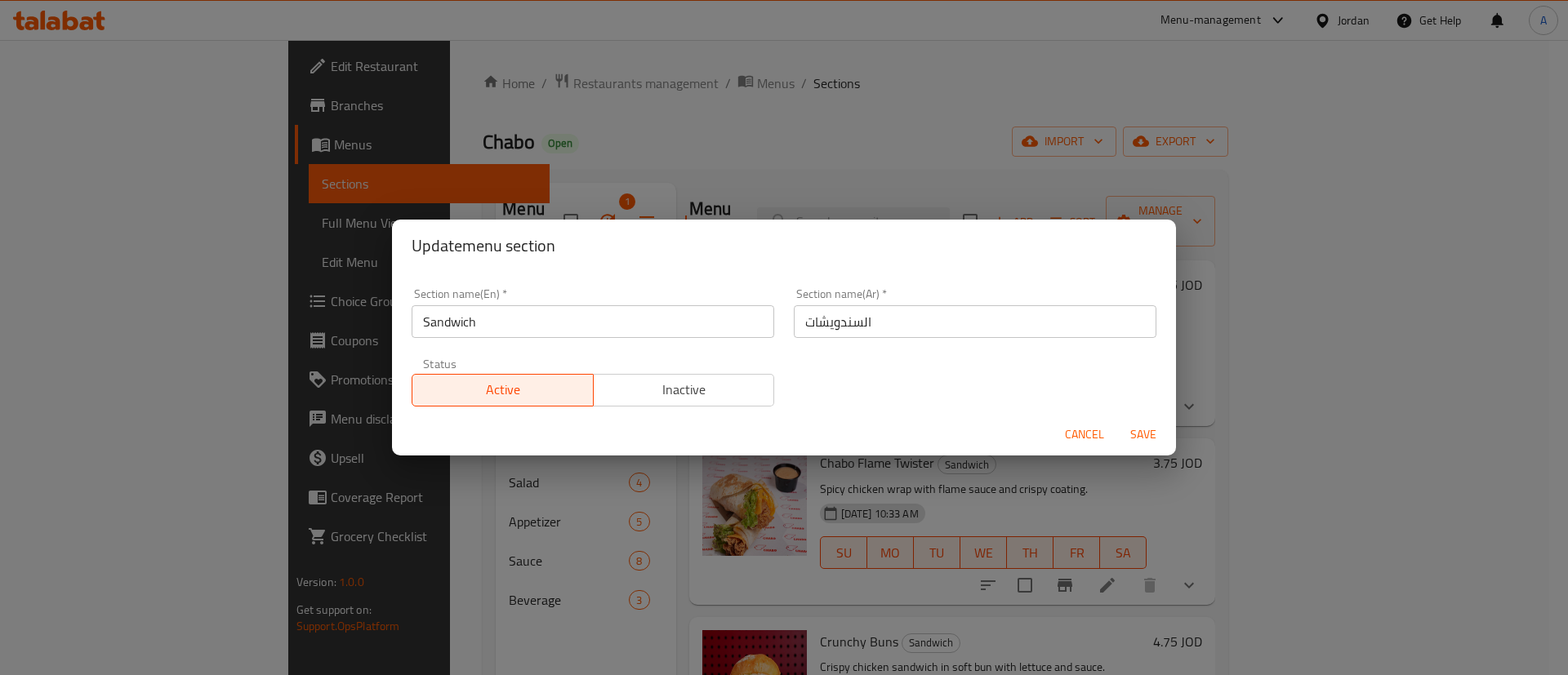
click at [1071, 434] on span "Cancel" at bounding box center [1084, 435] width 39 height 21
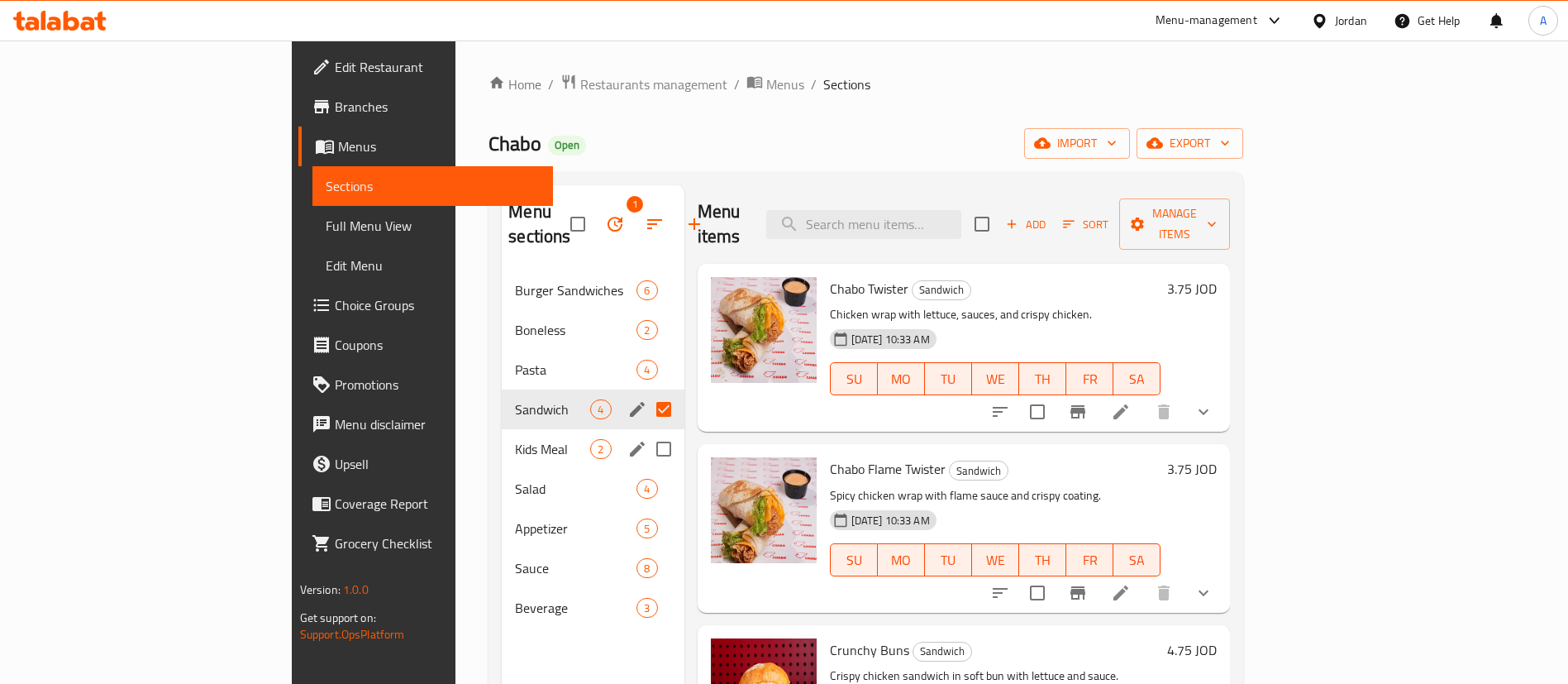
click at [502, 441] on div "Kids Meal 2" at bounding box center [593, 449] width 182 height 39
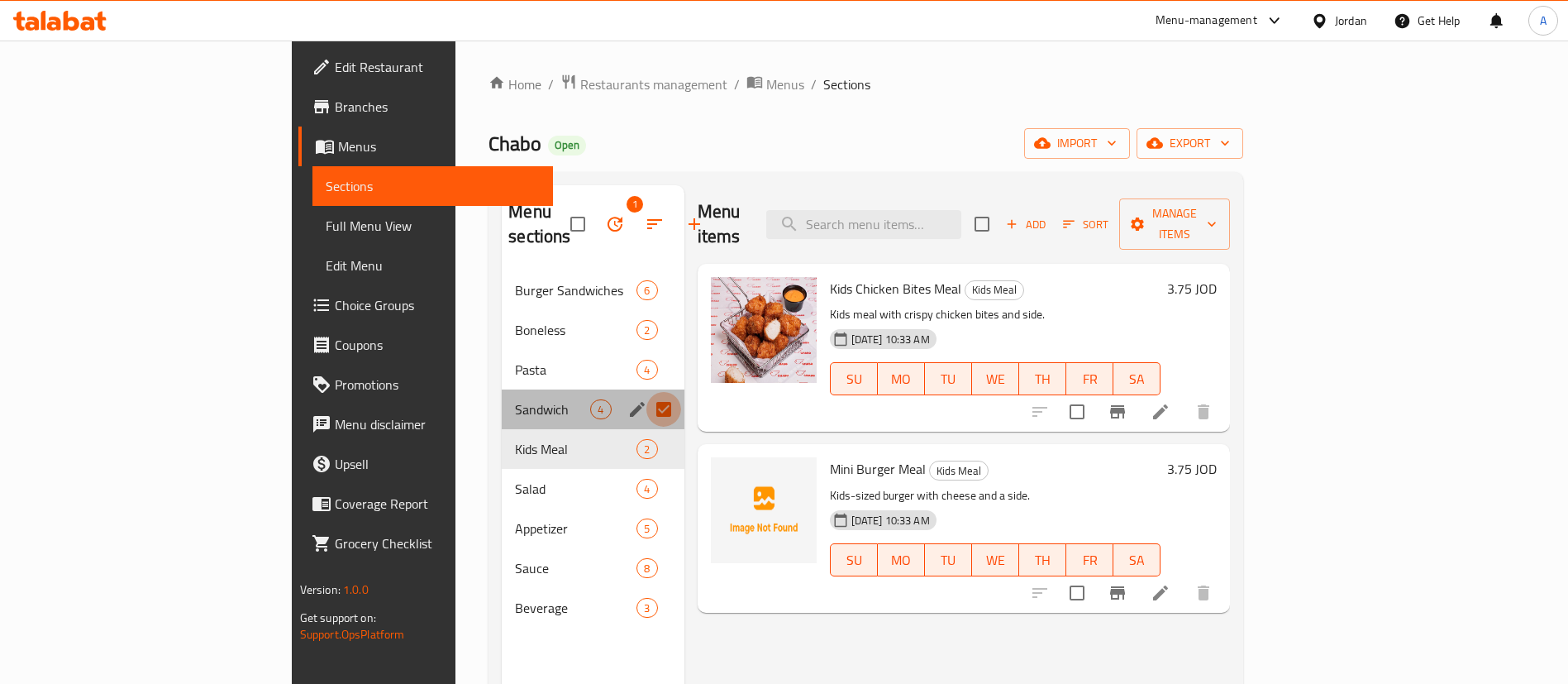
click at [647, 392] on input "Menu sections" at bounding box center [664, 409] width 35 height 35
checkbox input "false"
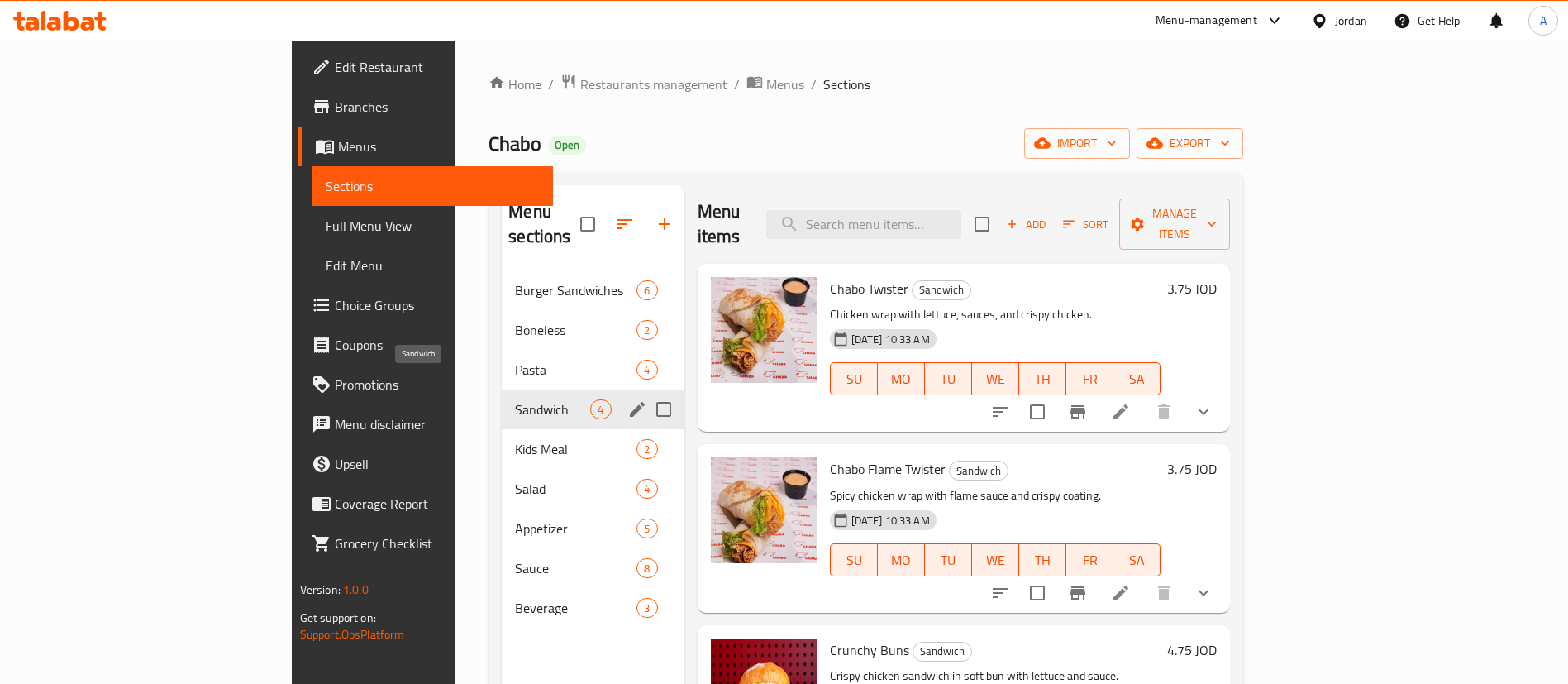
click at [515, 399] on span "Sandwich" at bounding box center [552, 409] width 75 height 20
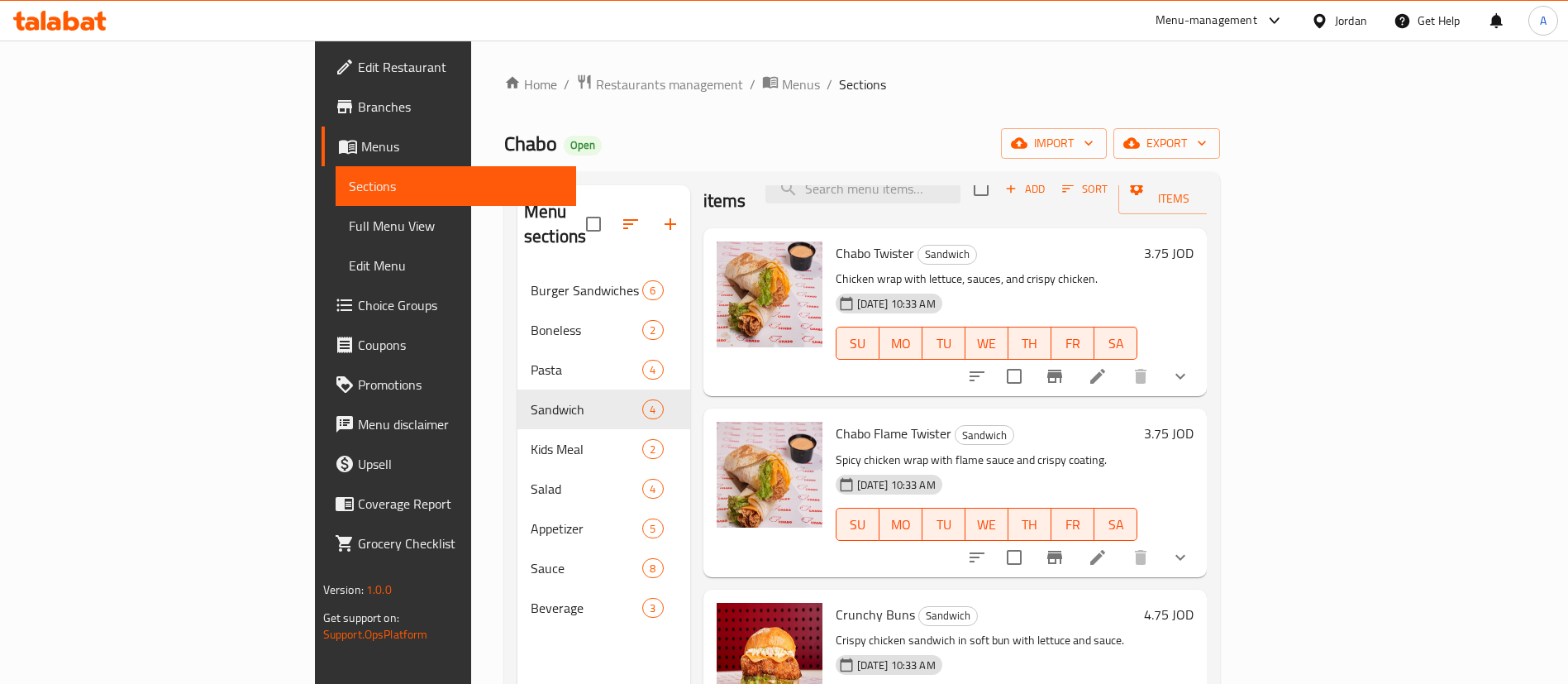
scroll to position [55, 0]
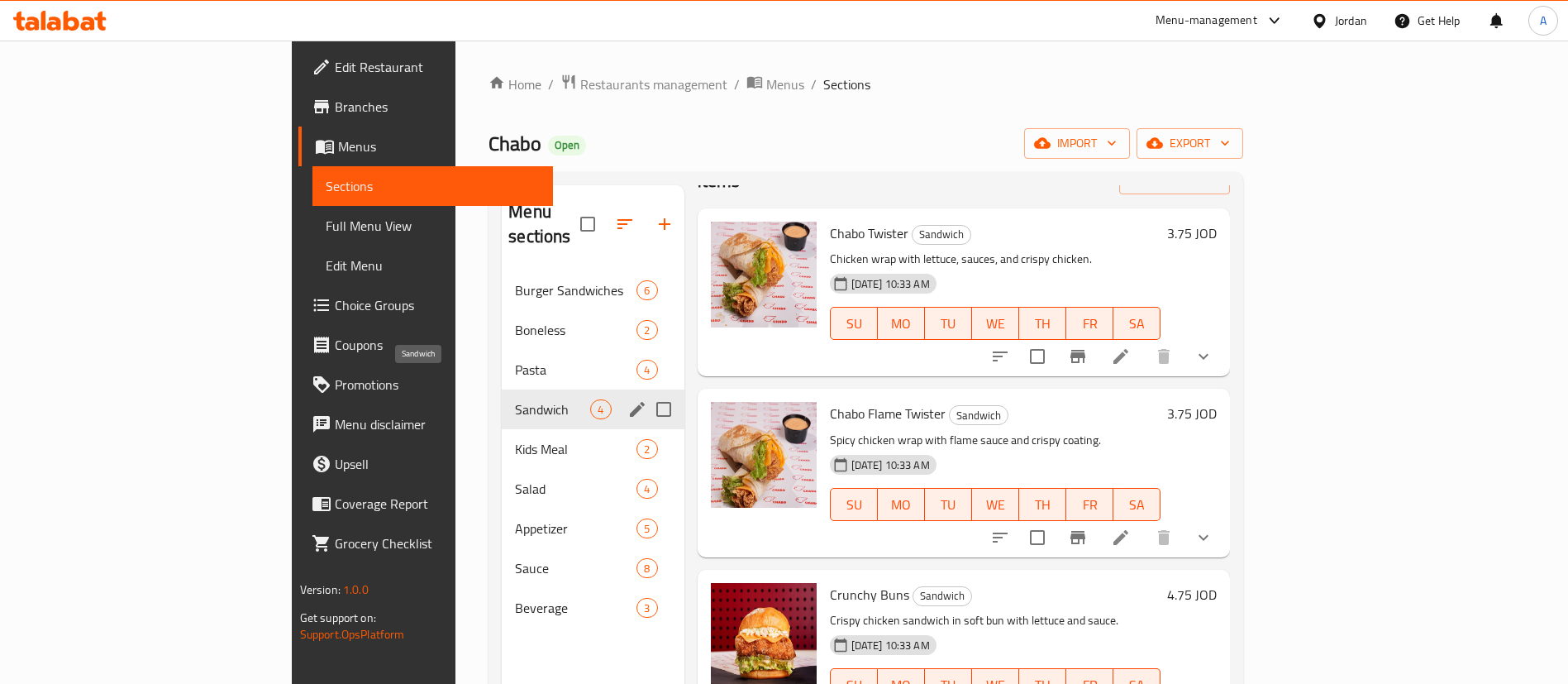
click at [515, 399] on span "Sandwich" at bounding box center [552, 409] width 75 height 20
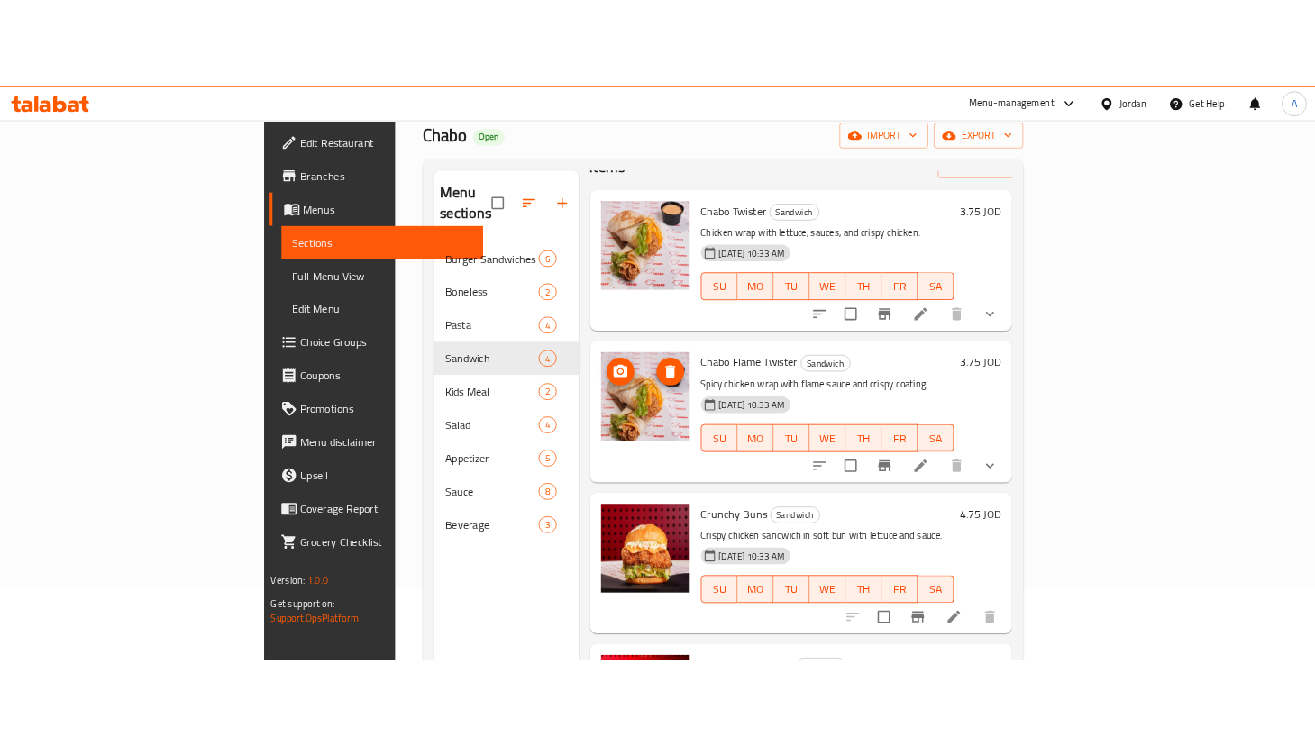
scroll to position [0, 0]
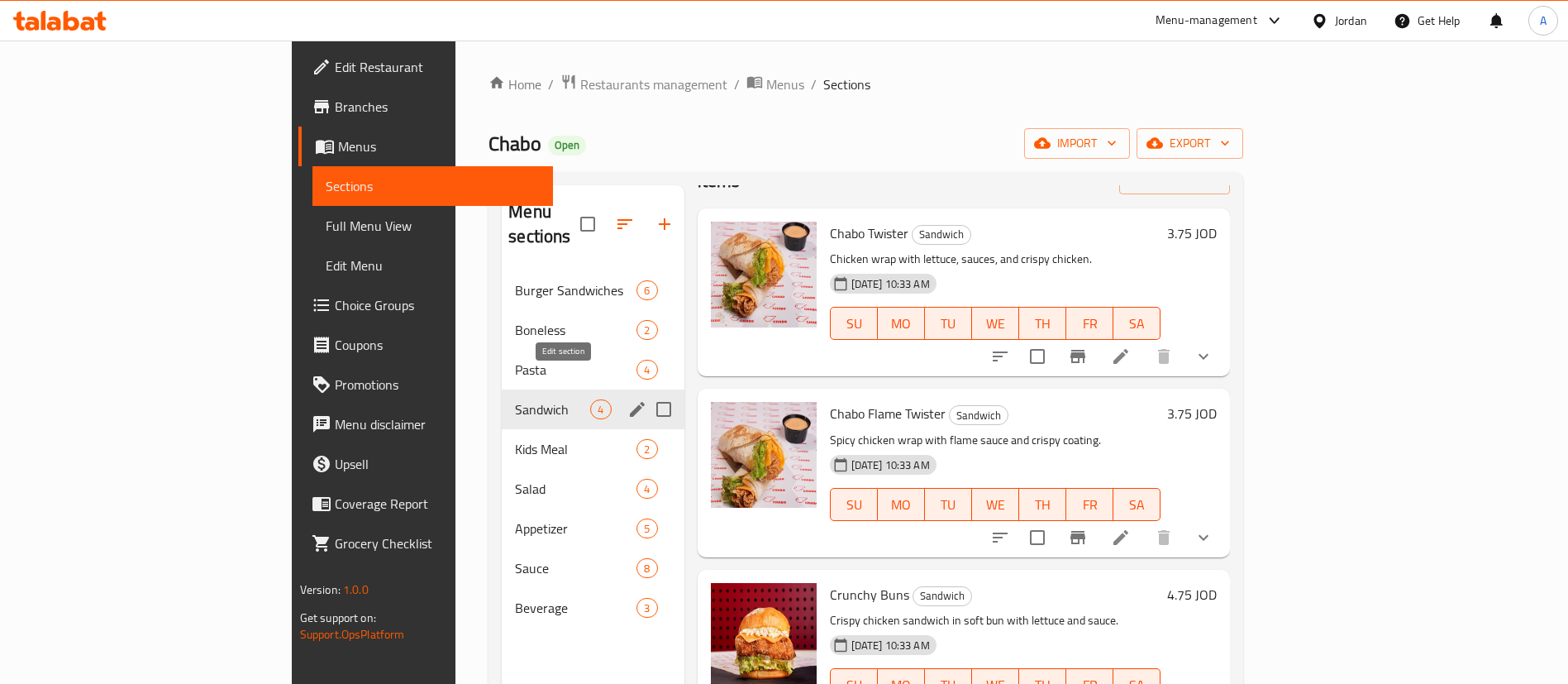
click at [628, 399] on icon "edit" at bounding box center [638, 409] width 20 height 20
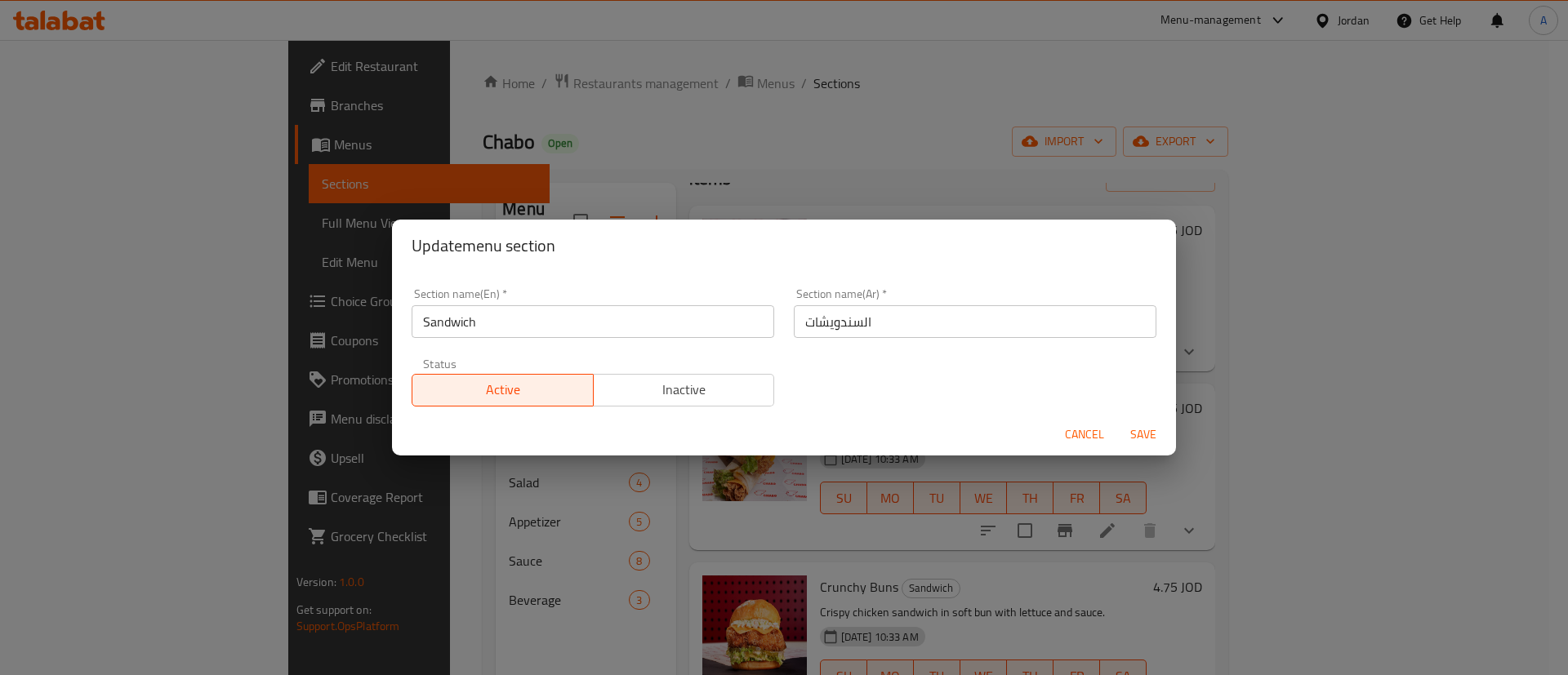
click at [664, 383] on span "Inactive" at bounding box center [684, 390] width 169 height 24
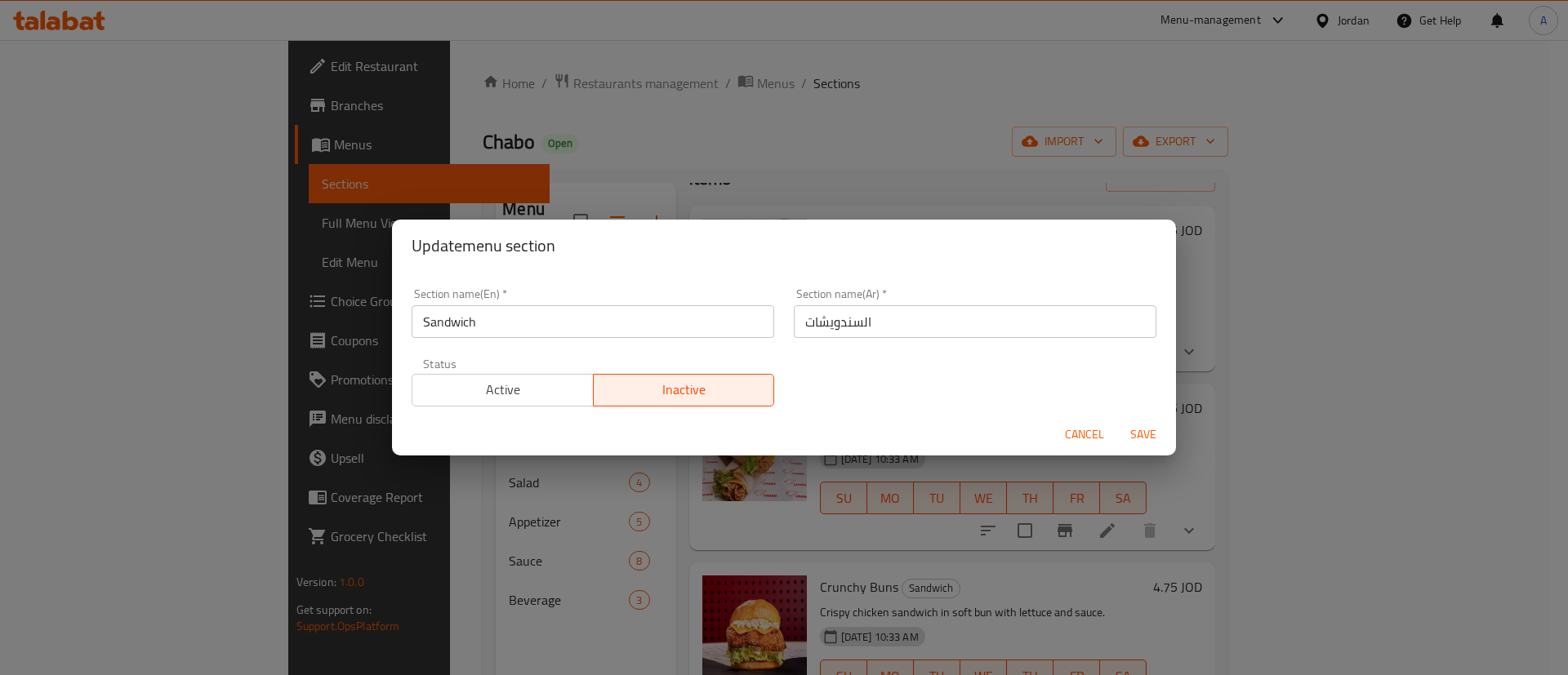
click at [1144, 430] on span "Save" at bounding box center [1143, 435] width 39 height 21
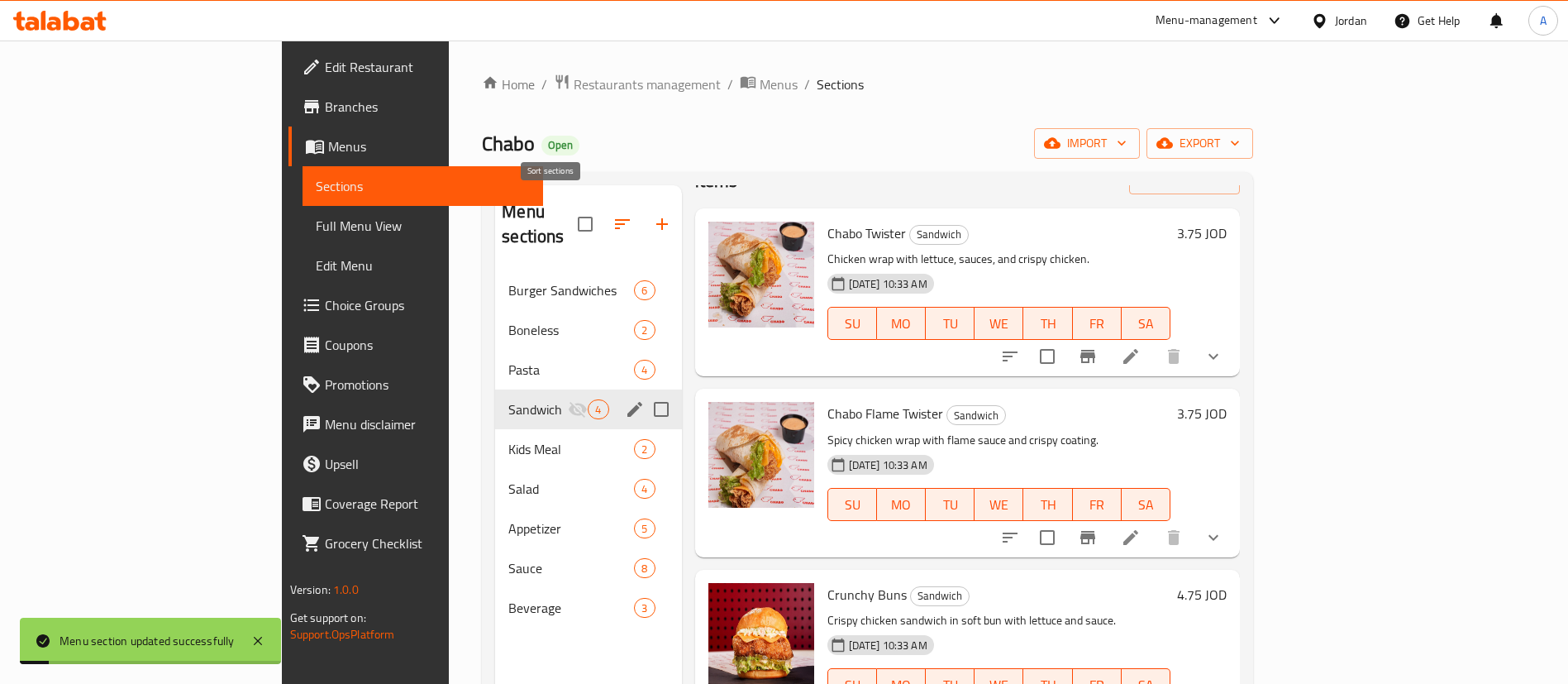
click at [613, 214] on icon "button" at bounding box center [623, 224] width 20 height 20
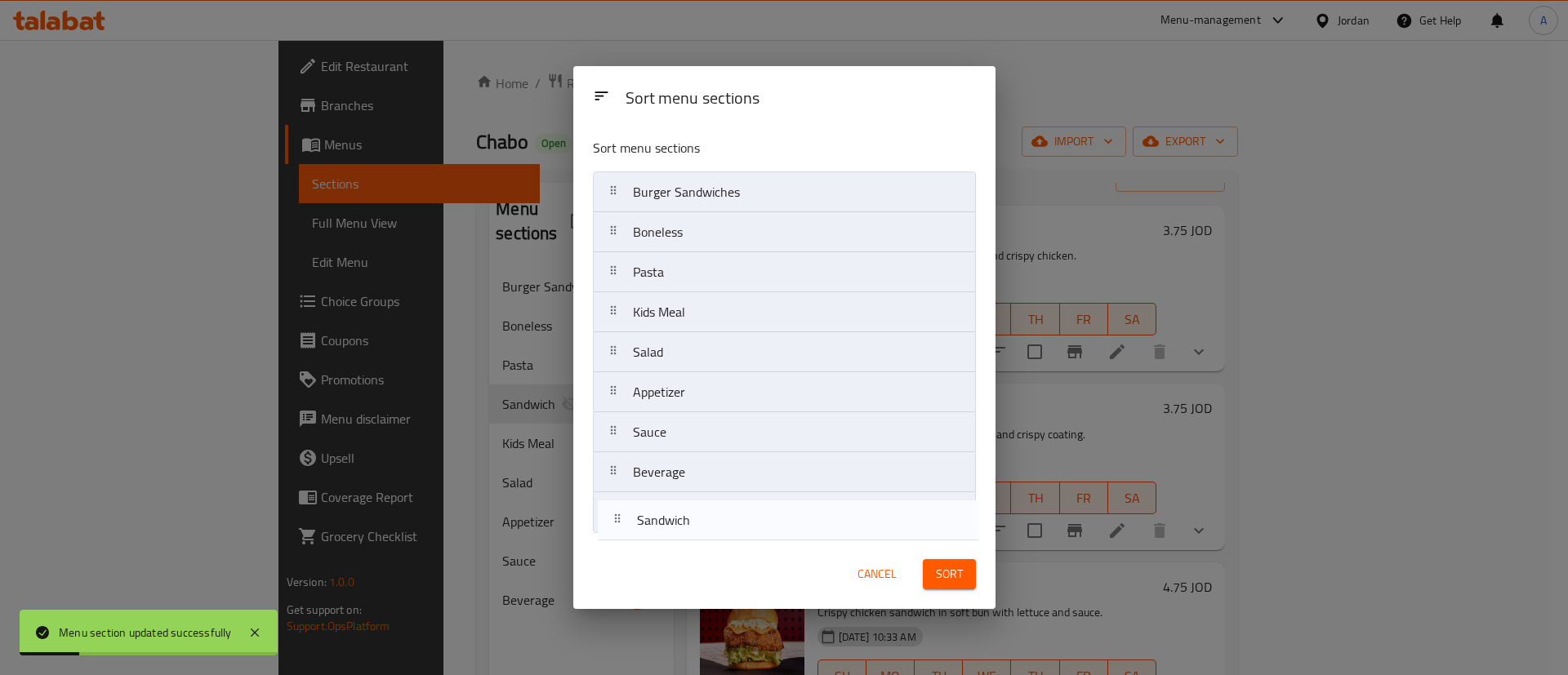
drag, startPoint x: 691, startPoint y: 325, endPoint x: 693, endPoint y: 543, distance: 218.0
click at [693, 543] on div "Sort menu sections Sort menu sections Burger Sandwiches Boneless Pasta Sandwich…" at bounding box center [785, 337] width 422 height 543
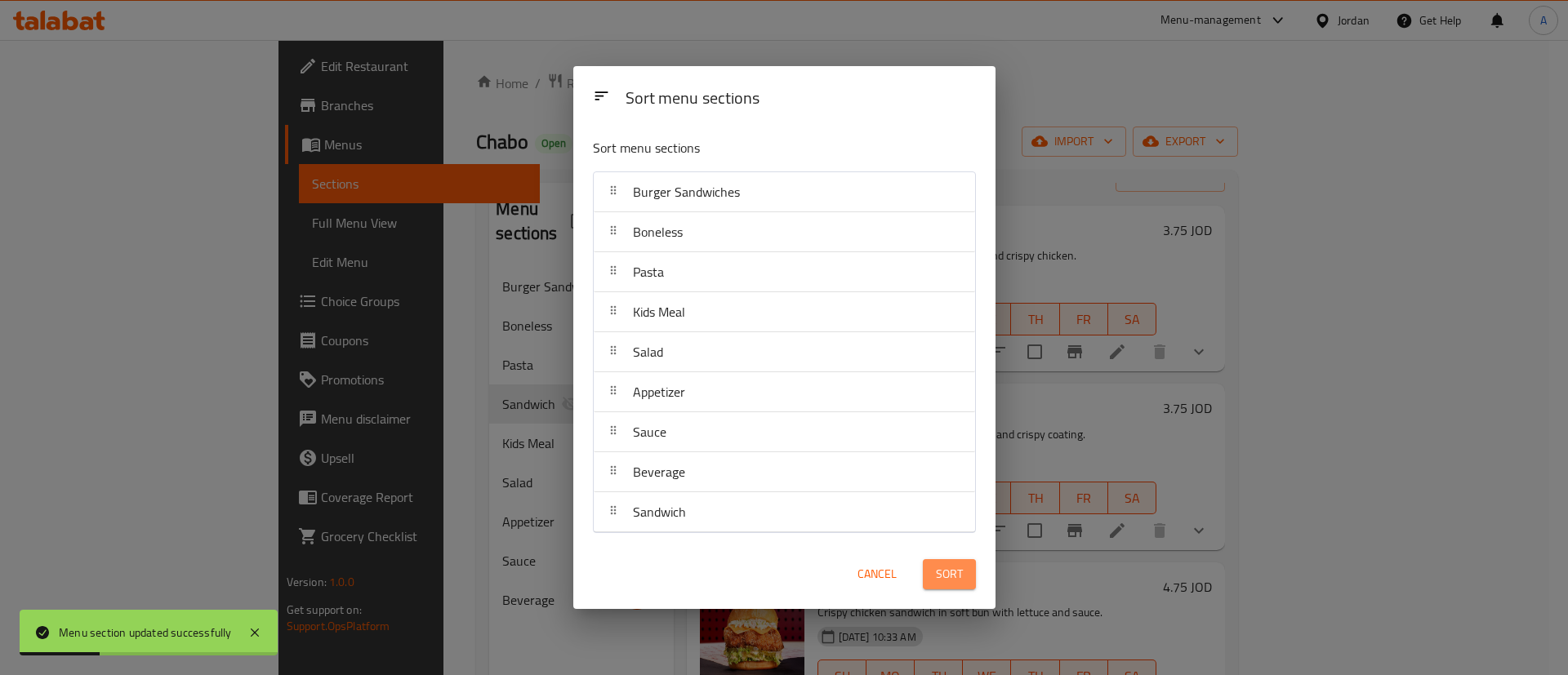
click at [954, 583] on span "Sort" at bounding box center [950, 574] width 27 height 21
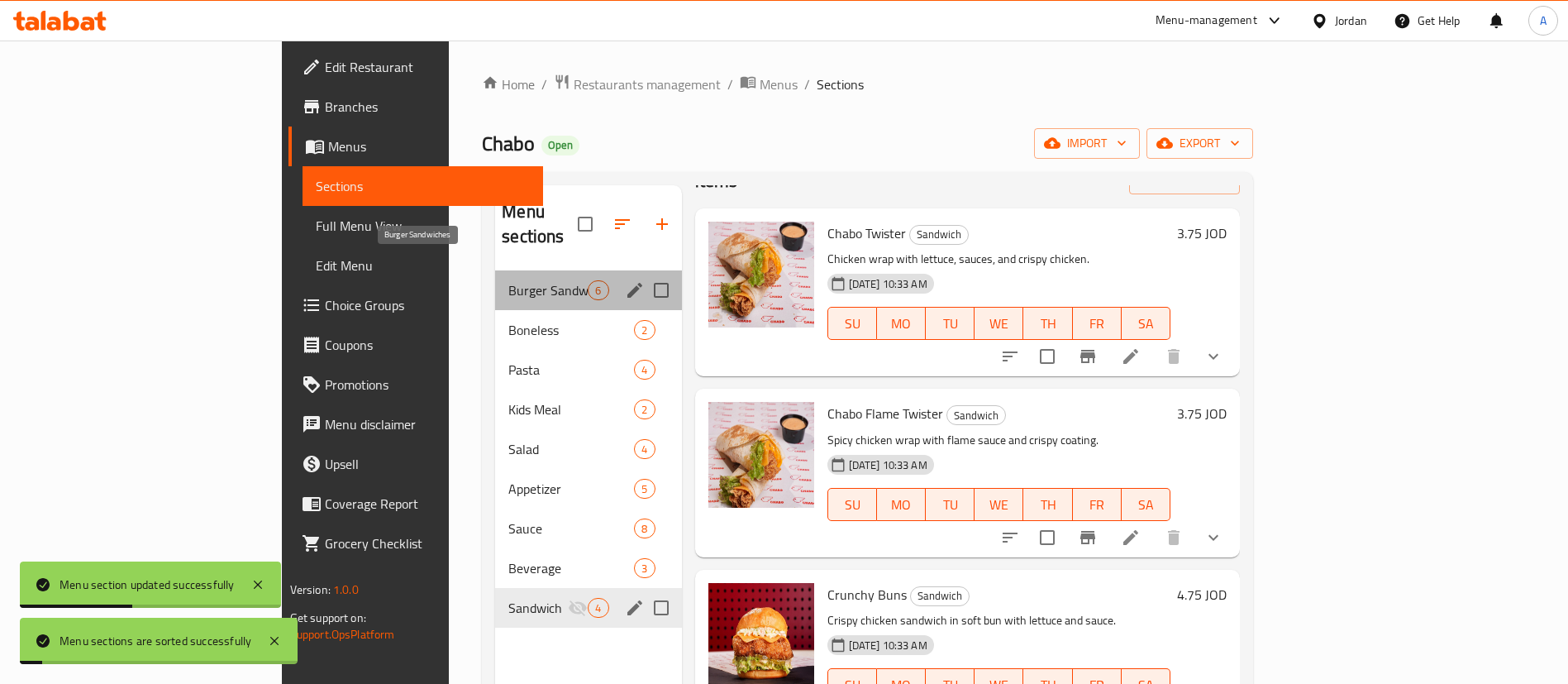
click at [508, 280] on span "Burger Sandwiches" at bounding box center [548, 290] width 79 height 20
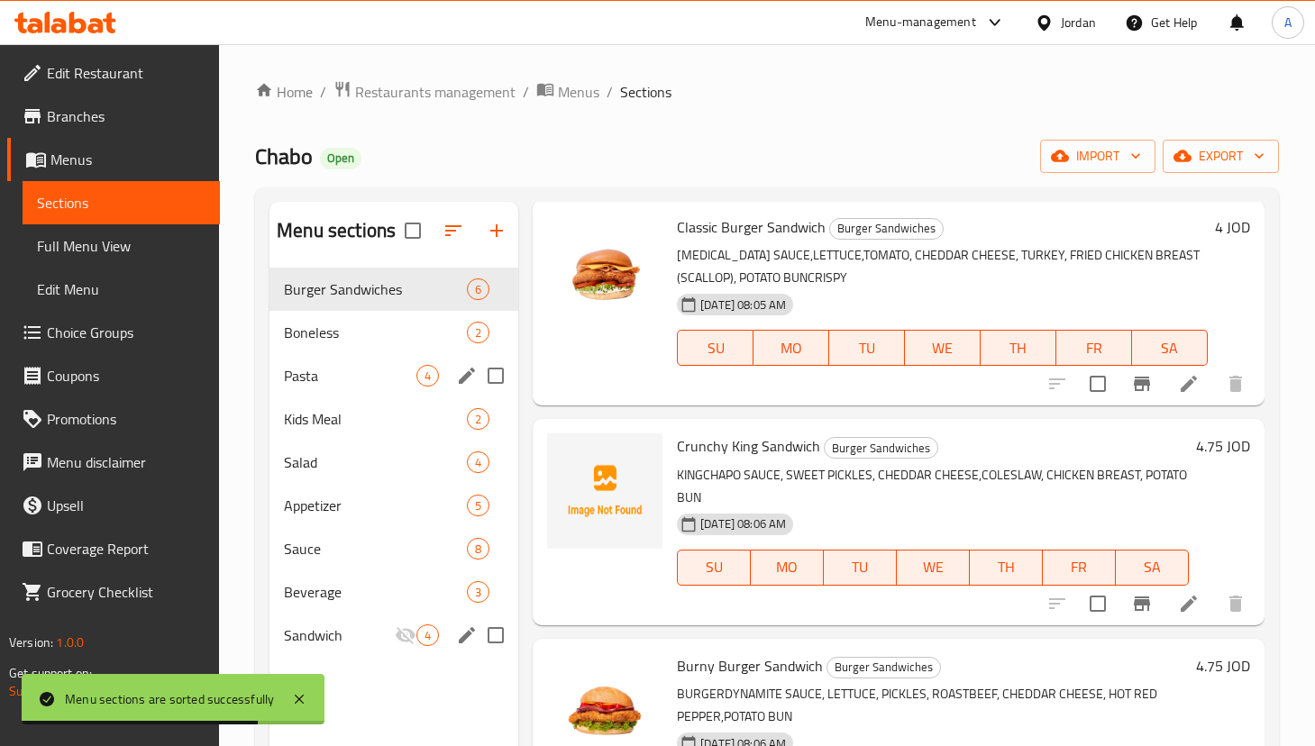
click at [374, 405] on div "Kids Meal 2" at bounding box center [393, 418] width 249 height 43
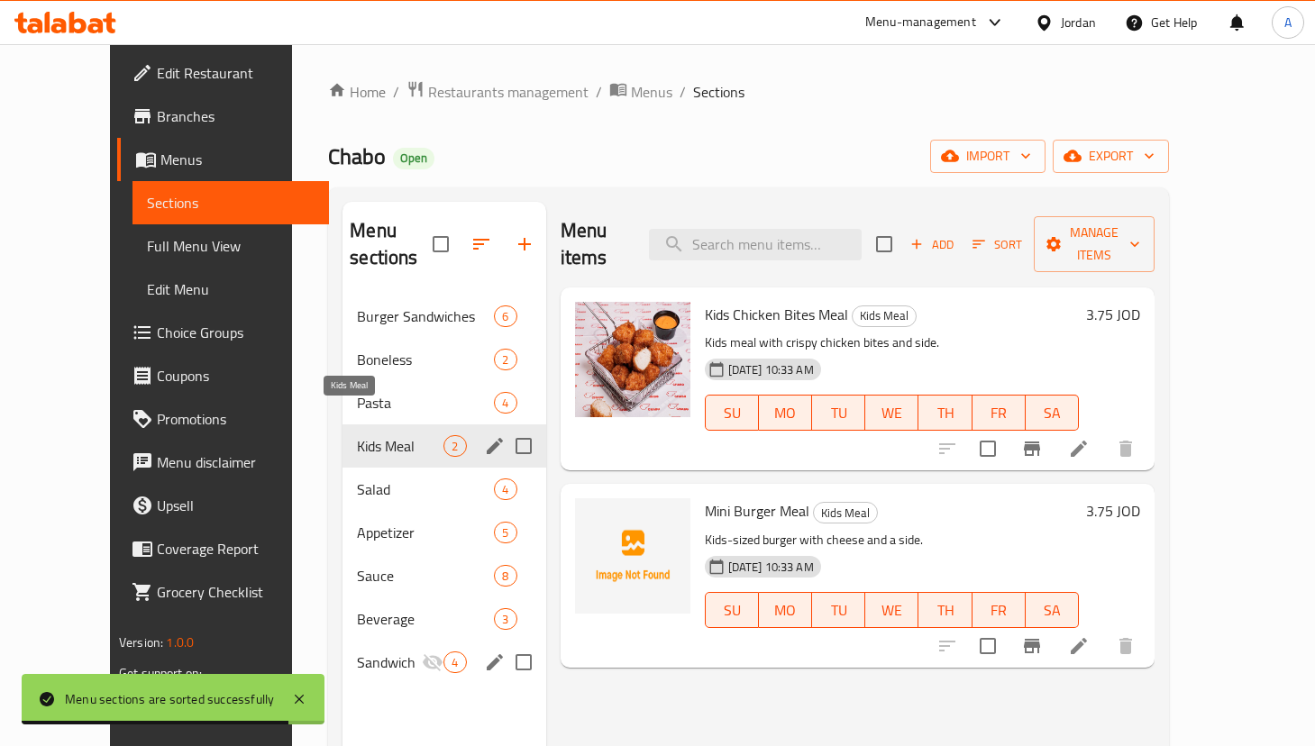
click at [353, 436] on div "Kids Meal 2" at bounding box center [443, 445] width 203 height 43
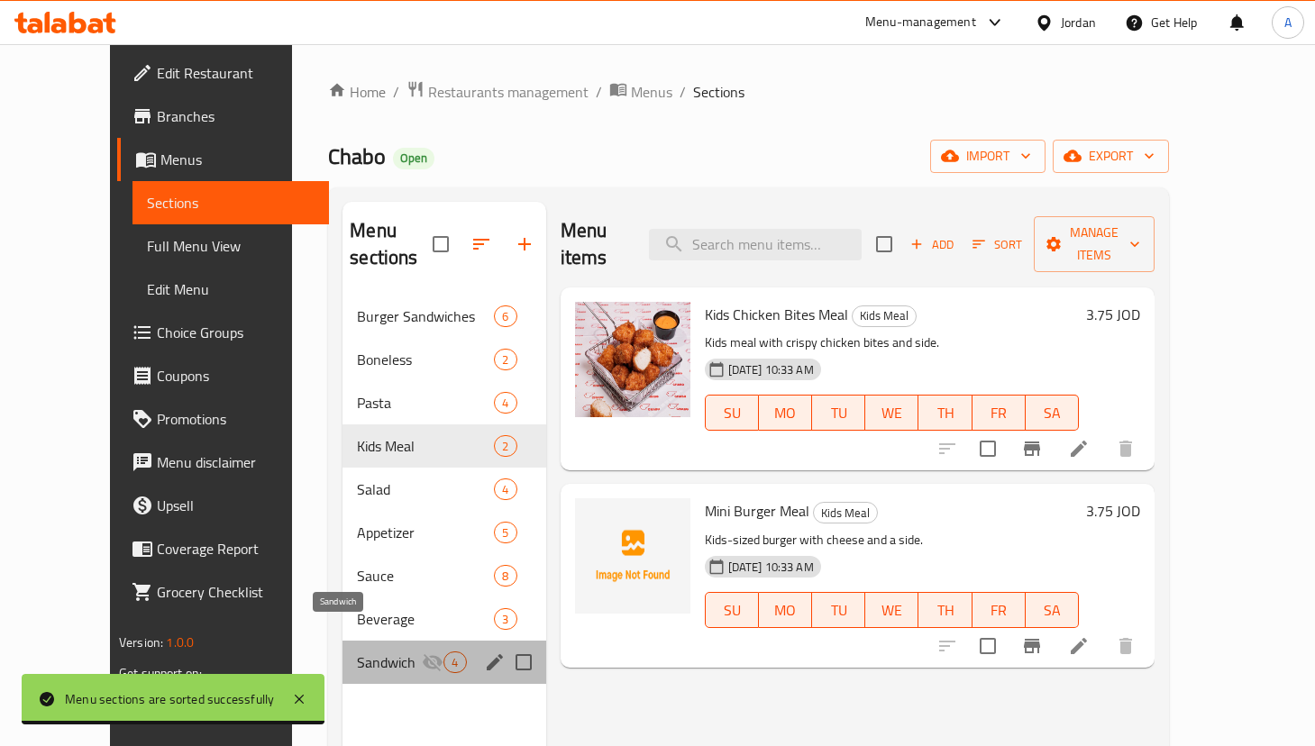
drag, startPoint x: 333, startPoint y: 628, endPoint x: 356, endPoint y: 604, distance: 33.2
click at [357, 651] on span "Sandwich" at bounding box center [389, 662] width 65 height 22
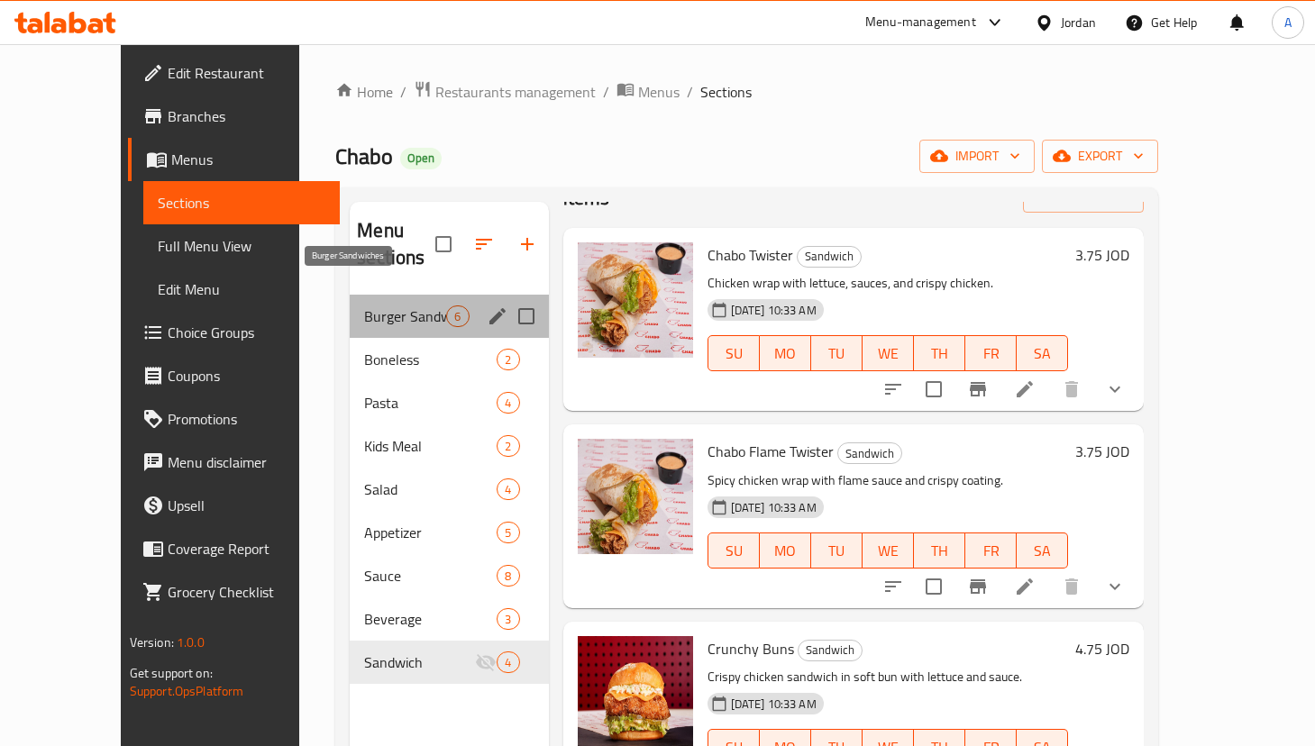
click at [372, 305] on span "Burger Sandwiches" at bounding box center [405, 316] width 82 height 22
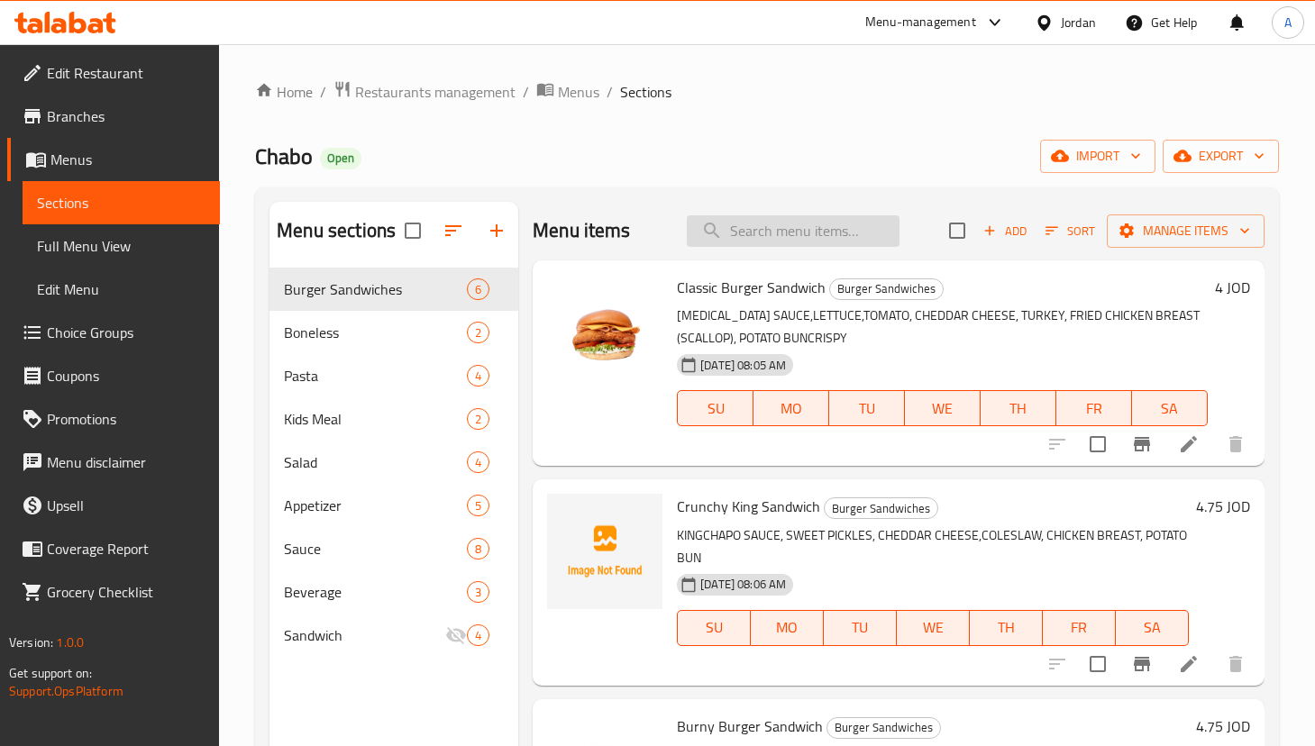
click at [758, 218] on input "search" at bounding box center [793, 231] width 213 height 32
click at [322, 506] on span "Appetizer" at bounding box center [375, 506] width 183 height 22
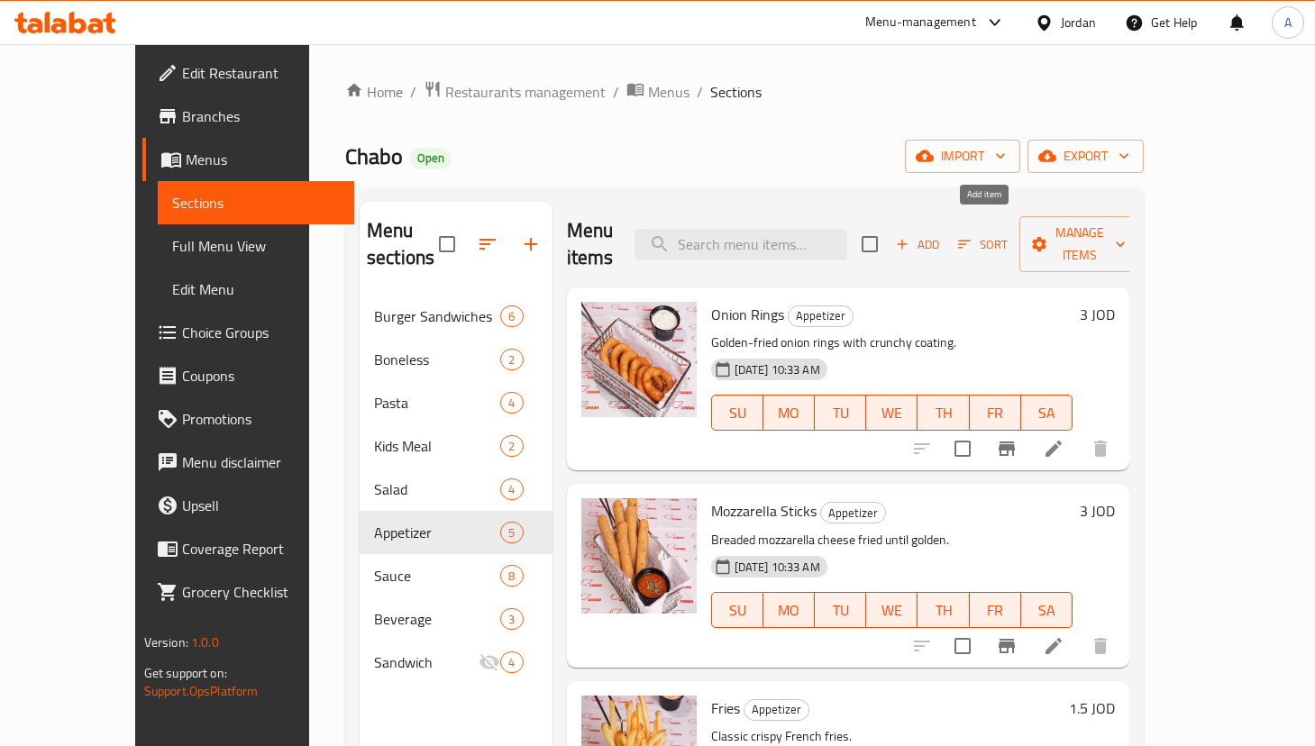
click at [942, 234] on span "Add" at bounding box center [917, 244] width 49 height 21
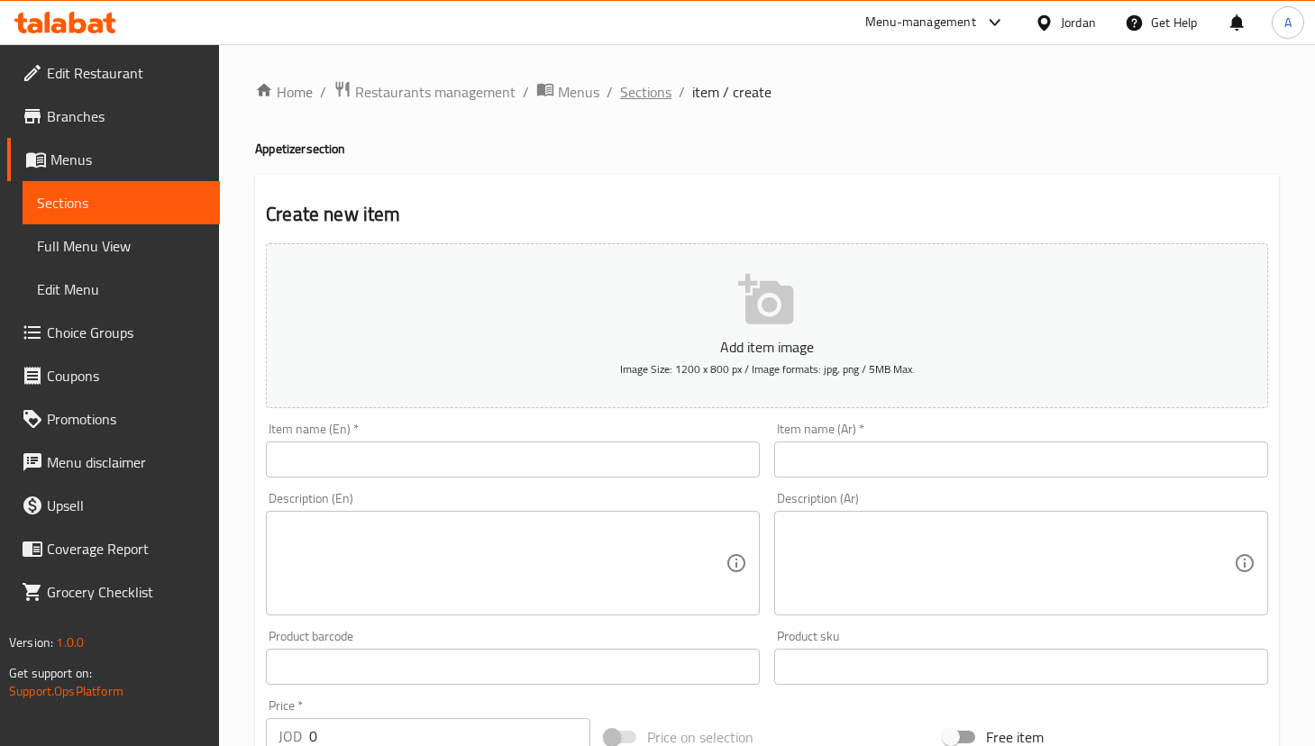
click at [643, 101] on span "Sections" at bounding box center [645, 92] width 51 height 22
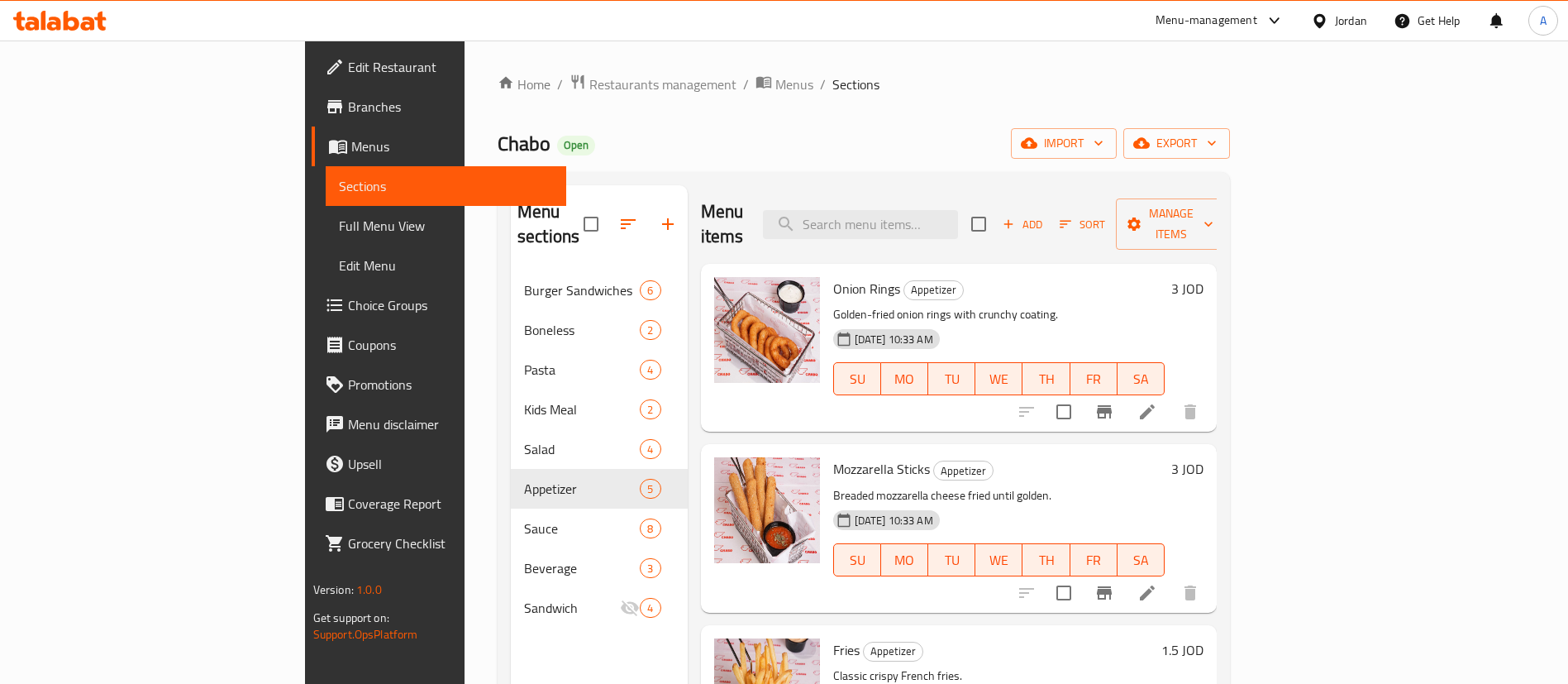
click at [540, 271] on div "Burger Sandwiches 6" at bounding box center [599, 290] width 177 height 39
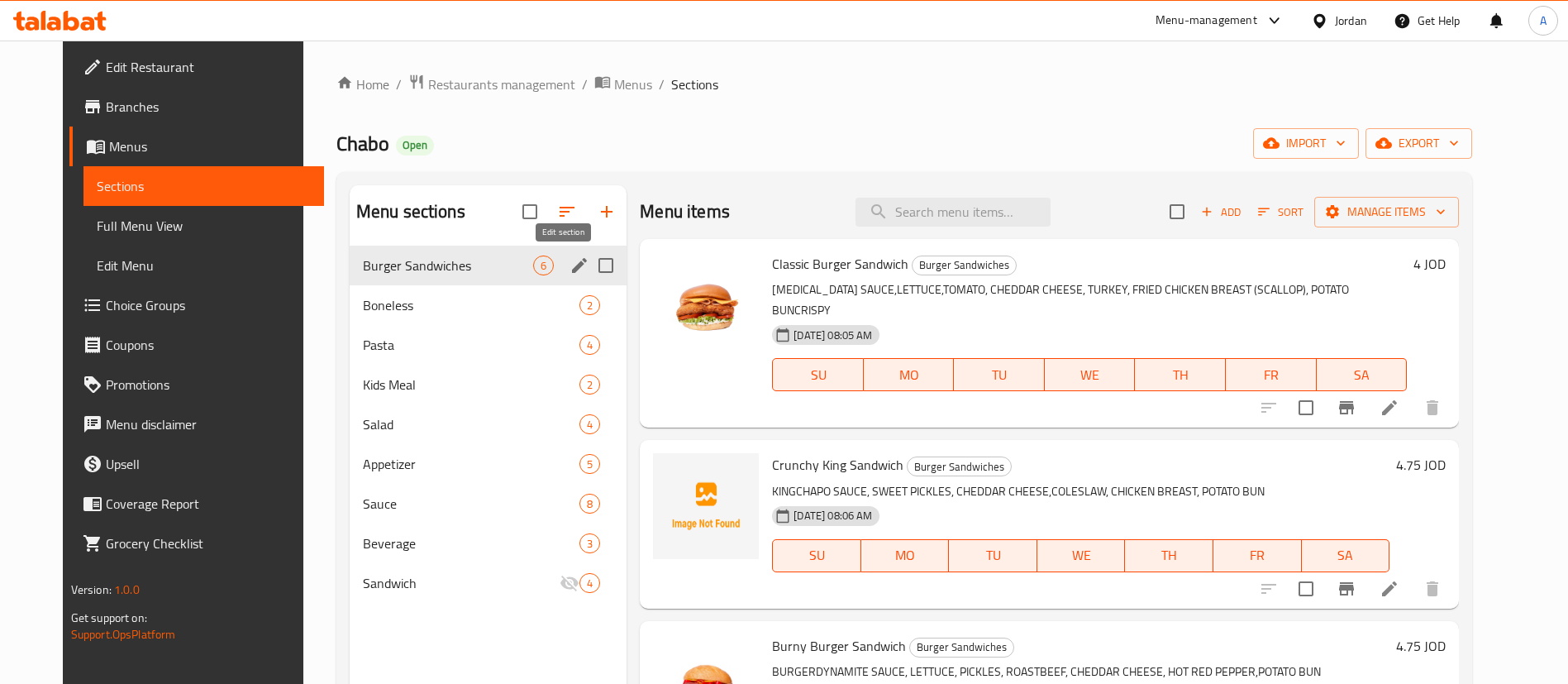
click at [572, 267] on icon "edit" at bounding box center [579, 265] width 15 height 15
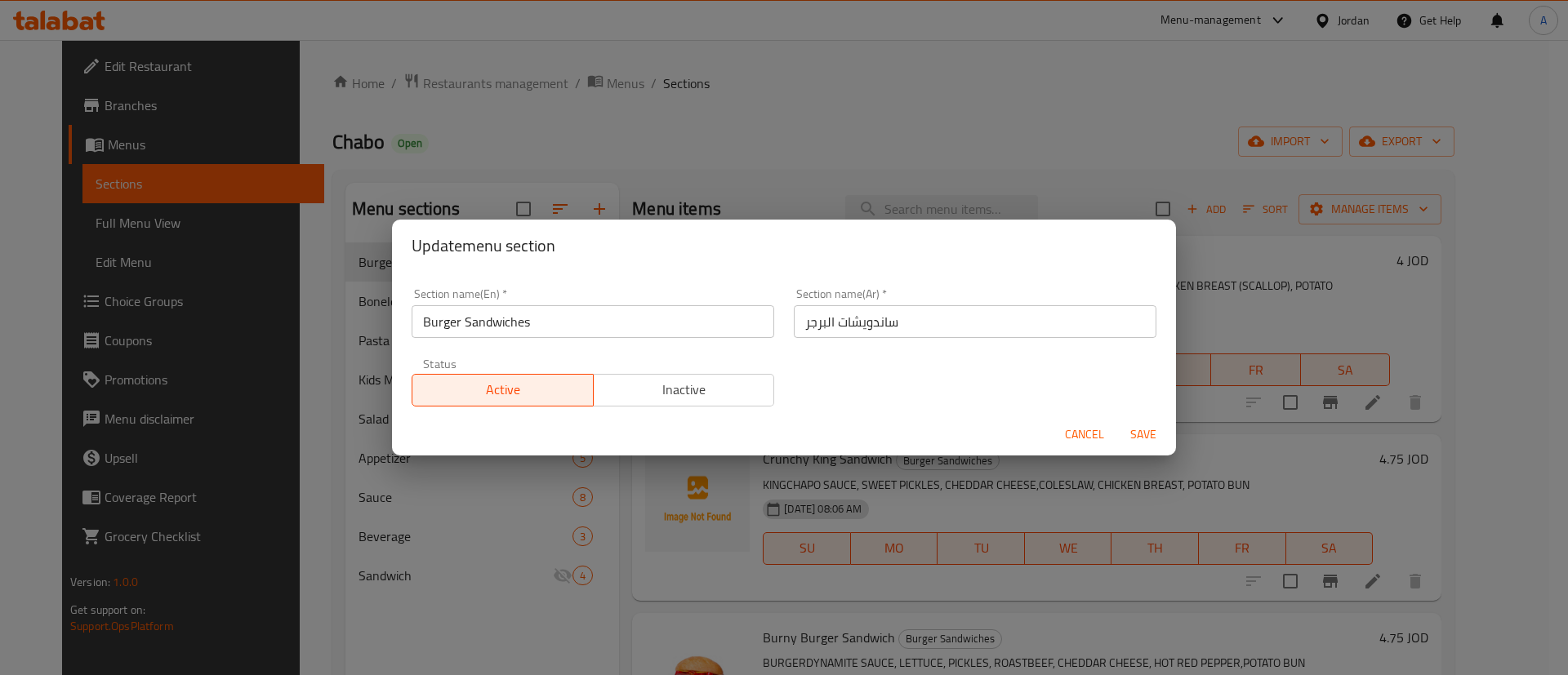
click at [1093, 437] on span "Cancel" at bounding box center [1084, 435] width 39 height 21
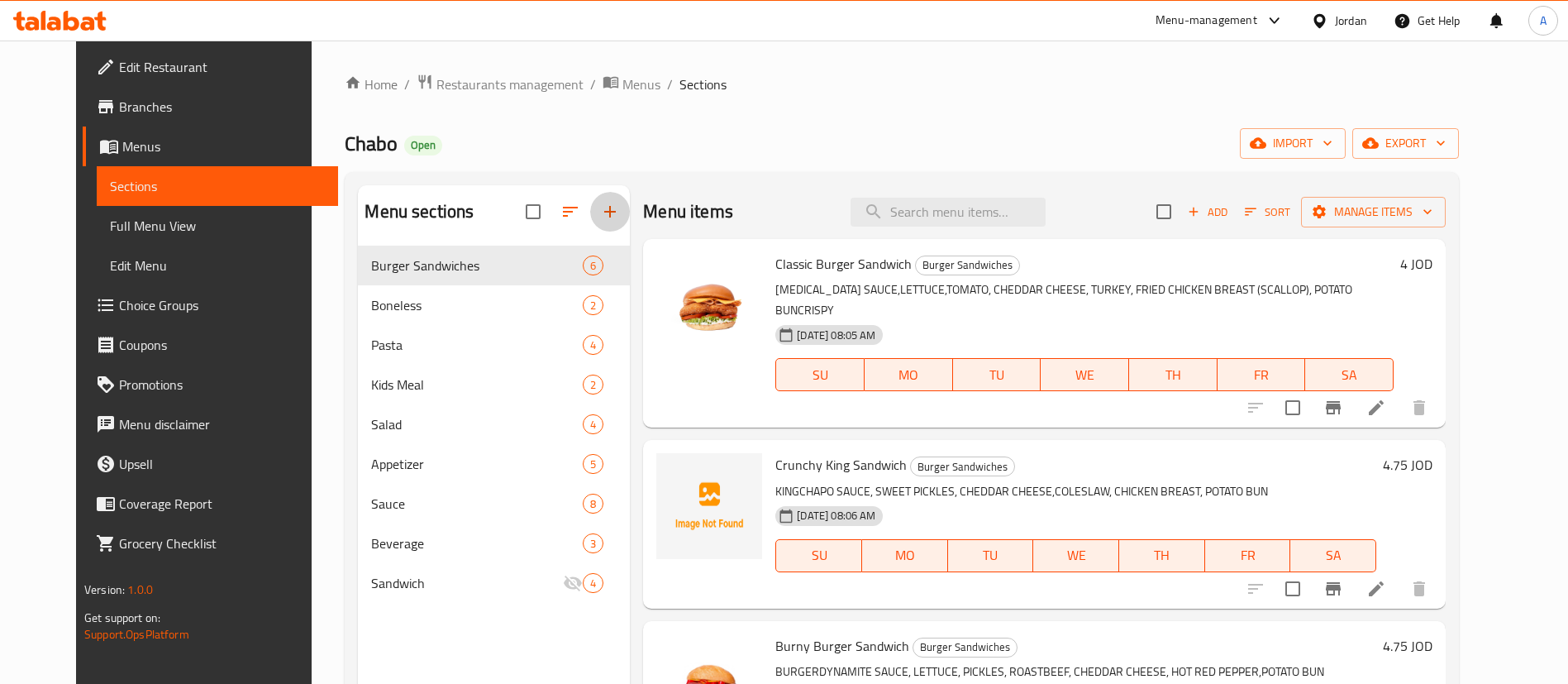
click at [600, 210] on icon "button" at bounding box center [610, 212] width 20 height 20
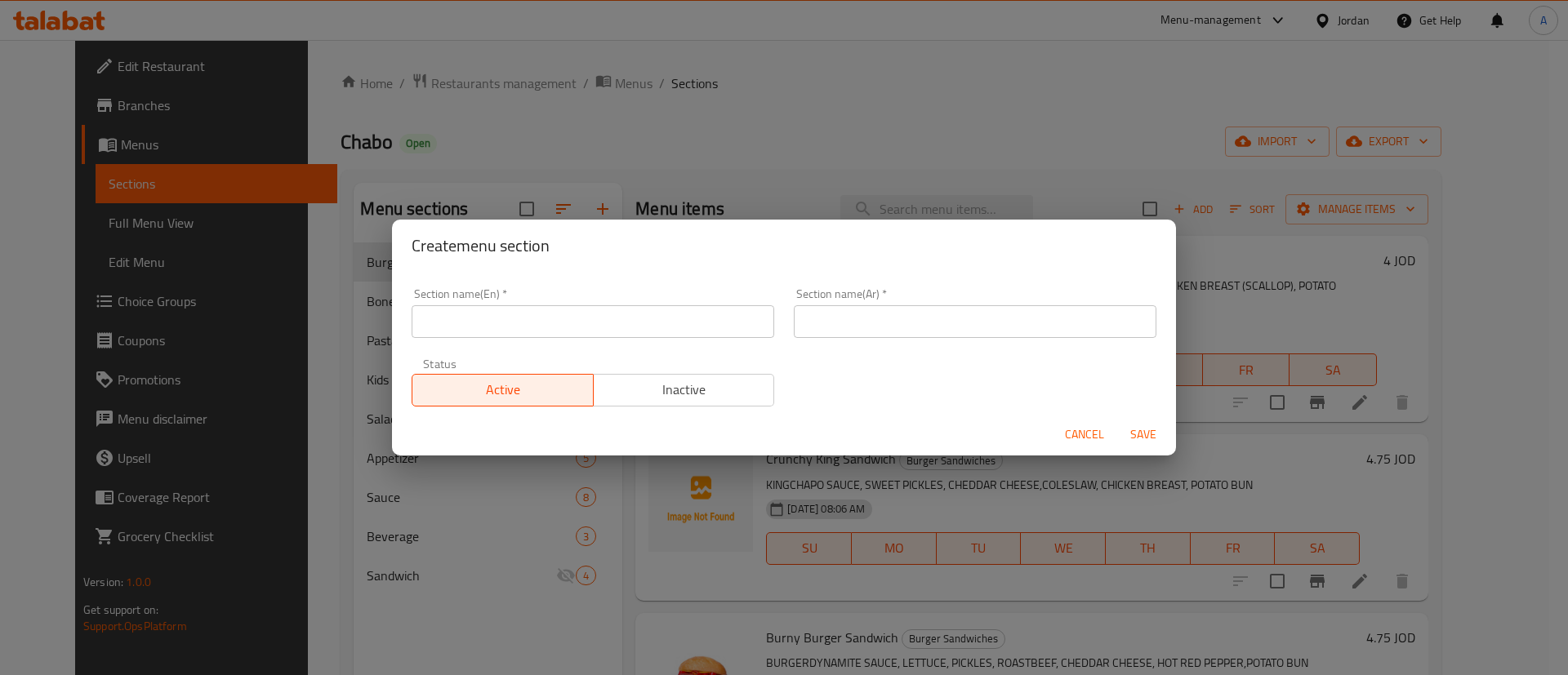
click at [542, 330] on input "text" at bounding box center [593, 322] width 363 height 33
type input "Burger Meals"
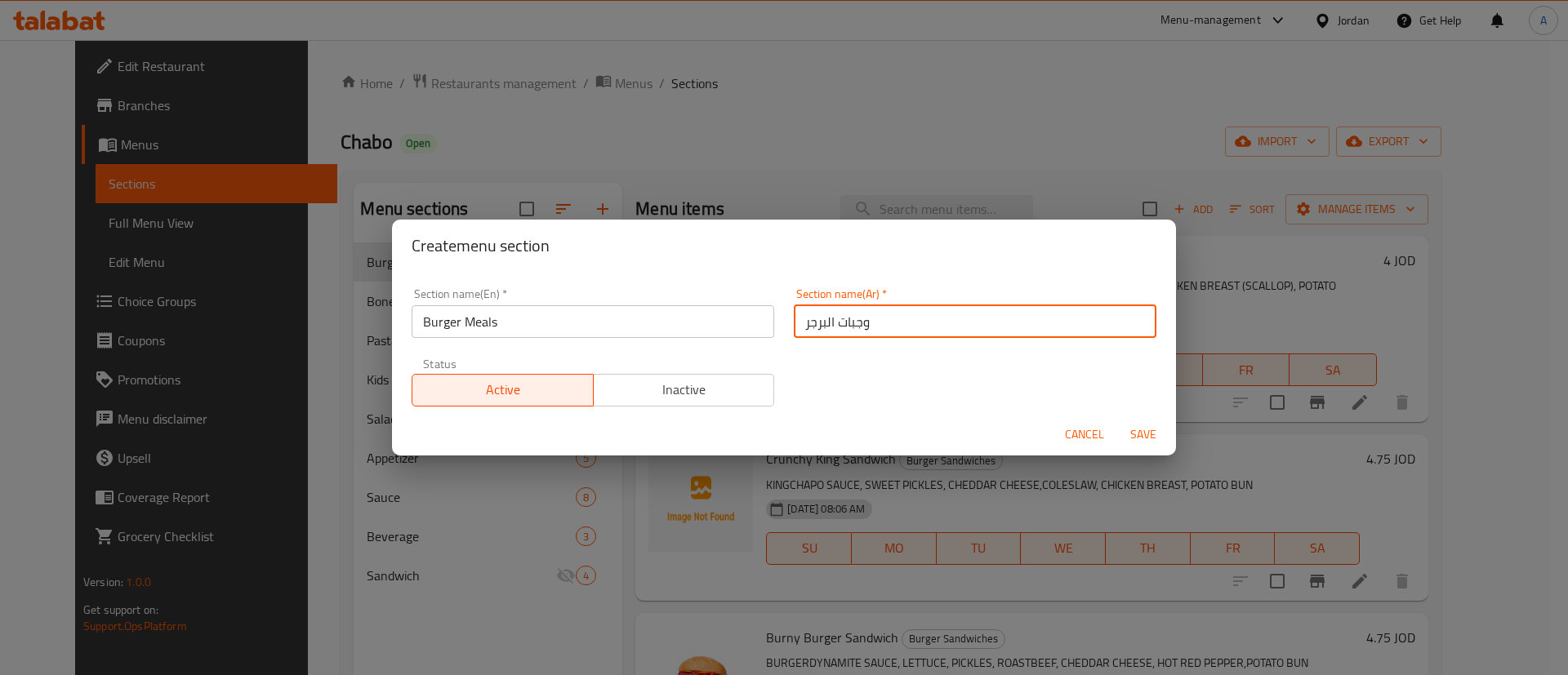
type input "وجبات البرجر"
click at [1118, 419] on button "Save" at bounding box center [1144, 434] width 53 height 30
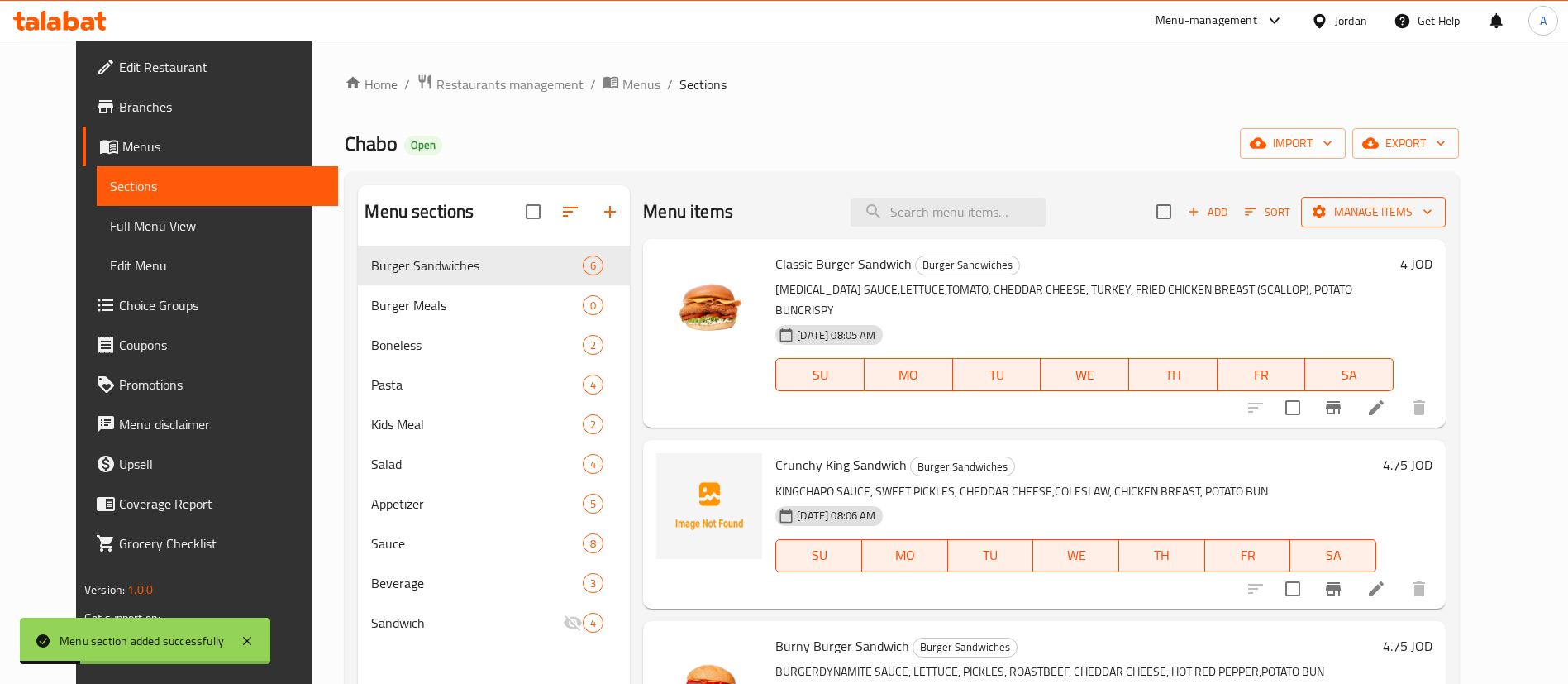
click at [1407, 211] on span "Manage items" at bounding box center [1373, 212] width 118 height 21
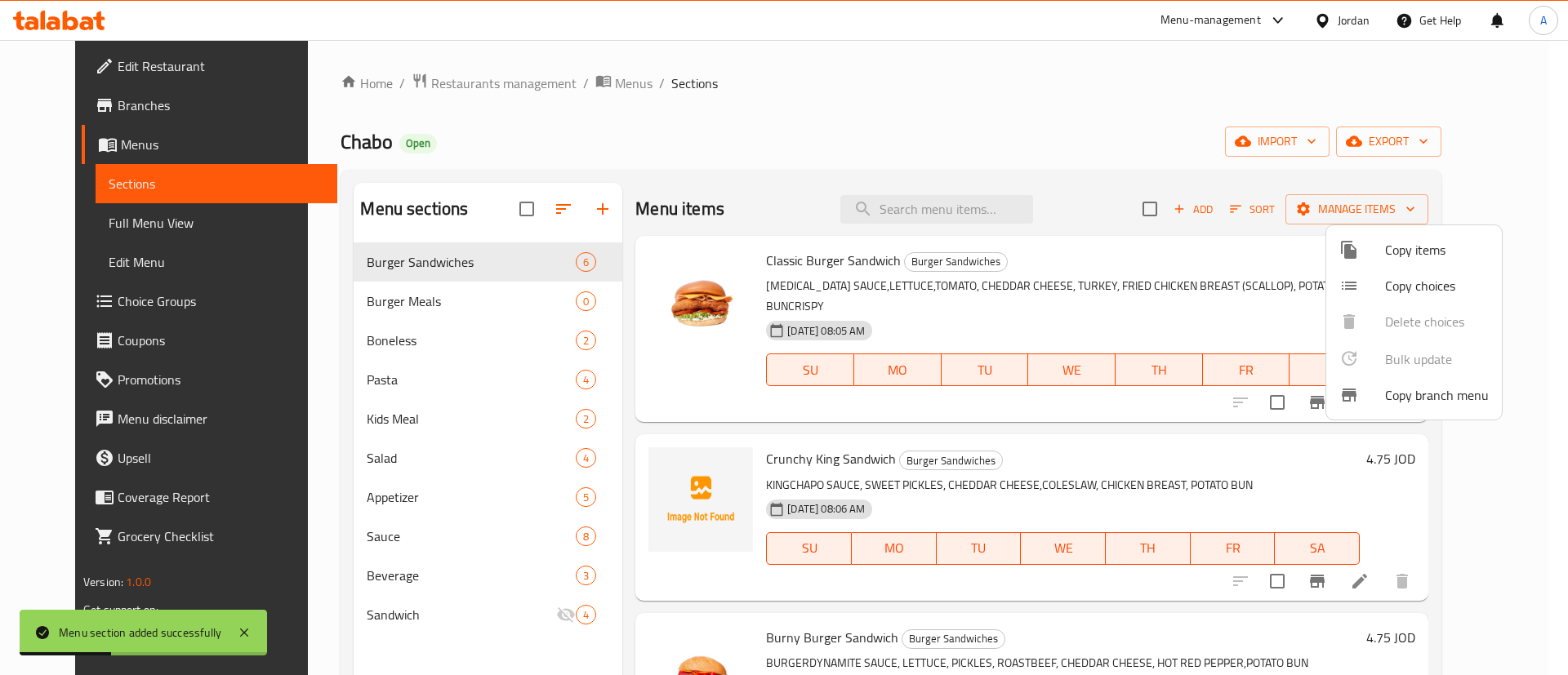
click at [1428, 254] on span "Copy items" at bounding box center [1437, 250] width 103 height 20
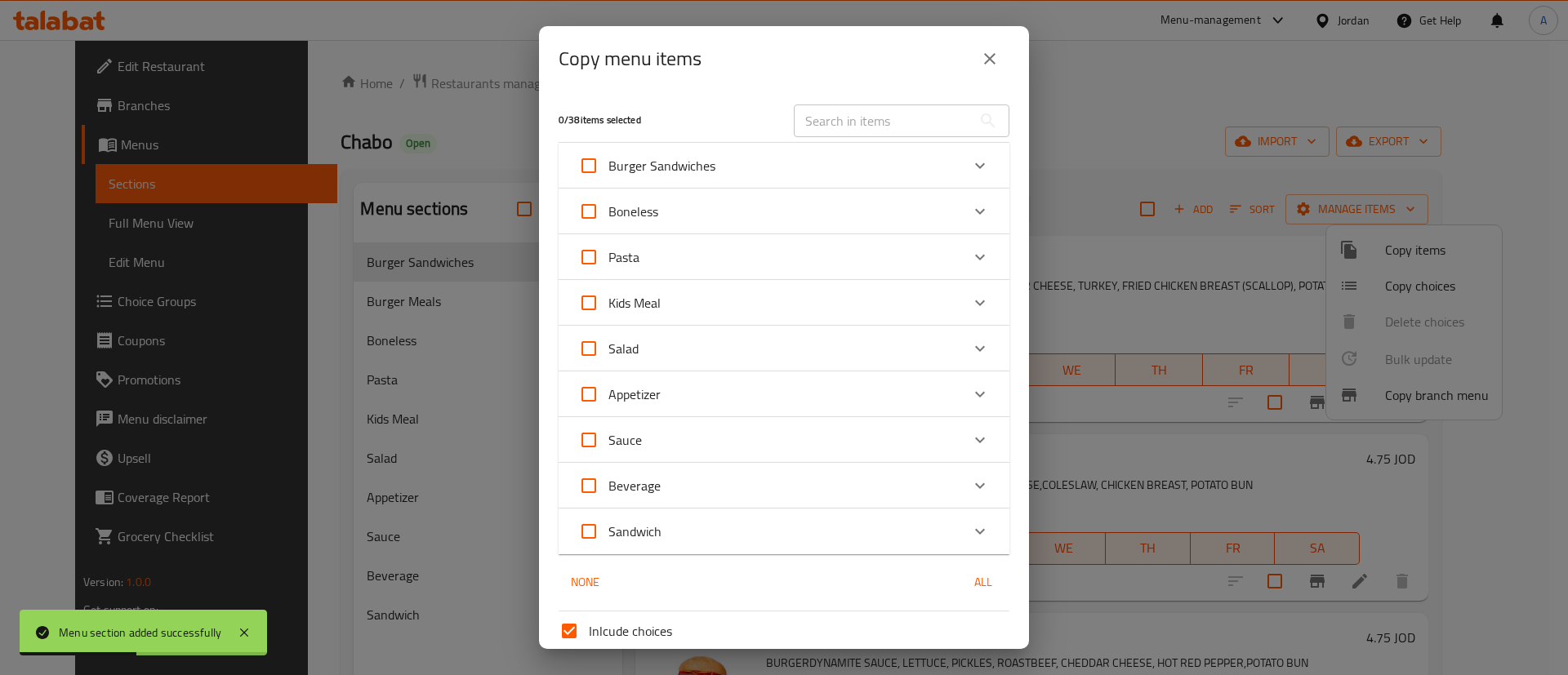
click at [593, 160] on input "Burger Sandwiches" at bounding box center [588, 165] width 39 height 39
checkbox input "true"
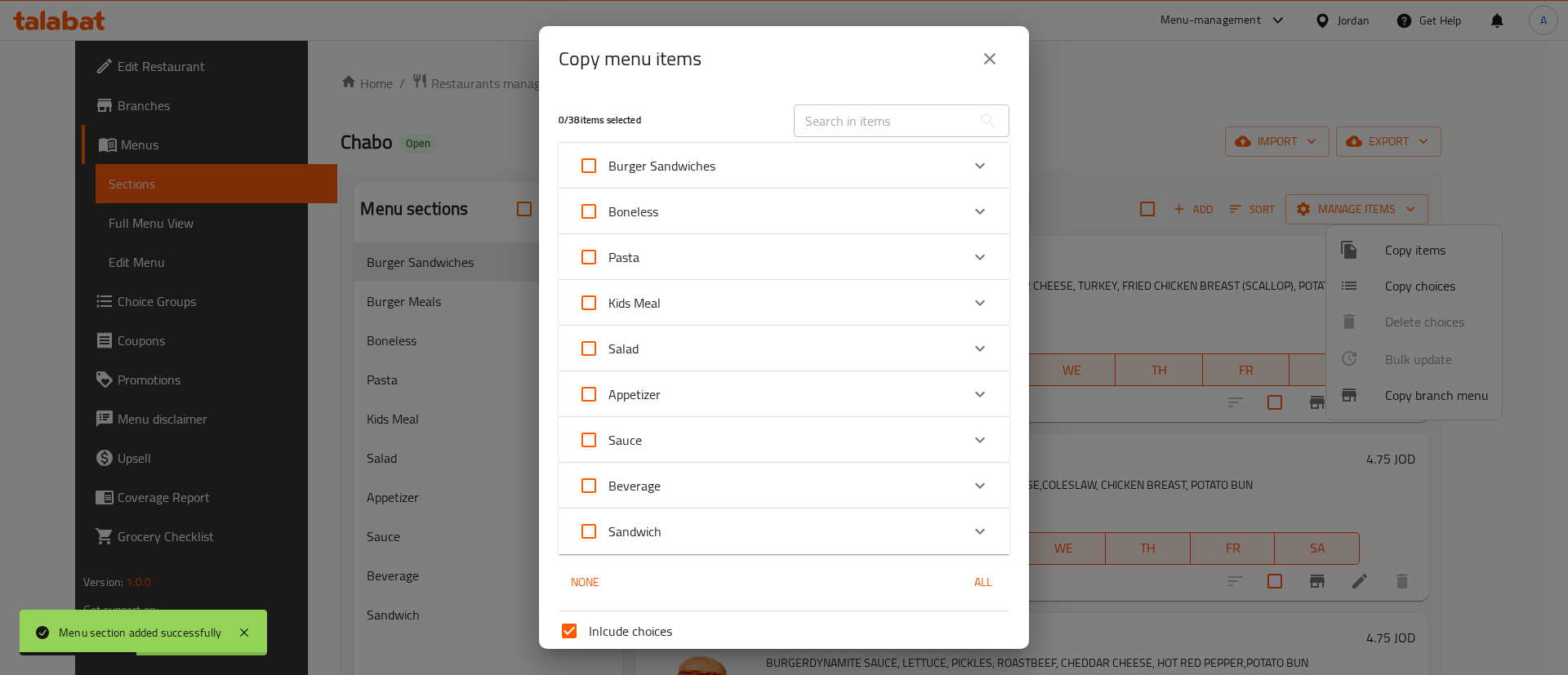
checkbox input "true"
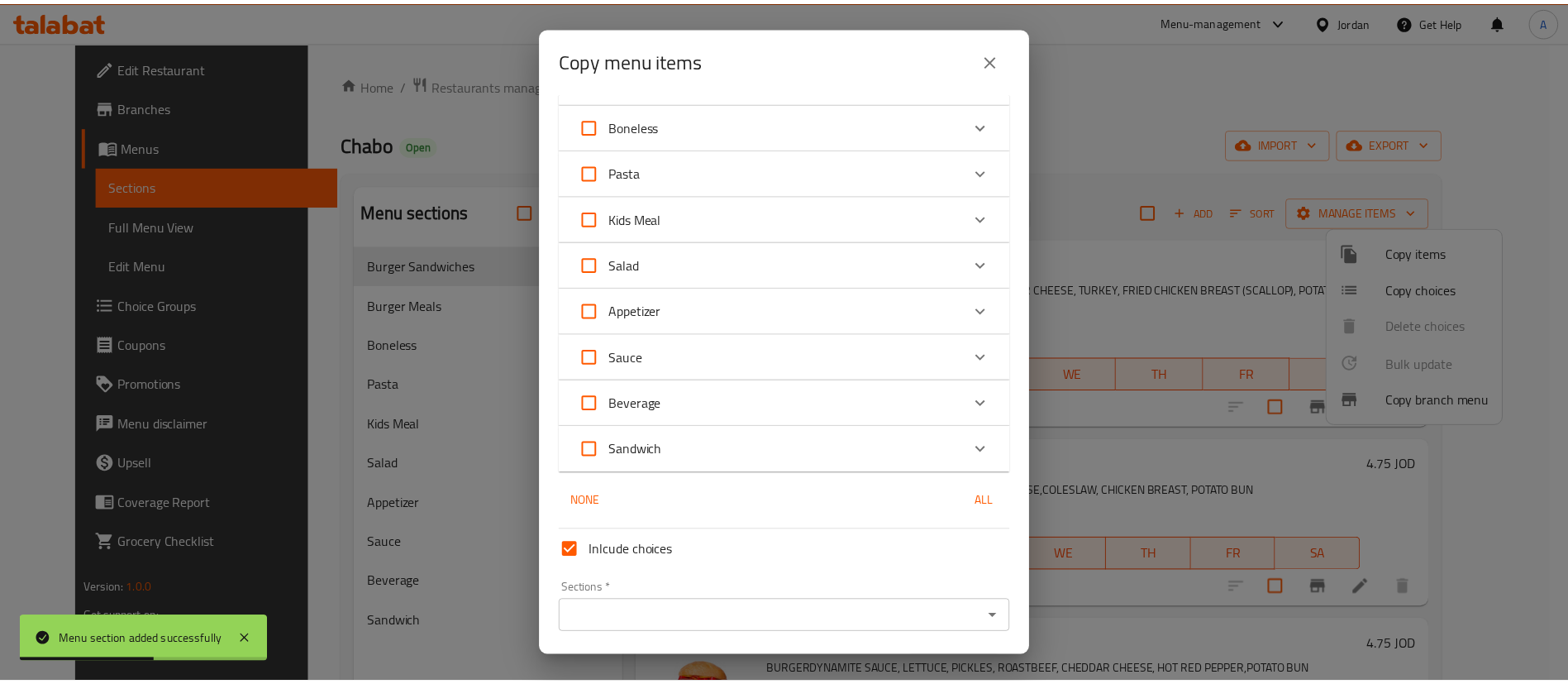
scroll to position [142, 0]
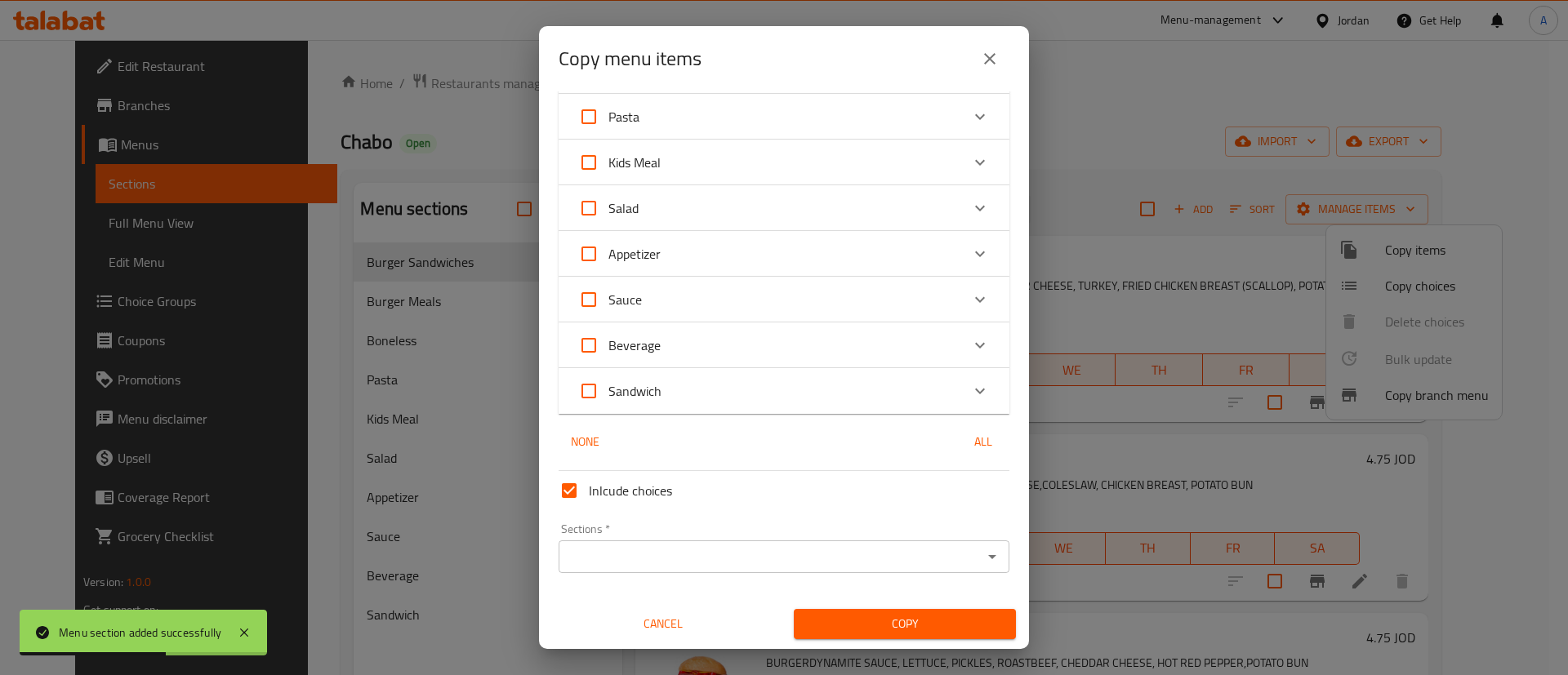
click at [622, 548] on input "Sections   *" at bounding box center [770, 556] width 414 height 23
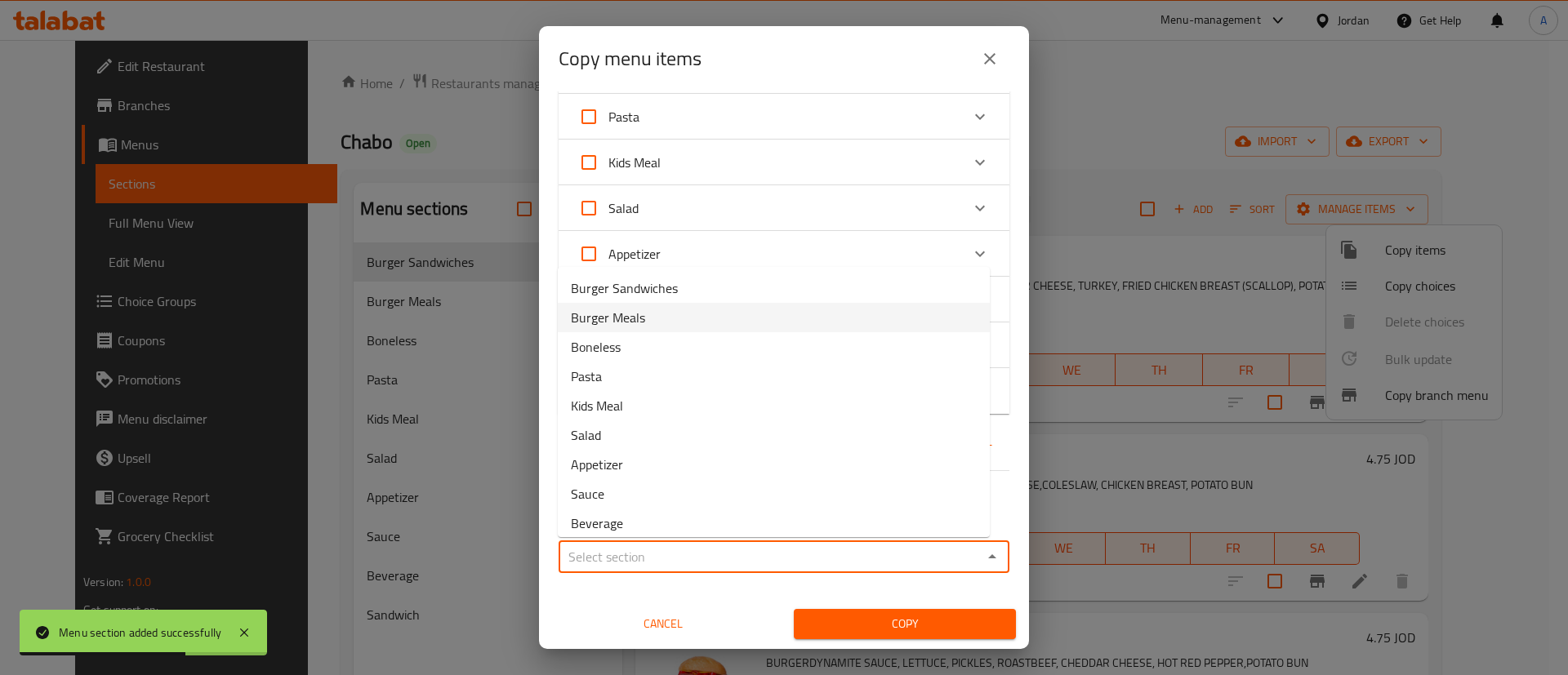
click at [639, 313] on span "Burger Meals" at bounding box center [608, 318] width 74 height 20
type input "Burger Meals"
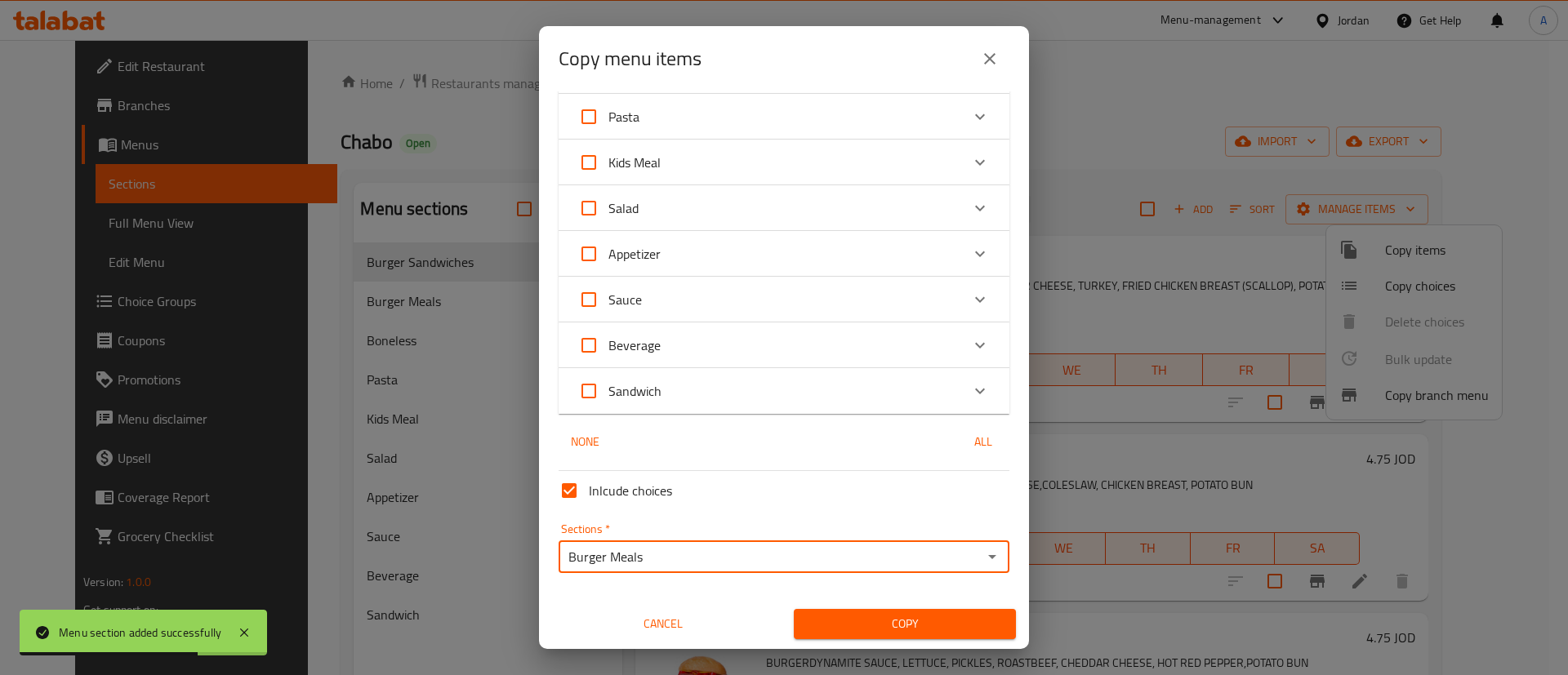
click at [924, 636] on button "Copy" at bounding box center [905, 623] width 222 height 30
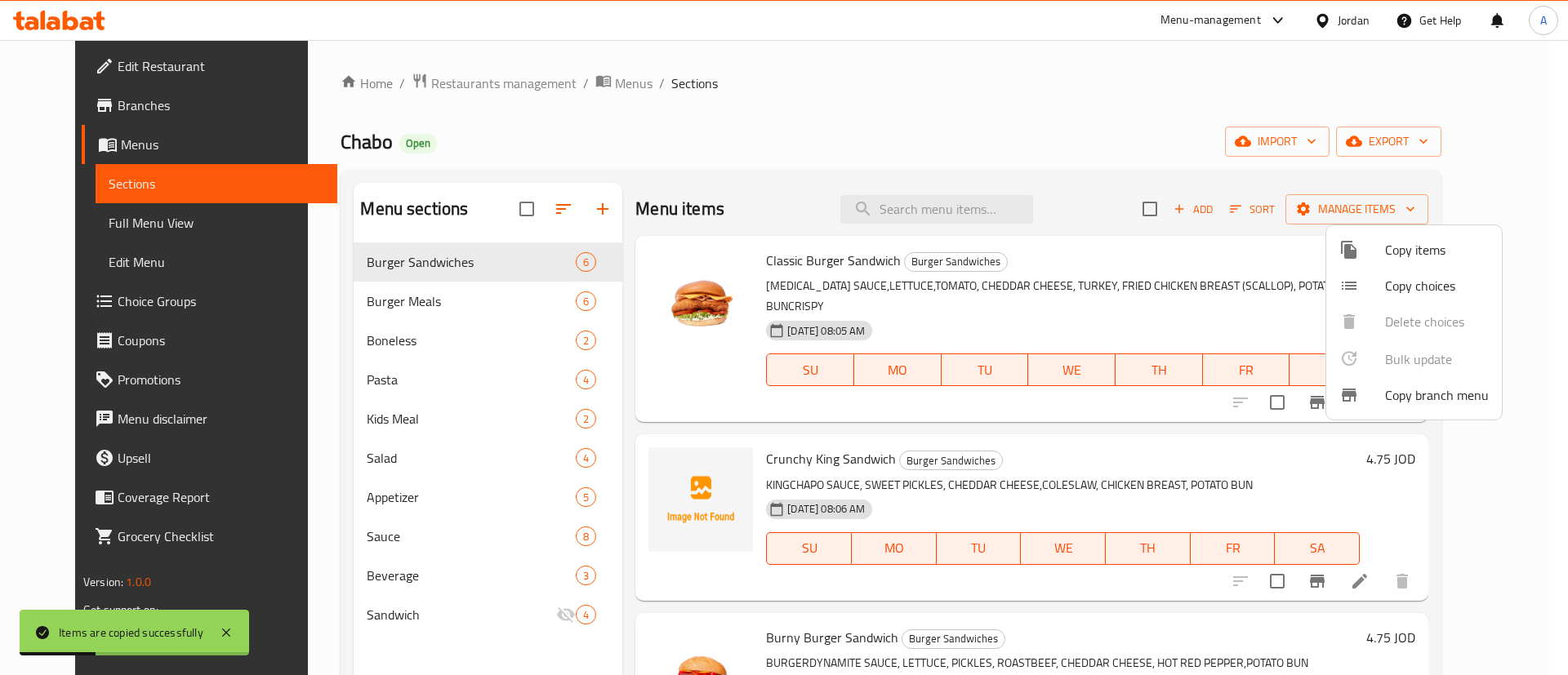
click at [423, 304] on div at bounding box center [784, 337] width 1568 height 675
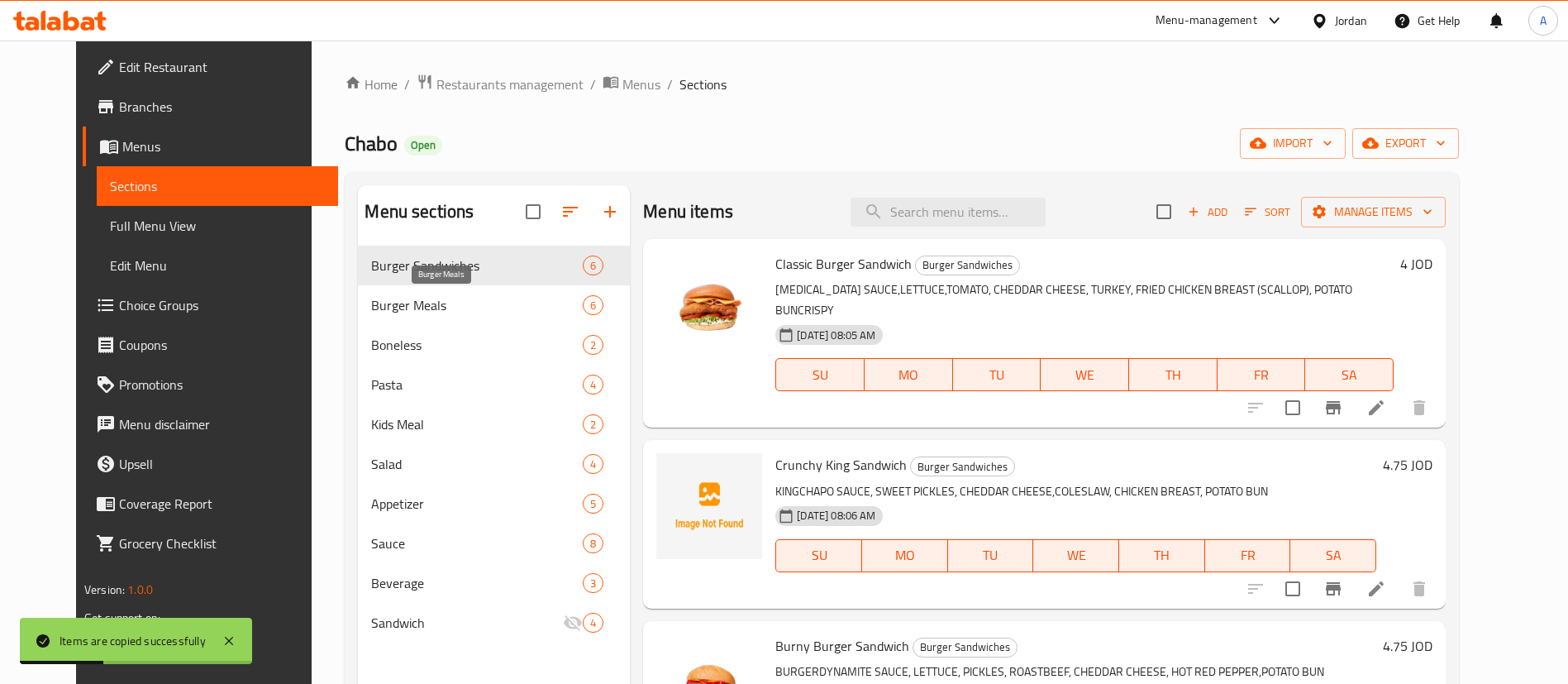
click at [429, 308] on span "Burger Meals" at bounding box center [477, 306] width 212 height 20
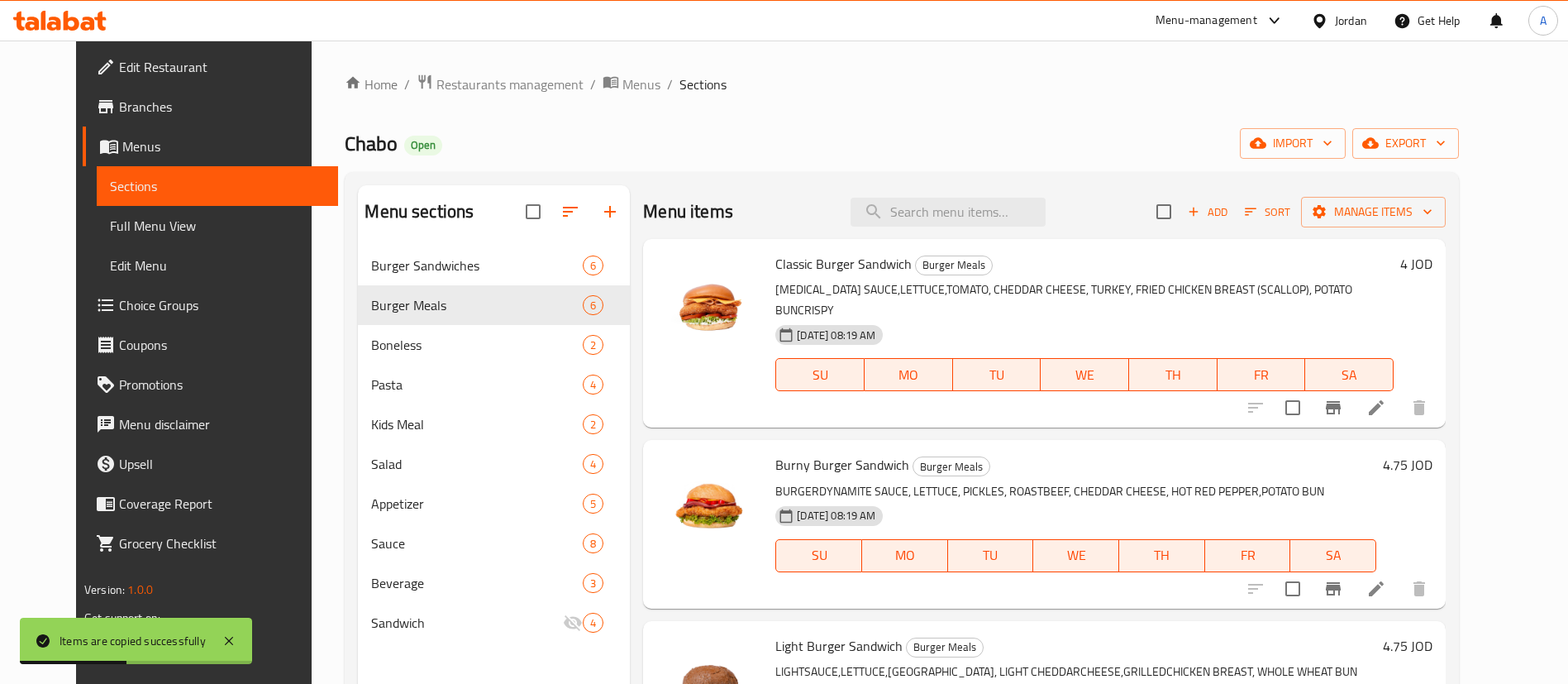
click at [1432, 266] on h6 "4 JOD" at bounding box center [1416, 264] width 32 height 23
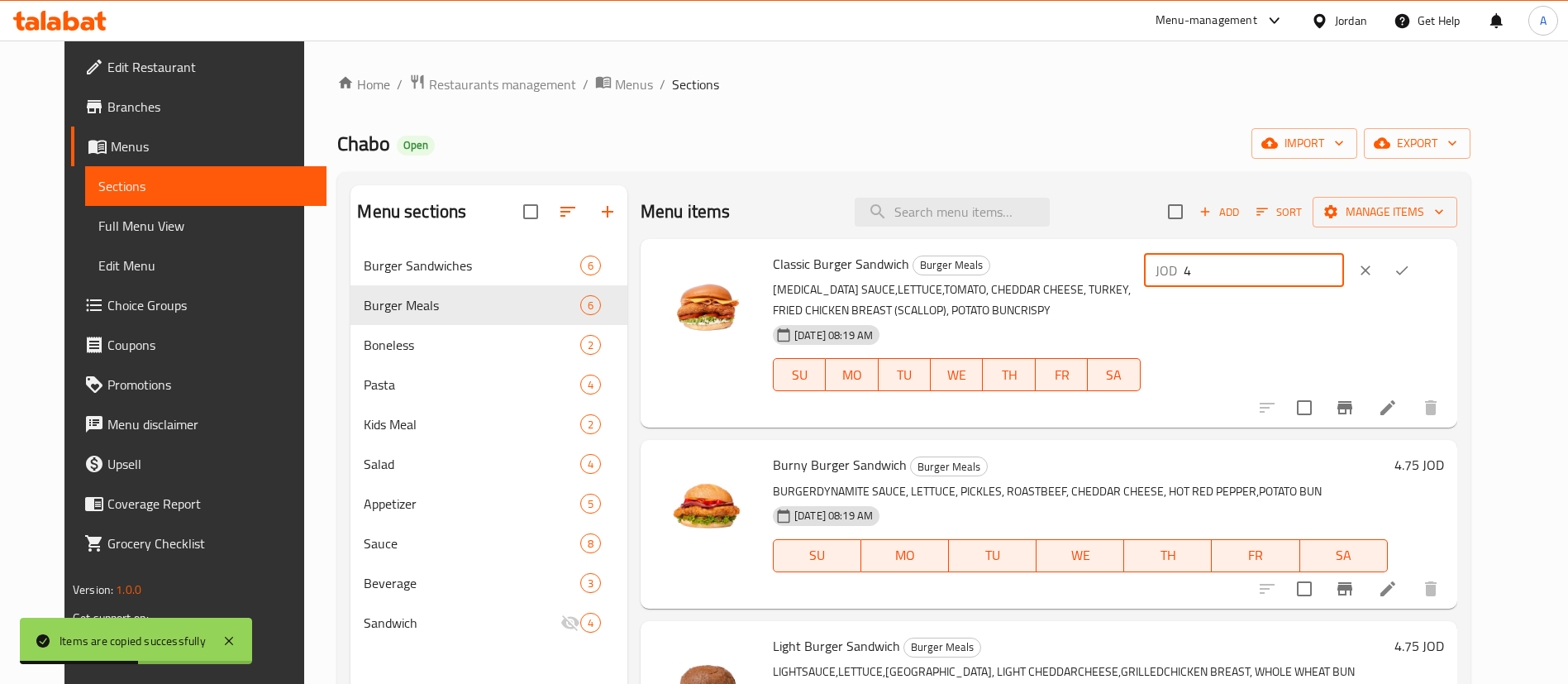
drag, startPoint x: 1306, startPoint y: 272, endPoint x: 924, endPoint y: 276, distance: 382.0
click at [944, 288] on div "Classic Burger Sandwich Burger Meals TARTAR SAUCE,LETTUCE,TOMATO, CHEDDAR CHEES…" at bounding box center [1108, 333] width 684 height 175
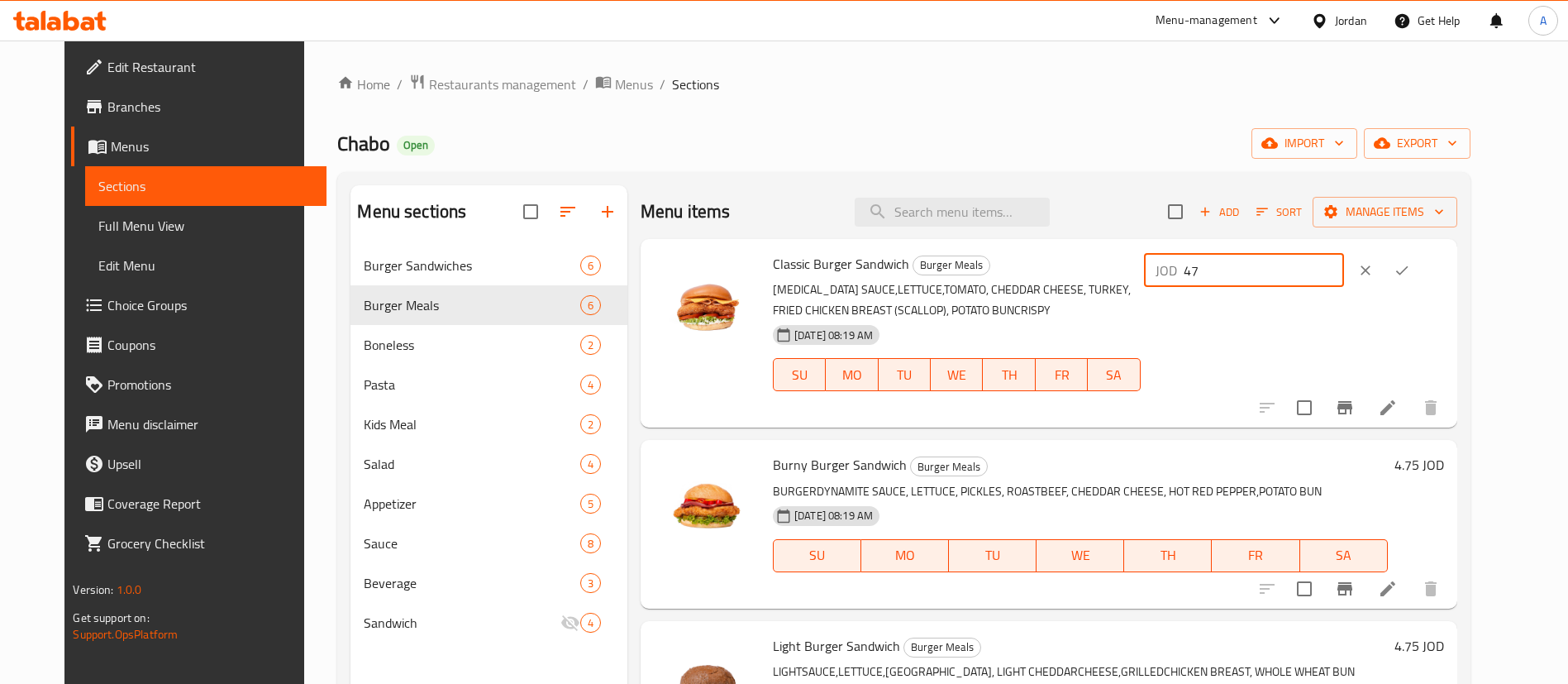
type input "4"
type input "6"
click at [1420, 270] on button "ok" at bounding box center [1402, 271] width 37 height 37
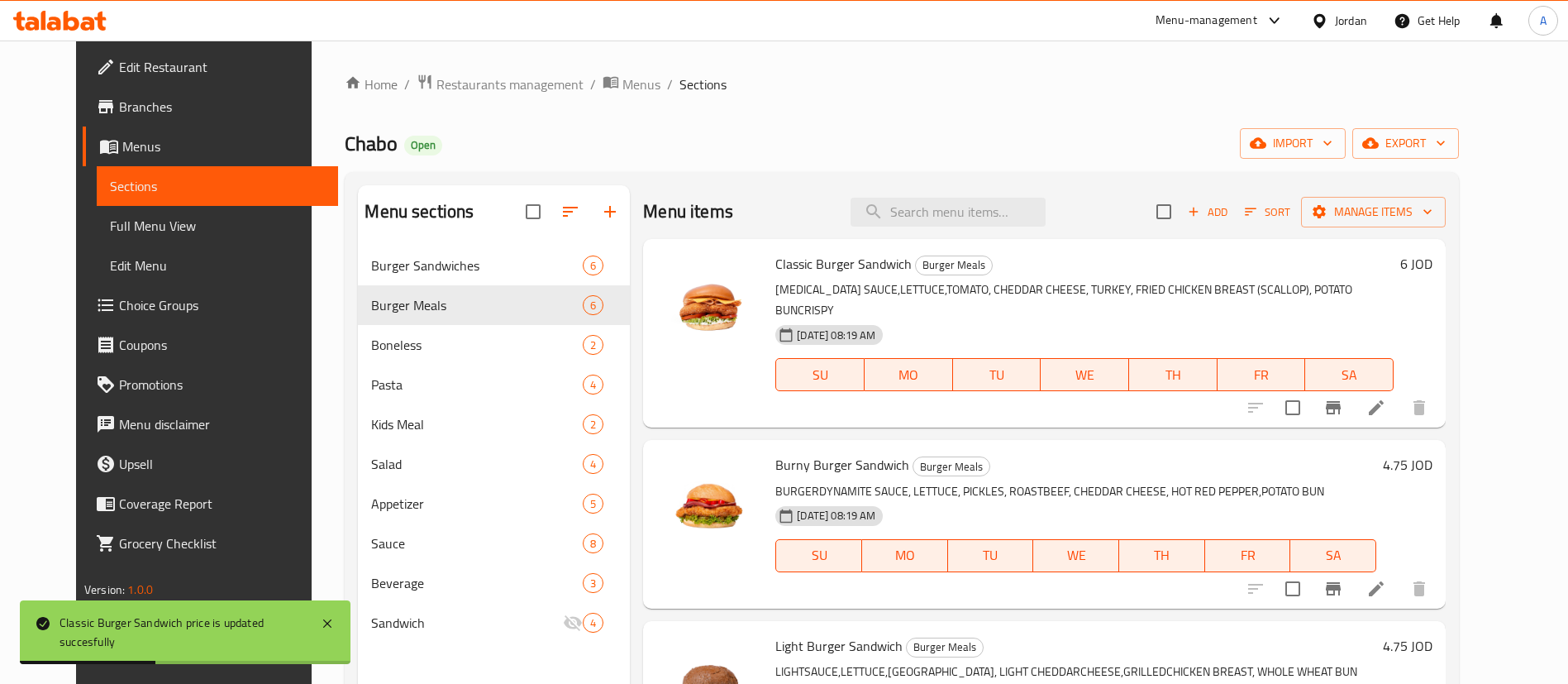
click at [1432, 264] on h6 "6 JOD" at bounding box center [1416, 264] width 32 height 23
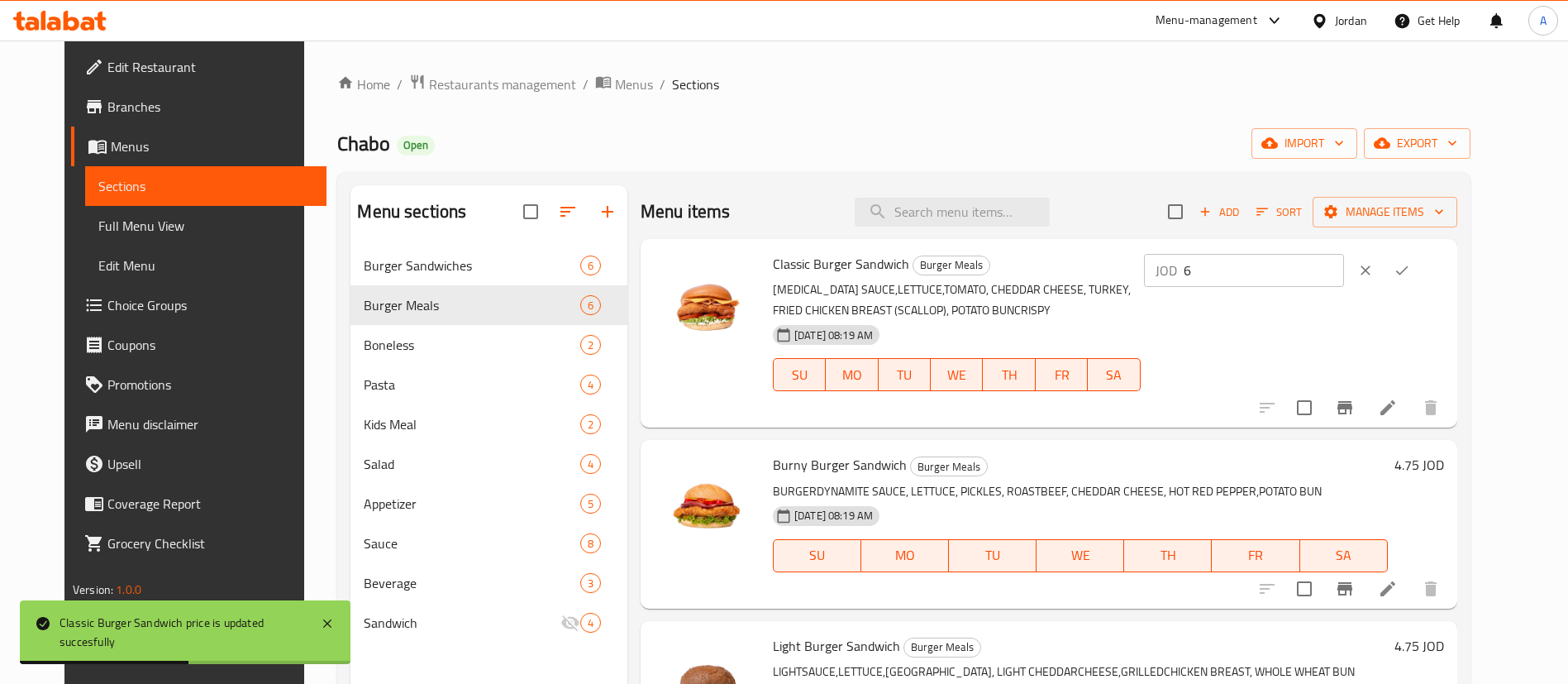
click at [1315, 267] on input "6" at bounding box center [1263, 271] width 161 height 33
drag, startPoint x: 1317, startPoint y: 267, endPoint x: 1106, endPoint y: 265, distance: 211.0
click at [1114, 267] on div "Classic Burger Sandwich Burger Meals TARTAR SAUCE,LETTUCE,TOMATO, CHEDDAR CHEES…" at bounding box center [1108, 333] width 684 height 175
type input "6.5"
click at [1410, 263] on icon "ok" at bounding box center [1402, 271] width 17 height 17
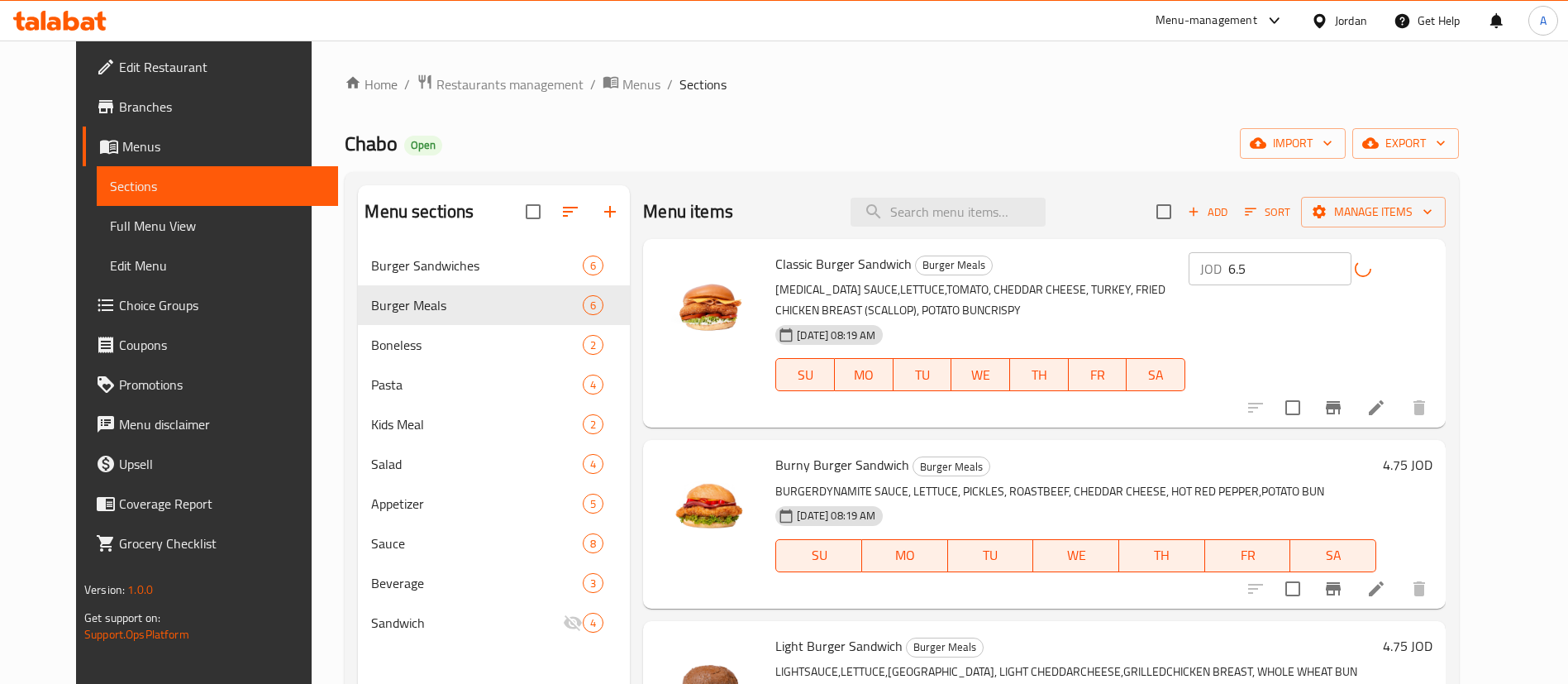
click at [1432, 468] on h6 "4.75 JOD" at bounding box center [1407, 465] width 50 height 23
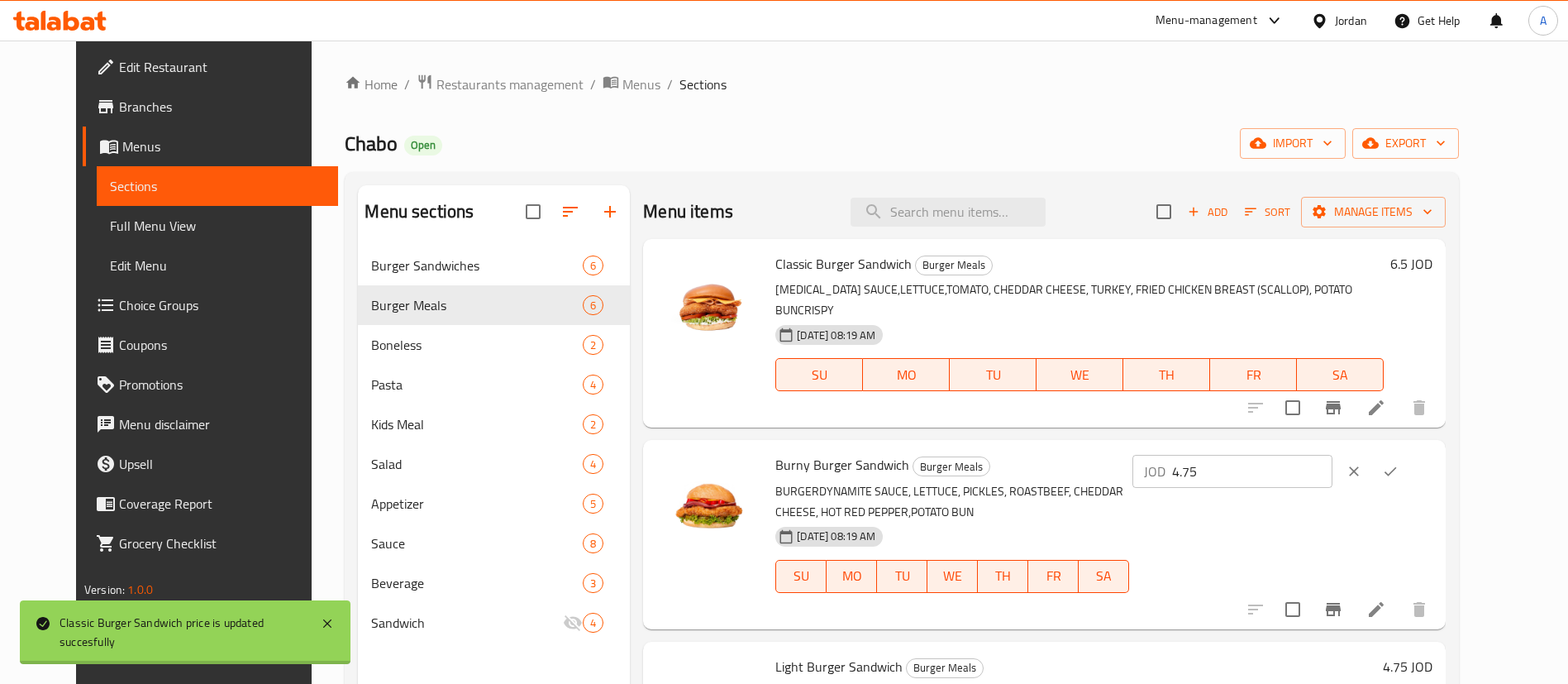
click at [1187, 451] on div "Burny Burger Sandwich Burger Meals BURGERDYNAMITE SAUCE, LETTUCE, PICKLES, ROAS…" at bounding box center [1104, 534] width 671 height 175
paste input "6."
type input "6.5"
click at [1397, 467] on icon "ok" at bounding box center [1391, 472] width 13 height 9
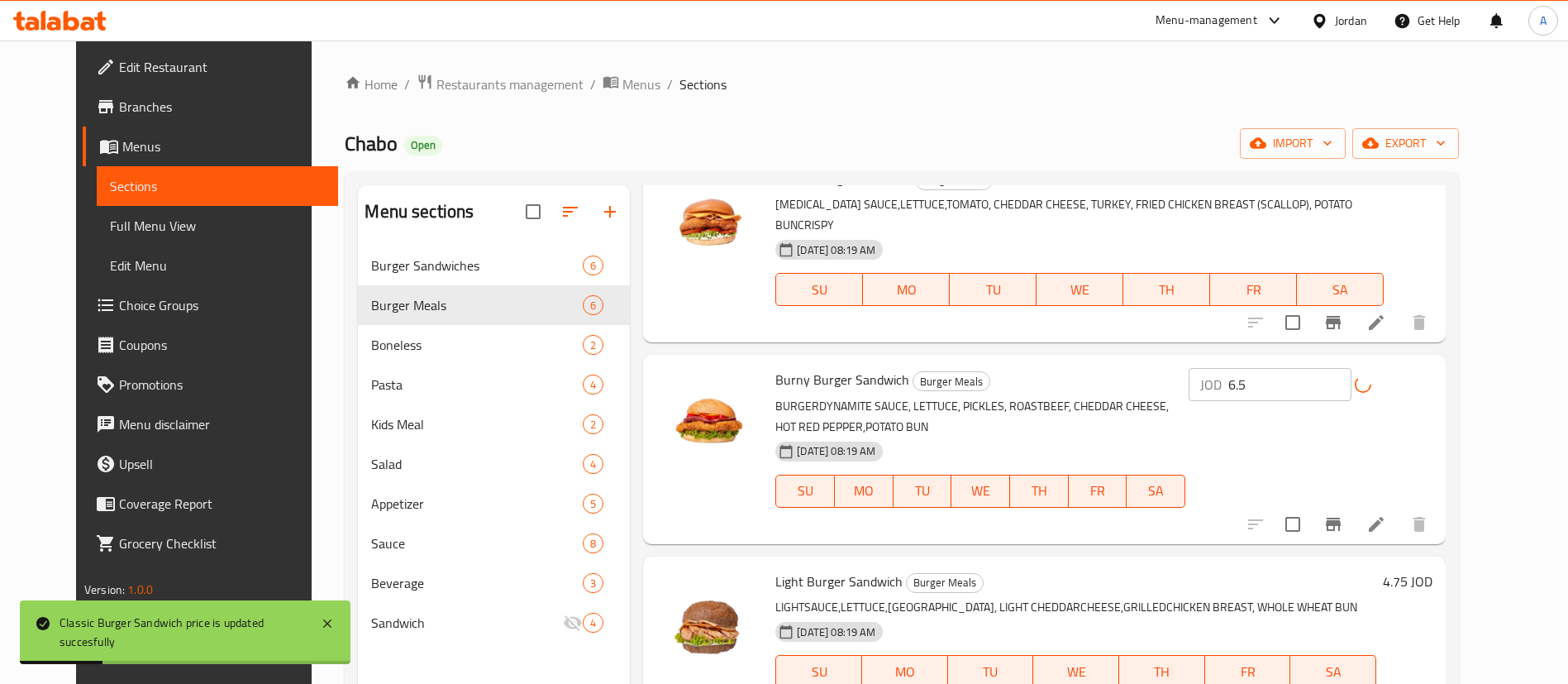
scroll to position [124, 0]
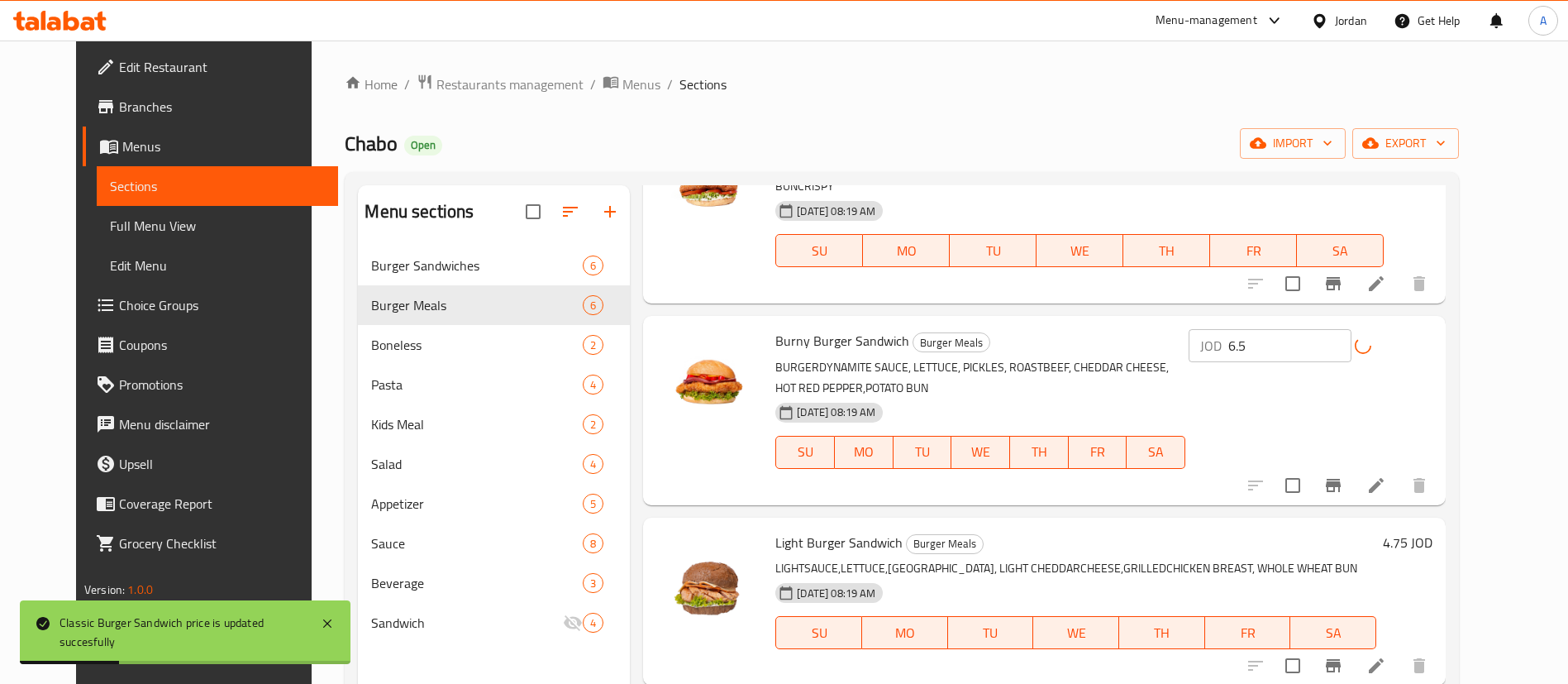
click at [1432, 531] on h6 "4.75 JOD" at bounding box center [1407, 542] width 50 height 23
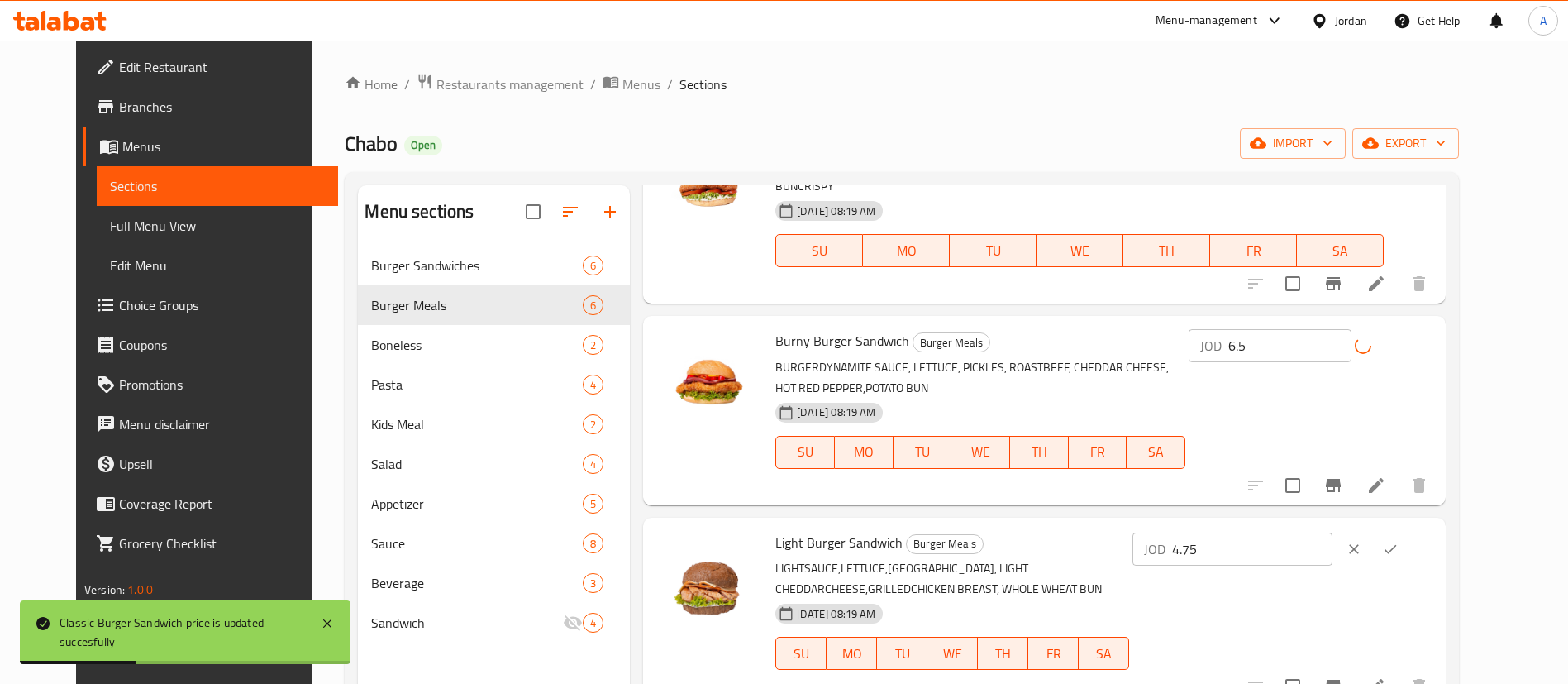
drag, startPoint x: 1314, startPoint y: 520, endPoint x: 1184, endPoint y: 515, distance: 130.1
click at [1193, 524] on div "Light Burger Sandwich Burger Meals LIGHTSAUCE,LETTUCE,TURKEY, LIGHT CHEDDARCHEE…" at bounding box center [1104, 611] width 671 height 175
paste input "6."
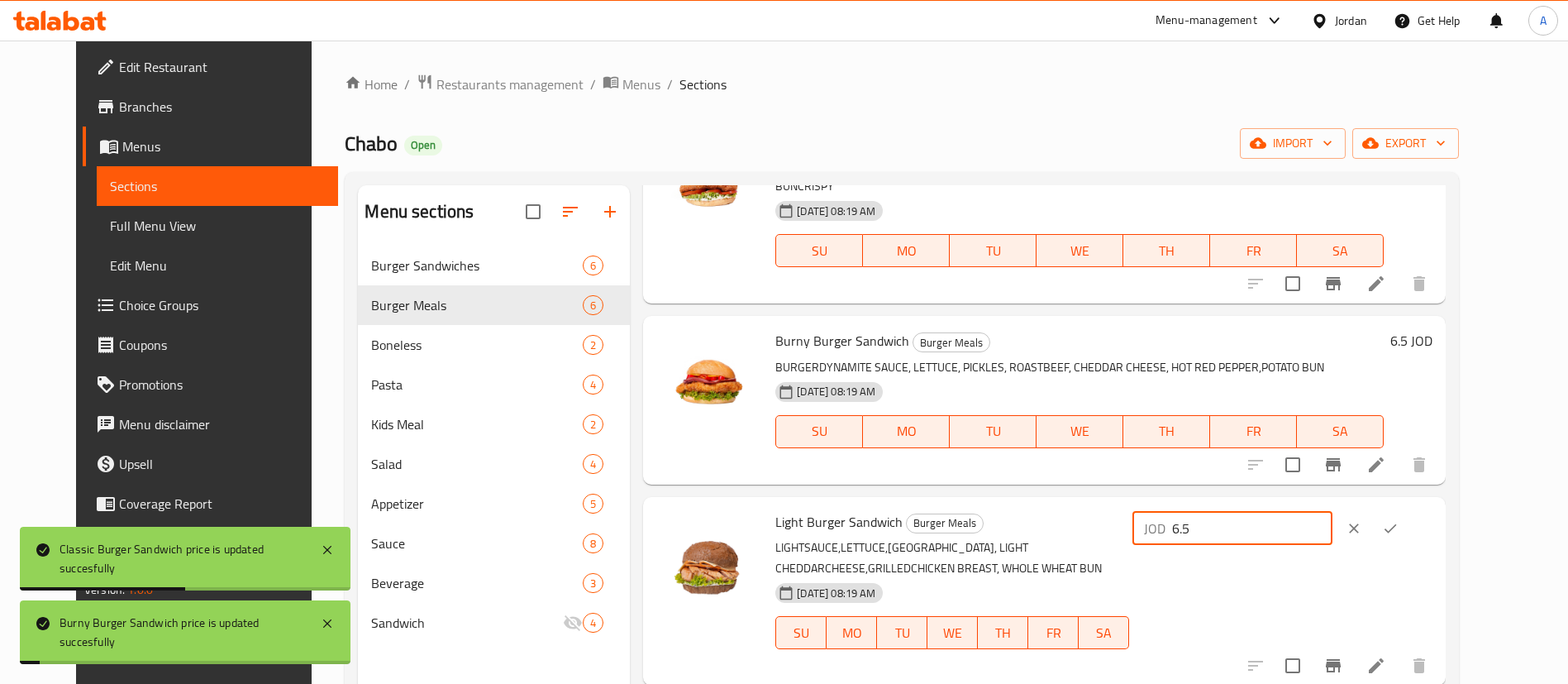
type input "6.5"
click at [1398, 521] on icon "ok" at bounding box center [1390, 529] width 17 height 17
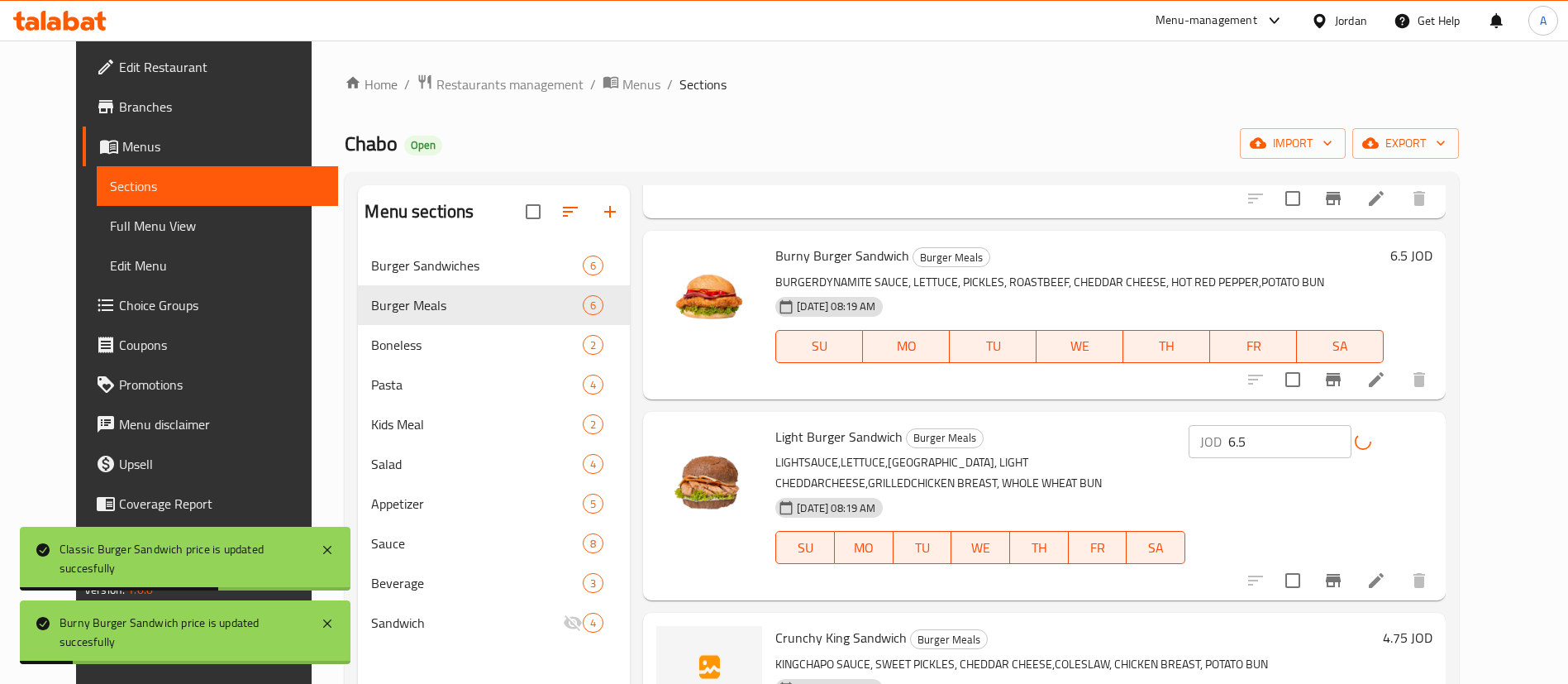
scroll to position [248, 0]
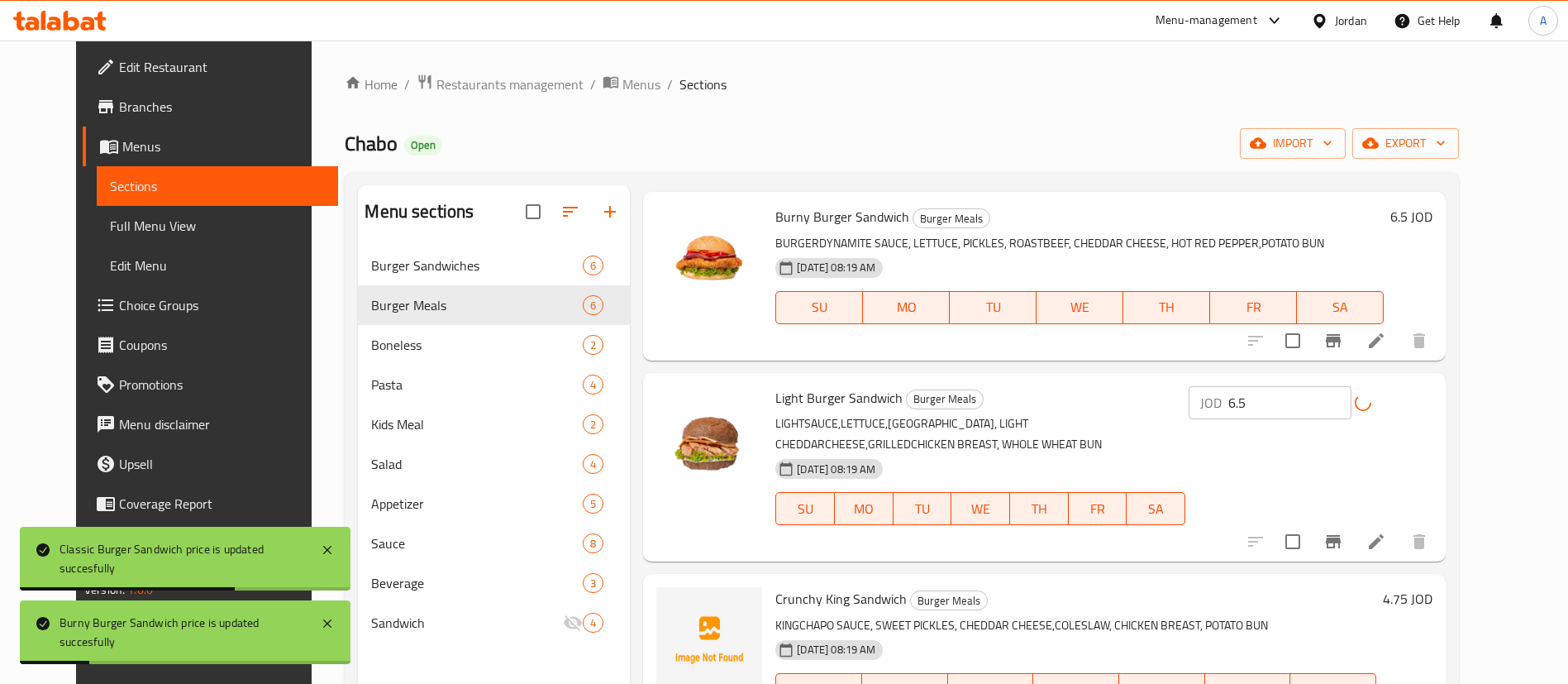
click at [1432, 588] on h6 "4.75 JOD" at bounding box center [1407, 599] width 50 height 23
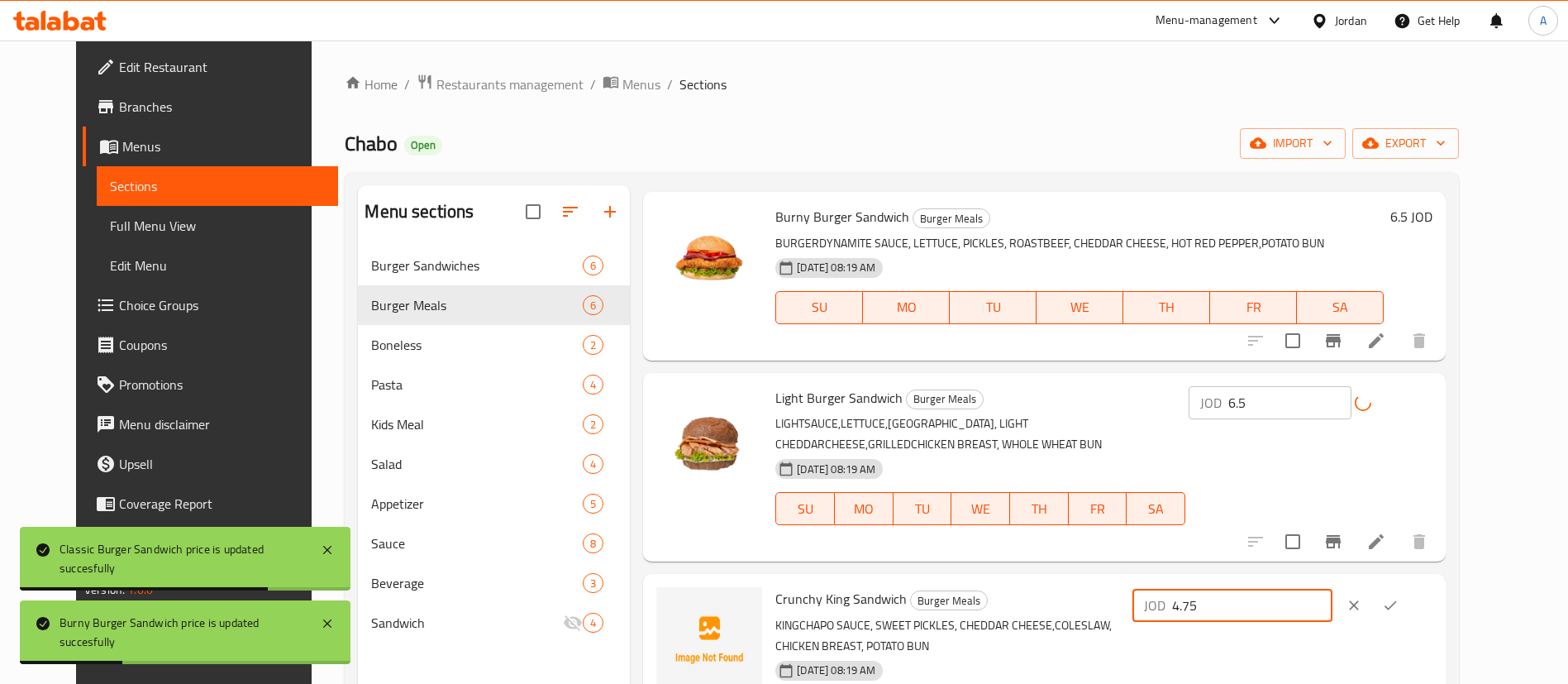
drag, startPoint x: 1307, startPoint y: 566, endPoint x: 1205, endPoint y: 559, distance: 102.2
click at [1211, 581] on div "Crunchy King Sandwich Burger Meals KINGCHAPO SAUCE, SWEET PICKLES, CHEDDAR CHEE…" at bounding box center [1104, 668] width 671 height 175
paste input "6."
type input "6.5"
click at [1398, 598] on icon "ok" at bounding box center [1390, 606] width 17 height 17
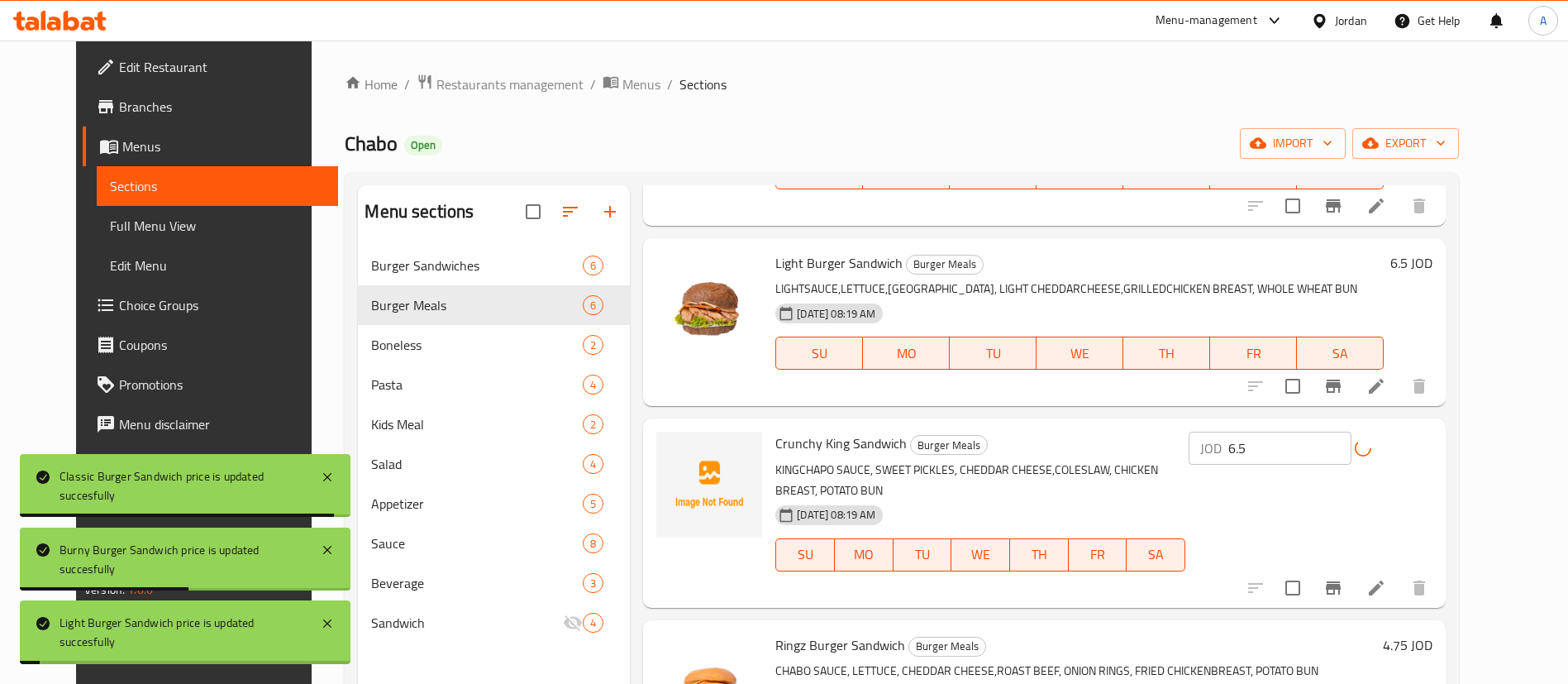
scroll to position [463, 0]
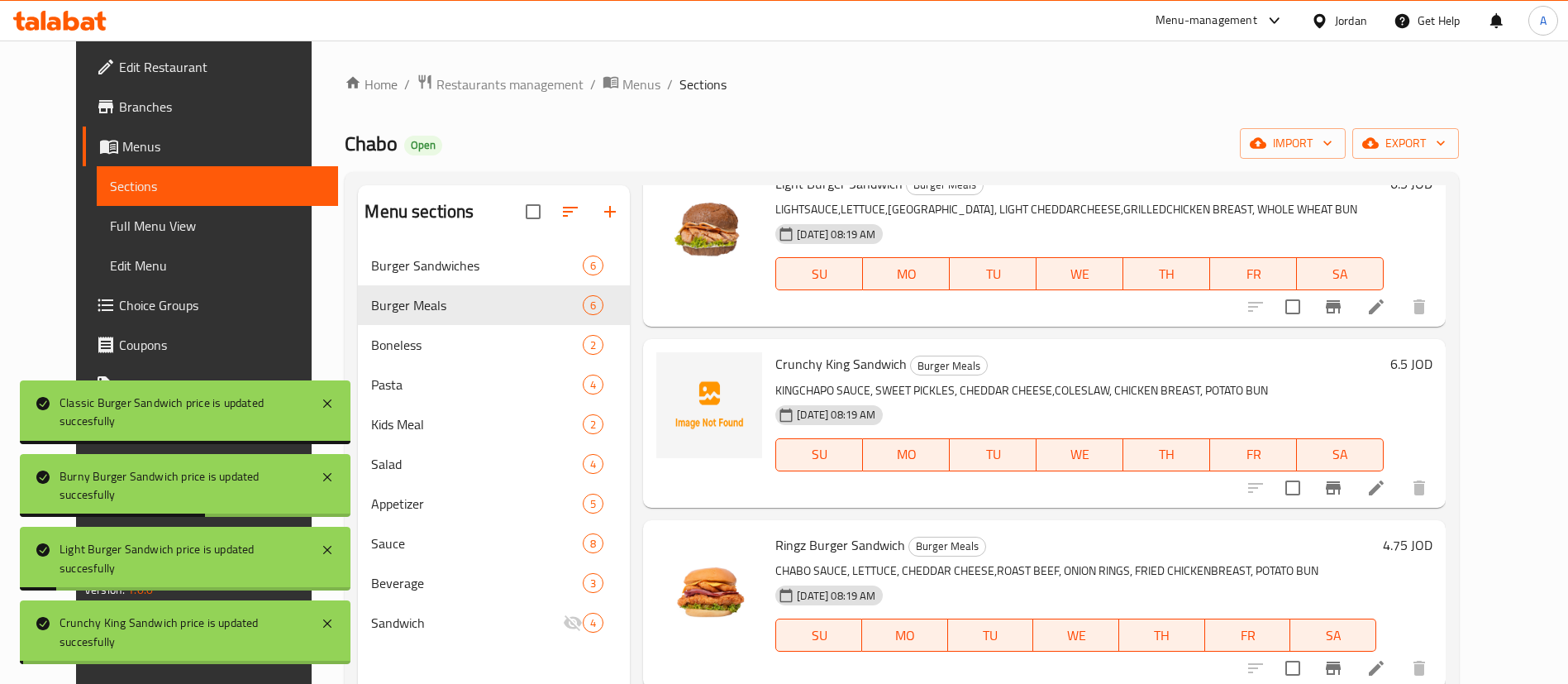
click at [1432, 533] on h6 "4.75 JOD" at bounding box center [1407, 544] width 50 height 23
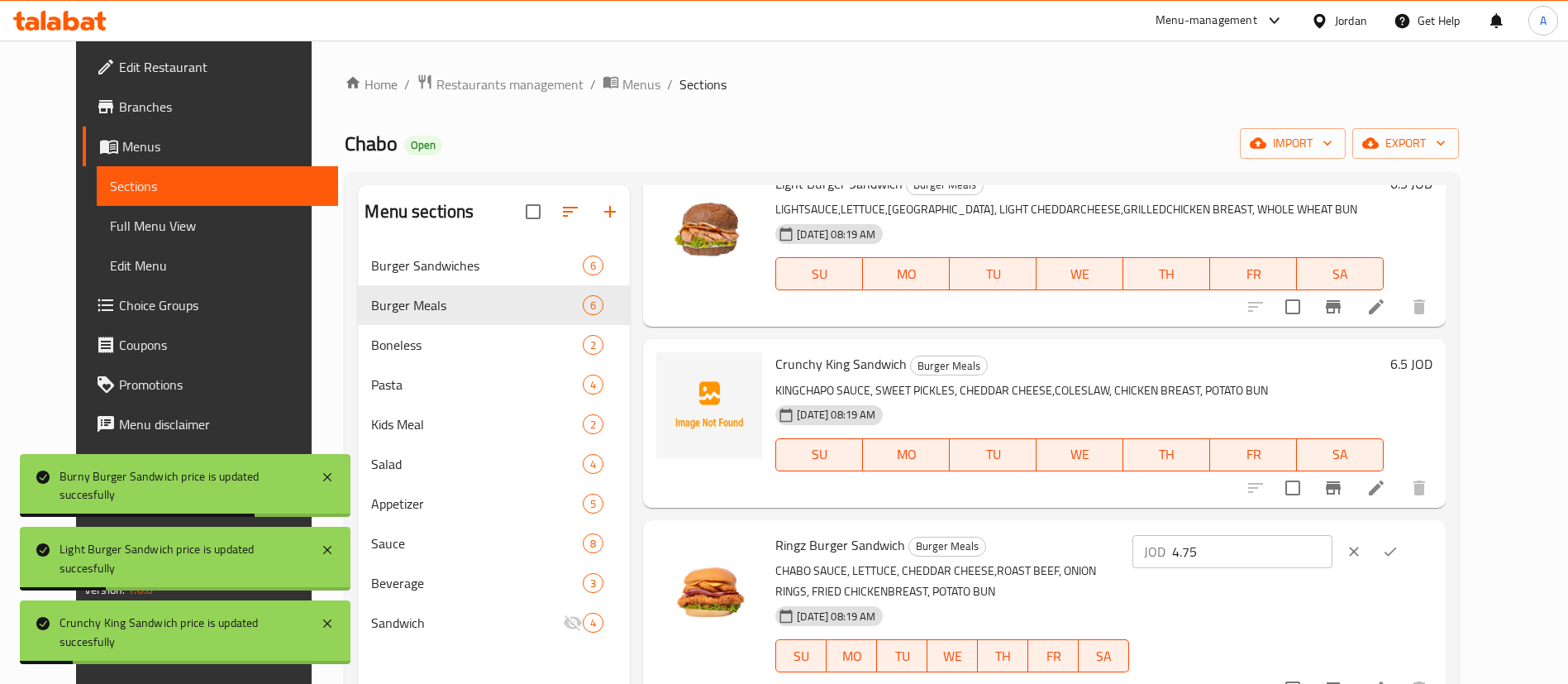
click at [1151, 527] on div "Ringz Burger Sandwich Burger Meals CHABO SAUCE, LETTUCE, CHEDDAR CHEESE,ROAST B…" at bounding box center [1104, 614] width 671 height 175
paste input "6."
type input "6.5"
click at [1398, 544] on icon "ok" at bounding box center [1390, 552] width 17 height 17
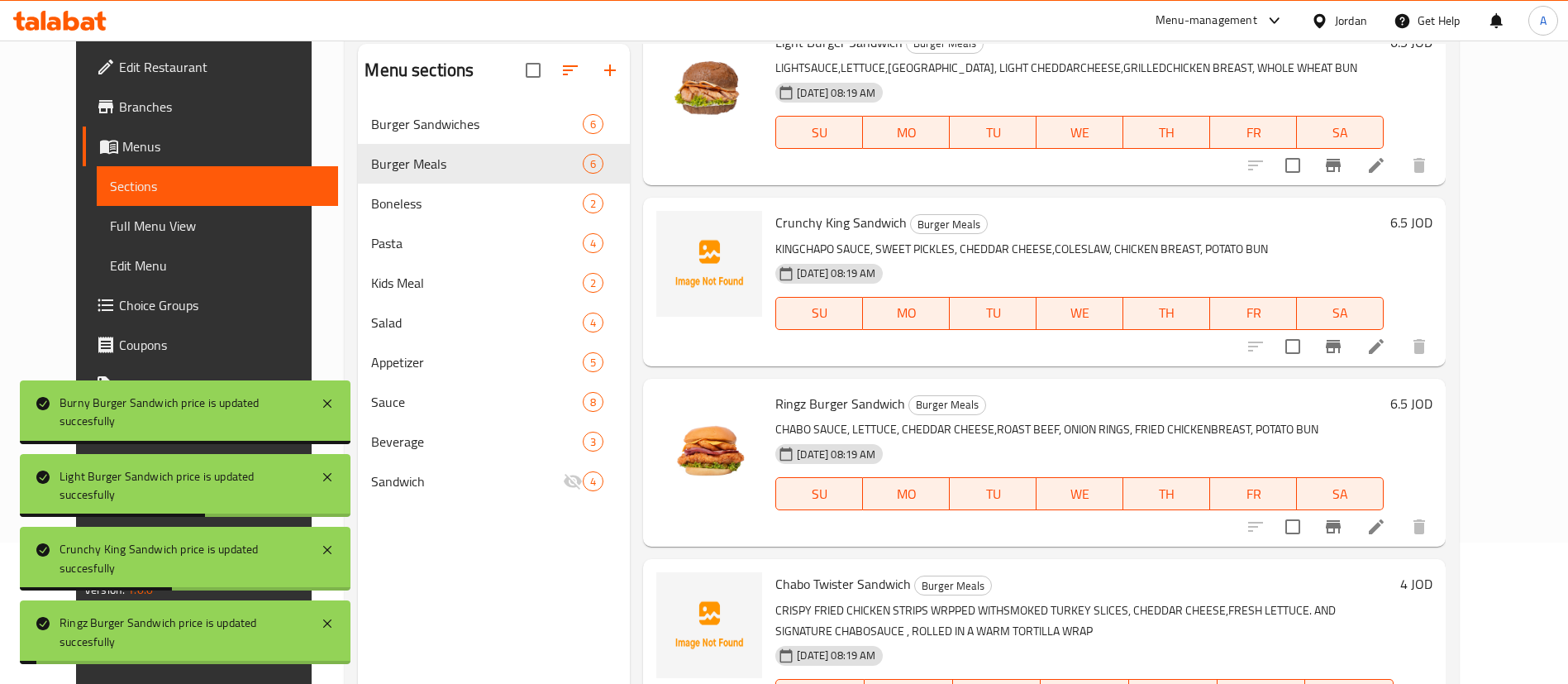
scroll to position [231, 0]
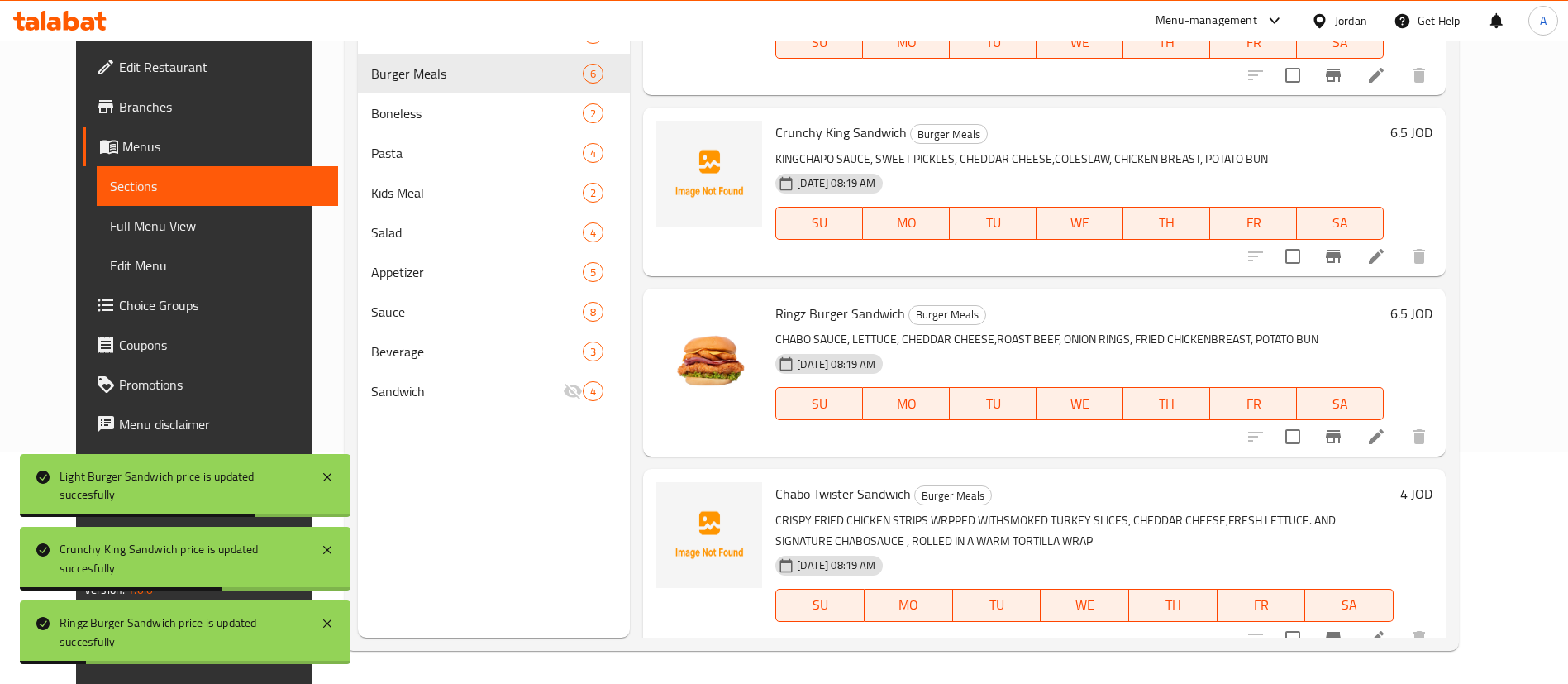
click at [1432, 482] on h6 "4 JOD" at bounding box center [1416, 493] width 32 height 23
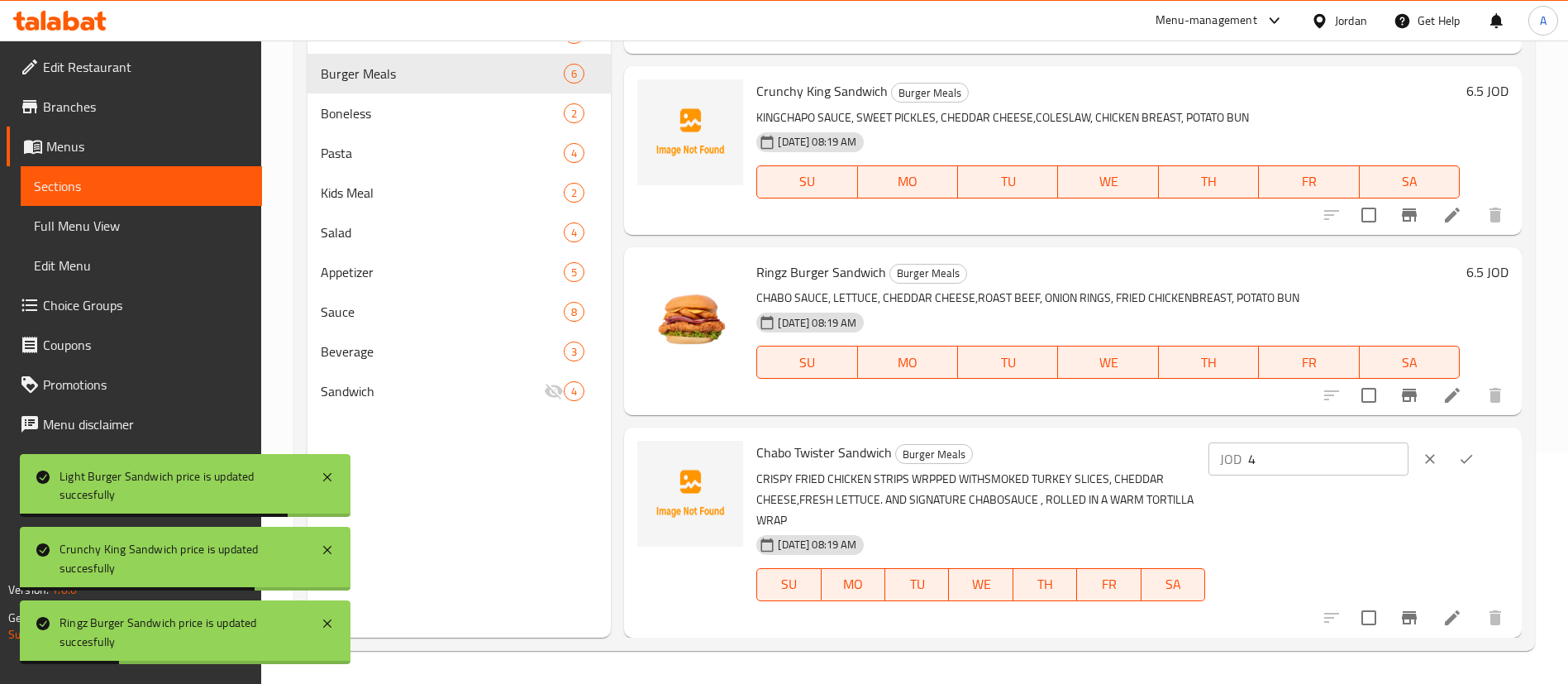
drag, startPoint x: 1256, startPoint y: 465, endPoint x: 1207, endPoint y: 464, distance: 49.0
click at [1218, 465] on div "Chabo Twister Sandwich Burger Meals CRISPY FRIED CHICKEN STRIPS WRPPED WITHSMOK…" at bounding box center [1132, 533] width 765 height 196
type input "6"
click at [1458, 456] on icon "ok" at bounding box center [1466, 459] width 17 height 17
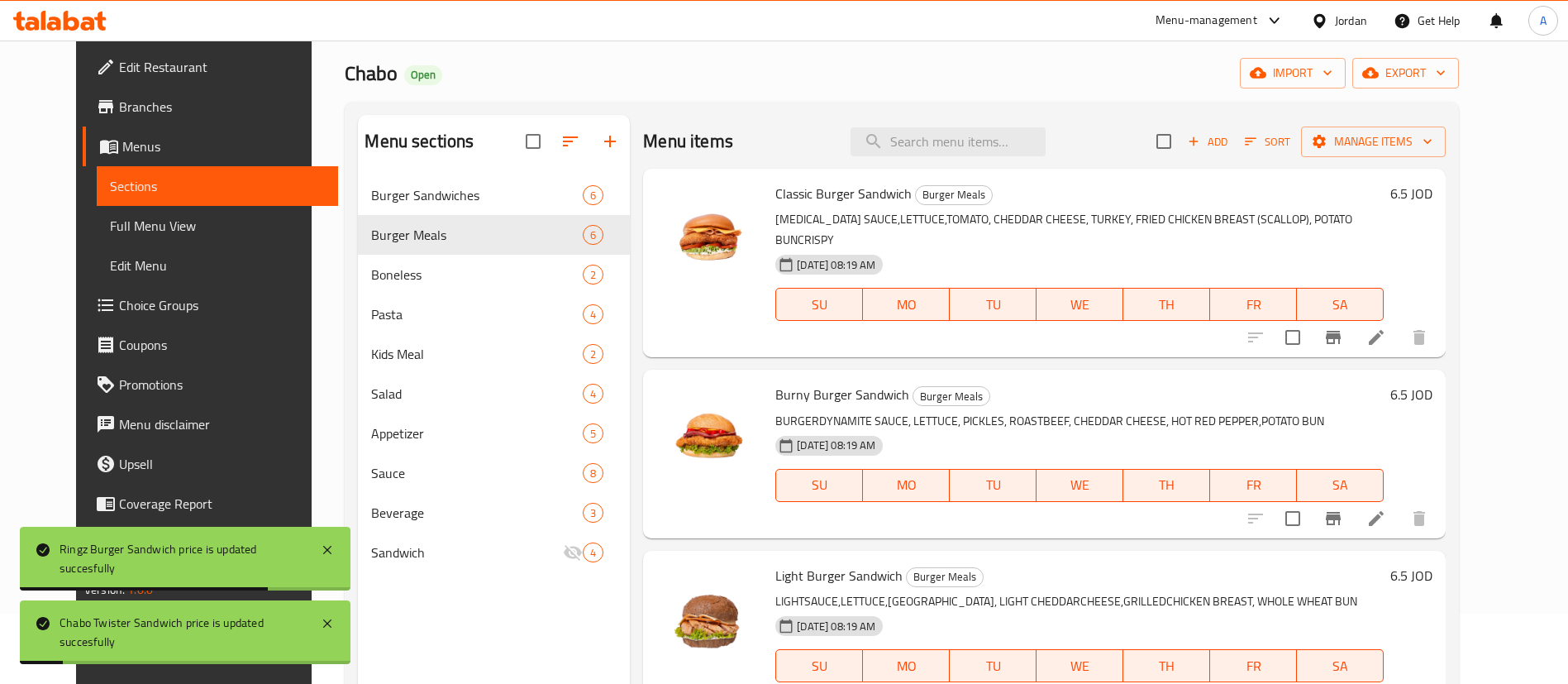
scroll to position [0, 0]
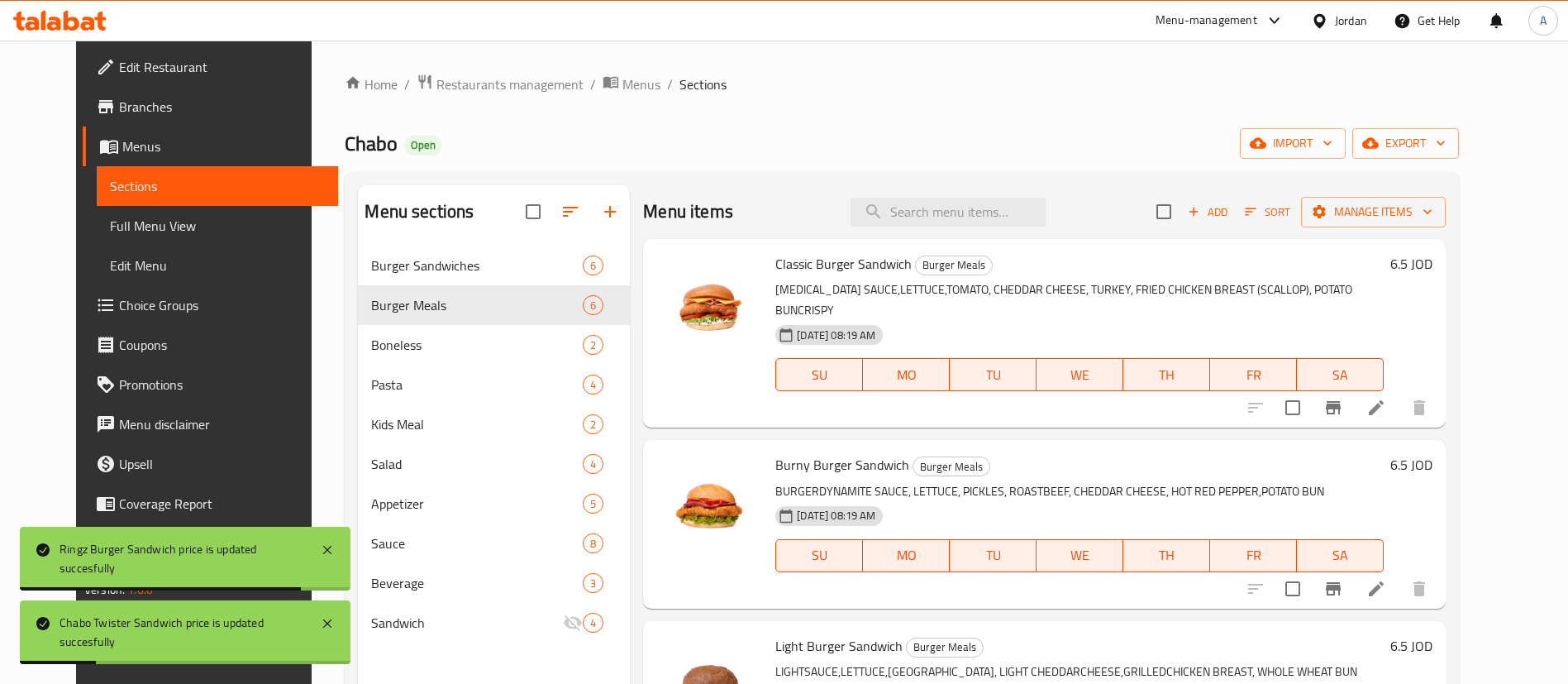
click at [1386, 398] on icon at bounding box center [1376, 408] width 20 height 20
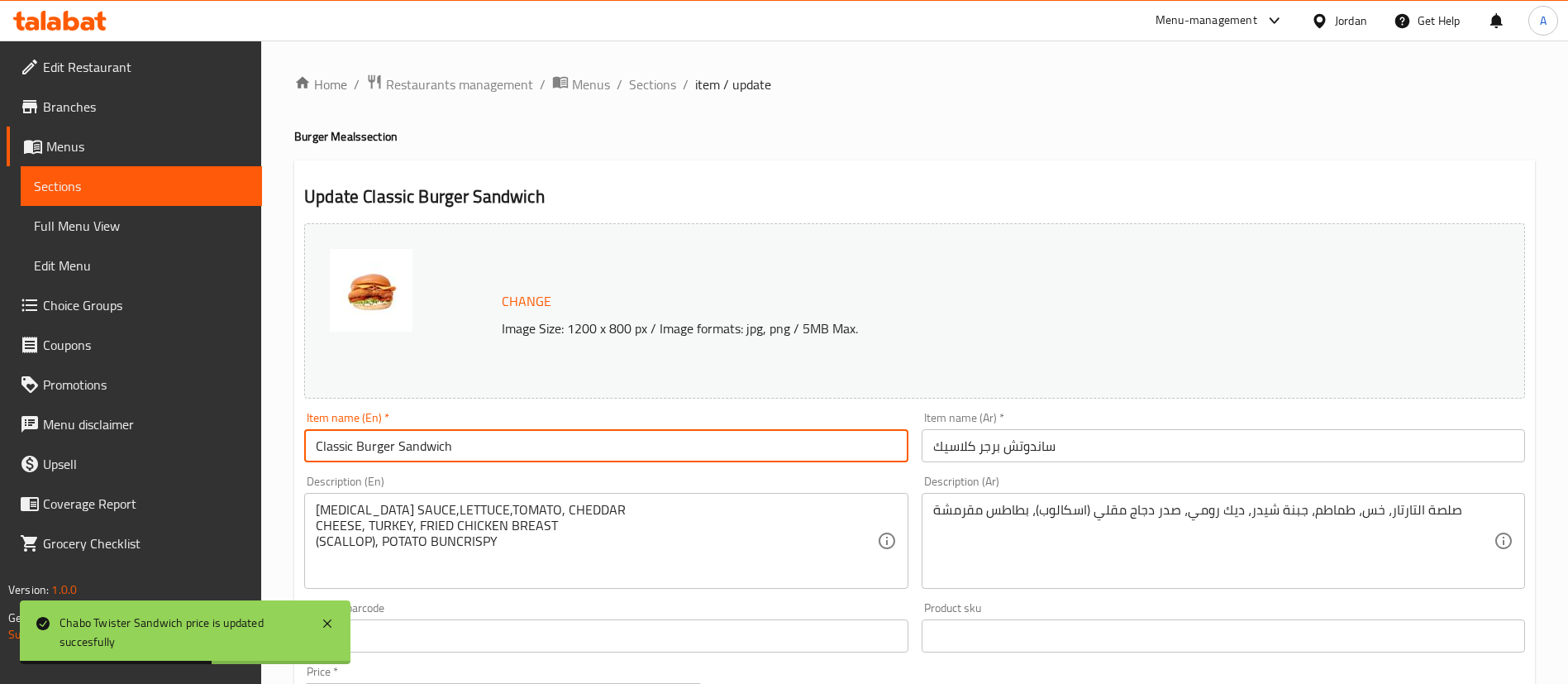
drag, startPoint x: 522, startPoint y: 438, endPoint x: 396, endPoint y: 444, distance: 126.1
click at [396, 444] on input "Classic Burger Sandwich" at bounding box center [606, 446] width 604 height 33
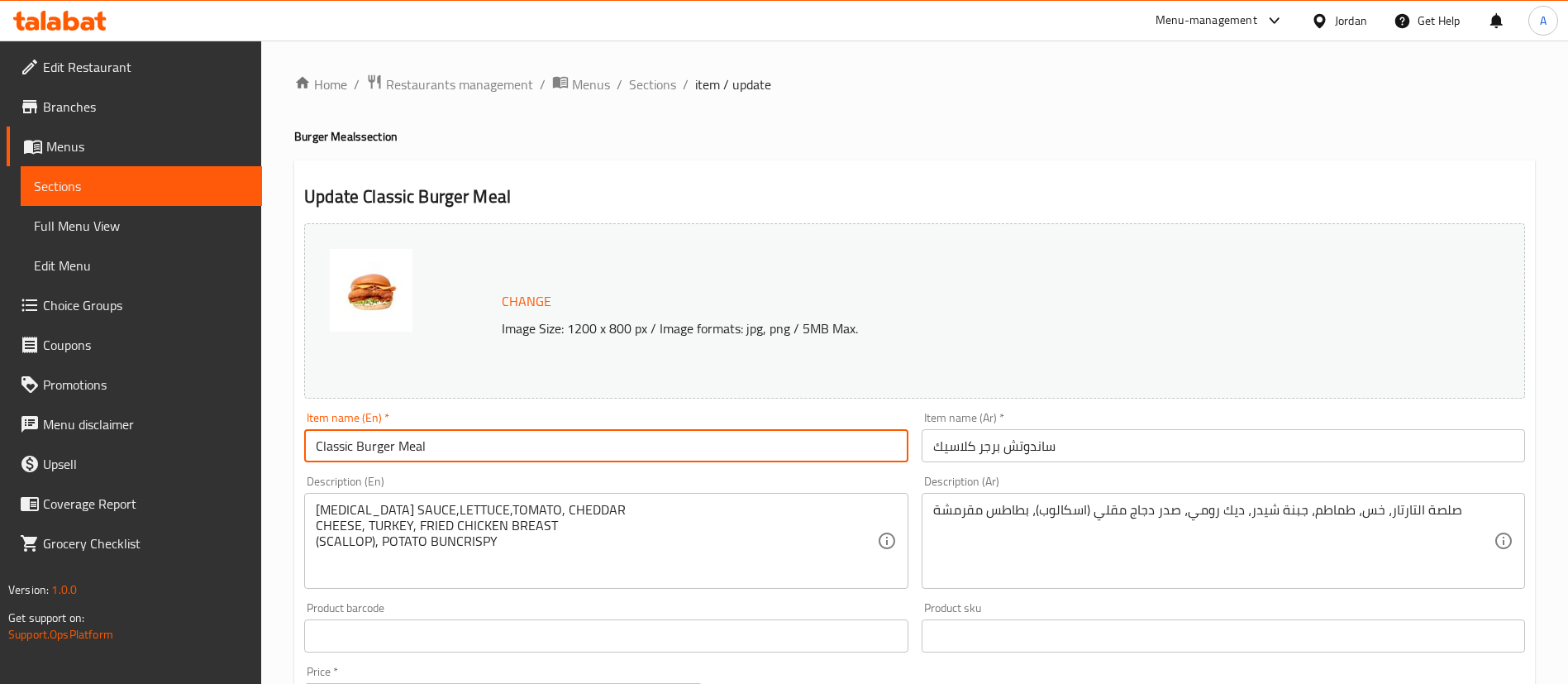
click at [441, 456] on input "Classic Burger Meal" at bounding box center [606, 446] width 604 height 33
click at [440, 456] on input "Classic Burger Meal" at bounding box center [606, 446] width 604 height 33
type input "Classic Burger Meal"
click at [951, 452] on input "ساندوتش برجر كلاسيك" at bounding box center [1224, 446] width 604 height 33
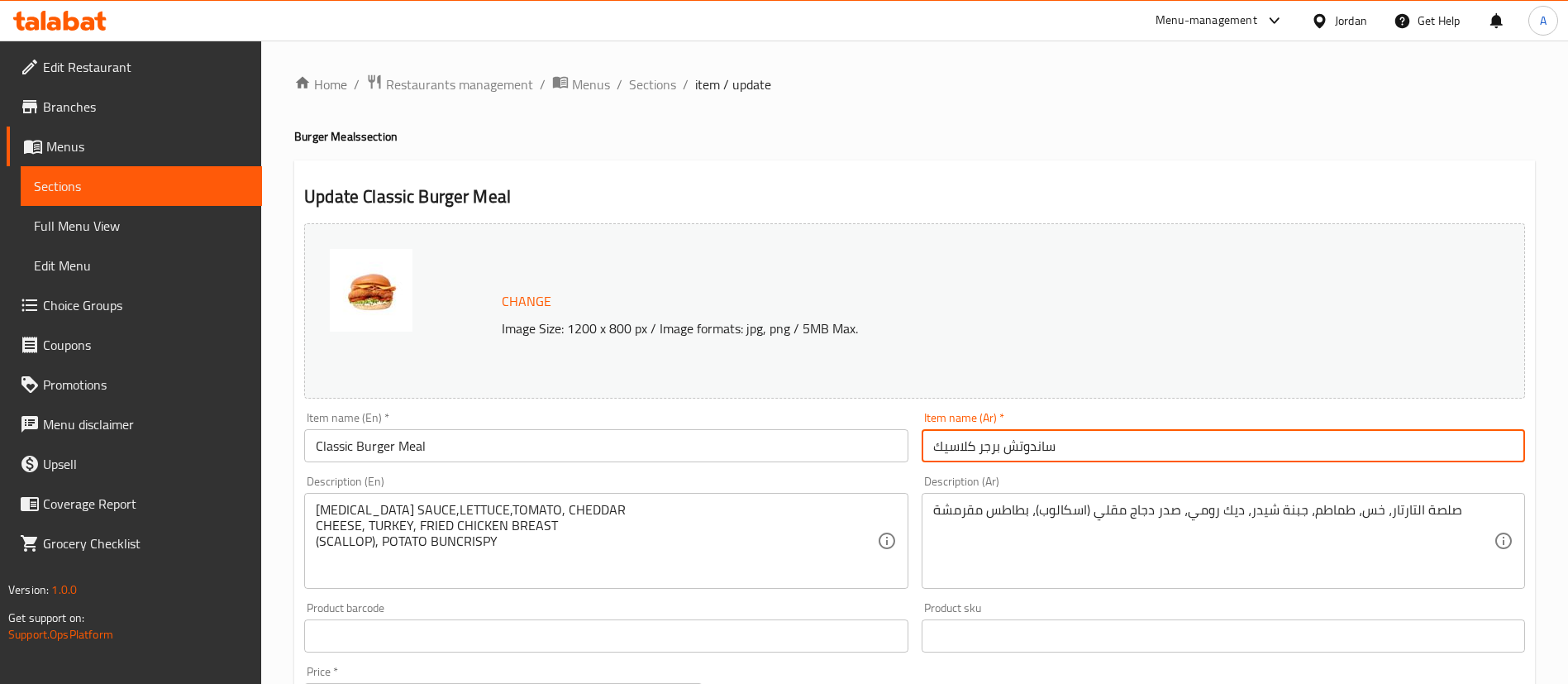
click at [951, 452] on input "ساندوتش برجر كلاسيك" at bounding box center [1224, 446] width 604 height 33
paste input "وجبة"
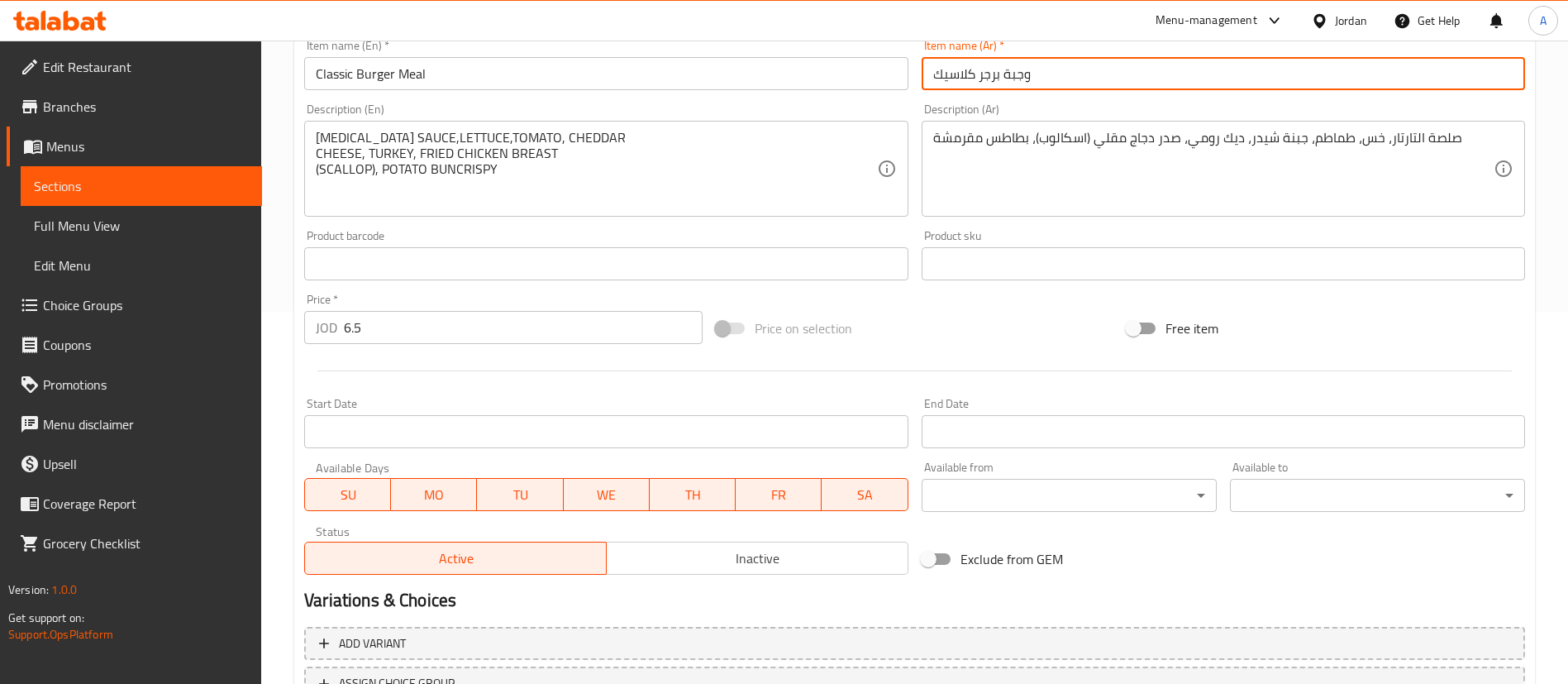
type input "وجبة برجر كلاسيك"
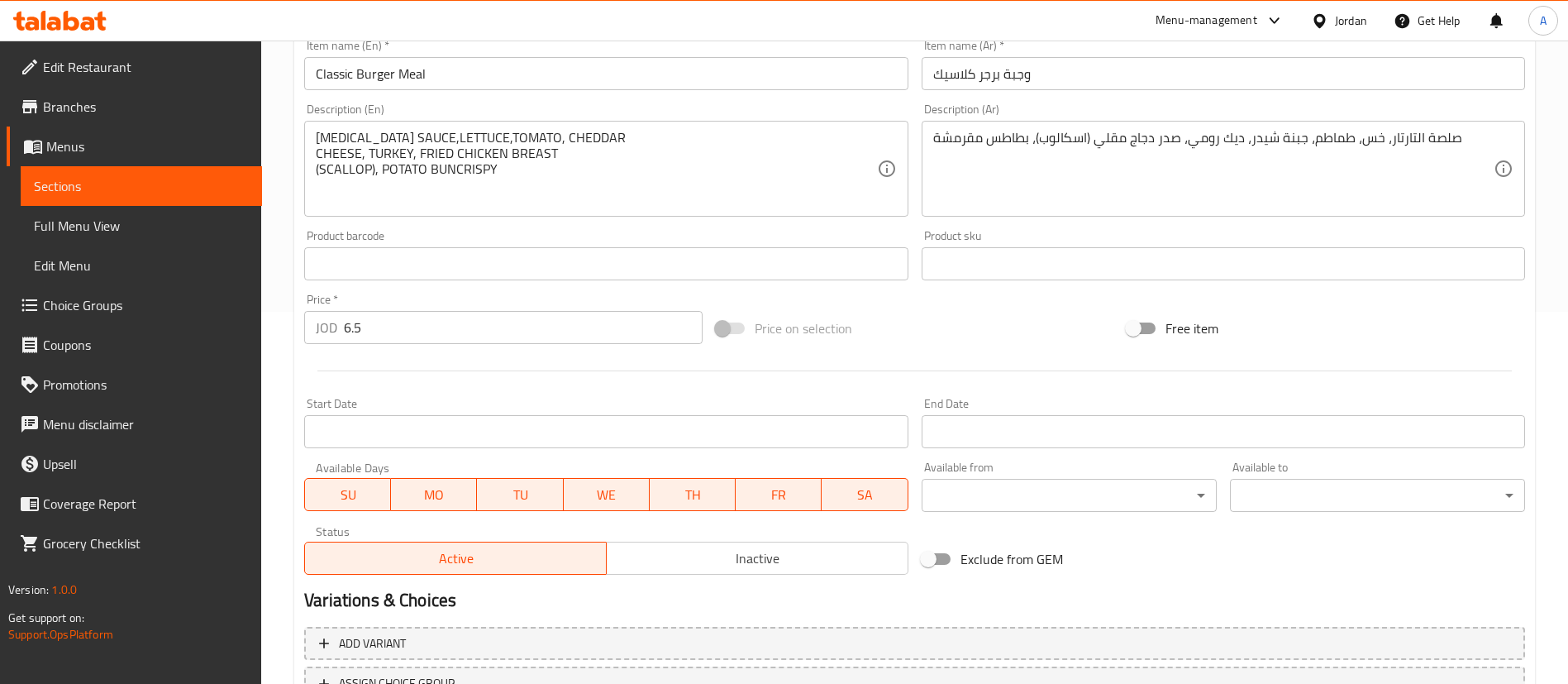
click at [399, 602] on h2 "Variations & Choices" at bounding box center [915, 600] width 1221 height 25
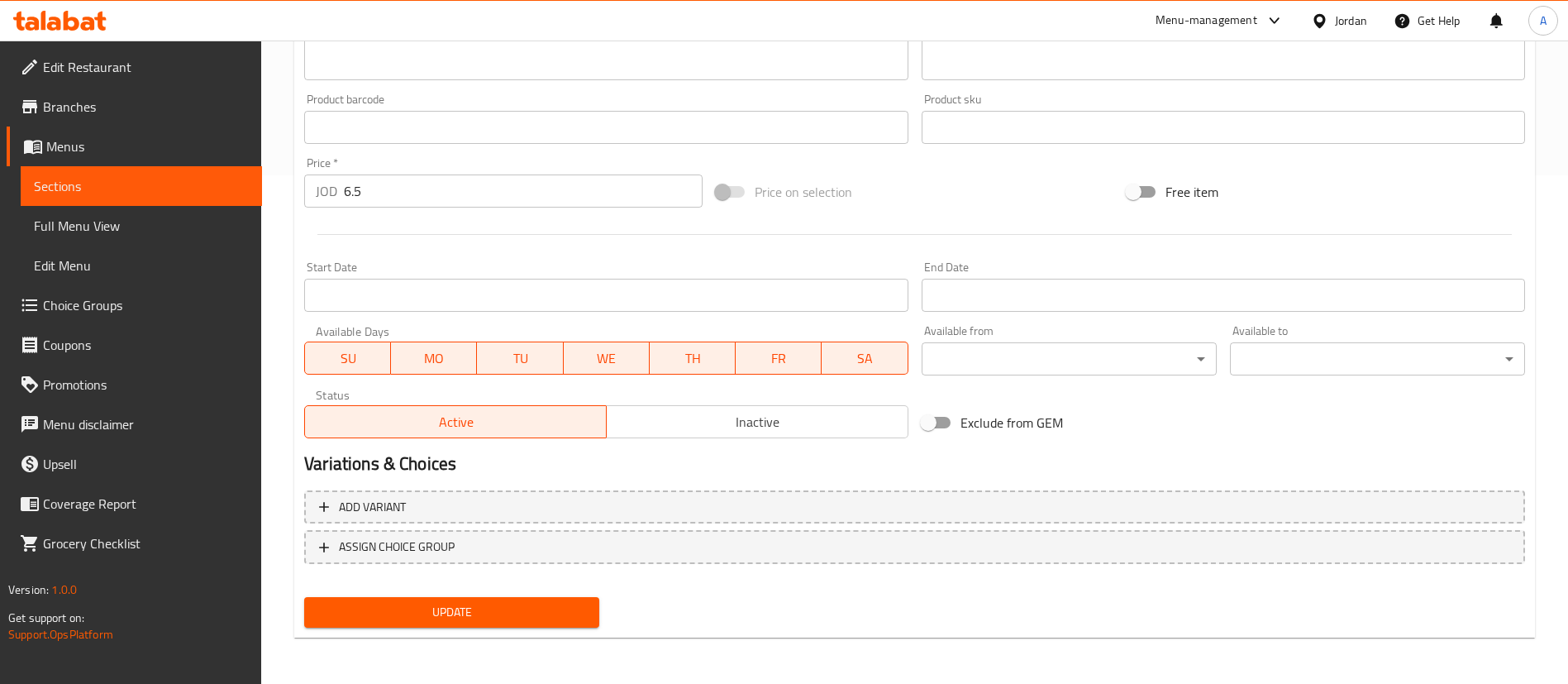
click at [393, 632] on div "Update" at bounding box center [451, 612] width 308 height 44
click at [412, 611] on span "Update" at bounding box center [451, 612] width 269 height 21
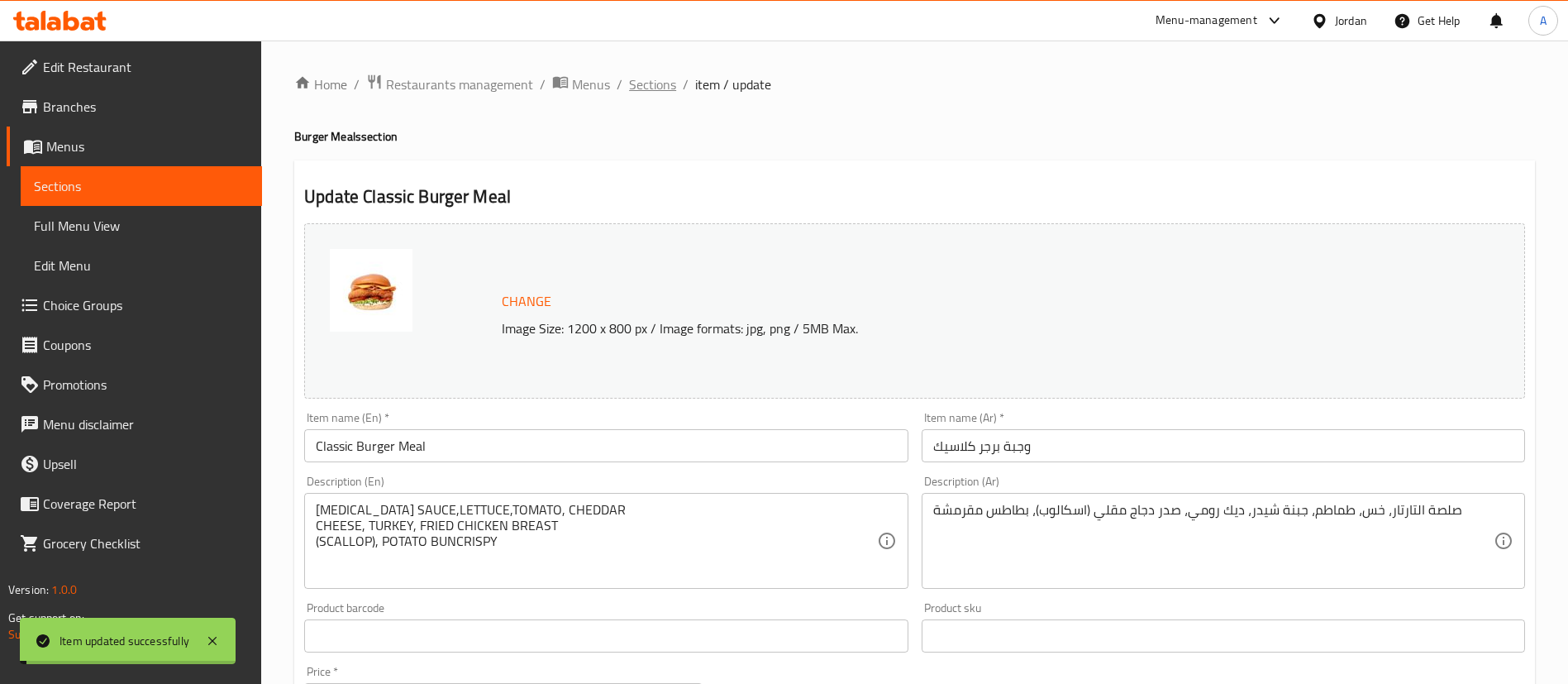
click at [655, 84] on span "Sections" at bounding box center [652, 84] width 47 height 20
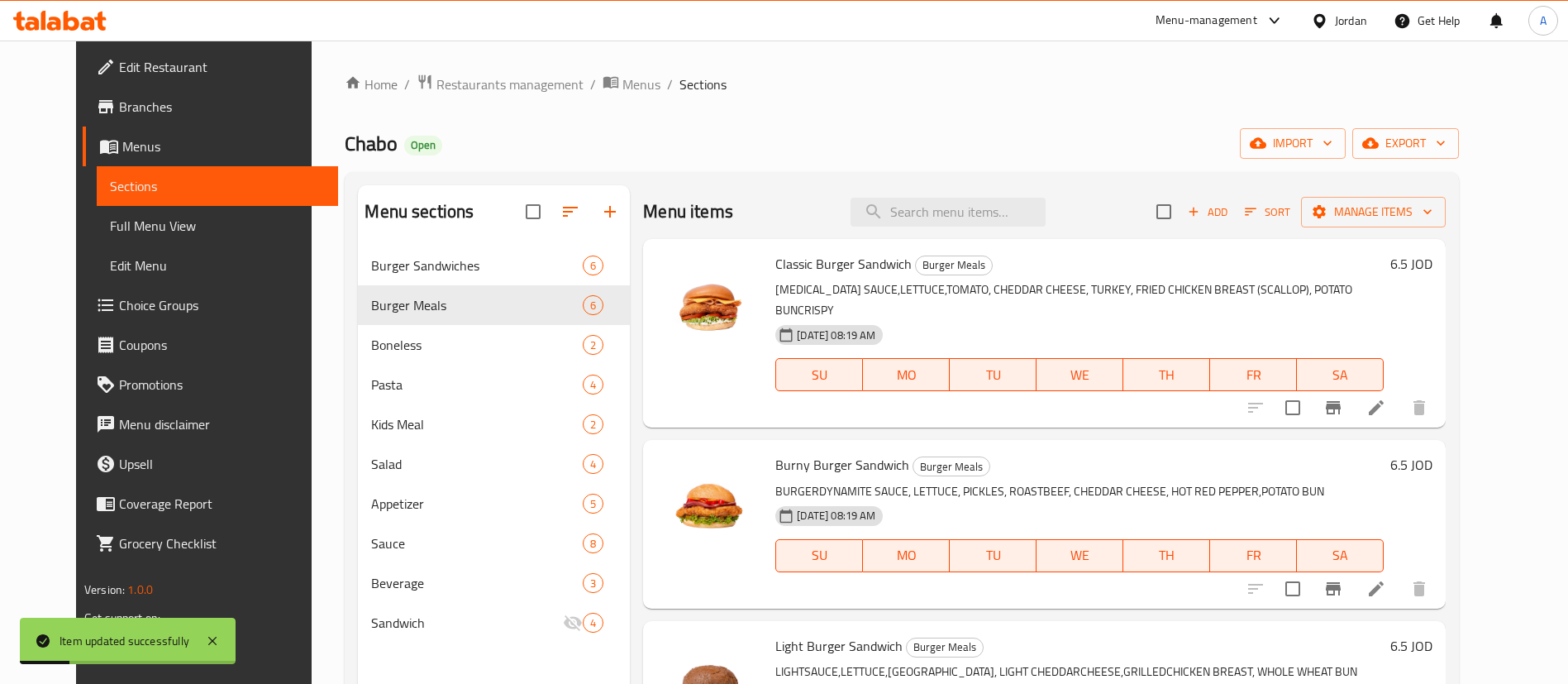
click at [1386, 579] on icon at bounding box center [1376, 589] width 20 height 20
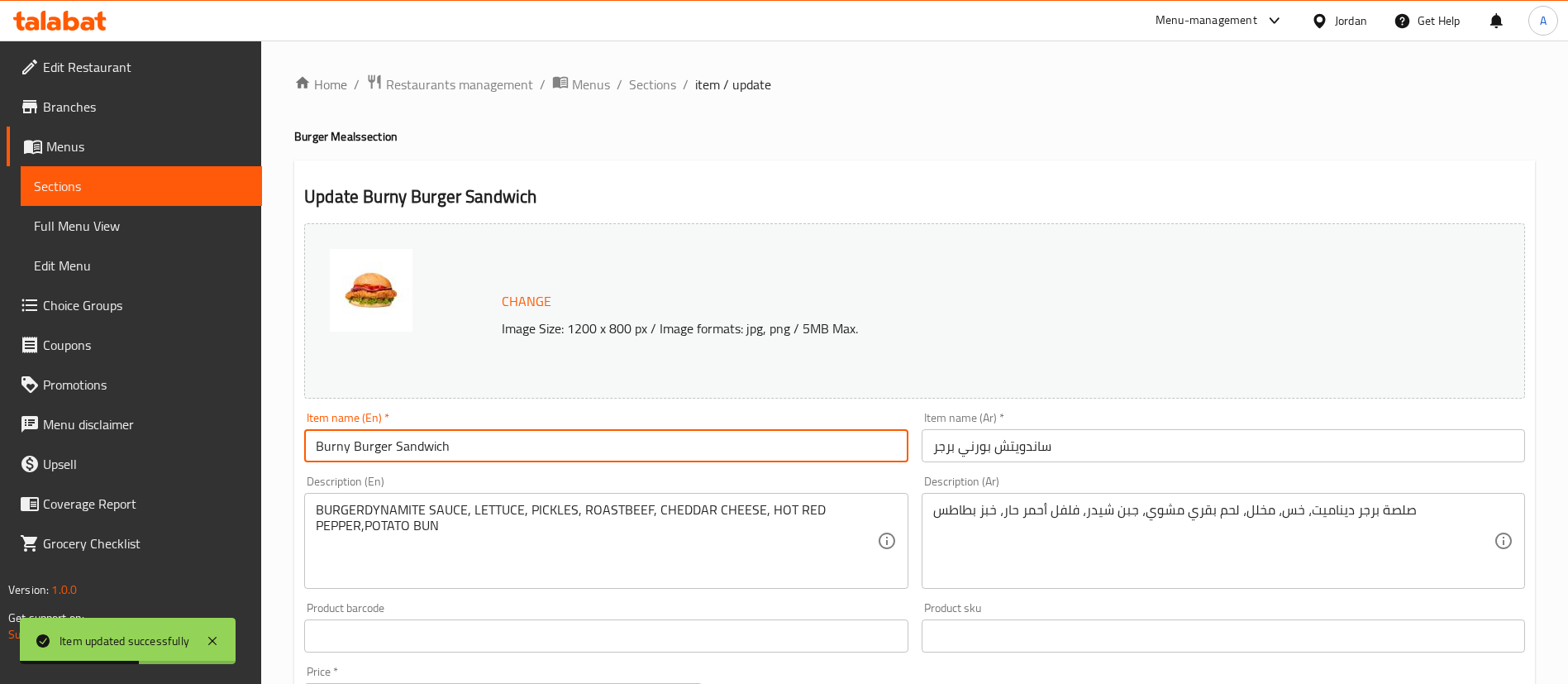
drag, startPoint x: 469, startPoint y: 454, endPoint x: 395, endPoint y: 454, distance: 74.0
click at [395, 454] on input "Burny Burger Sandwich" at bounding box center [606, 446] width 604 height 33
drag, startPoint x: 403, startPoint y: 446, endPoint x: 259, endPoint y: 431, distance: 144.8
click at [266, 431] on div "Home / Restaurants management / Menus / Sections / item / update Burger Meals s…" at bounding box center [915, 616] width 1307 height 1152
type input "Burny Burger Meal"
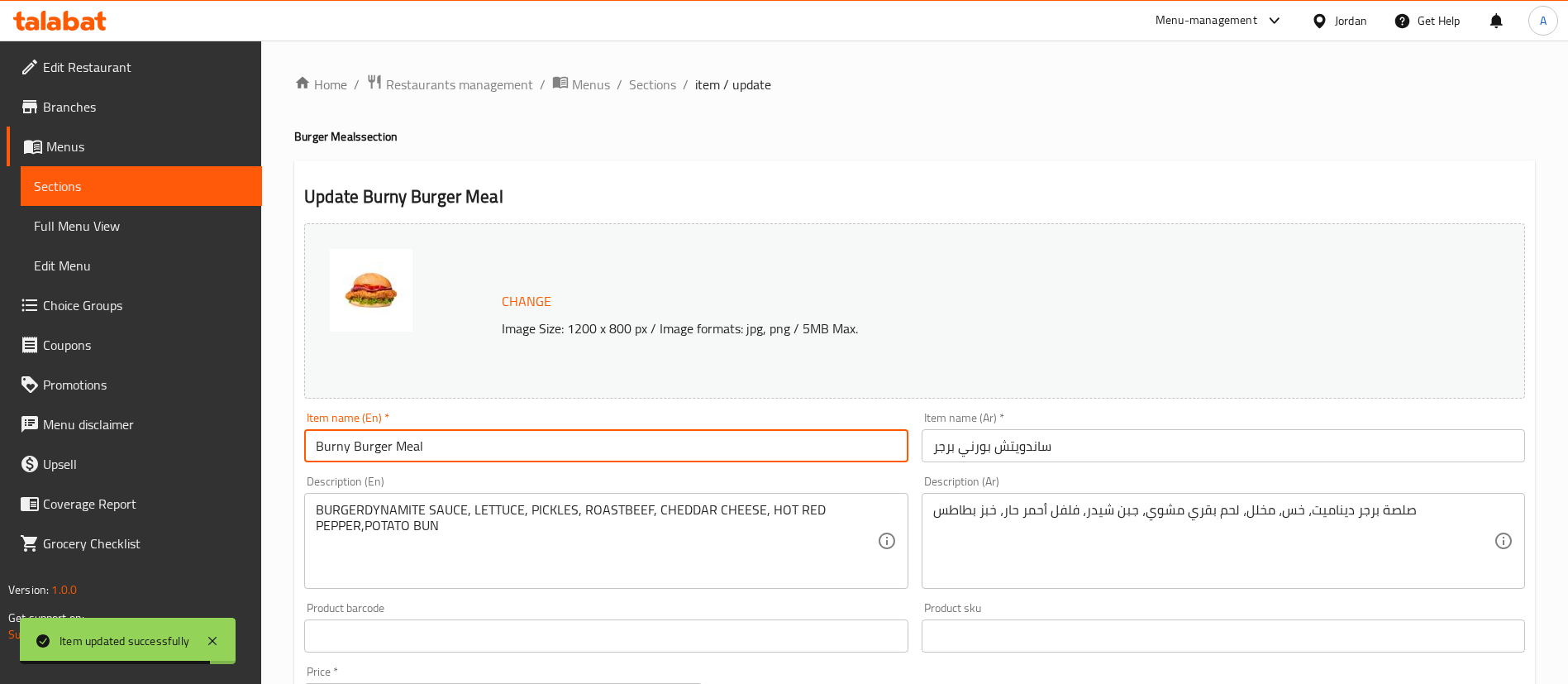
click at [1054, 447] on input "ساندويتش بورني برجر" at bounding box center [1224, 446] width 604 height 33
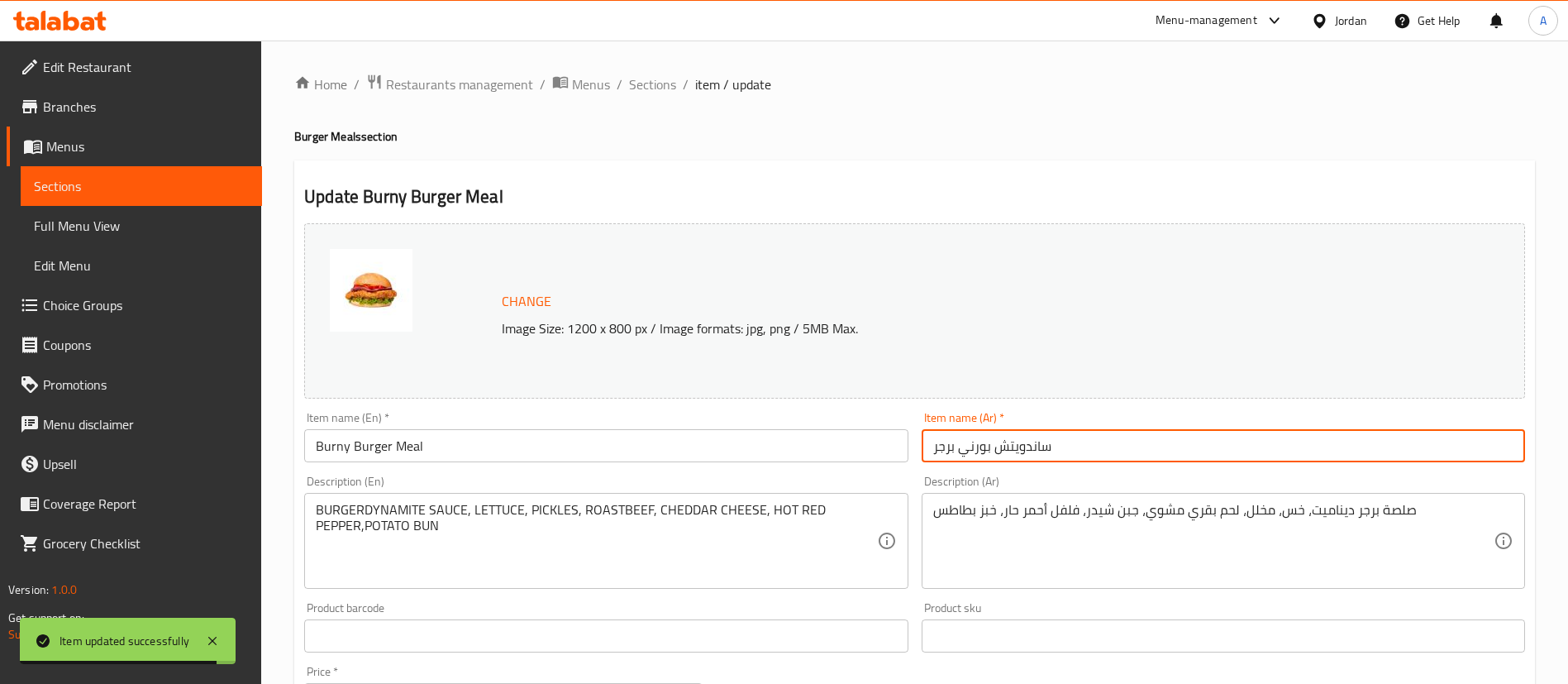
click at [1054, 447] on input "ساندويتش بورني برجر" at bounding box center [1224, 446] width 604 height 33
paste input "وجبة برجر بيرني"
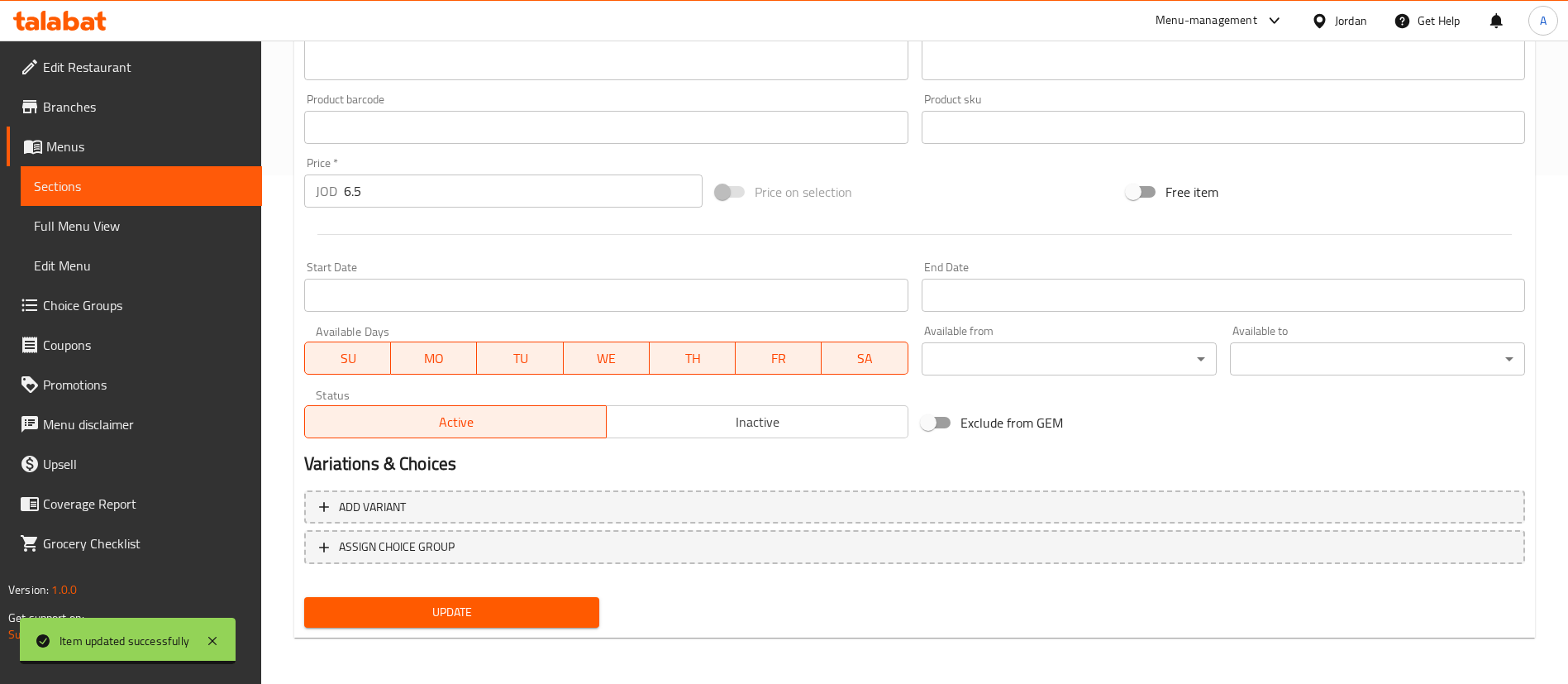
type input "وجبة برجر بيرني"
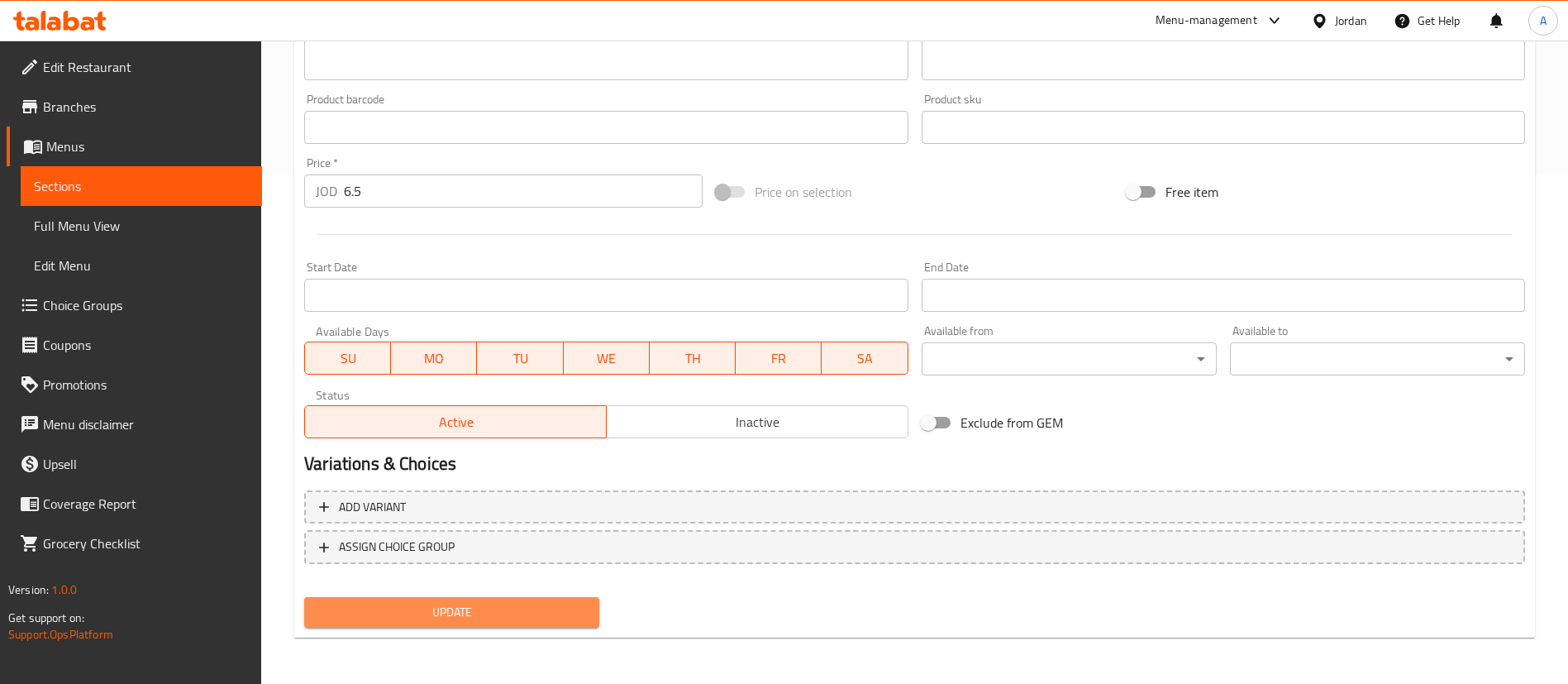
click at [550, 614] on span "Update" at bounding box center [451, 612] width 269 height 21
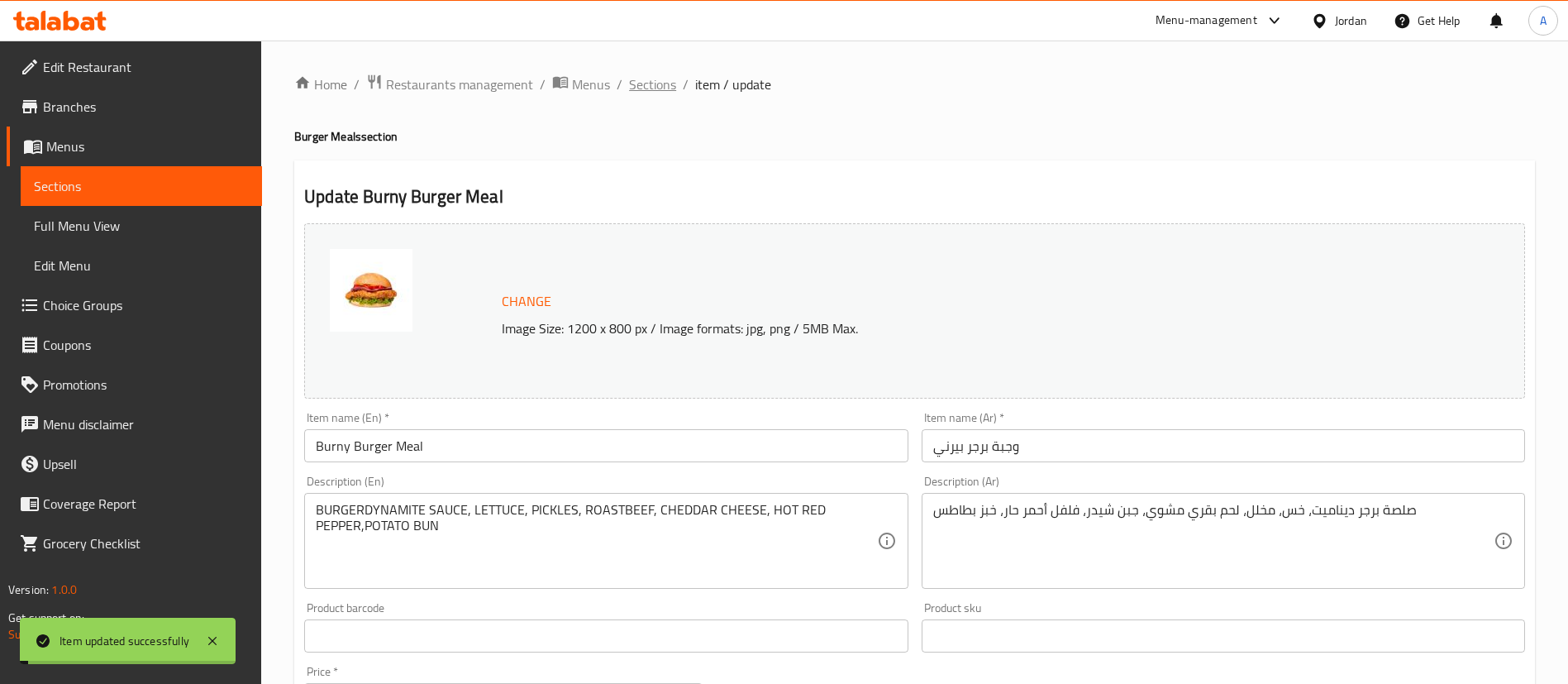
click at [647, 85] on span "Sections" at bounding box center [652, 84] width 47 height 20
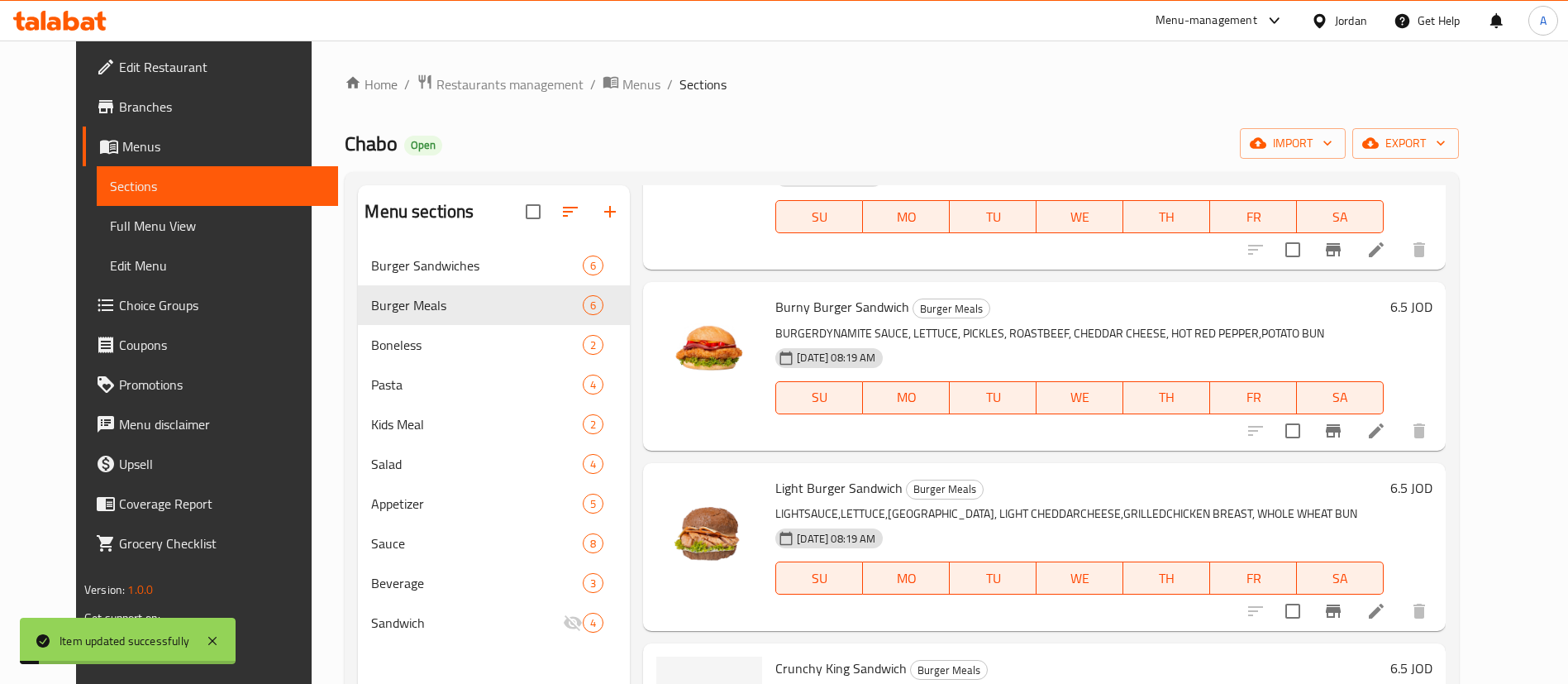
scroll to position [248, 0]
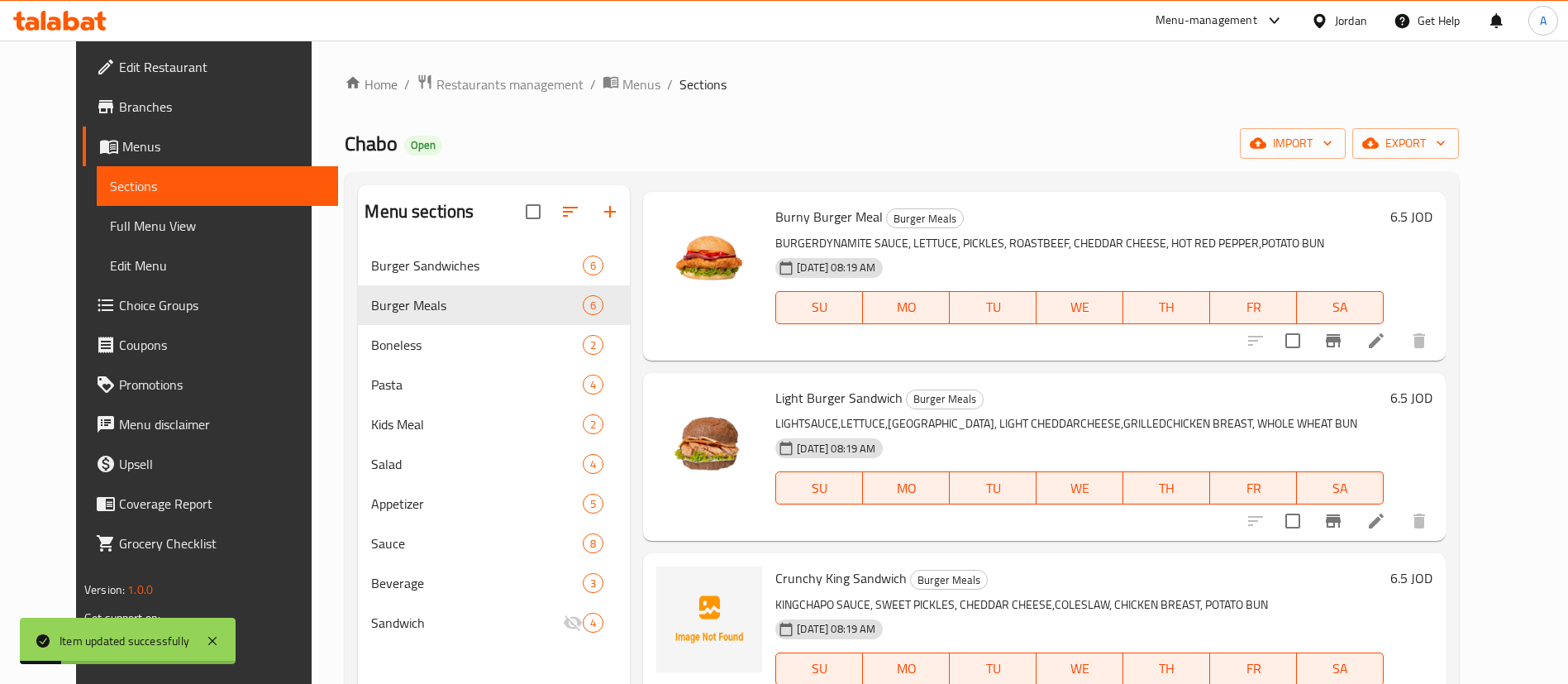
drag, startPoint x: 1405, startPoint y: 488, endPoint x: 1430, endPoint y: 505, distance: 30.2
click at [1429, 506] on div at bounding box center [1338, 521] width 204 height 39
click at [1384, 514] on icon at bounding box center [1376, 521] width 15 height 15
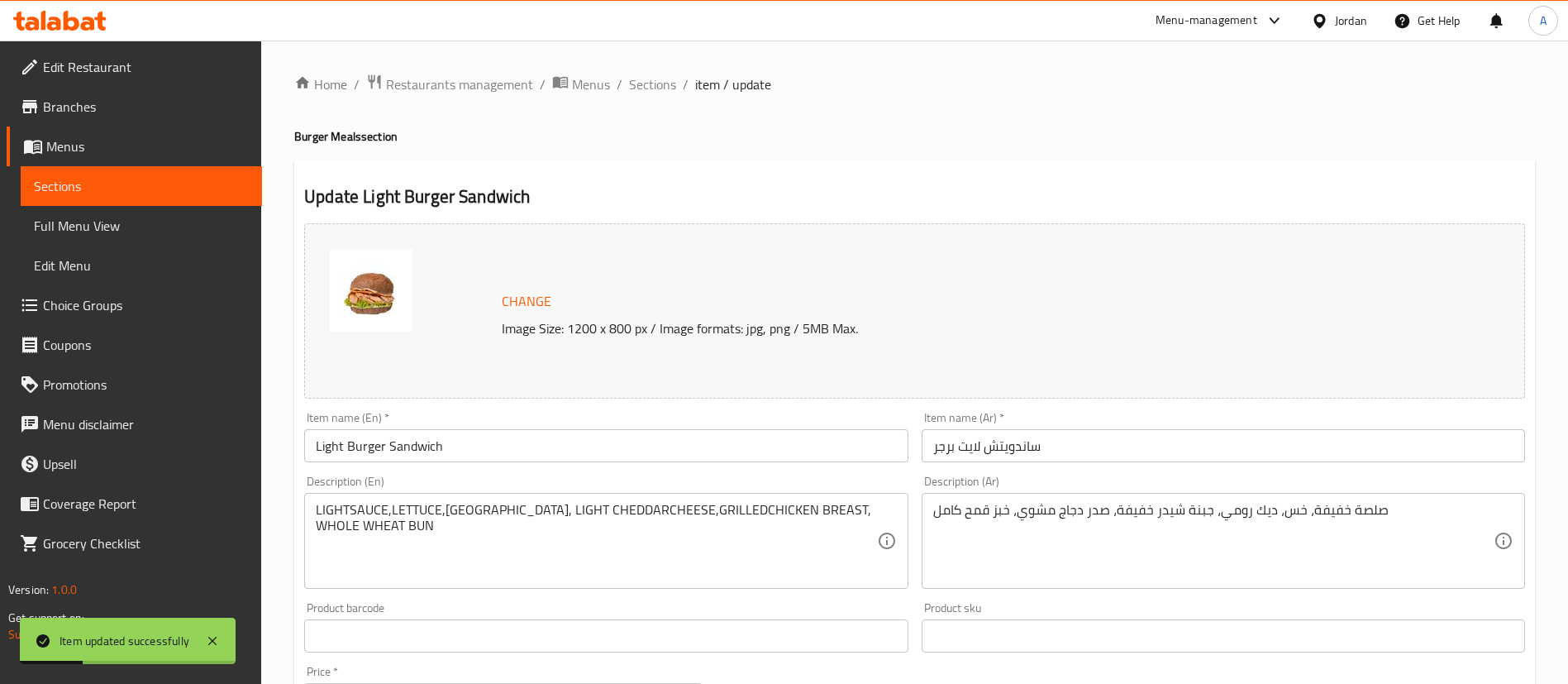
click at [544, 420] on div "Item name (En)   * Light Burger Sandwich Item name (En) *" at bounding box center [606, 437] width 604 height 50
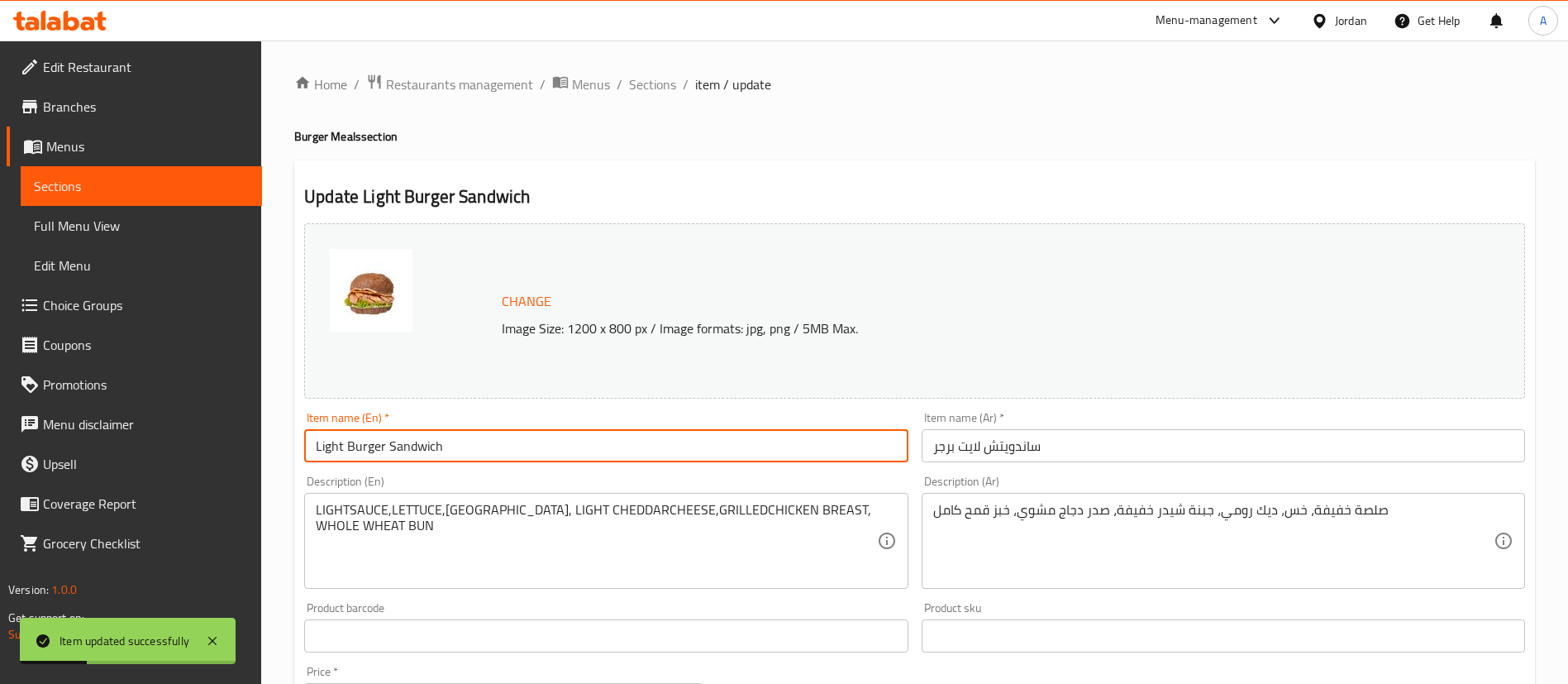
click at [543, 444] on input "Light Burger Sandwich" at bounding box center [606, 446] width 604 height 33
drag, startPoint x: 414, startPoint y: 450, endPoint x: 388, endPoint y: 451, distance: 26.0
click at [388, 451] on input "Light Burger Sandwich" at bounding box center [606, 446] width 604 height 33
click at [385, 452] on input "Light Burger Meal" at bounding box center [606, 446] width 604 height 33
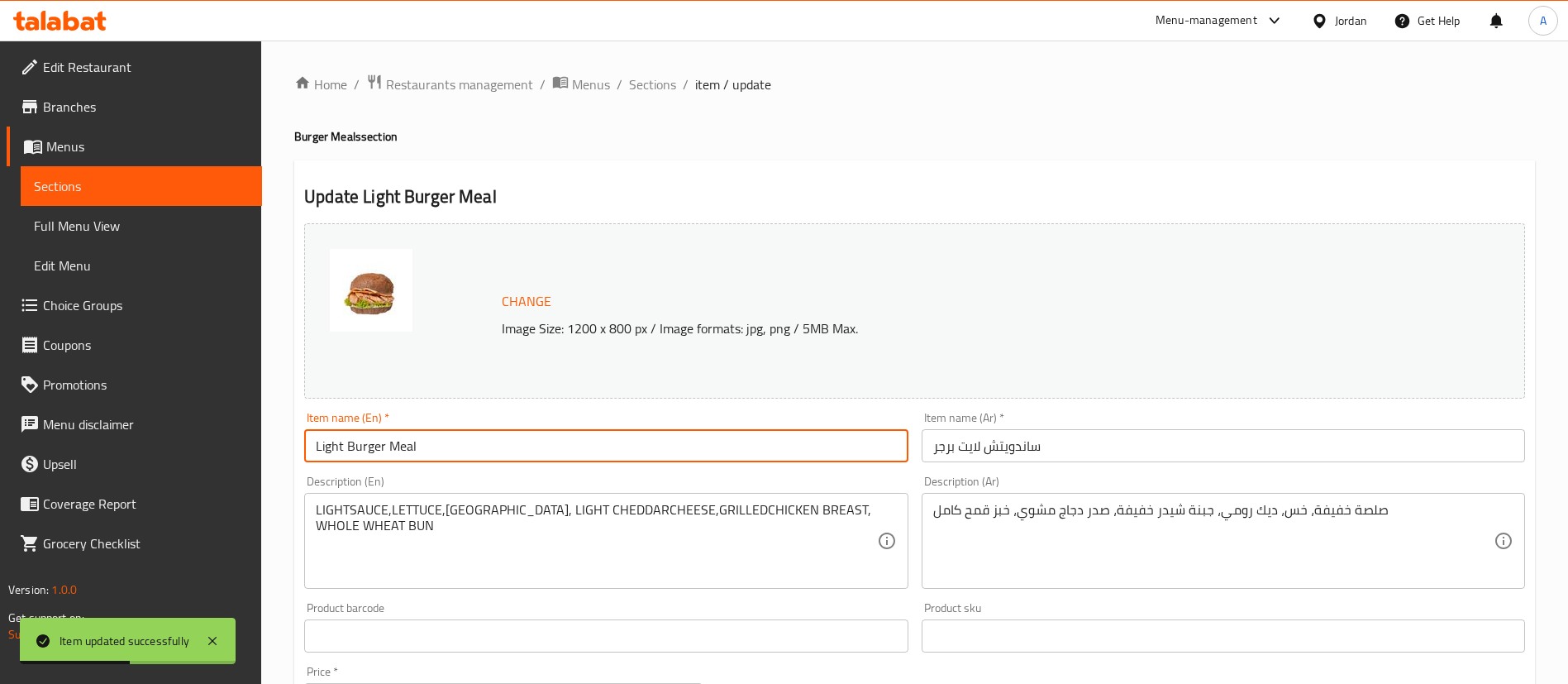
click at [385, 452] on input "Light Burger Meal" at bounding box center [606, 446] width 604 height 33
drag, startPoint x: 385, startPoint y: 452, endPoint x: 382, endPoint y: 461, distance: 9.5
click at [382, 461] on input "Light Burger Meal" at bounding box center [606, 446] width 604 height 33
type input "Light Burger Meal"
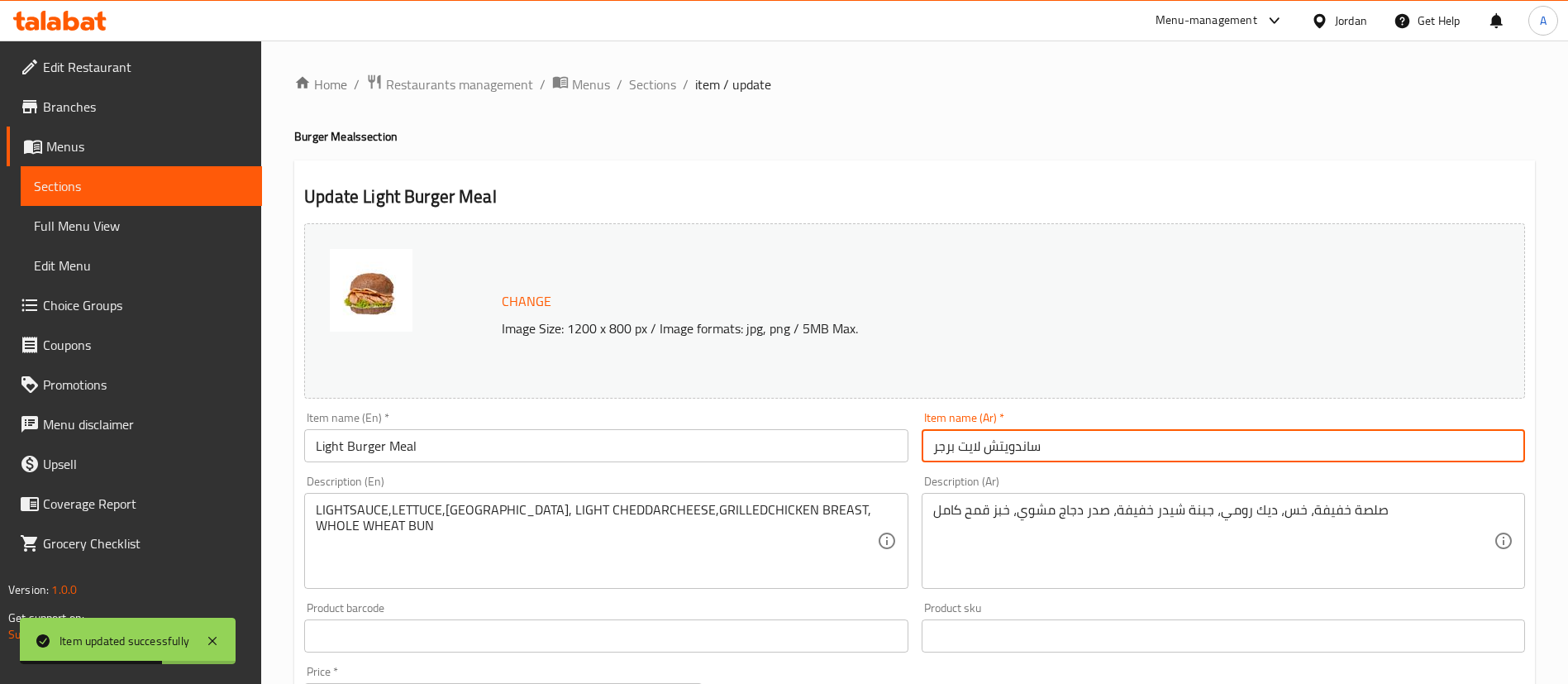
click at [1014, 443] on input "ساندويتش لايت برجر" at bounding box center [1224, 446] width 604 height 33
paste input "وجبة"
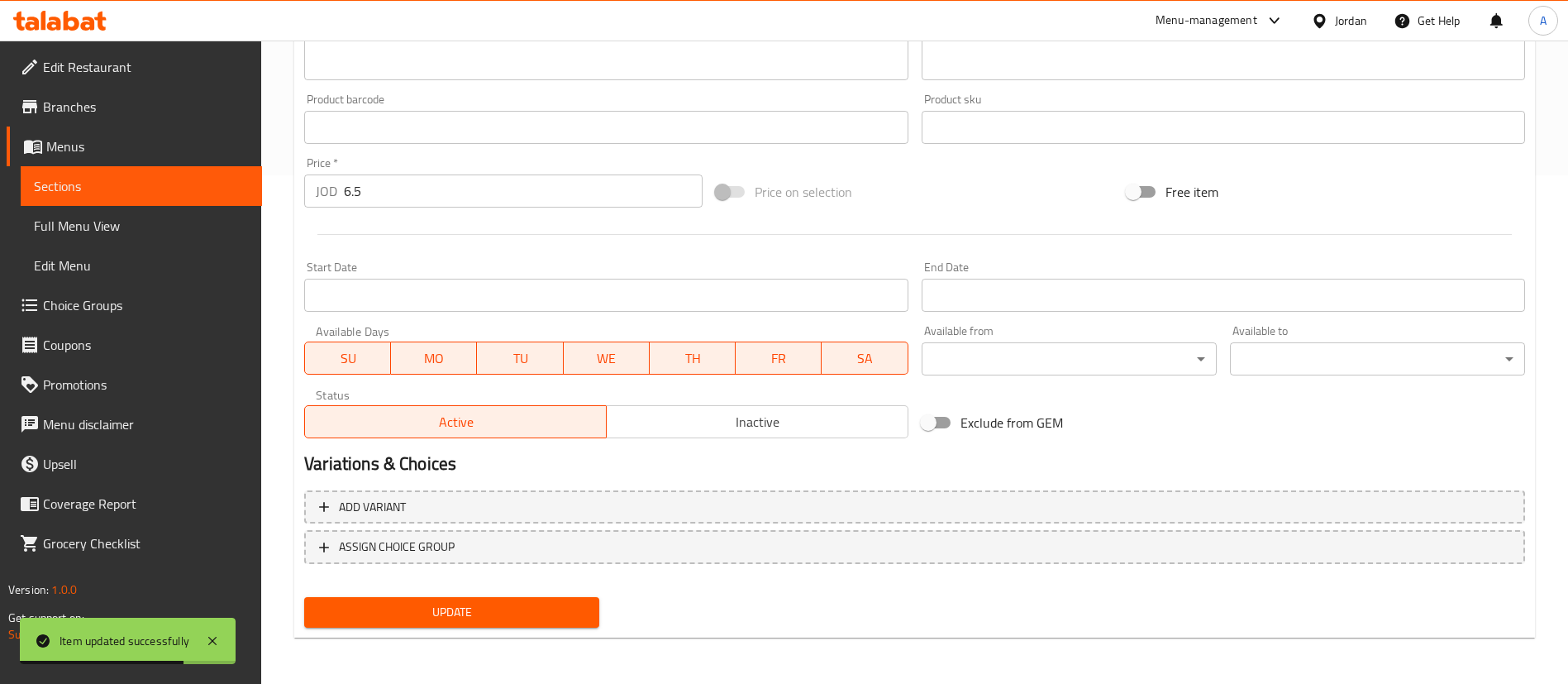
type input "وجبة لايت برجر"
click at [396, 582] on nav at bounding box center [915, 577] width 1221 height 13
click at [395, 606] on span "Update" at bounding box center [451, 612] width 269 height 21
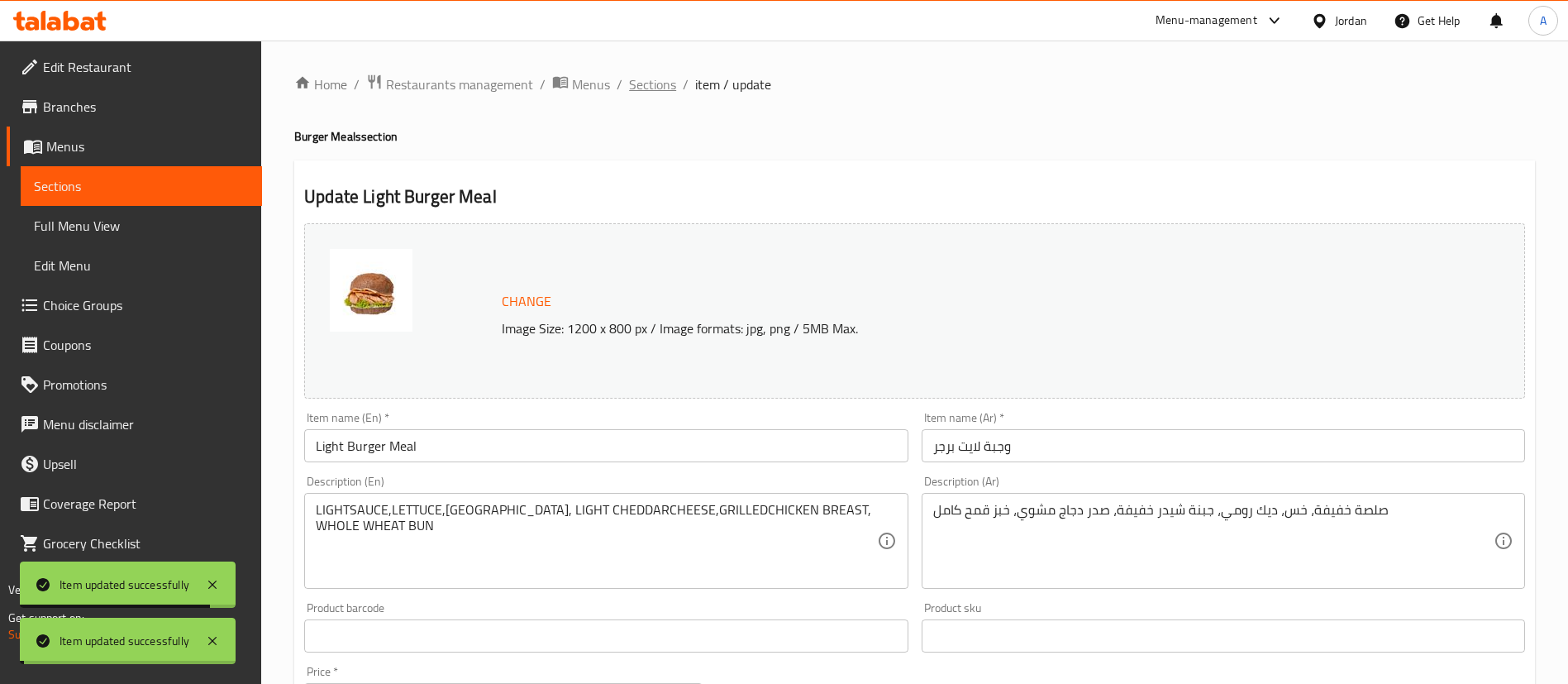
click at [650, 87] on span "Sections" at bounding box center [652, 84] width 47 height 20
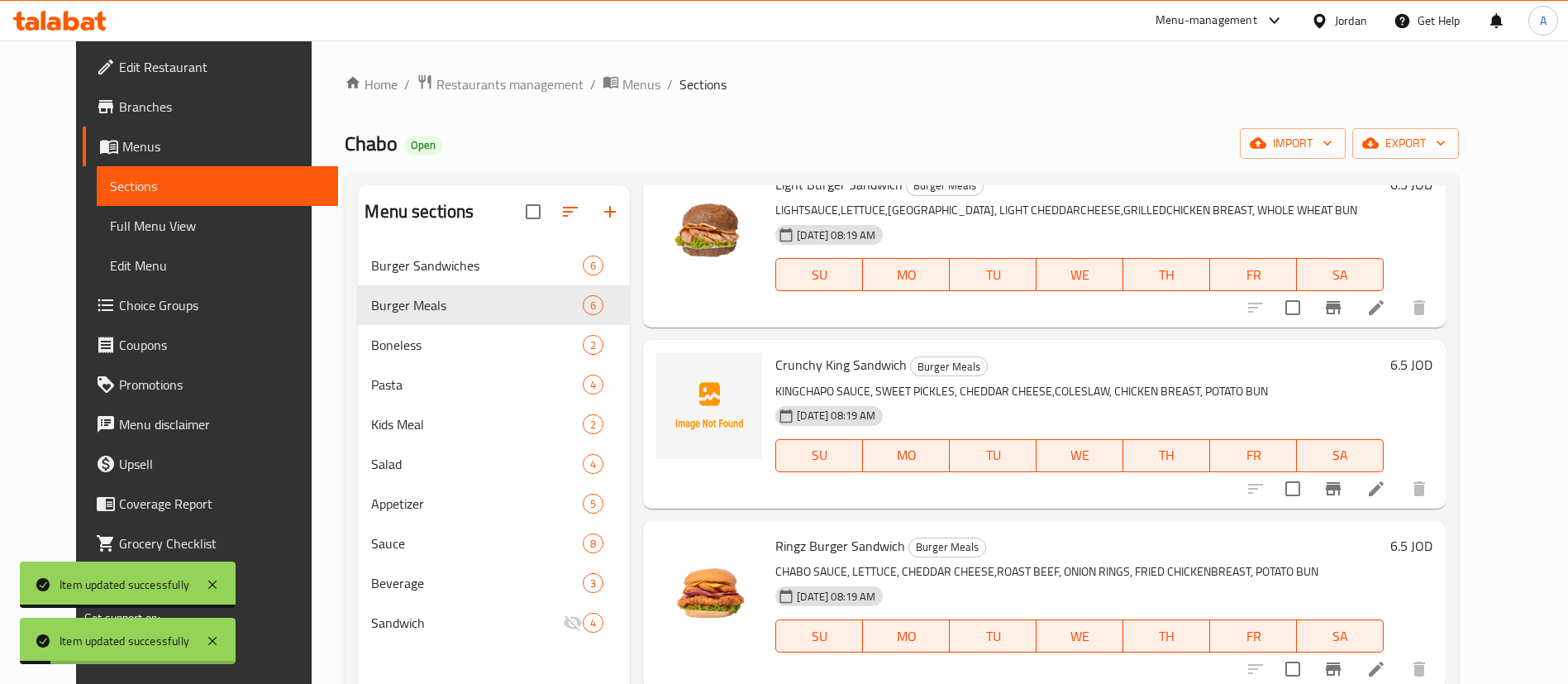
scroll to position [463, 0]
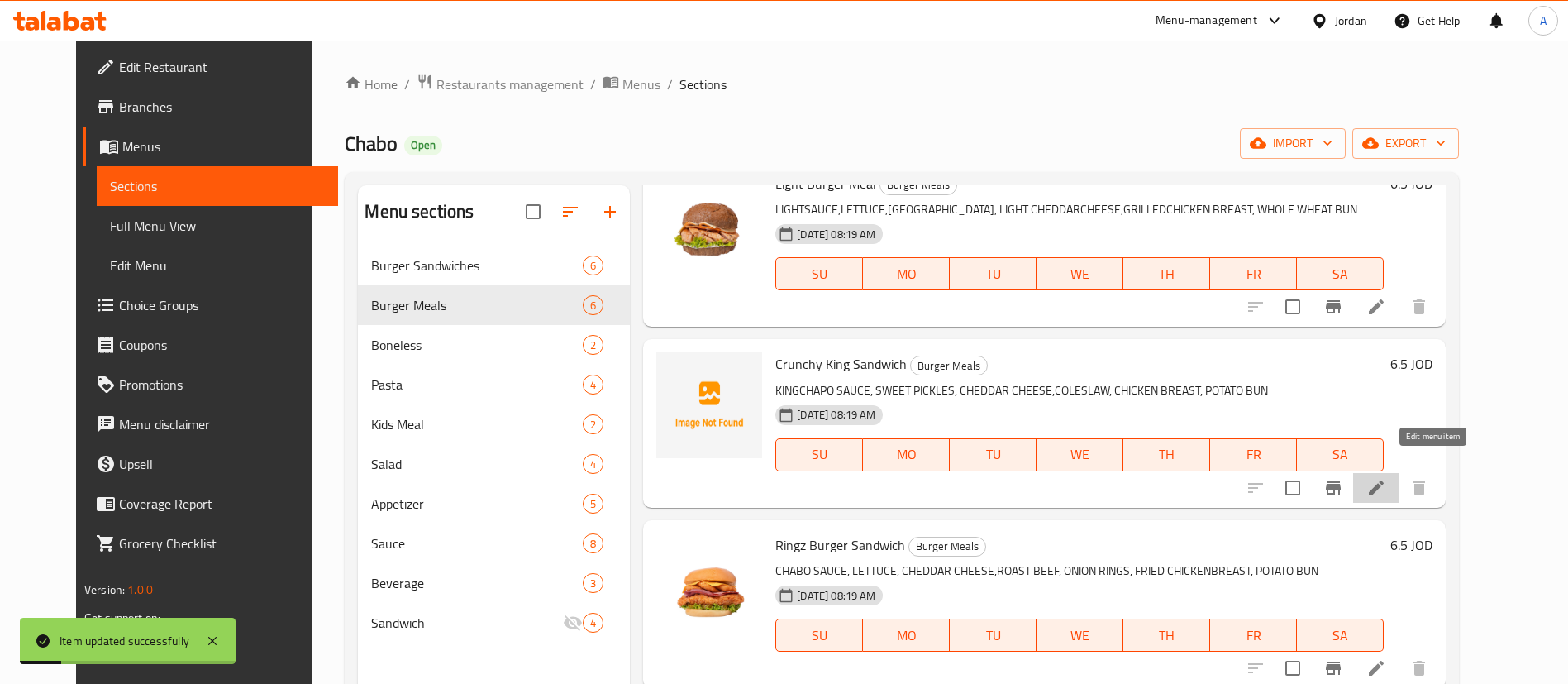
click at [1386, 478] on icon at bounding box center [1376, 488] width 20 height 20
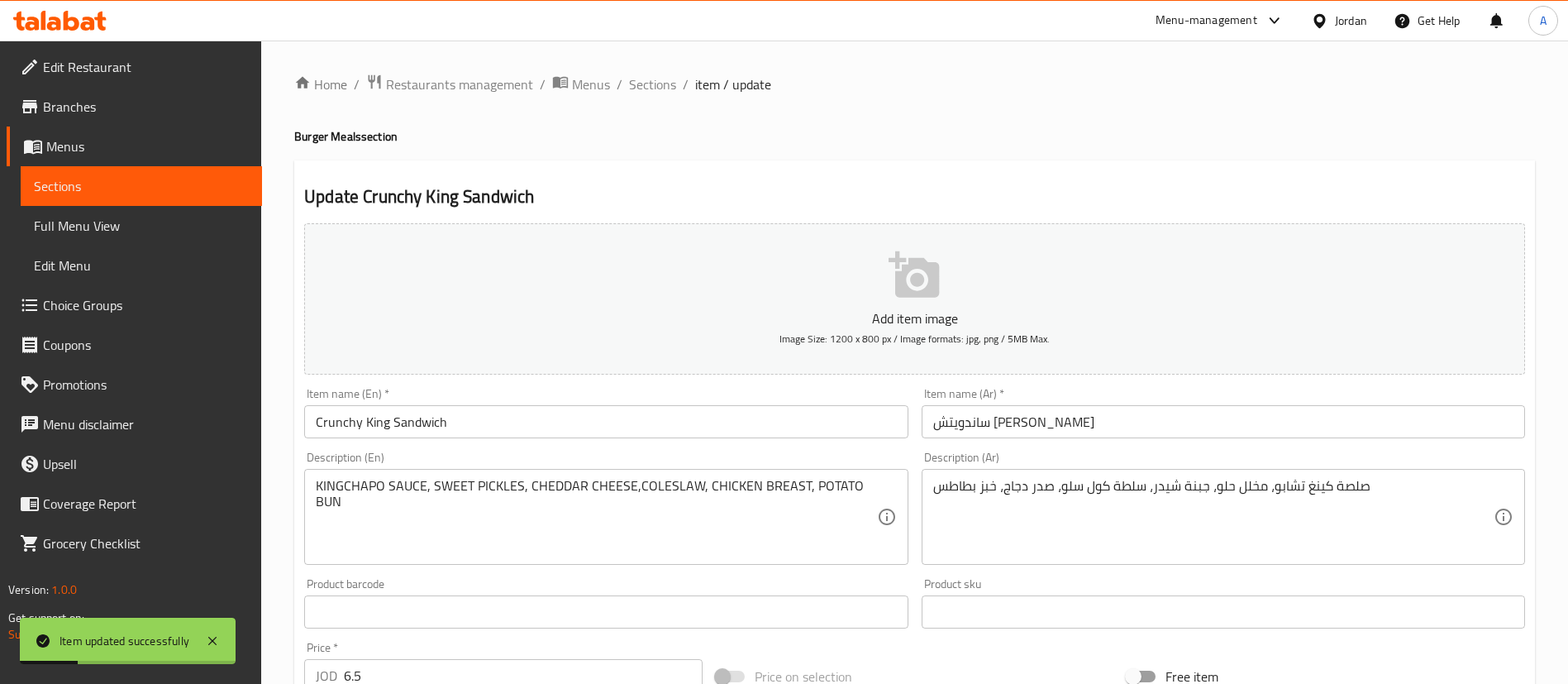
drag, startPoint x: 512, startPoint y: 439, endPoint x: 500, endPoint y: 433, distance: 13.4
click at [514, 431] on div "Item name (En)   * Crunchy King Sandwich Item name (En) *" at bounding box center [606, 412] width 617 height 63
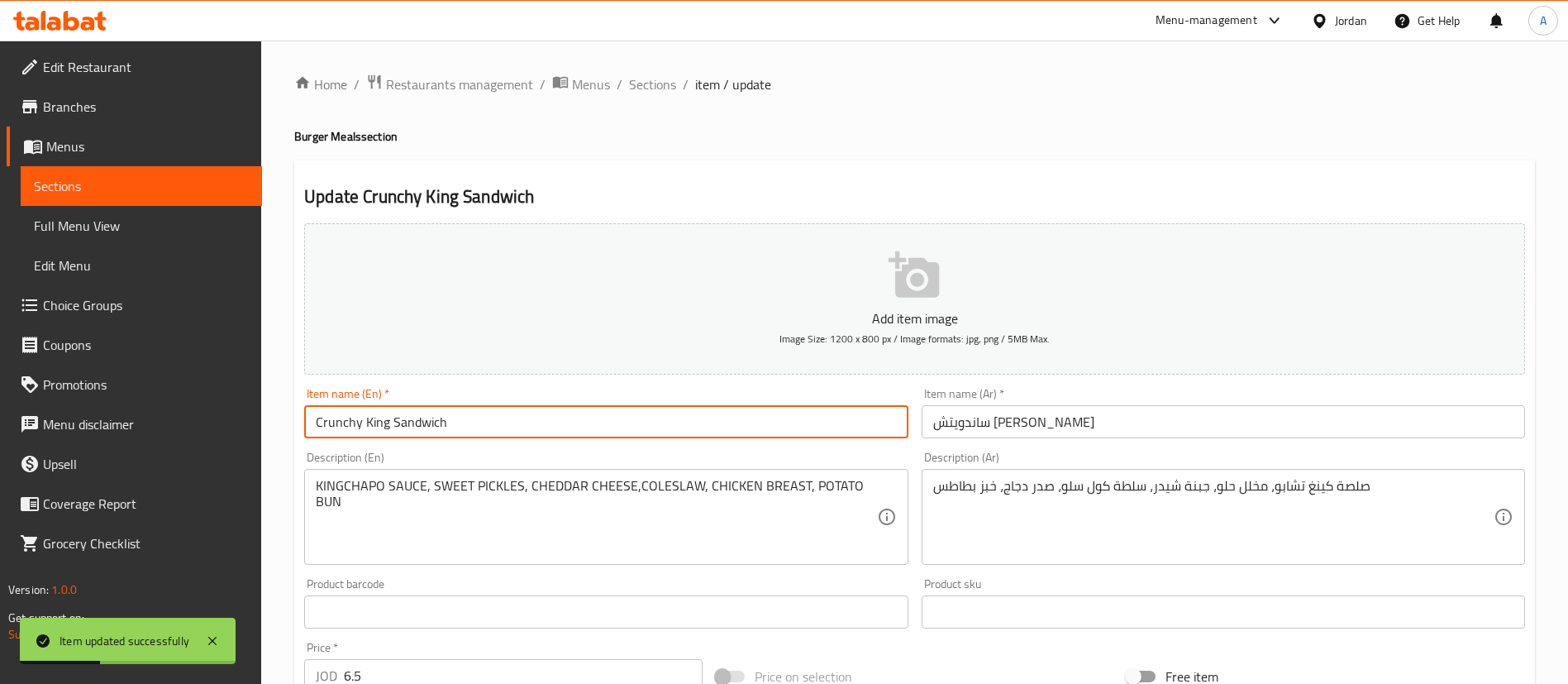
drag, startPoint x: 500, startPoint y: 433, endPoint x: 399, endPoint y: 434, distance: 101.0
click at [399, 434] on input "Crunchy King Sandwich" at bounding box center [606, 421] width 604 height 33
drag, startPoint x: 317, startPoint y: 416, endPoint x: 185, endPoint y: 397, distance: 133.4
click at [192, 399] on div "Edit Restaurant Branches Menus Sections Full Menu View Edit Menu Choice Groups …" at bounding box center [784, 604] width 1568 height 1128
type input "Crunchy King Meal"
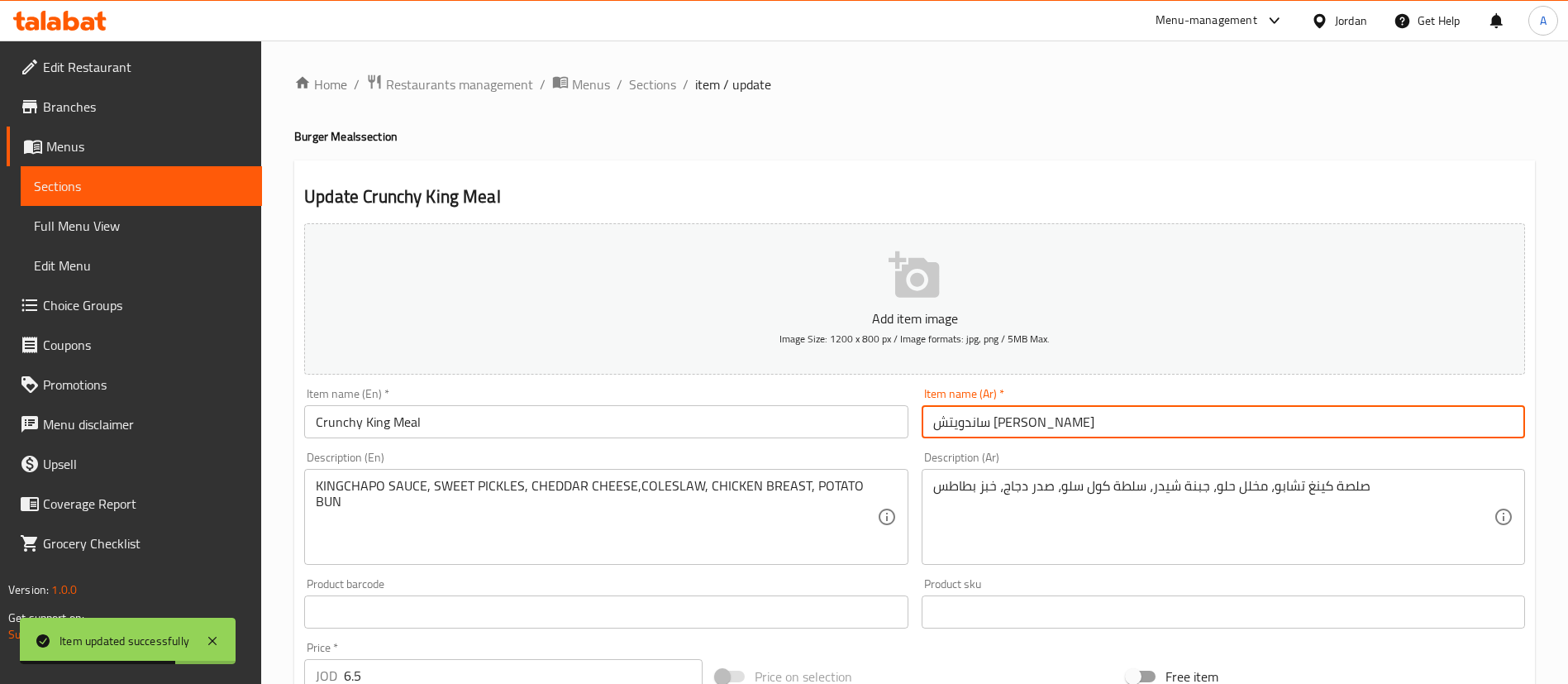
click at [982, 411] on input "ساندويتش [PERSON_NAME]" at bounding box center [1224, 421] width 604 height 33
paste input "وجبة"
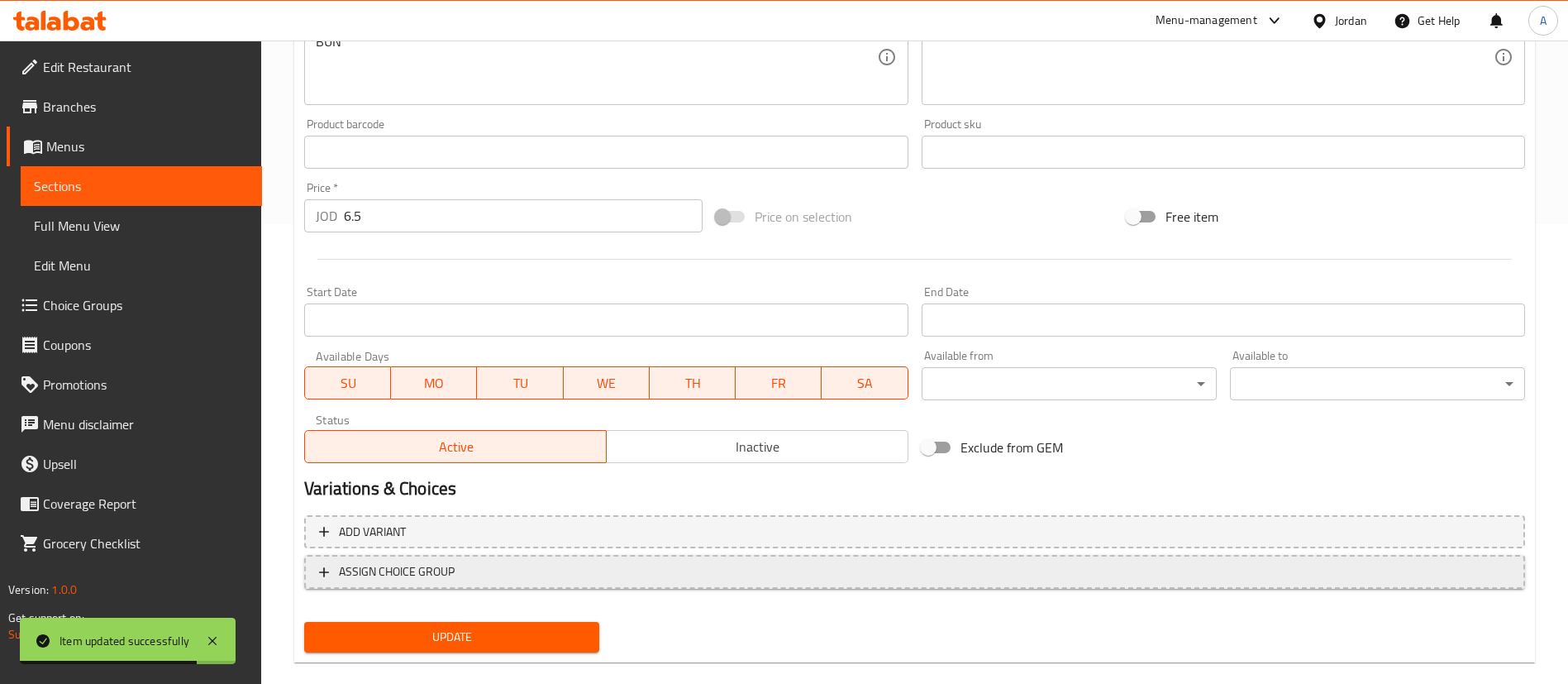
scroll to position [485, 0]
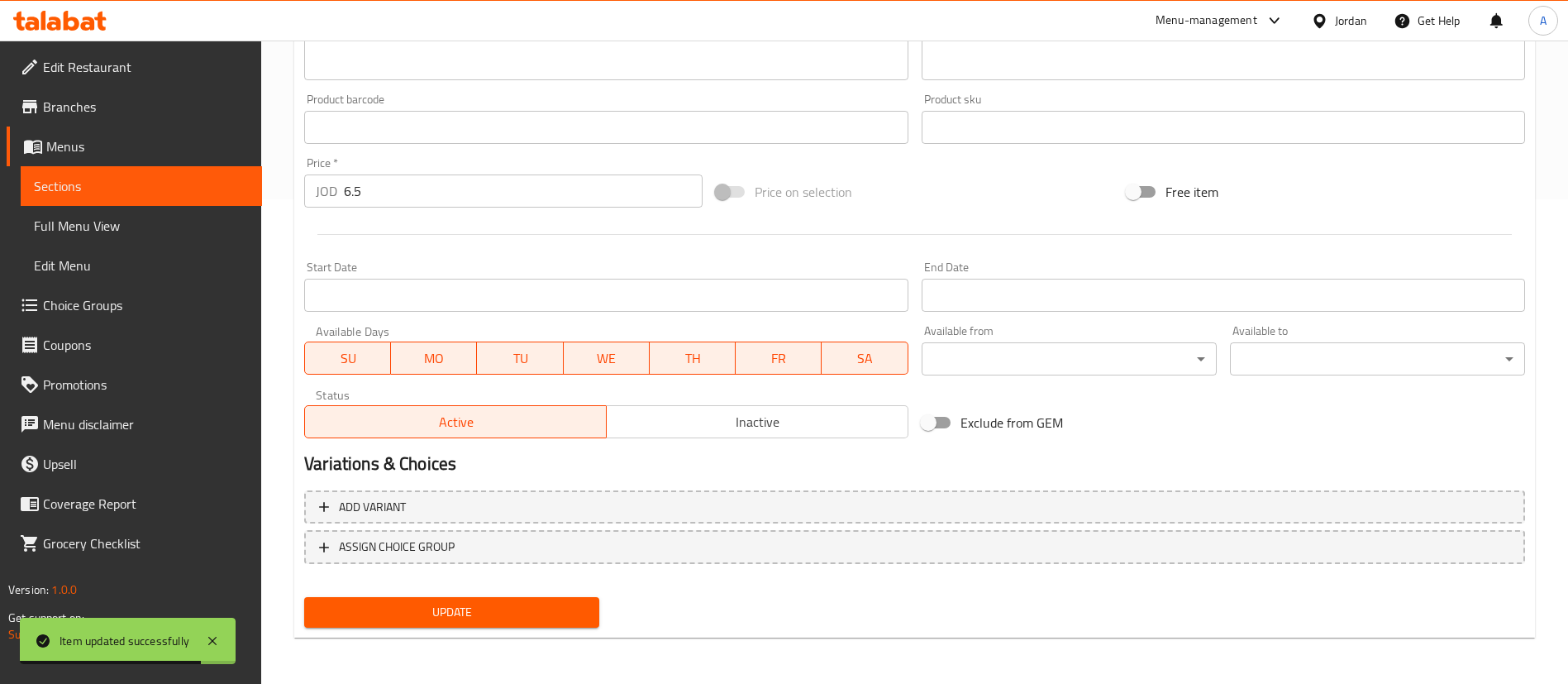
type input "وجبة كرانشي كينج"
drag, startPoint x: 414, startPoint y: 628, endPoint x: 431, endPoint y: 599, distance: 33.6
click at [415, 624] on button "Update" at bounding box center [452, 612] width 295 height 30
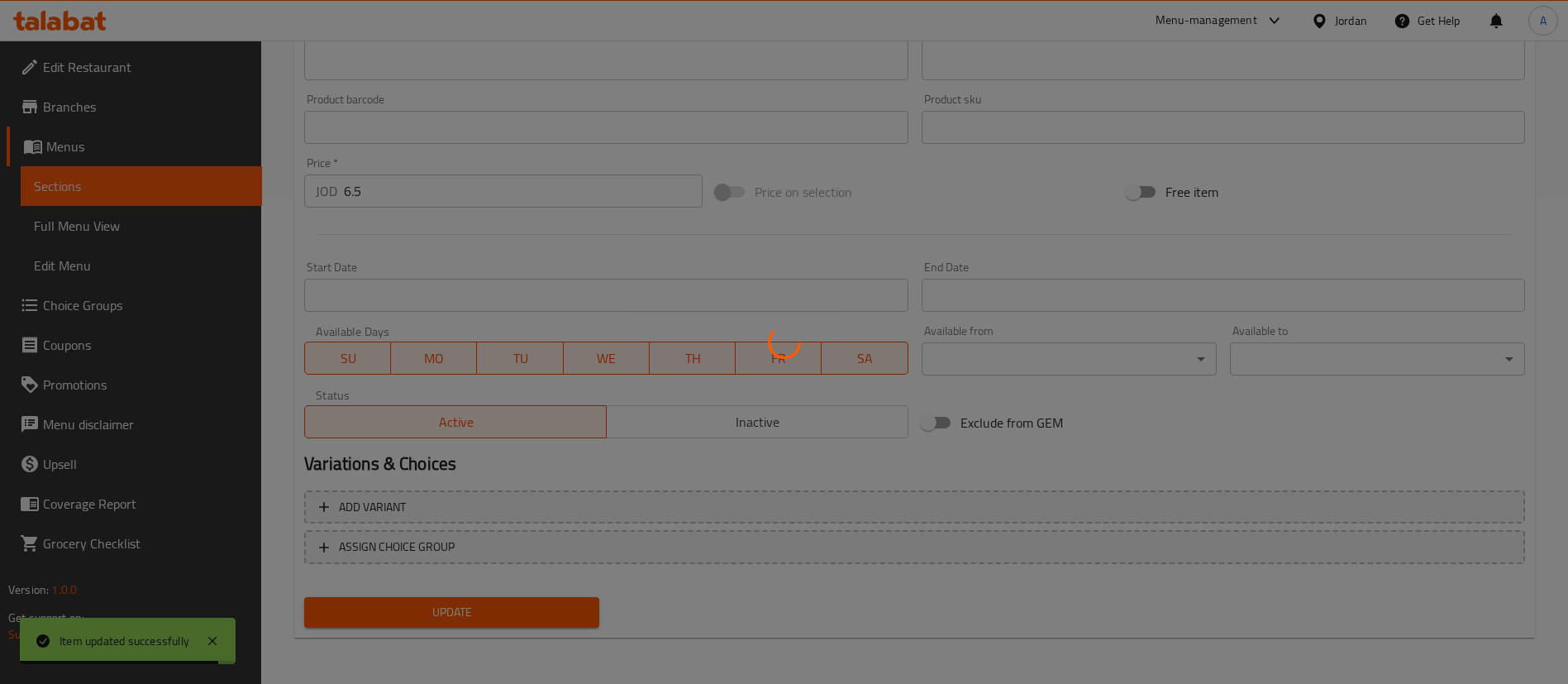
scroll to position [0, 0]
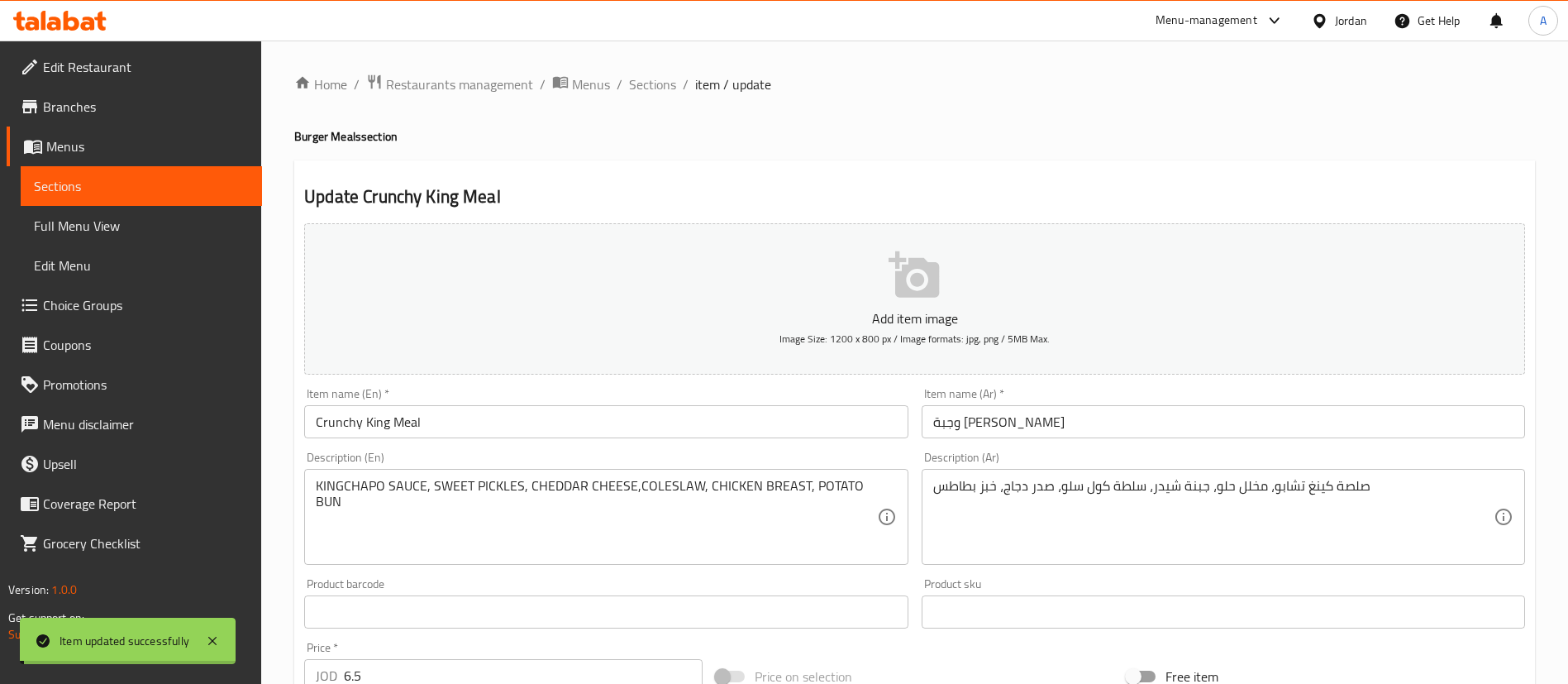
drag, startPoint x: 664, startPoint y: 81, endPoint x: 697, endPoint y: 103, distance: 39.7
click at [664, 81] on span "Sections" at bounding box center [652, 84] width 47 height 20
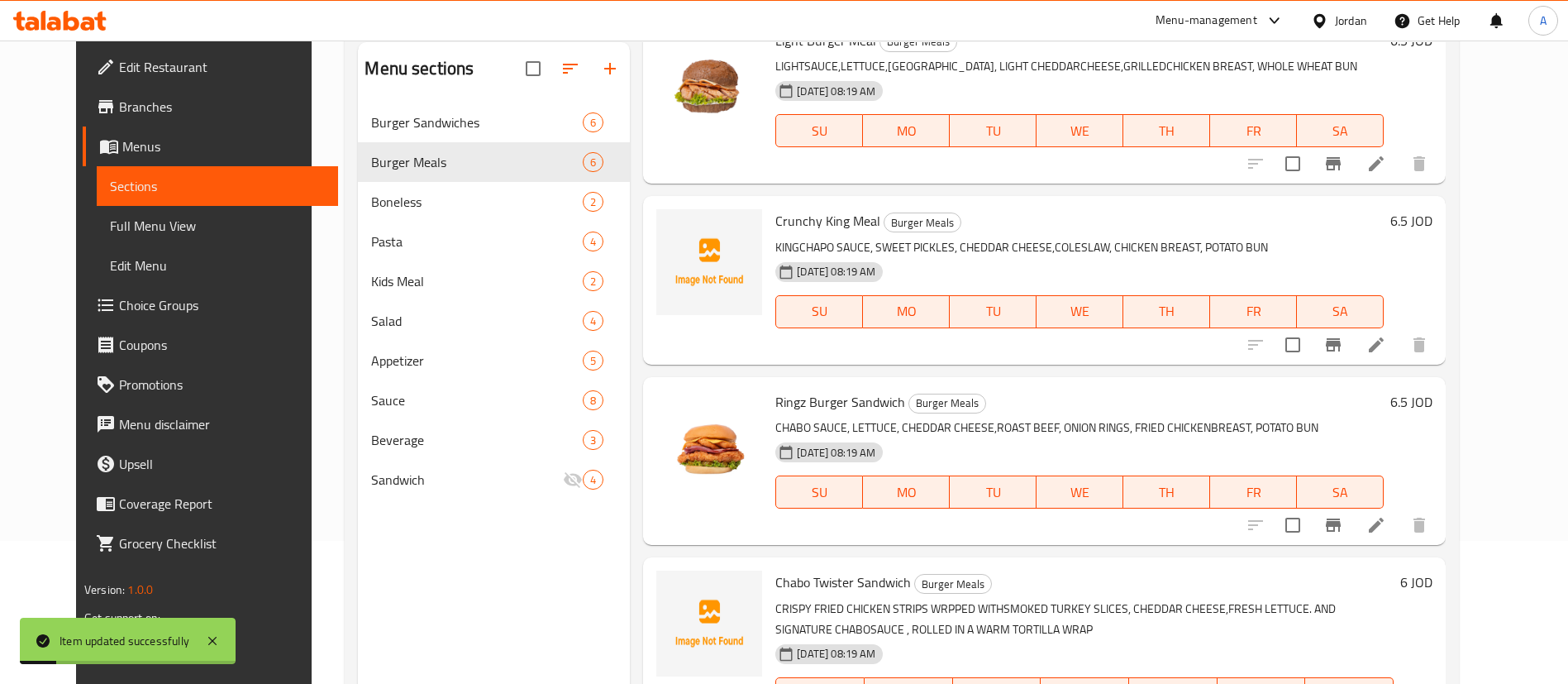
scroll to position [231, 0]
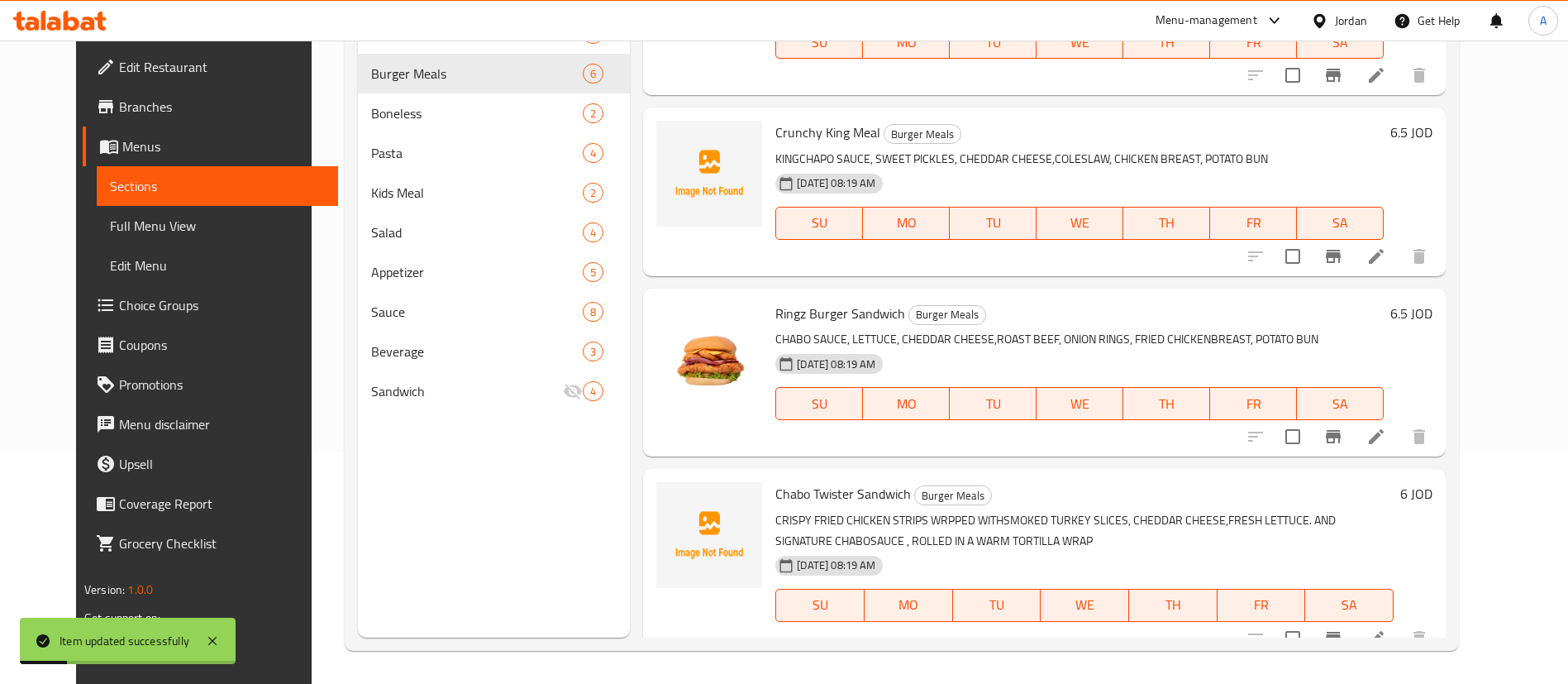
click at [1399, 422] on li at bounding box center [1376, 437] width 46 height 29
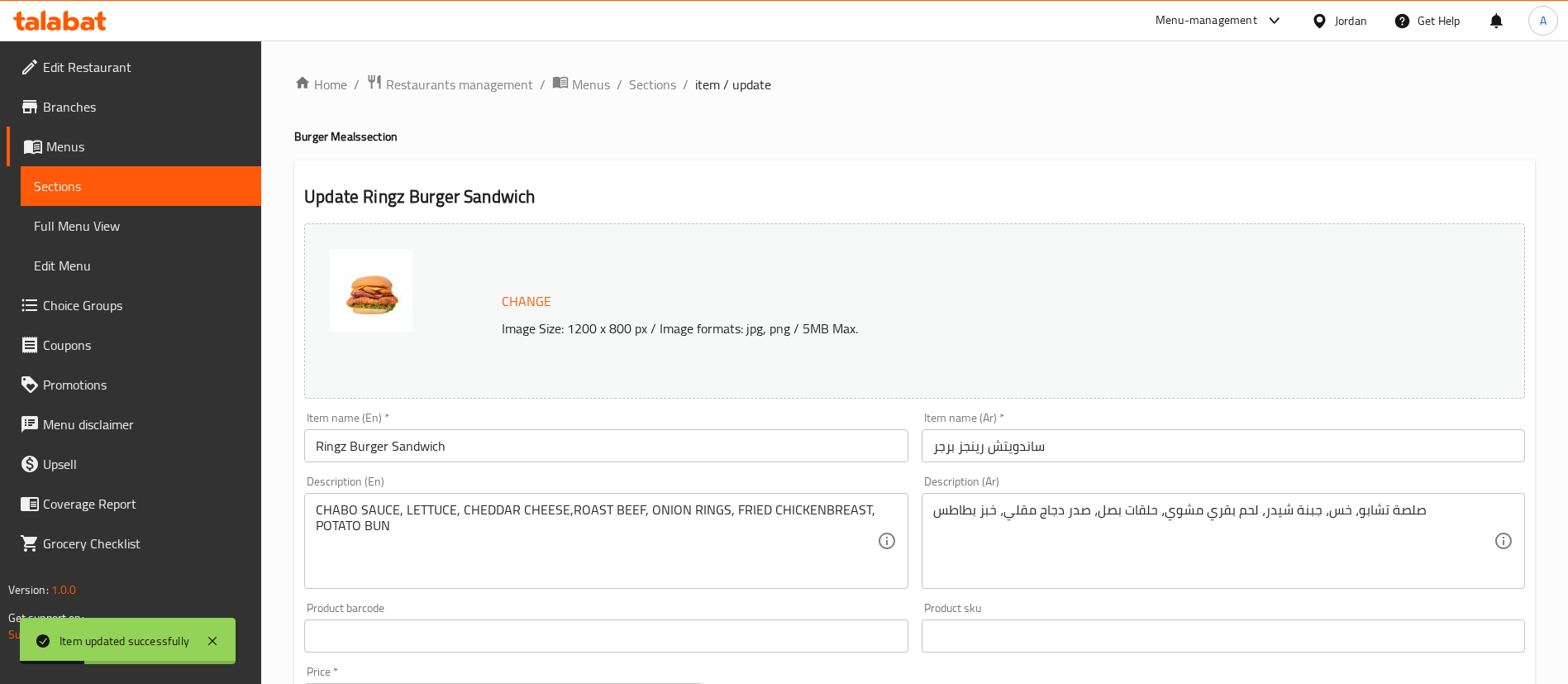
click at [449, 455] on input "Ringz Burger Sandwich" at bounding box center [606, 446] width 604 height 33
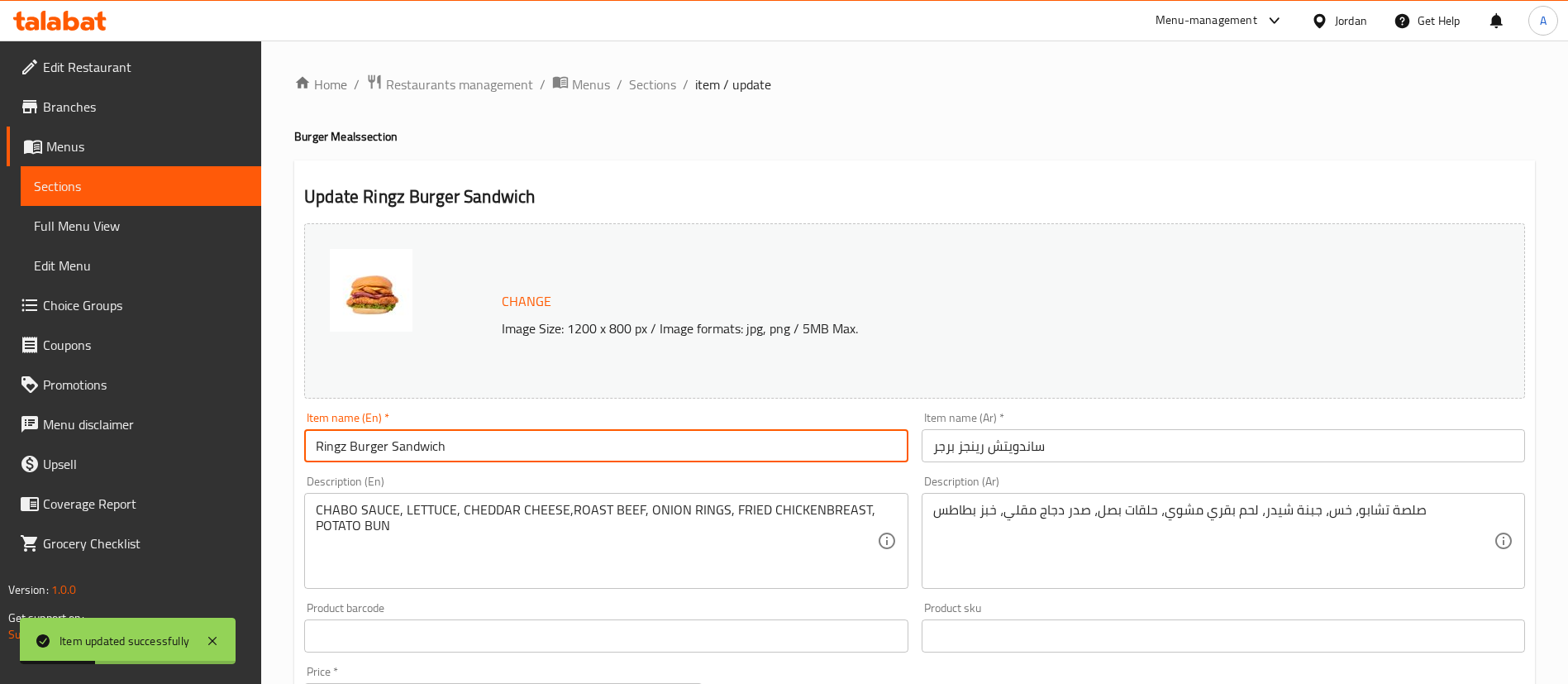
click at [417, 449] on input "Ringz Burger Sandwich" at bounding box center [606, 446] width 604 height 33
click at [417, 449] on input "Ringz Burger Meal" at bounding box center [606, 446] width 604 height 33
click at [415, 453] on input "Ringz Burger Meal" at bounding box center [606, 446] width 604 height 33
click at [415, 455] on input "Ringz Burger Meal" at bounding box center [606, 446] width 604 height 33
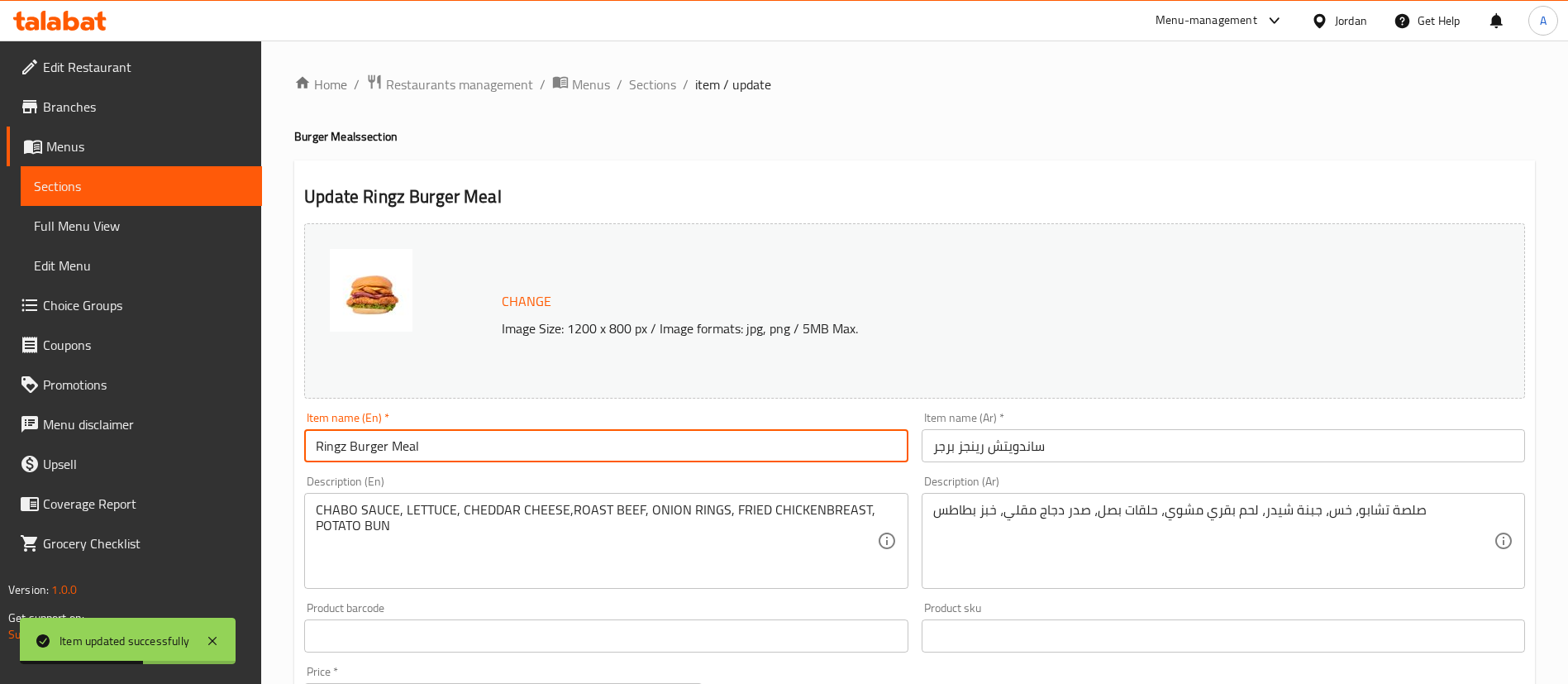
click at [415, 455] on input "Ringz Burger Meal" at bounding box center [606, 446] width 604 height 33
drag, startPoint x: 384, startPoint y: 449, endPoint x: 217, endPoint y: 444, distance: 167.1
click at [217, 445] on div "Edit Restaurant Branches Menus Sections Full Menu View Edit Menu Choice Groups …" at bounding box center [784, 616] width 1568 height 1152
type input "Ringz Burger Meal"
click at [1033, 454] on input "ساندويتش رينجز برجر" at bounding box center [1224, 446] width 604 height 33
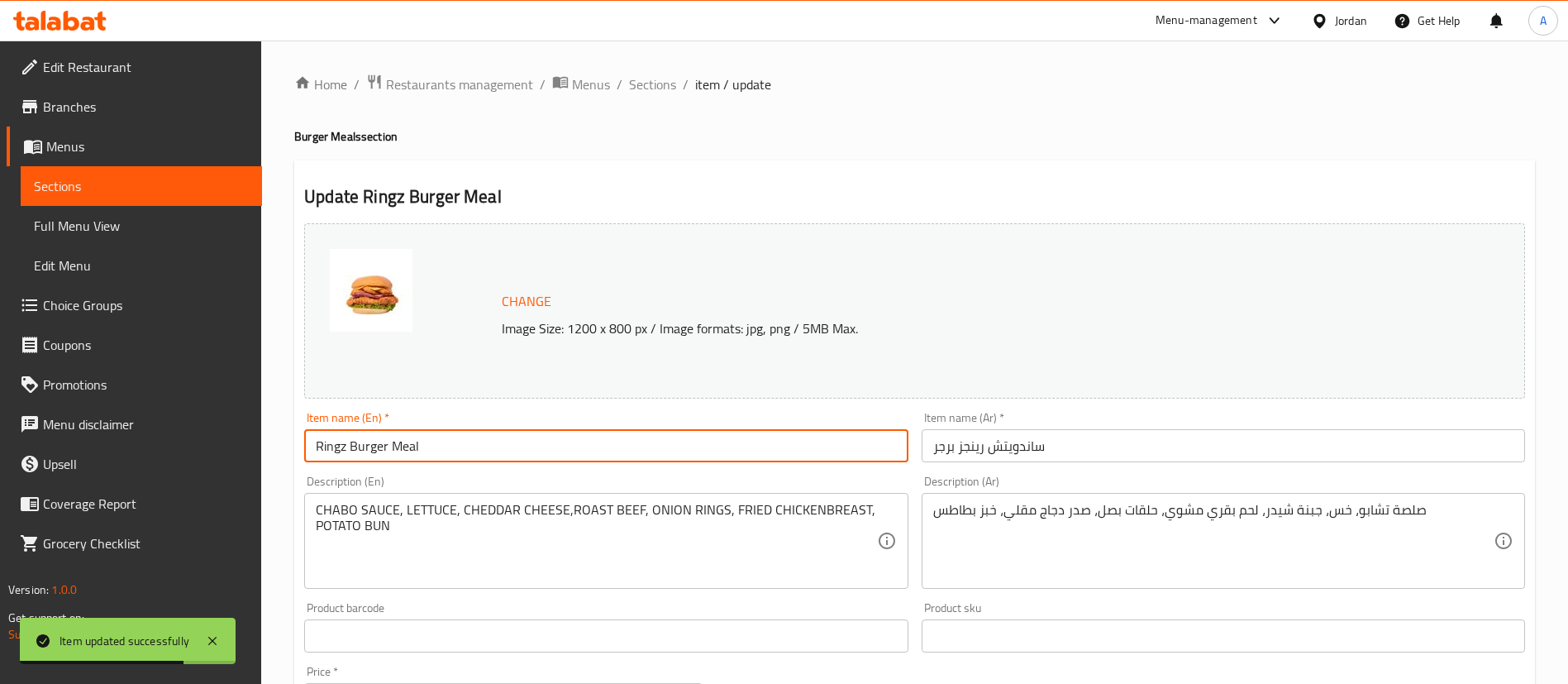
click at [1033, 454] on input "ساندويتش رينجز برجر" at bounding box center [1224, 446] width 604 height 33
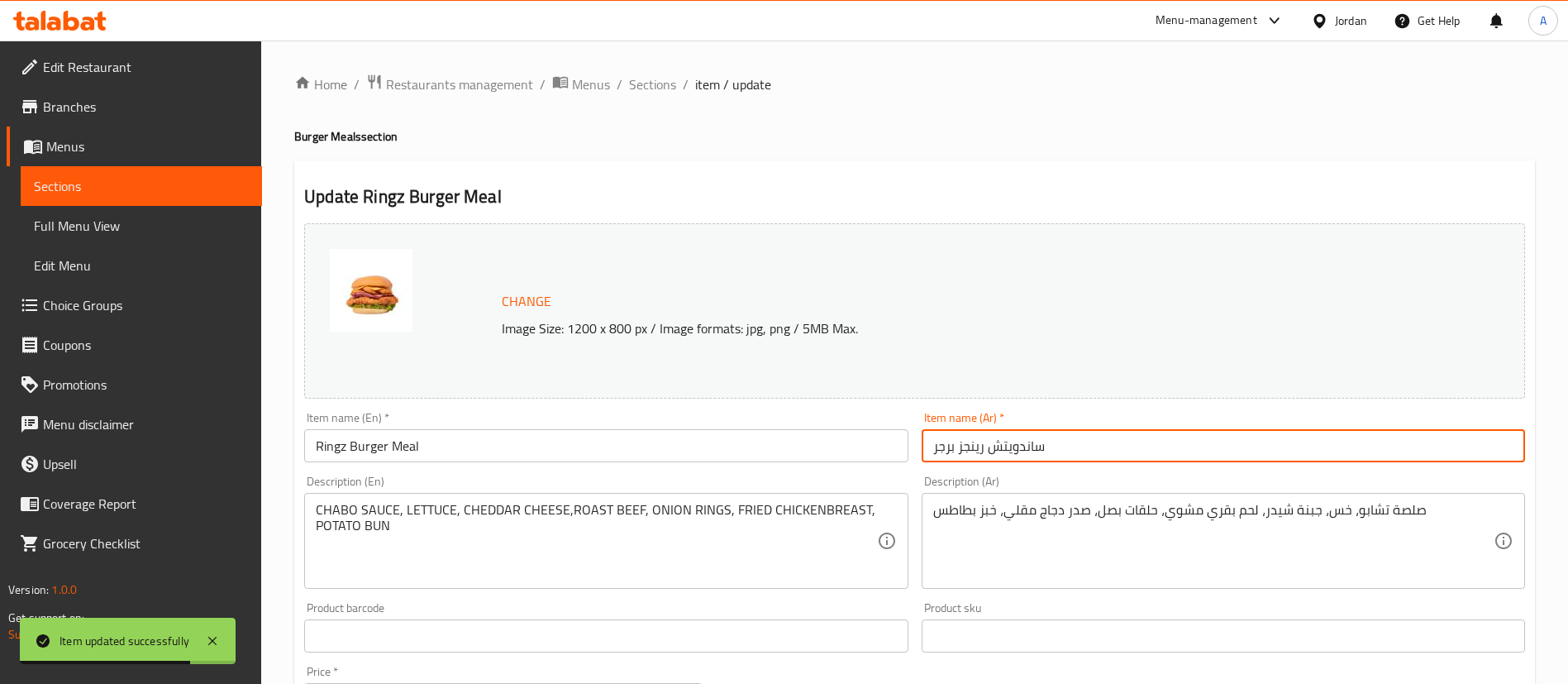
click at [1033, 454] on input "ساندويتش رينجز برجر" at bounding box center [1224, 446] width 604 height 33
paste input "وجبة برجر رينجز"
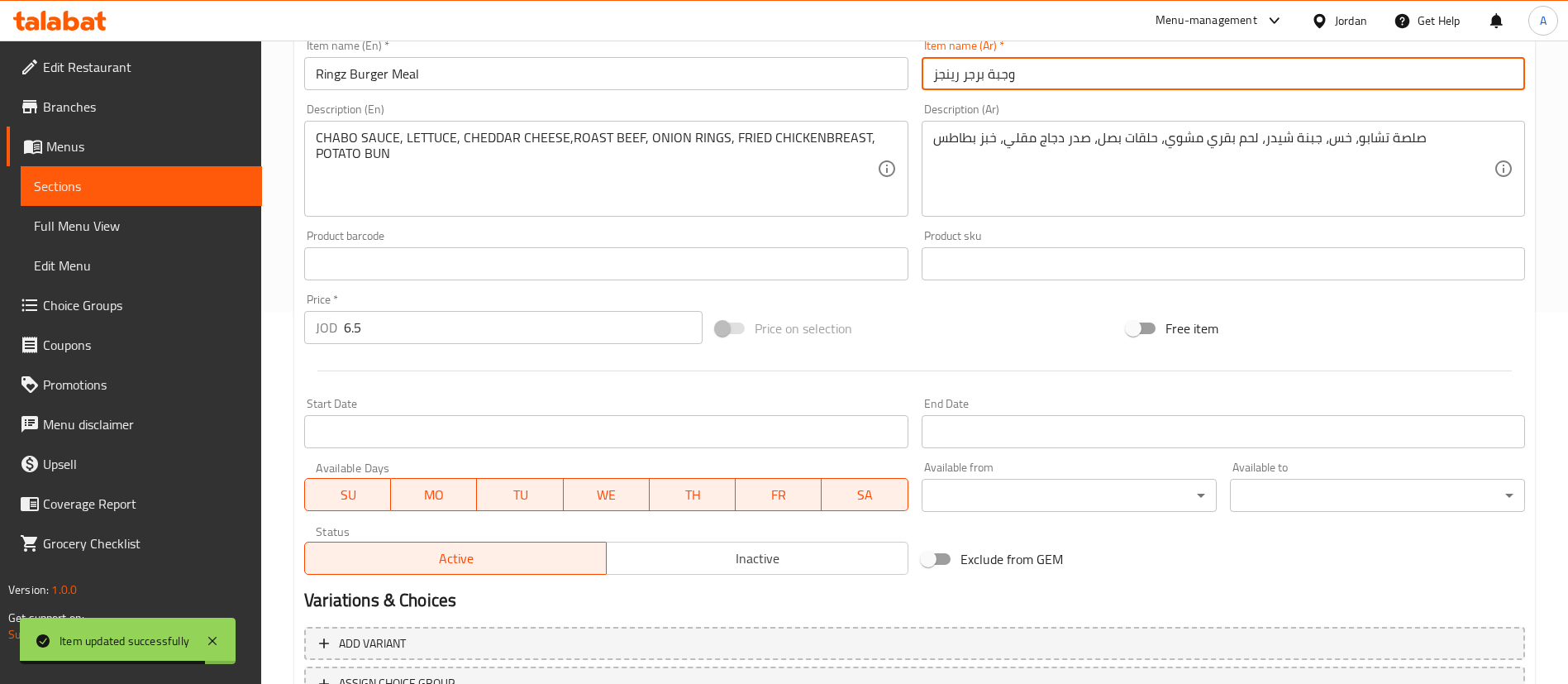
type input "وجبة برجر رينجز"
click at [429, 616] on div "Variations & Choices" at bounding box center [914, 600] width 1234 height 38
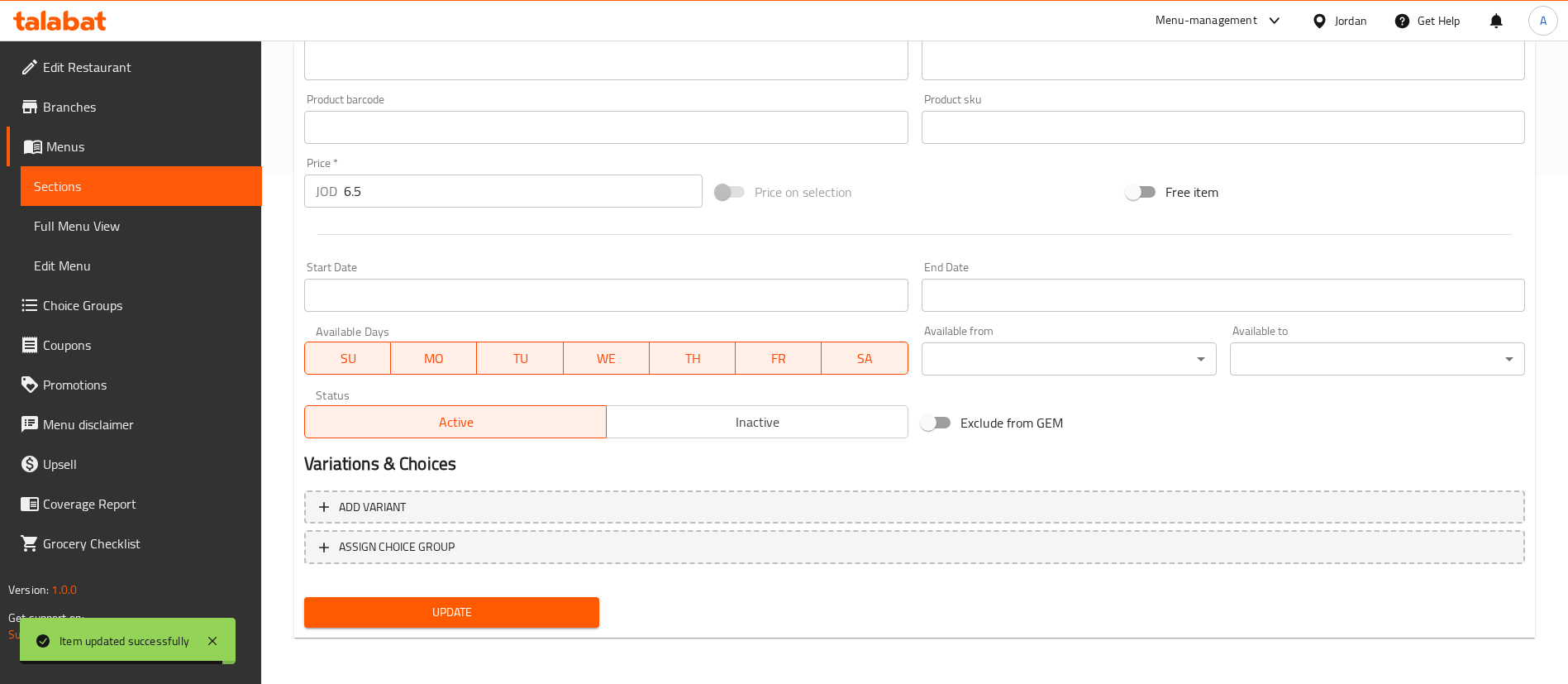
click at [431, 631] on div "Update" at bounding box center [451, 612] width 308 height 44
click at [436, 614] on span "Update" at bounding box center [451, 612] width 269 height 21
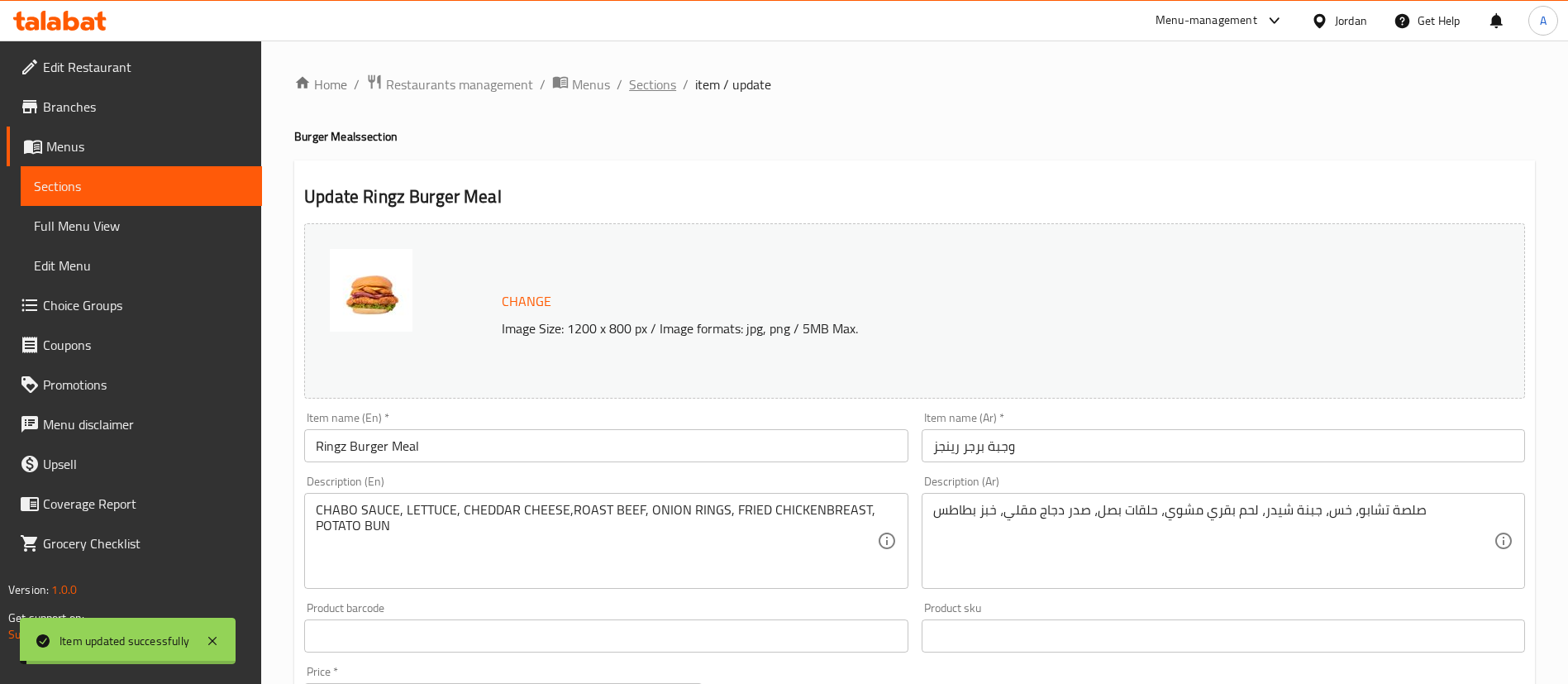
click at [647, 88] on span "Sections" at bounding box center [652, 84] width 47 height 20
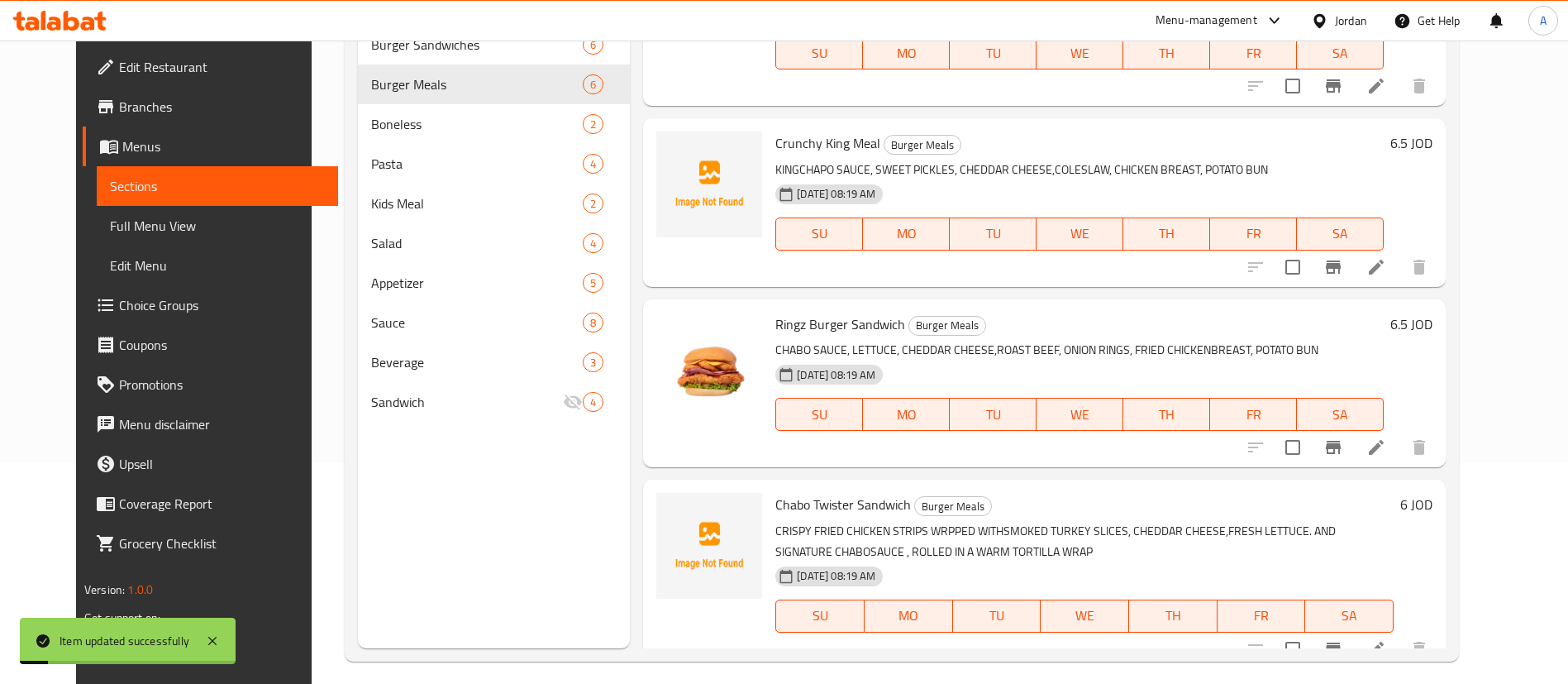
scroll to position [231, 0]
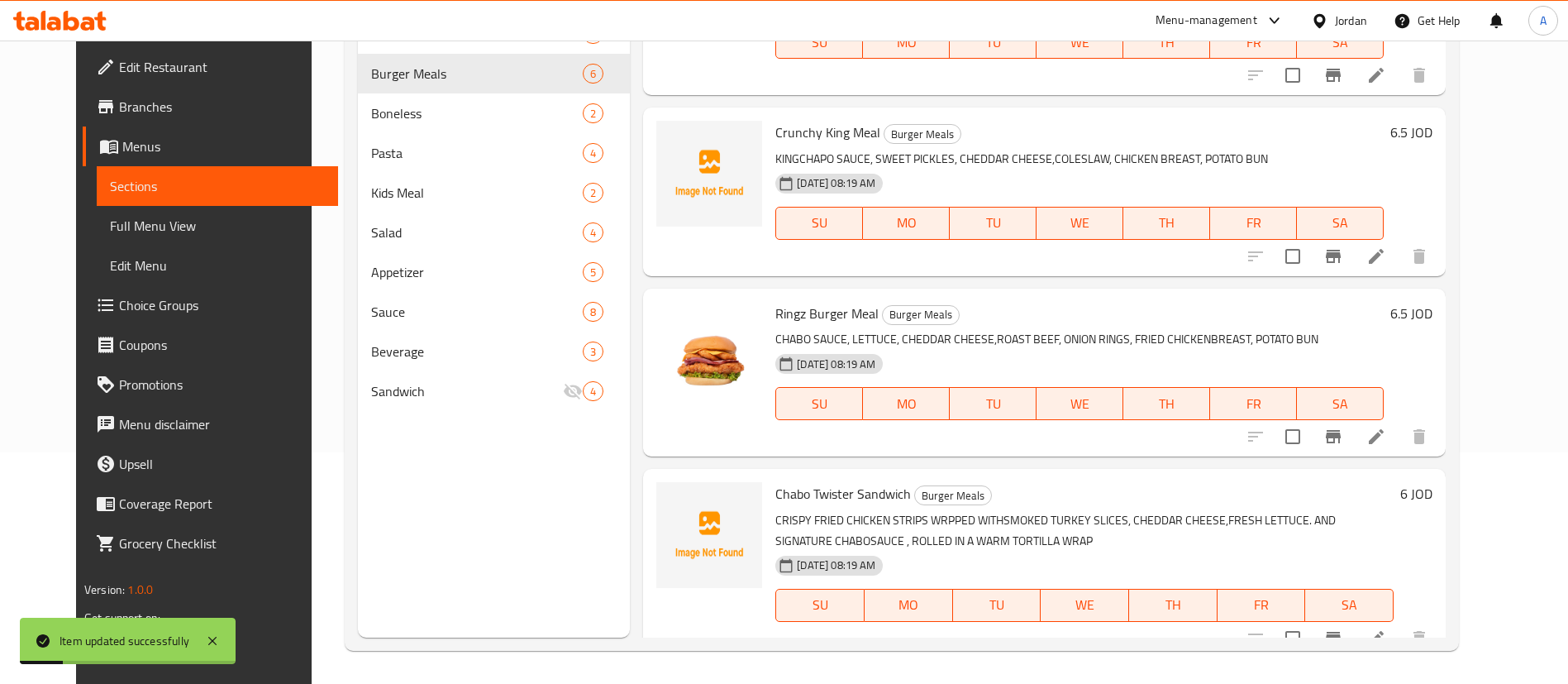
click at [1386, 629] on icon at bounding box center [1376, 639] width 20 height 20
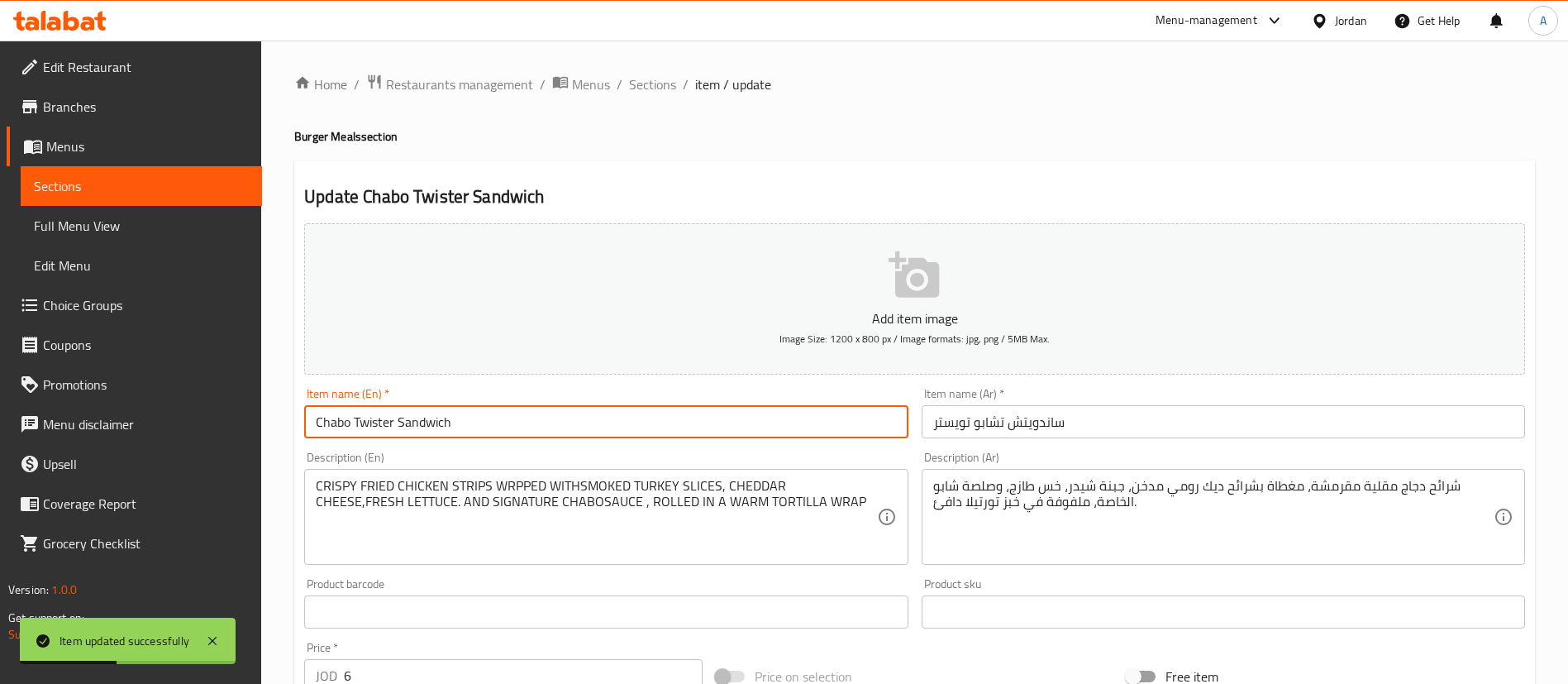
drag, startPoint x: 455, startPoint y: 420, endPoint x: 399, endPoint y: 422, distance: 56.0
click at [399, 422] on input "Chabo Twister Sandwich" at bounding box center [606, 421] width 604 height 33
type input "Chabo Twister Meal"
drag, startPoint x: 240, startPoint y: 420, endPoint x: 166, endPoint y: 418, distance: 74.0
click at [166, 418] on div "Edit Restaurant Branches Menus Sections Full Menu View Edit Menu Choice Groups …" at bounding box center [784, 604] width 1568 height 1128
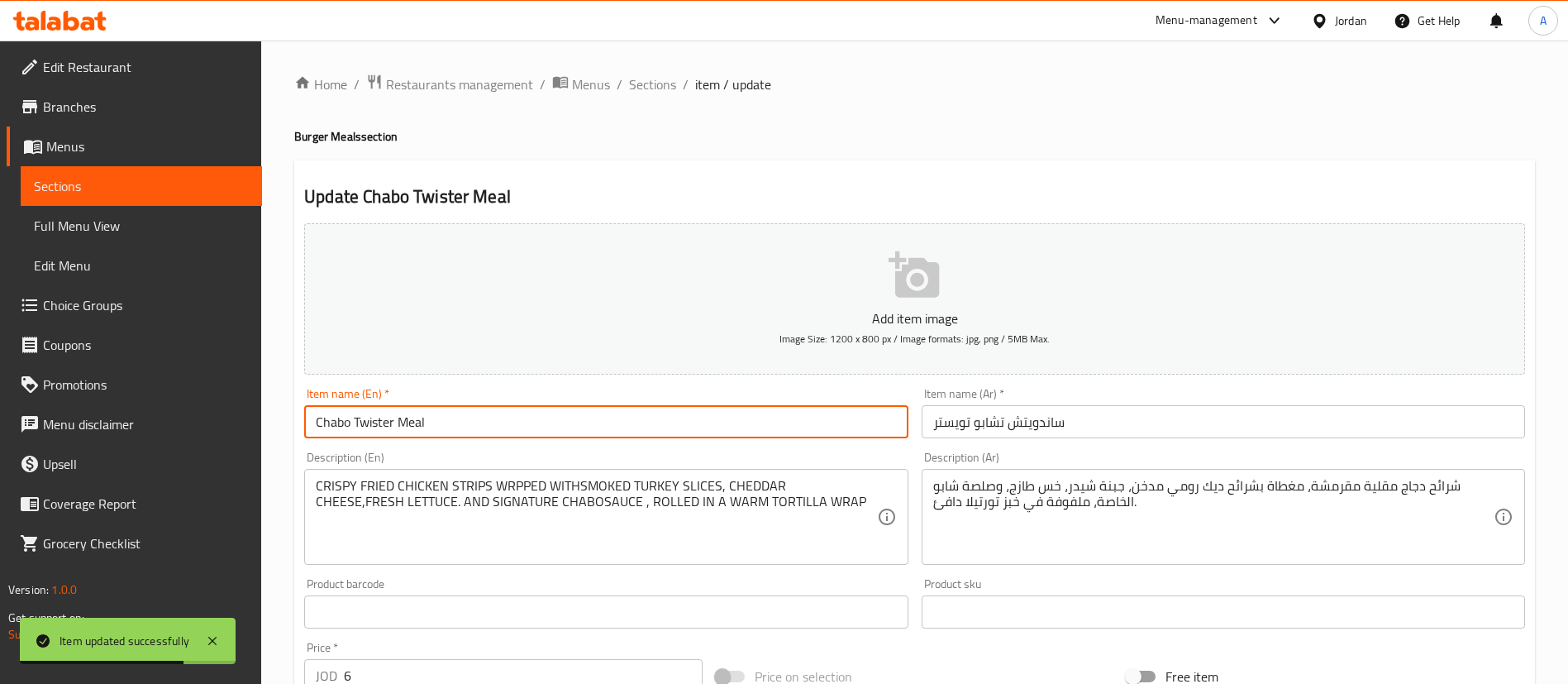
click at [1006, 412] on input "ساندويتش تشابو تويستر" at bounding box center [1224, 421] width 604 height 33
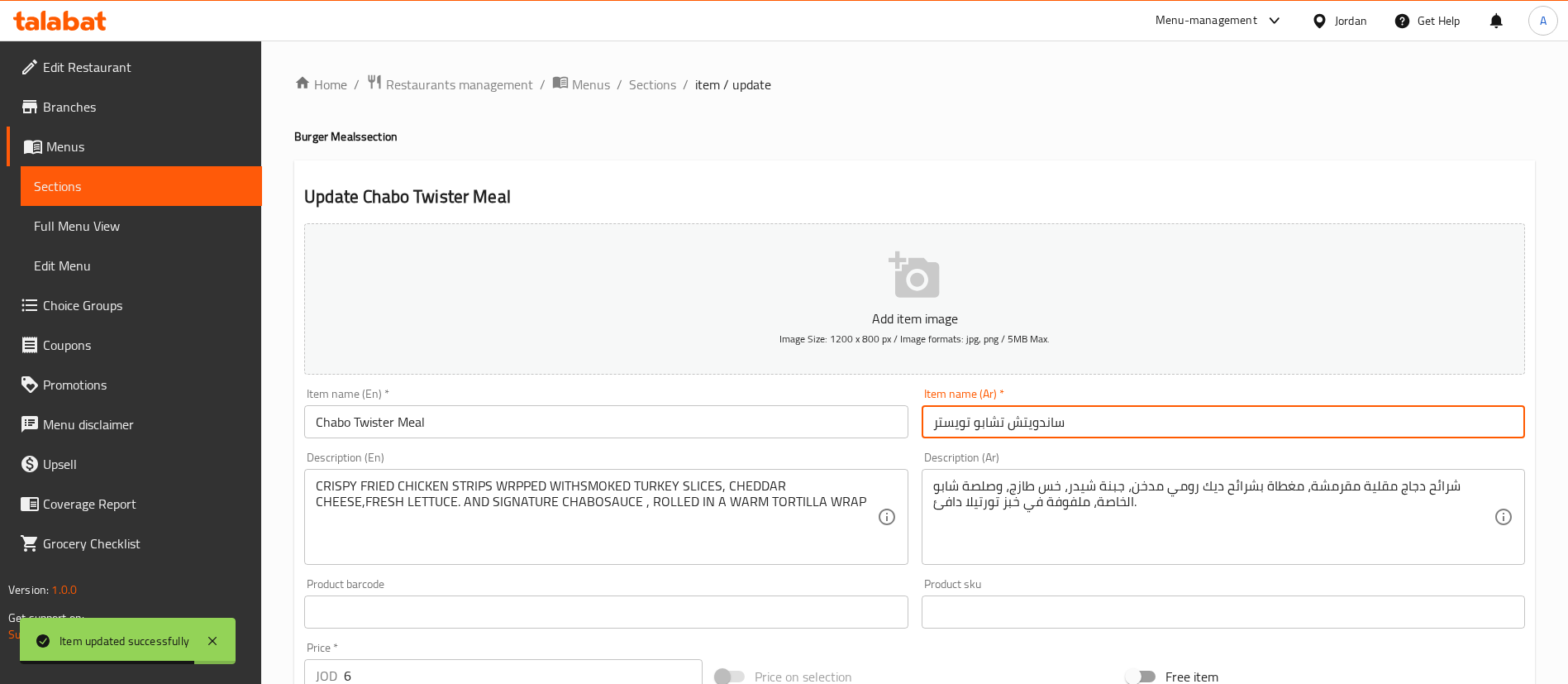
click at [1006, 412] on input "ساندويتش تشابو تويستر" at bounding box center [1224, 421] width 604 height 33
paste input "وجبة"
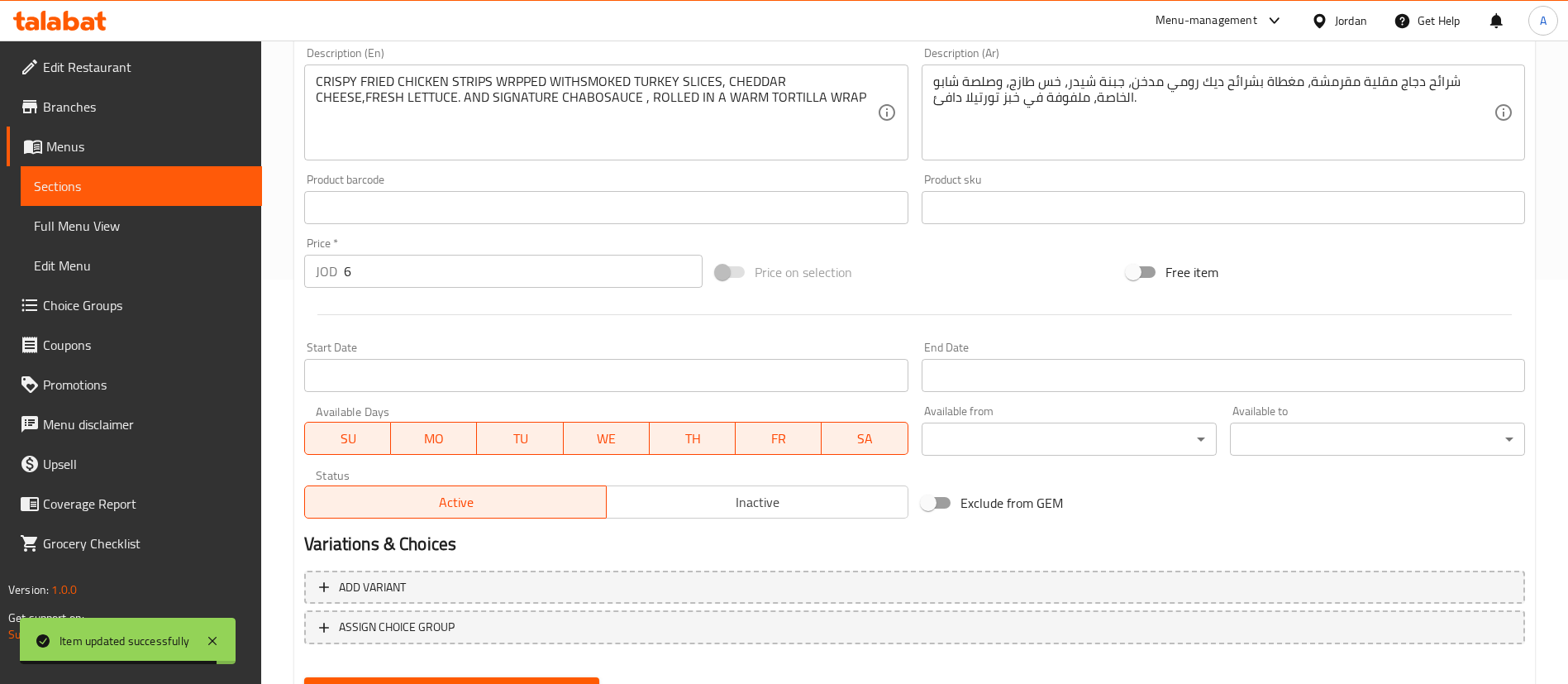
scroll to position [485, 0]
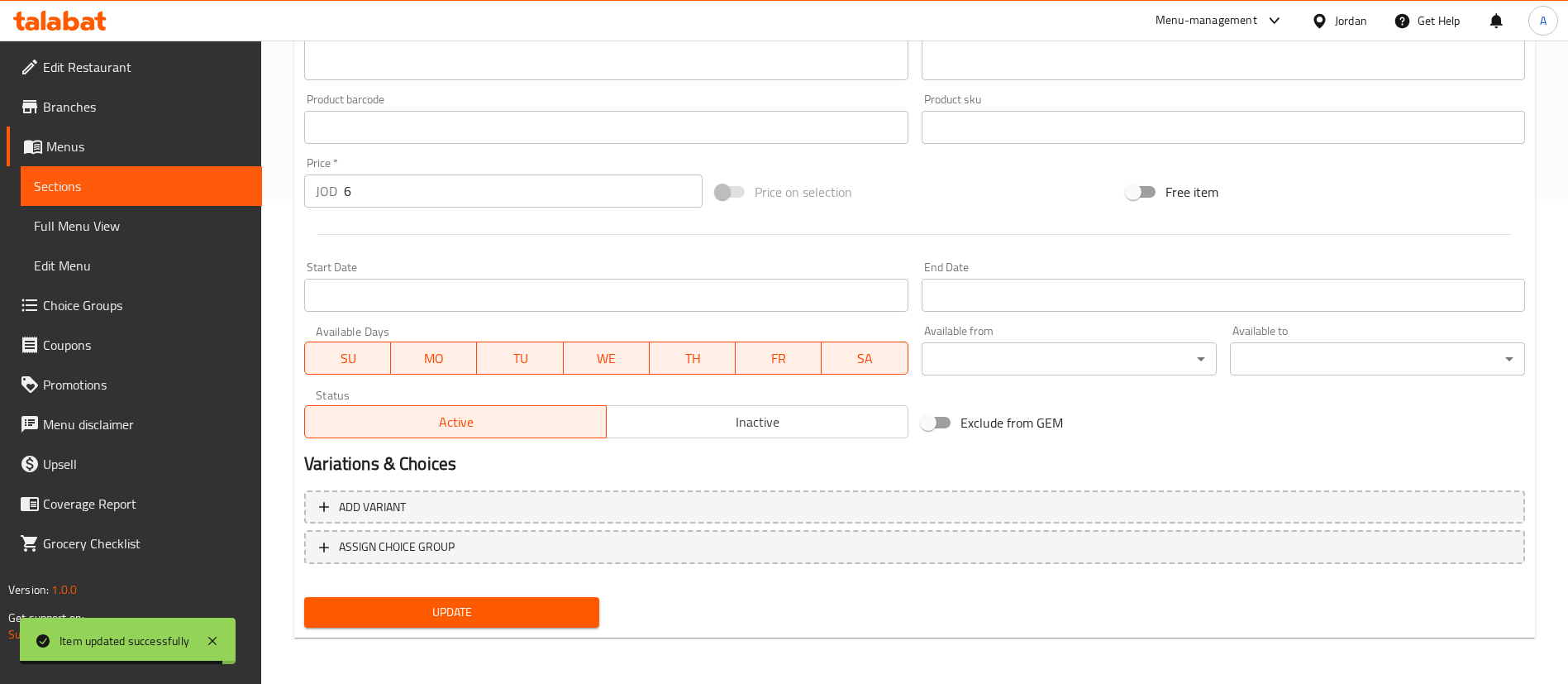
type input "وجبة تشابو تويستر"
drag, startPoint x: 496, startPoint y: 611, endPoint x: 550, endPoint y: 548, distance: 83.0
click at [496, 611] on span "Update" at bounding box center [451, 612] width 269 height 21
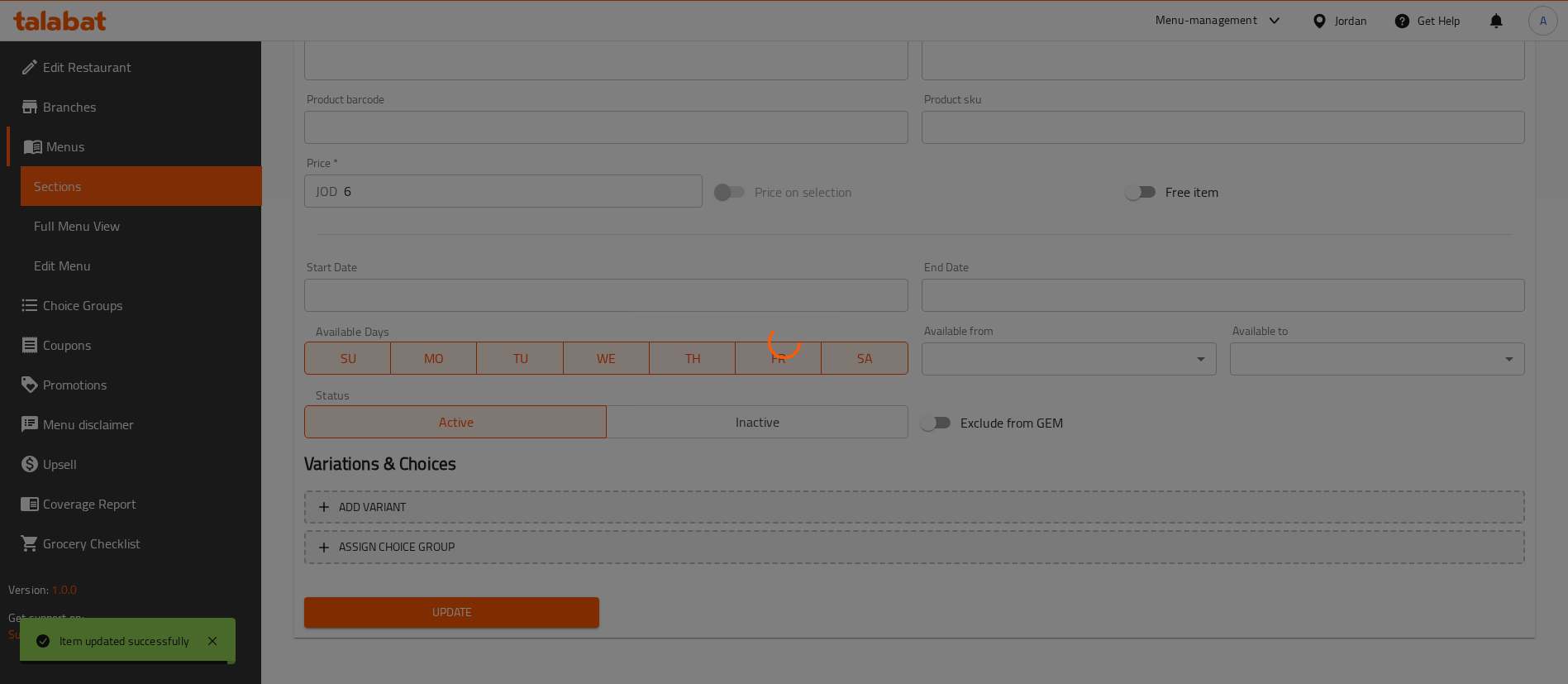
scroll to position [0, 0]
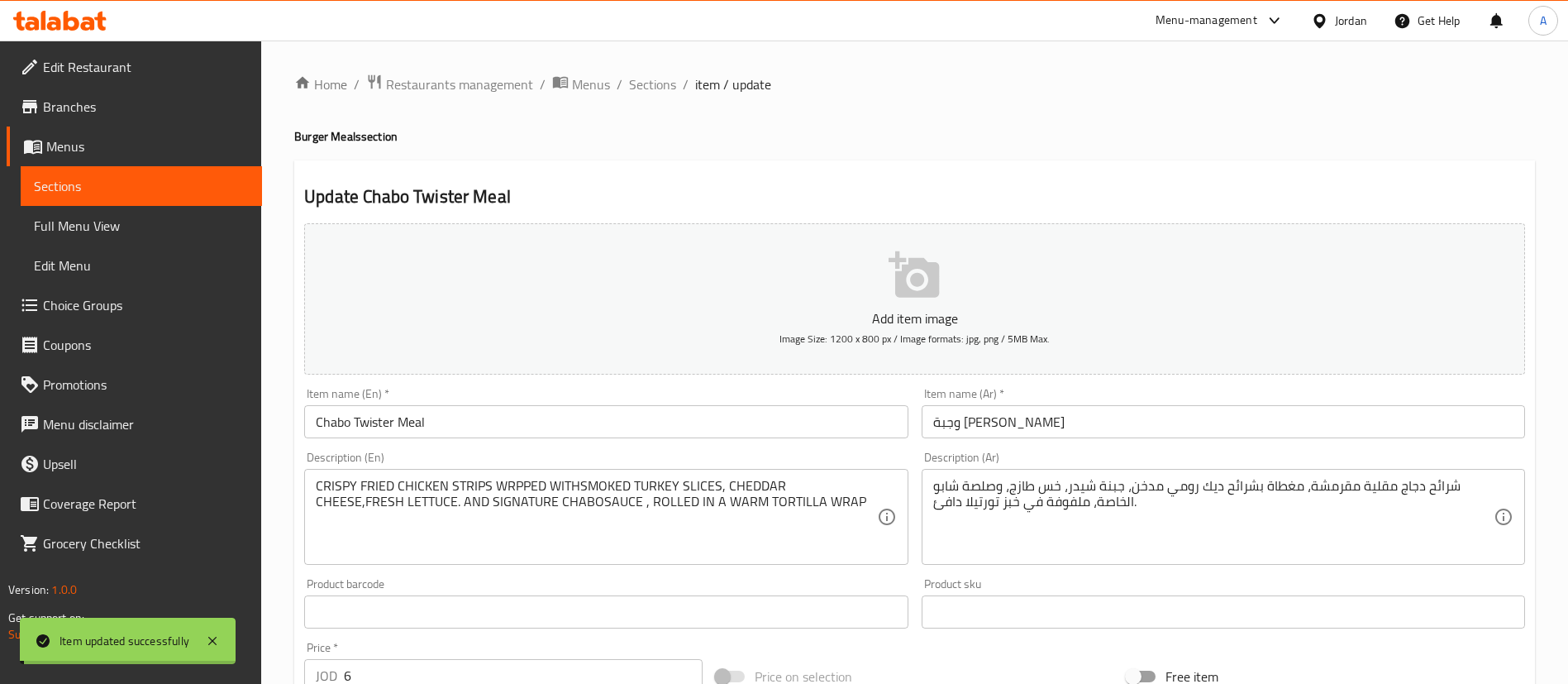
click at [658, 82] on span "Sections" at bounding box center [652, 84] width 47 height 20
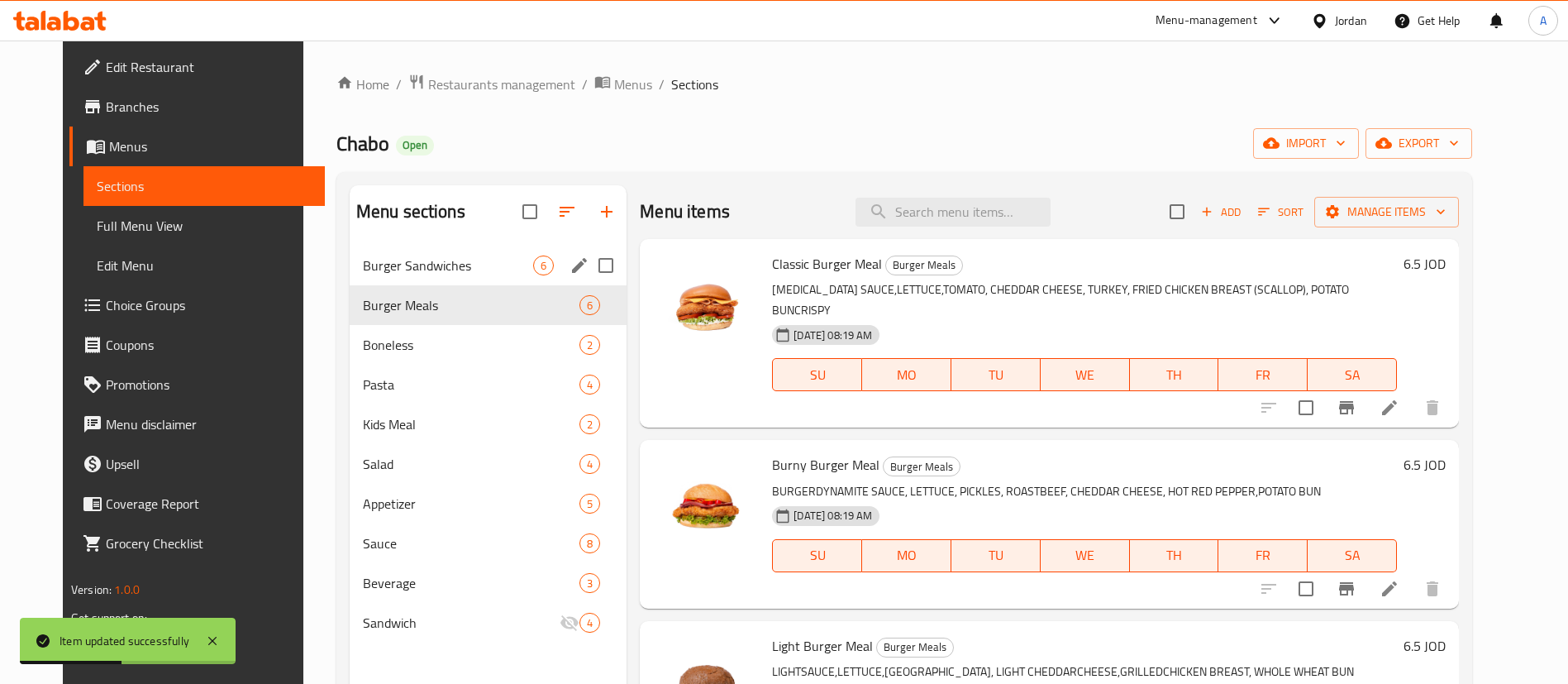
click at [492, 264] on span "Burger Sandwiches" at bounding box center [449, 265] width 171 height 20
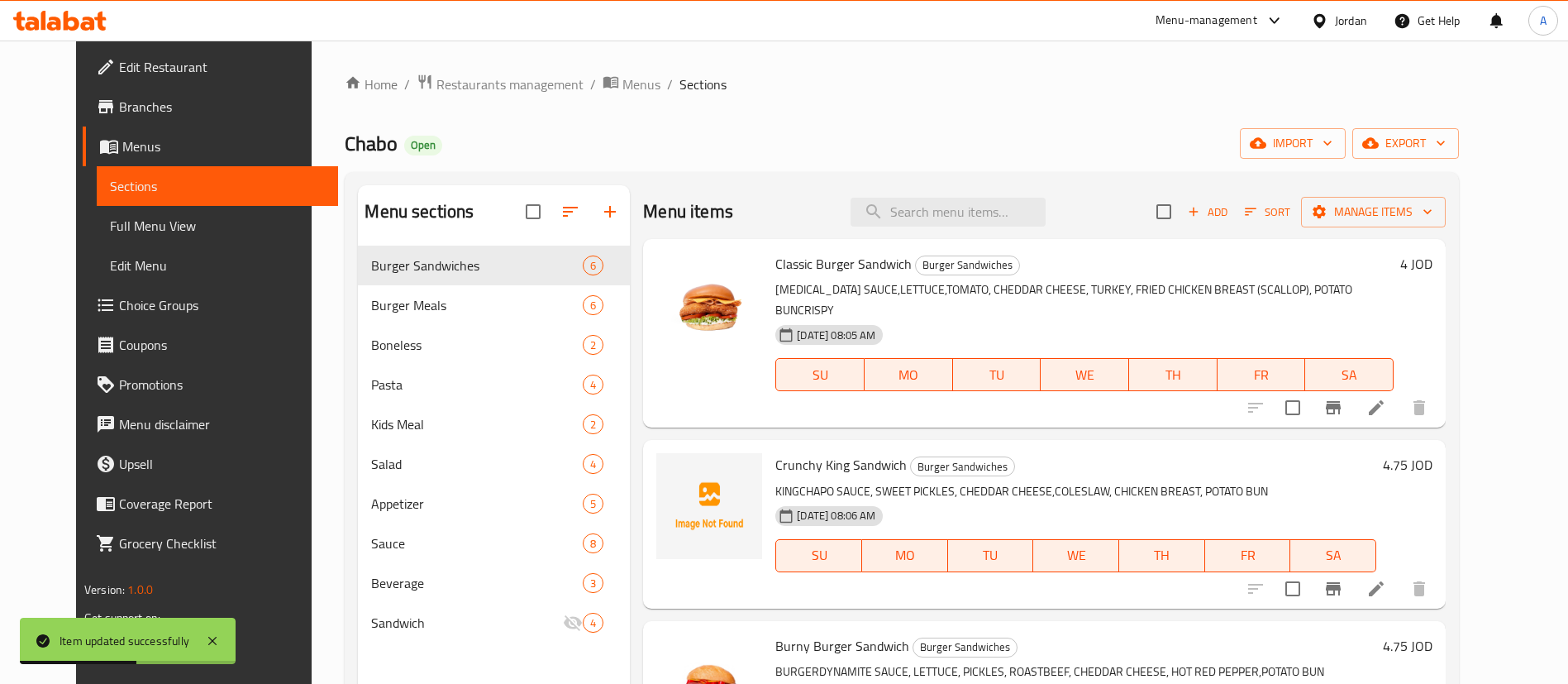
click at [1394, 274] on h6 "Classic Burger Sandwich Burger Sandwiches" at bounding box center [1084, 264] width 618 height 23
click at [1432, 269] on h6 "4 JOD" at bounding box center [1416, 264] width 32 height 23
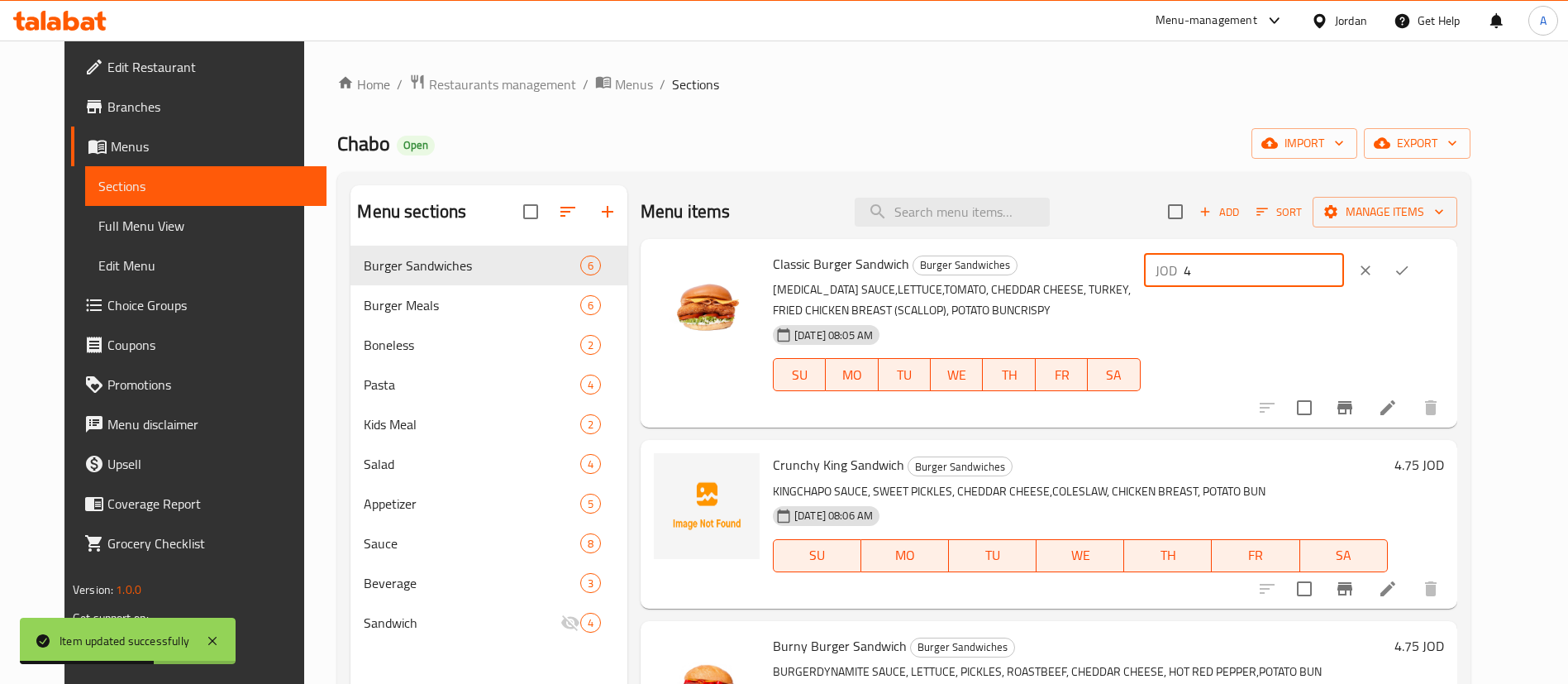
click at [1344, 272] on input "4" at bounding box center [1263, 271] width 161 height 33
type input "4.75"
drag, startPoint x: 1439, startPoint y: 265, endPoint x: 1453, endPoint y: 282, distance: 22.0
click at [1444, 297] on div "JOD 4.75 ​" at bounding box center [1292, 333] width 304 height 163
click at [1420, 281] on button "ok" at bounding box center [1402, 271] width 37 height 37
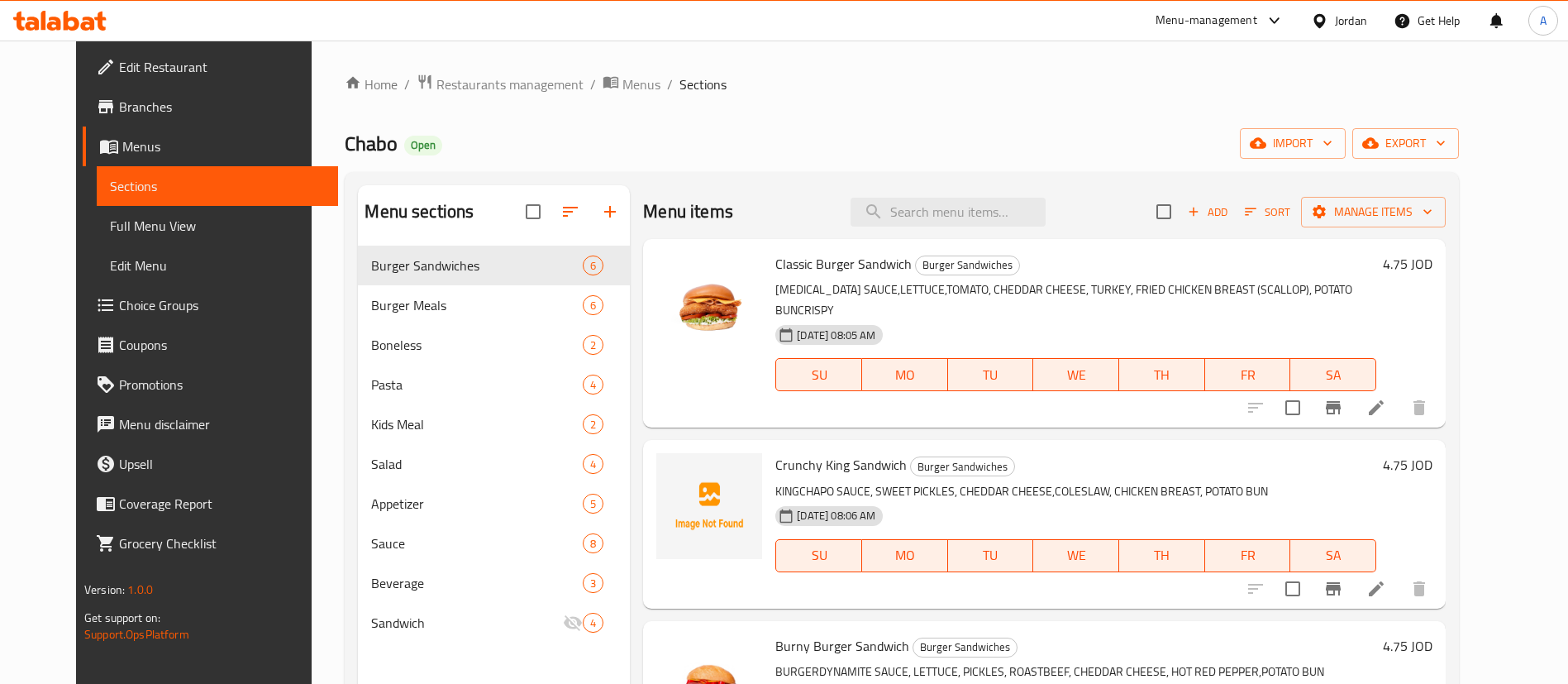
click at [78, 37] on div at bounding box center [60, 21] width 120 height 33
click at [94, 23] on icon at bounding box center [87, 23] width 14 height 14
